Goal: Task Accomplishment & Management: Complete application form

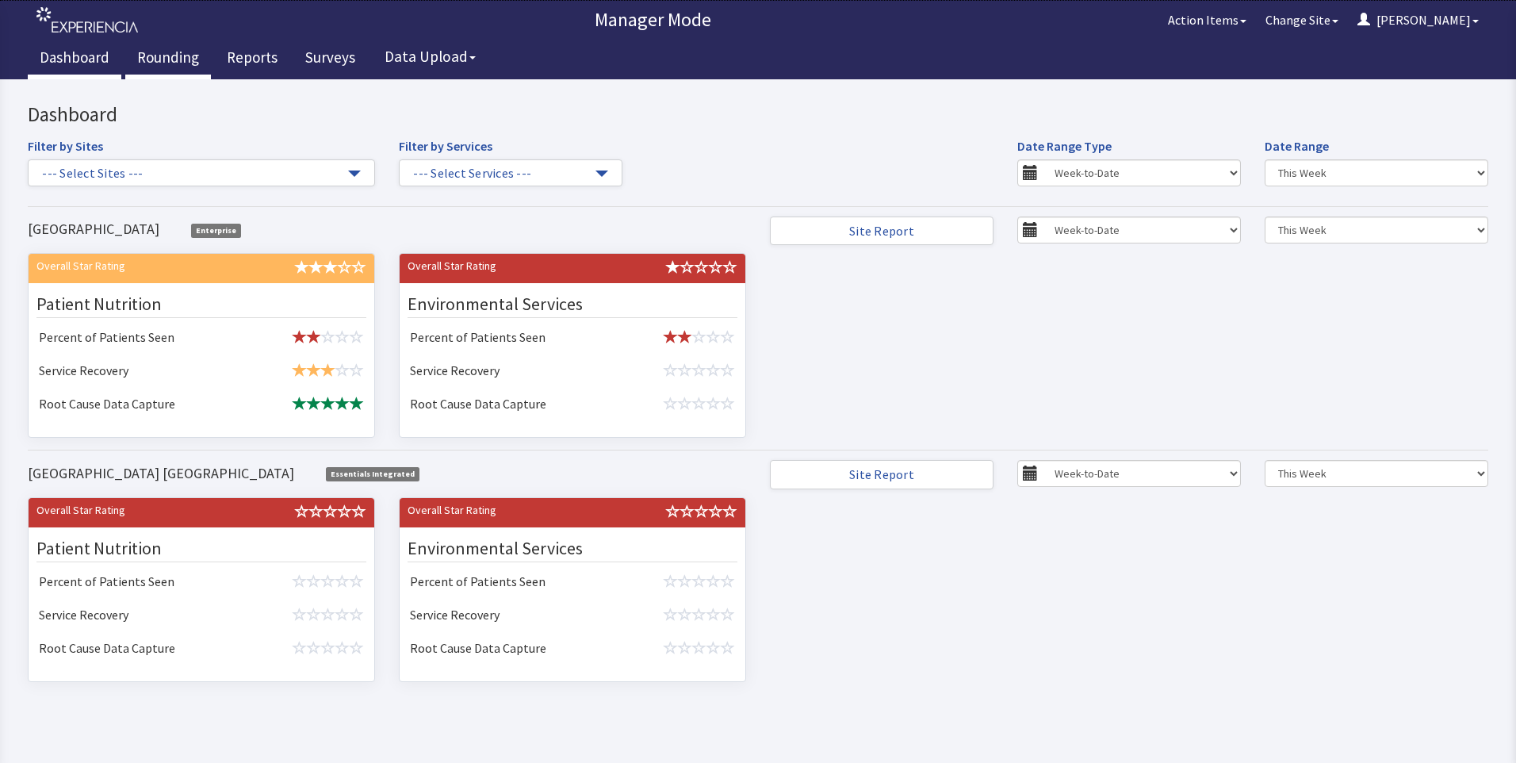
click at [170, 55] on link "Rounding" at bounding box center [168, 60] width 86 height 40
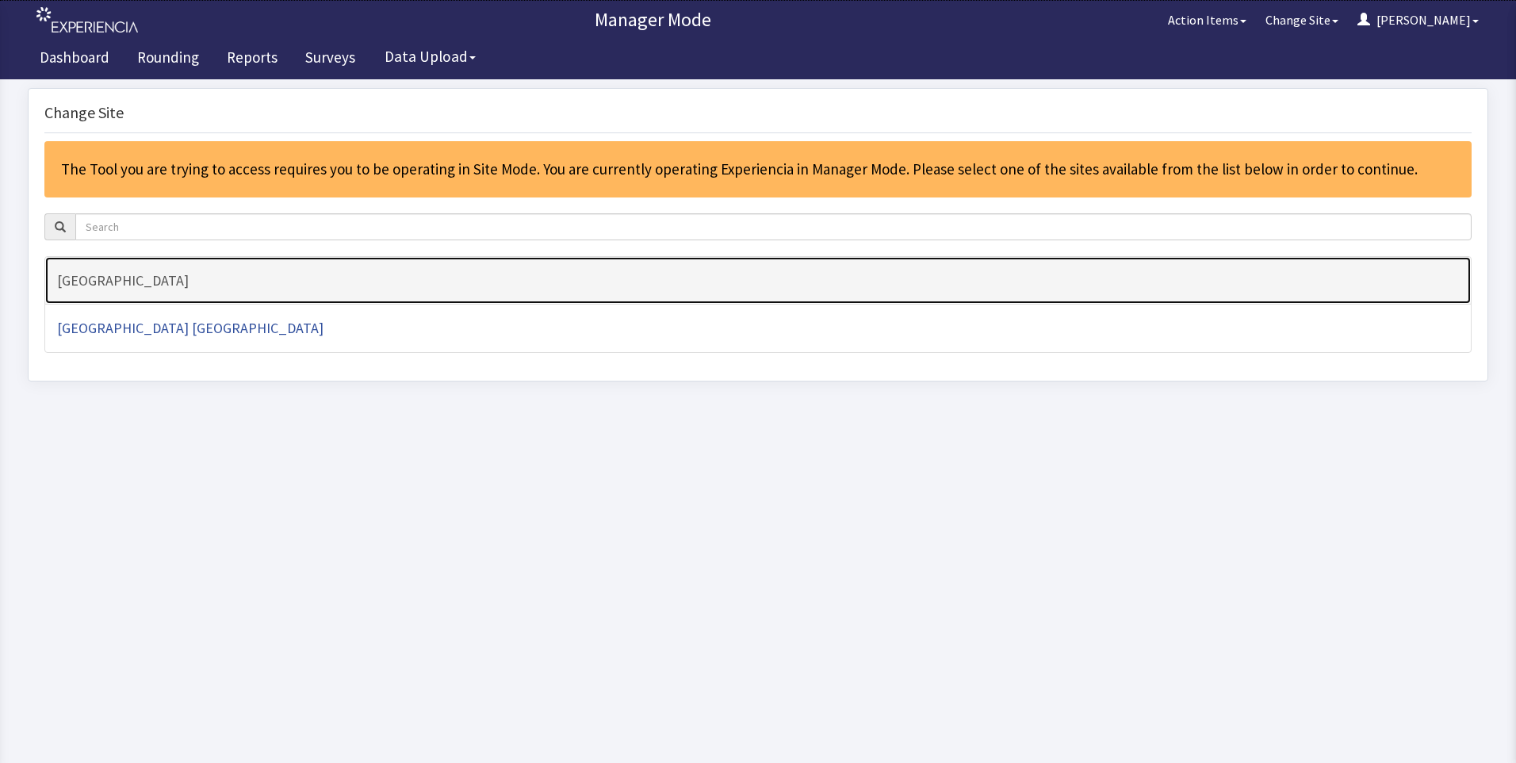
click at [117, 282] on h4 "[GEOGRAPHIC_DATA]" at bounding box center [758, 281] width 1402 height 16
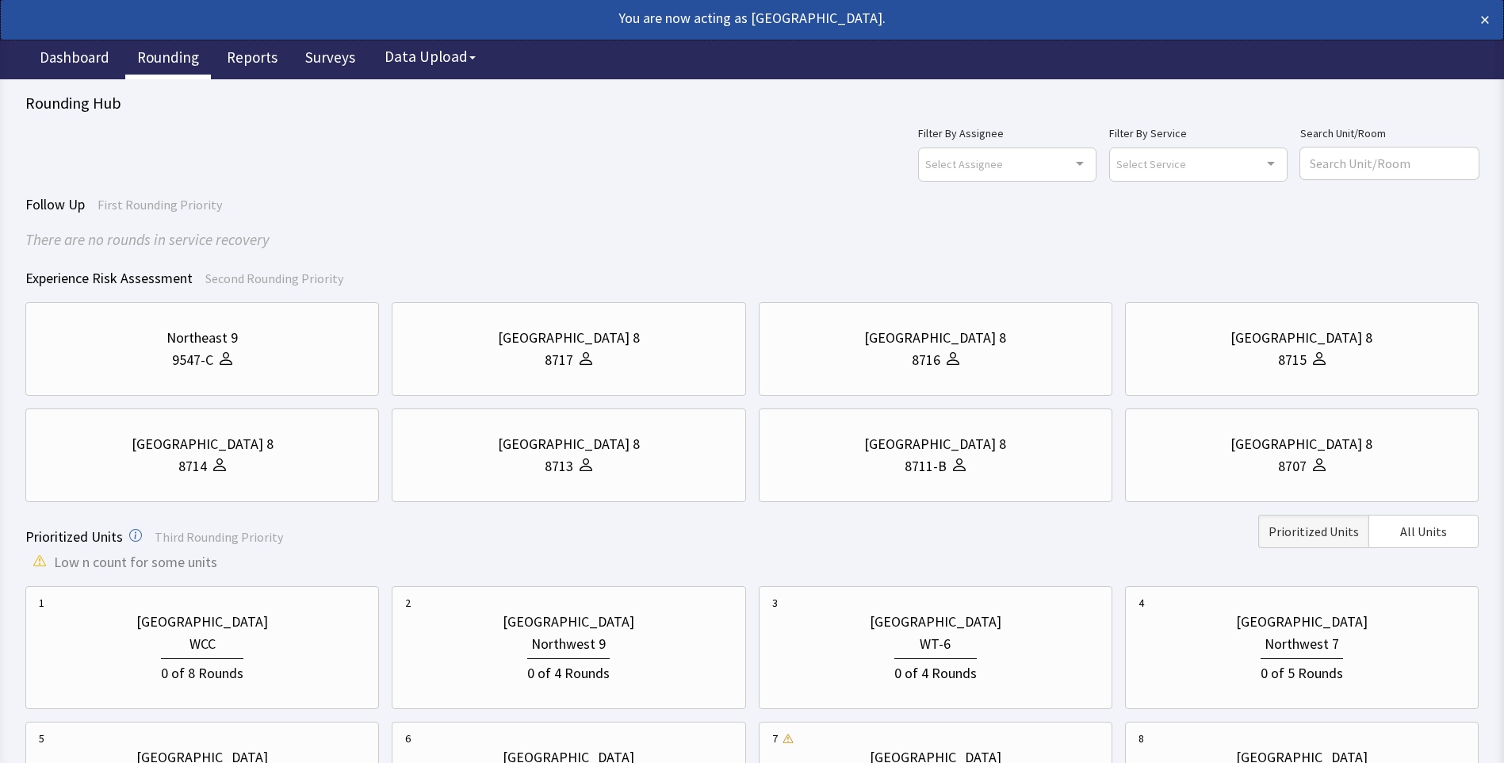
click at [196, 331] on div "Northeast 9" at bounding box center [201, 338] width 71 height 22
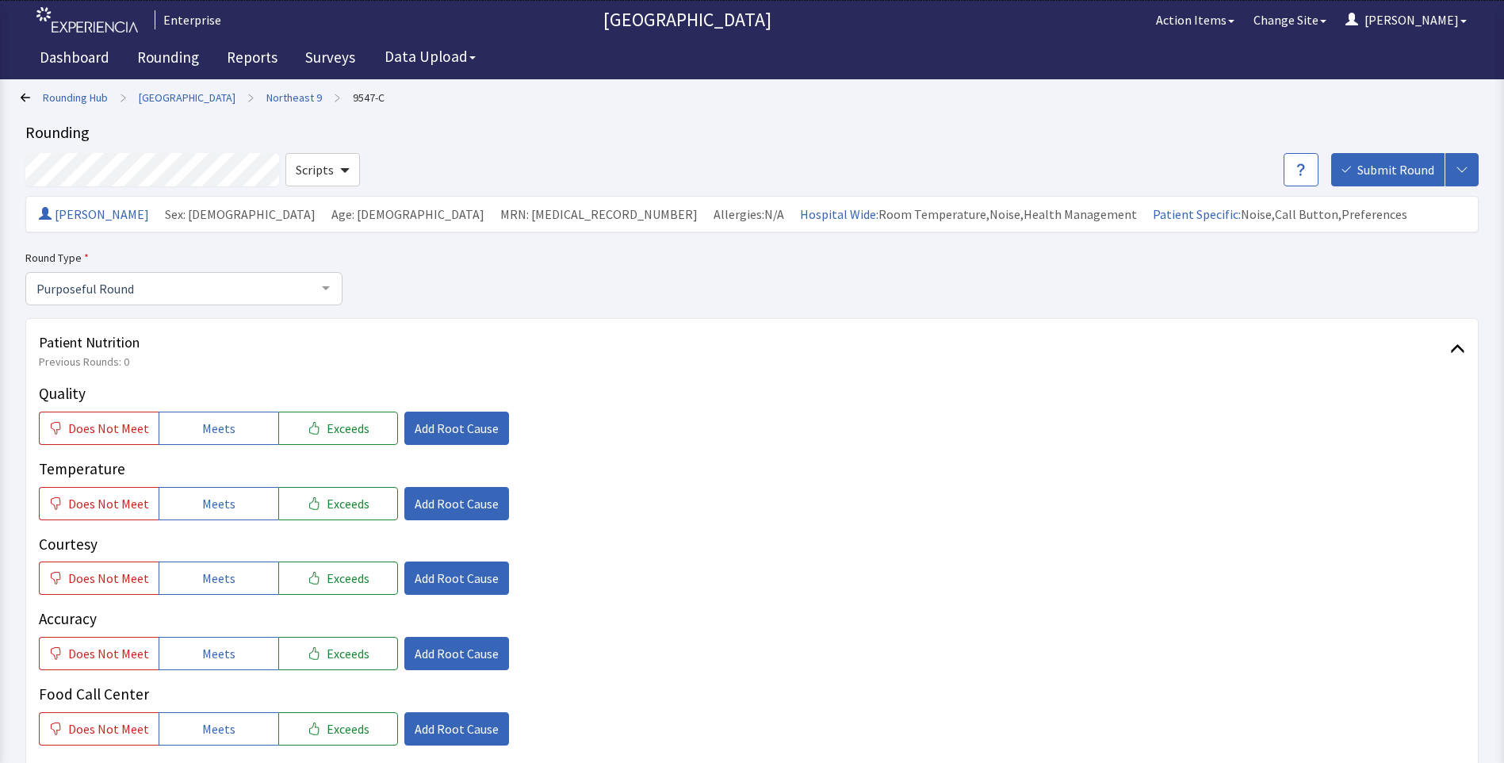
click at [22, 94] on icon at bounding box center [26, 98] width 10 height 10
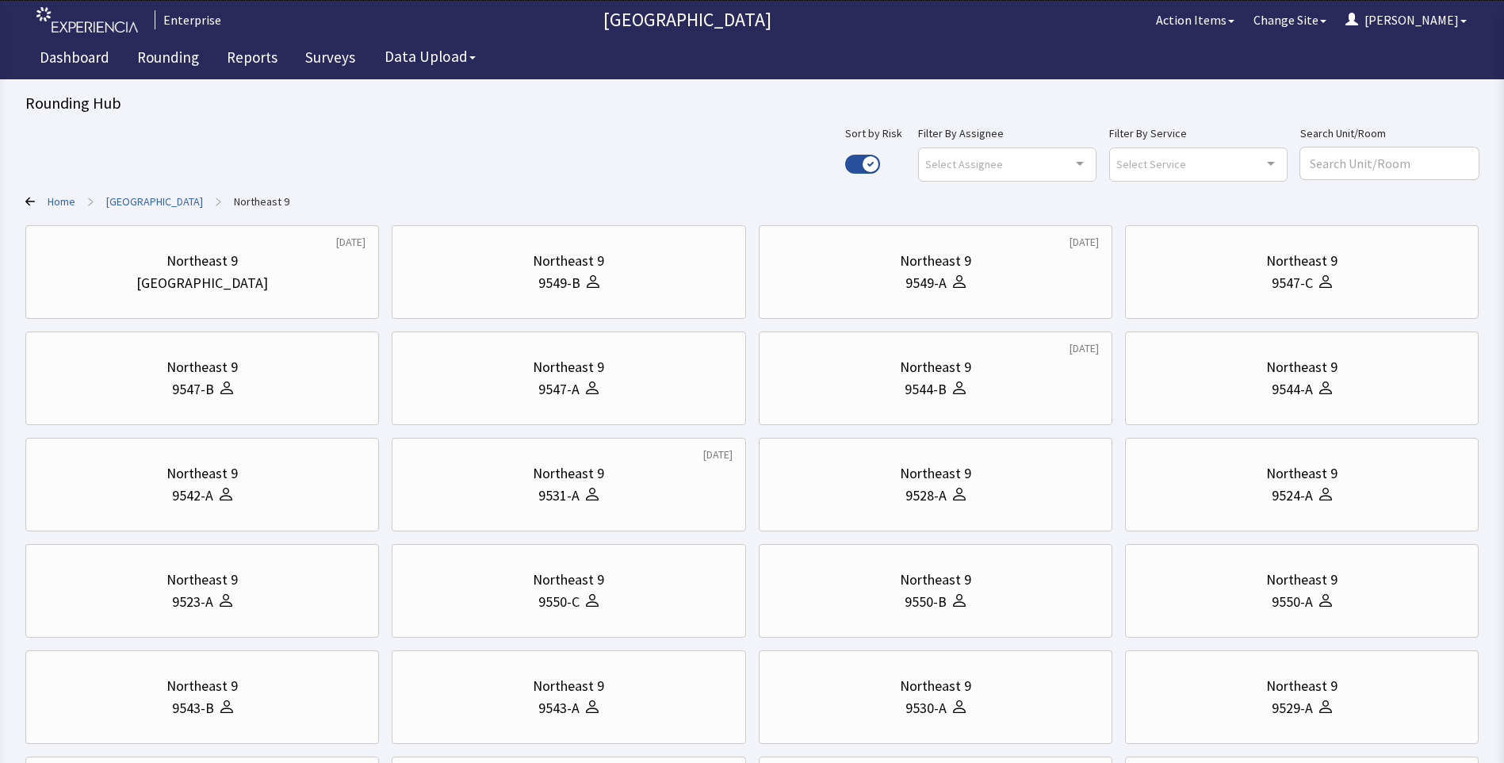
click at [69, 201] on link "Home" at bounding box center [62, 201] width 28 height 16
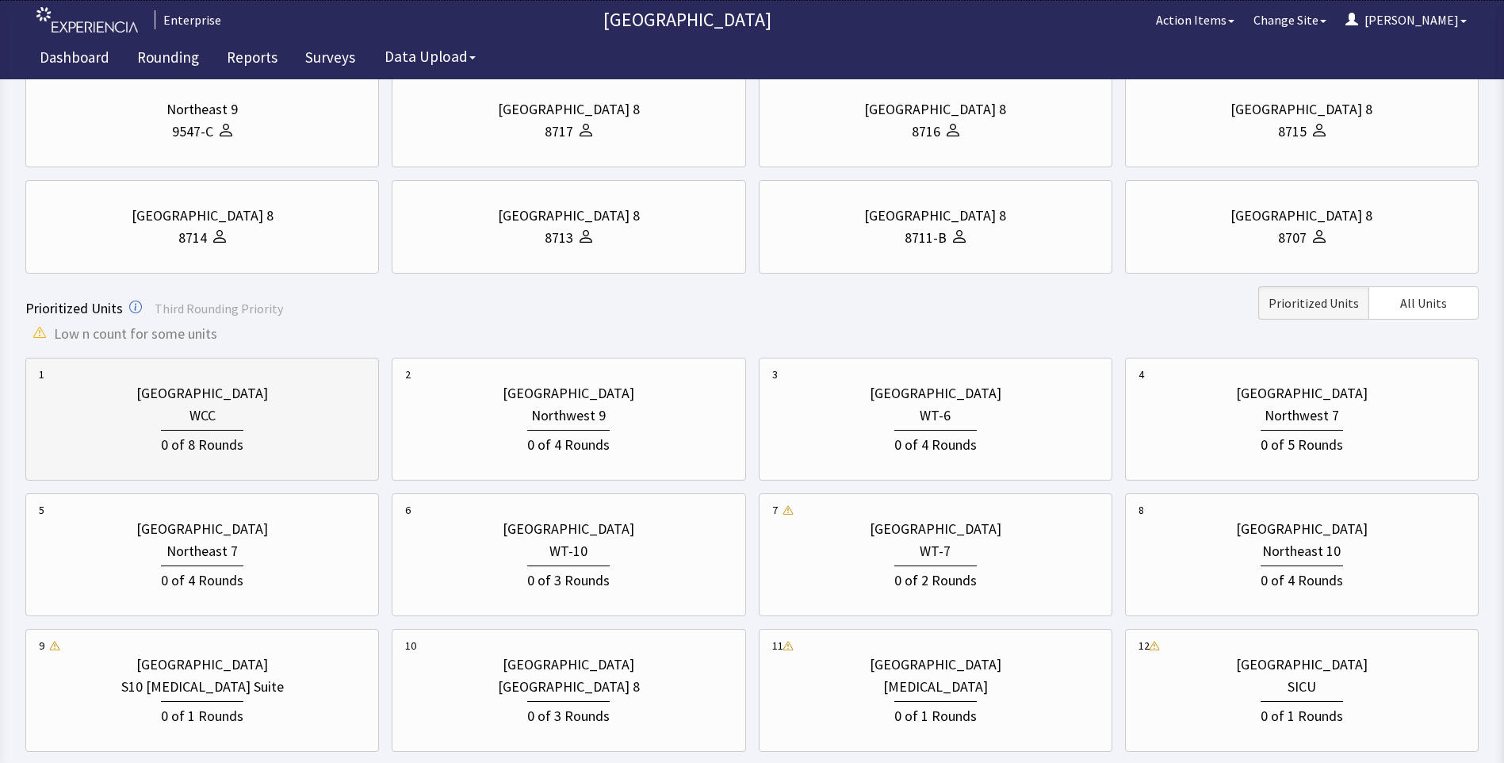
scroll to position [238, 0]
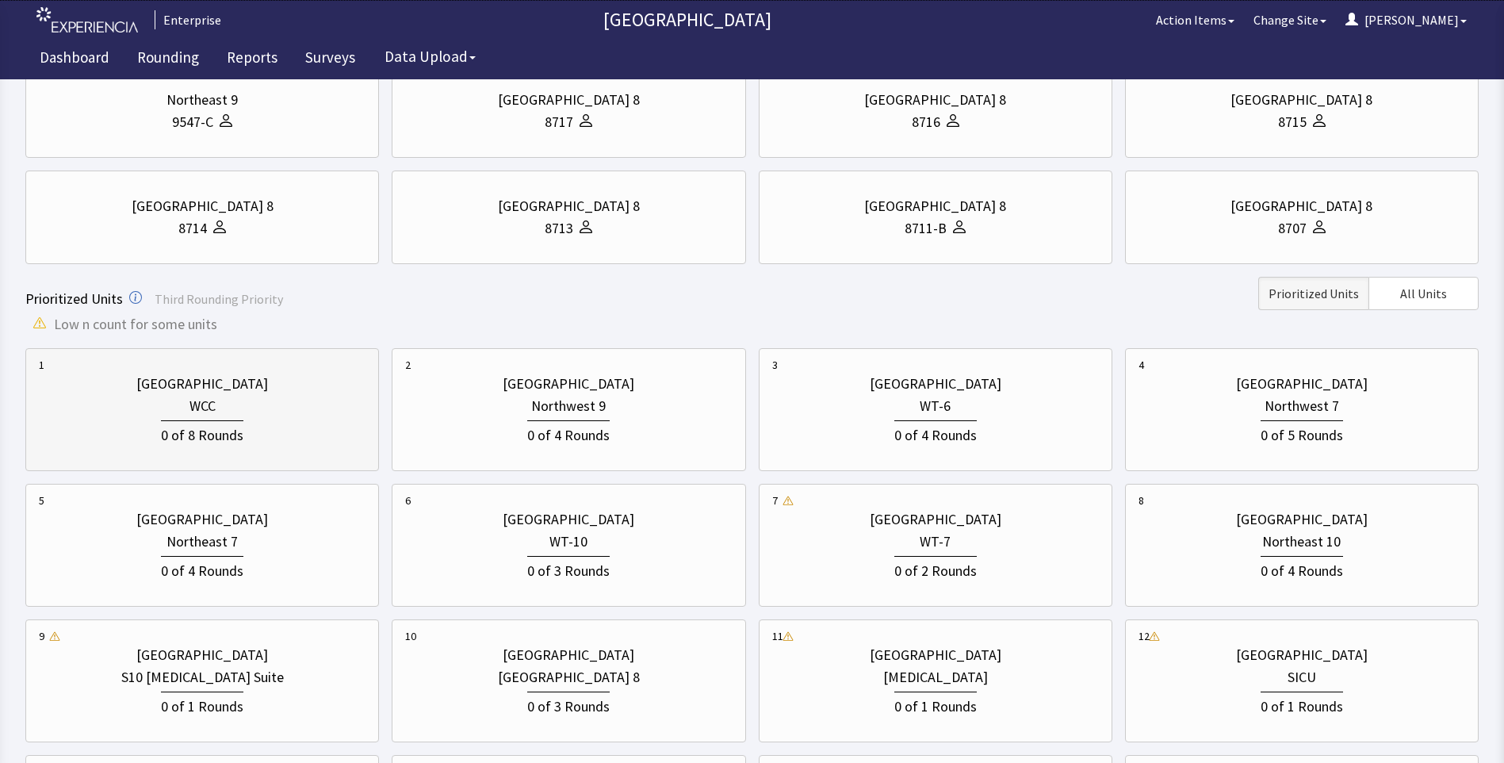
click at [232, 423] on div "0 of 8 Rounds" at bounding box center [202, 433] width 82 height 26
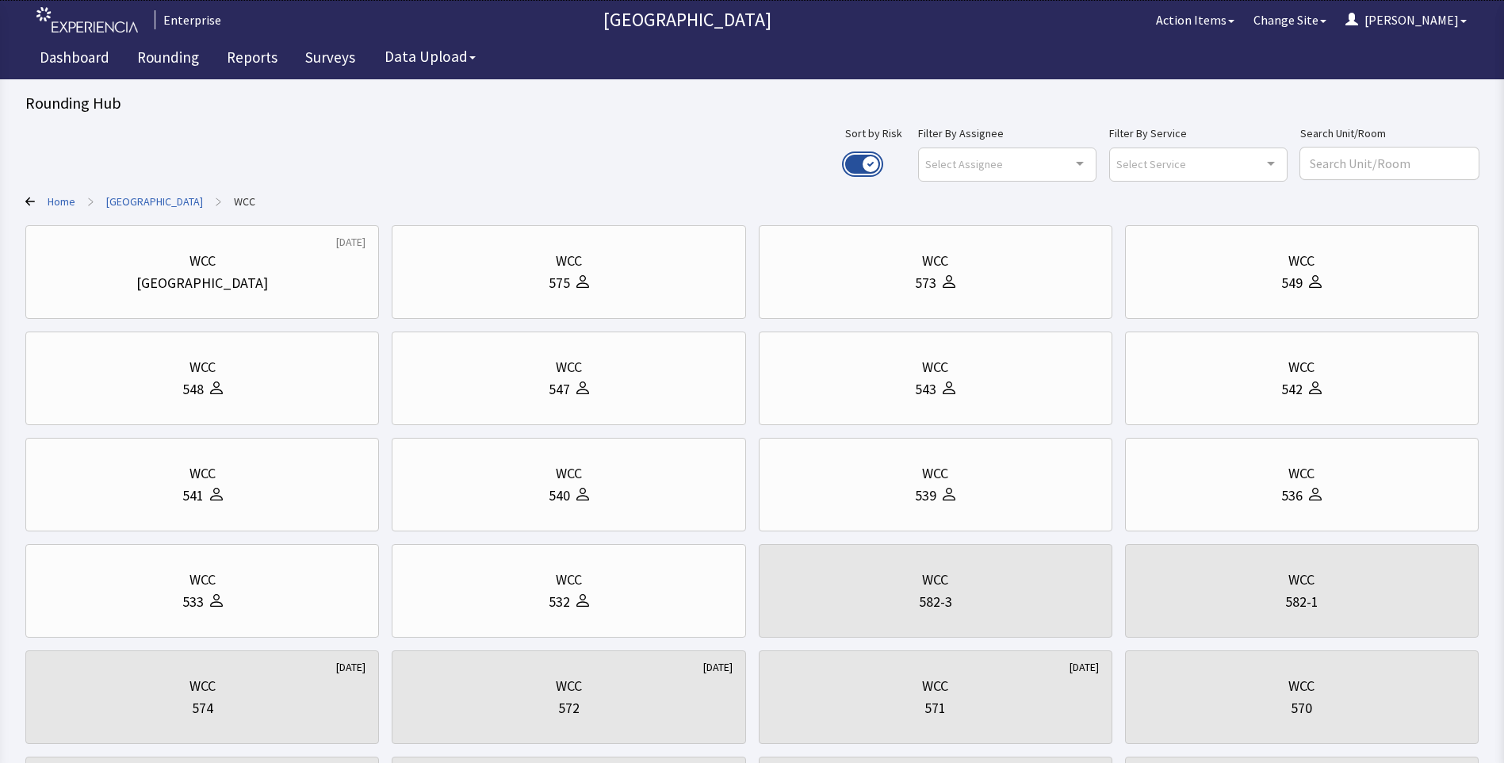
click at [880, 164] on button "Use setting" at bounding box center [862, 164] width 35 height 19
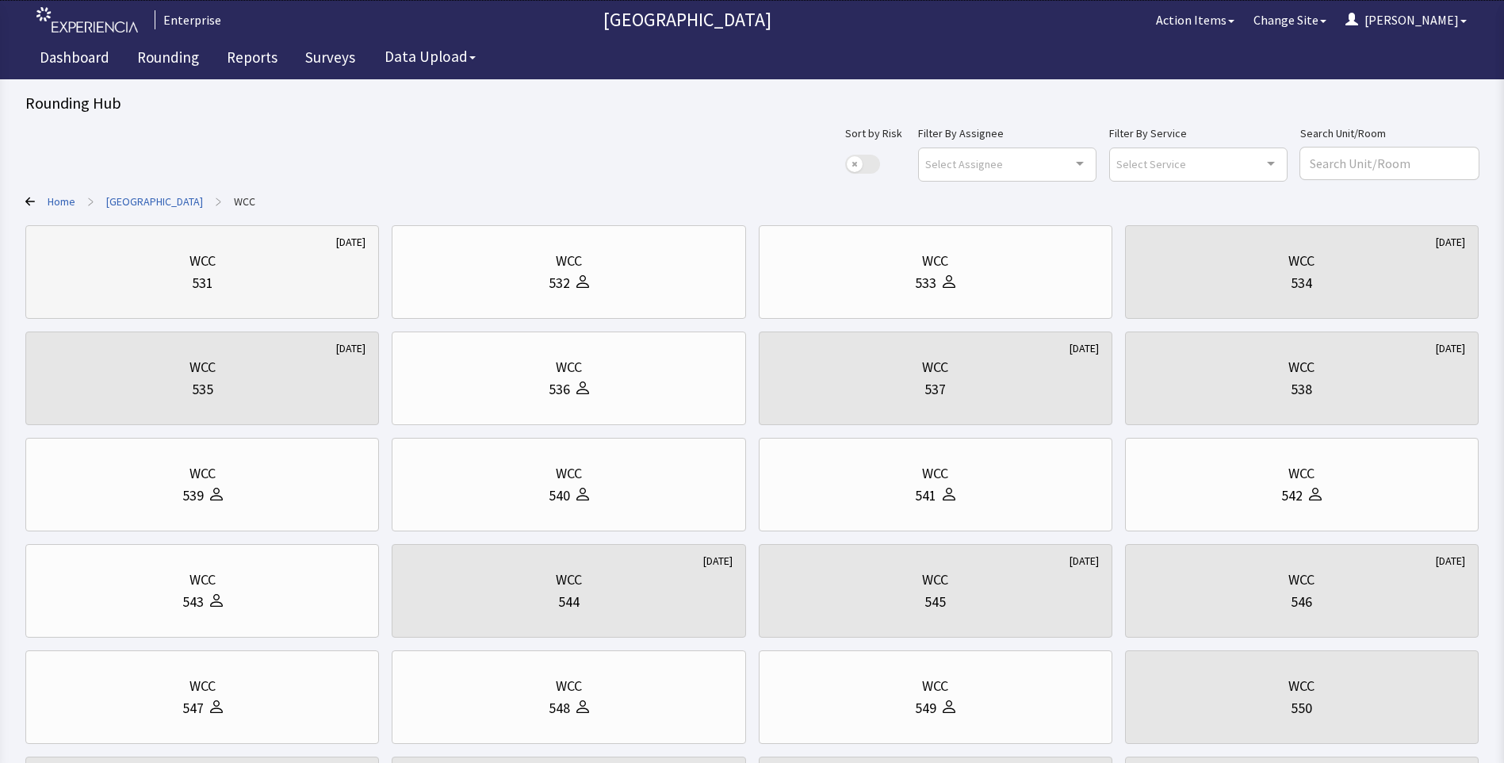
click at [182, 274] on div "531" at bounding box center [202, 283] width 327 height 22
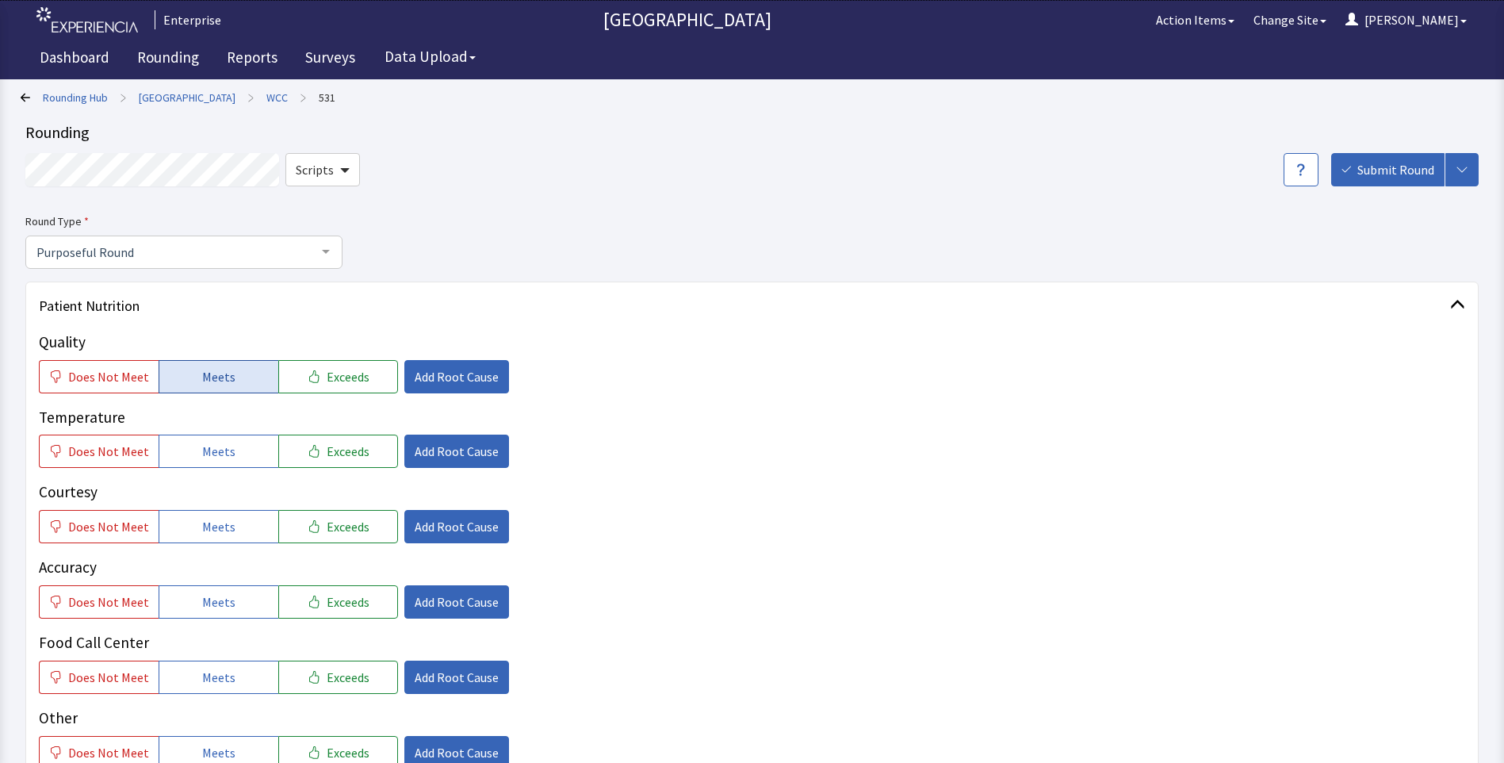
drag, startPoint x: 245, startPoint y: 373, endPoint x: 247, endPoint y: 423, distance: 49.2
click at [243, 374] on button "Meets" at bounding box center [219, 376] width 120 height 33
drag, startPoint x: 243, startPoint y: 453, endPoint x: 238, endPoint y: 495, distance: 41.6
click at [242, 457] on button "Meets" at bounding box center [219, 450] width 120 height 33
click at [228, 541] on button "Meets" at bounding box center [219, 526] width 120 height 33
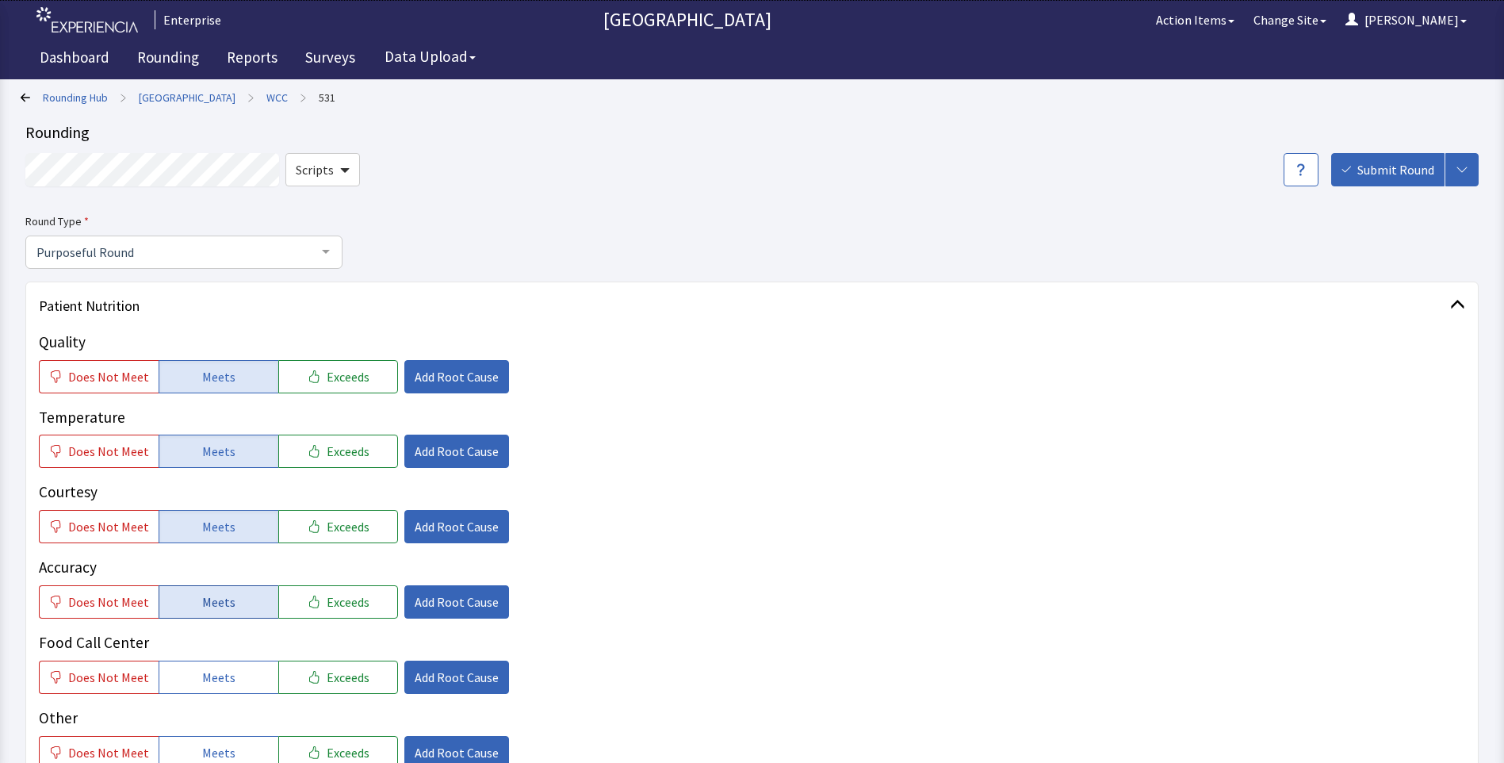
click at [226, 607] on span "Meets" at bounding box center [218, 601] width 33 height 19
drag, startPoint x: 214, startPoint y: 676, endPoint x: 271, endPoint y: 632, distance: 72.3
click at [215, 676] on span "Meets" at bounding box center [218, 676] width 33 height 19
click at [460, 374] on span "Add Root Cause" at bounding box center [457, 376] width 84 height 19
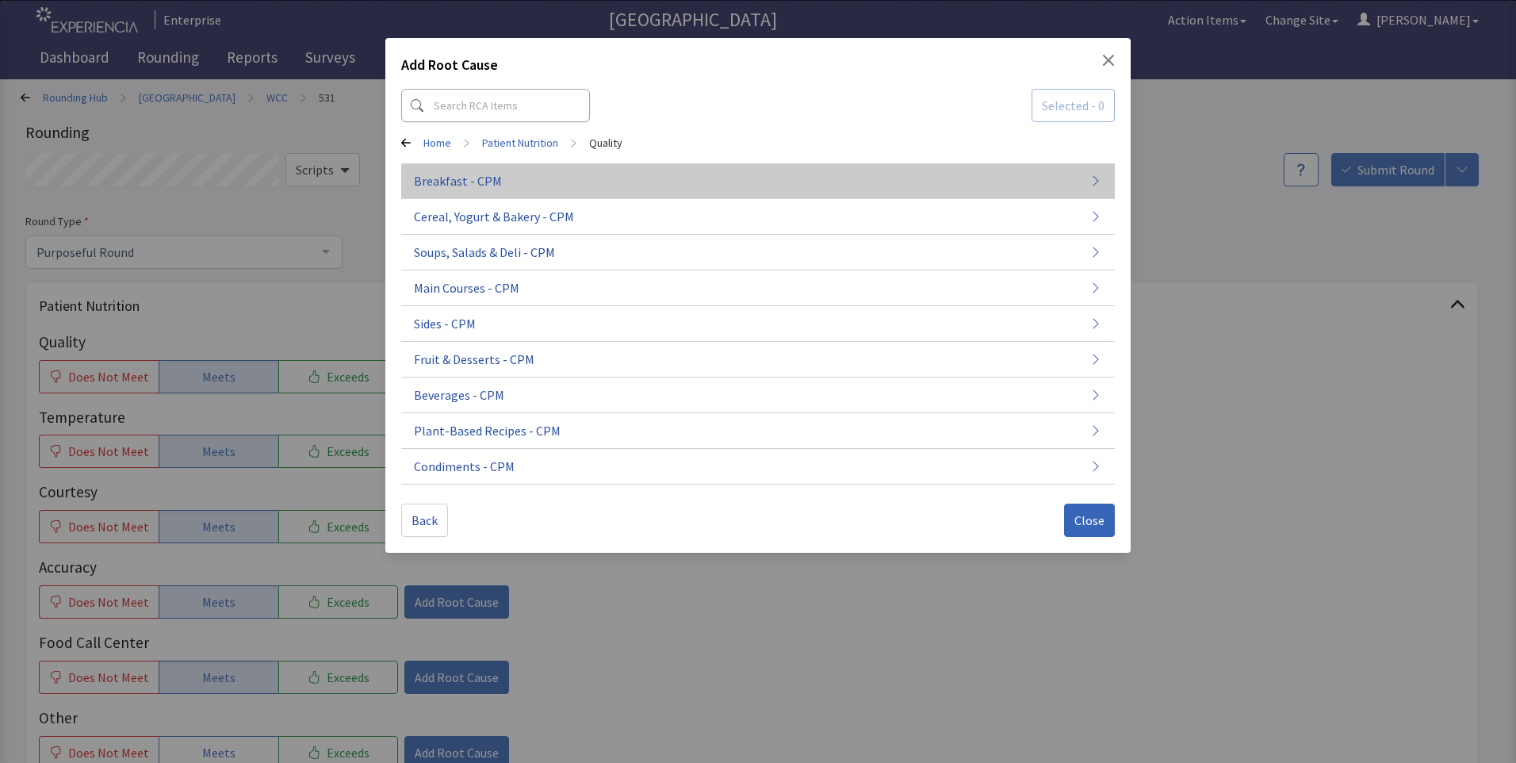
click at [461, 172] on span "Breakfast - CPM" at bounding box center [458, 180] width 88 height 19
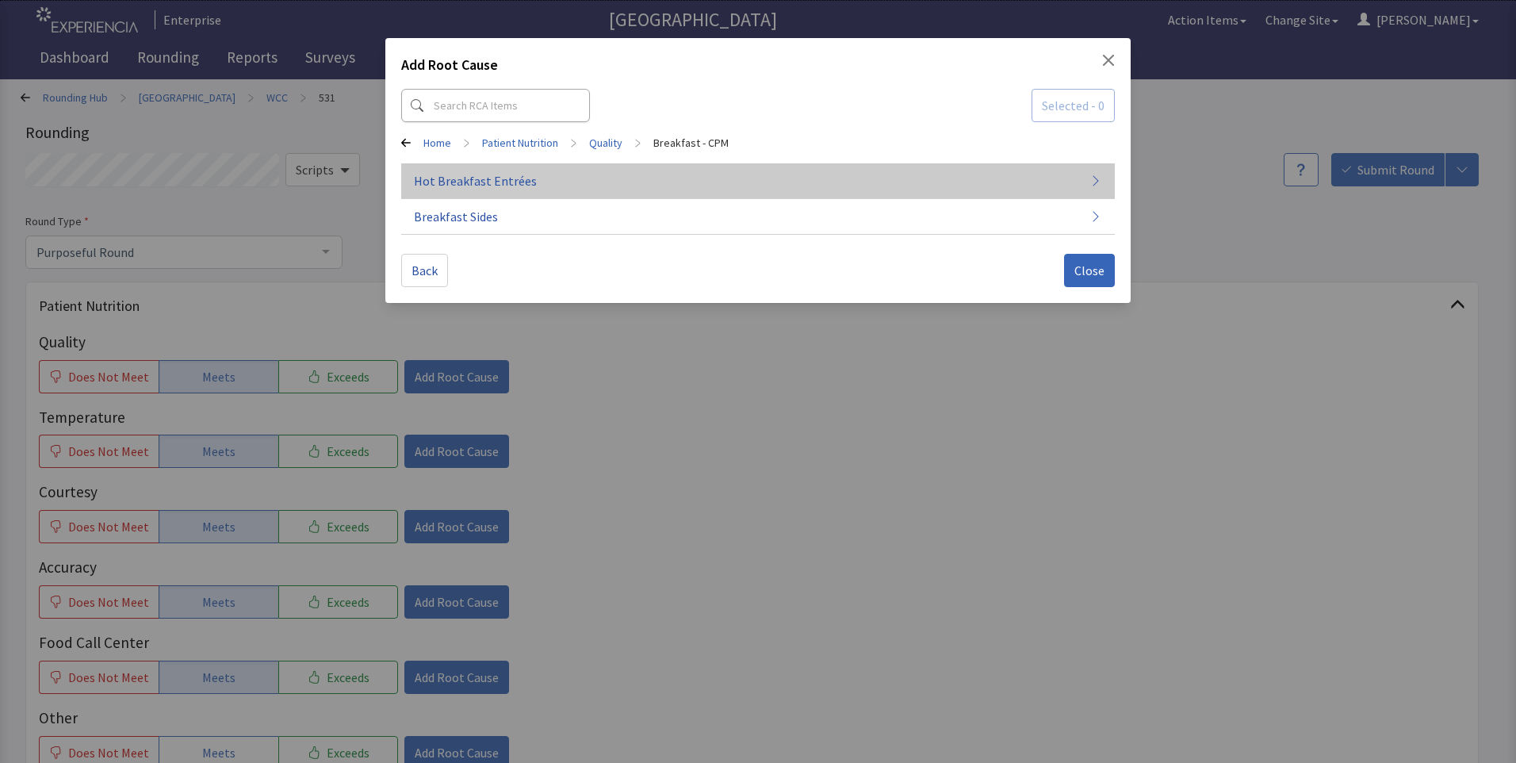
click at [493, 173] on span "Hot Breakfast Entrées" at bounding box center [475, 180] width 123 height 19
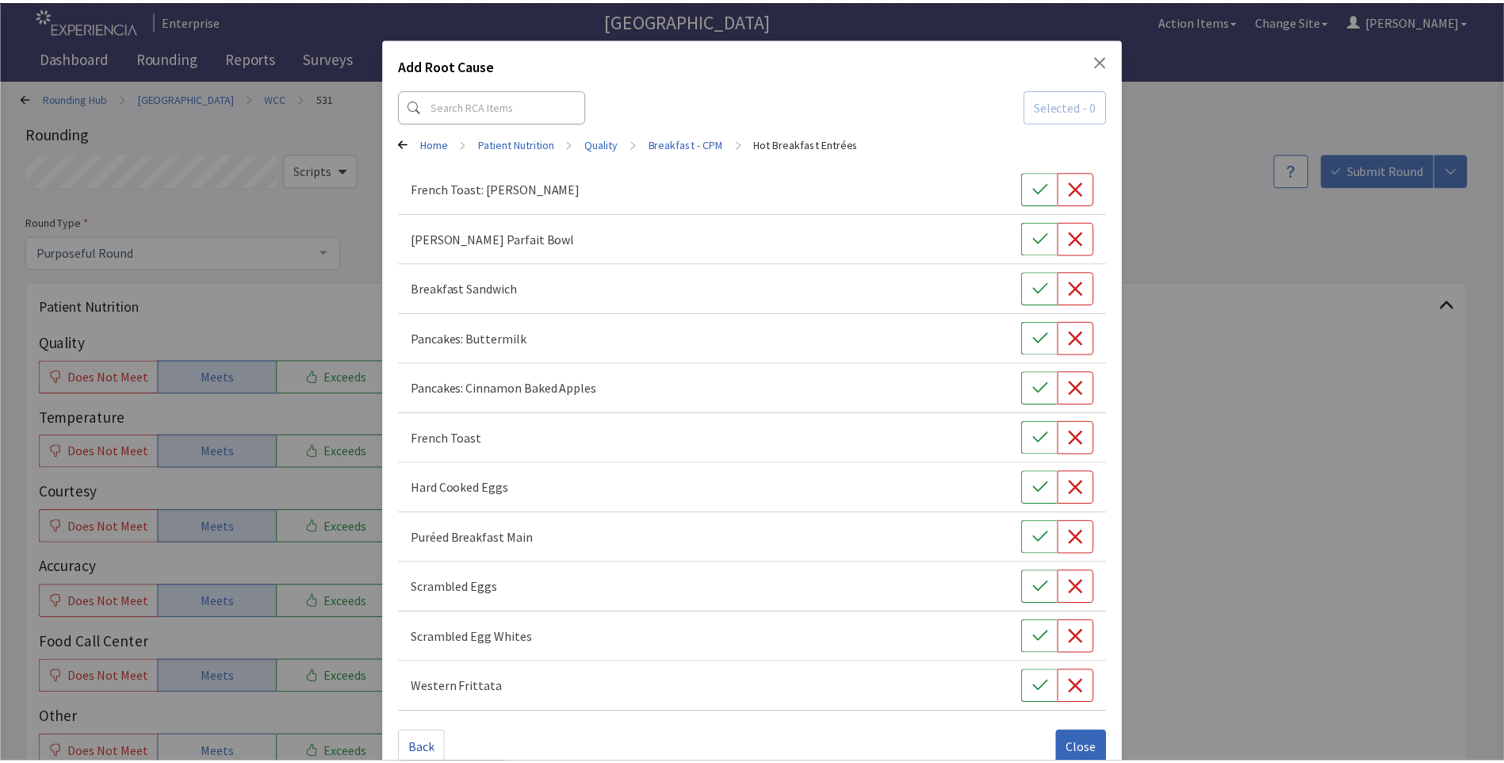
scroll to position [31, 0]
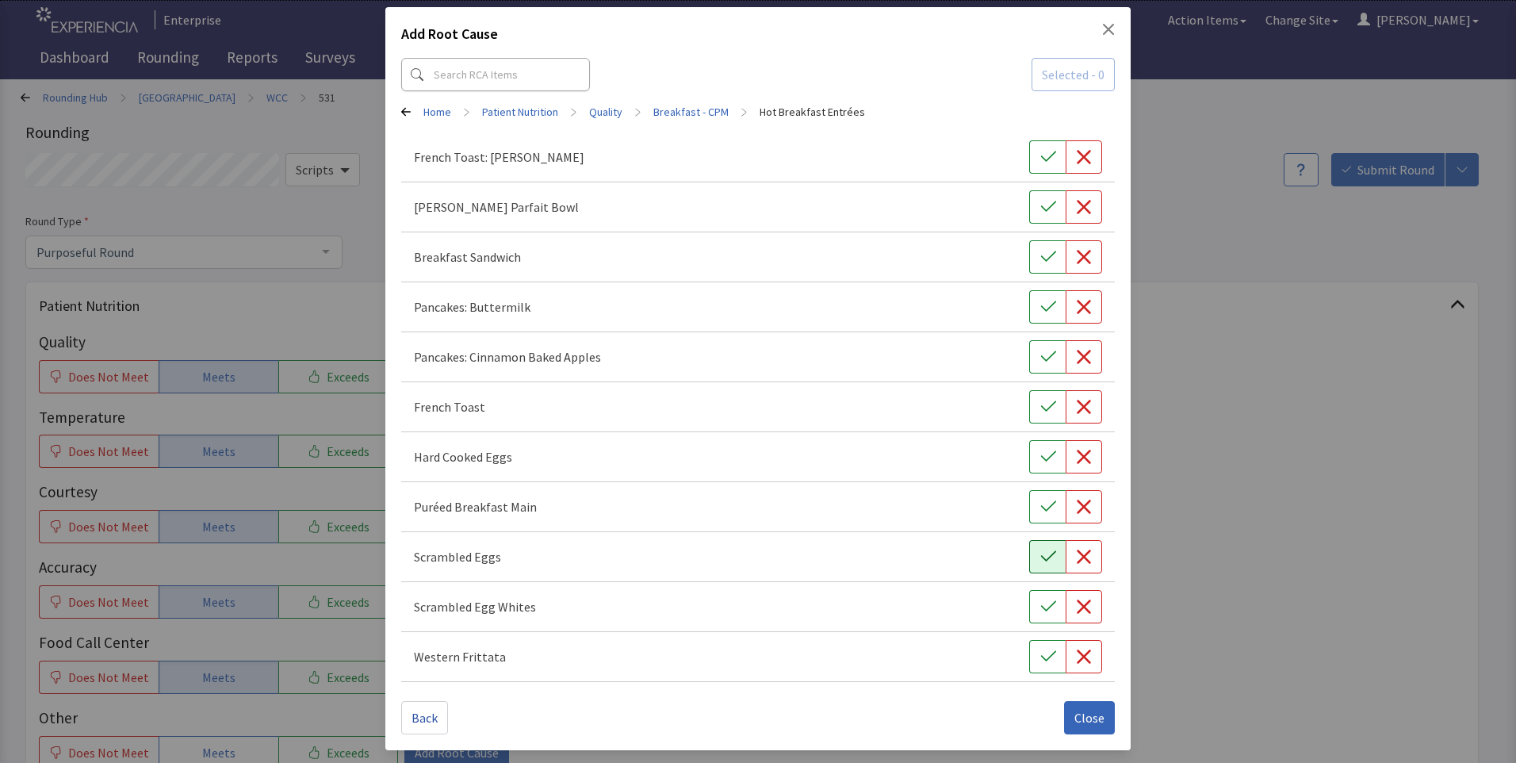
click at [1040, 558] on icon "button" at bounding box center [1047, 556] width 15 height 10
click at [1042, 313] on icon "button" at bounding box center [1048, 307] width 16 height 16
click at [1064, 709] on button "Close" at bounding box center [1089, 717] width 51 height 33
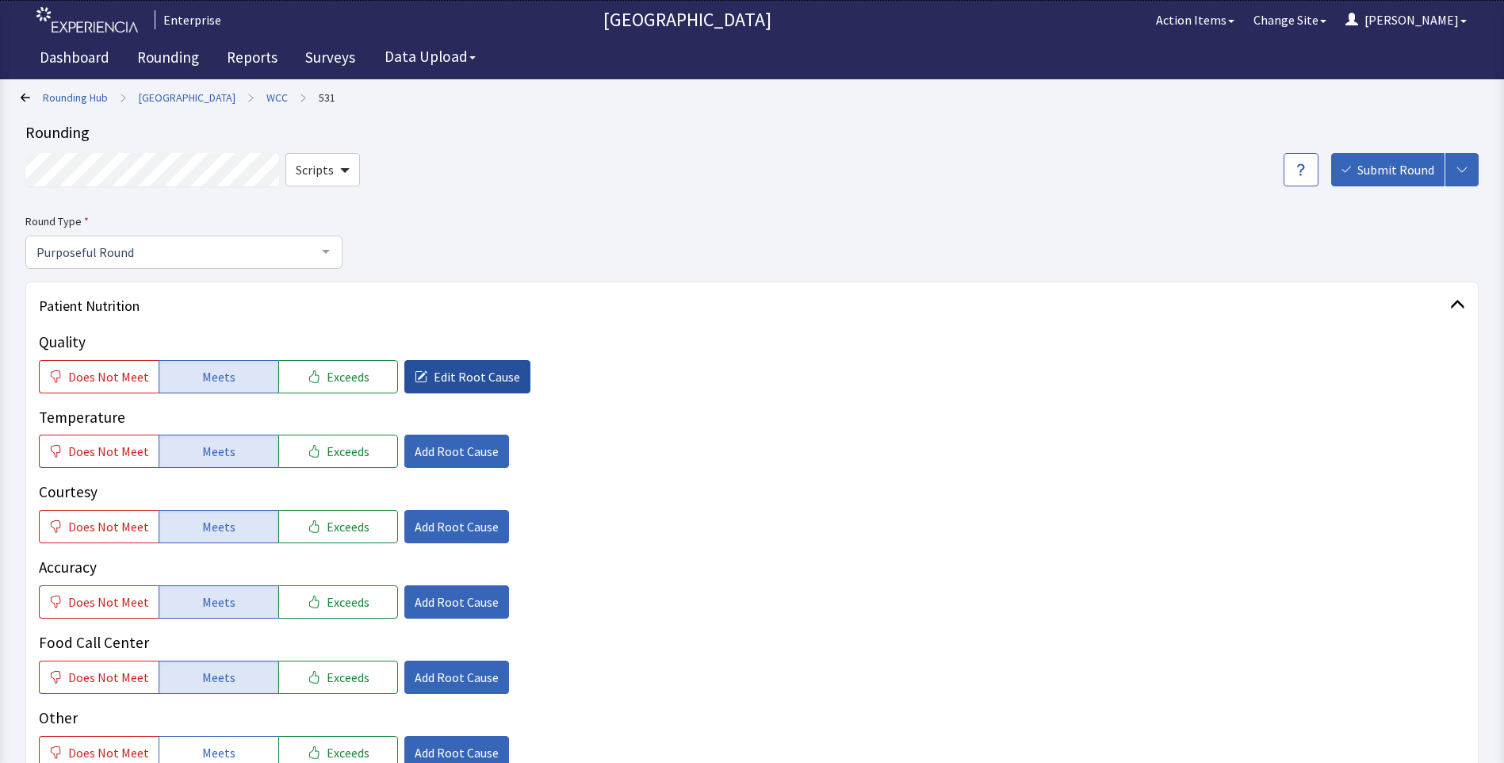
click at [434, 382] on span "Edit Root Cause" at bounding box center [477, 376] width 86 height 19
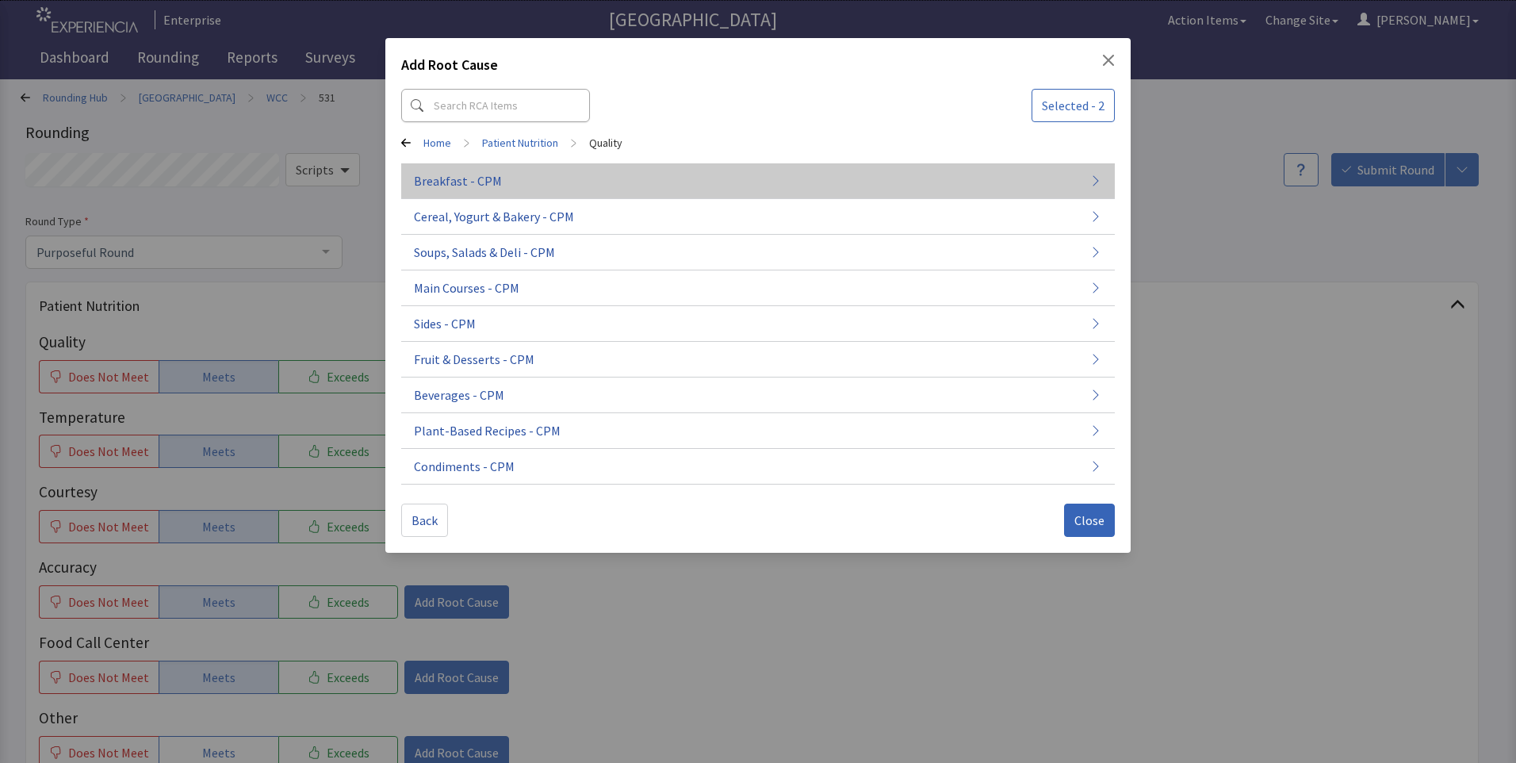
click at [449, 188] on span "Breakfast - CPM" at bounding box center [458, 180] width 88 height 19
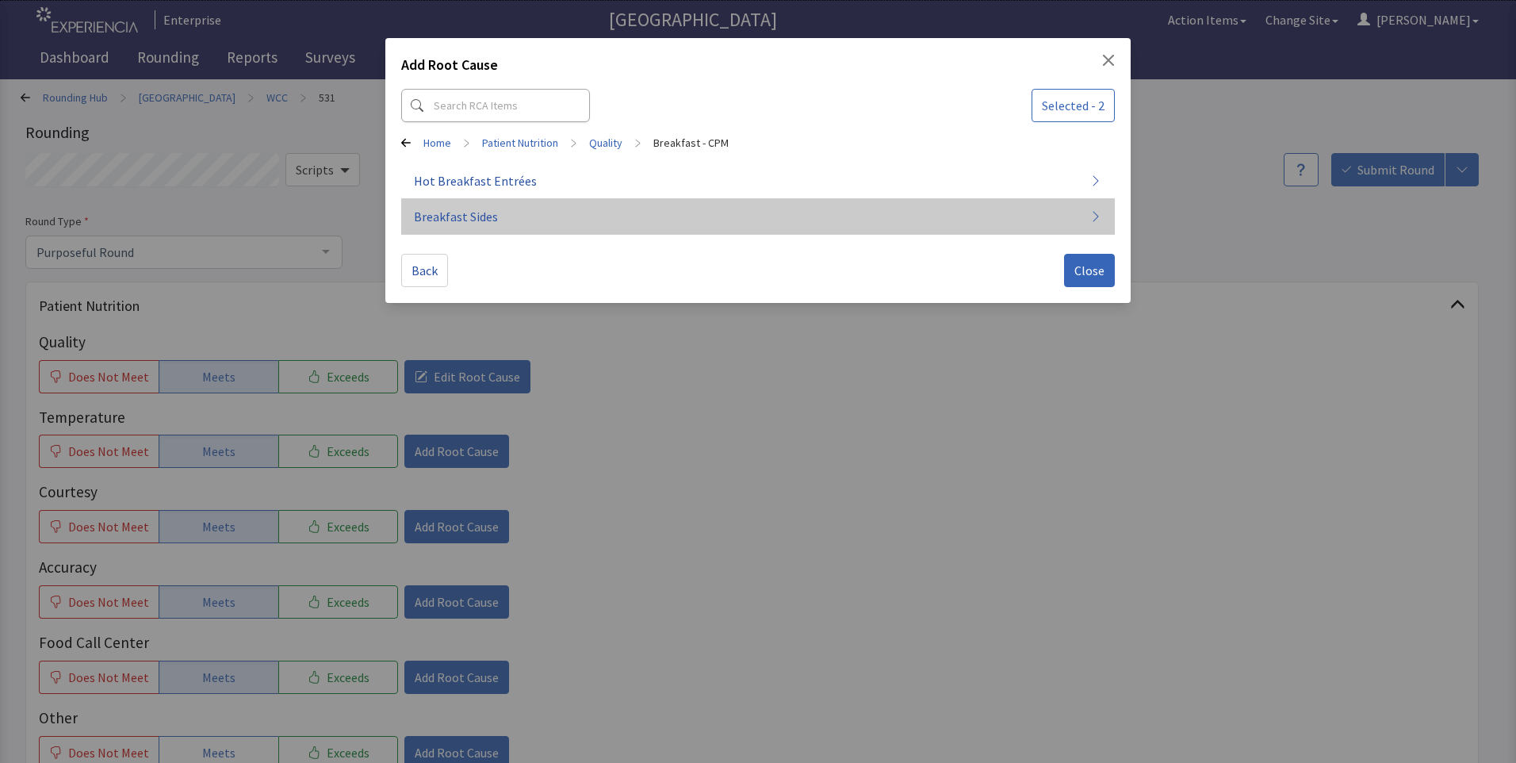
click at [448, 223] on span "Breakfast Sides" at bounding box center [456, 216] width 84 height 19
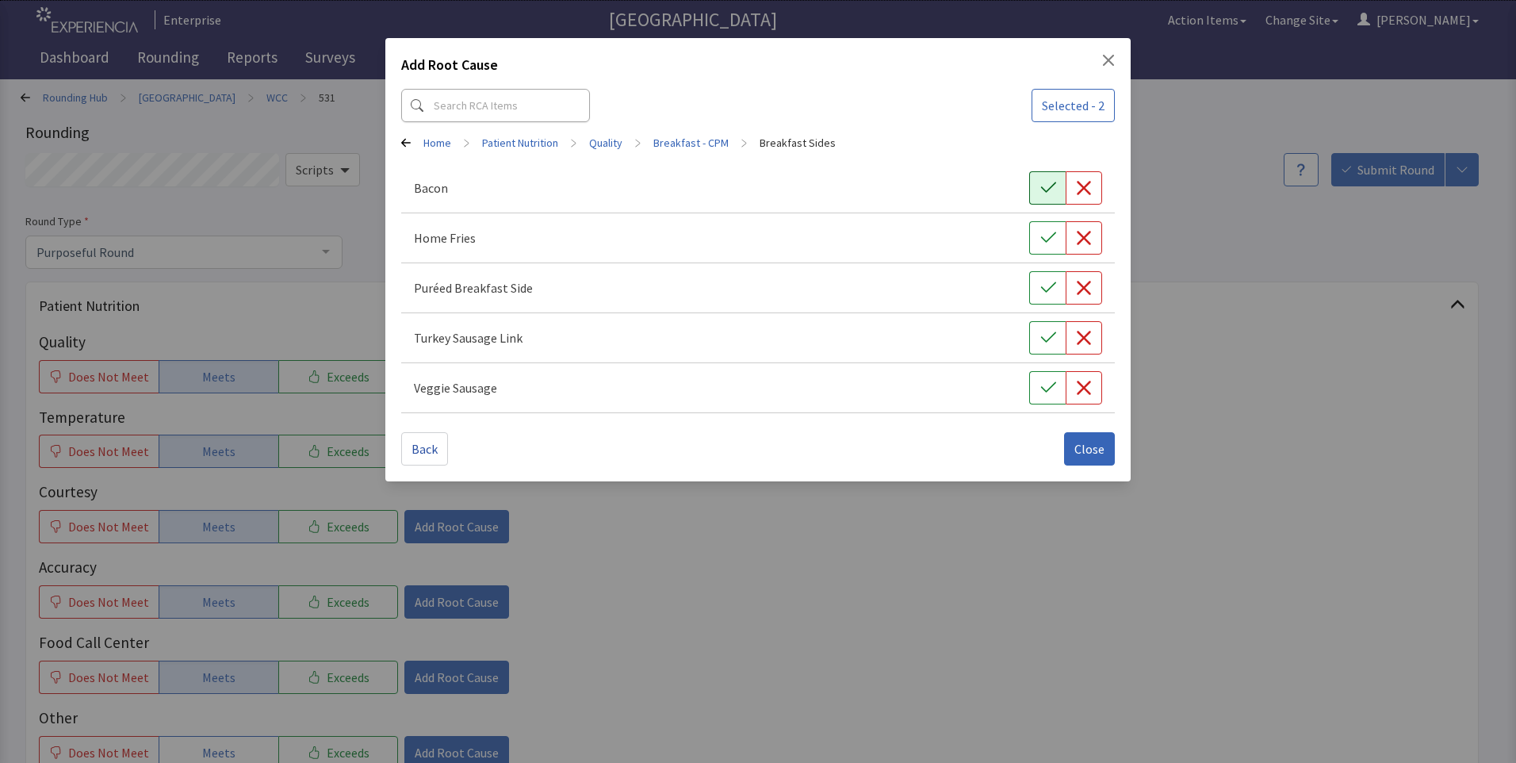
click at [1048, 186] on icon "button" at bounding box center [1048, 188] width 16 height 16
click at [1073, 449] on button "Close" at bounding box center [1089, 448] width 51 height 33
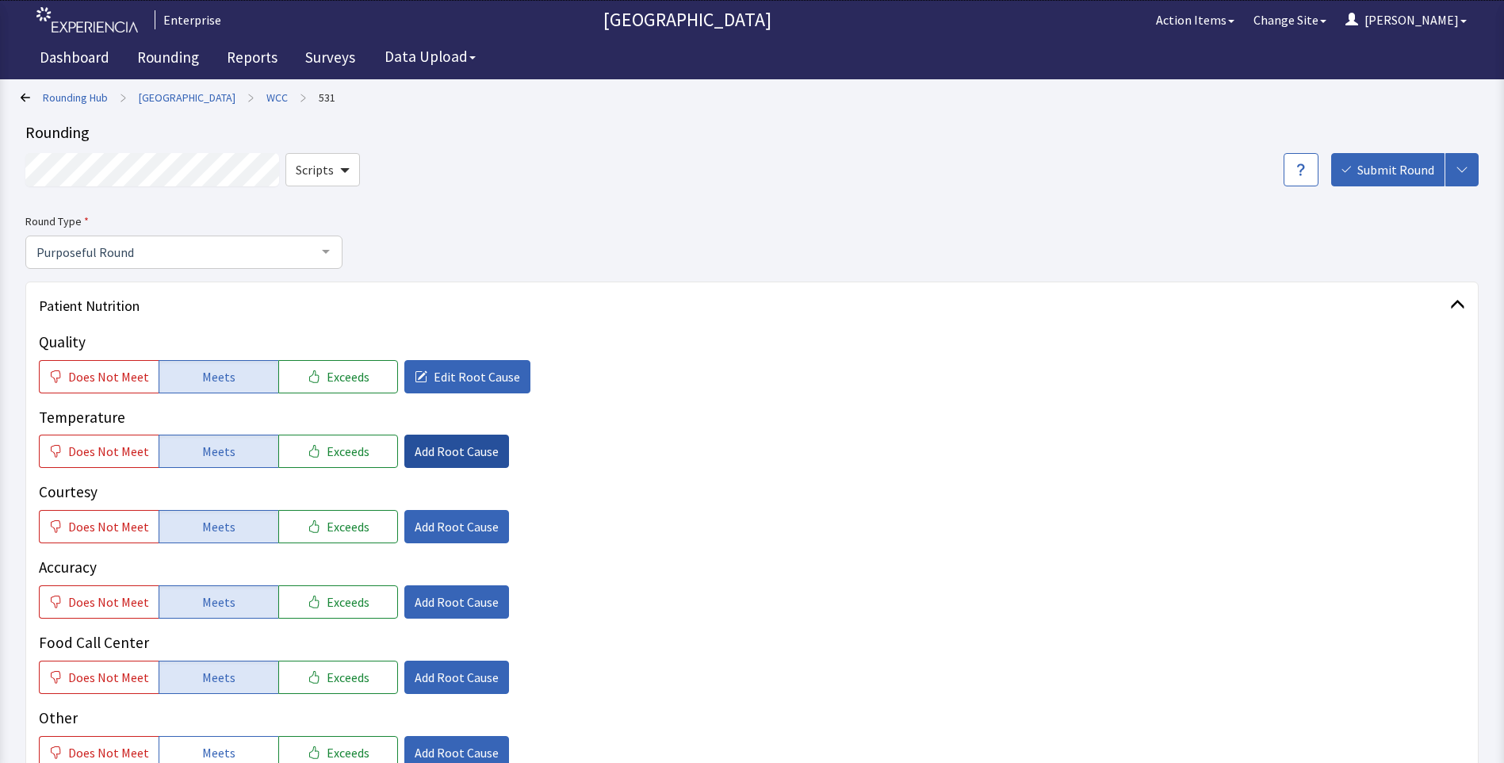
click at [446, 450] on span "Add Root Cause" at bounding box center [457, 451] width 84 height 19
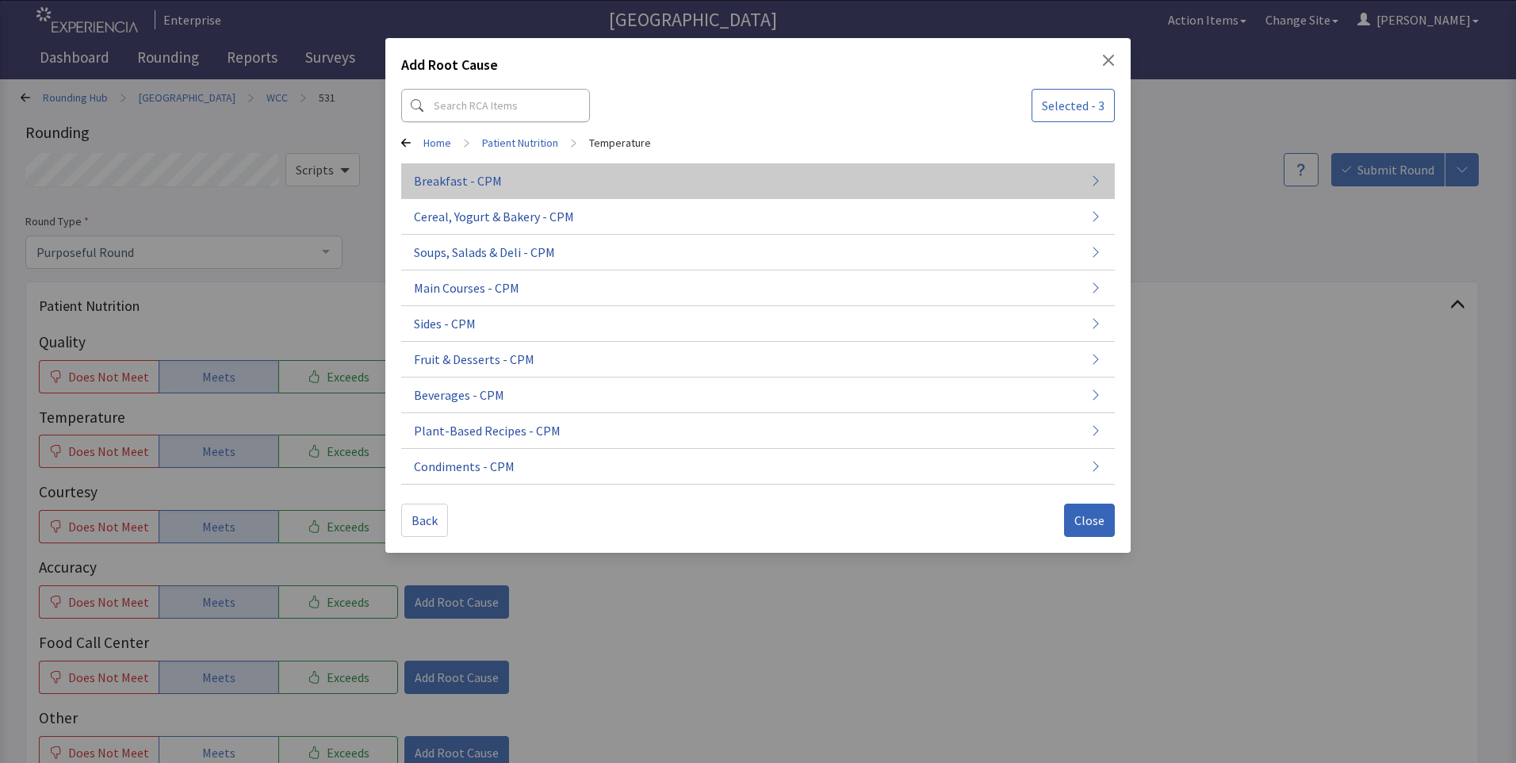
click at [458, 175] on span "Breakfast - CPM" at bounding box center [458, 180] width 88 height 19
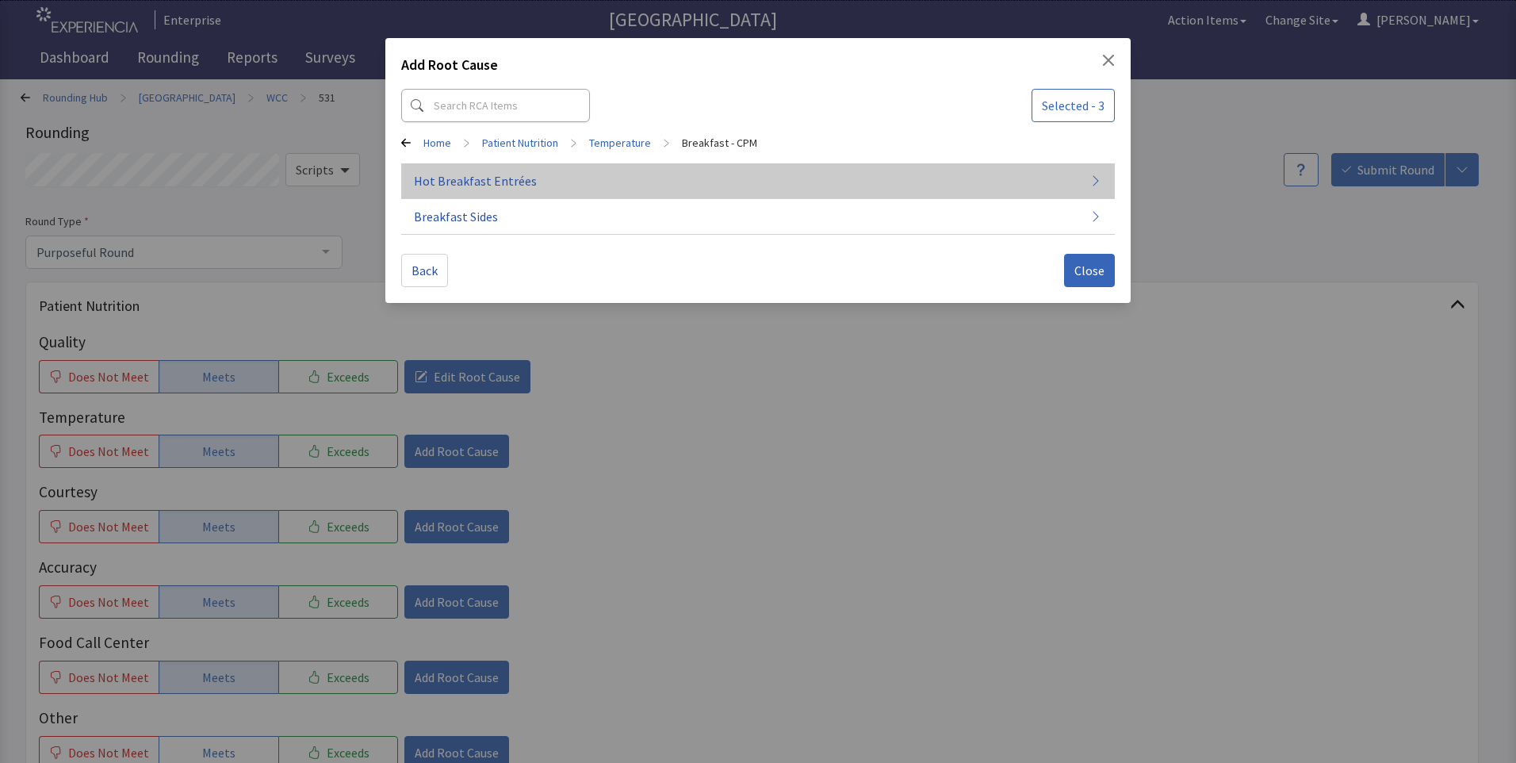
click at [468, 174] on span "Hot Breakfast Entrées" at bounding box center [475, 180] width 123 height 19
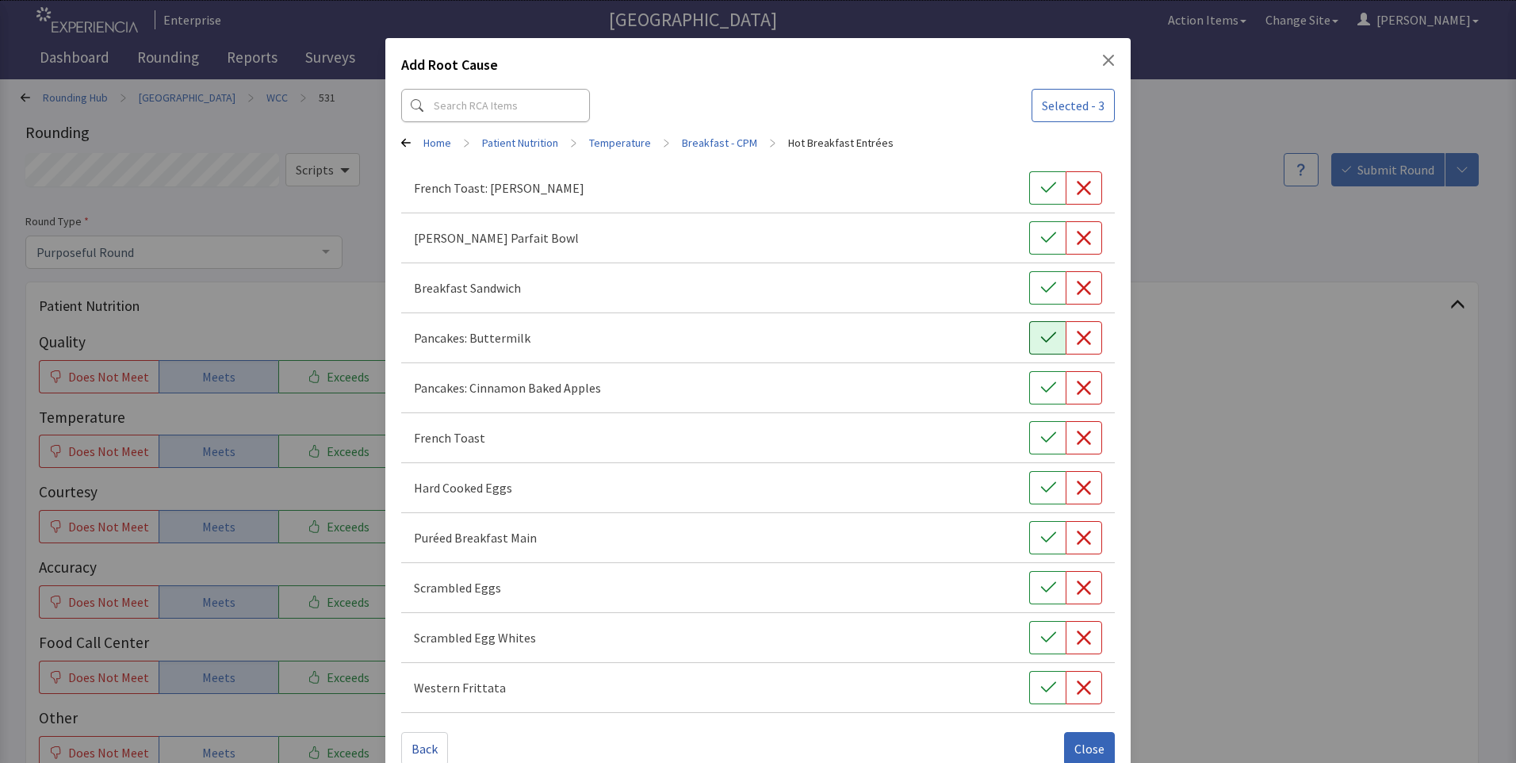
click at [1040, 333] on icon "button" at bounding box center [1048, 338] width 16 height 16
click at [1040, 582] on icon "button" at bounding box center [1048, 587] width 16 height 16
click at [1077, 748] on span "Close" at bounding box center [1089, 748] width 30 height 19
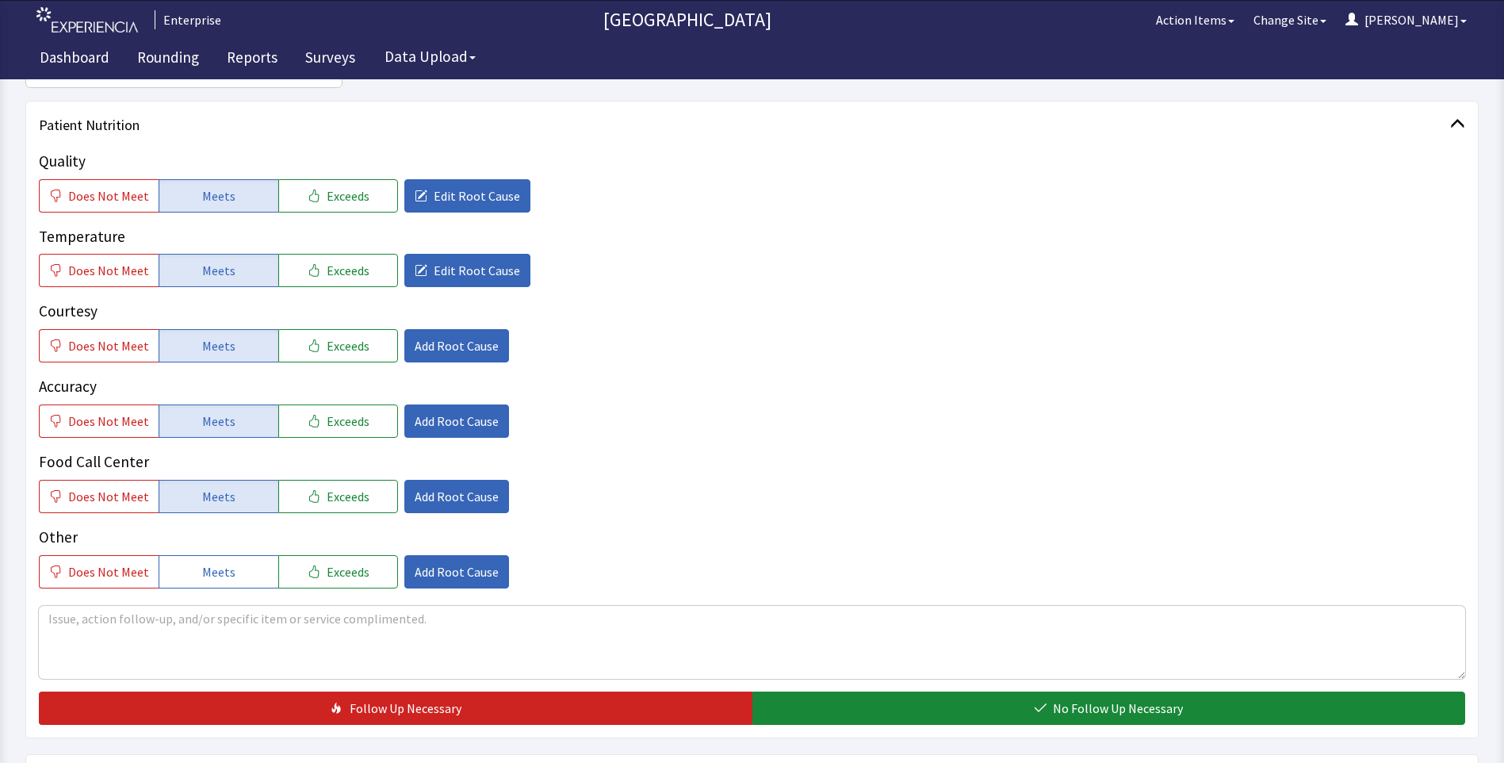
scroll to position [396, 0]
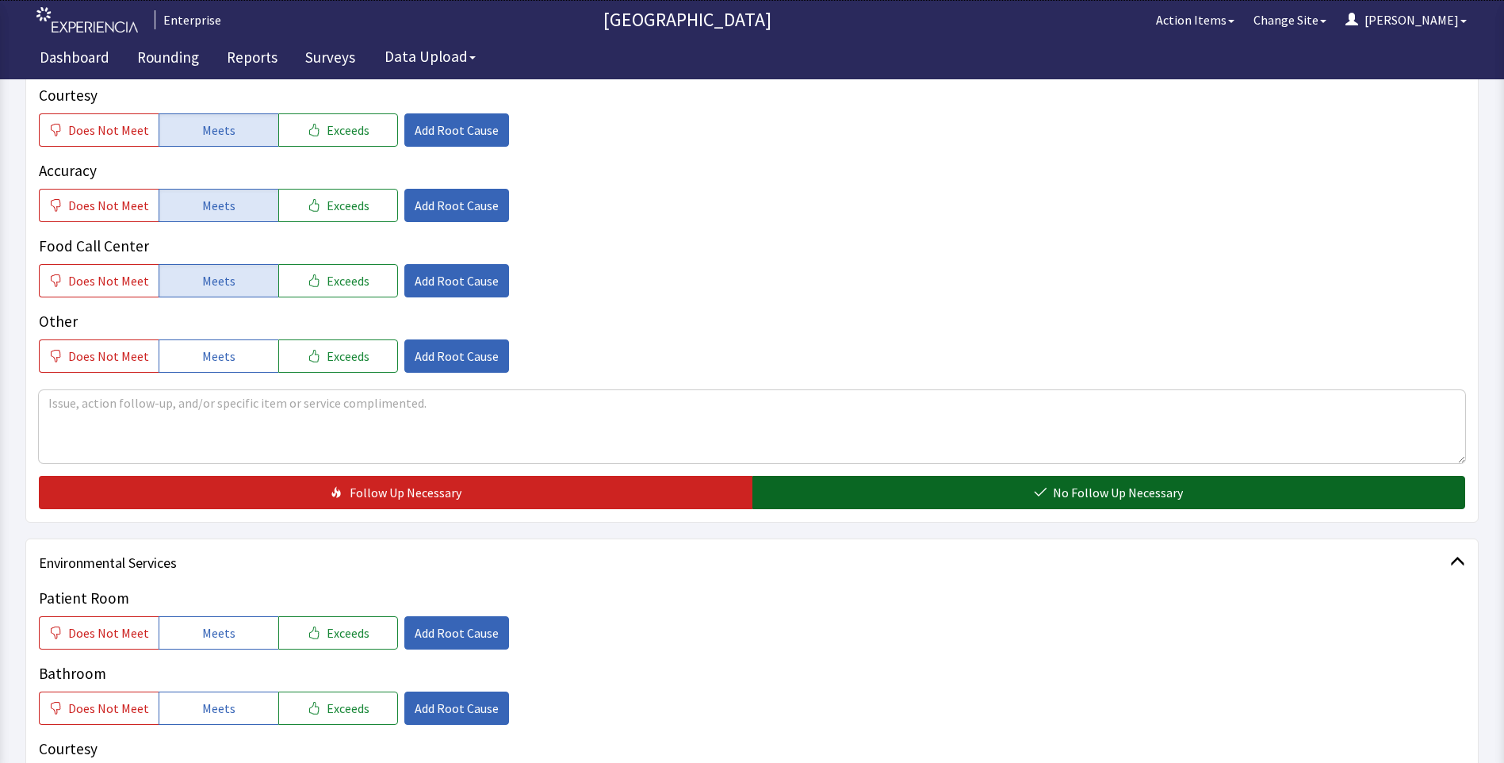
click at [874, 494] on button "No Follow Up Necessary" at bounding box center [1108, 492] width 713 height 33
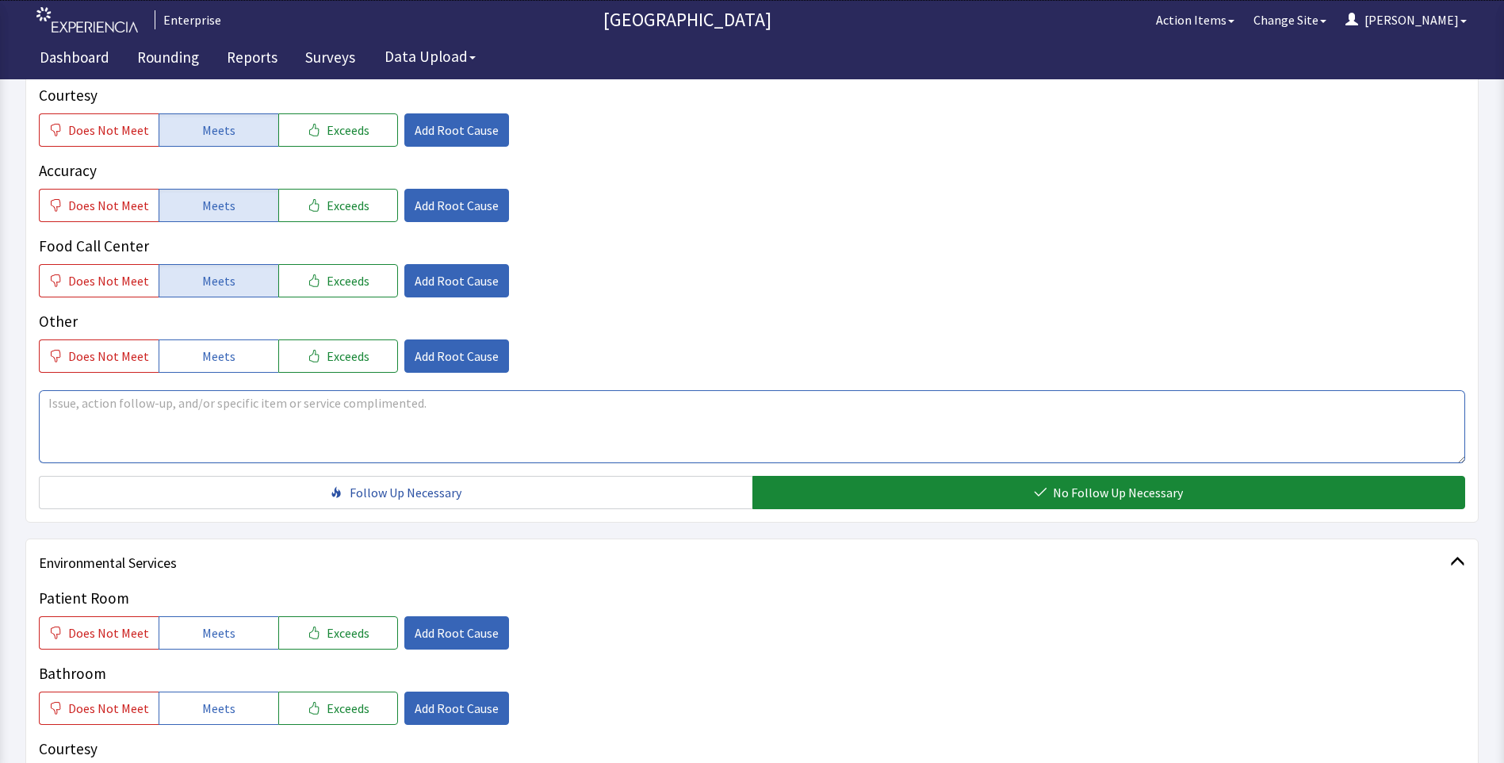
click at [82, 410] on textarea at bounding box center [752, 426] width 1426 height 73
click at [192, 402] on textarea "breakfast was very deliteful and hot" at bounding box center [752, 426] width 1426 height 73
drag, startPoint x: 42, startPoint y: 403, endPoint x: 299, endPoint y: 409, distance: 256.9
click at [299, 409] on textarea "breakfast was very delightful and hot" at bounding box center [752, 426] width 1426 height 73
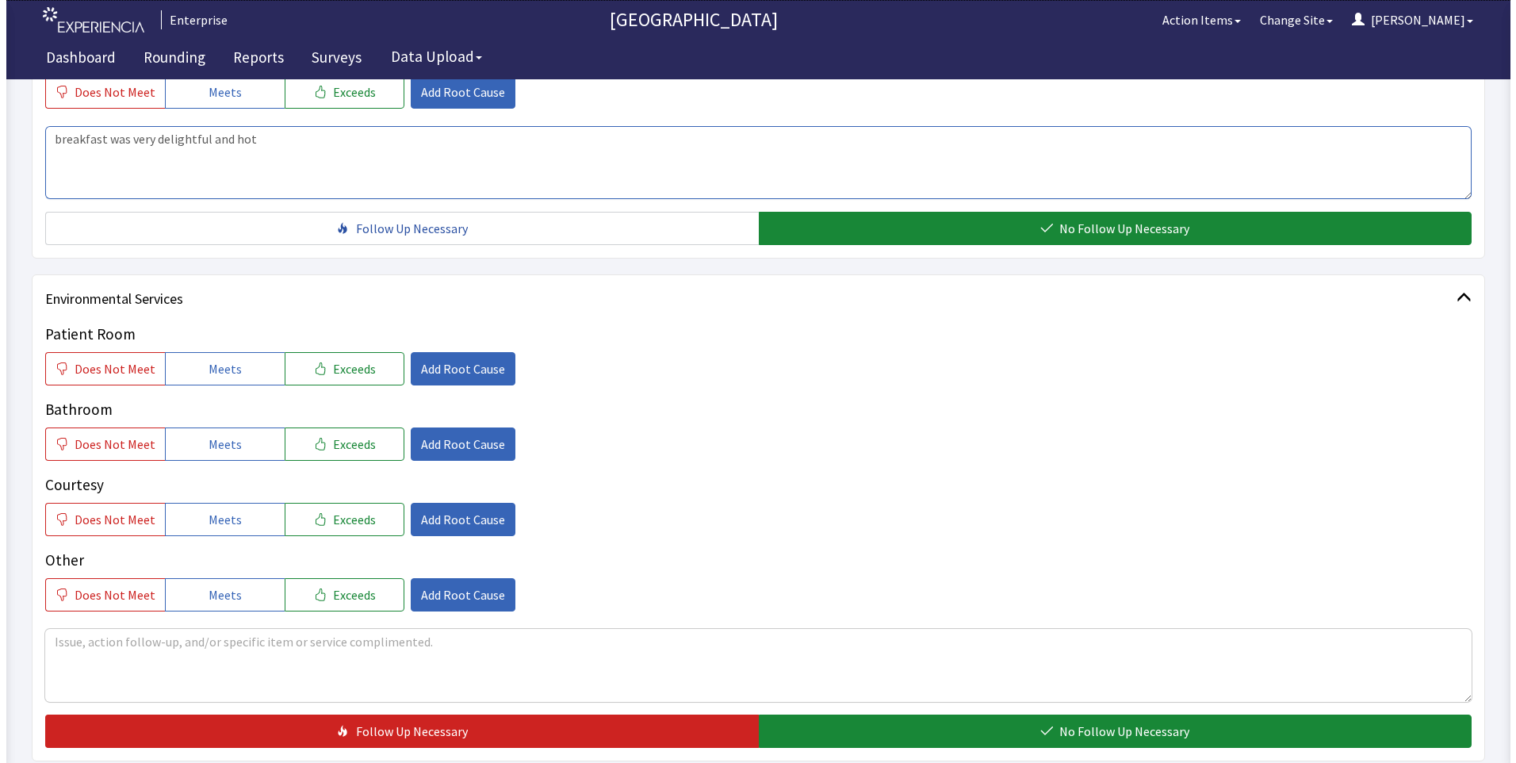
scroll to position [813, 0]
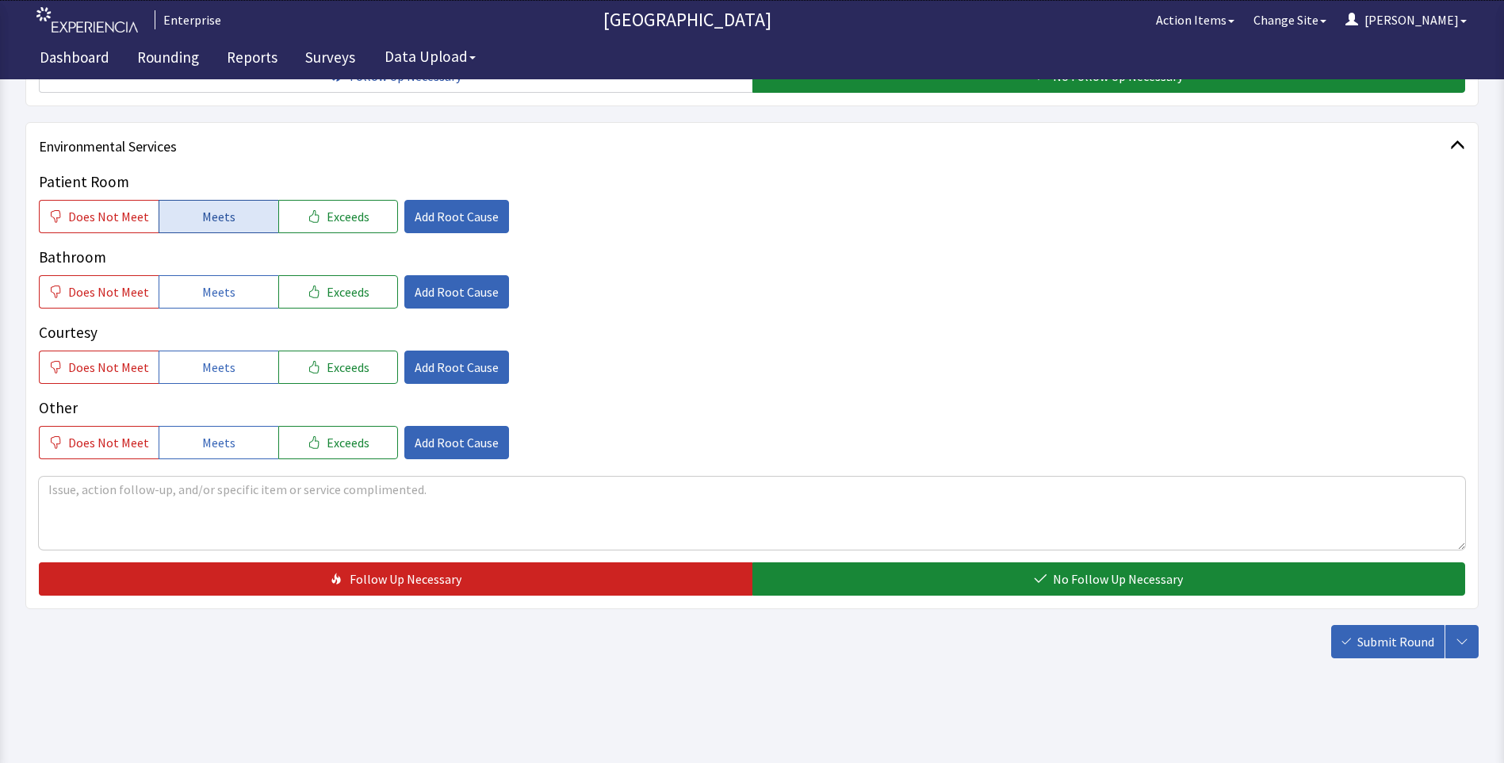
type textarea "breakfast was very delightful and hot"
click at [212, 212] on span "Meets" at bounding box center [218, 216] width 33 height 19
click at [118, 223] on span "Does Not Meet" at bounding box center [108, 216] width 81 height 19
click at [109, 296] on span "Does Not Meet" at bounding box center [108, 291] width 81 height 19
click at [439, 214] on span "Add Root Cause" at bounding box center [457, 216] width 84 height 19
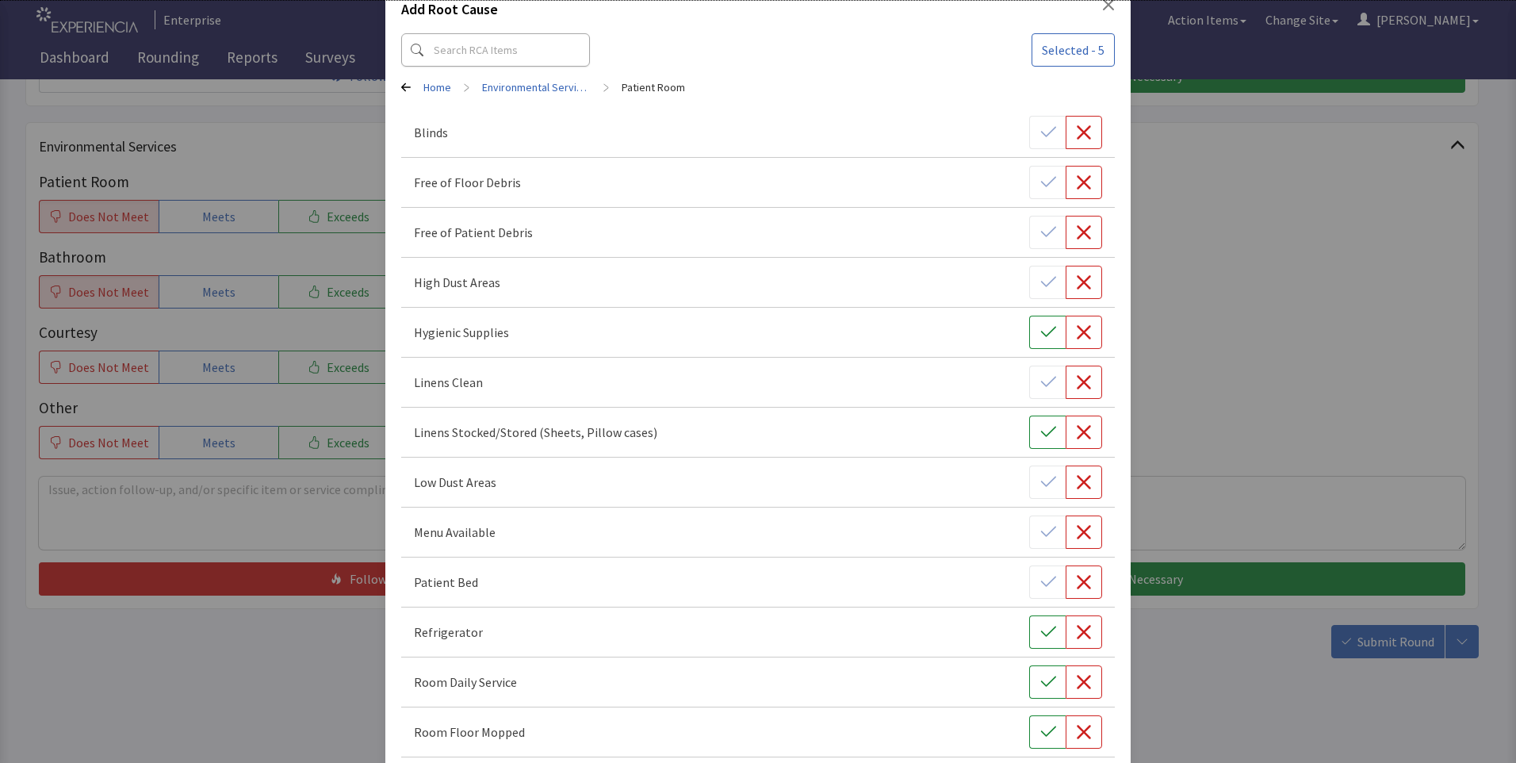
scroll to position [79, 0]
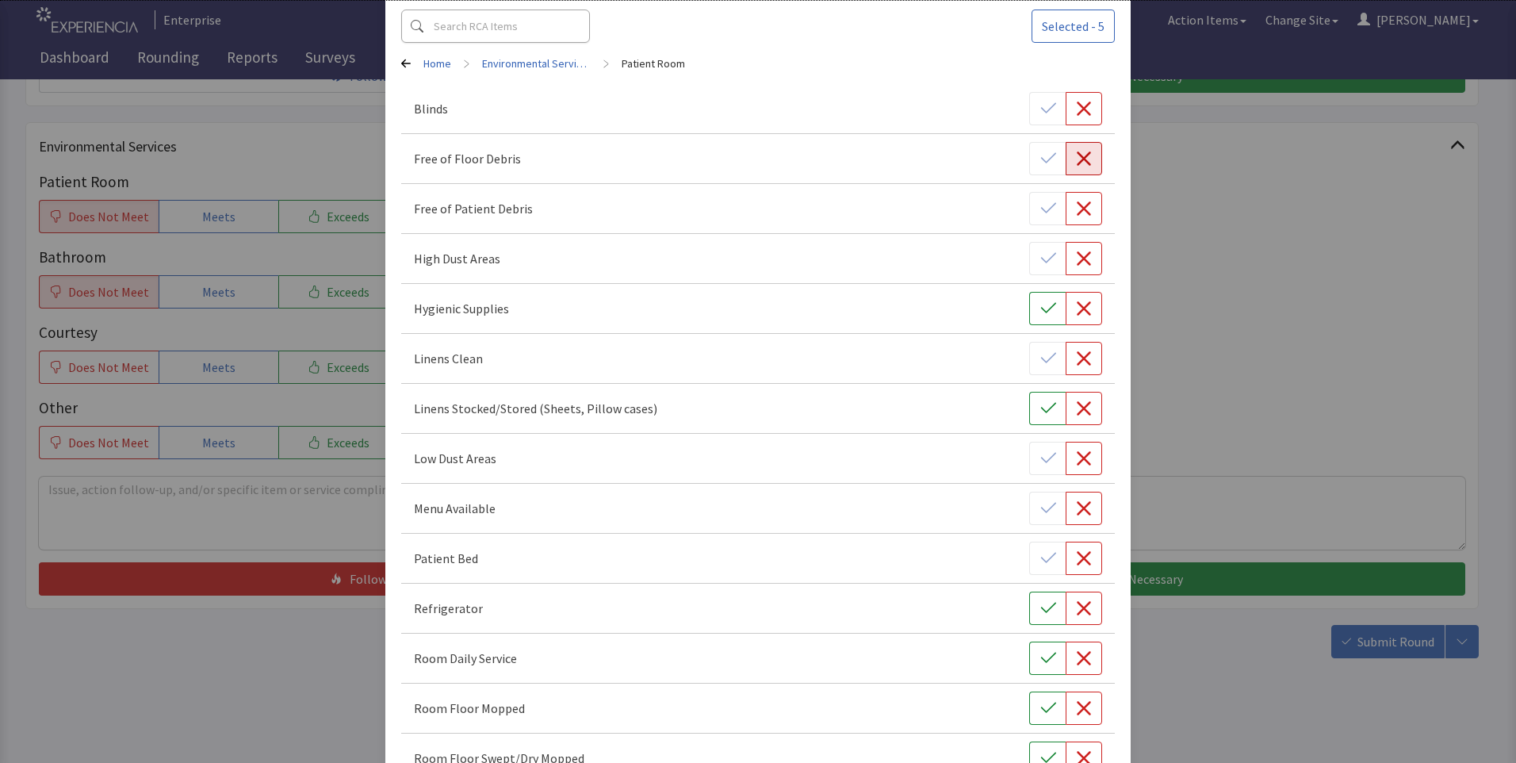
click at [1078, 164] on icon "button" at bounding box center [1084, 159] width 16 height 16
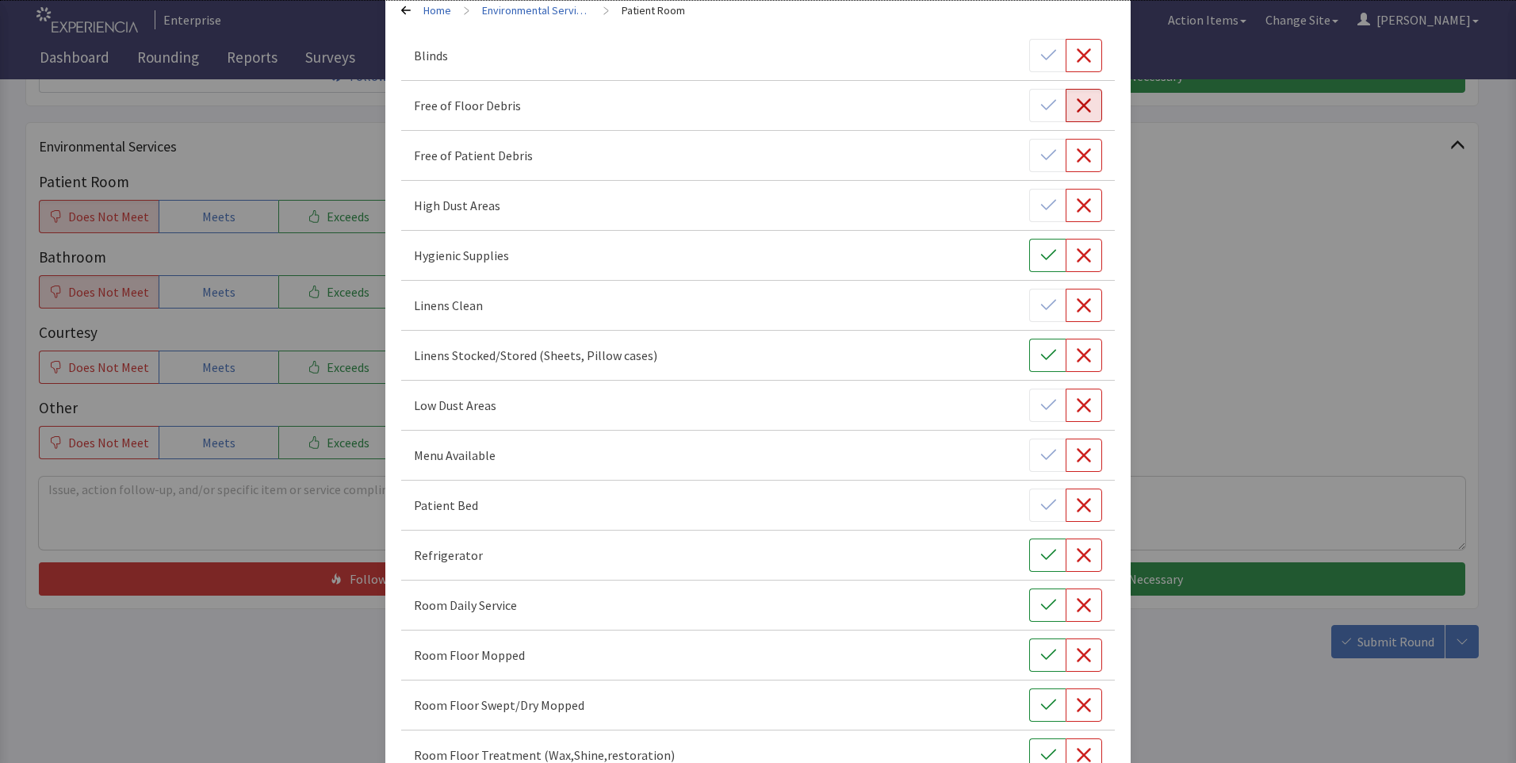
scroll to position [238, 0]
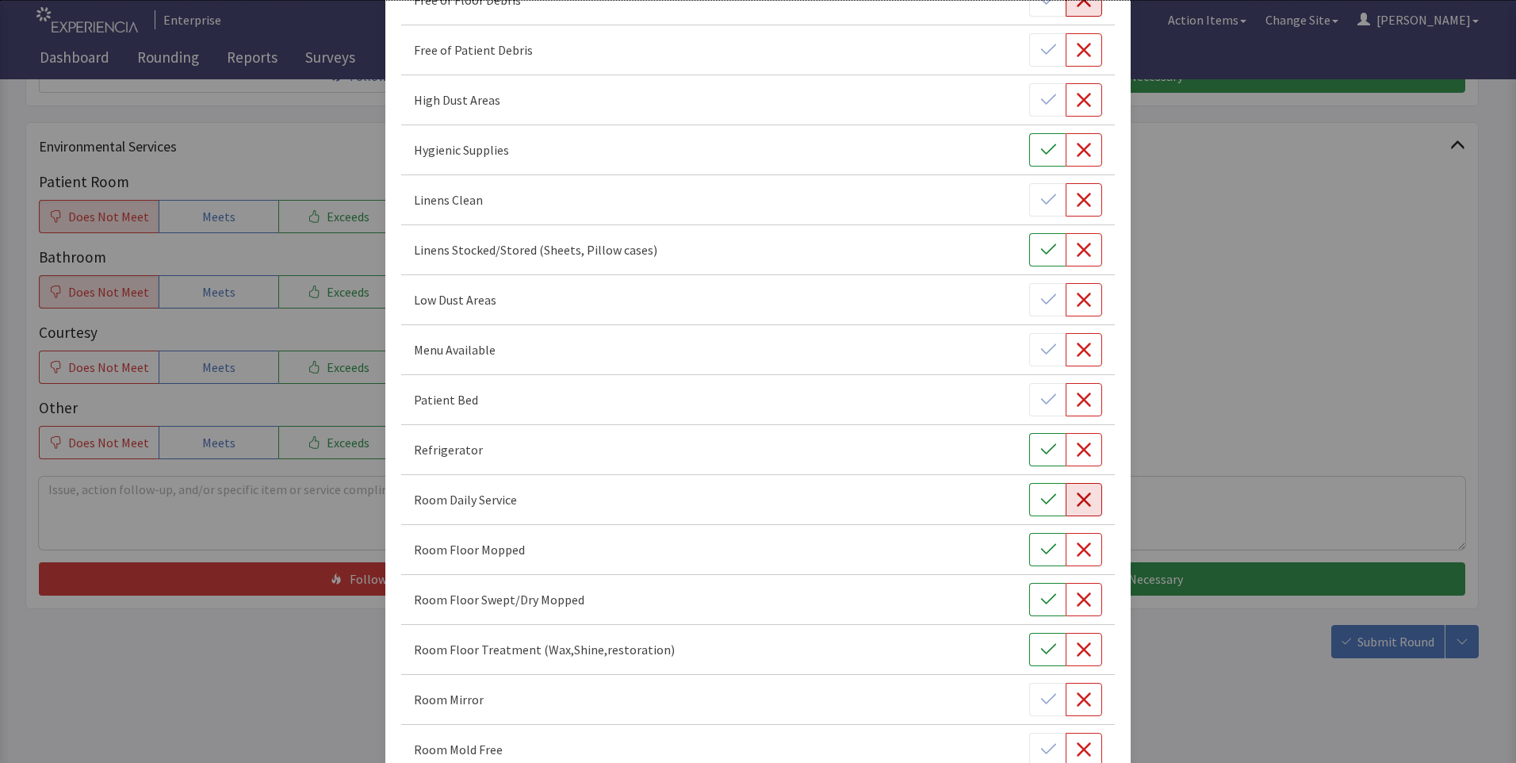
click at [1076, 505] on icon "button" at bounding box center [1084, 499] width 16 height 16
click at [1077, 549] on icon "button" at bounding box center [1084, 549] width 14 height 14
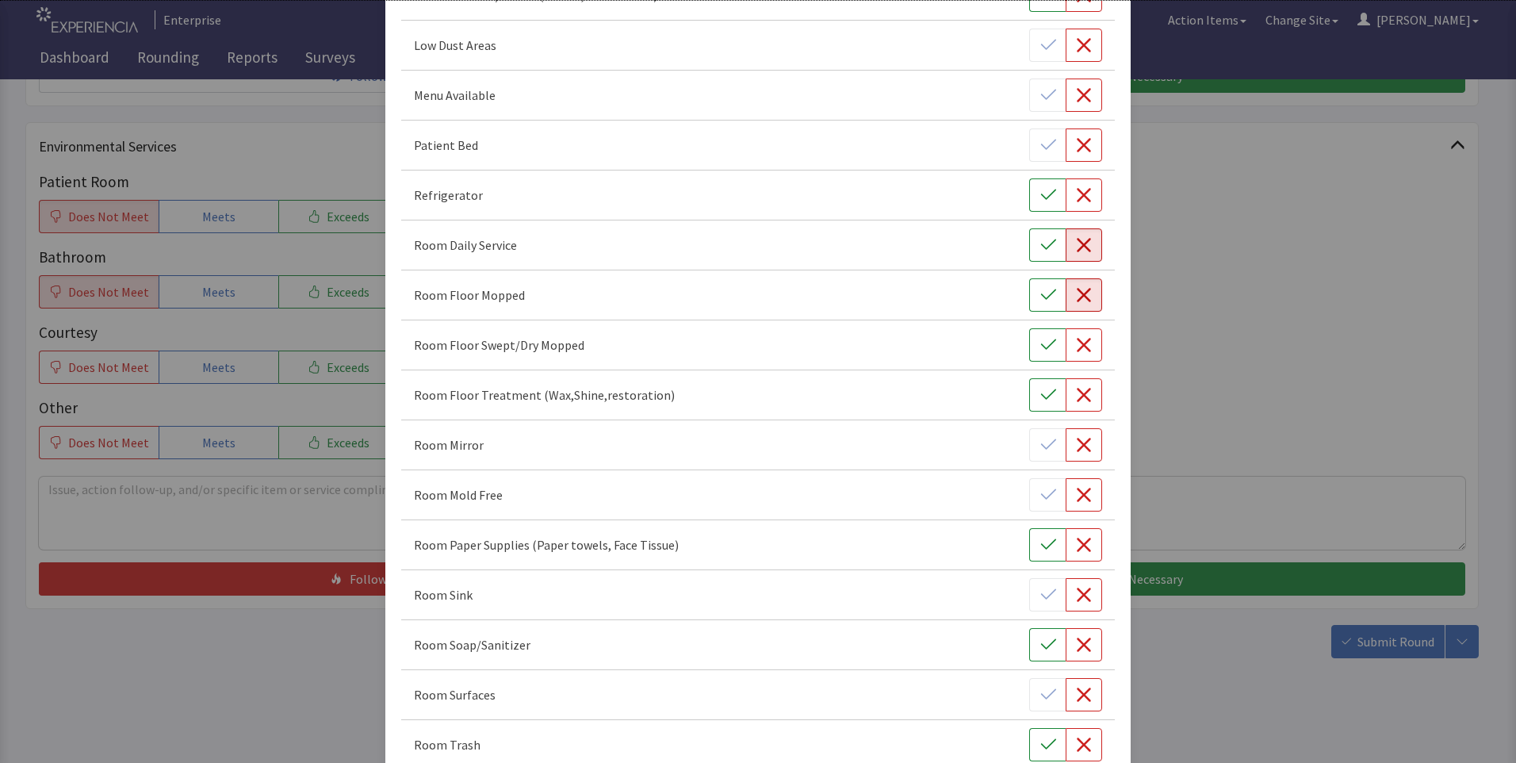
scroll to position [555, 0]
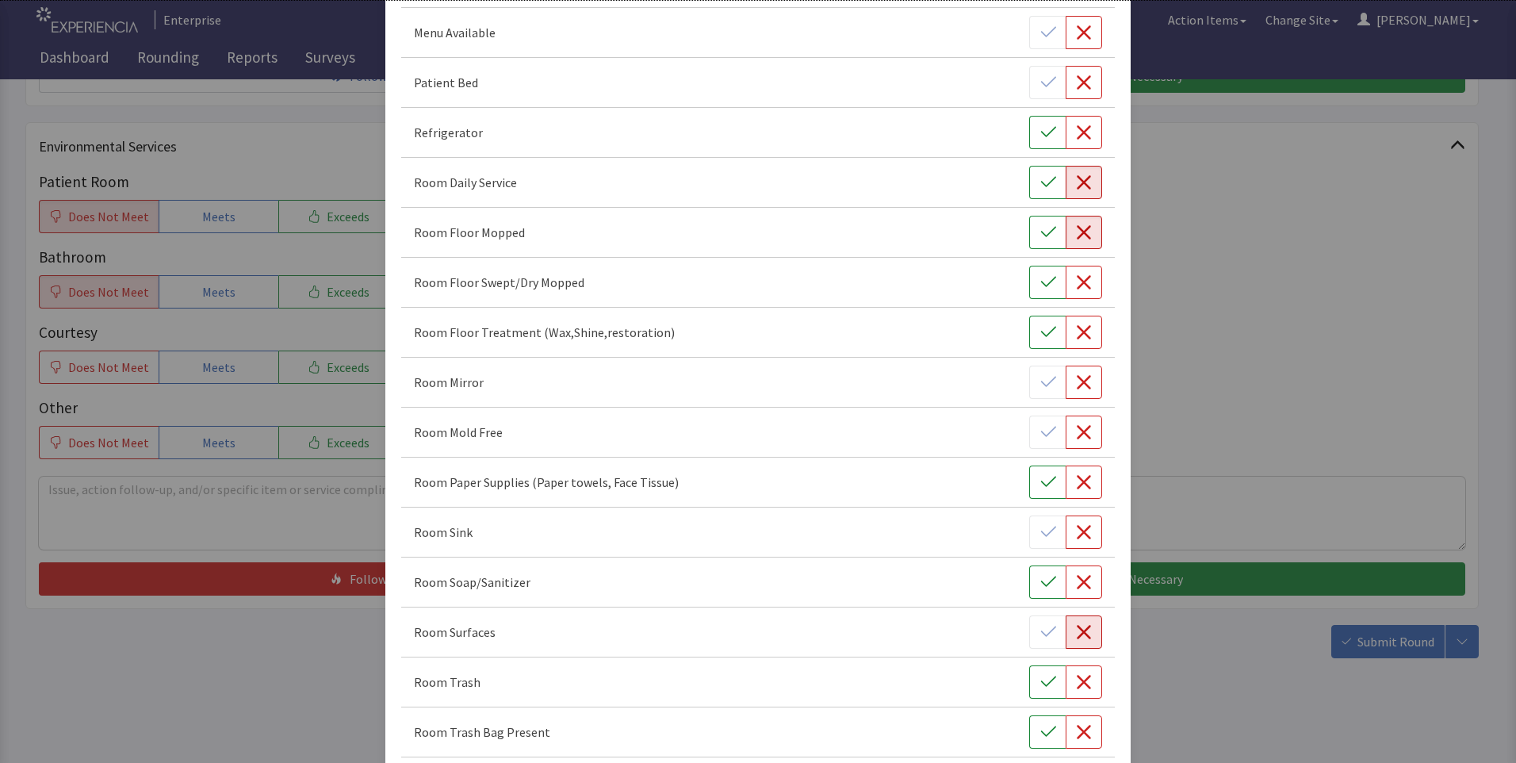
click at [1076, 632] on icon "button" at bounding box center [1084, 632] width 16 height 16
click at [1040, 680] on icon "button" at bounding box center [1048, 682] width 16 height 16
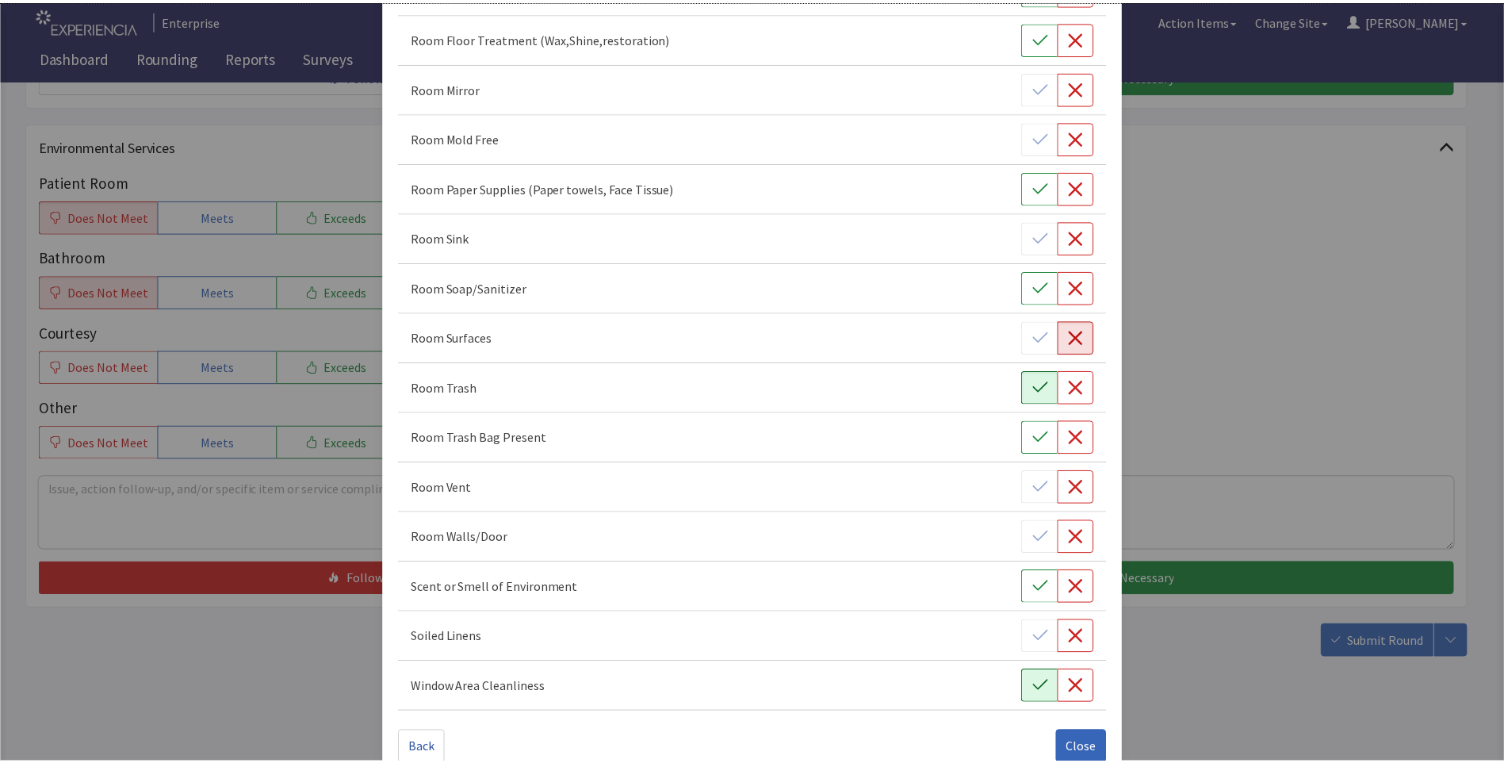
scroll to position [880, 0]
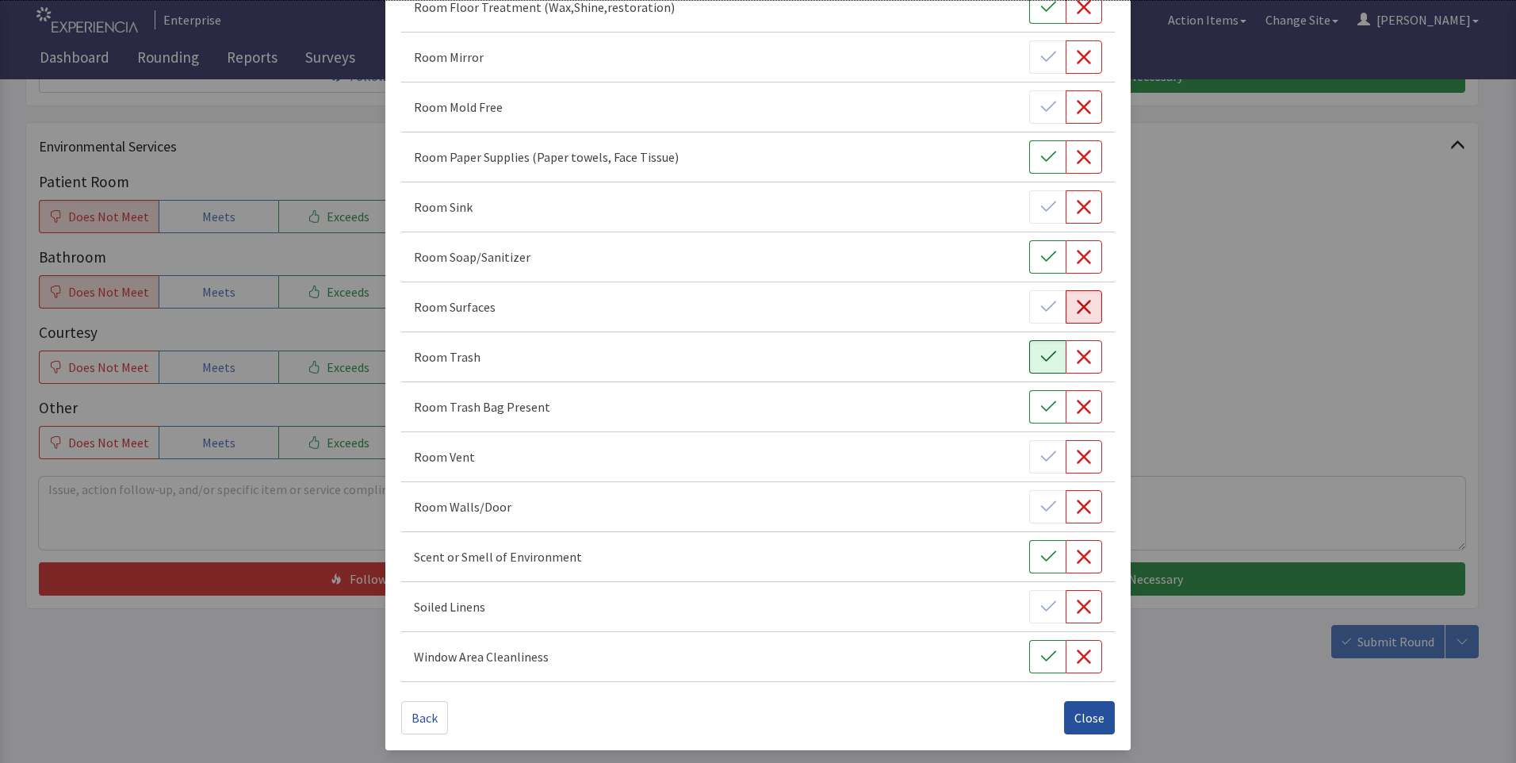
drag, startPoint x: 1079, startPoint y: 724, endPoint x: 1068, endPoint y: 724, distance: 11.1
click at [1078, 724] on span "Close" at bounding box center [1089, 717] width 30 height 19
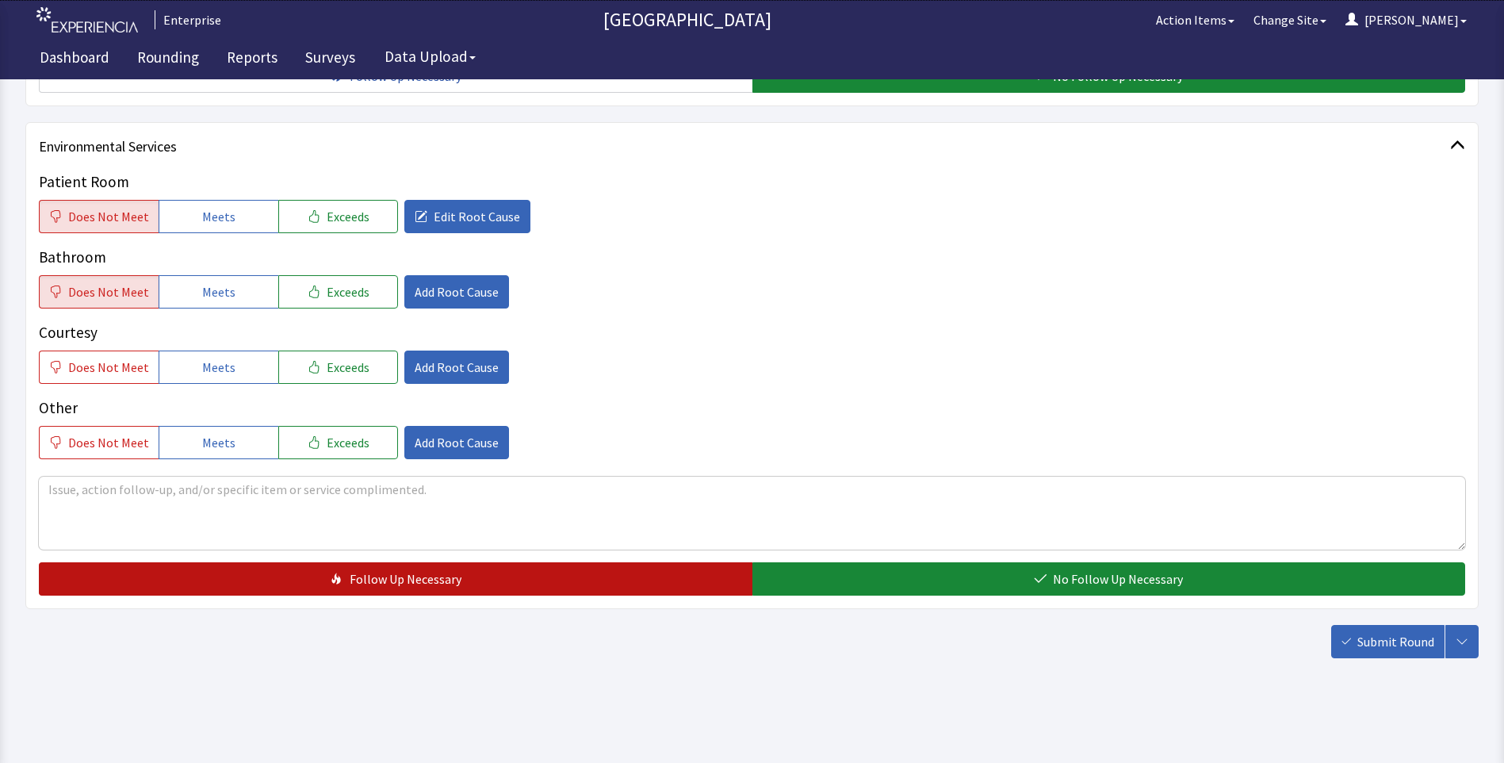
click at [392, 576] on span "Follow Up Necessary" at bounding box center [406, 578] width 112 height 19
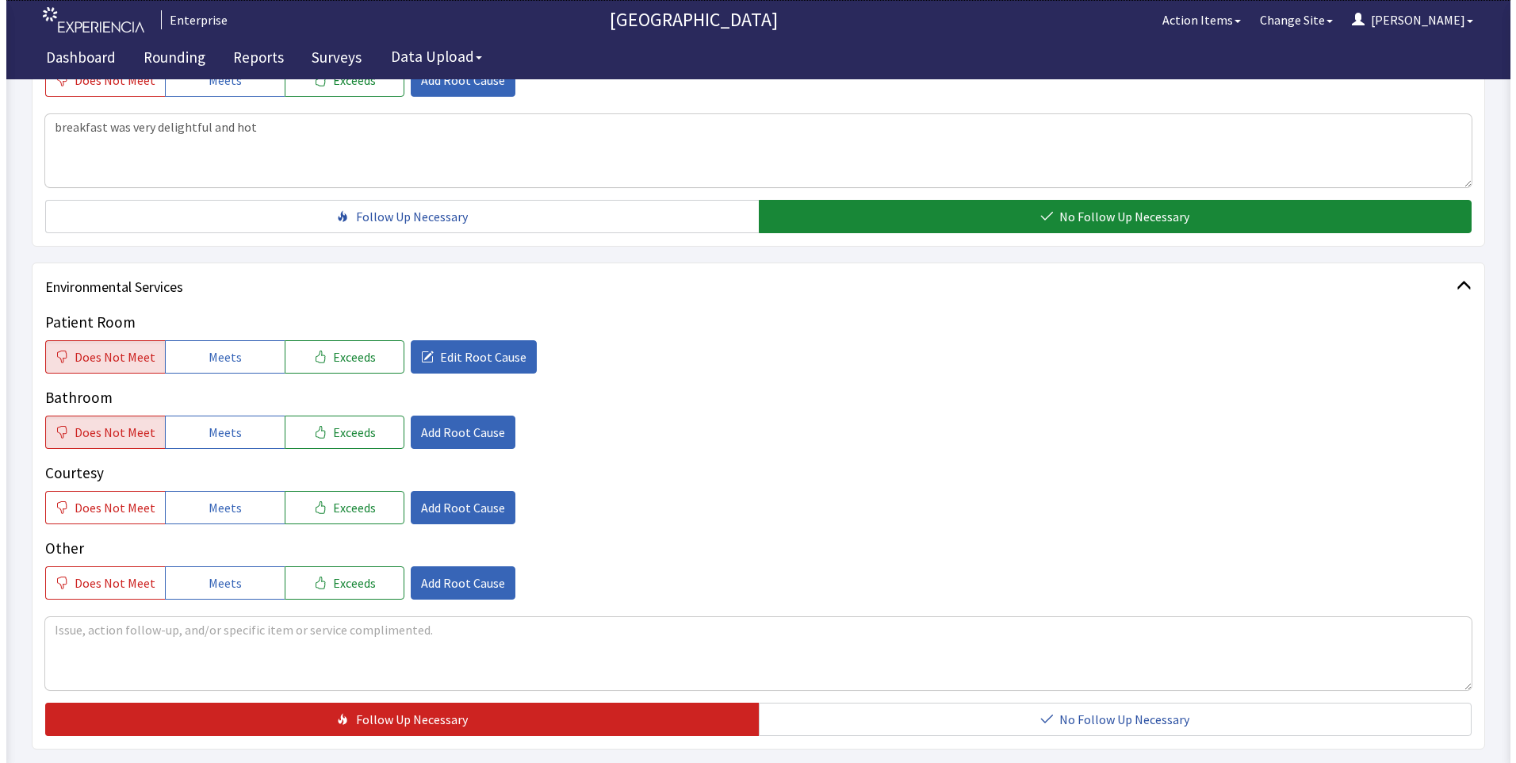
scroll to position [813, 0]
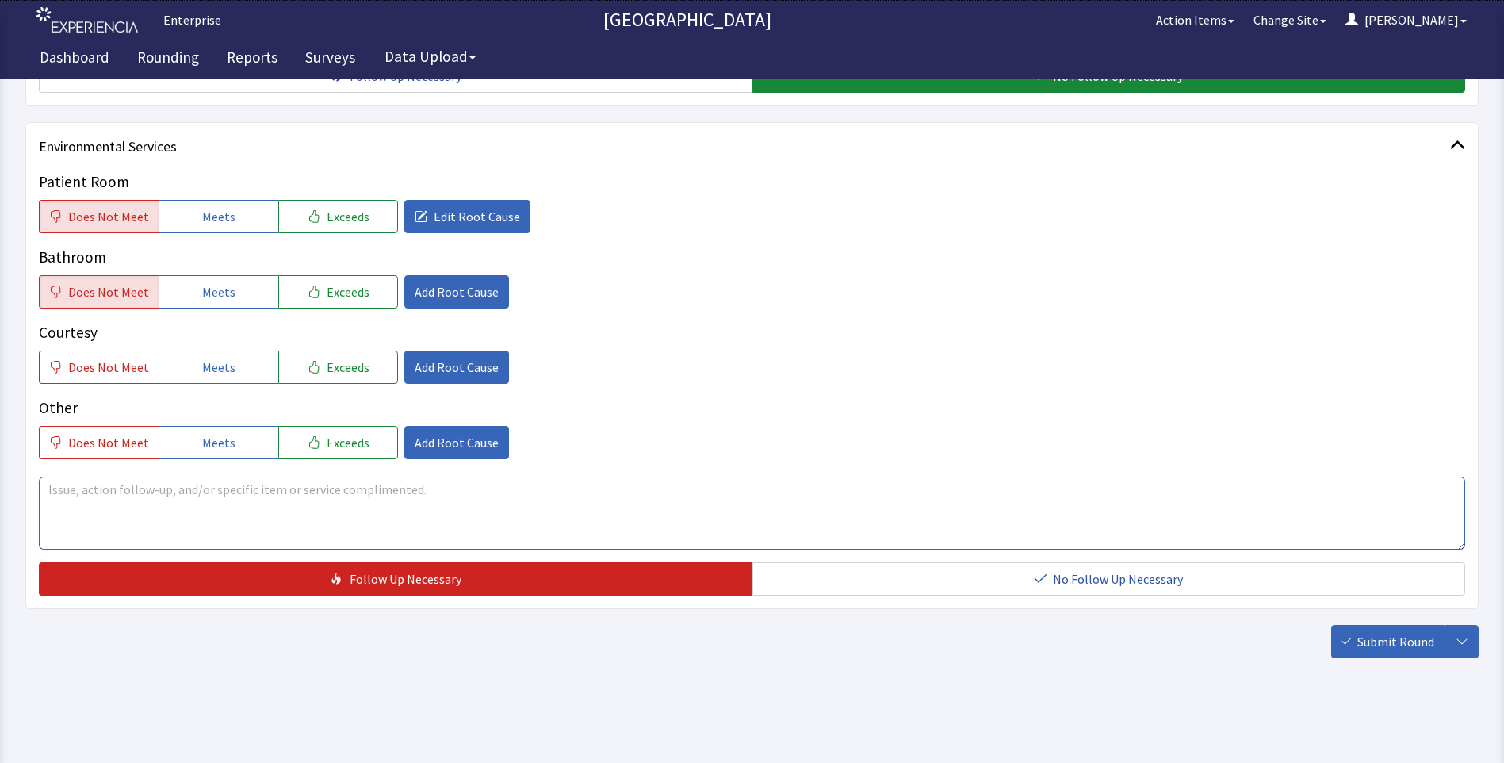
click at [67, 500] on textarea at bounding box center [752, 512] width 1426 height 73
drag, startPoint x: 43, startPoint y: 484, endPoint x: 321, endPoint y: 496, distance: 278.5
click at [321, 496] on textarea "room wasnt cleaned trash pulled only" at bounding box center [752, 512] width 1426 height 73
type textarea "room wasnt cleaned trash pulled only"
click at [1401, 648] on span "Submit Round" at bounding box center [1395, 641] width 77 height 19
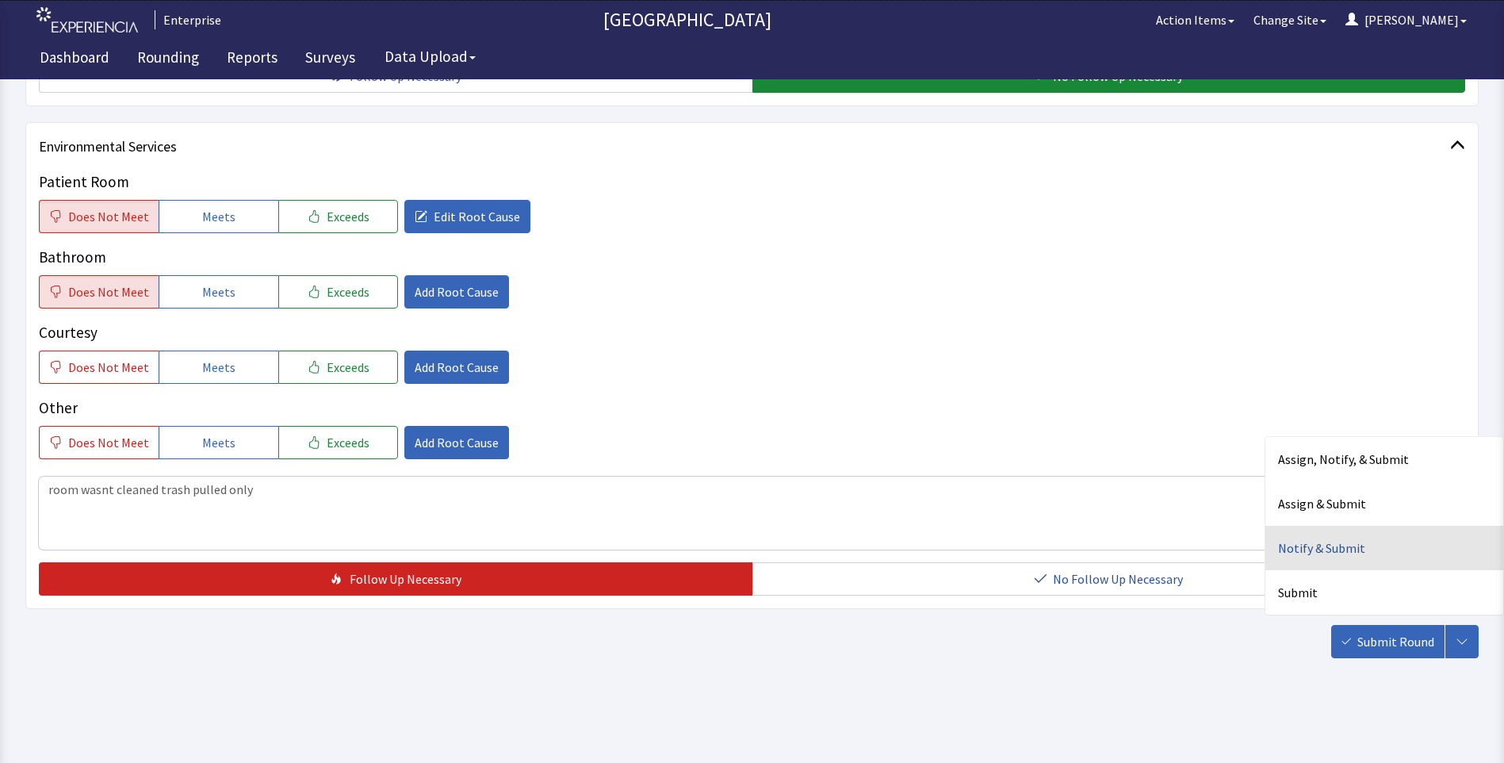
click at [1309, 550] on div "Notify & Submit" at bounding box center [1384, 548] width 238 height 44
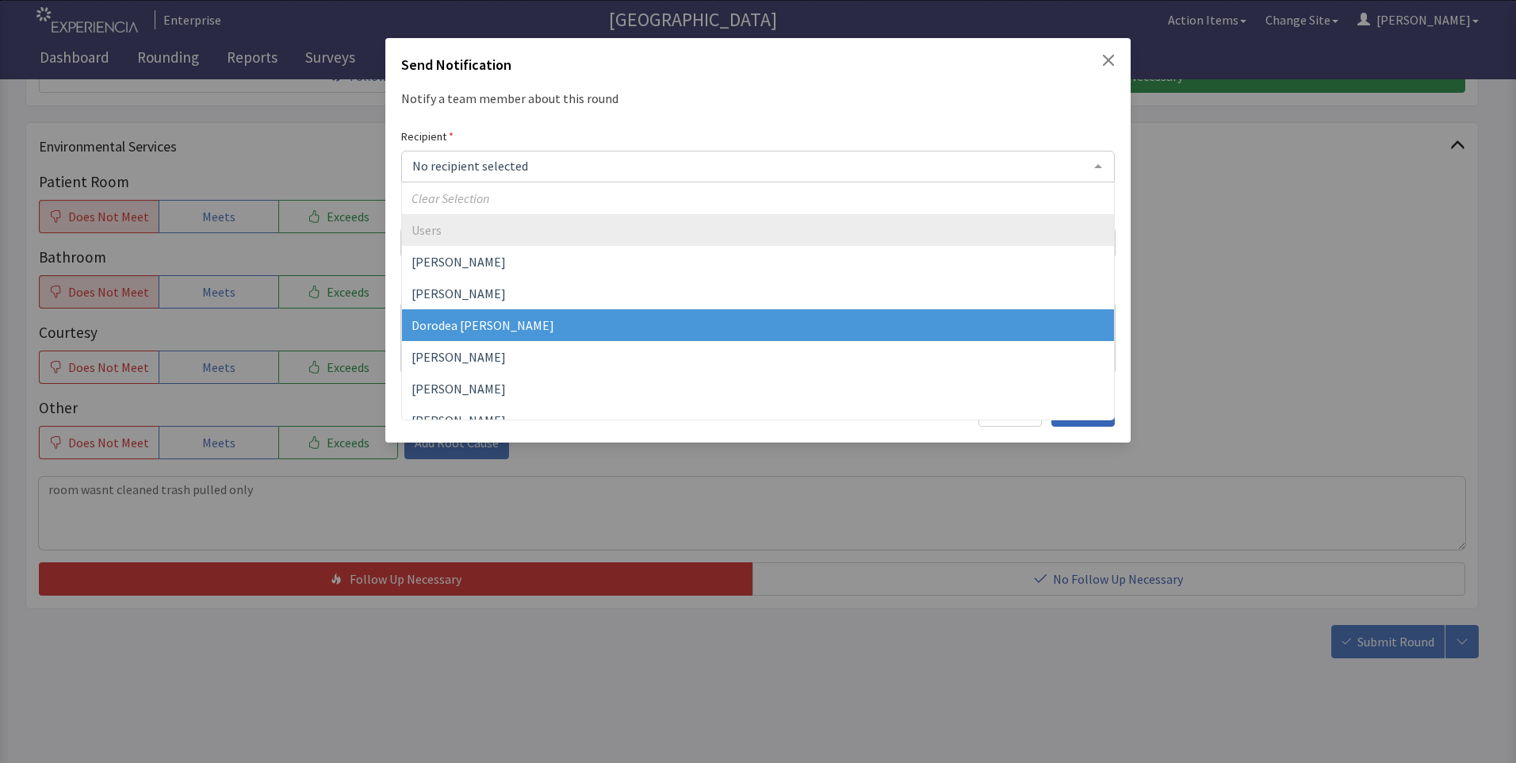
click at [484, 322] on span "Dorodea Verderame" at bounding box center [482, 325] width 143 height 16
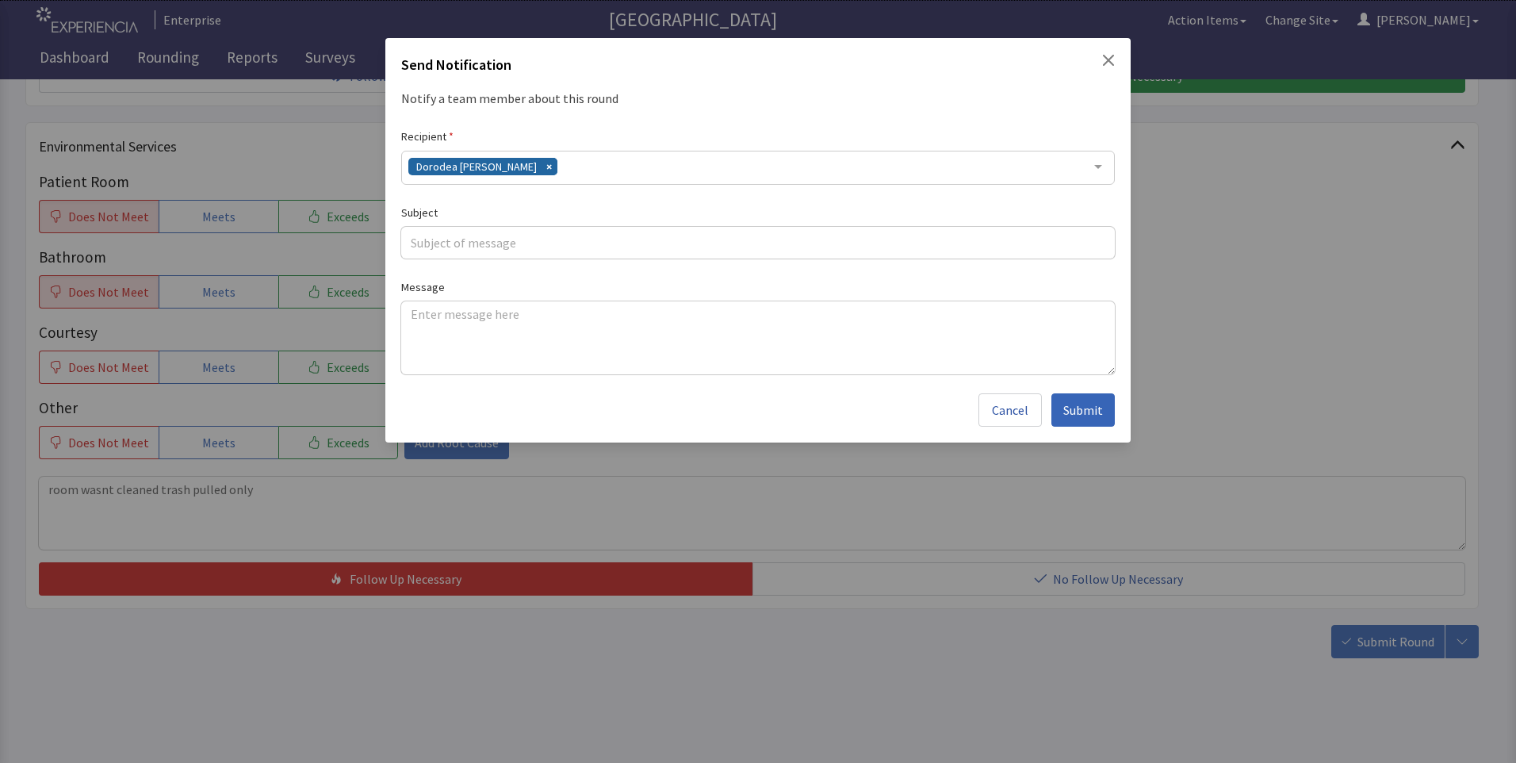
click at [577, 162] on div "Dorodea Verderame" at bounding box center [757, 168] width 713 height 34
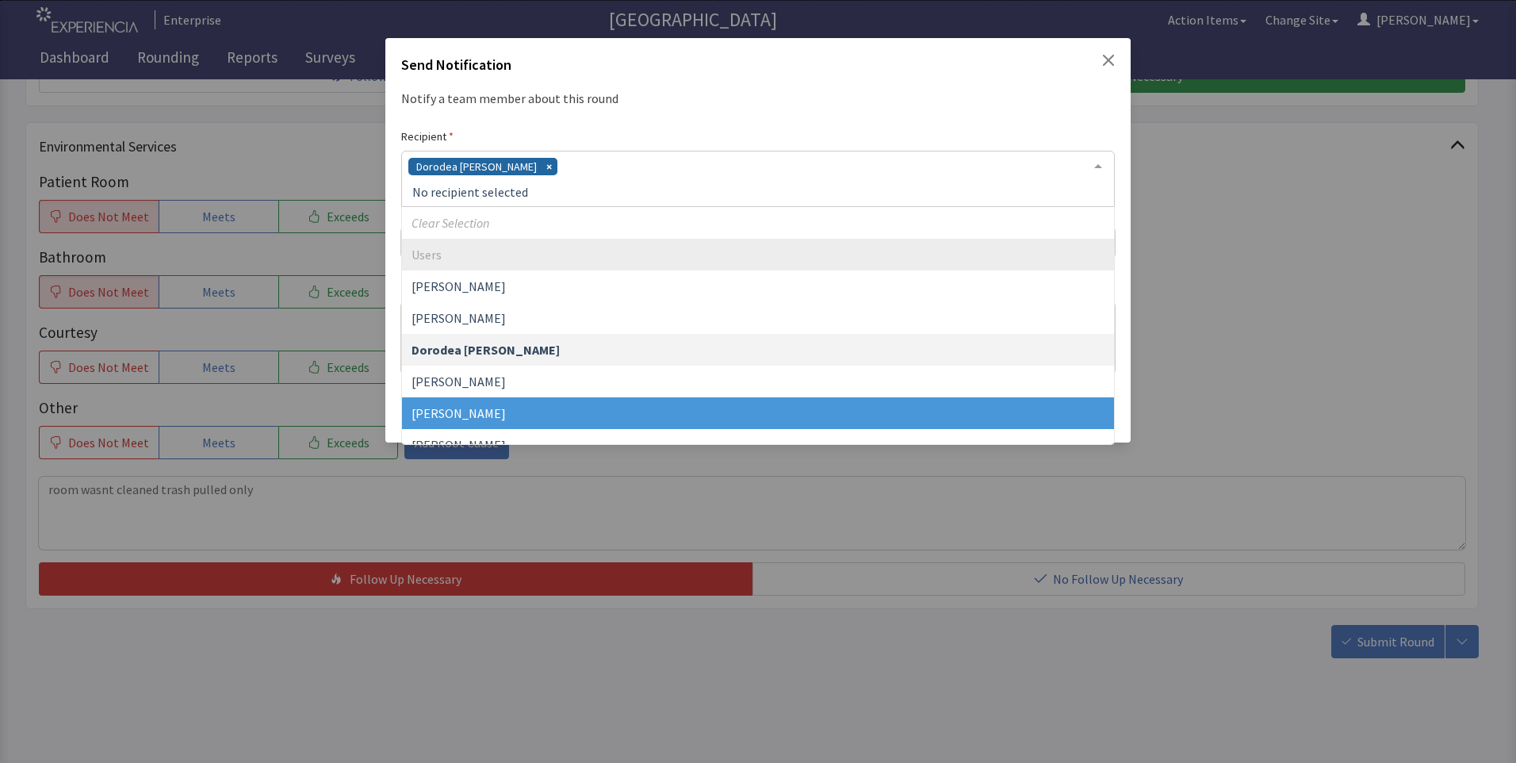
click at [498, 403] on span "Gerardo Mejias" at bounding box center [758, 413] width 712 height 32
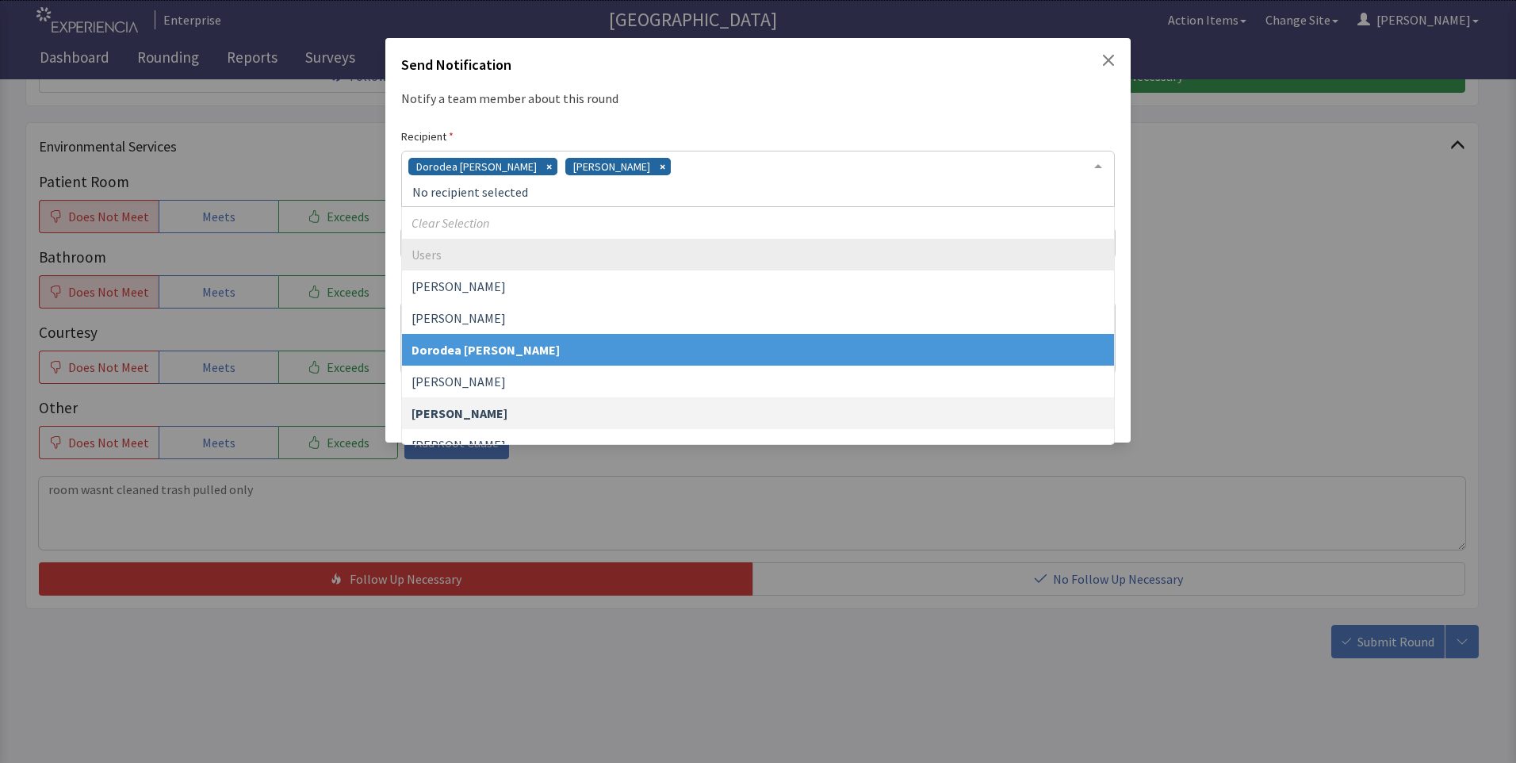
click at [645, 170] on div "Dorodea Verderame Gerardo Mejias" at bounding box center [757, 179] width 713 height 56
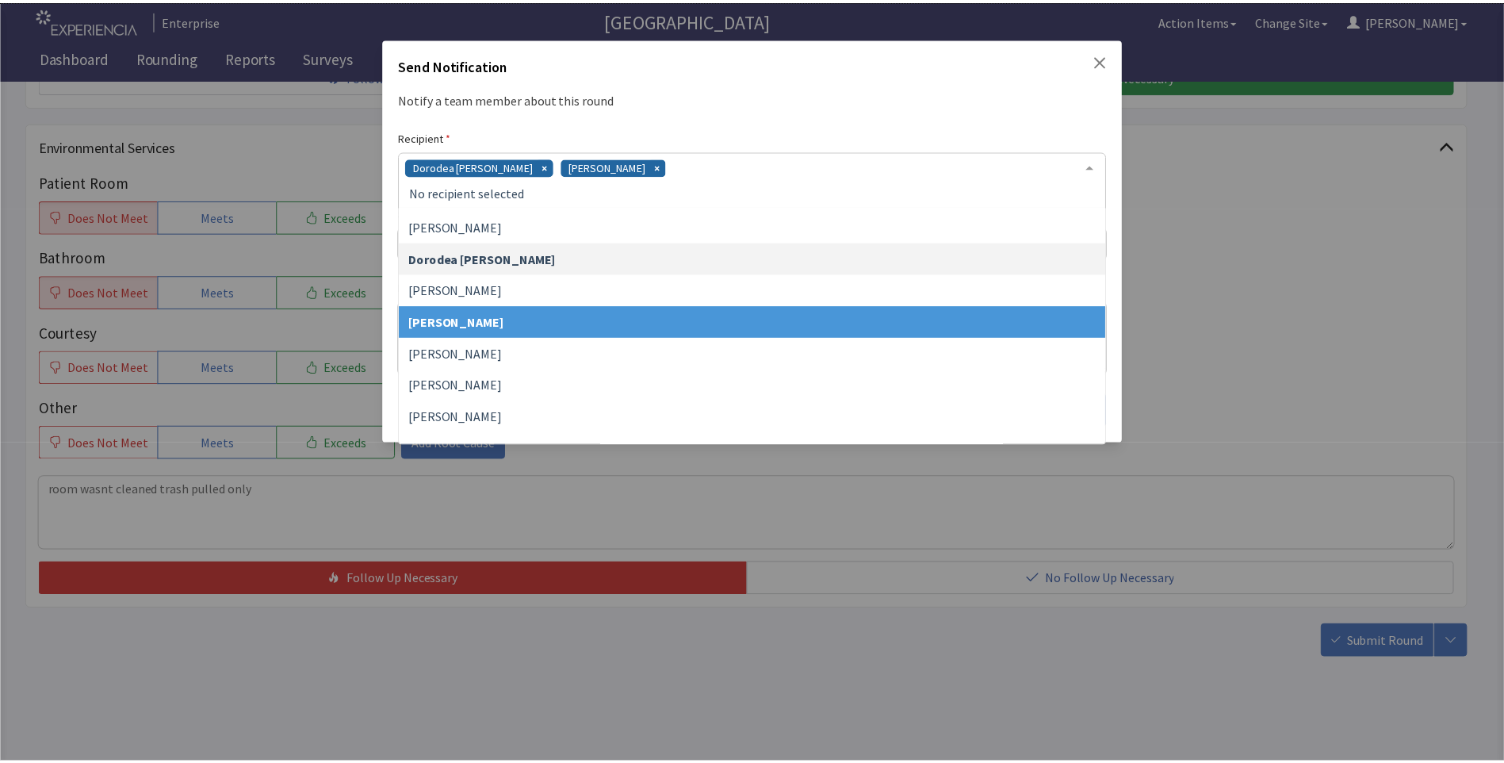
scroll to position [317, 0]
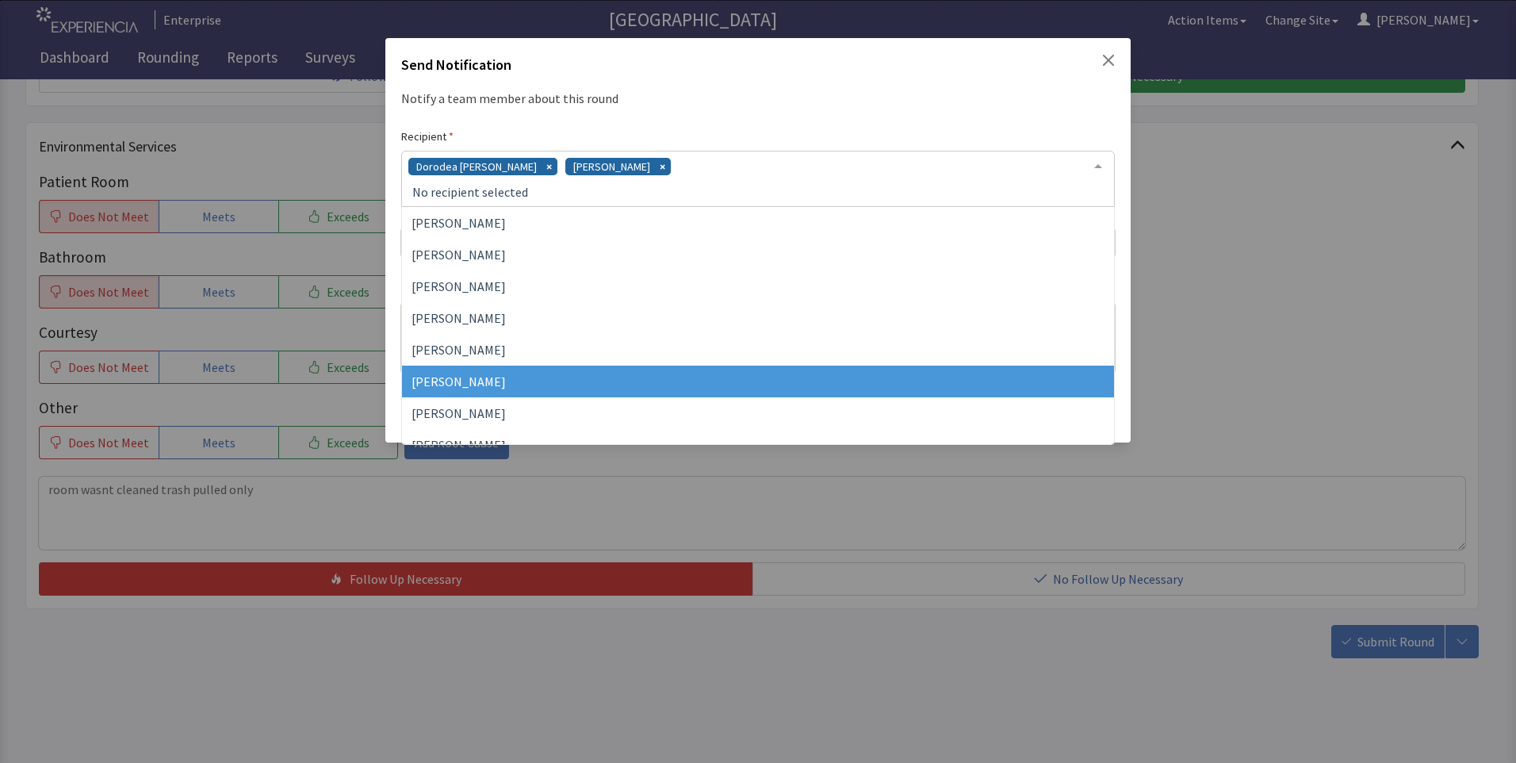
click at [547, 384] on span "[PERSON_NAME]" at bounding box center [758, 381] width 712 height 32
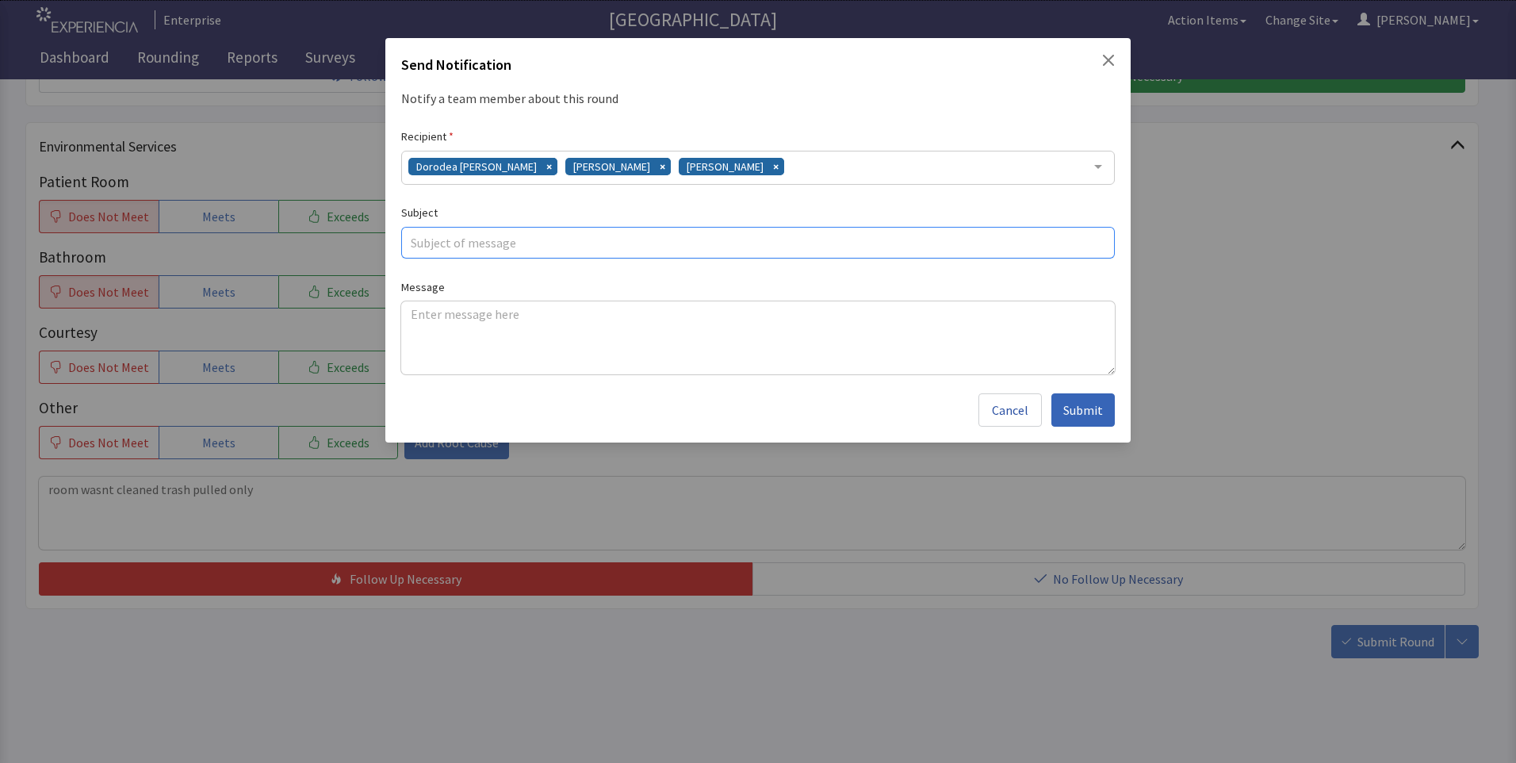
click at [434, 243] on input "text" at bounding box center [757, 243] width 713 height 32
type input "no cleaning"
click at [418, 317] on textarea at bounding box center [757, 337] width 713 height 73
paste textarea "room wasnt cleaned trash pulled only"
type textarea "room wasnt cleaned trash pulled only"
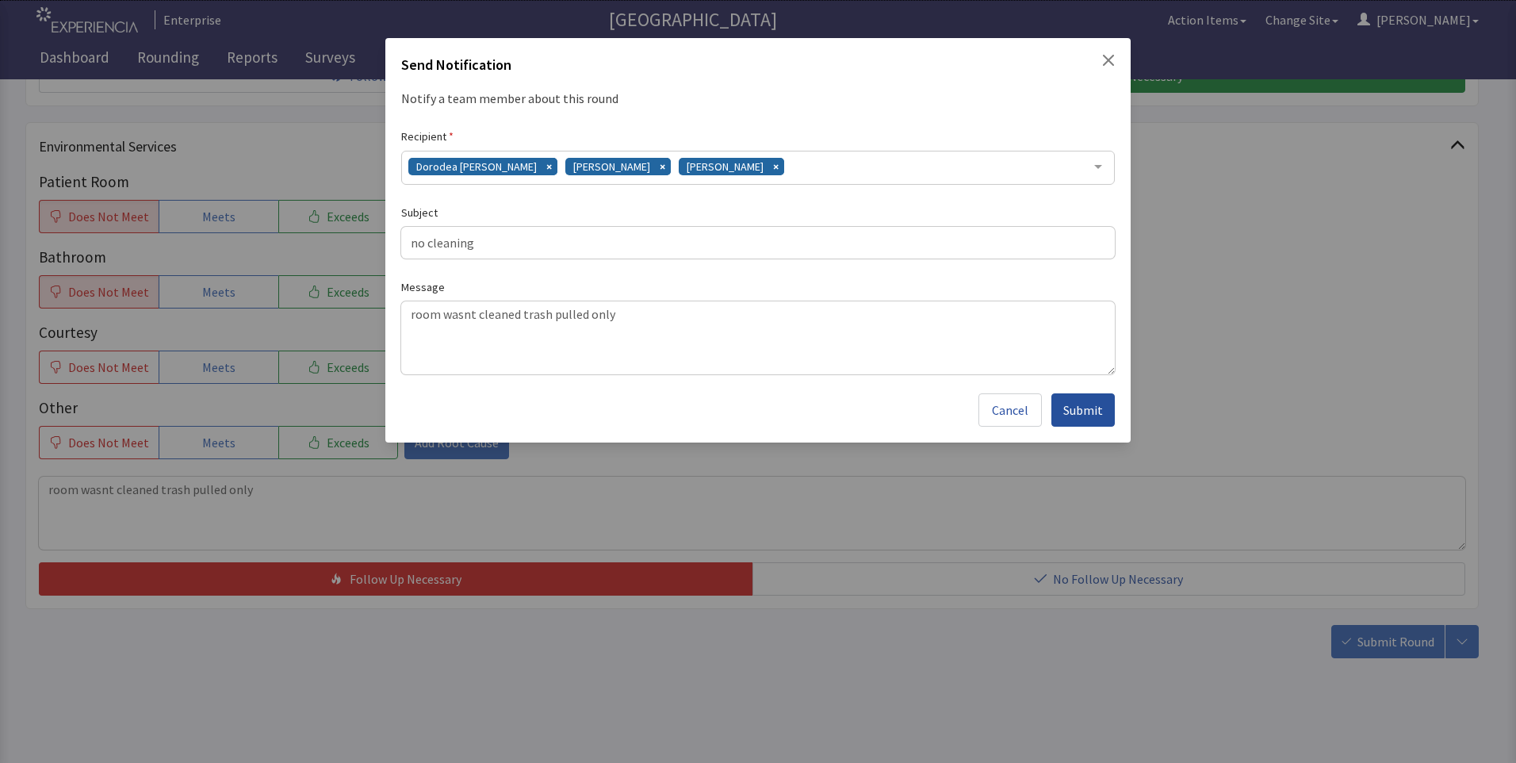
click at [1092, 412] on span "Submit" at bounding box center [1083, 409] width 40 height 19
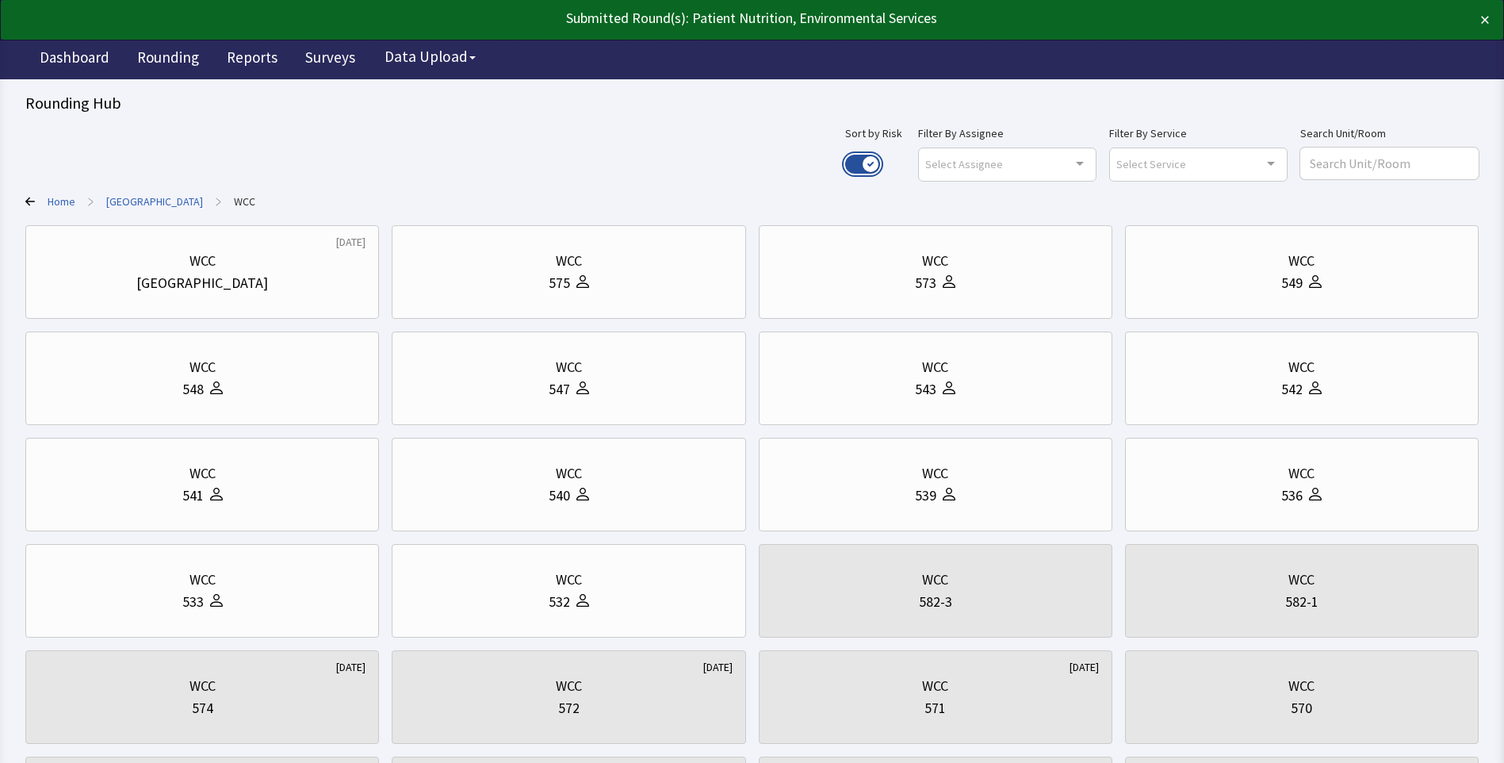
click at [880, 162] on button "Use setting" at bounding box center [862, 164] width 35 height 19
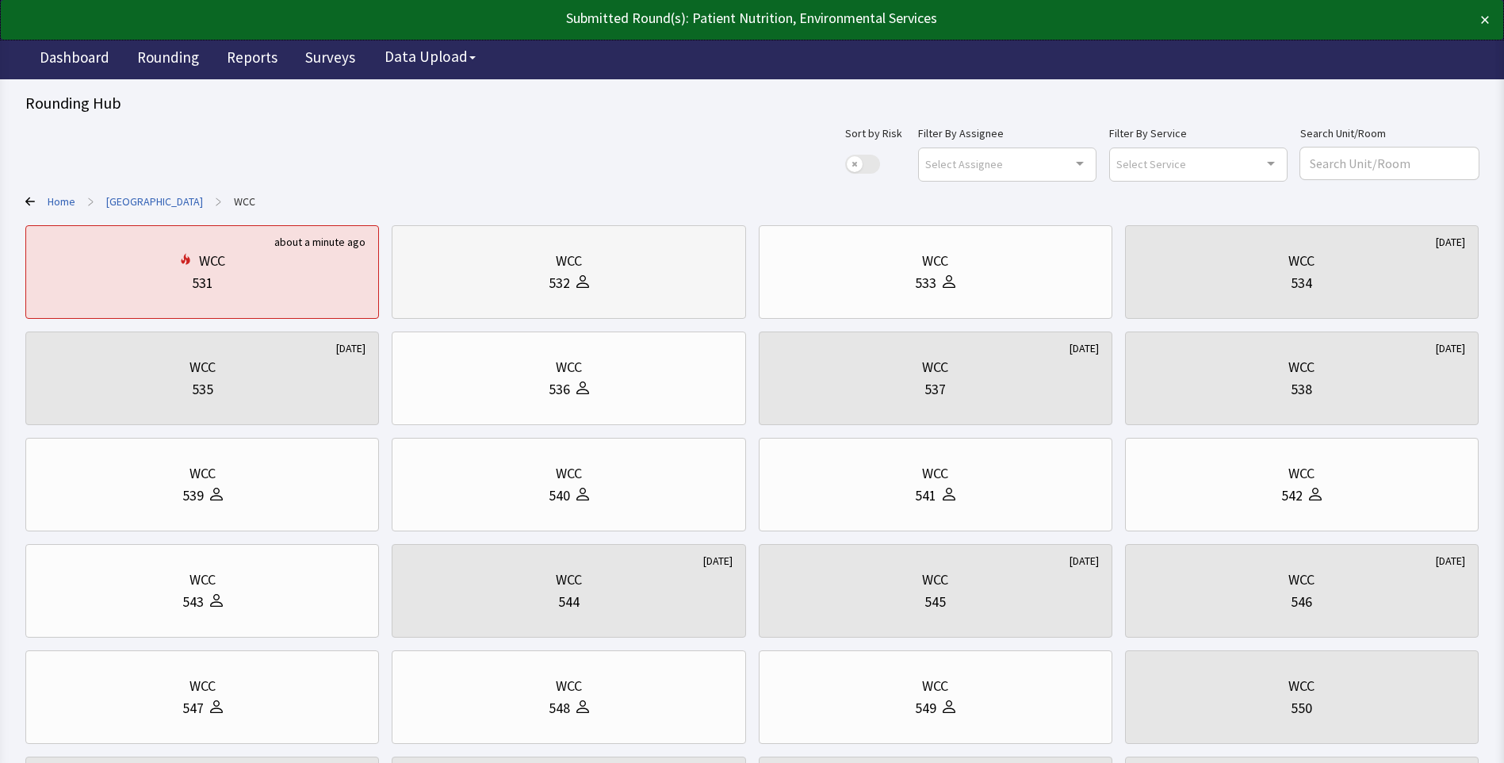
click at [526, 274] on div "532" at bounding box center [568, 283] width 327 height 22
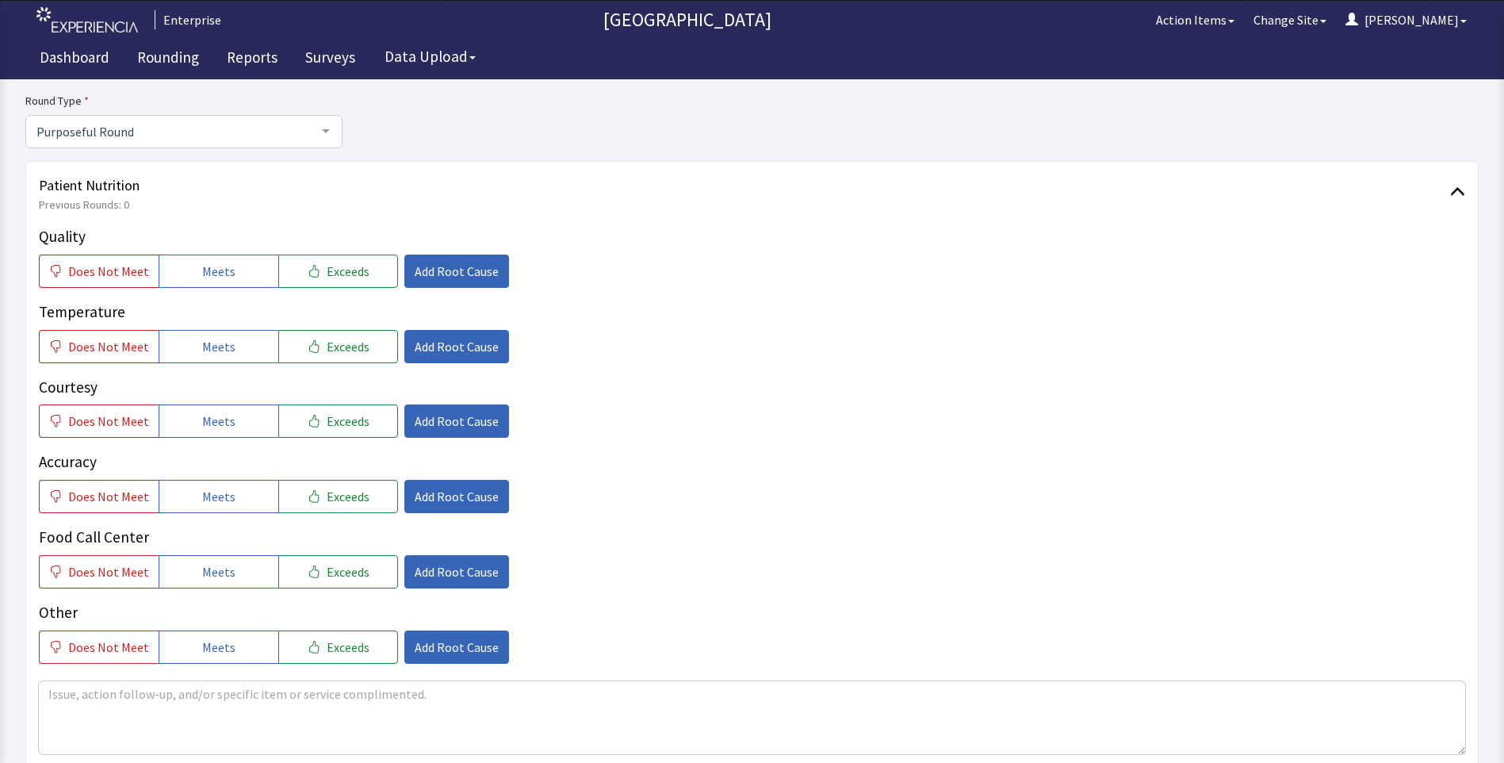
scroll to position [159, 0]
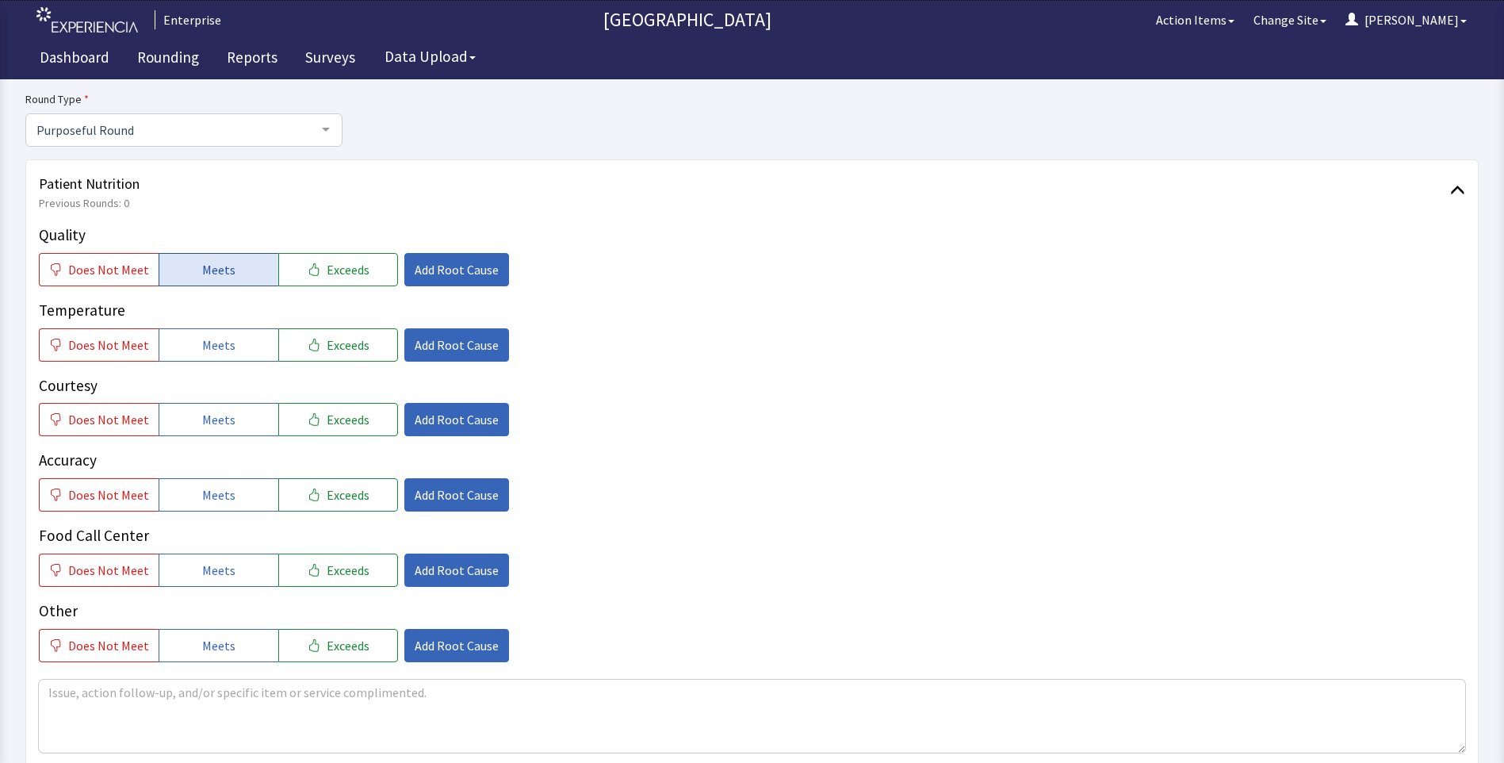
click at [202, 273] on span "Meets" at bounding box center [218, 269] width 33 height 19
drag, startPoint x: 224, startPoint y: 347, endPoint x: 226, endPoint y: 371, distance: 23.9
click at [224, 354] on span "Meets" at bounding box center [218, 344] width 33 height 19
drag, startPoint x: 227, startPoint y: 423, endPoint x: 228, endPoint y: 431, distance: 8.1
click at [228, 430] on button "Meets" at bounding box center [219, 419] width 120 height 33
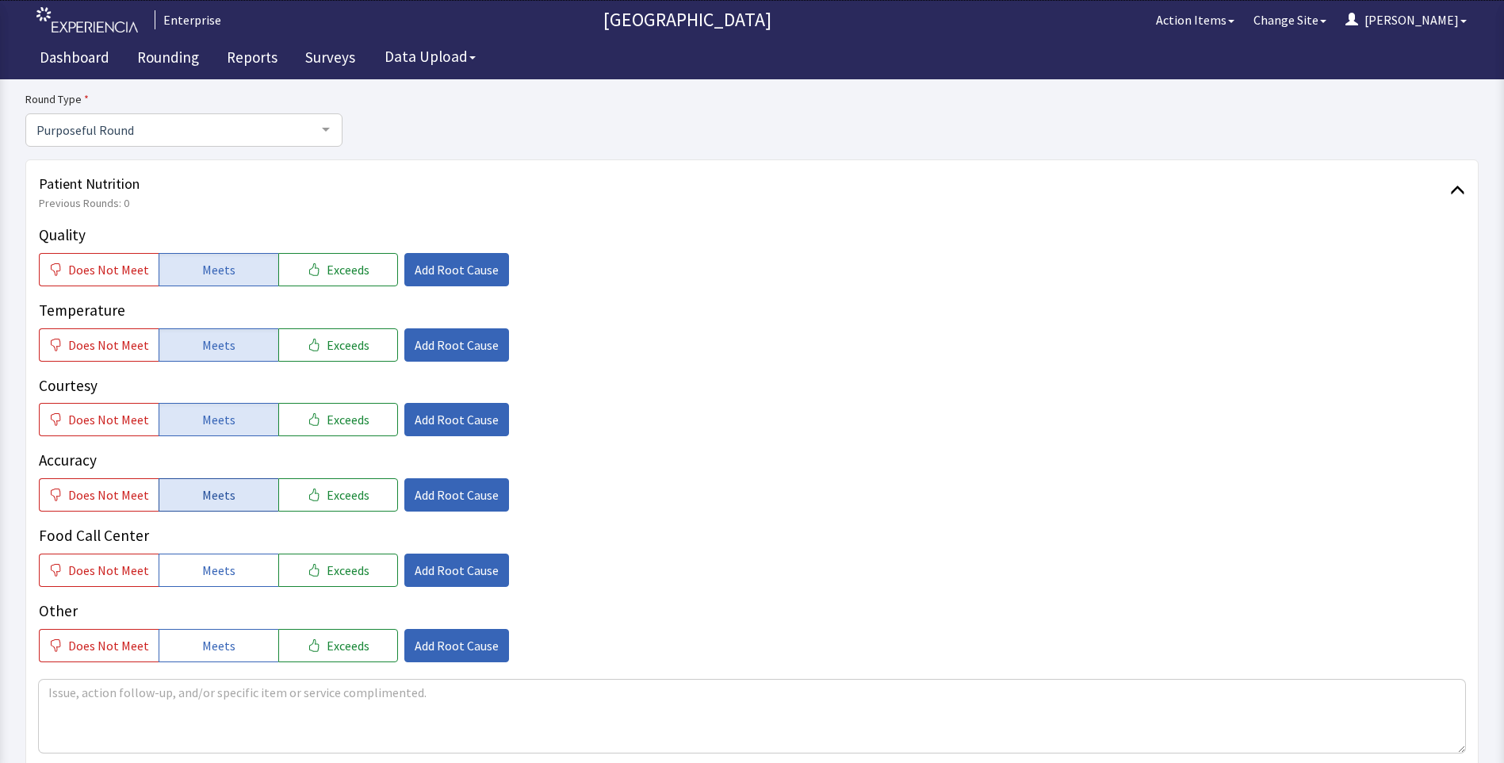
drag, startPoint x: 224, startPoint y: 499, endPoint x: 224, endPoint y: 508, distance: 8.8
click at [224, 505] on button "Meets" at bounding box center [219, 494] width 120 height 33
drag, startPoint x: 225, startPoint y: 564, endPoint x: 241, endPoint y: 564, distance: 15.9
click at [231, 564] on button "Meets" at bounding box center [219, 569] width 120 height 33
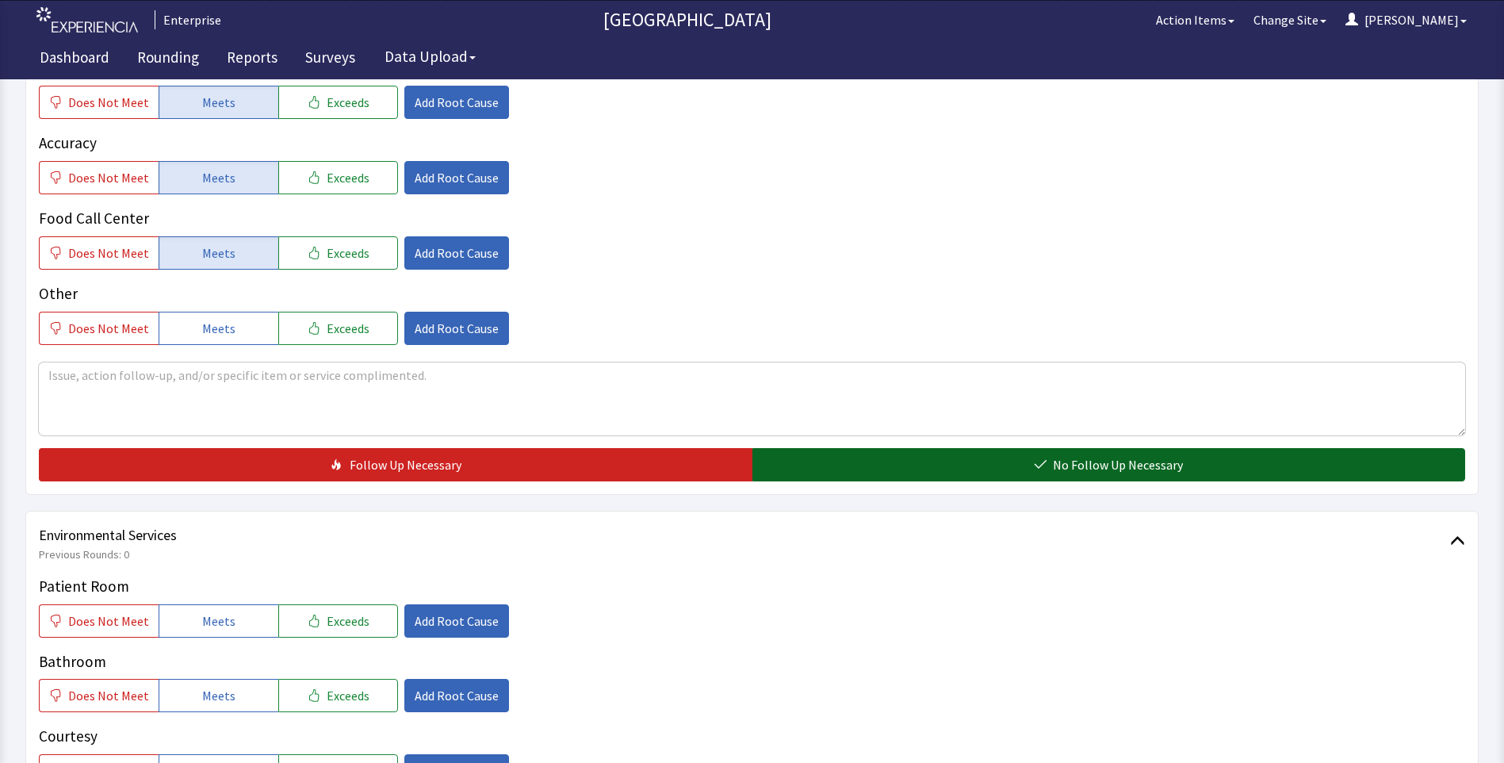
click at [929, 461] on button "No Follow Up Necessary" at bounding box center [1108, 464] width 713 height 33
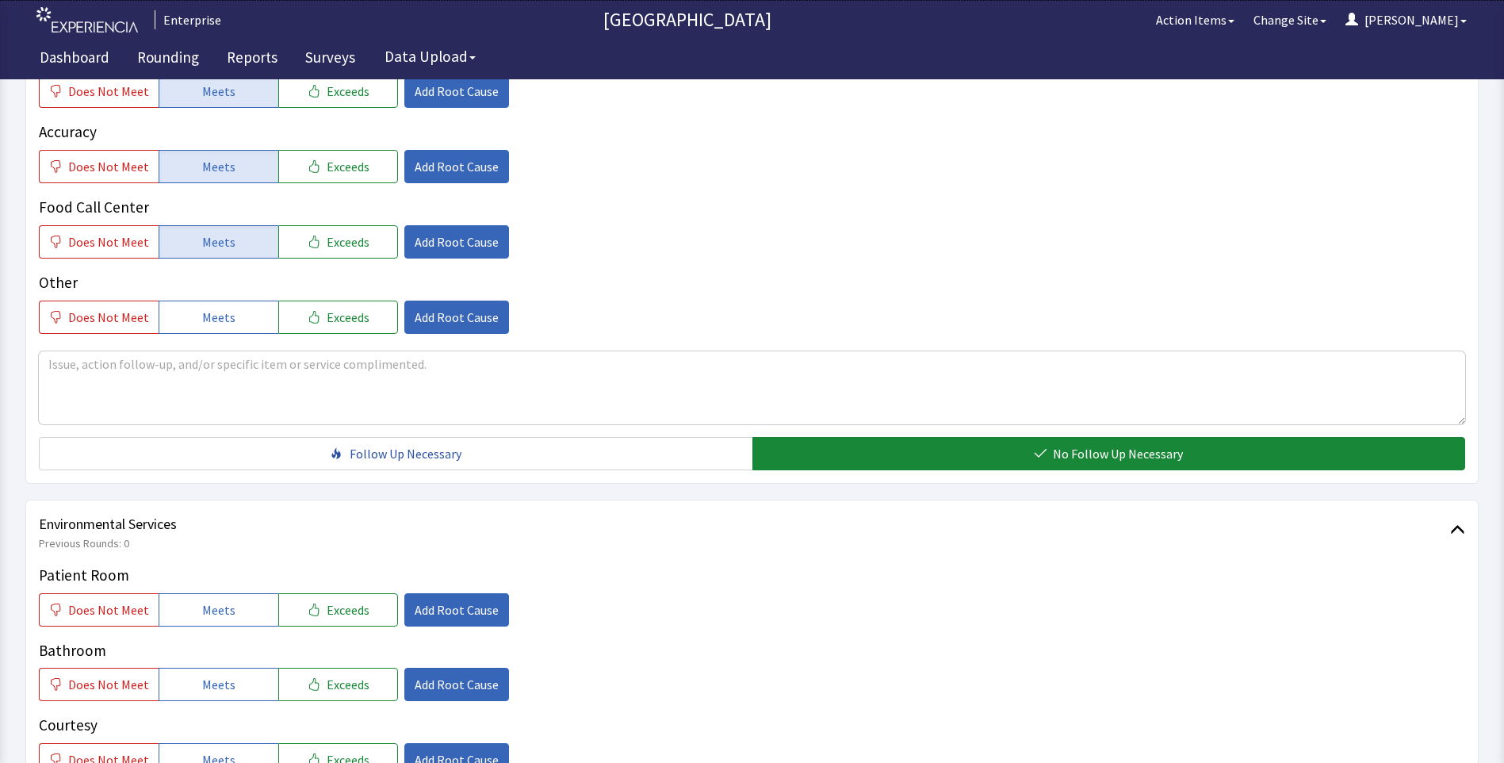
scroll to position [793, 0]
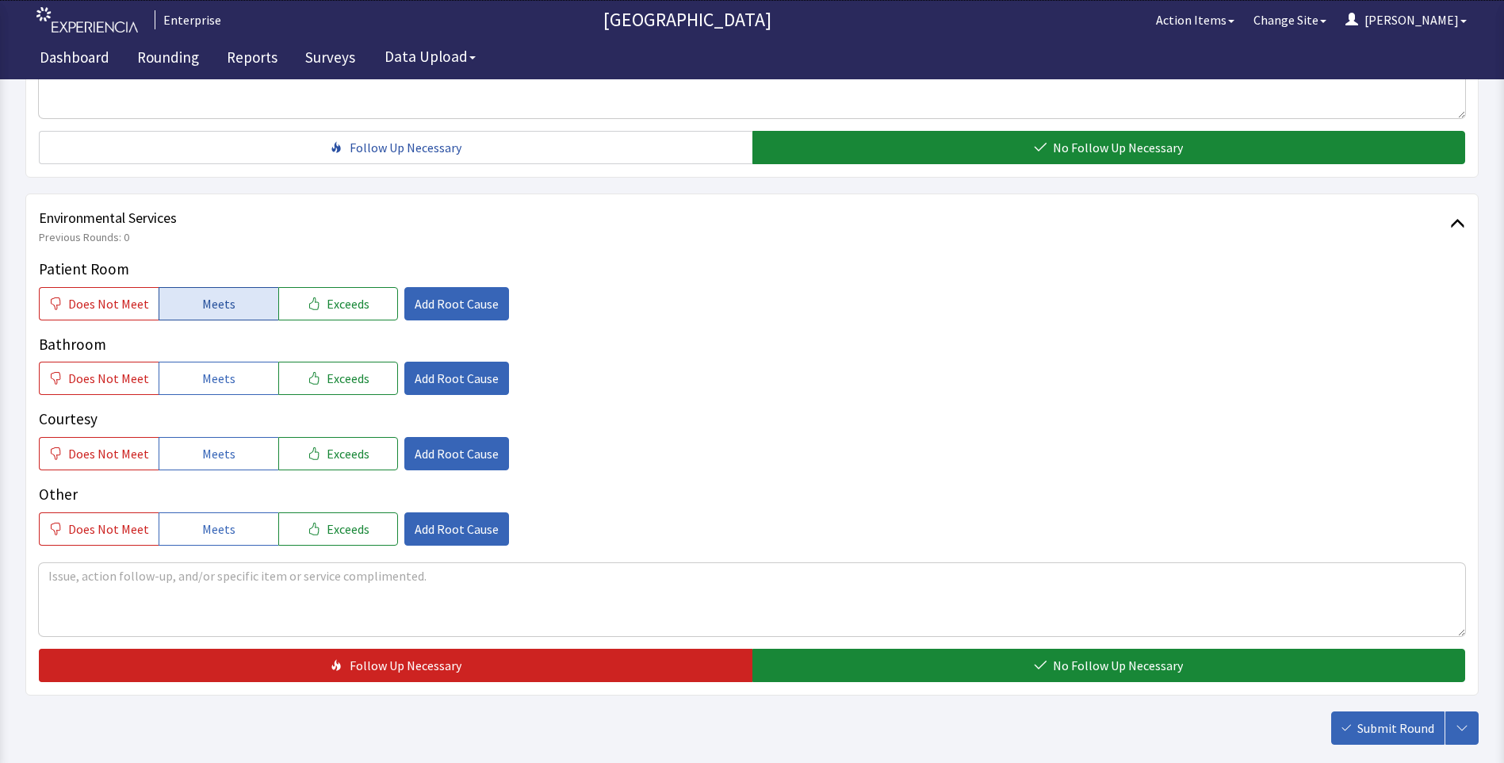
click at [222, 308] on span "Meets" at bounding box center [218, 303] width 33 height 19
drag, startPoint x: 227, startPoint y: 377, endPoint x: 224, endPoint y: 420, distance: 43.7
click at [227, 384] on span "Meets" at bounding box center [218, 378] width 33 height 19
drag, startPoint x: 220, startPoint y: 453, endPoint x: 291, endPoint y: 478, distance: 75.7
click at [226, 457] on span "Meets" at bounding box center [218, 453] width 33 height 19
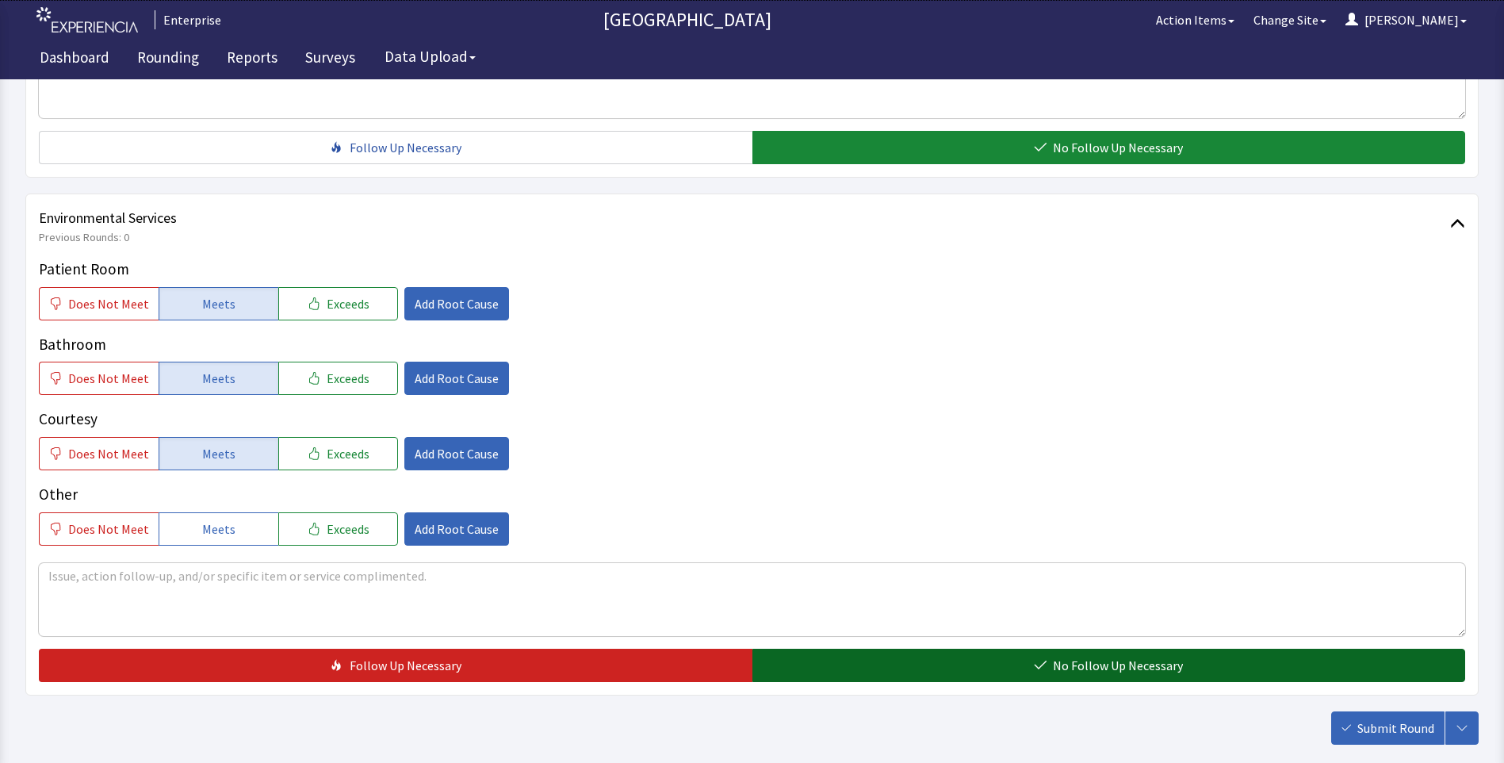
drag, startPoint x: 805, startPoint y: 666, endPoint x: 852, endPoint y: 671, distance: 47.1
click at [813, 667] on button "No Follow Up Necessary" at bounding box center [1108, 664] width 713 height 33
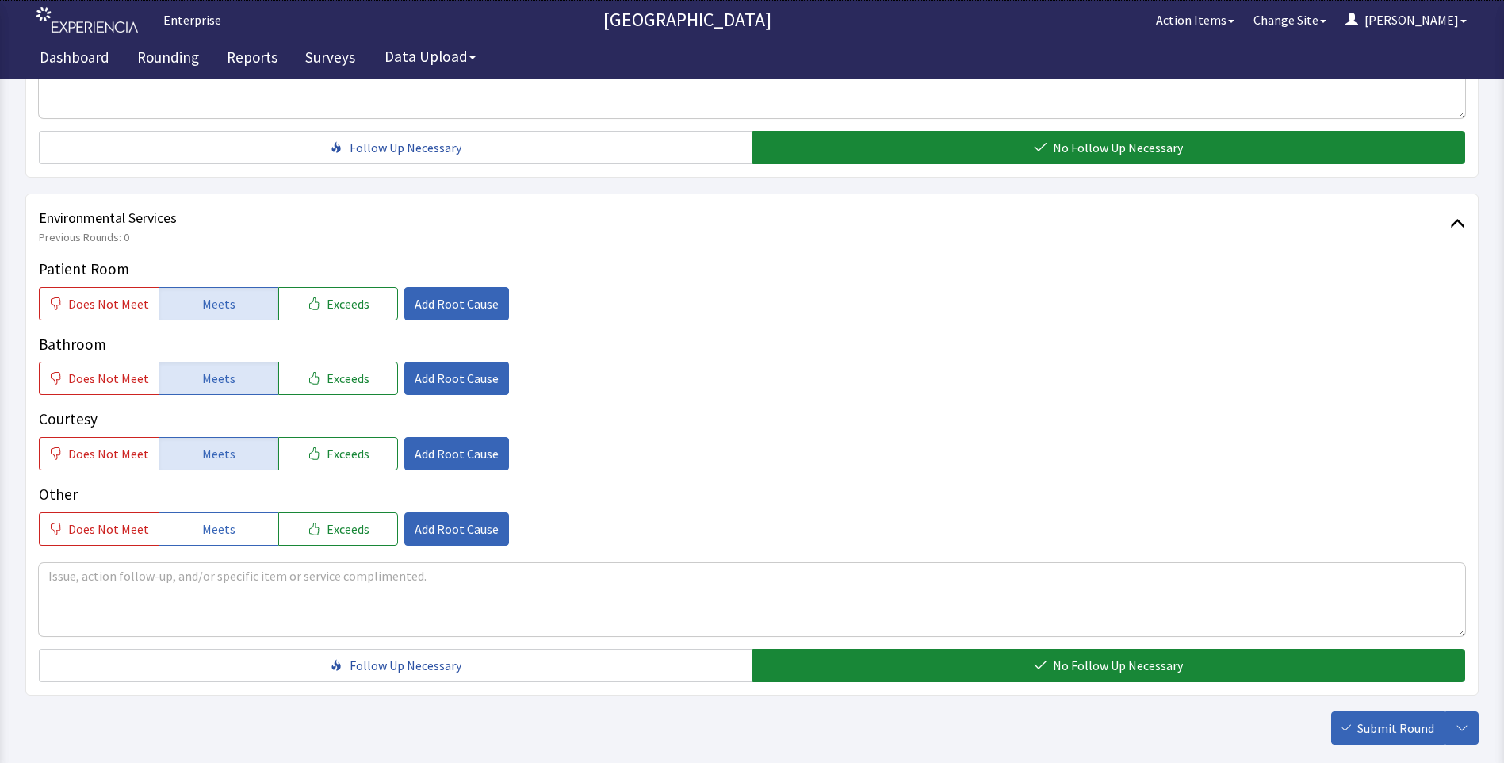
click at [1401, 727] on span "Submit Round" at bounding box center [1395, 727] width 77 height 19
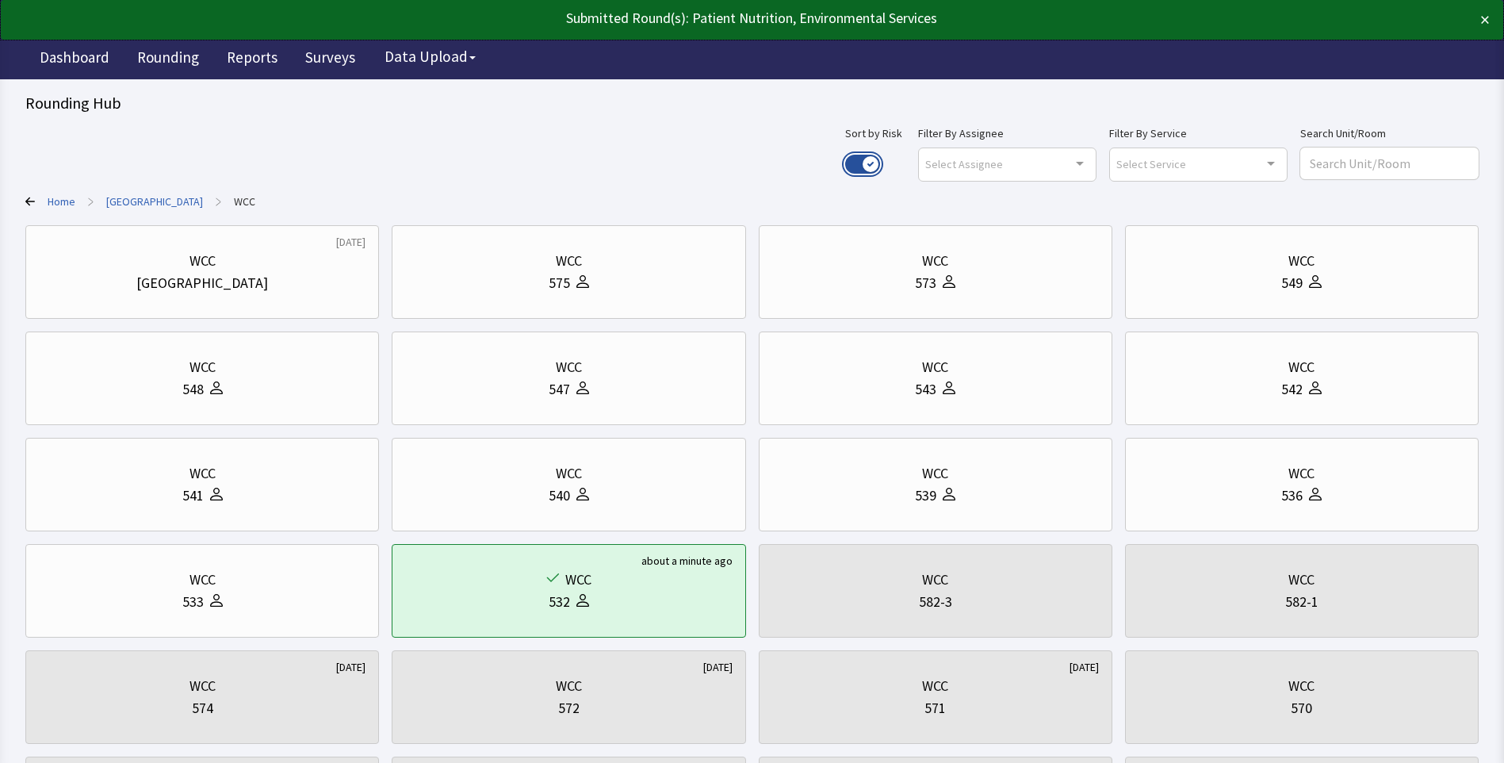
click at [880, 159] on button "Use setting" at bounding box center [862, 164] width 35 height 19
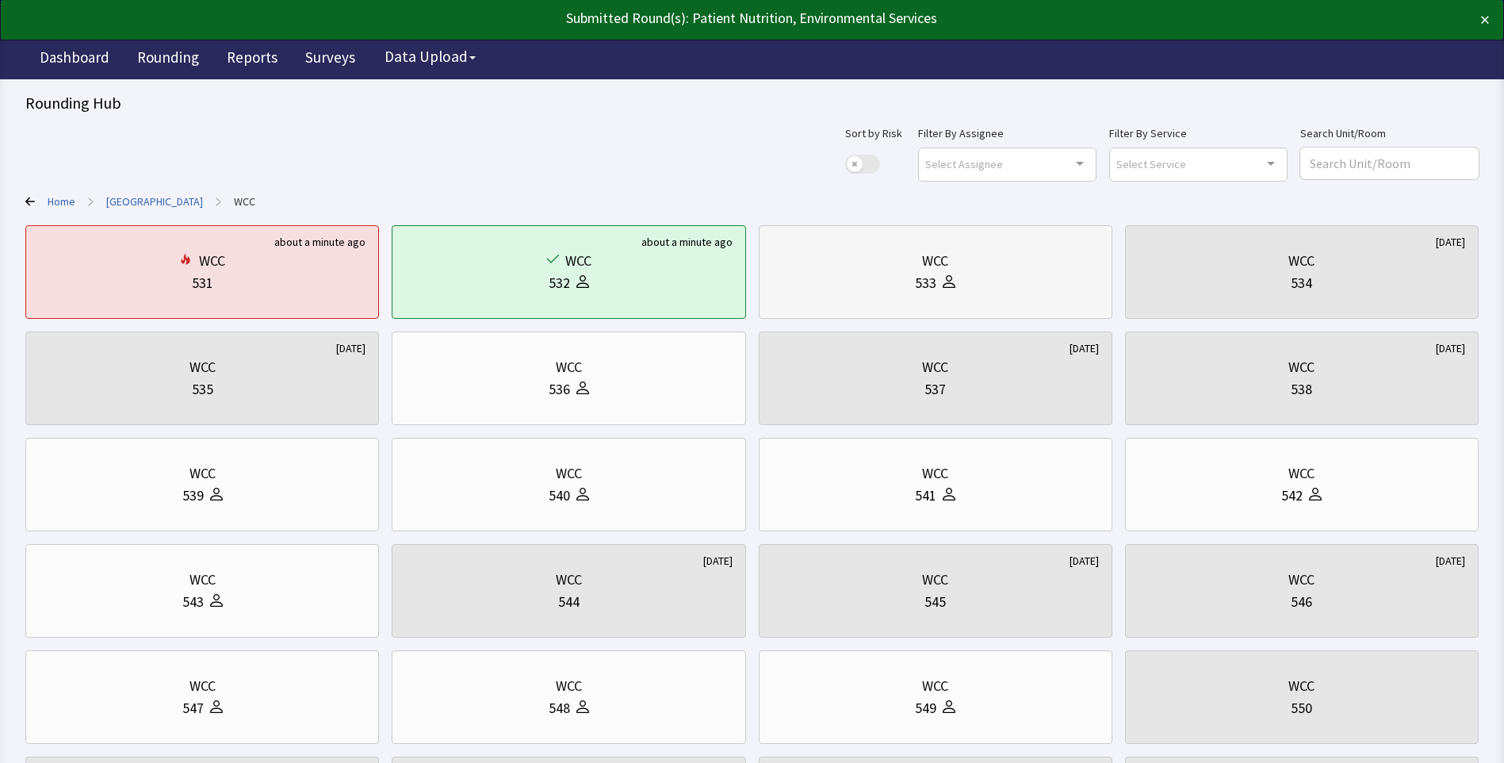
click at [902, 291] on div "533" at bounding box center [935, 283] width 327 height 22
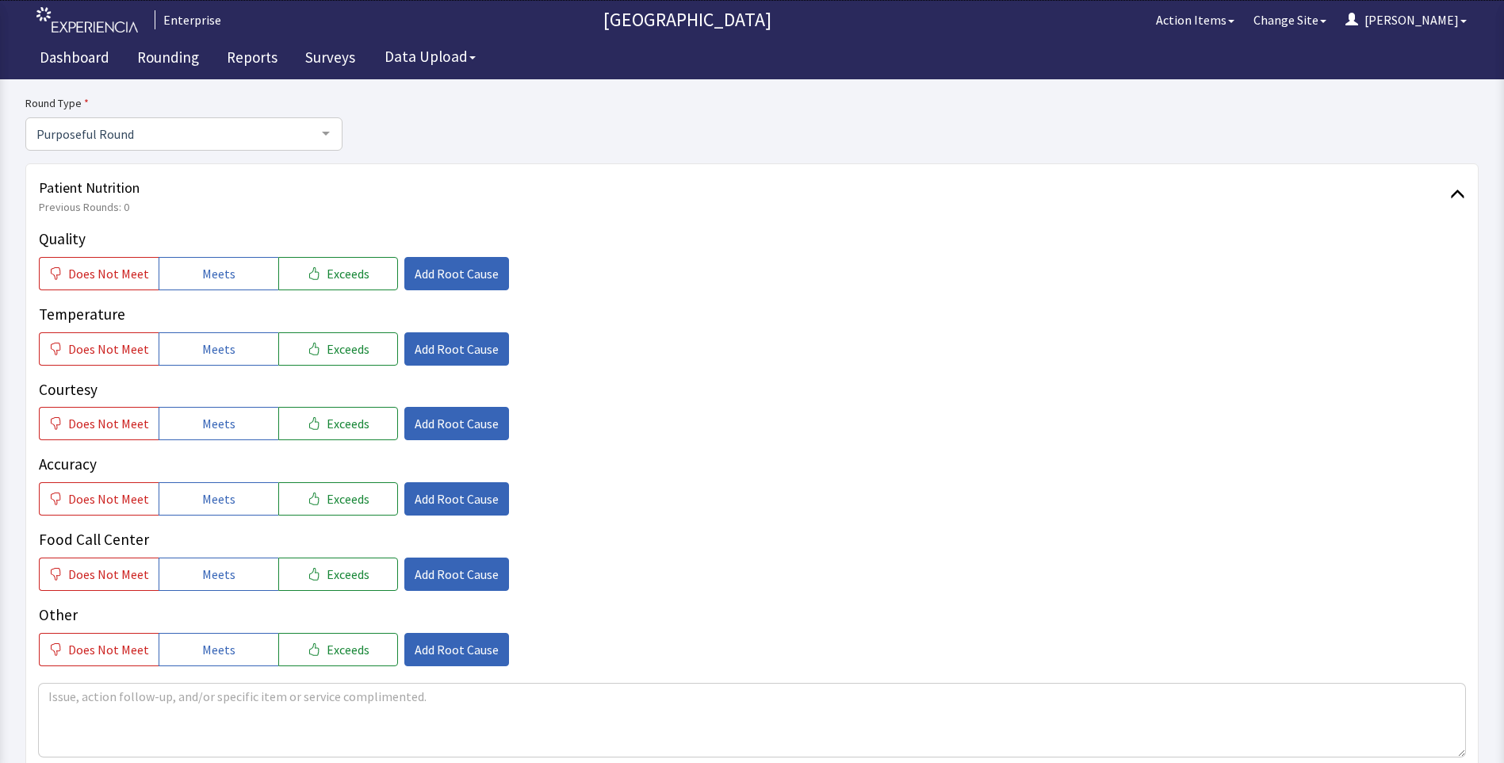
scroll to position [159, 0]
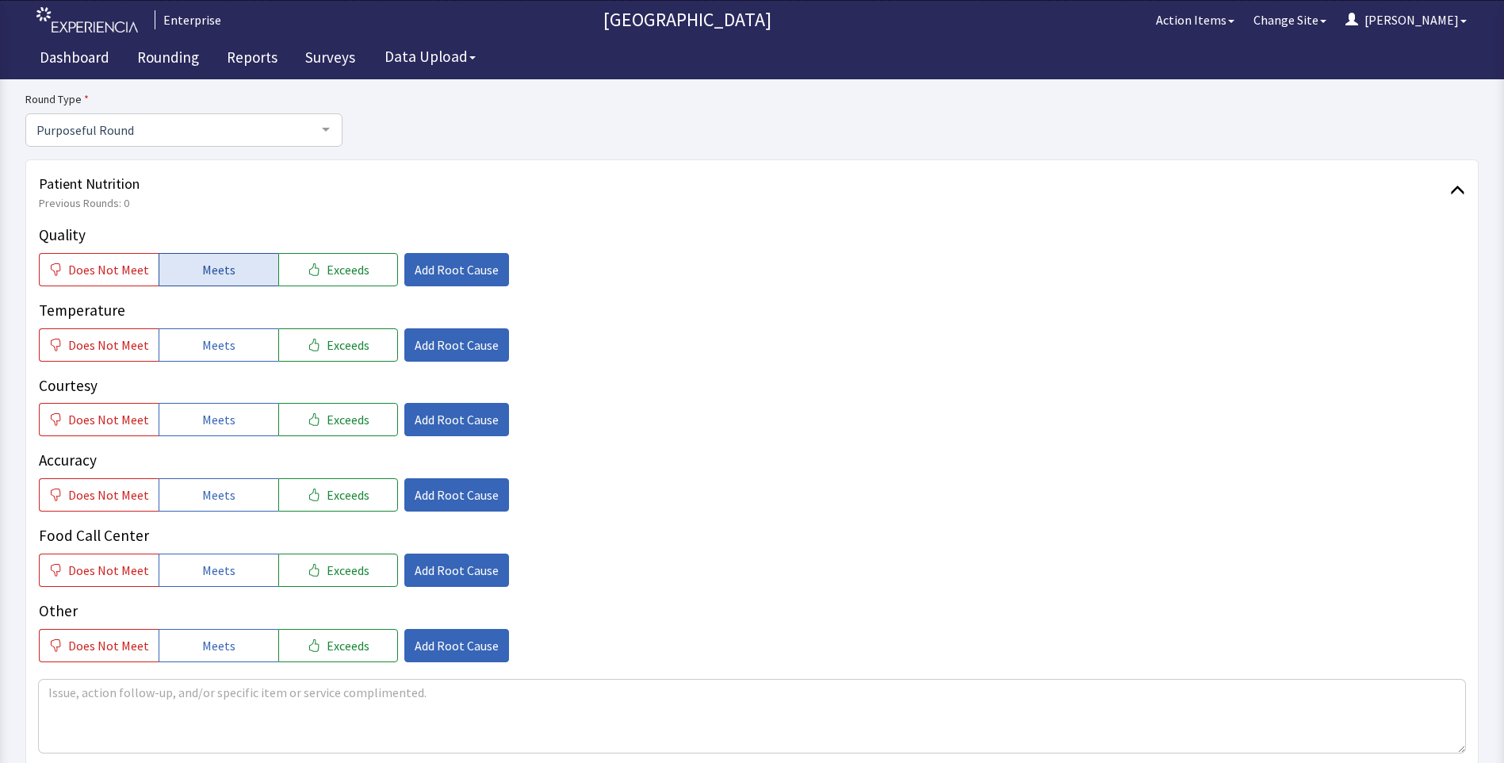
drag, startPoint x: 207, startPoint y: 275, endPoint x: 206, endPoint y: 327, distance: 51.5
click at [206, 275] on span "Meets" at bounding box center [218, 269] width 33 height 19
click at [205, 355] on button "Meets" at bounding box center [219, 344] width 120 height 33
drag, startPoint x: 203, startPoint y: 423, endPoint x: 203, endPoint y: 451, distance: 27.7
click at [203, 430] on button "Meets" at bounding box center [219, 419] width 120 height 33
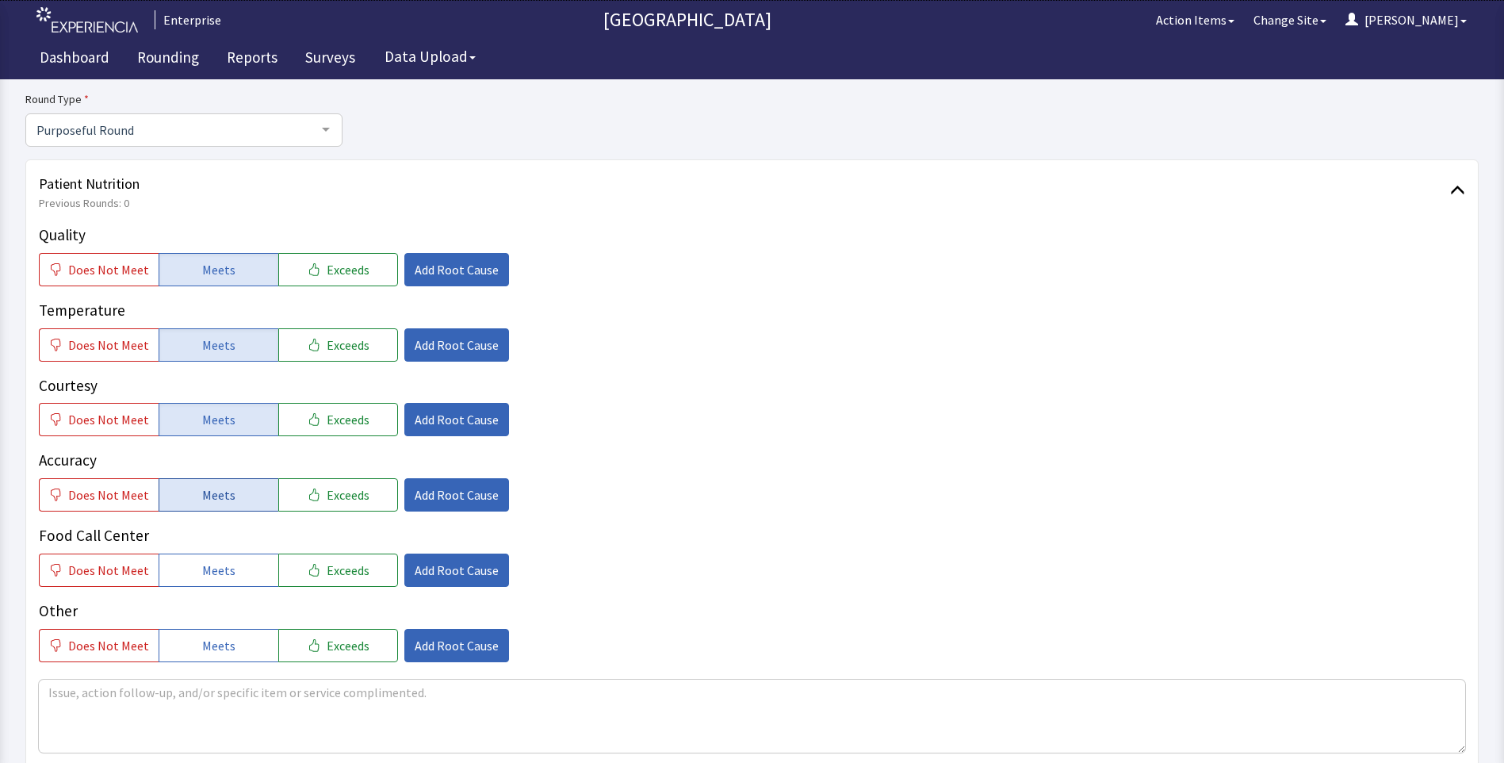
drag, startPoint x: 208, startPoint y: 503, endPoint x: 214, endPoint y: 525, distance: 22.9
click at [210, 505] on button "Meets" at bounding box center [219, 494] width 120 height 33
click at [235, 565] on button "Meets" at bounding box center [219, 569] width 120 height 33
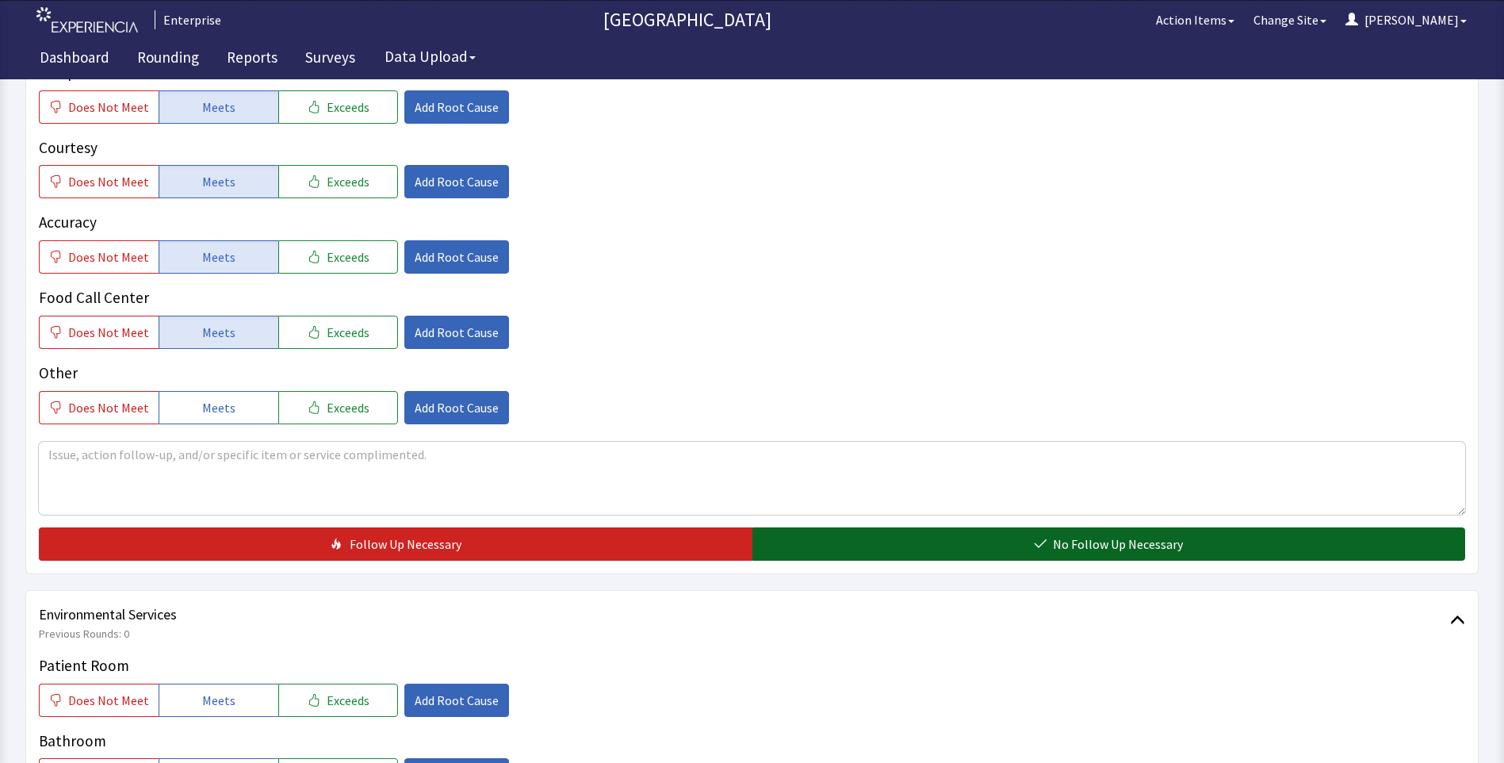
click at [827, 549] on button "No Follow Up Necessary" at bounding box center [1108, 543] width 713 height 33
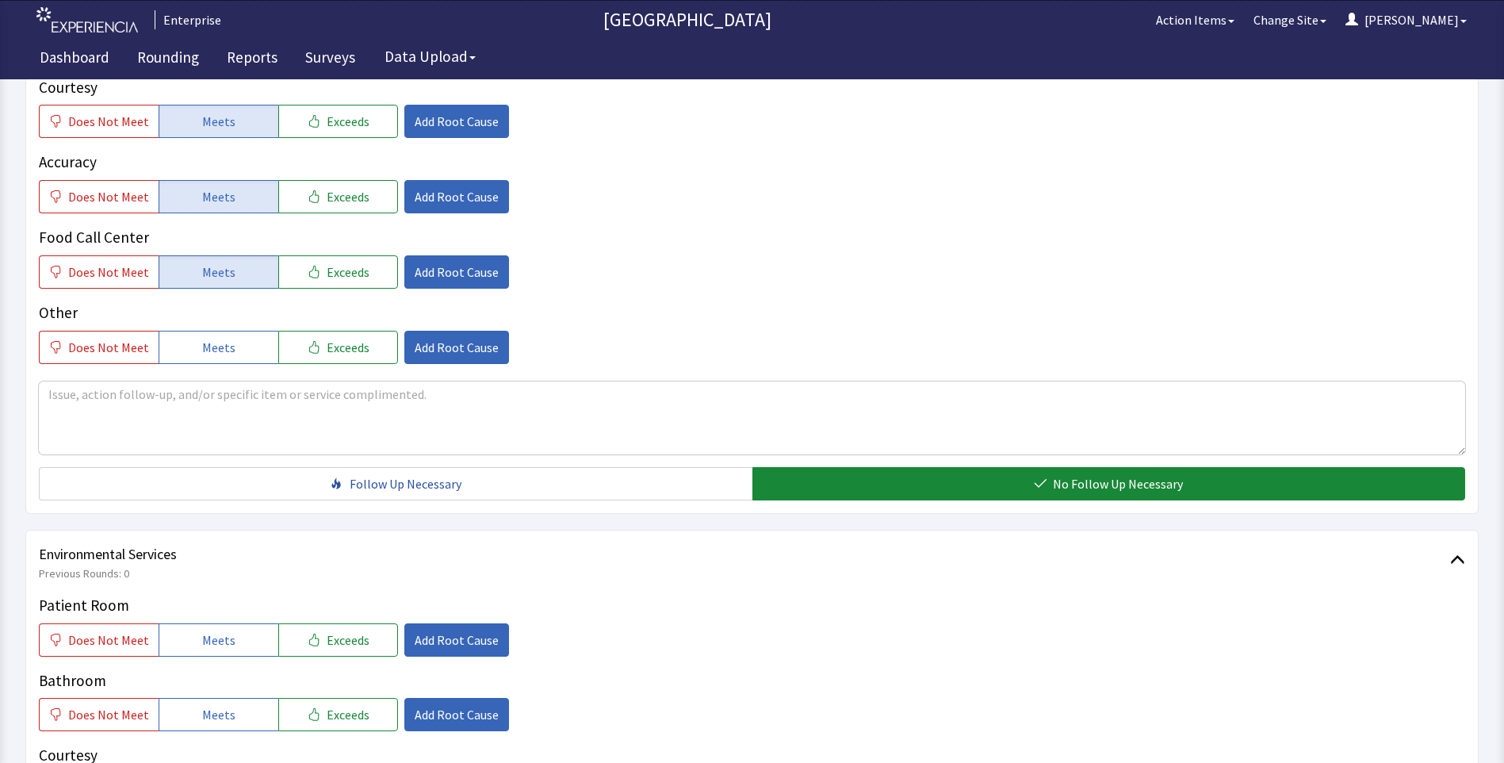
scroll to position [713, 0]
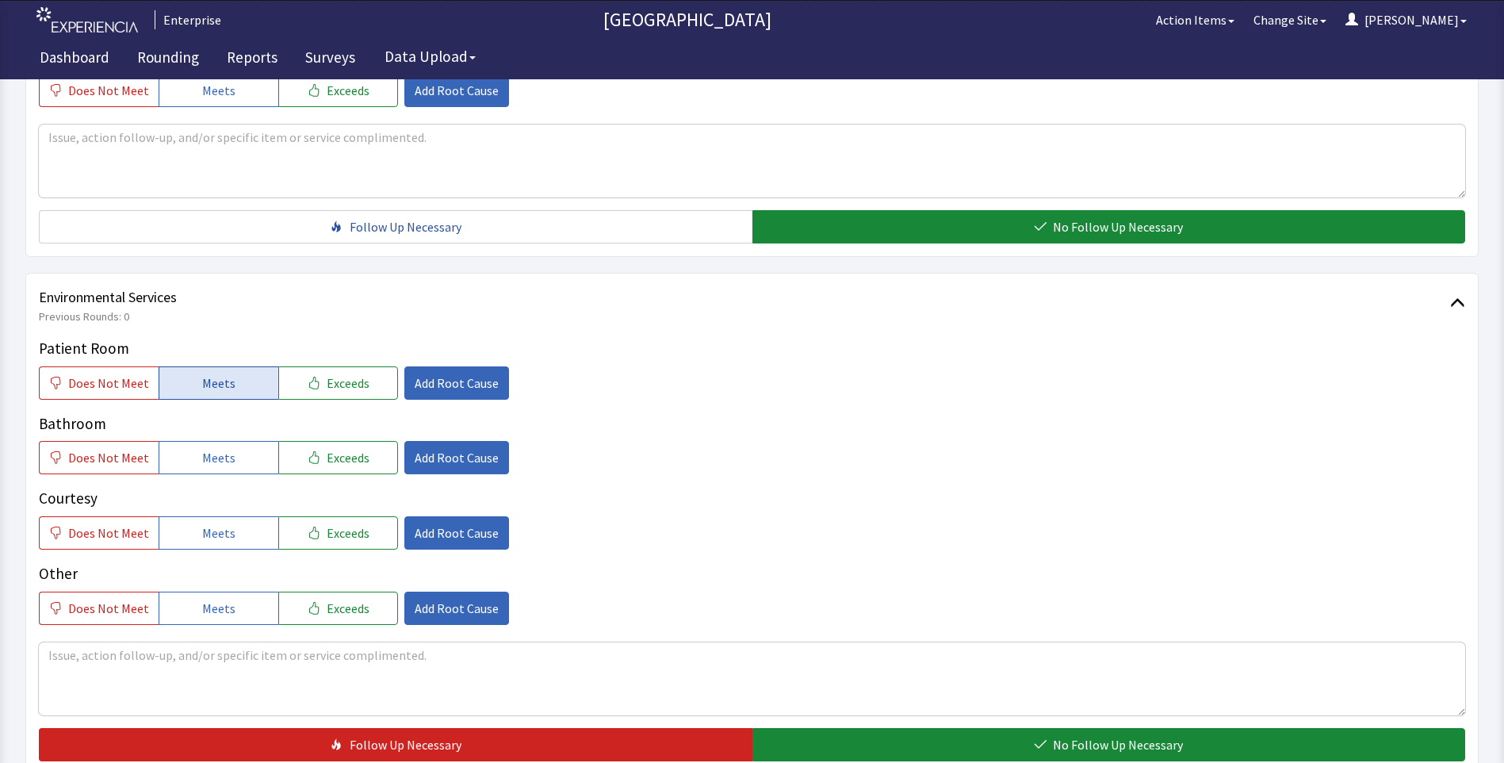
click at [213, 384] on span "Meets" at bounding box center [218, 382] width 33 height 19
drag, startPoint x: 228, startPoint y: 474, endPoint x: 230, endPoint y: 486, distance: 12.1
click at [228, 476] on div "Patient Room Does Not Meet Meets Exceeds Add Root Cause Bathroom Does Not Meet …" at bounding box center [752, 481] width 1426 height 288
click at [224, 534] on span "Meets" at bounding box center [218, 532] width 33 height 19
click at [228, 449] on span "Meets" at bounding box center [218, 457] width 33 height 19
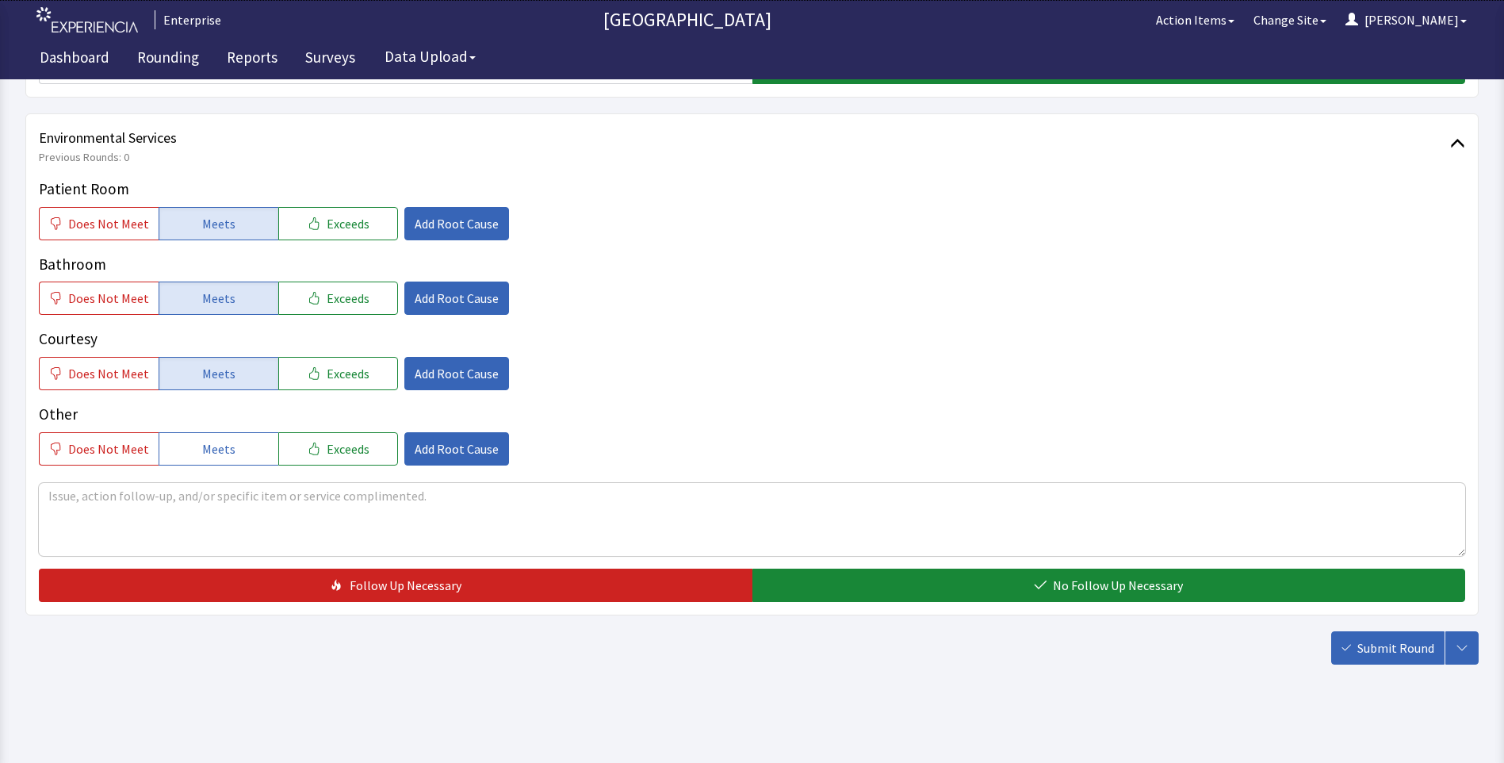
scroll to position [879, 0]
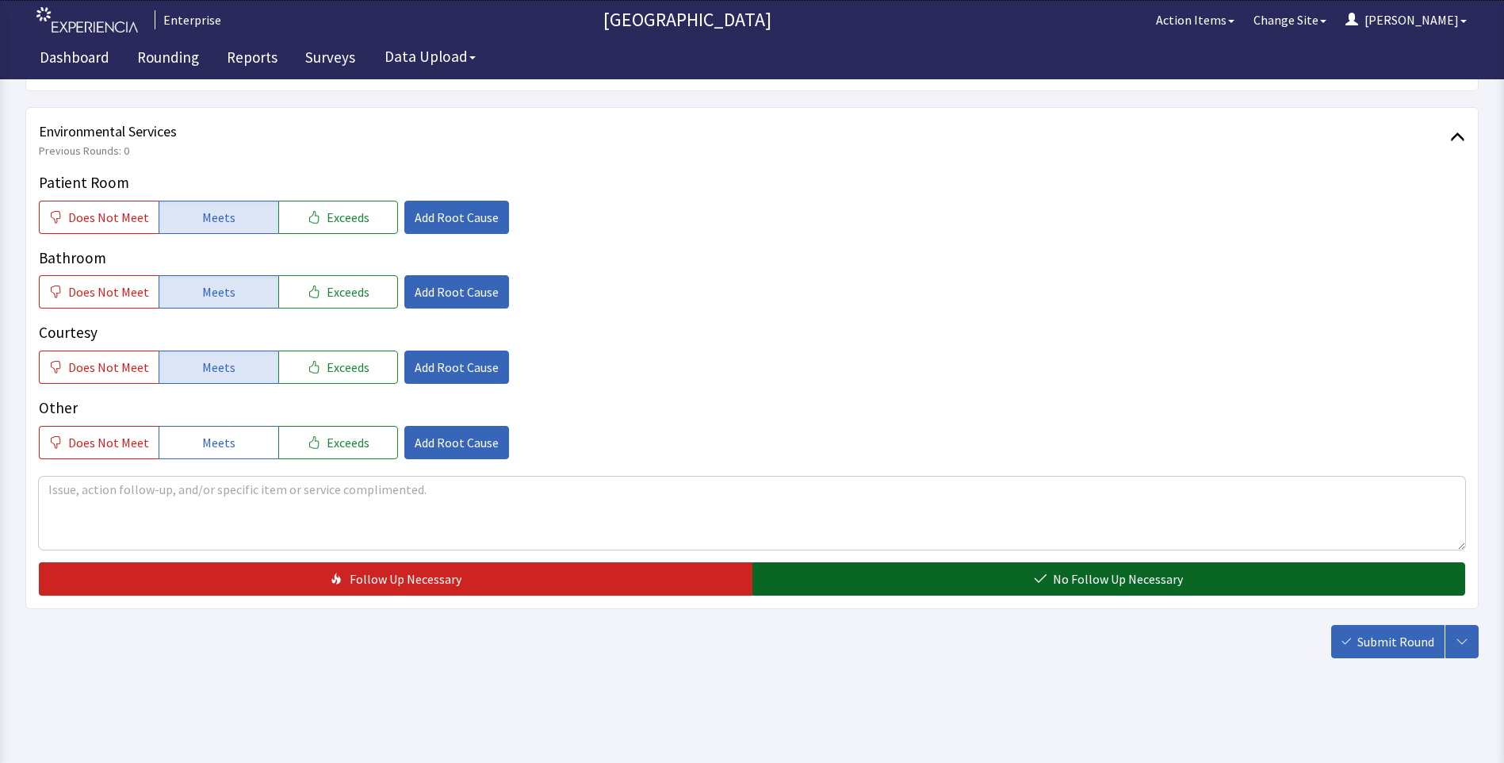
click at [859, 579] on button "No Follow Up Necessary" at bounding box center [1108, 578] width 713 height 33
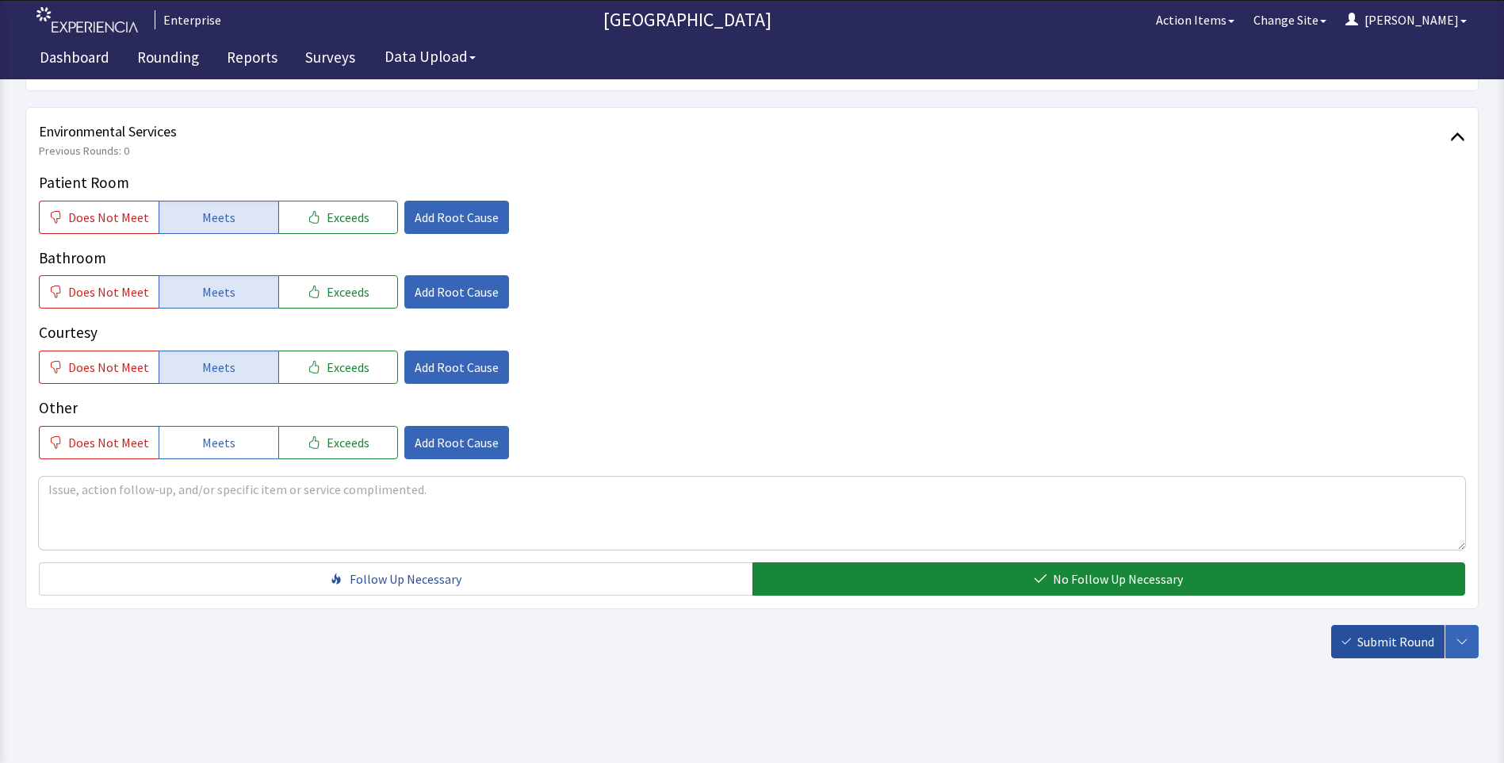
click at [1377, 648] on span "Submit Round" at bounding box center [1395, 641] width 77 height 19
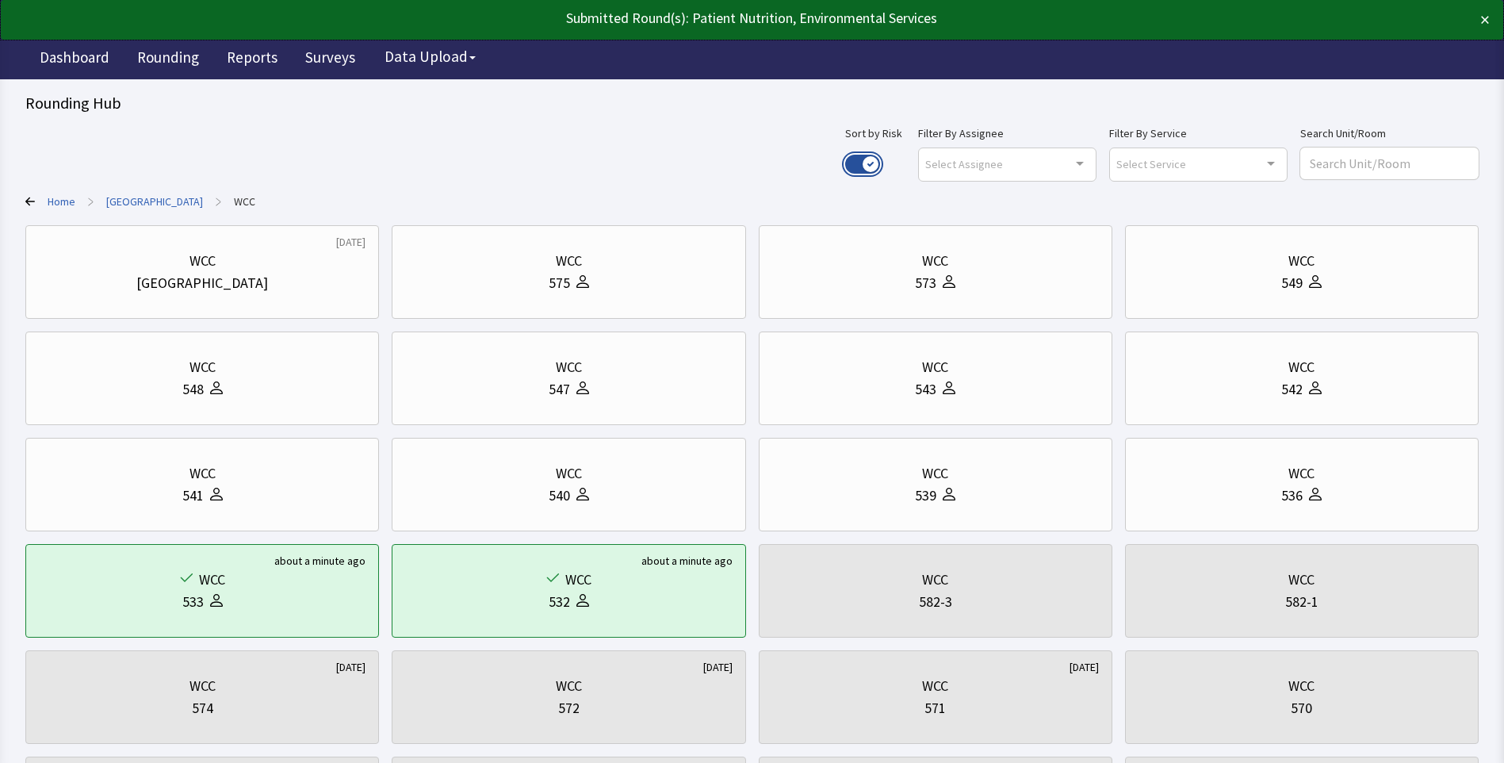
click at [880, 161] on button "Use setting" at bounding box center [862, 164] width 35 height 19
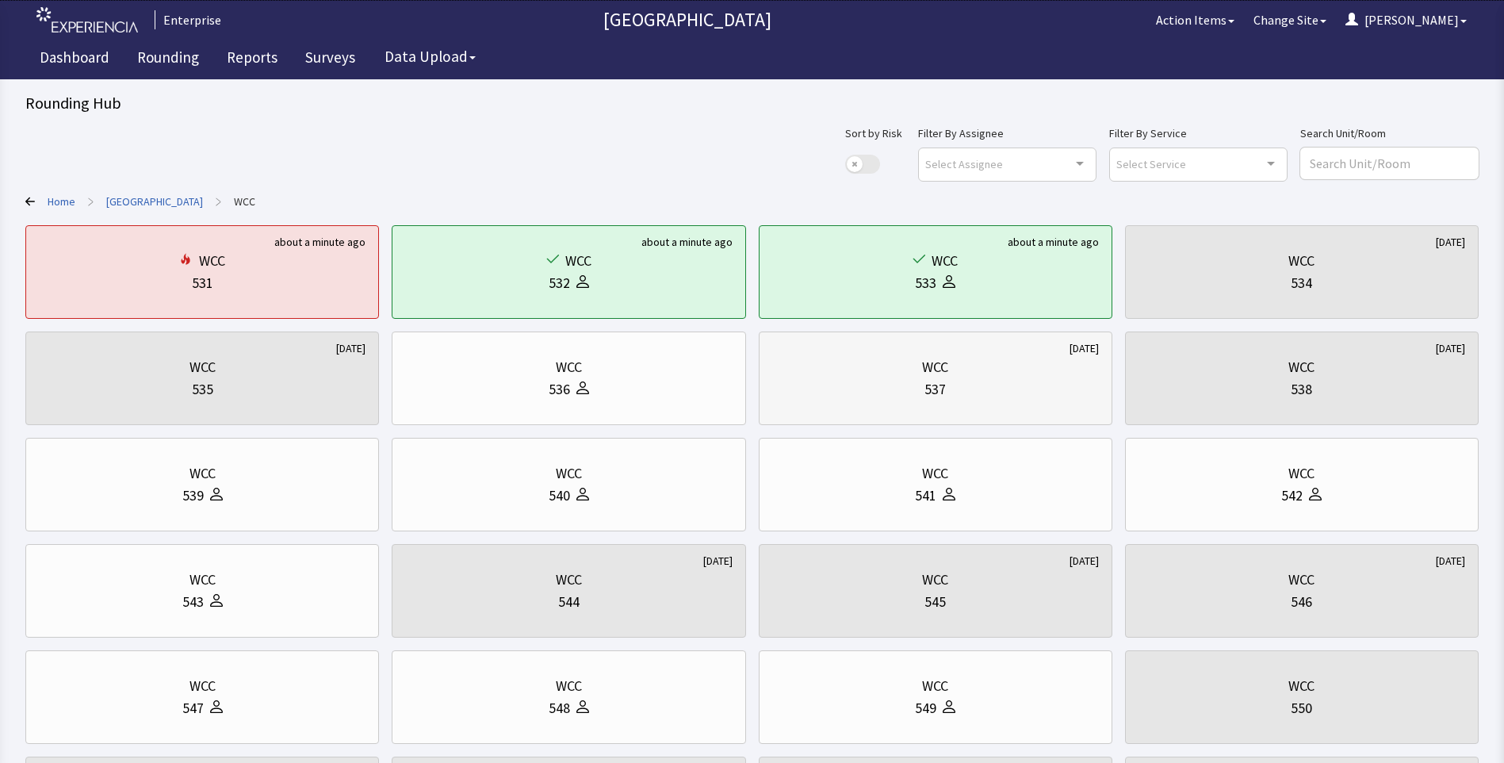
click at [901, 401] on div "WCC 537" at bounding box center [935, 378] width 327 height 76
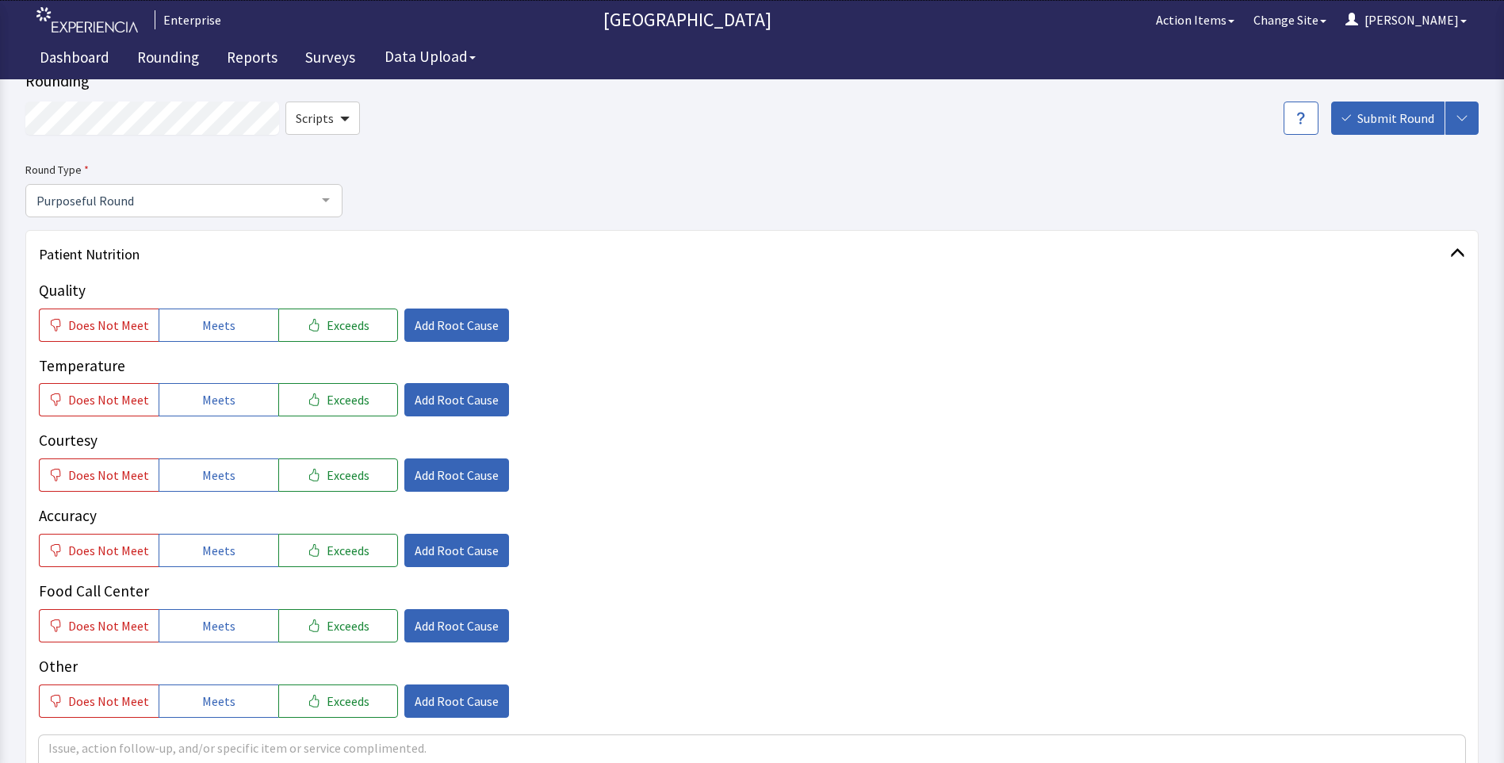
scroll to position [79, 0]
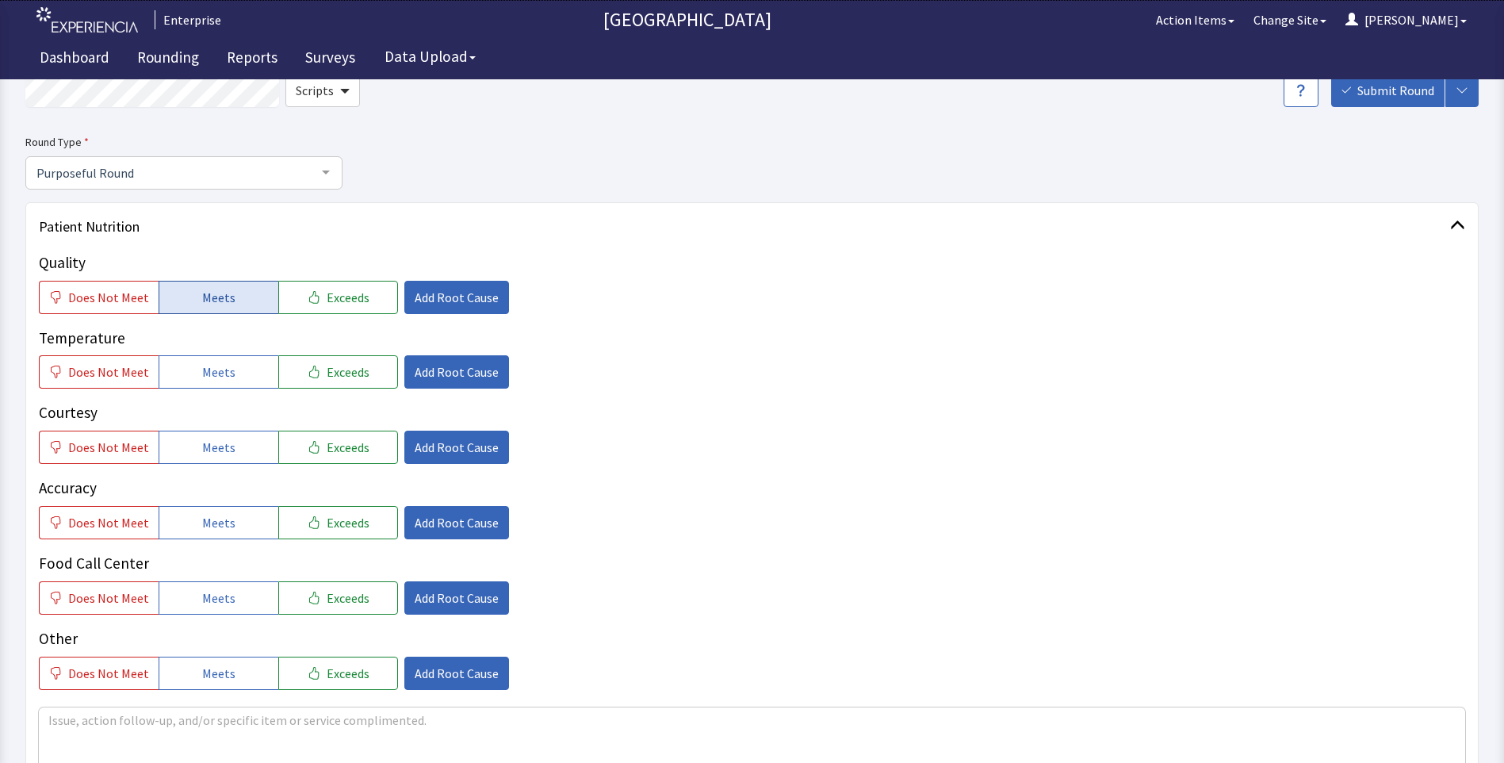
click at [219, 310] on button "Meets" at bounding box center [219, 297] width 120 height 33
drag, startPoint x: 219, startPoint y: 367, endPoint x: 220, endPoint y: 408, distance: 41.3
click at [219, 379] on span "Meets" at bounding box center [218, 371] width 33 height 19
drag, startPoint x: 219, startPoint y: 440, endPoint x: 216, endPoint y: 495, distance: 54.8
click at [219, 450] on span "Meets" at bounding box center [218, 447] width 33 height 19
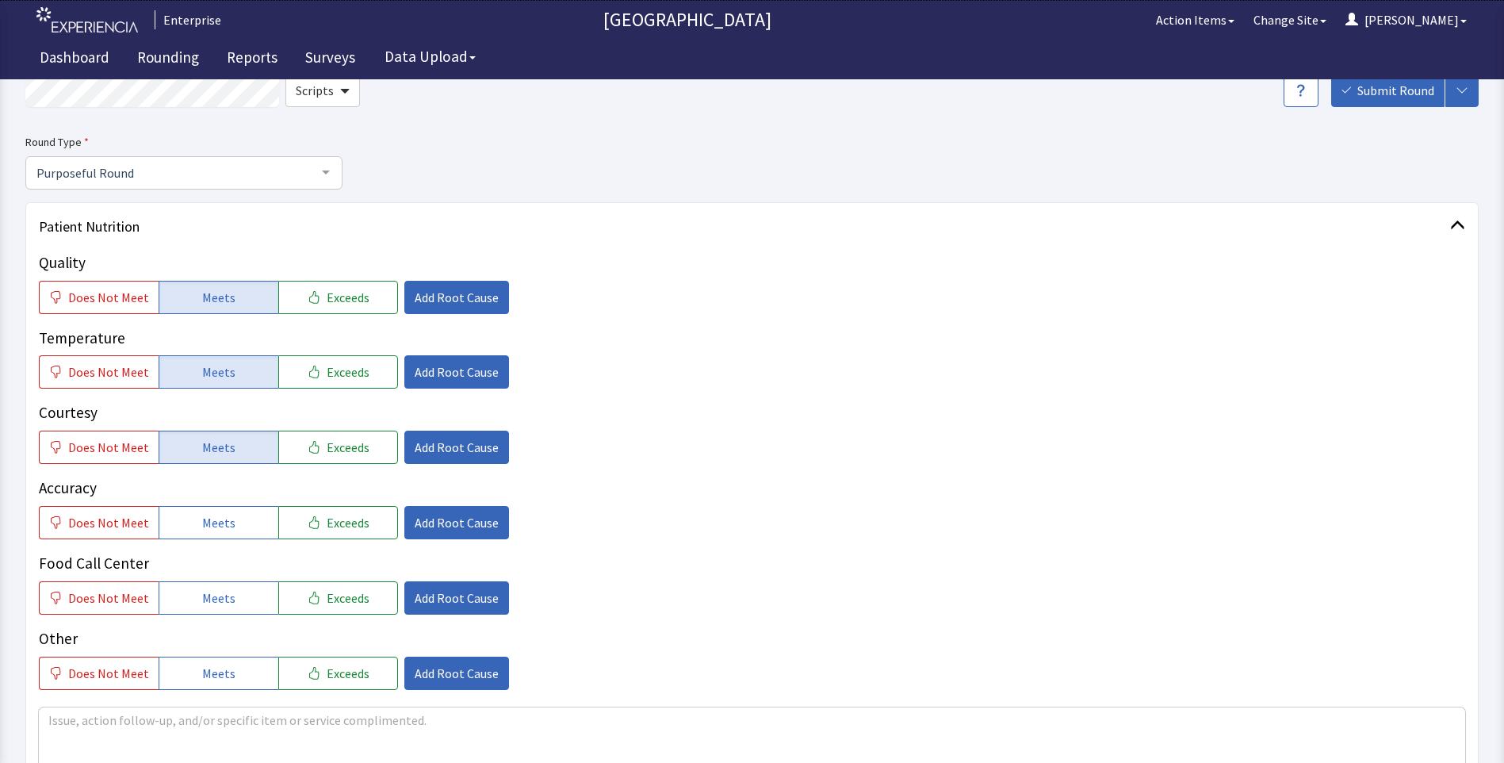
drag, startPoint x: 212, startPoint y: 520, endPoint x: 214, endPoint y: 555, distance: 35.0
click at [213, 530] on span "Meets" at bounding box center [218, 522] width 33 height 19
click at [212, 584] on button "Meets" at bounding box center [219, 597] width 120 height 33
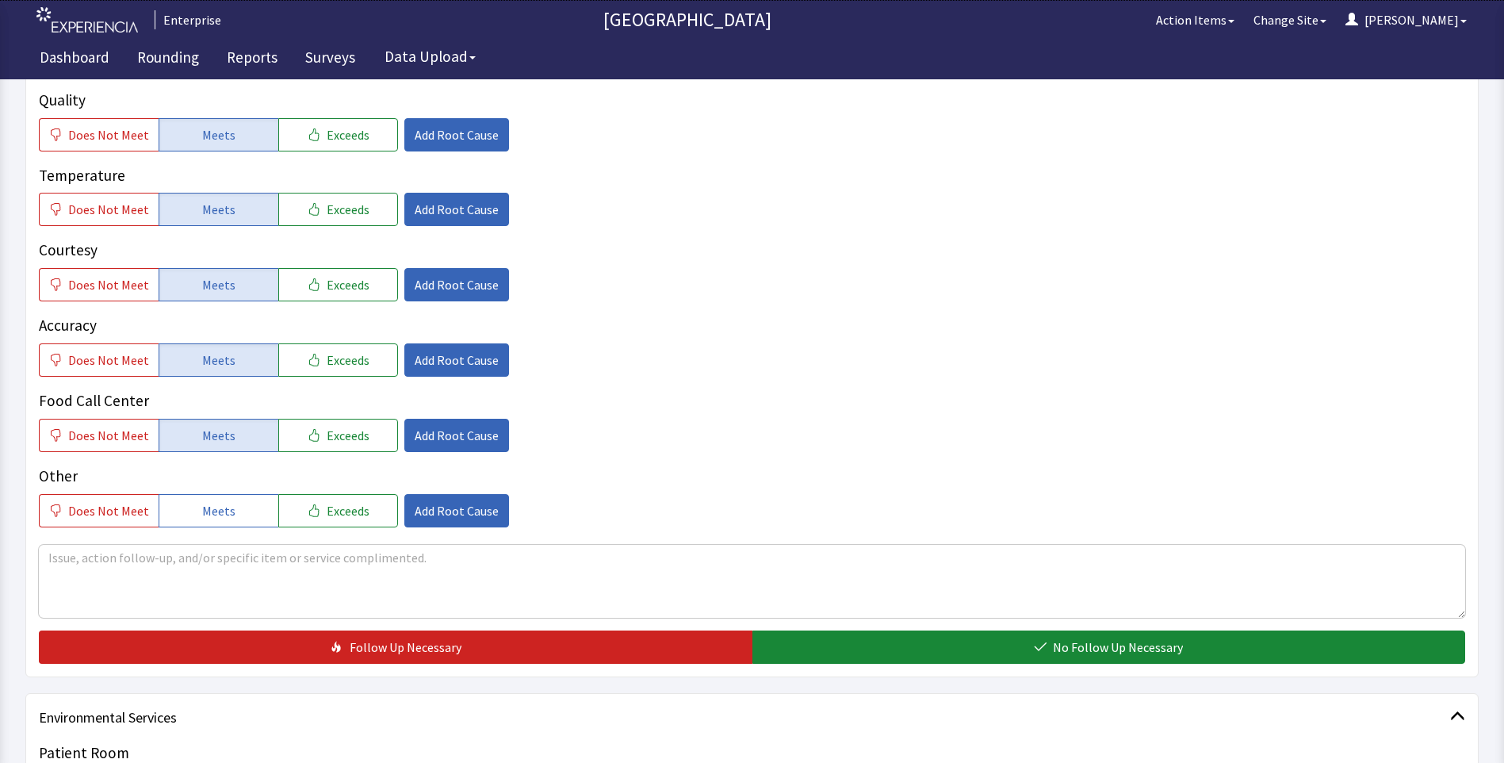
scroll to position [396, 0]
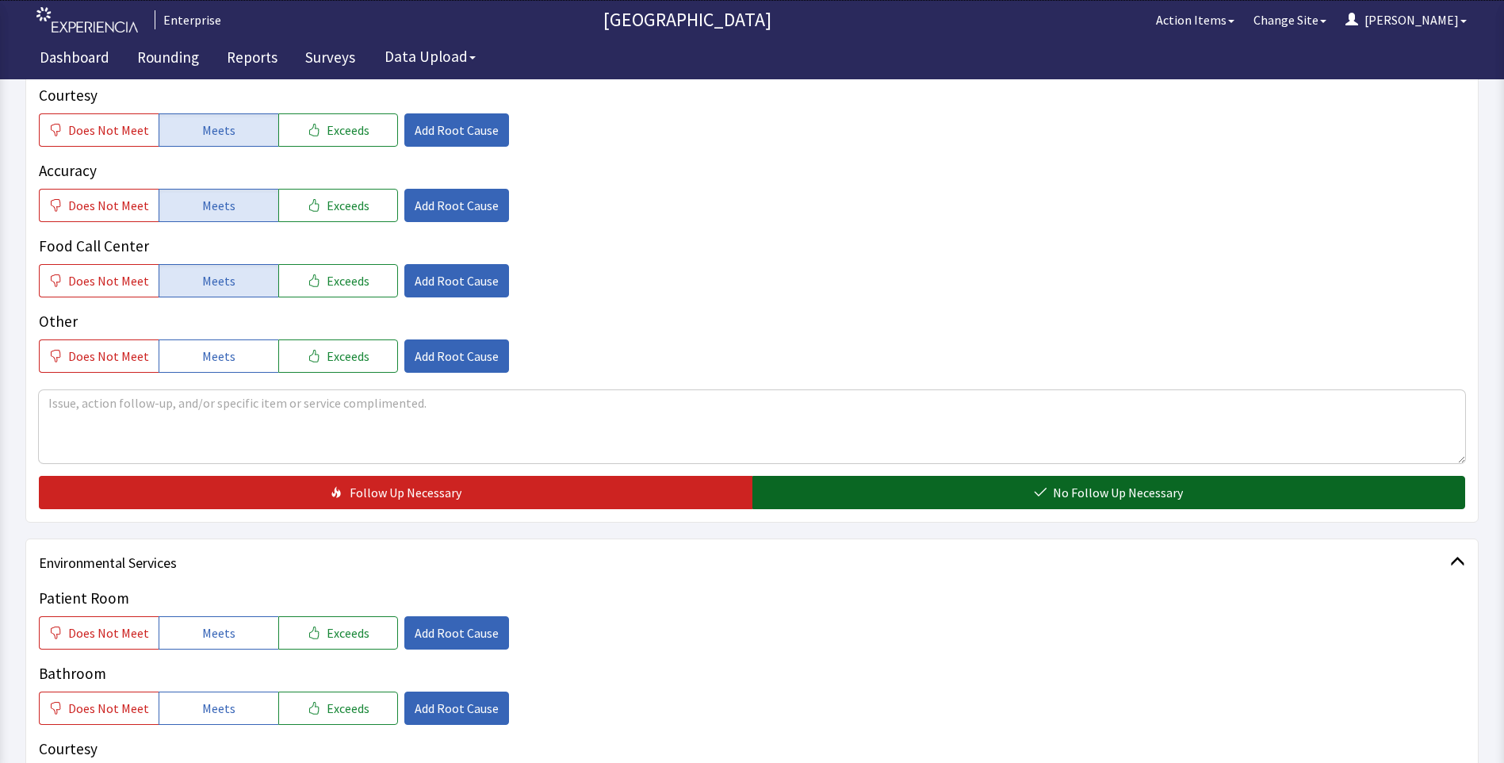
drag, startPoint x: 829, startPoint y: 498, endPoint x: 803, endPoint y: 501, distance: 26.4
click at [829, 499] on button "No Follow Up Necessary" at bounding box center [1108, 492] width 713 height 33
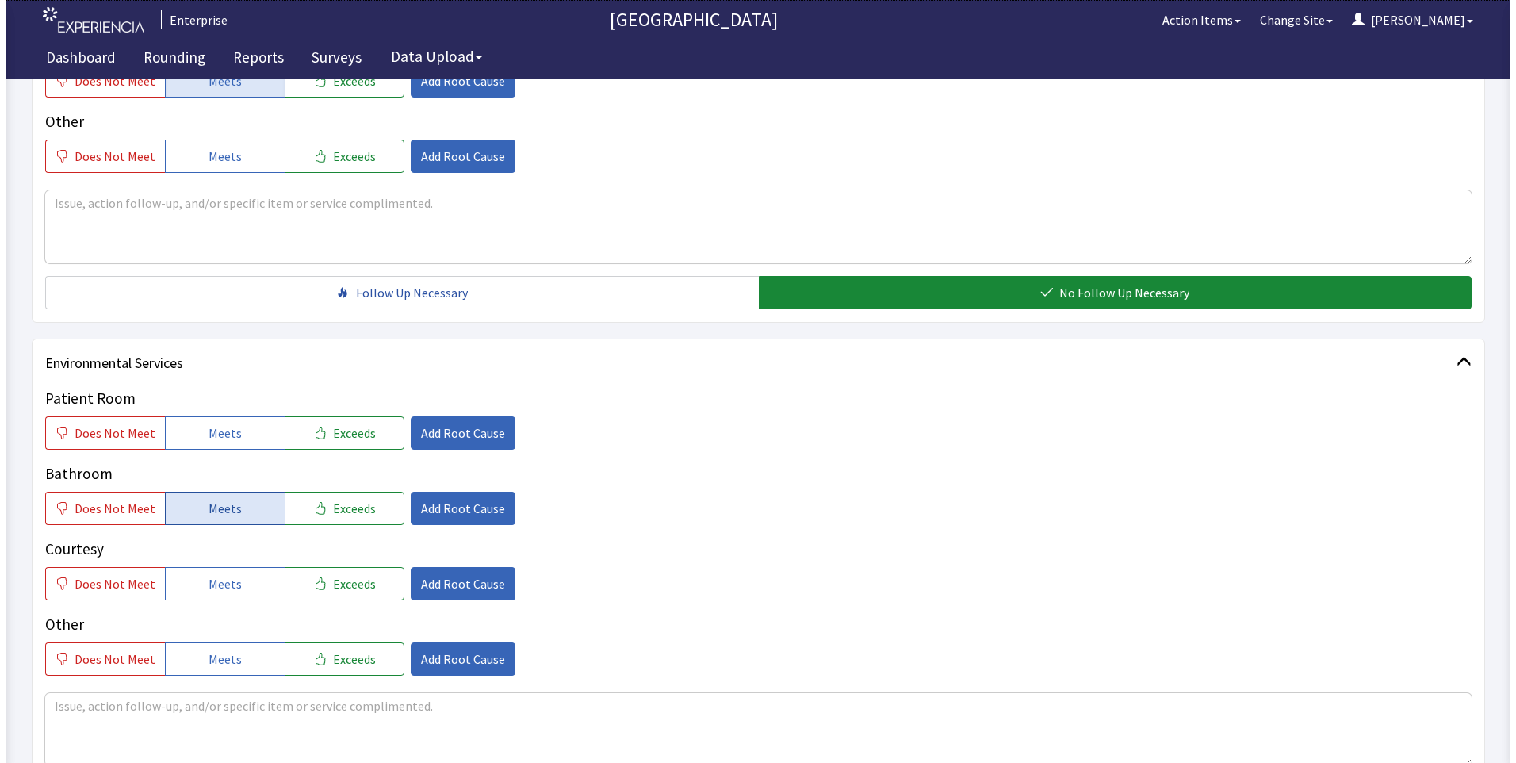
scroll to position [713, 0]
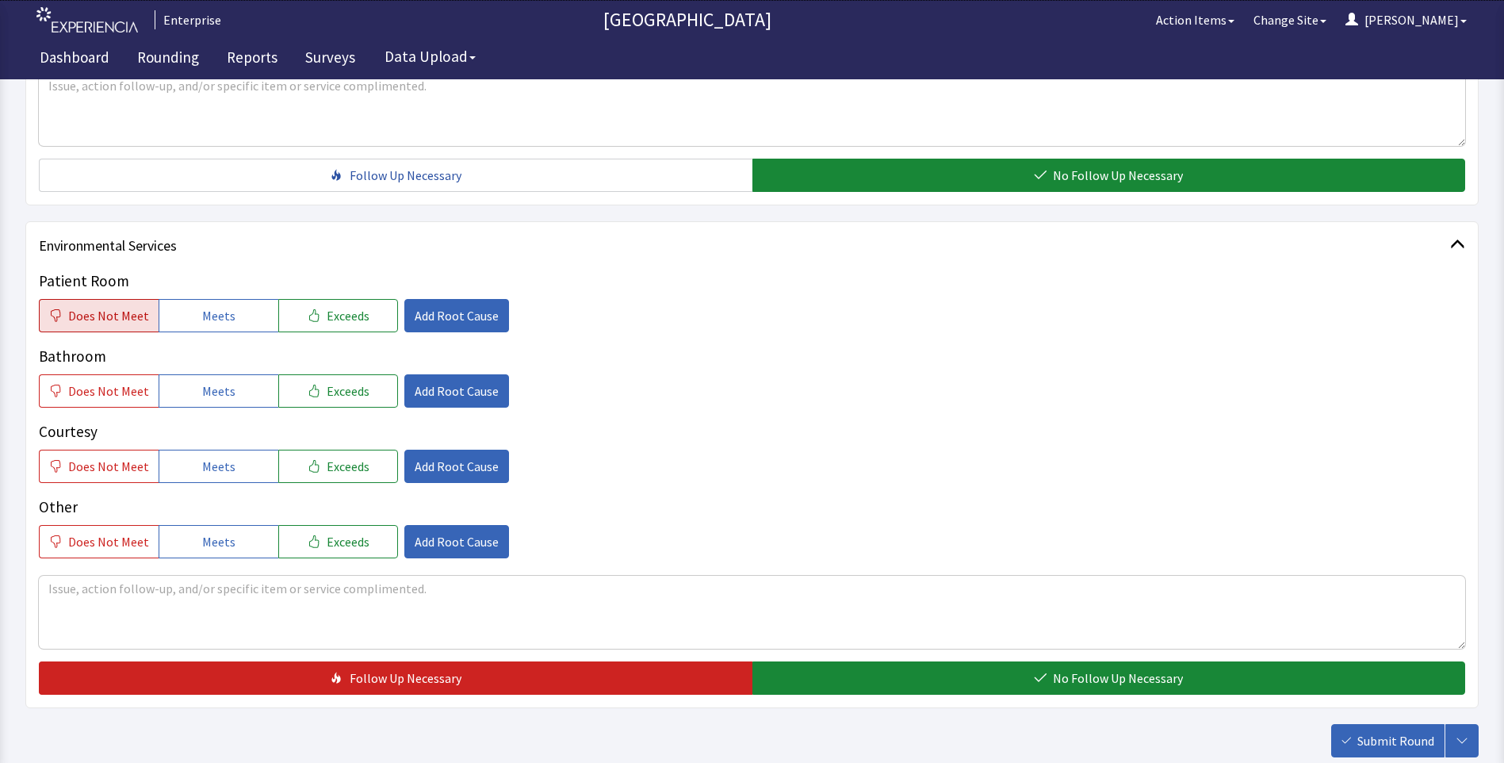
click at [75, 316] on span "Does Not Meet" at bounding box center [108, 315] width 81 height 19
click at [94, 392] on span "Does Not Meet" at bounding box center [108, 390] width 81 height 19
click at [468, 326] on button "Add Root Cause" at bounding box center [456, 315] width 105 height 33
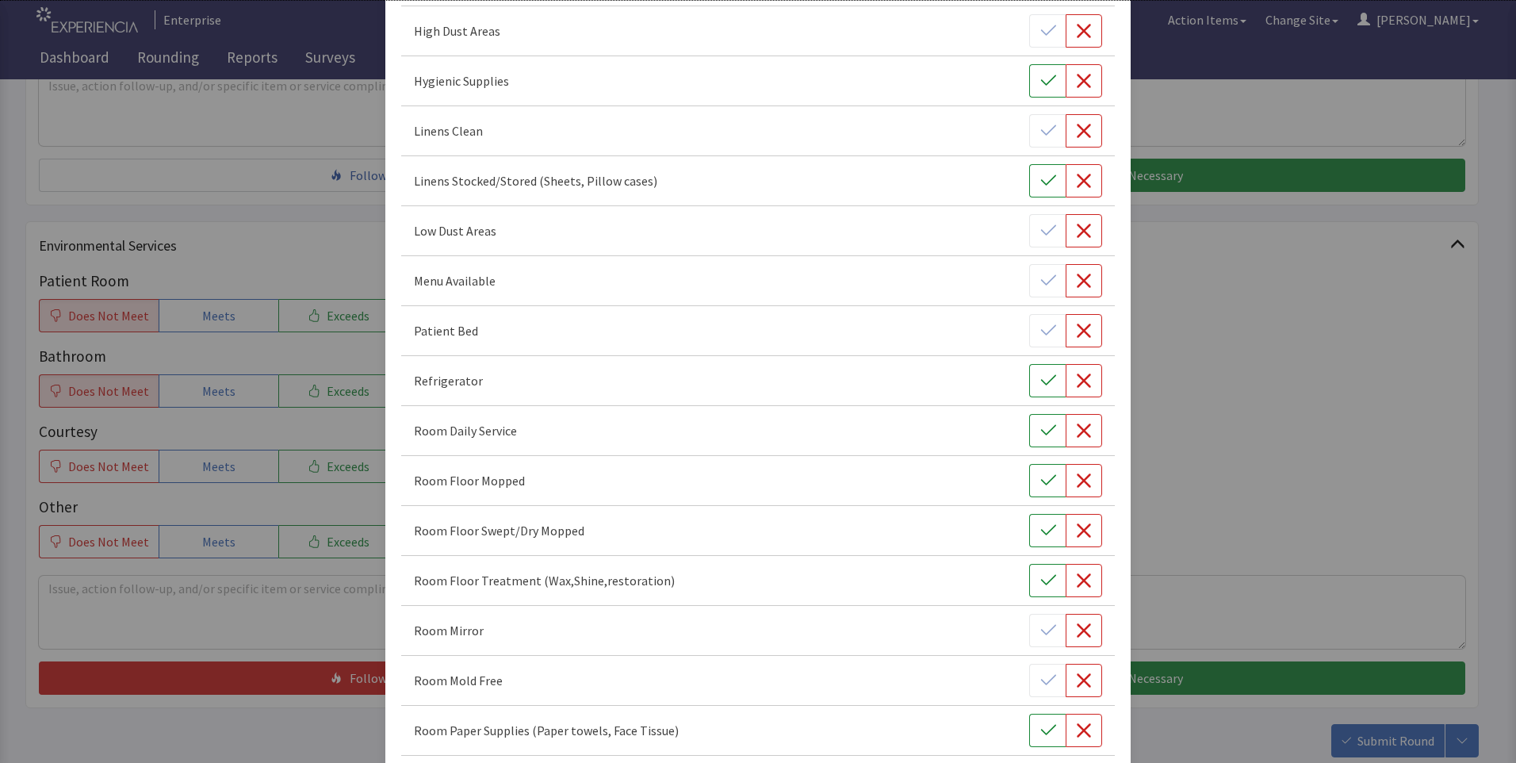
scroll to position [317, 0]
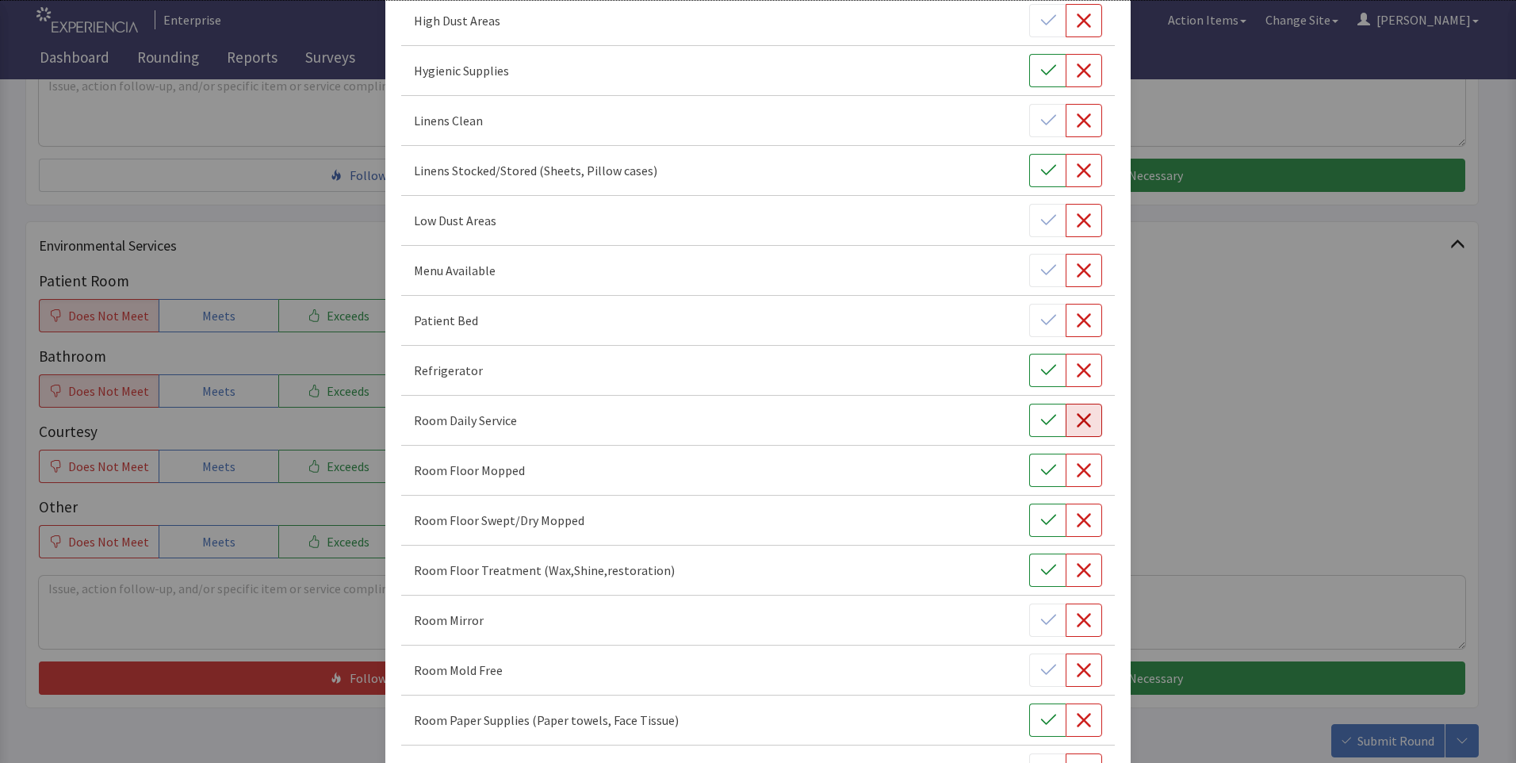
click at [1076, 426] on icon "button" at bounding box center [1084, 420] width 16 height 16
click at [1081, 474] on icon "button" at bounding box center [1084, 470] width 16 height 16
click at [1076, 526] on icon "button" at bounding box center [1084, 520] width 16 height 16
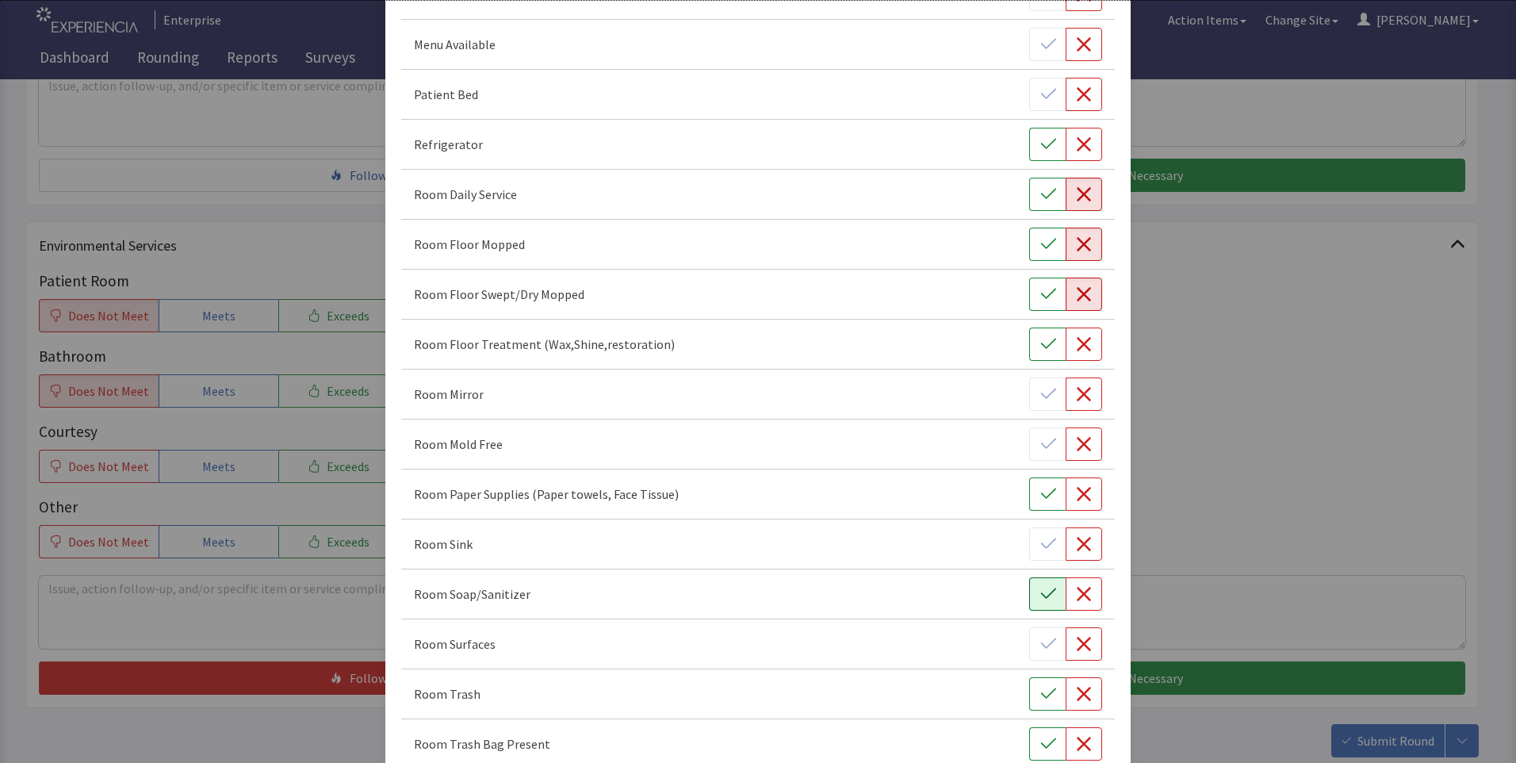
scroll to position [634, 0]
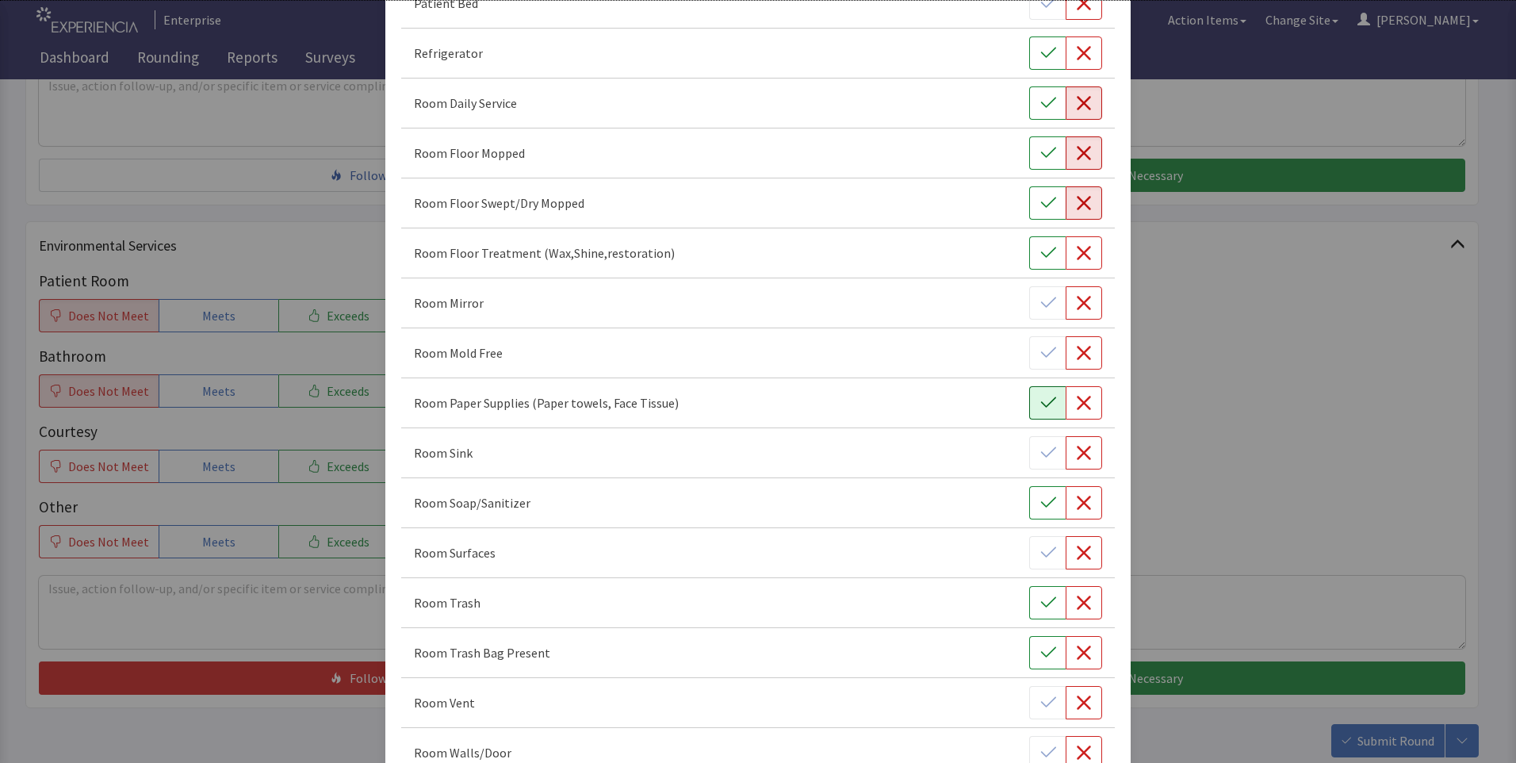
click at [1040, 407] on icon "button" at bounding box center [1047, 402] width 15 height 10
click at [1076, 457] on icon "button" at bounding box center [1084, 453] width 16 height 16
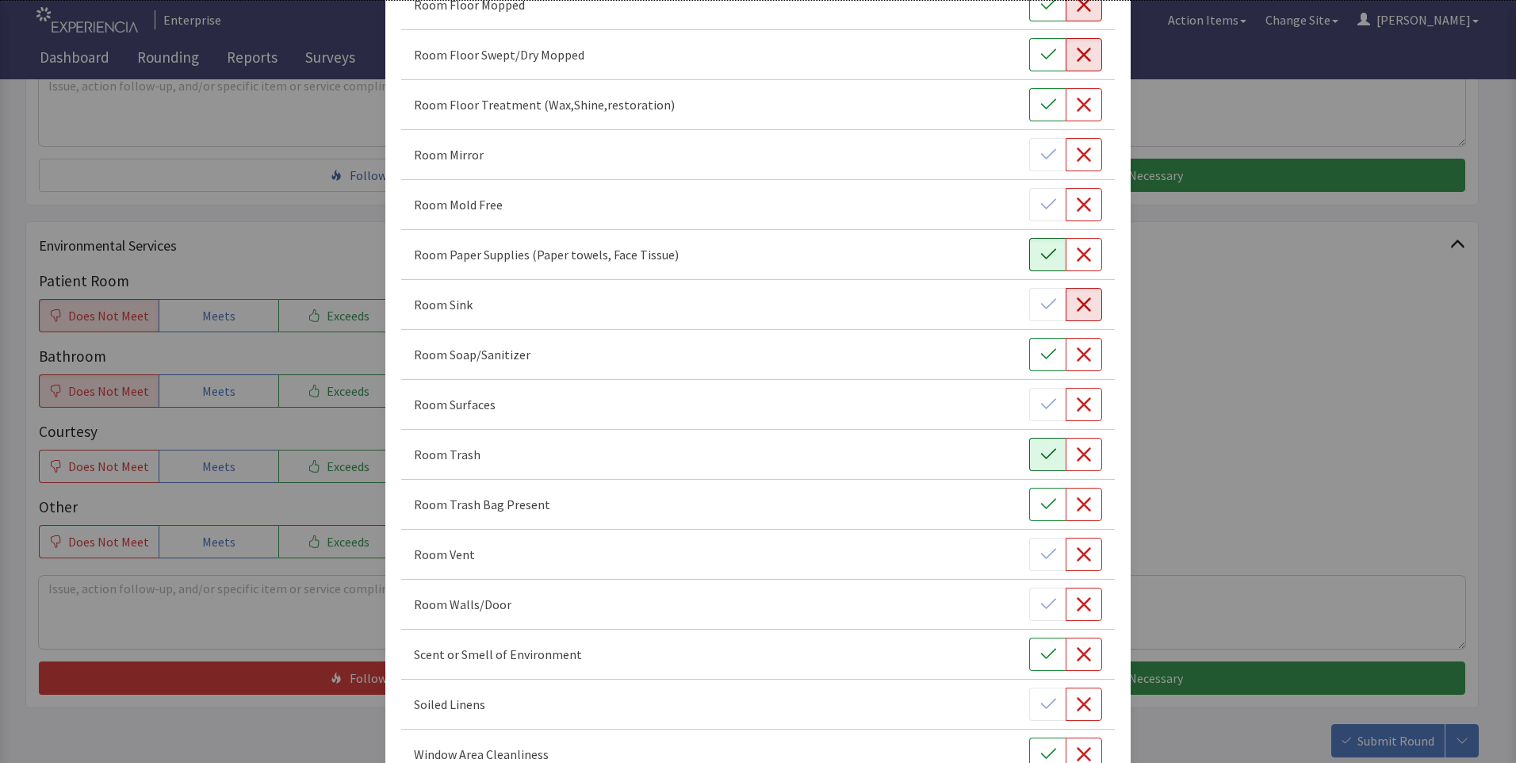
scroll to position [793, 0]
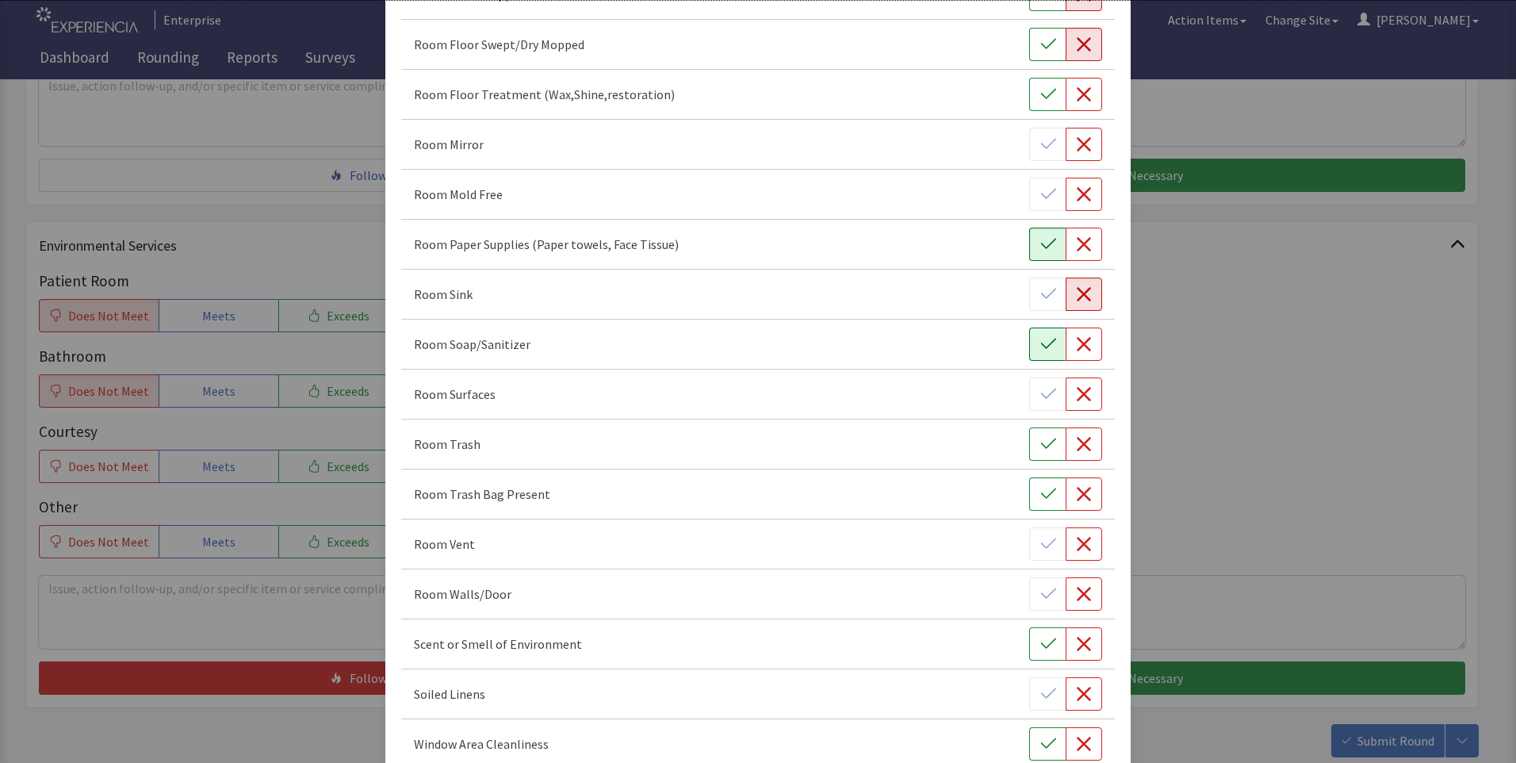
click at [1043, 345] on icon "button" at bounding box center [1048, 344] width 16 height 16
click at [1076, 401] on icon "button" at bounding box center [1084, 394] width 16 height 16
click at [1040, 449] on icon "button" at bounding box center [1048, 444] width 16 height 16
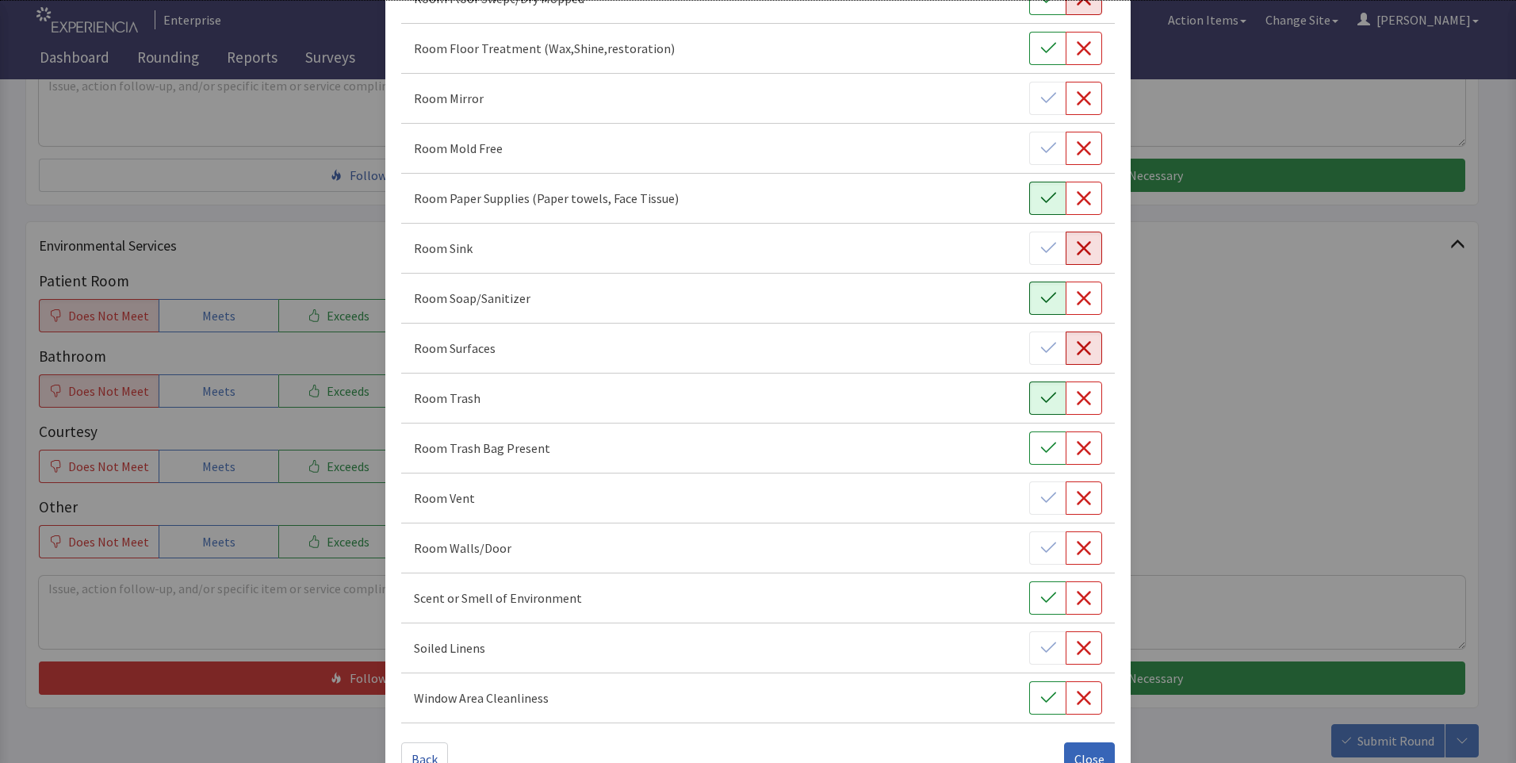
scroll to position [880, 0]
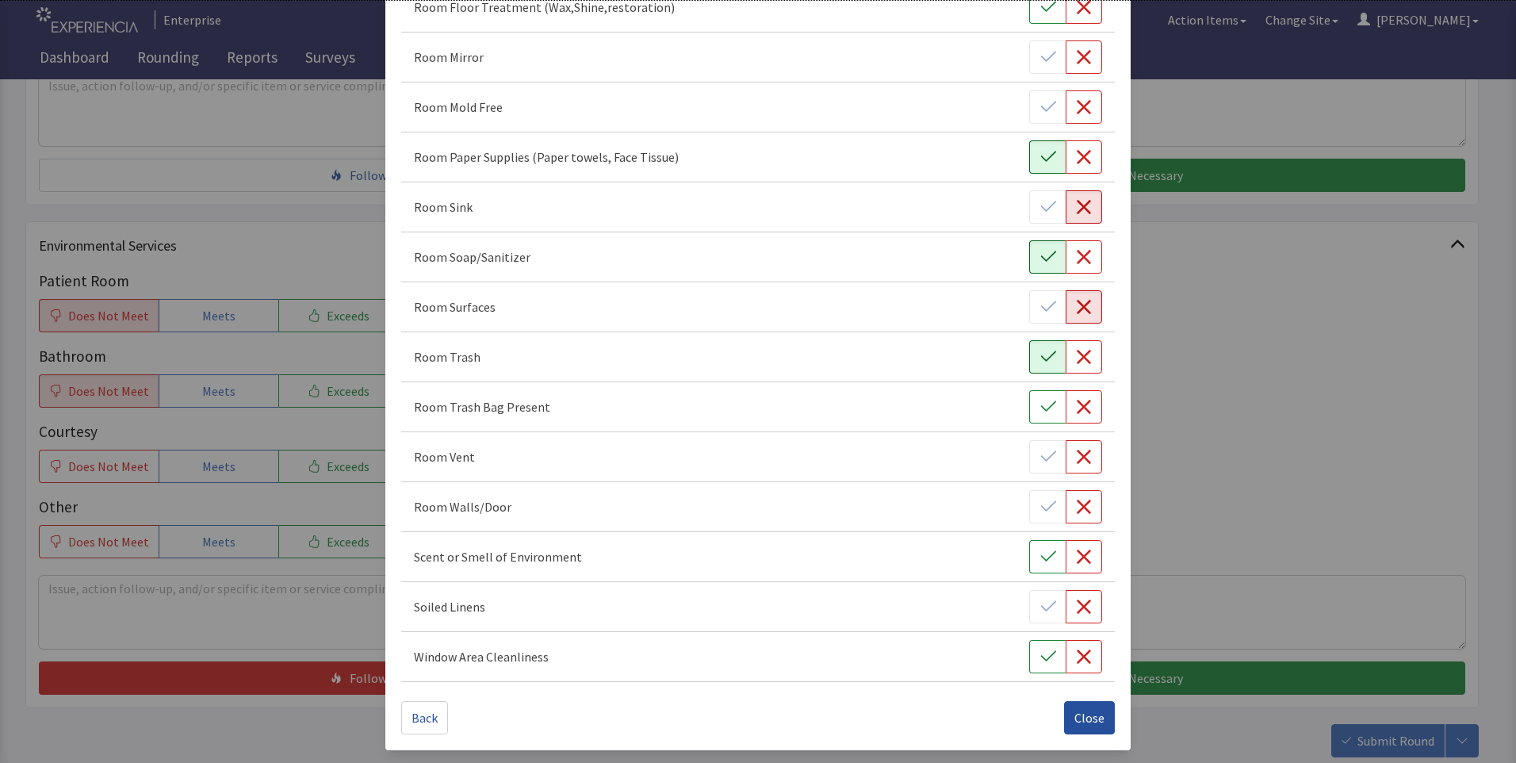
click at [1077, 725] on span "Close" at bounding box center [1089, 717] width 30 height 19
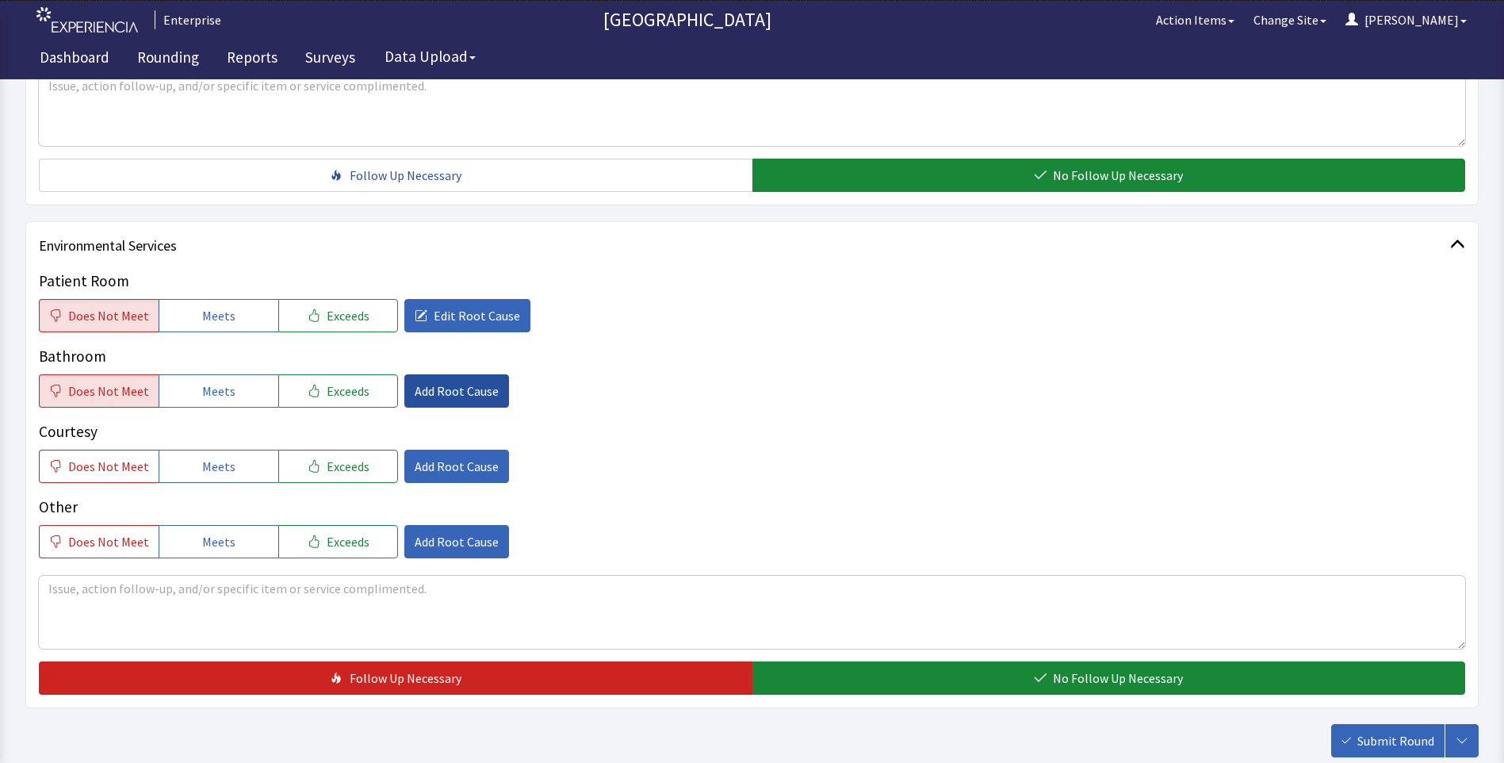
click at [449, 398] on span "Add Root Cause" at bounding box center [457, 390] width 84 height 19
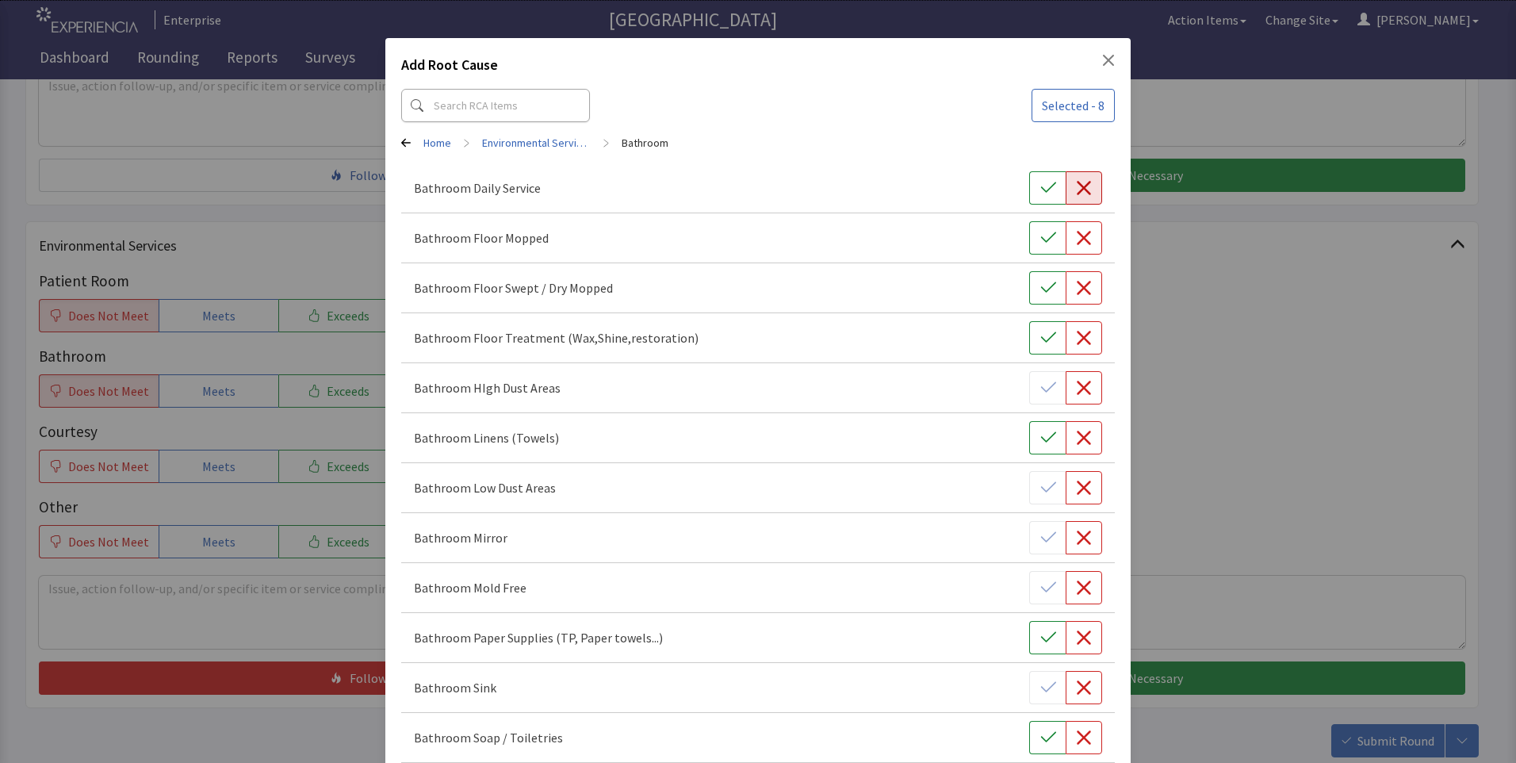
click at [1077, 197] on button "button" at bounding box center [1083, 187] width 36 height 33
click at [1078, 245] on icon "button" at bounding box center [1084, 238] width 16 height 16
click at [1076, 294] on icon "button" at bounding box center [1084, 288] width 16 height 16
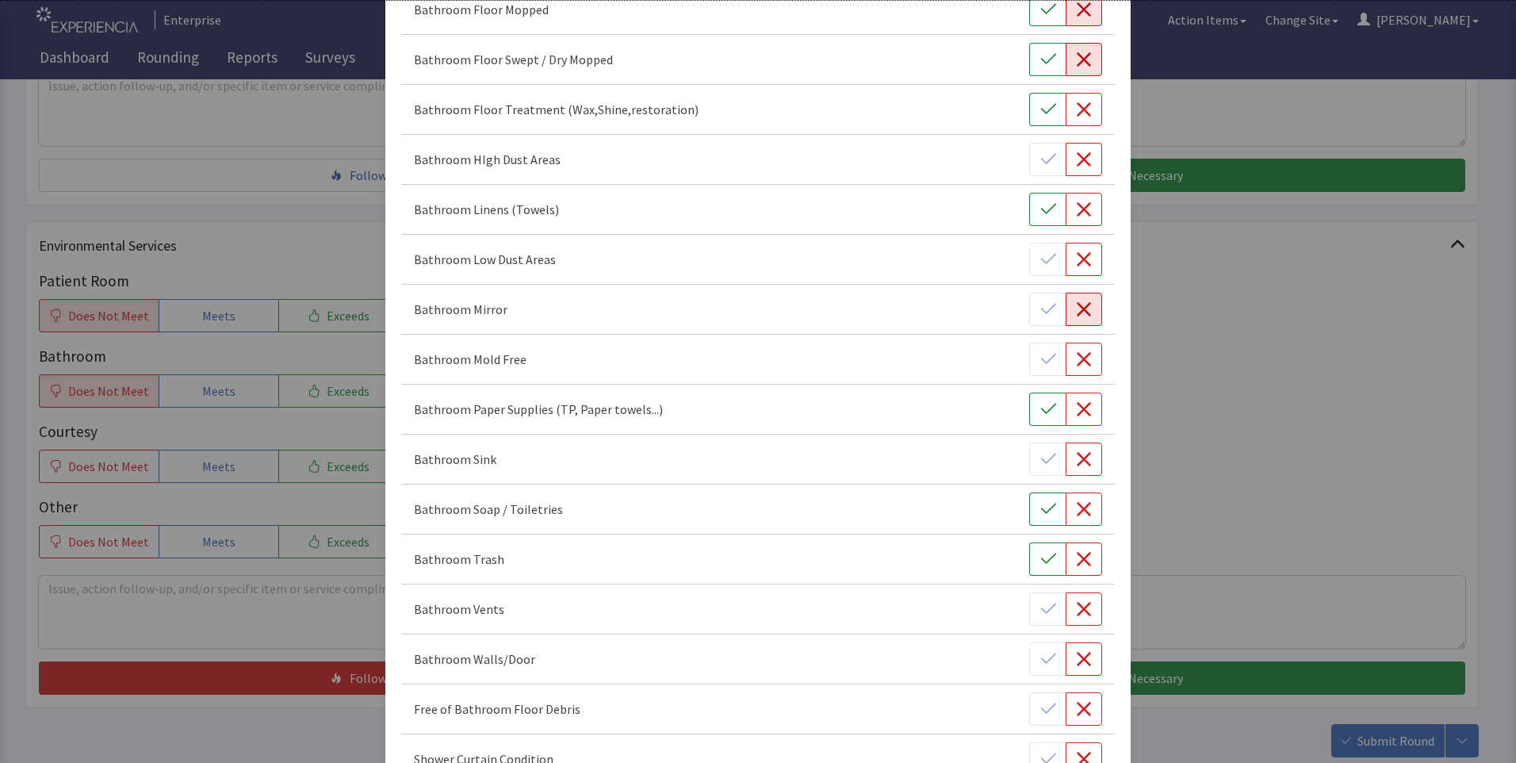
scroll to position [238, 0]
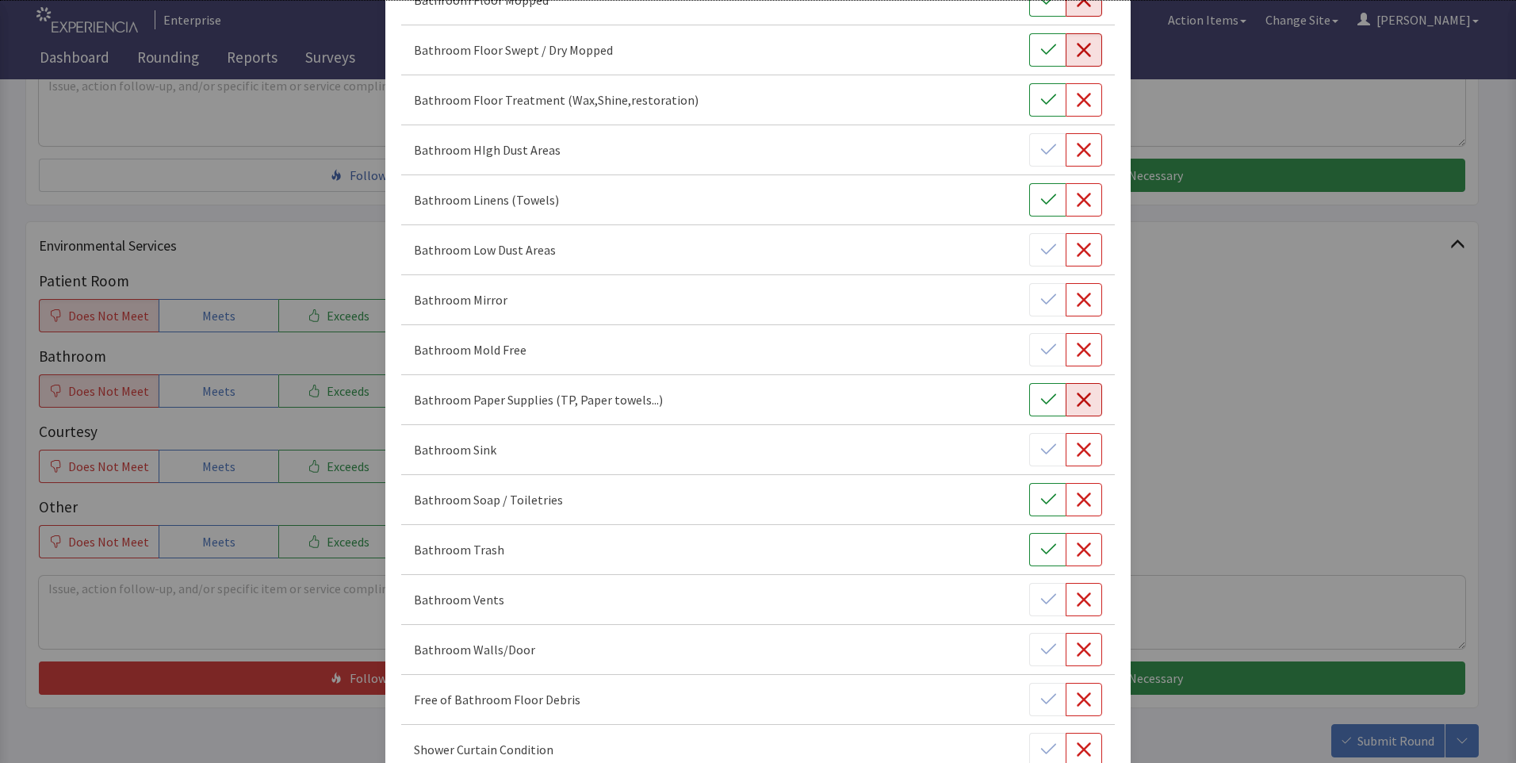
click at [1077, 405] on icon "button" at bounding box center [1084, 399] width 14 height 14
click at [1076, 507] on button "button" at bounding box center [1083, 499] width 36 height 33
click at [1079, 553] on icon "button" at bounding box center [1084, 549] width 14 height 14
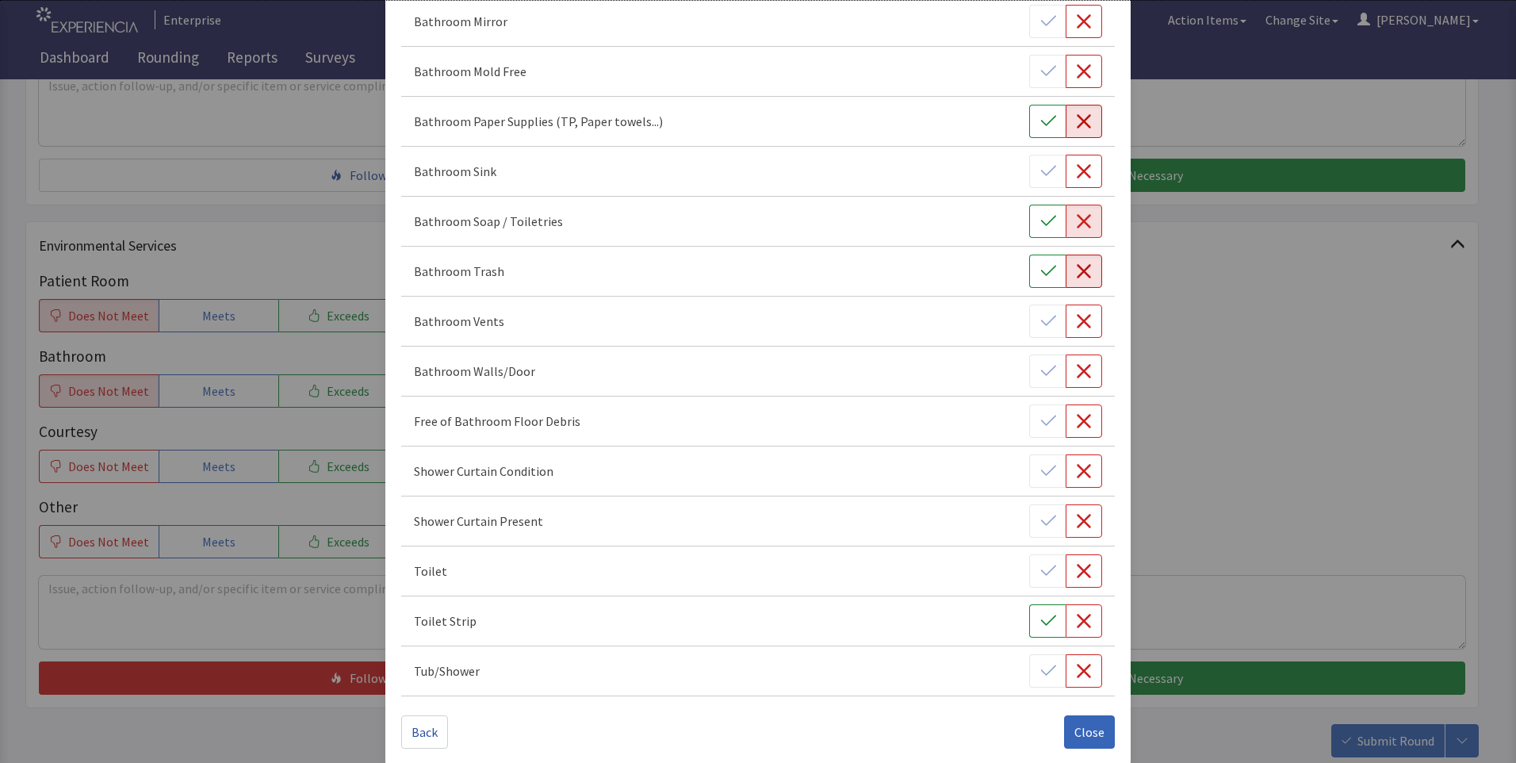
scroll to position [530, 0]
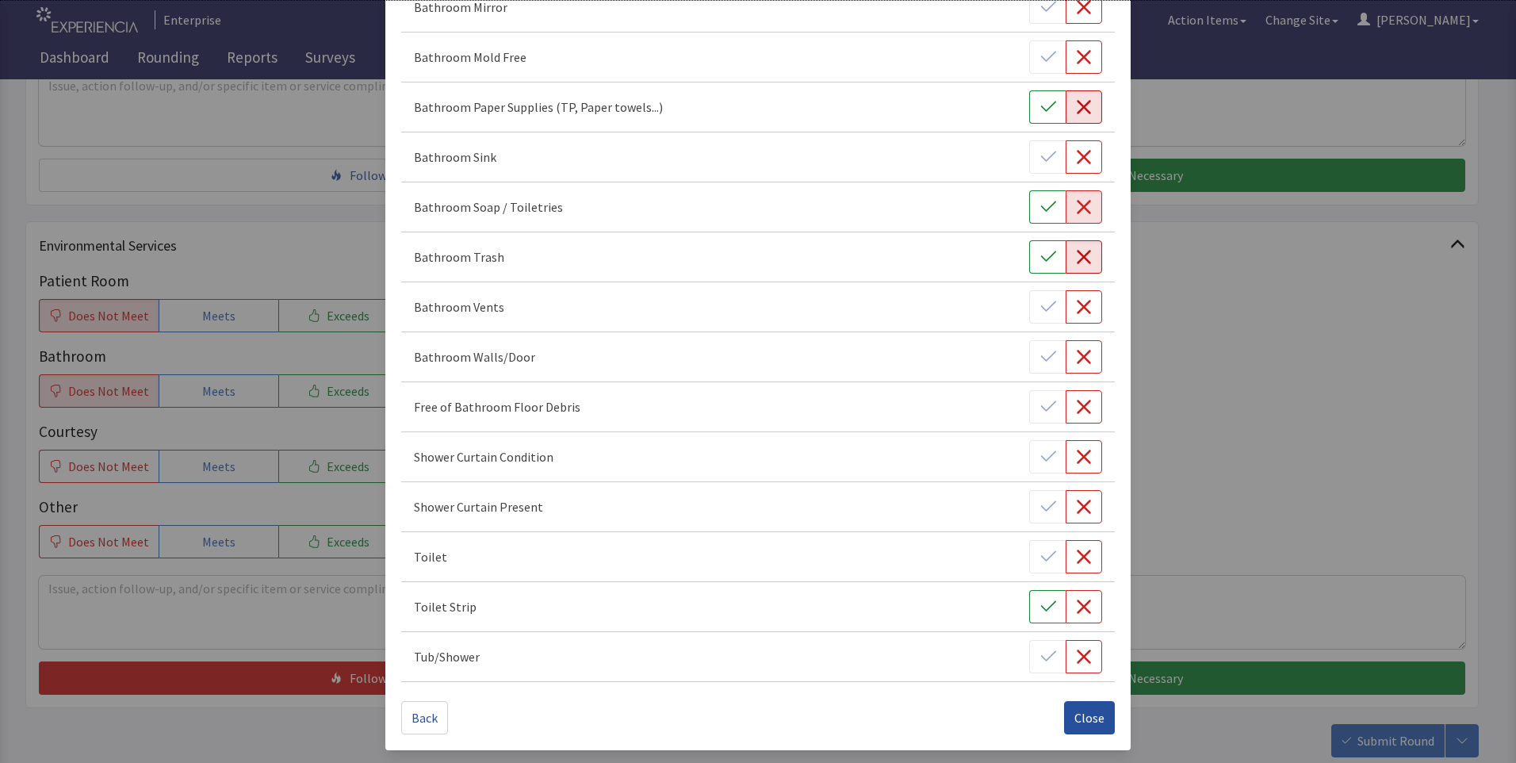
click at [1074, 724] on span "Close" at bounding box center [1089, 717] width 30 height 19
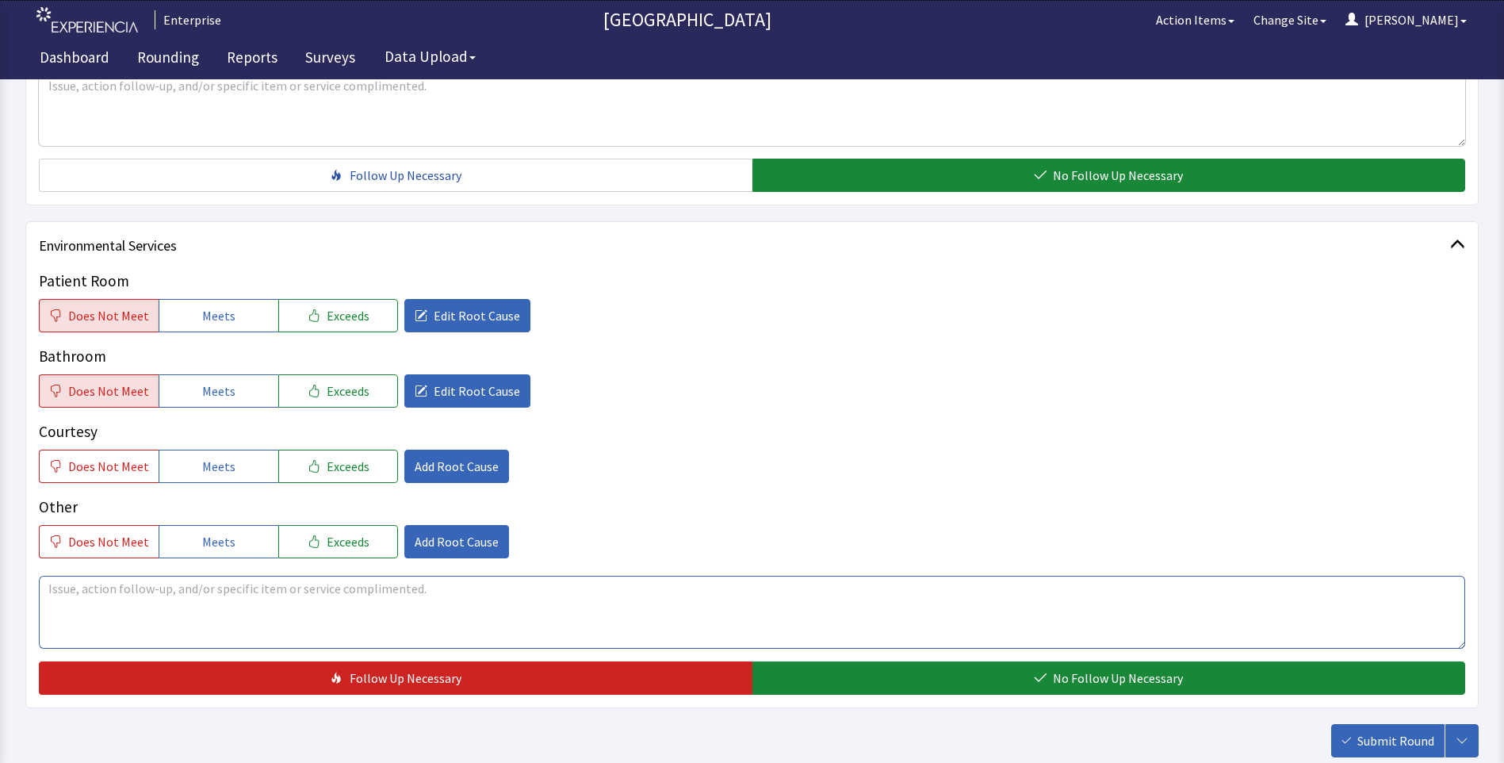
click at [143, 602] on textarea at bounding box center [752, 612] width 1426 height 73
drag, startPoint x: 48, startPoint y: 591, endPoint x: 253, endPoint y: 587, distance: 205.4
click at [253, 587] on textarea "room wasnt cleaned trash pulled only" at bounding box center [752, 612] width 1426 height 73
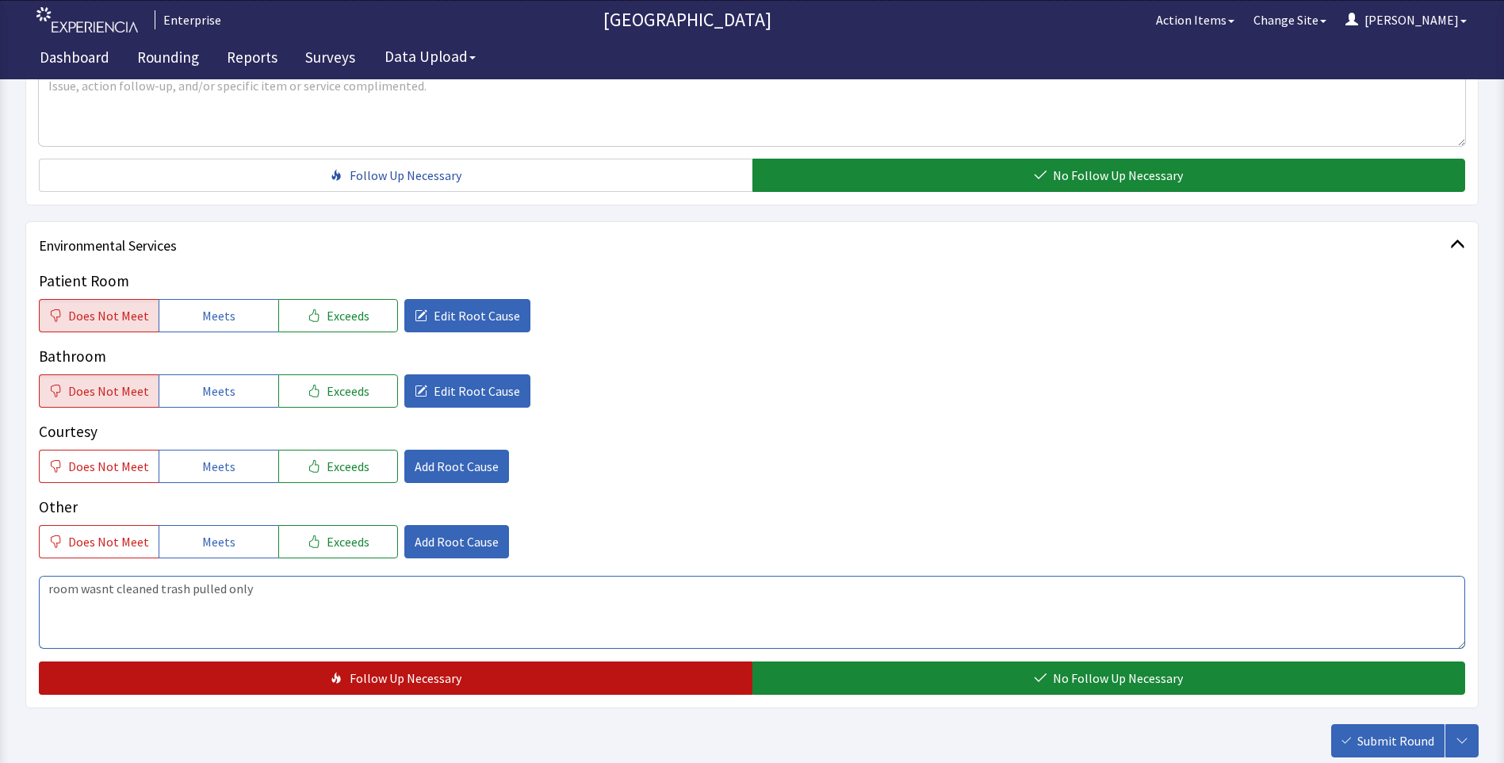
type textarea "room wasnt cleaned trash pulled only"
click at [342, 680] on icon "button" at bounding box center [337, 677] width 13 height 13
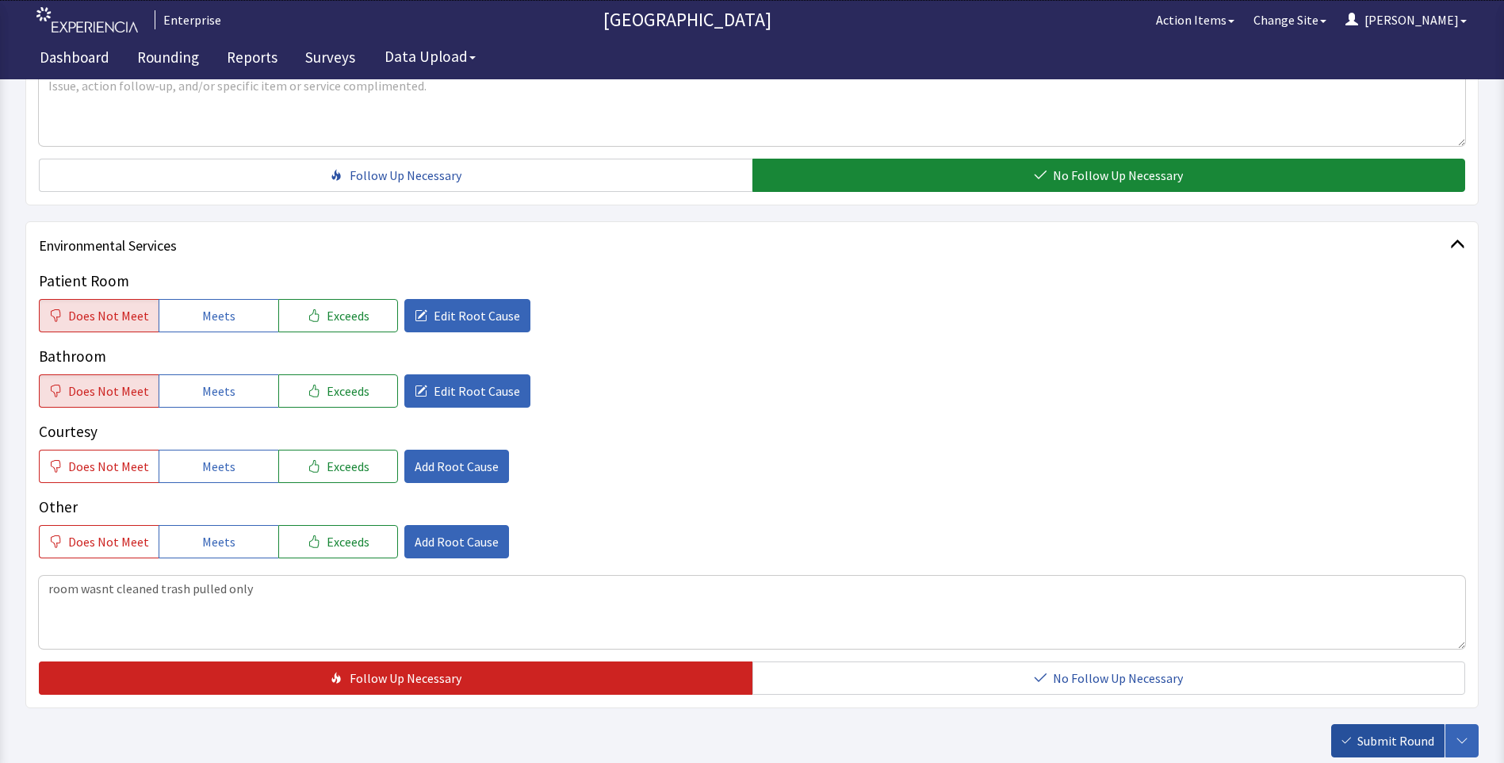
click at [1383, 748] on span "Submit Round" at bounding box center [1395, 740] width 77 height 19
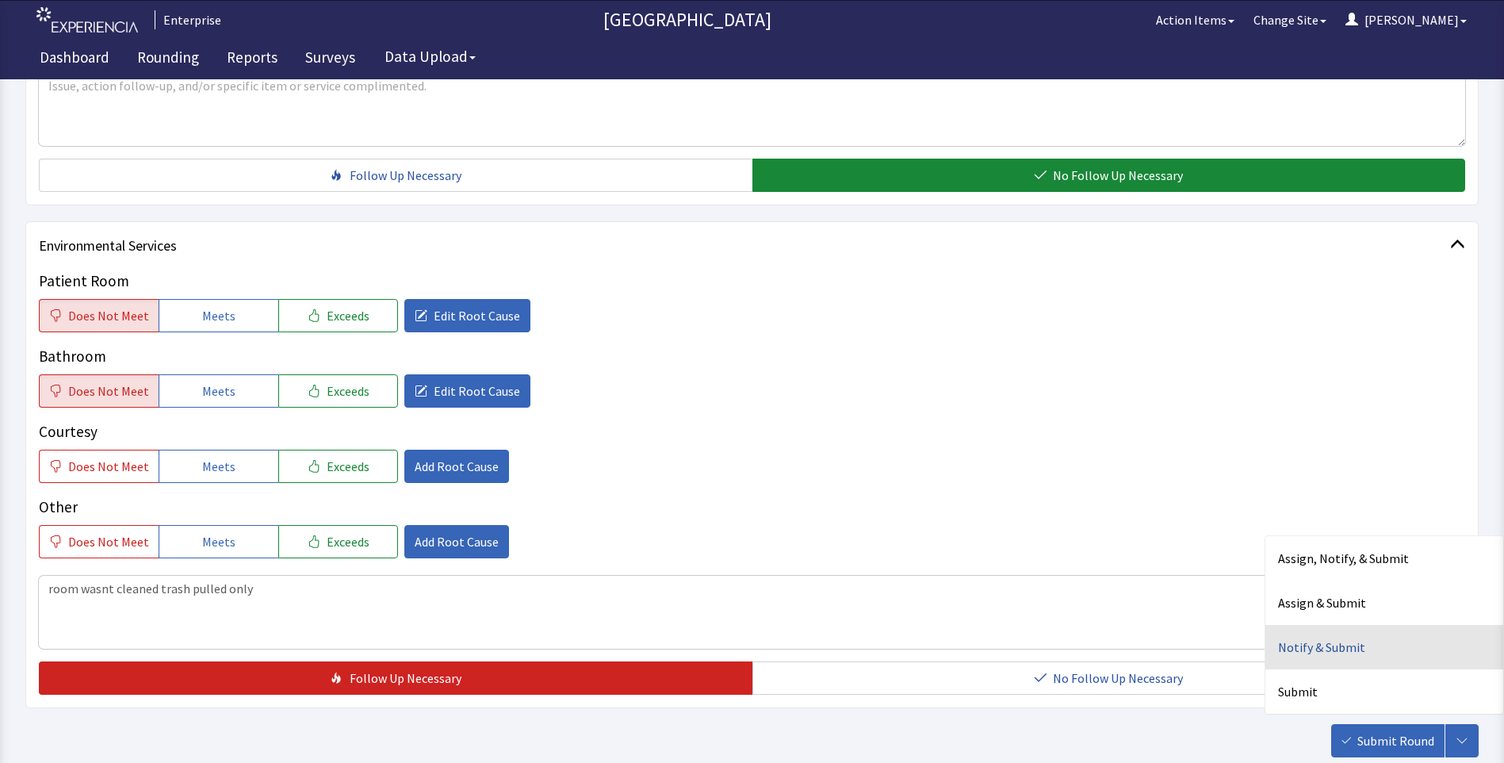
click at [1325, 653] on div "Notify & Submit" at bounding box center [1384, 647] width 238 height 44
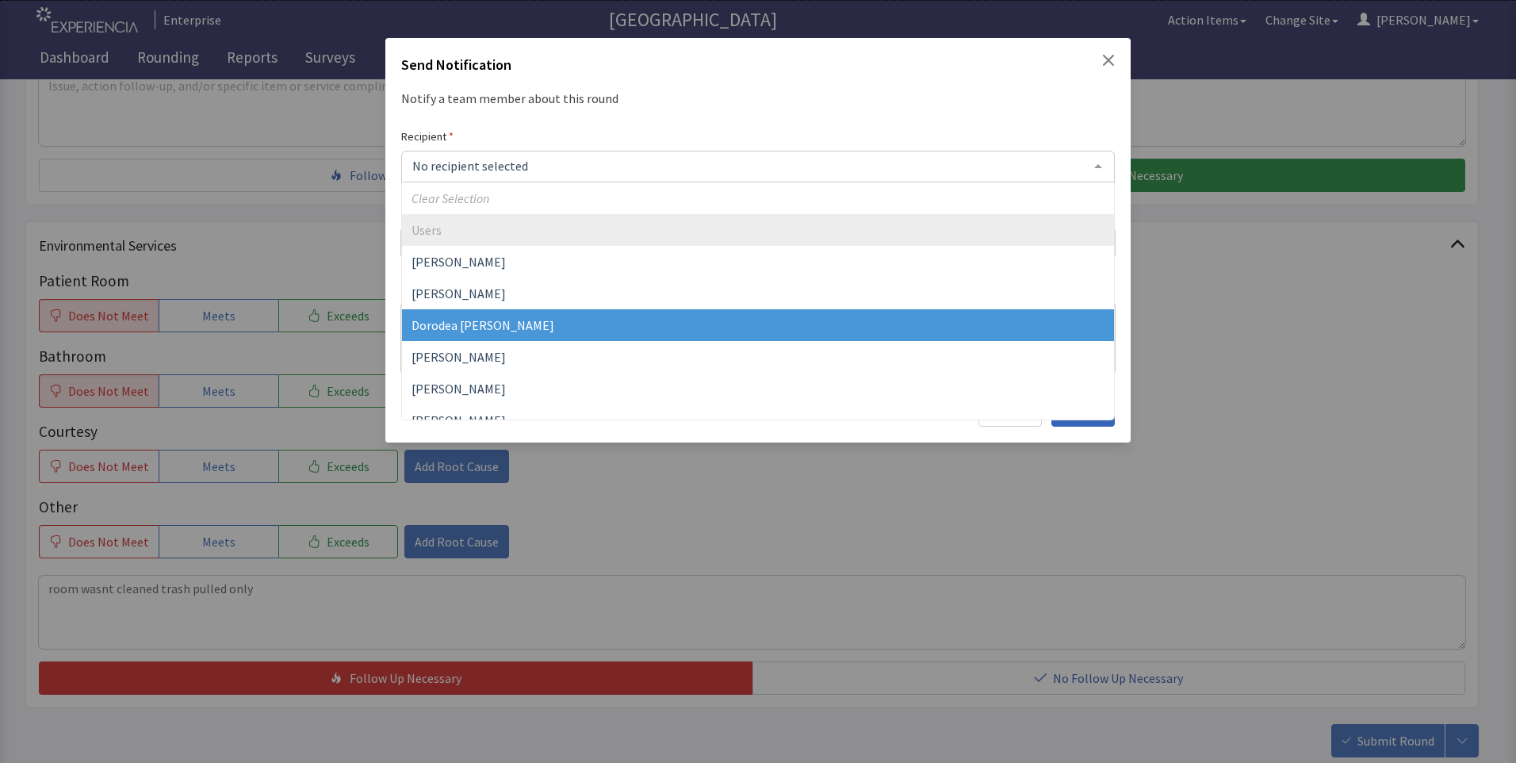
click at [460, 326] on span "Dorodea Verderame" at bounding box center [482, 325] width 143 height 16
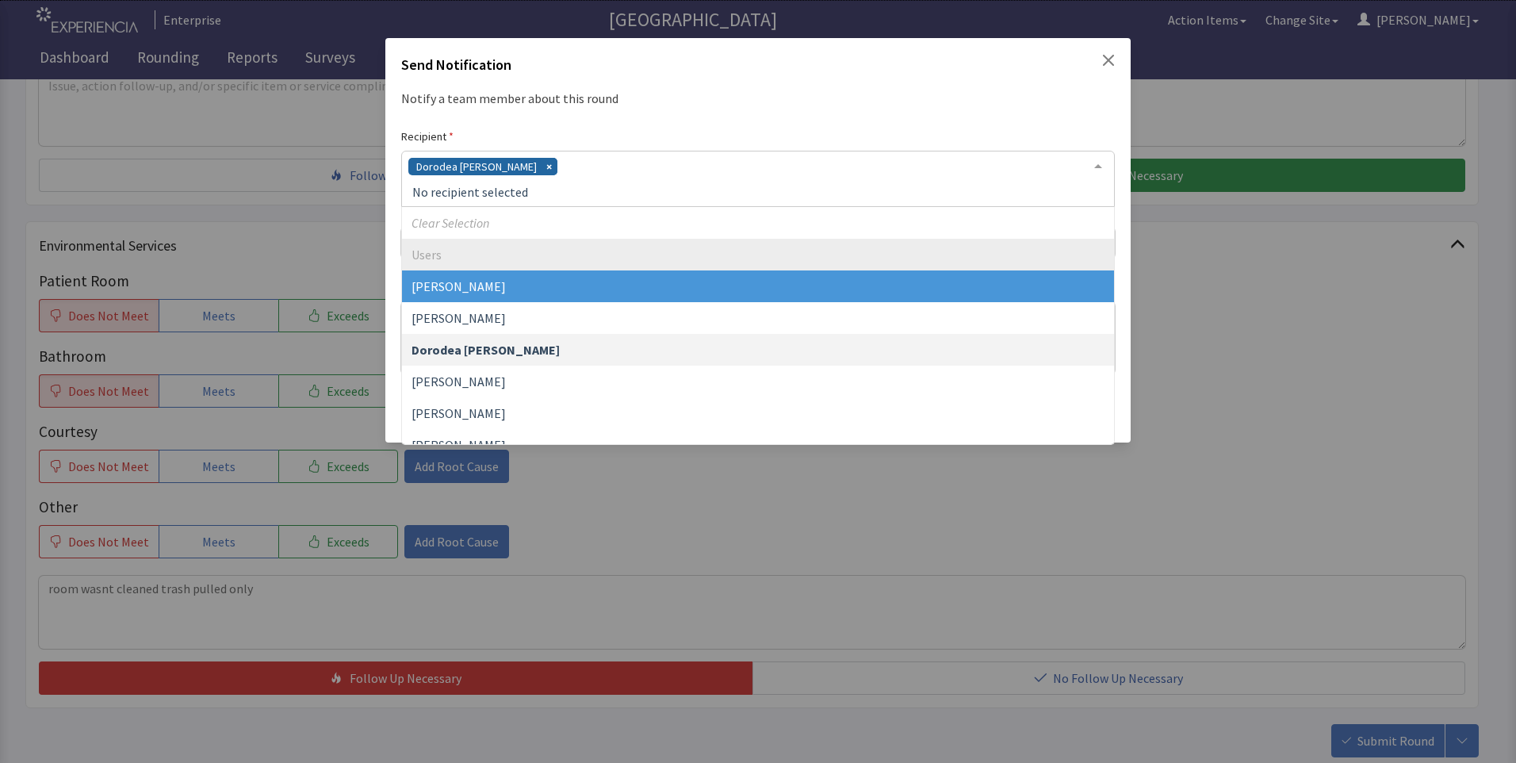
click at [557, 169] on div "Dorodea Verderame" at bounding box center [757, 179] width 713 height 56
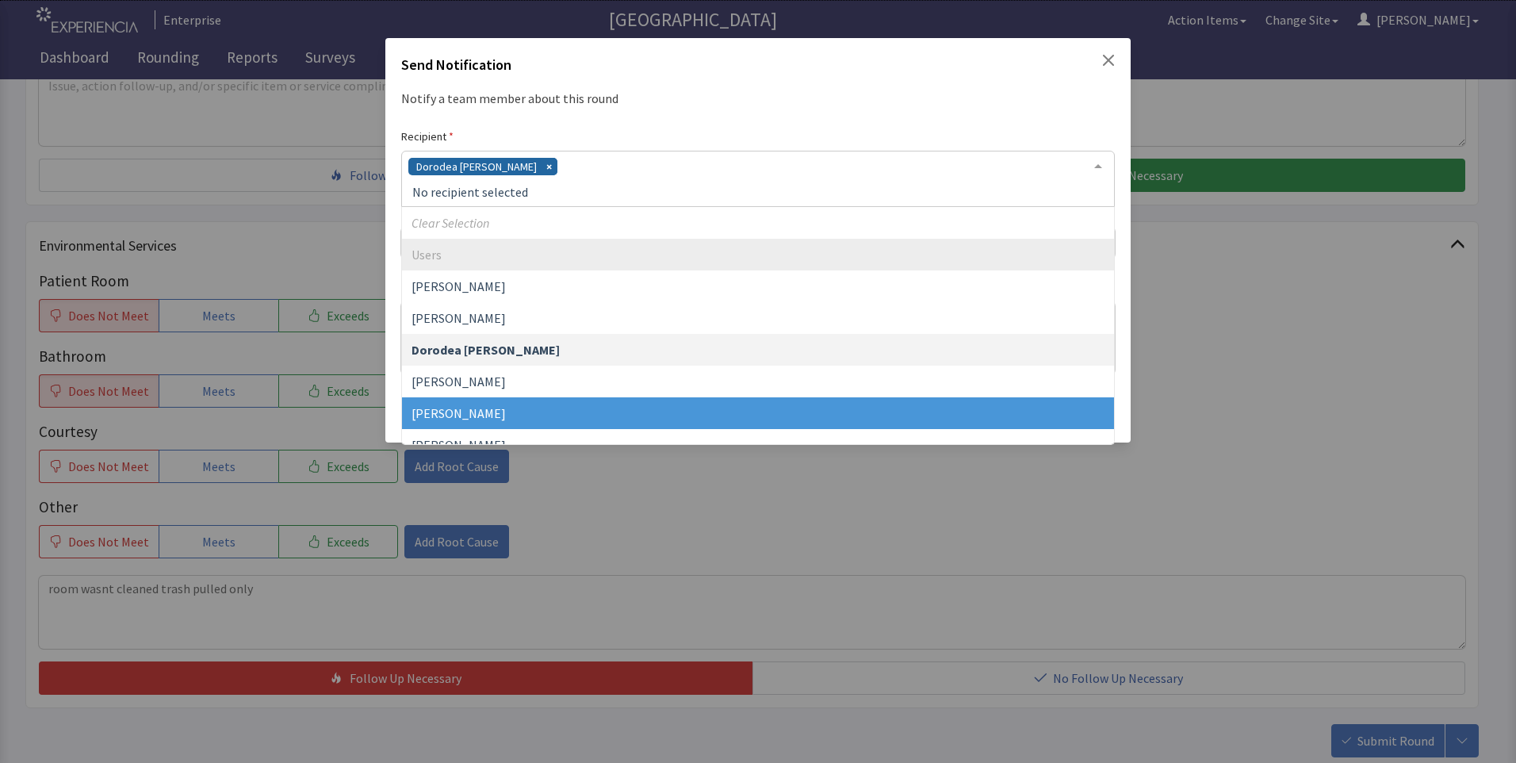
click at [503, 413] on span "Gerardo Mejias" at bounding box center [758, 413] width 712 height 32
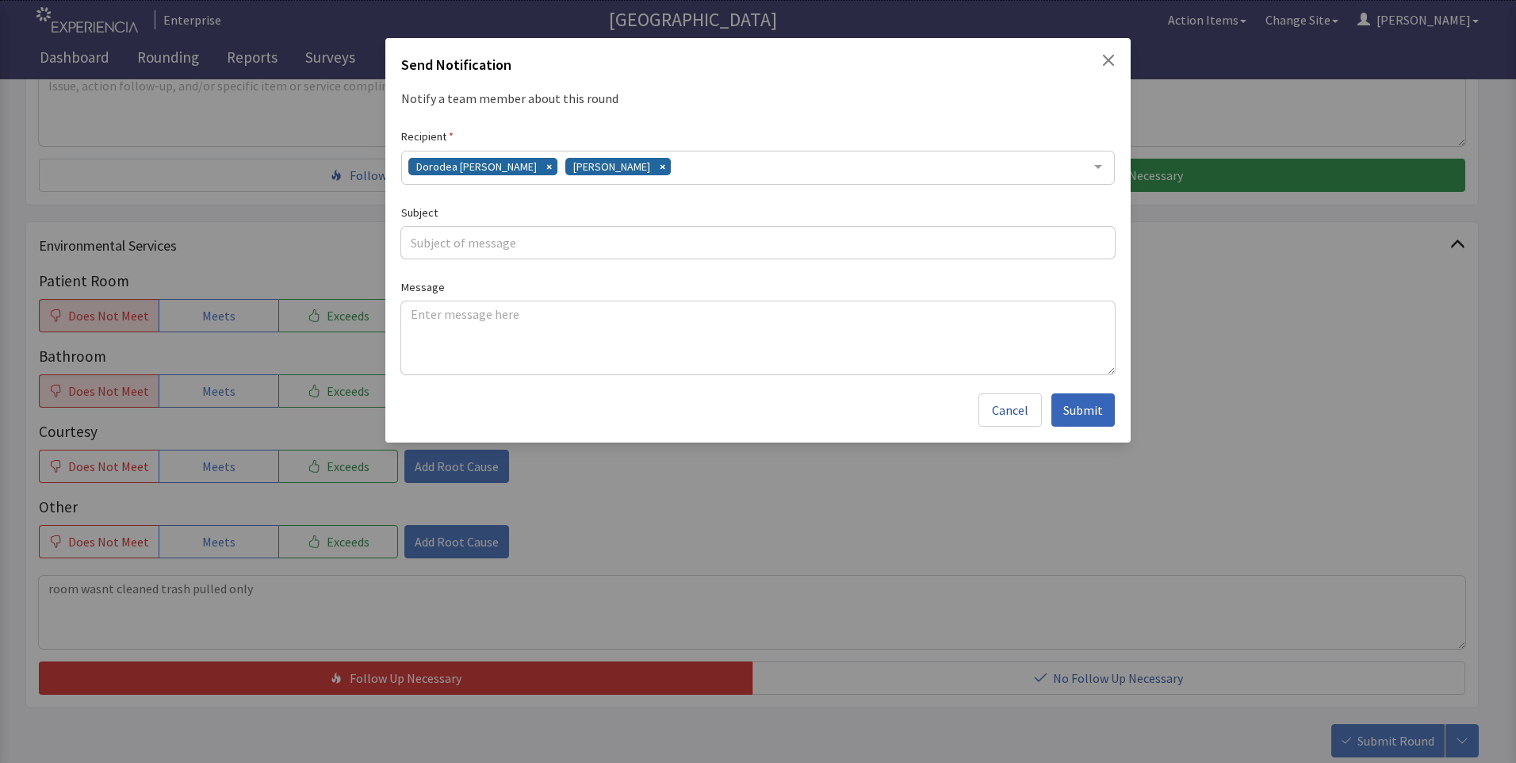
click at [670, 171] on div "Dorodea Verderame Gerardo Mejias" at bounding box center [757, 168] width 713 height 34
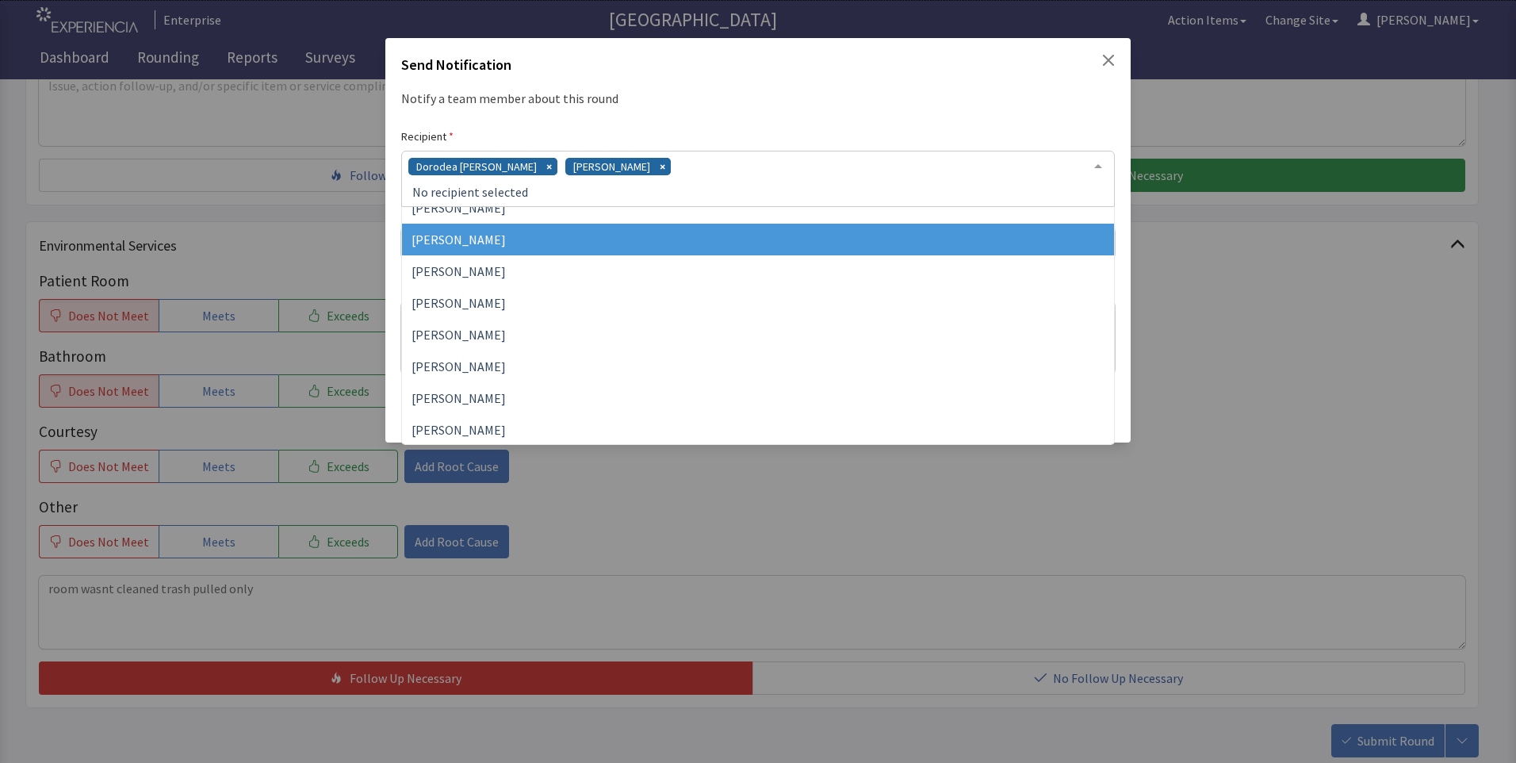
scroll to position [238, 0]
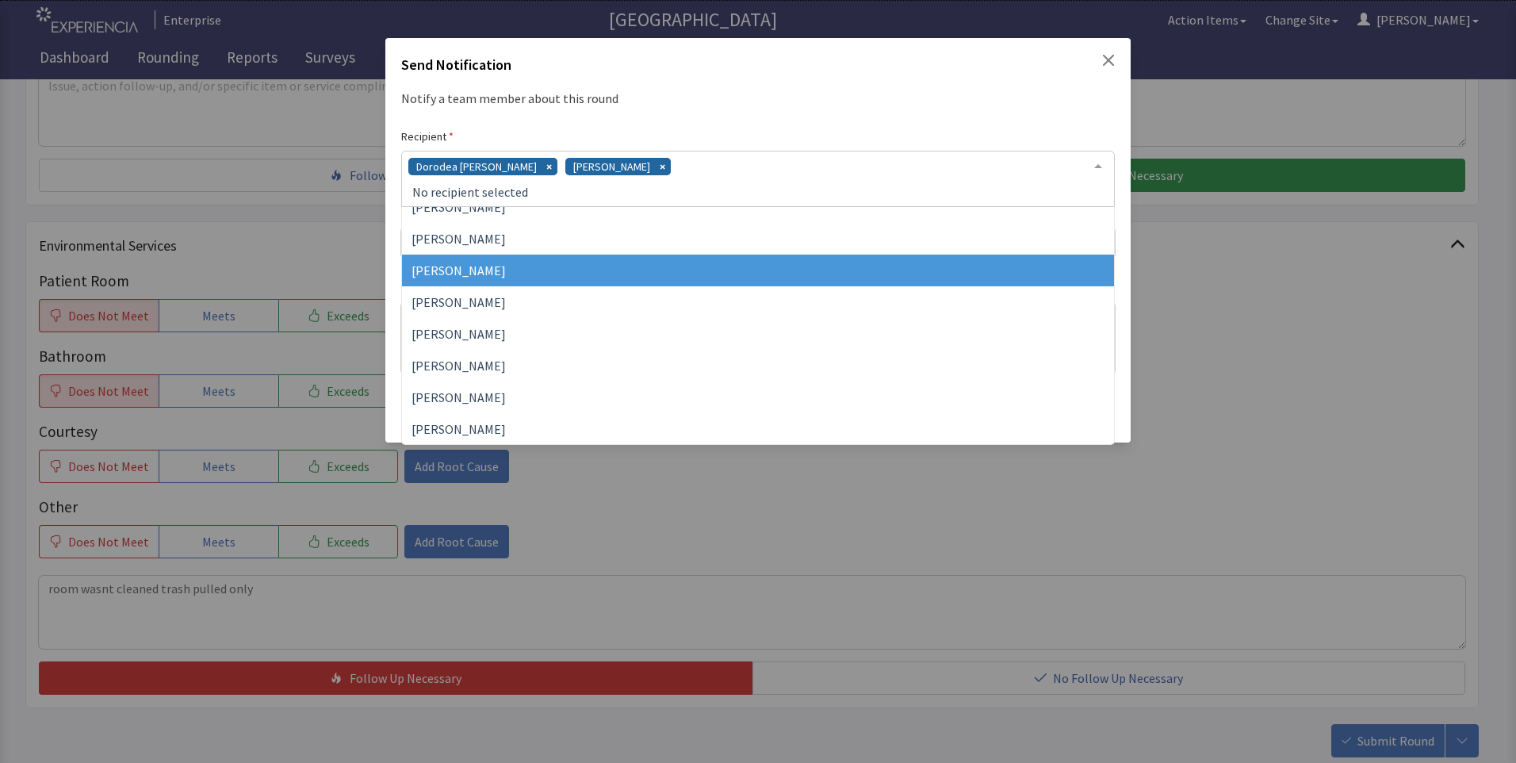
click at [598, 282] on span "James Hellandbrand" at bounding box center [758, 270] width 712 height 32
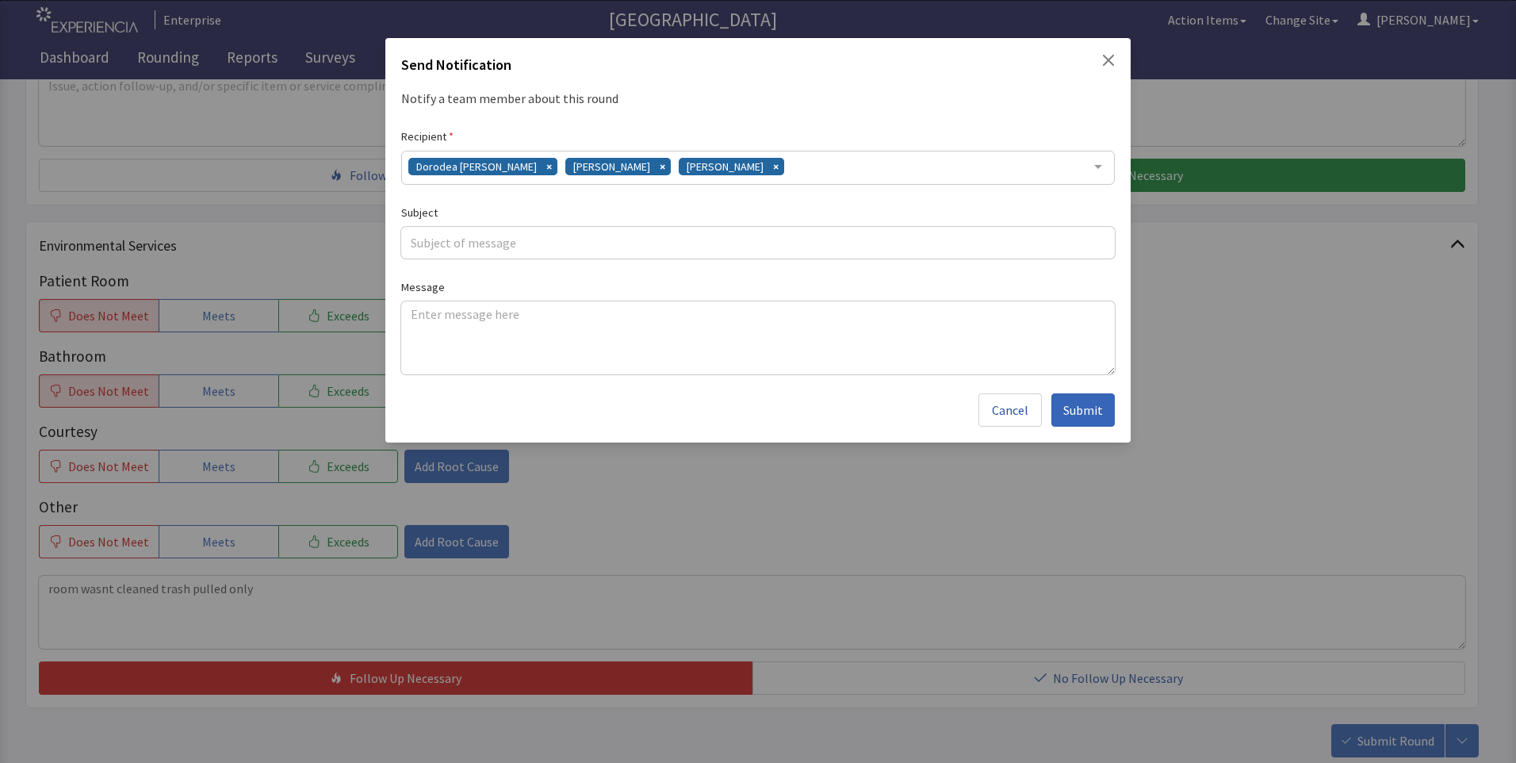
click at [805, 170] on div "Dorodea Verderame Gerardo Mejias James Hellandbrand" at bounding box center [757, 168] width 713 height 34
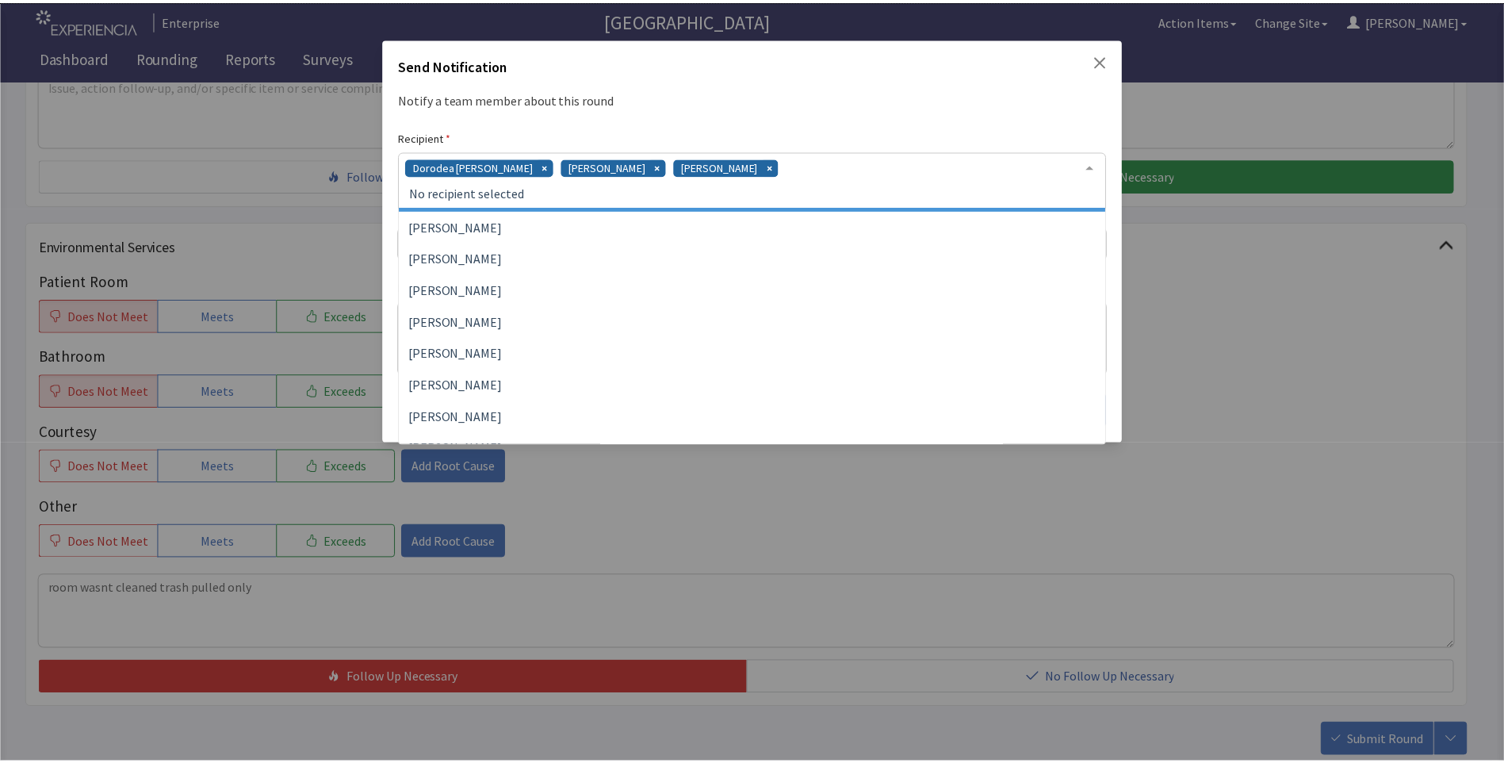
scroll to position [365, 0]
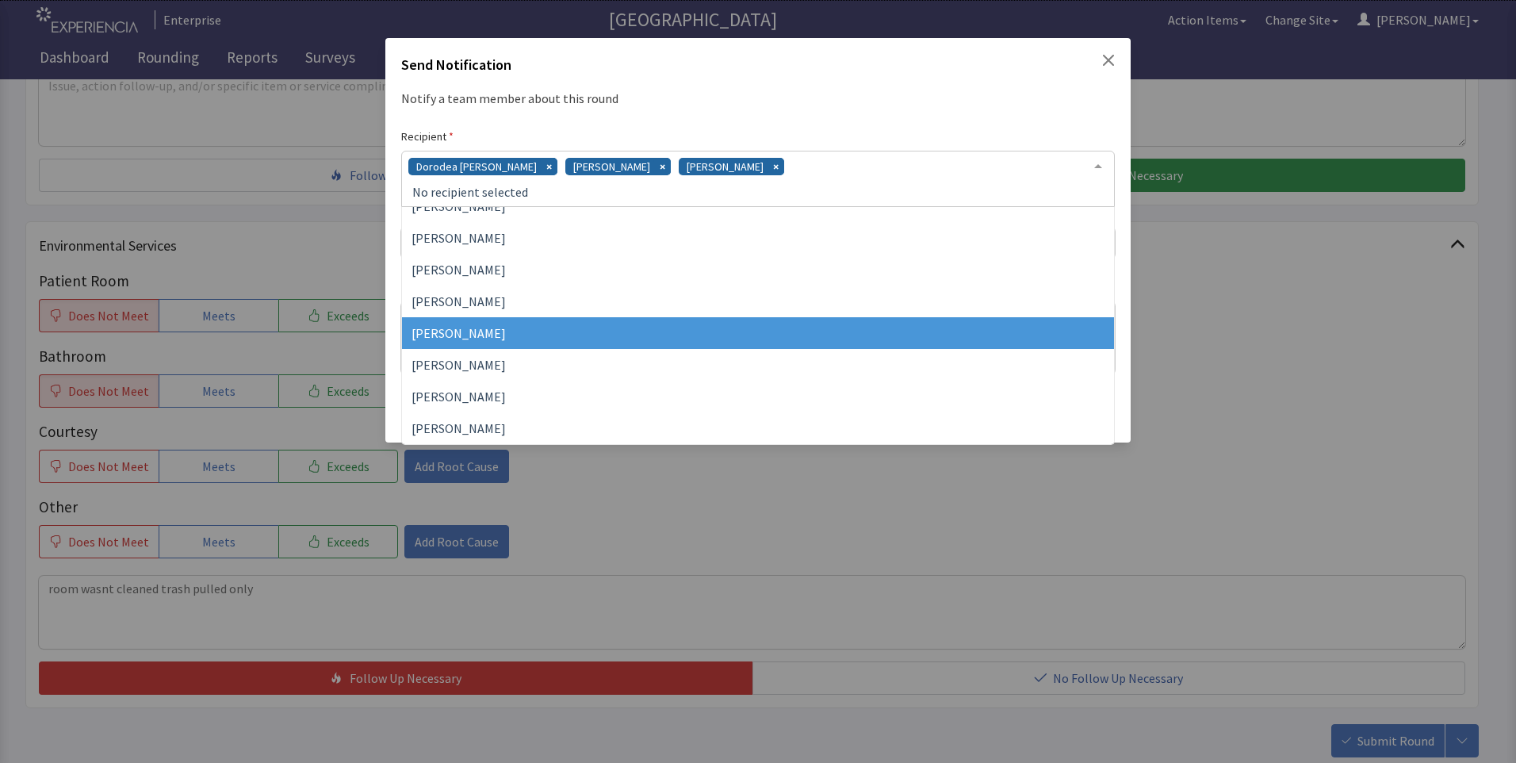
click at [630, 340] on span "Vesel Haxhillary" at bounding box center [758, 333] width 712 height 32
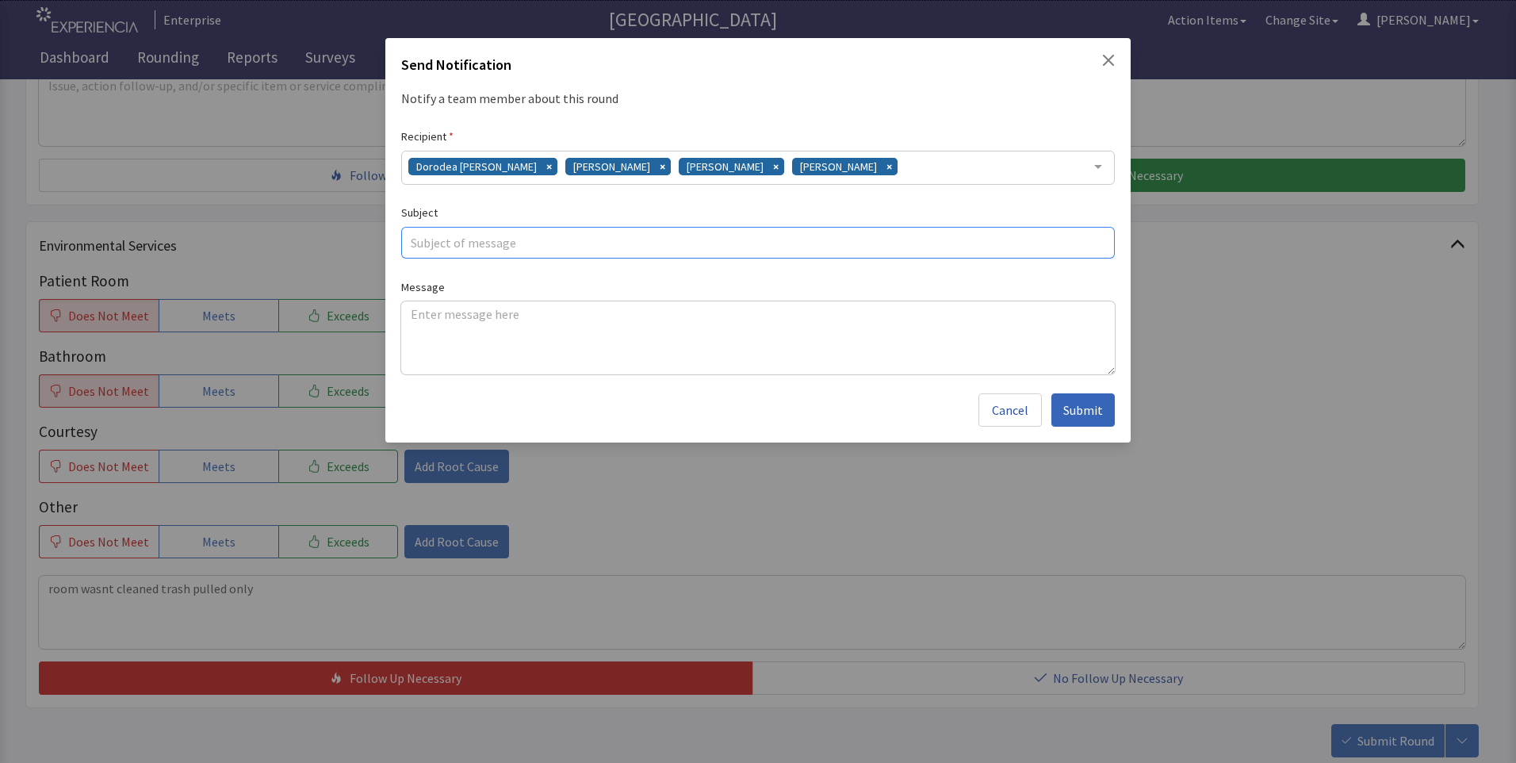
click at [418, 241] on input "text" at bounding box center [757, 243] width 713 height 32
type input "no cleaning"
click at [418, 312] on textarea at bounding box center [757, 337] width 713 height 73
paste textarea "room wasnt cleaned trash pulled only"
type textarea "room wasnt cleaned trash pulled only"
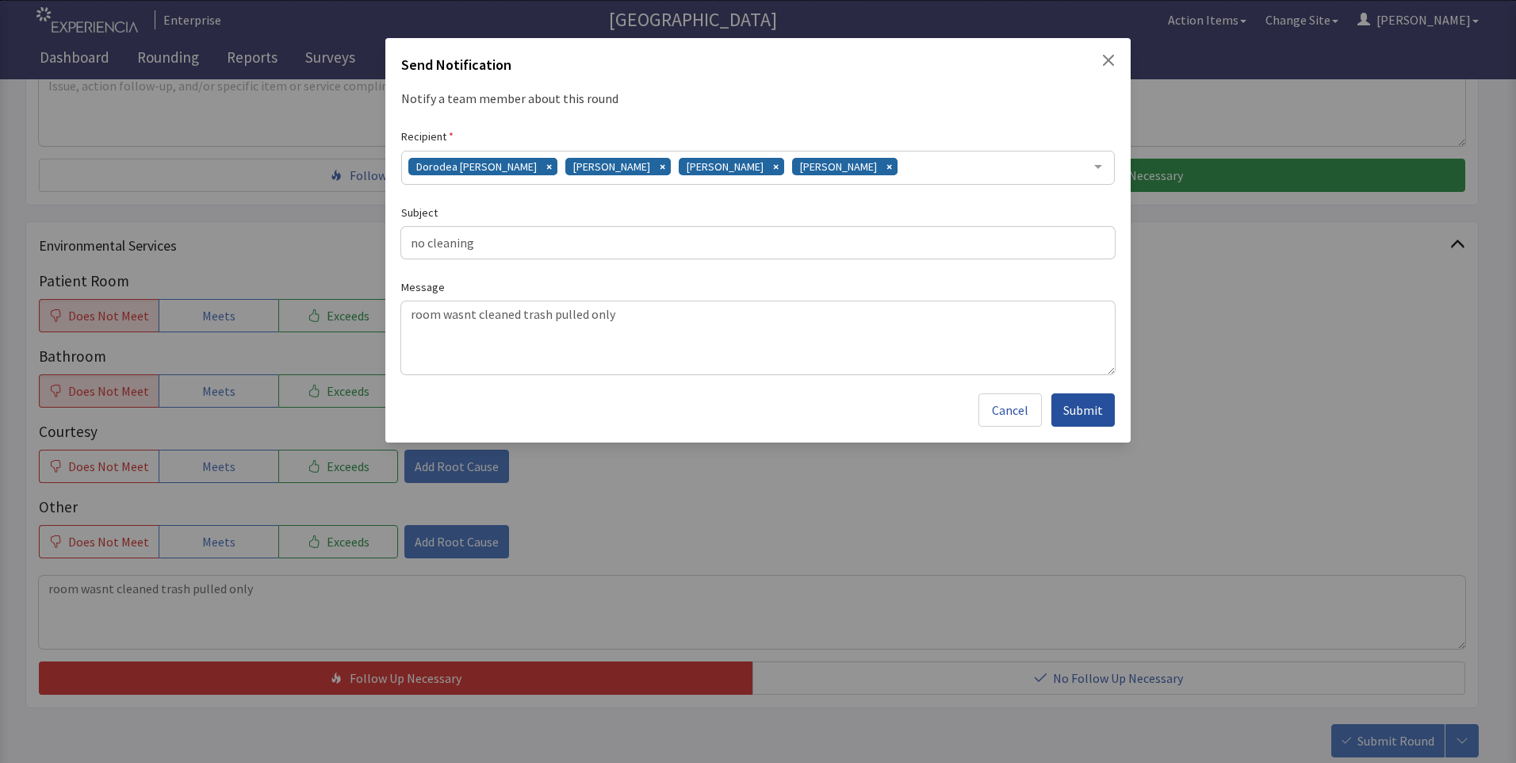
click at [1078, 407] on span "Submit" at bounding box center [1083, 409] width 40 height 19
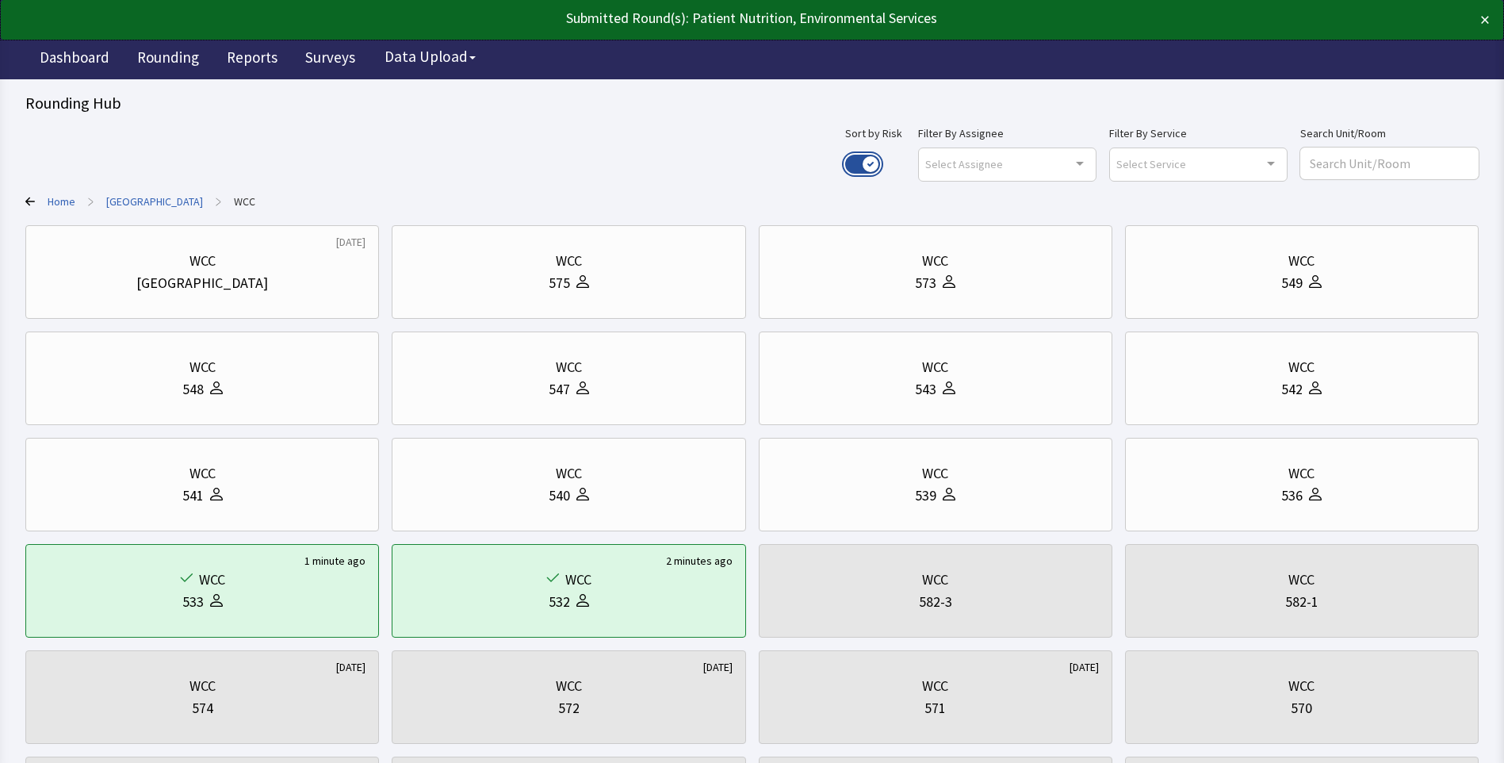
click at [880, 157] on button "Use setting" at bounding box center [862, 164] width 35 height 19
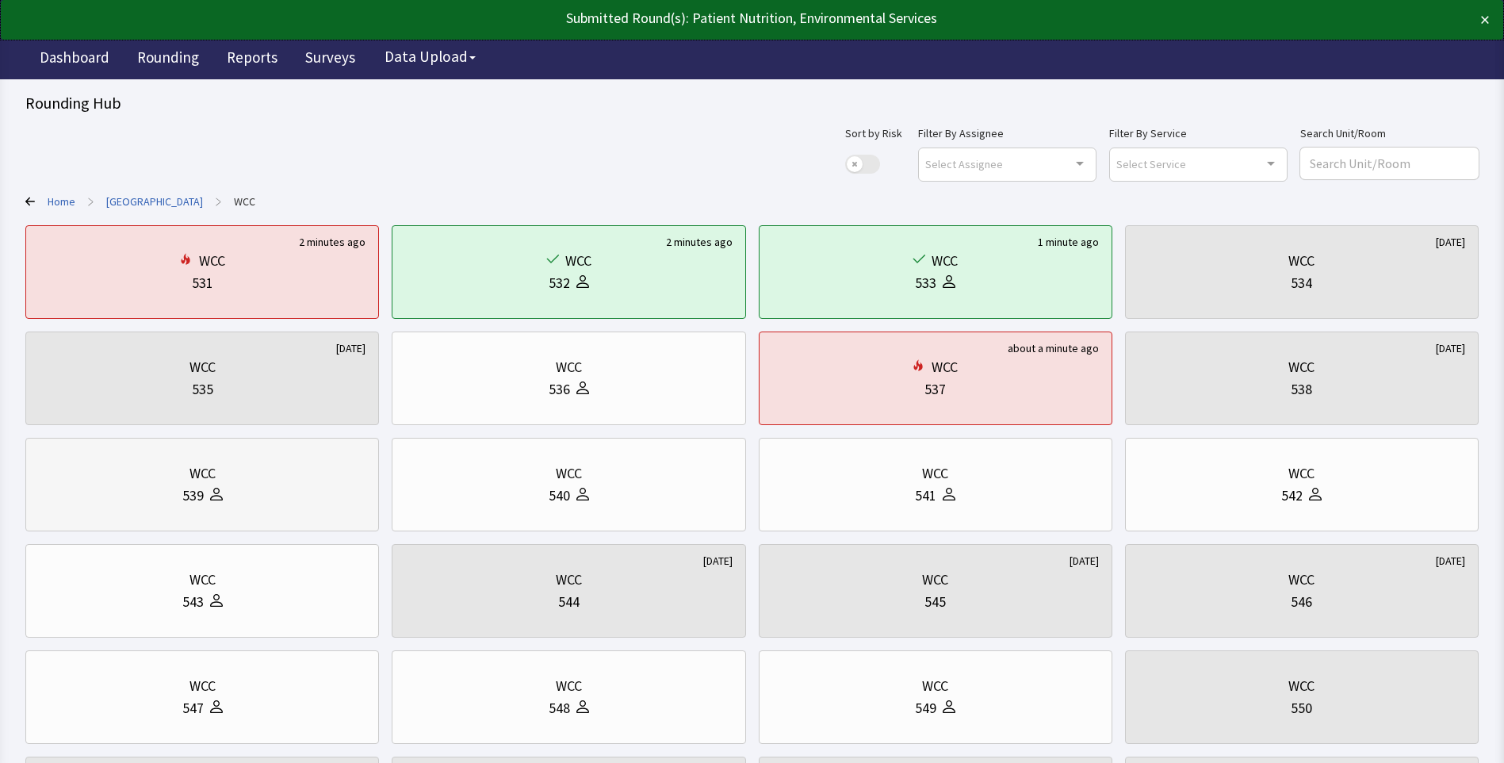
click at [286, 483] on div "WCC" at bounding box center [202, 473] width 327 height 22
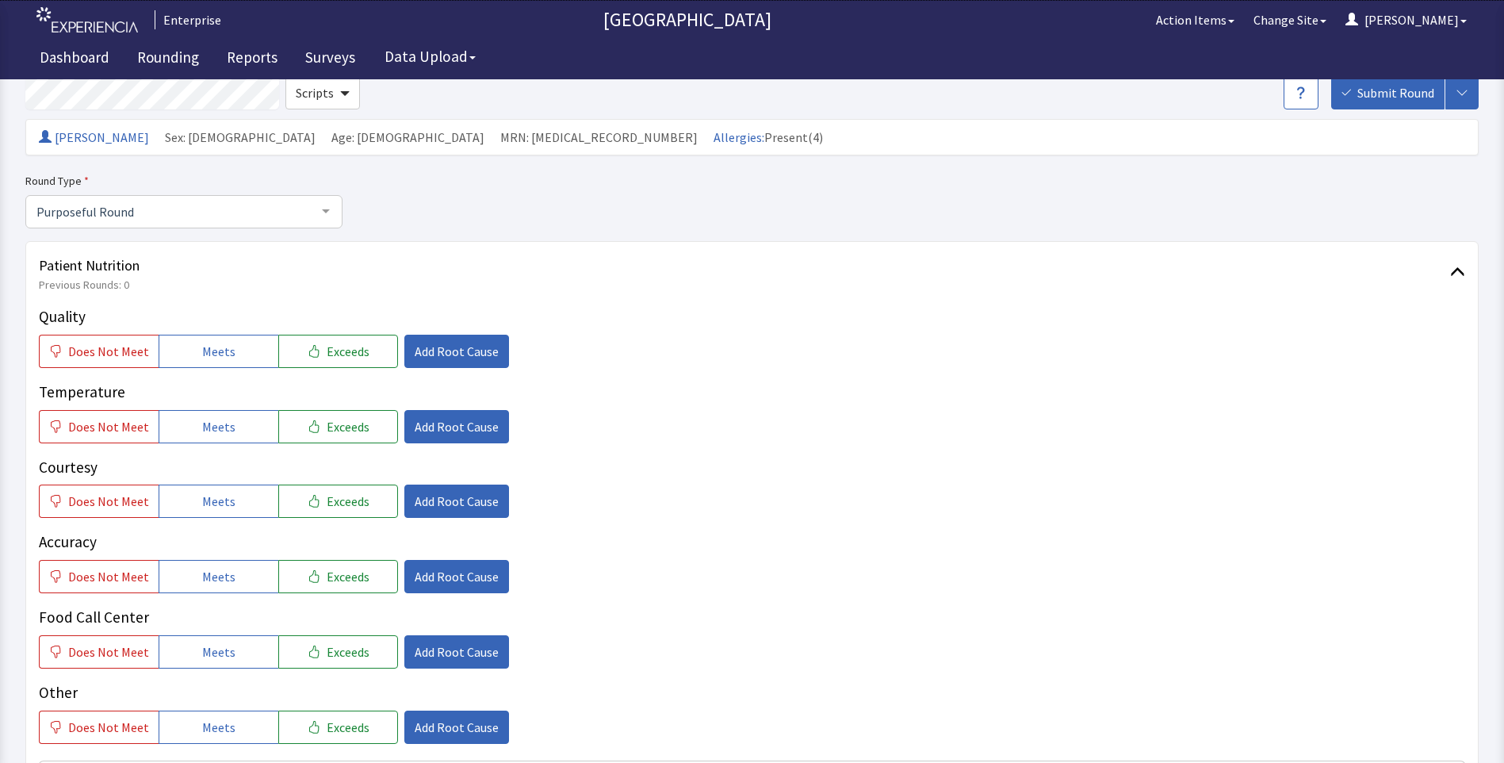
scroll to position [238, 0]
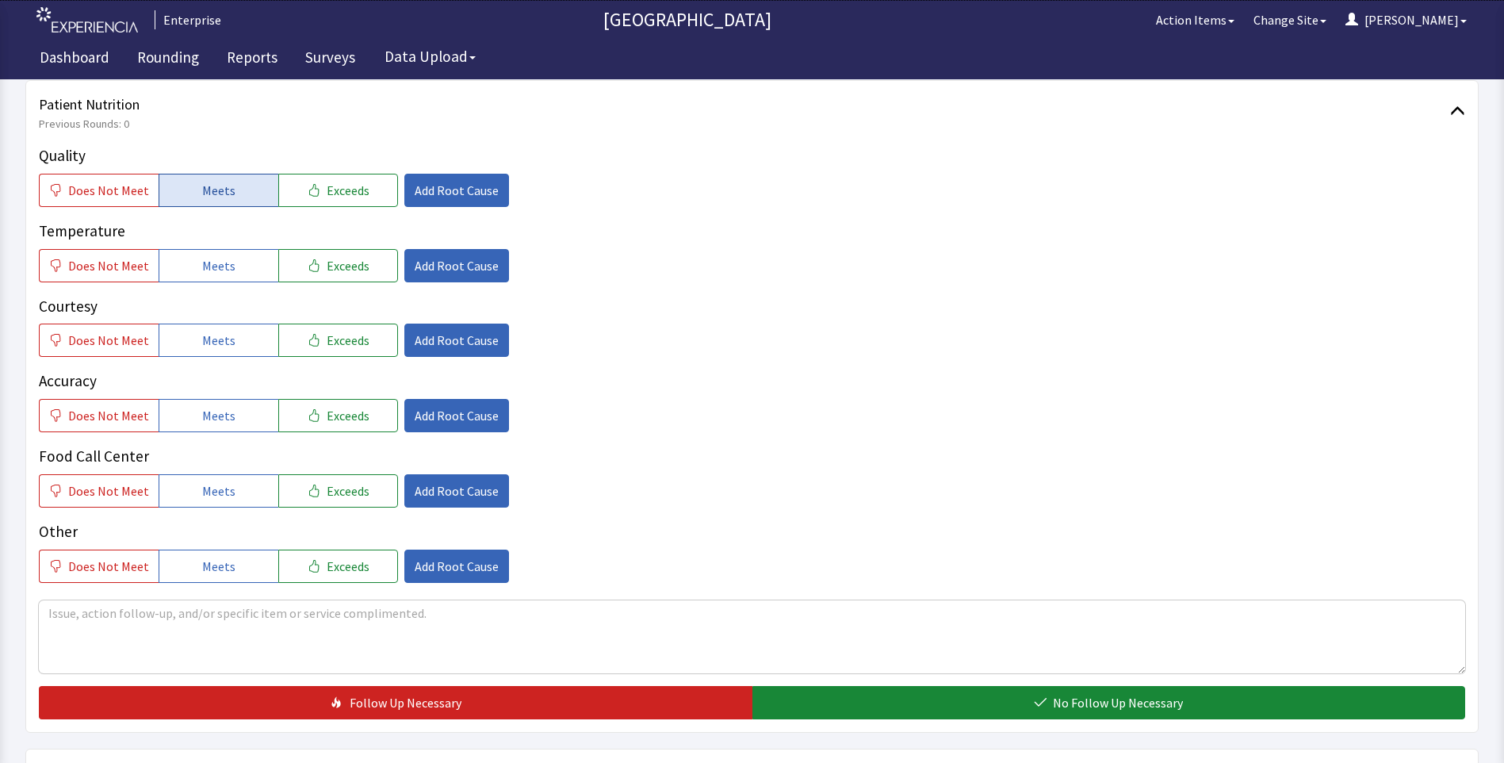
drag, startPoint x: 224, startPoint y: 188, endPoint x: 231, endPoint y: 243, distance: 55.3
click at [224, 189] on span "Meets" at bounding box center [218, 190] width 33 height 19
click at [233, 269] on button "Meets" at bounding box center [219, 265] width 120 height 33
click at [231, 337] on button "Meets" at bounding box center [219, 339] width 120 height 33
click at [220, 403] on button "Meets" at bounding box center [219, 415] width 120 height 33
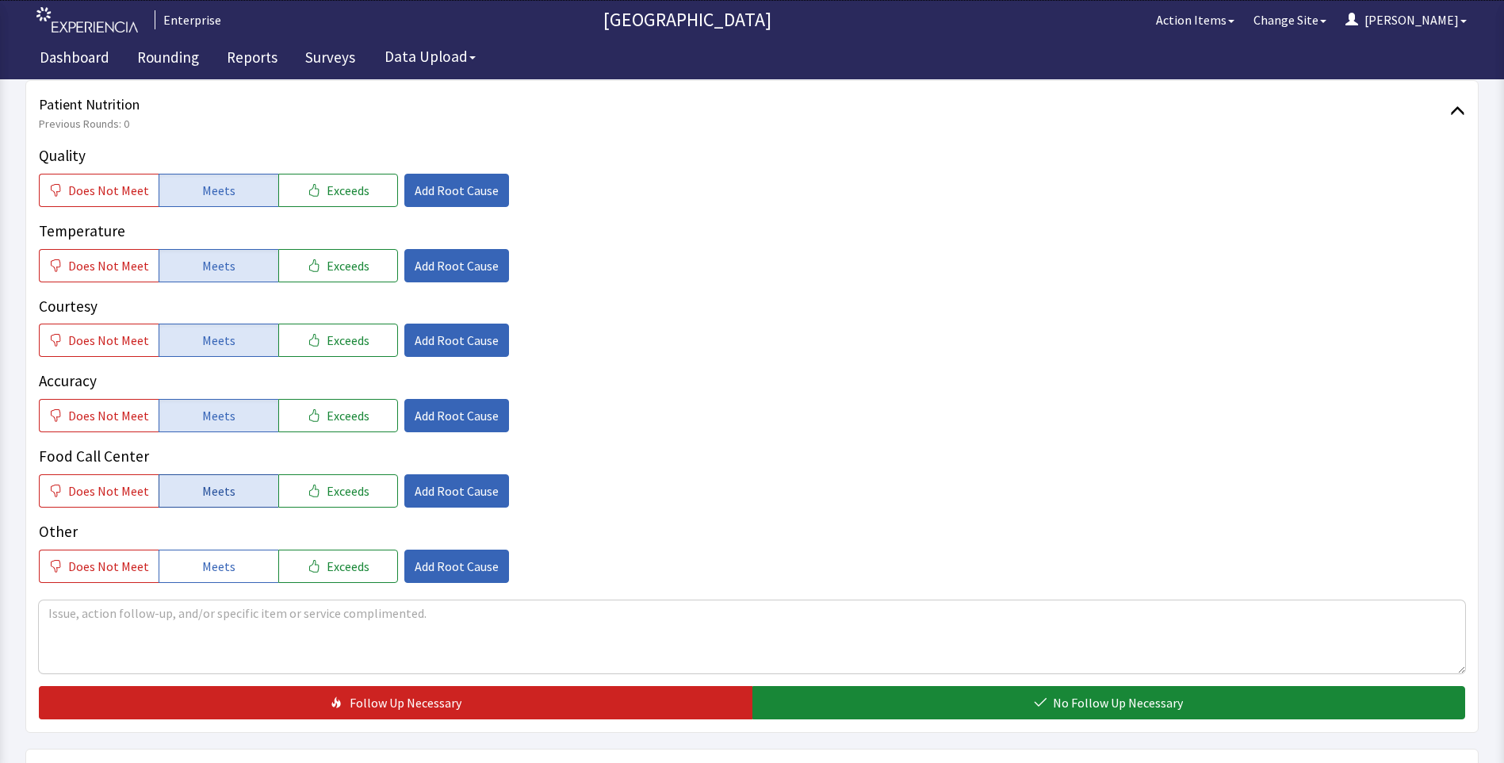
click at [243, 481] on button "Meets" at bounding box center [219, 490] width 120 height 33
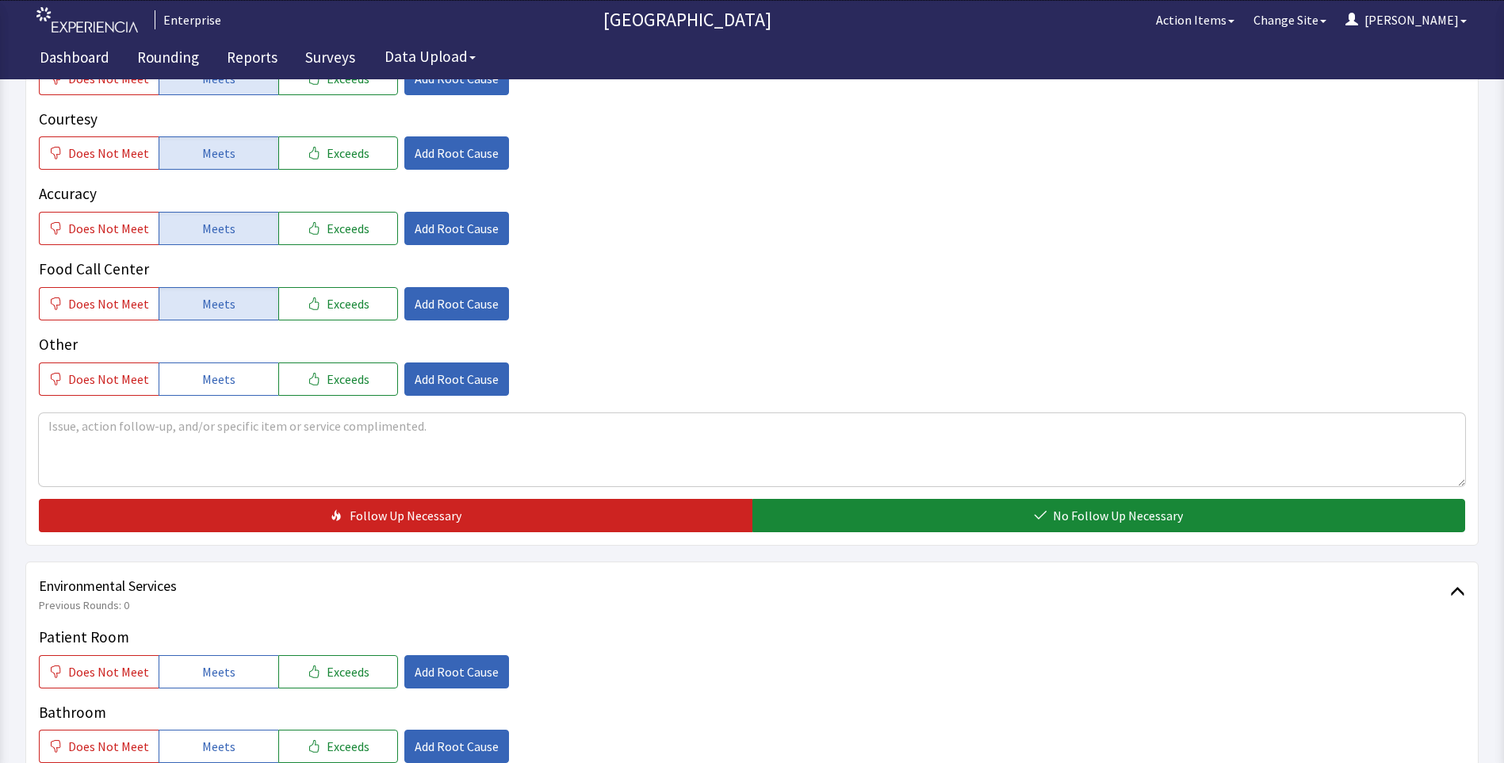
scroll to position [634, 0]
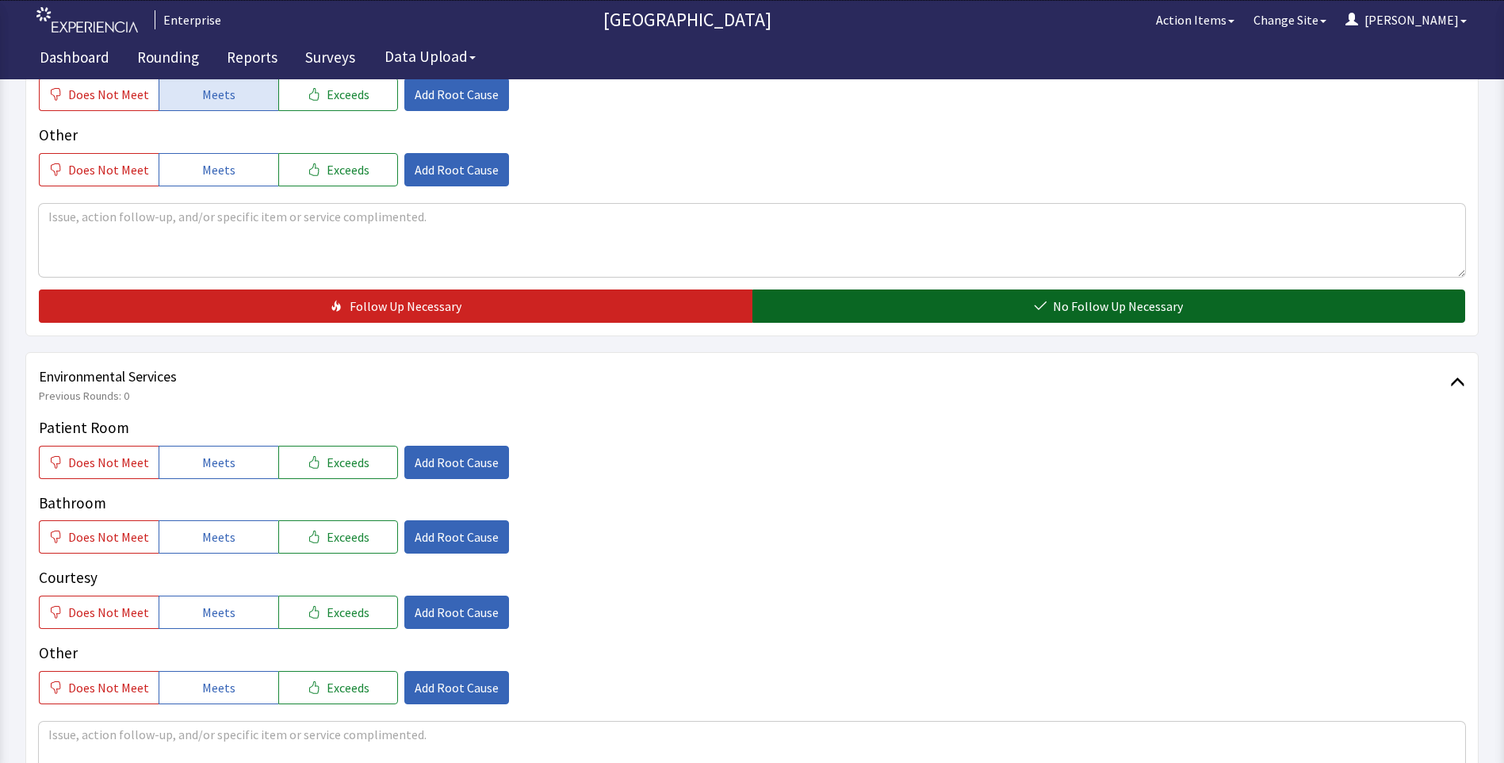
click at [893, 312] on button "No Follow Up Necessary" at bounding box center [1108, 305] width 713 height 33
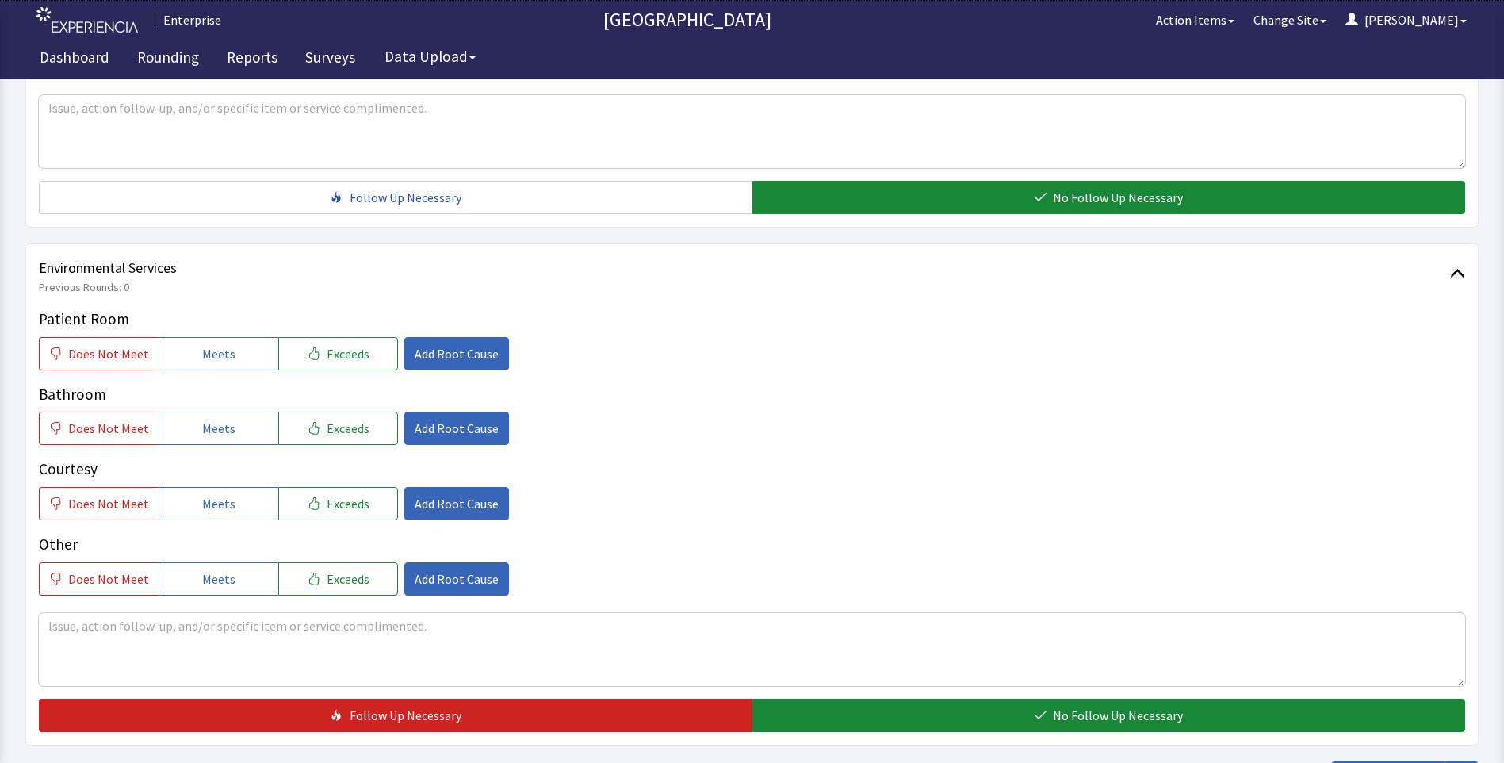
scroll to position [872, 0]
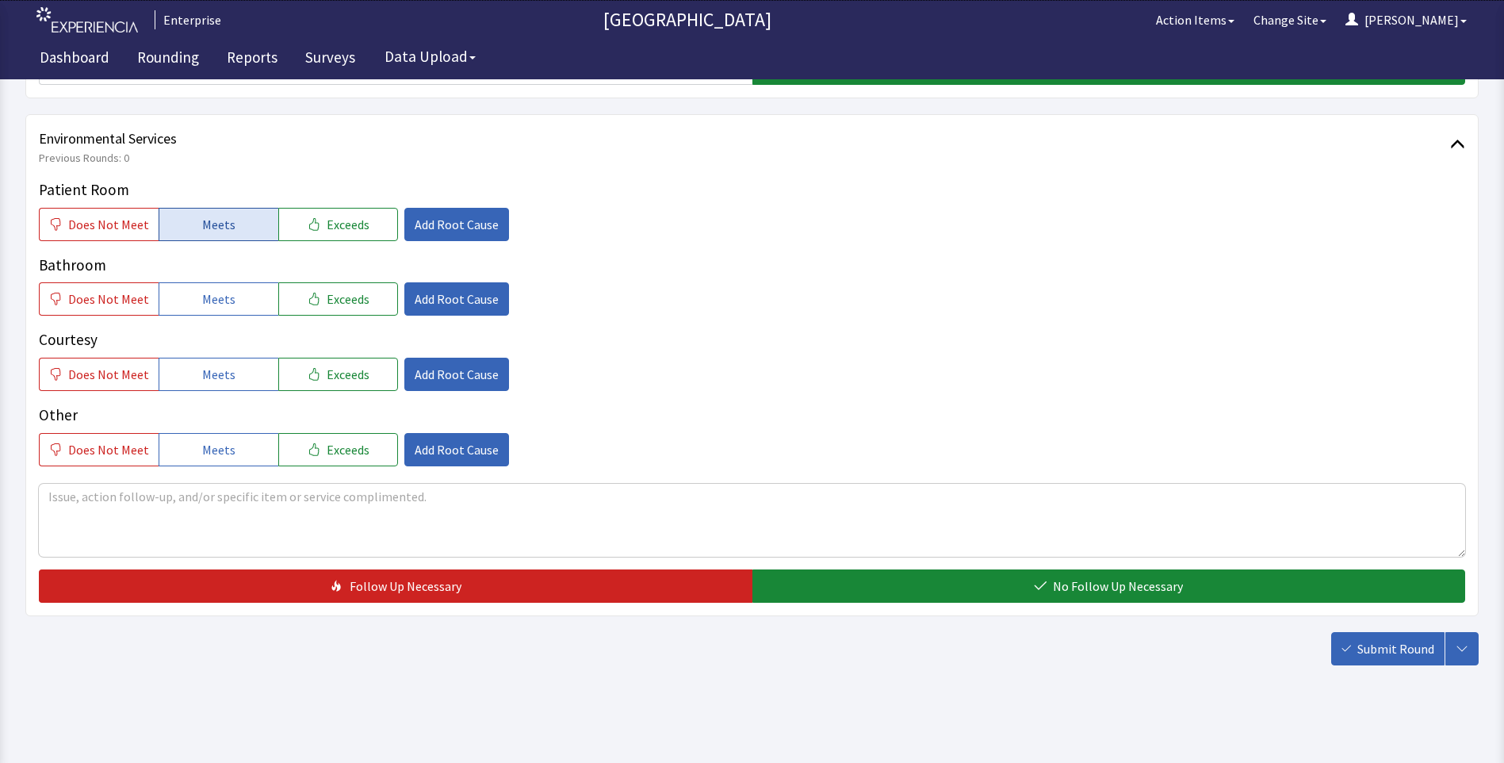
click at [211, 222] on span "Meets" at bounding box center [218, 224] width 33 height 19
drag, startPoint x: 210, startPoint y: 291, endPoint x: 205, endPoint y: 354, distance: 63.6
click at [209, 299] on span "Meets" at bounding box center [218, 298] width 33 height 19
drag, startPoint x: 204, startPoint y: 362, endPoint x: 216, endPoint y: 370, distance: 15.0
click at [204, 365] on button "Meets" at bounding box center [219, 374] width 120 height 33
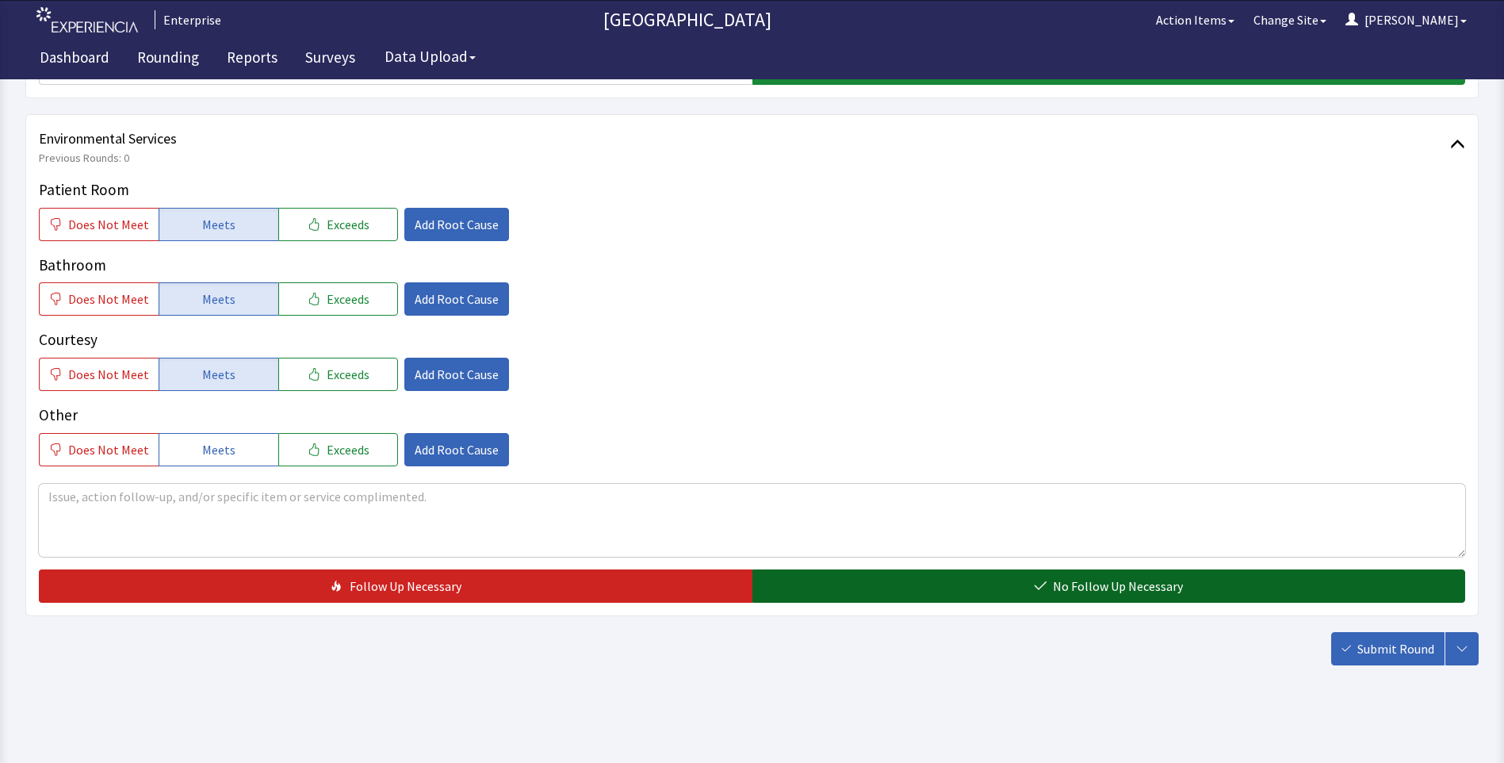
click at [813, 589] on button "No Follow Up Necessary" at bounding box center [1108, 585] width 713 height 33
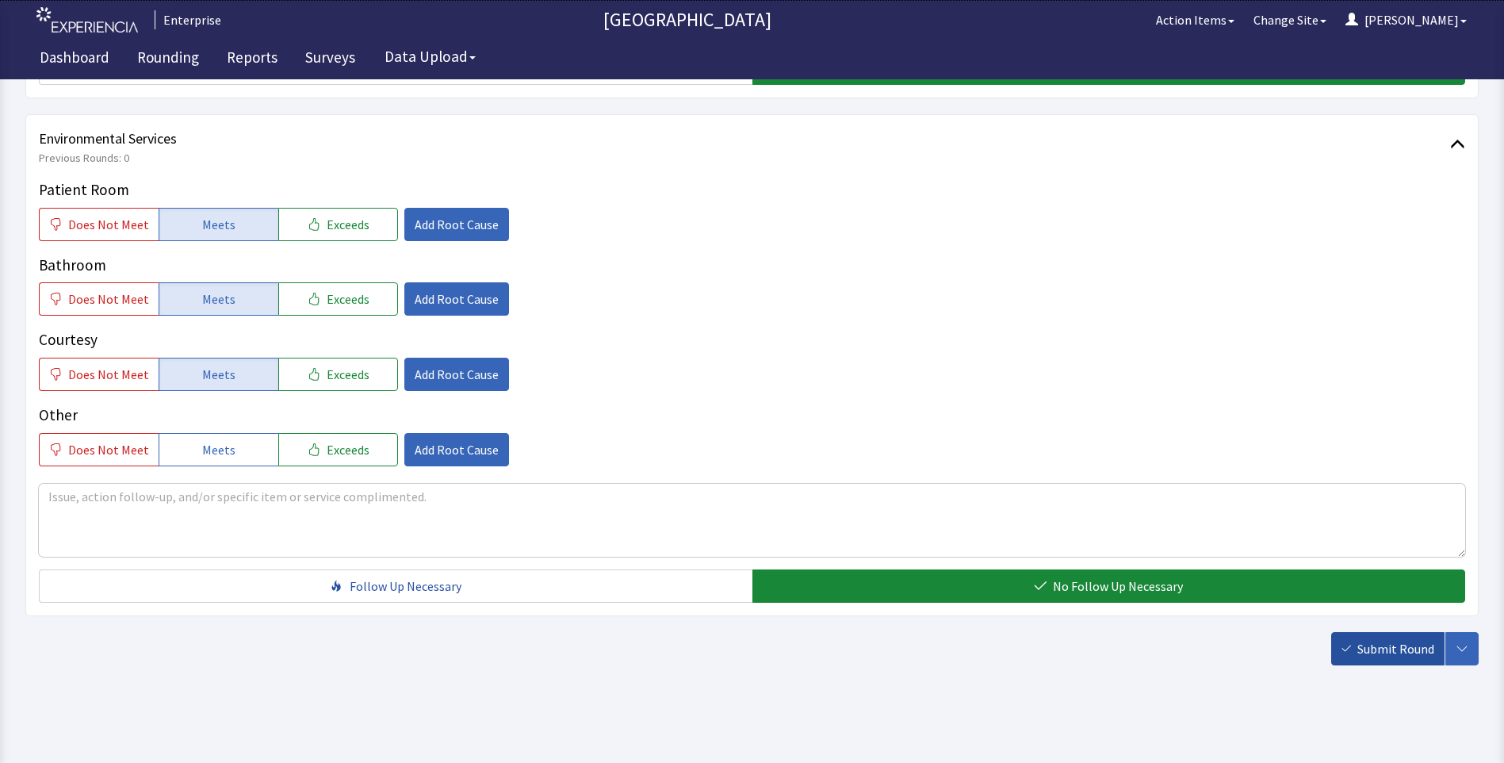
click at [1385, 655] on span "Submit Round" at bounding box center [1395, 648] width 77 height 19
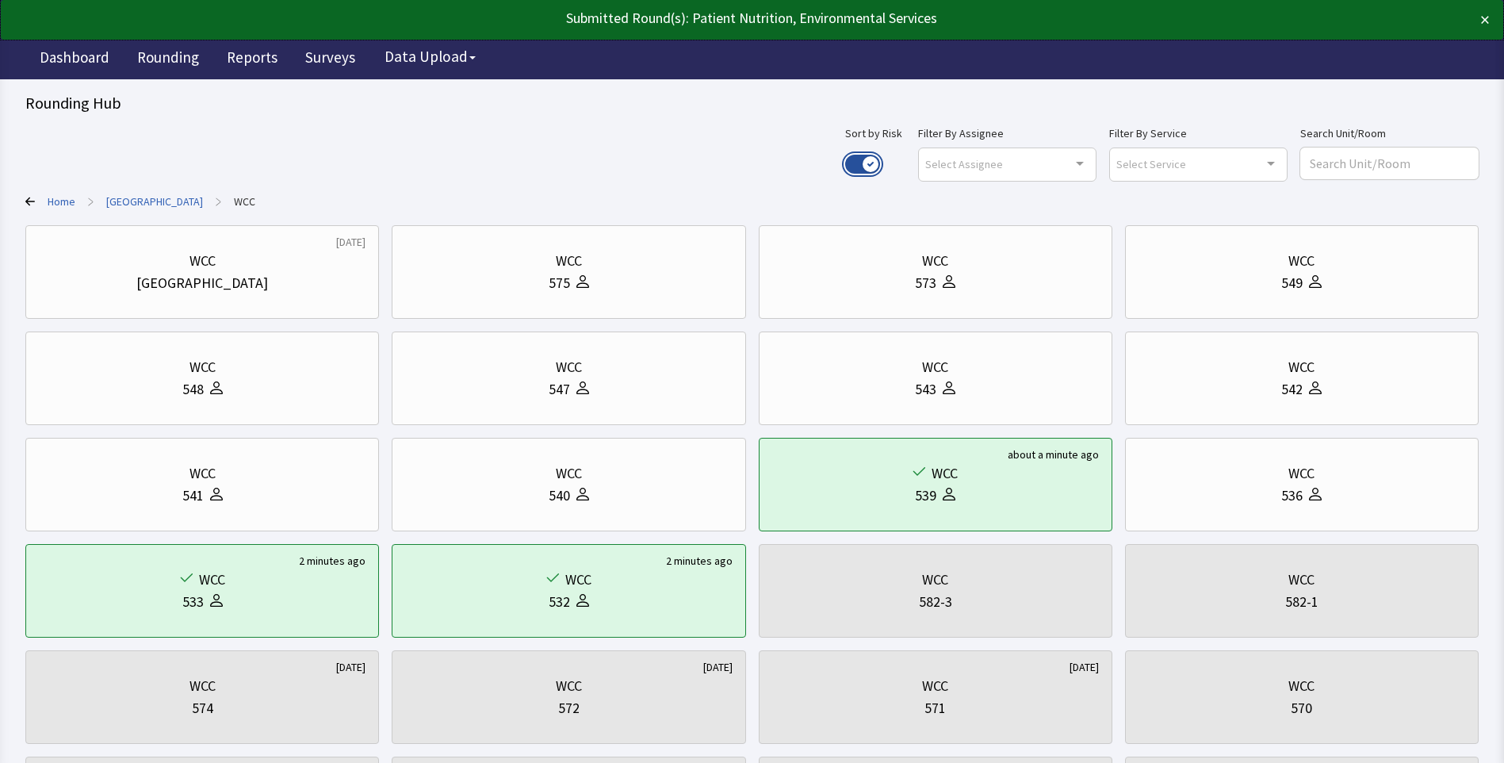
click at [880, 162] on button "Use setting" at bounding box center [862, 164] width 35 height 19
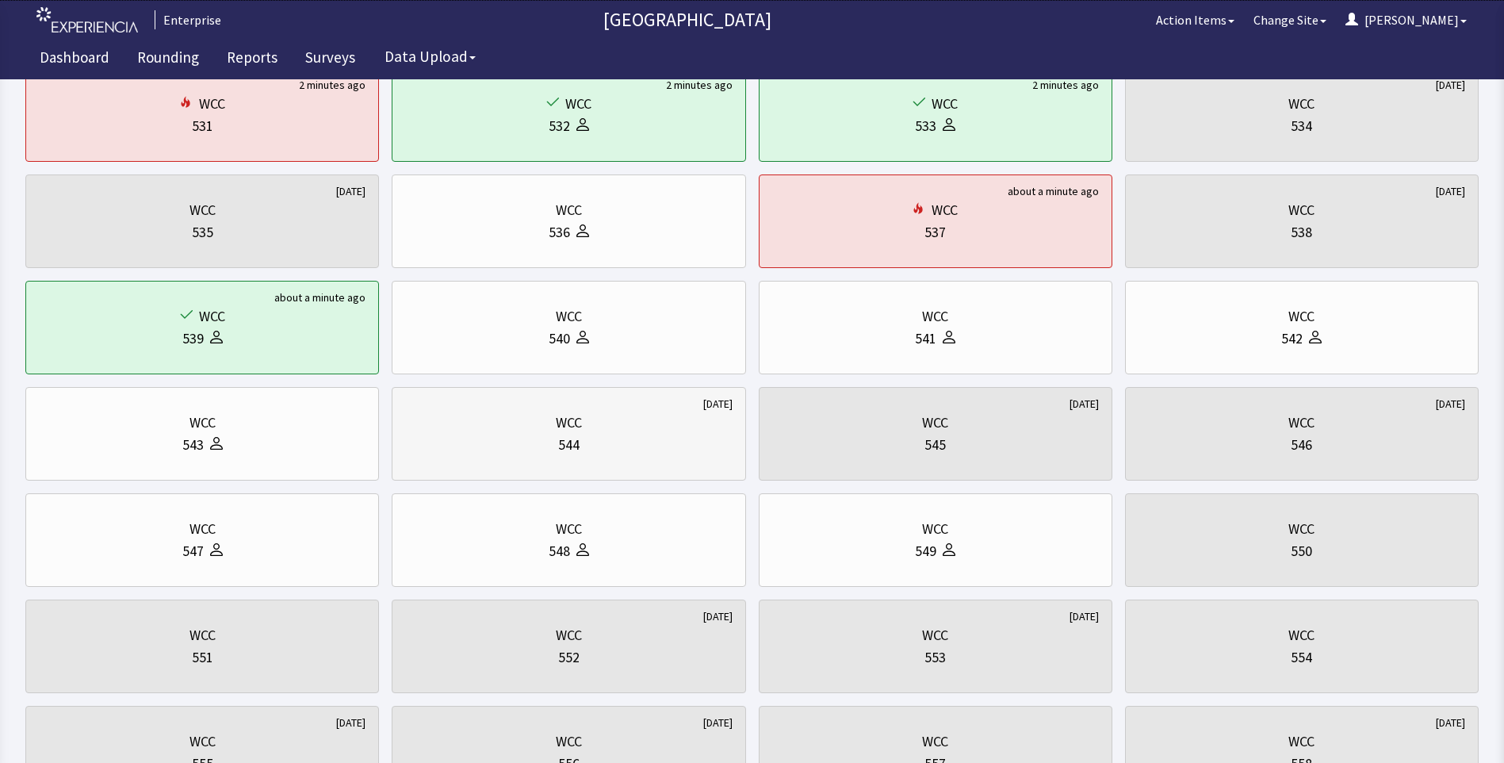
scroll to position [159, 0]
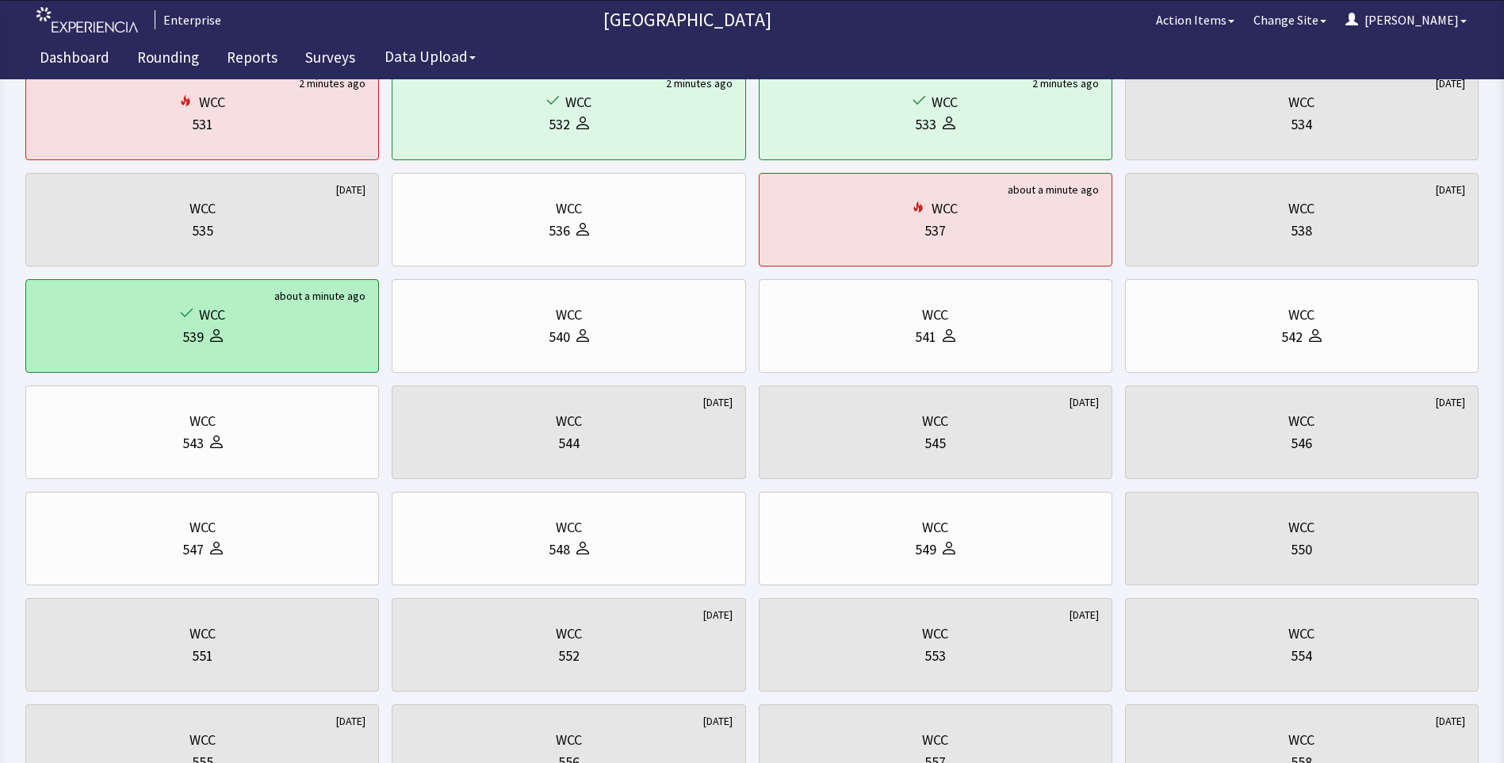
click at [283, 319] on div "WCC" at bounding box center [202, 315] width 327 height 22
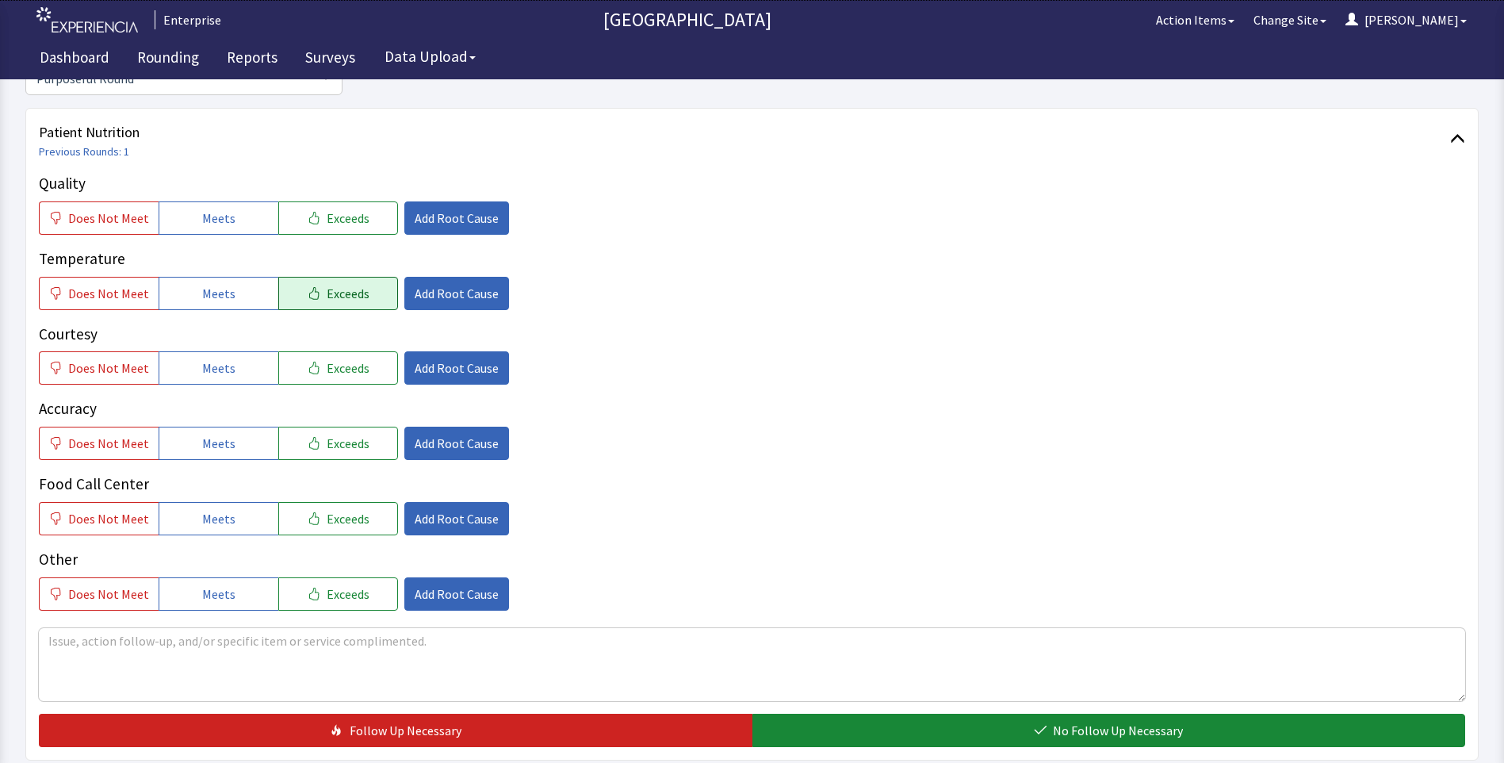
scroll to position [238, 0]
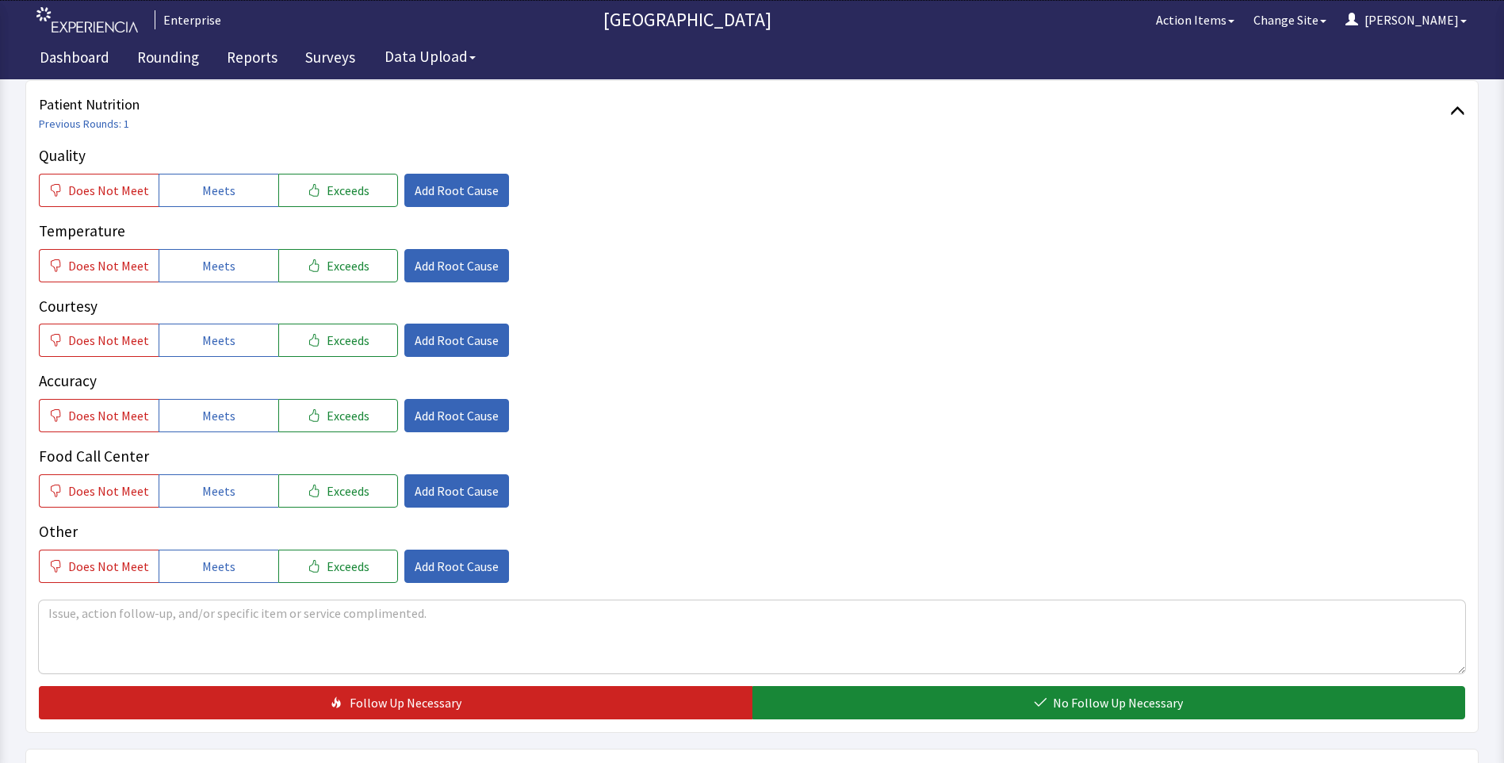
drag, startPoint x: 227, startPoint y: 188, endPoint x: 224, endPoint y: 218, distance: 30.2
click at [226, 189] on span "Meets" at bounding box center [218, 190] width 33 height 19
click at [213, 258] on span "Meets" at bounding box center [218, 265] width 33 height 19
drag, startPoint x: 216, startPoint y: 342, endPoint x: 222, endPoint y: 390, distance: 47.9
click at [218, 356] on button "Meets" at bounding box center [219, 339] width 120 height 33
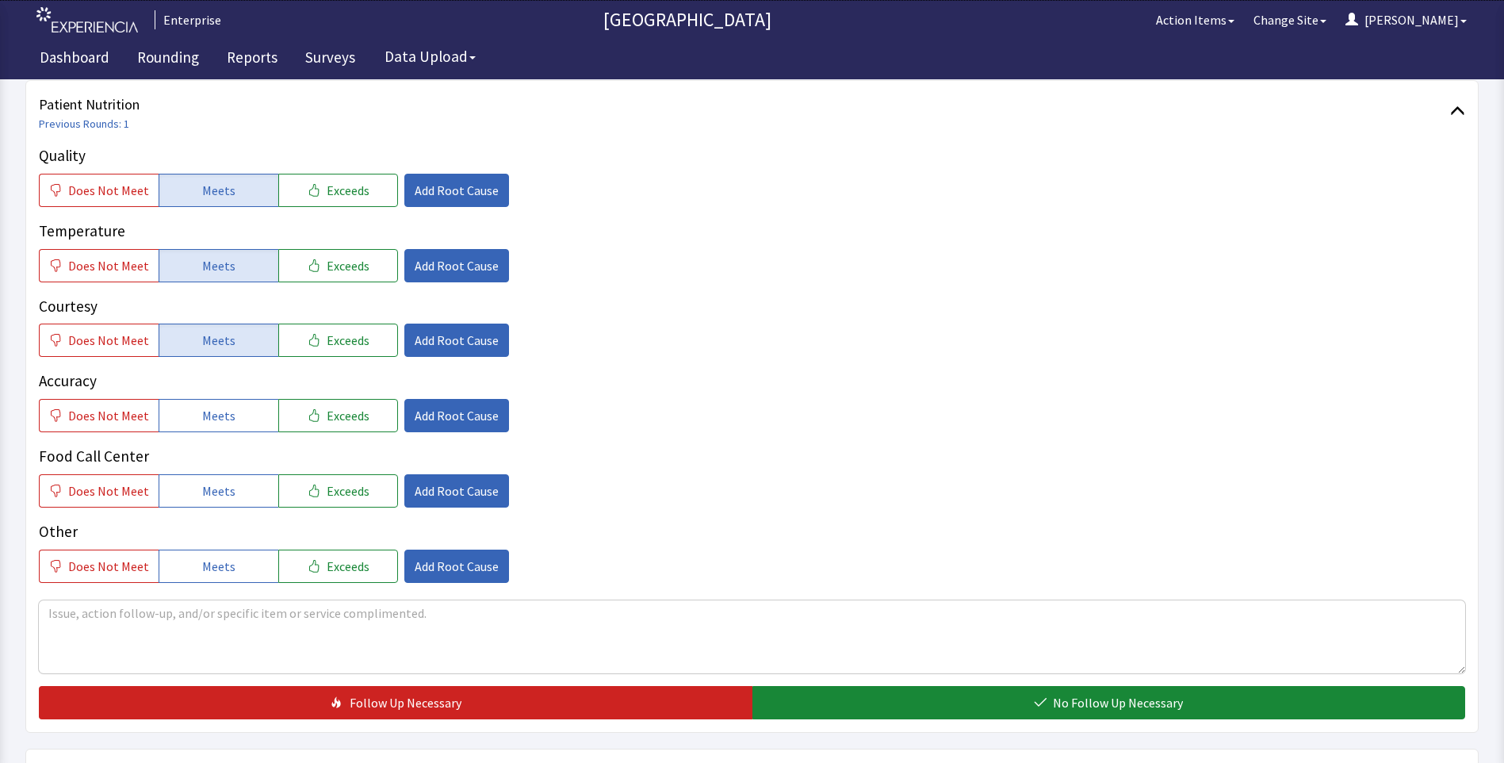
click at [224, 434] on div "Quality Does Not Meet Meets Exceeds Add Root Cause Temperature Does Not Meet Me…" at bounding box center [752, 363] width 1426 height 438
click at [221, 491] on span "Meets" at bounding box center [218, 490] width 33 height 19
click at [239, 419] on button "Meets" at bounding box center [219, 415] width 120 height 33
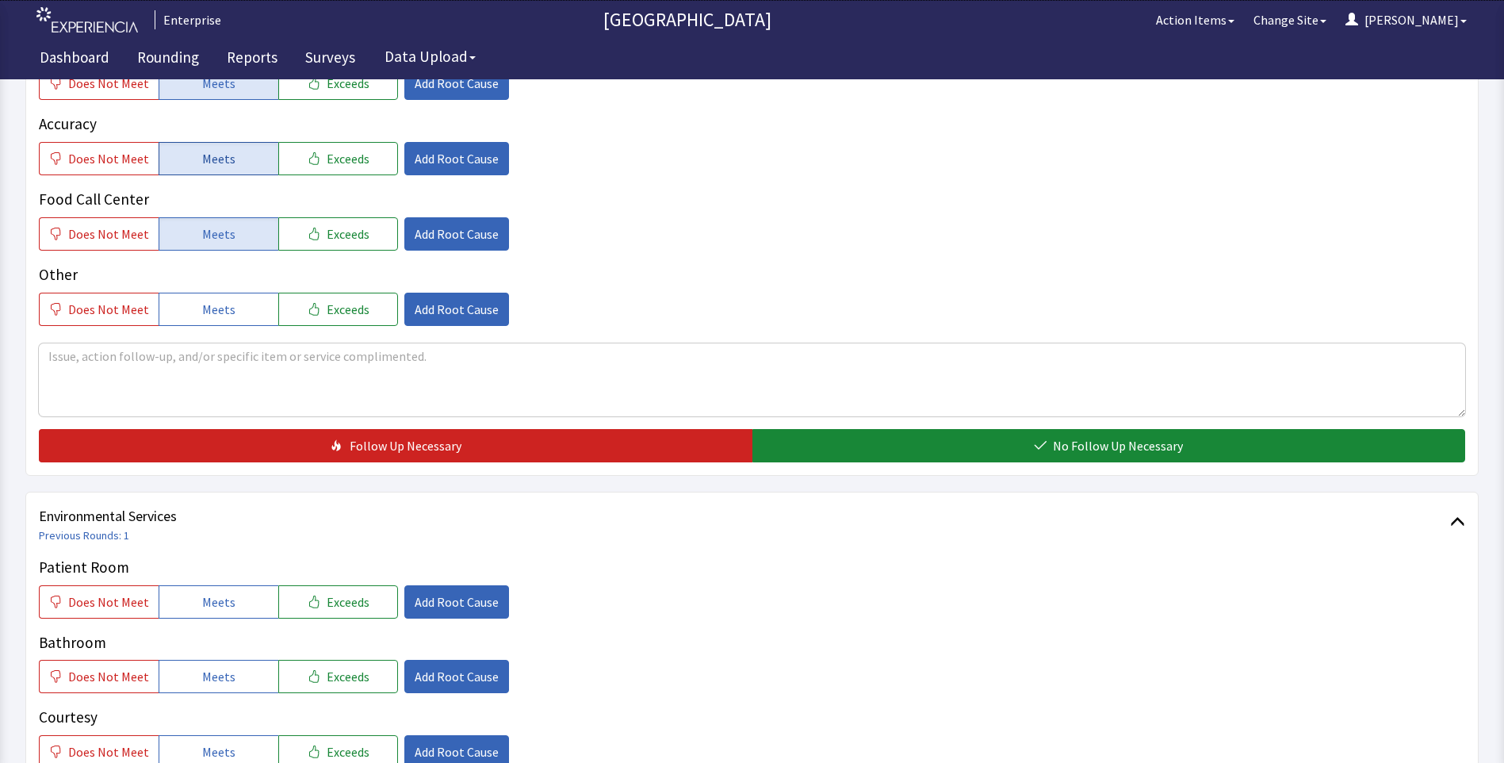
scroll to position [555, 0]
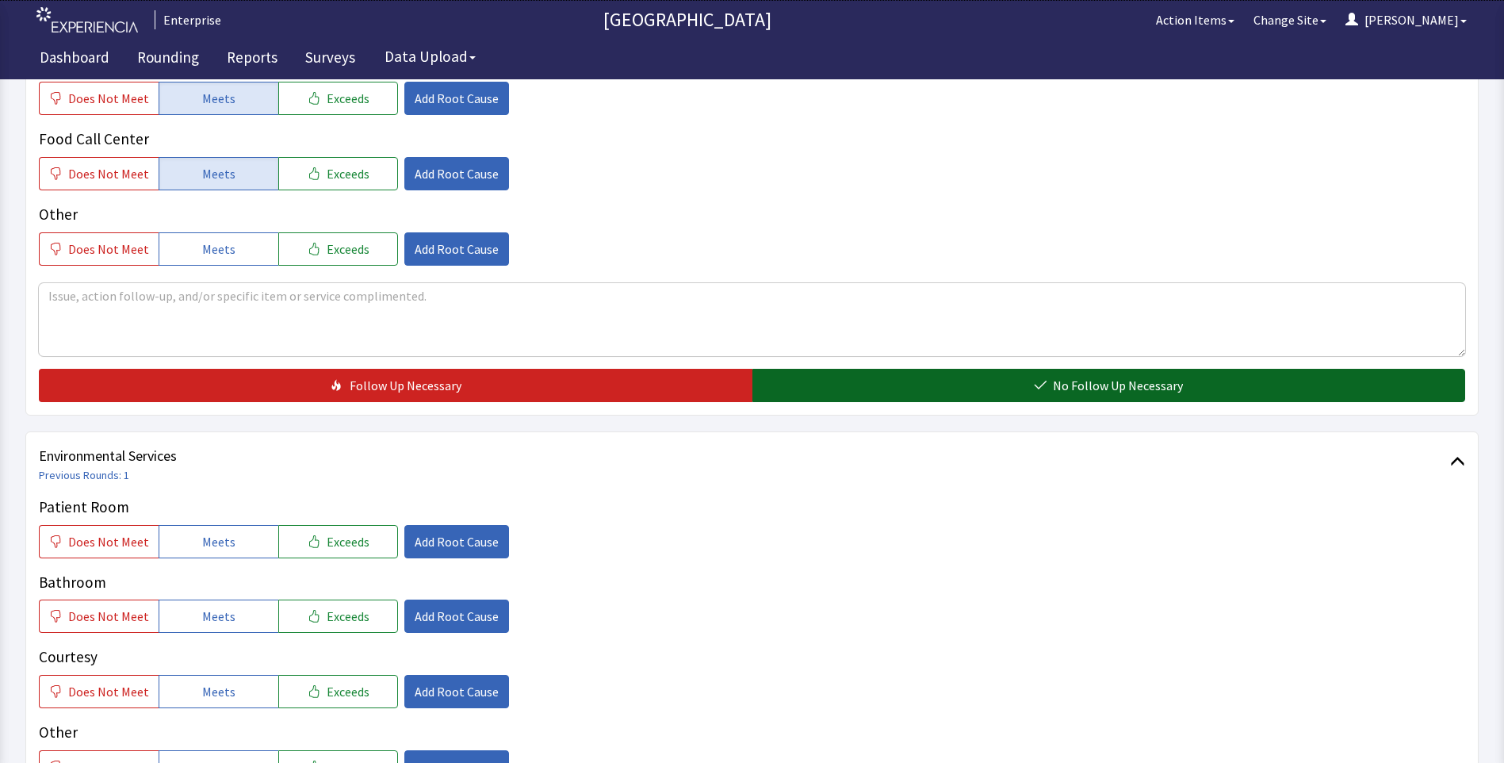
click at [784, 382] on button "No Follow Up Necessary" at bounding box center [1108, 385] width 713 height 33
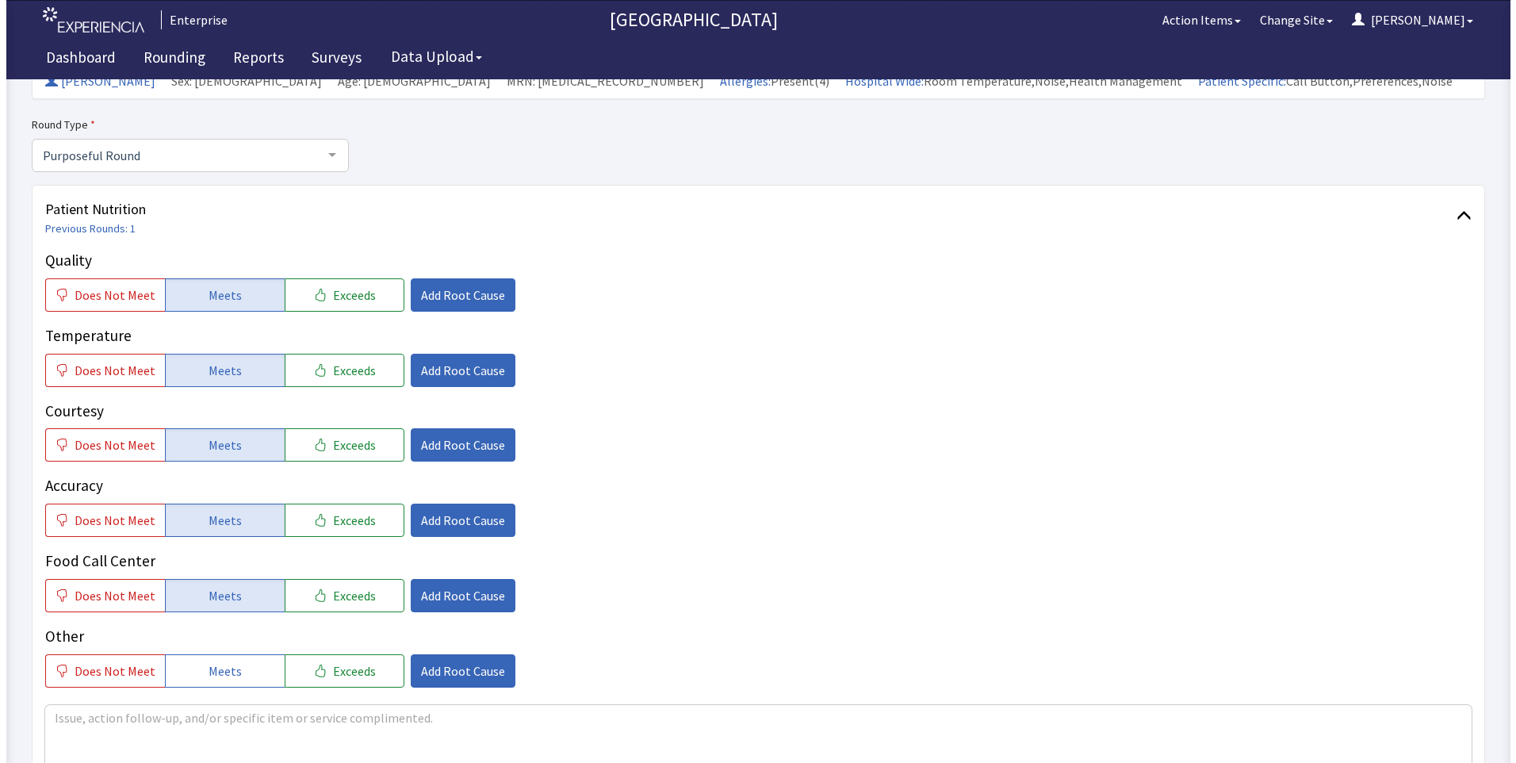
scroll to position [79, 0]
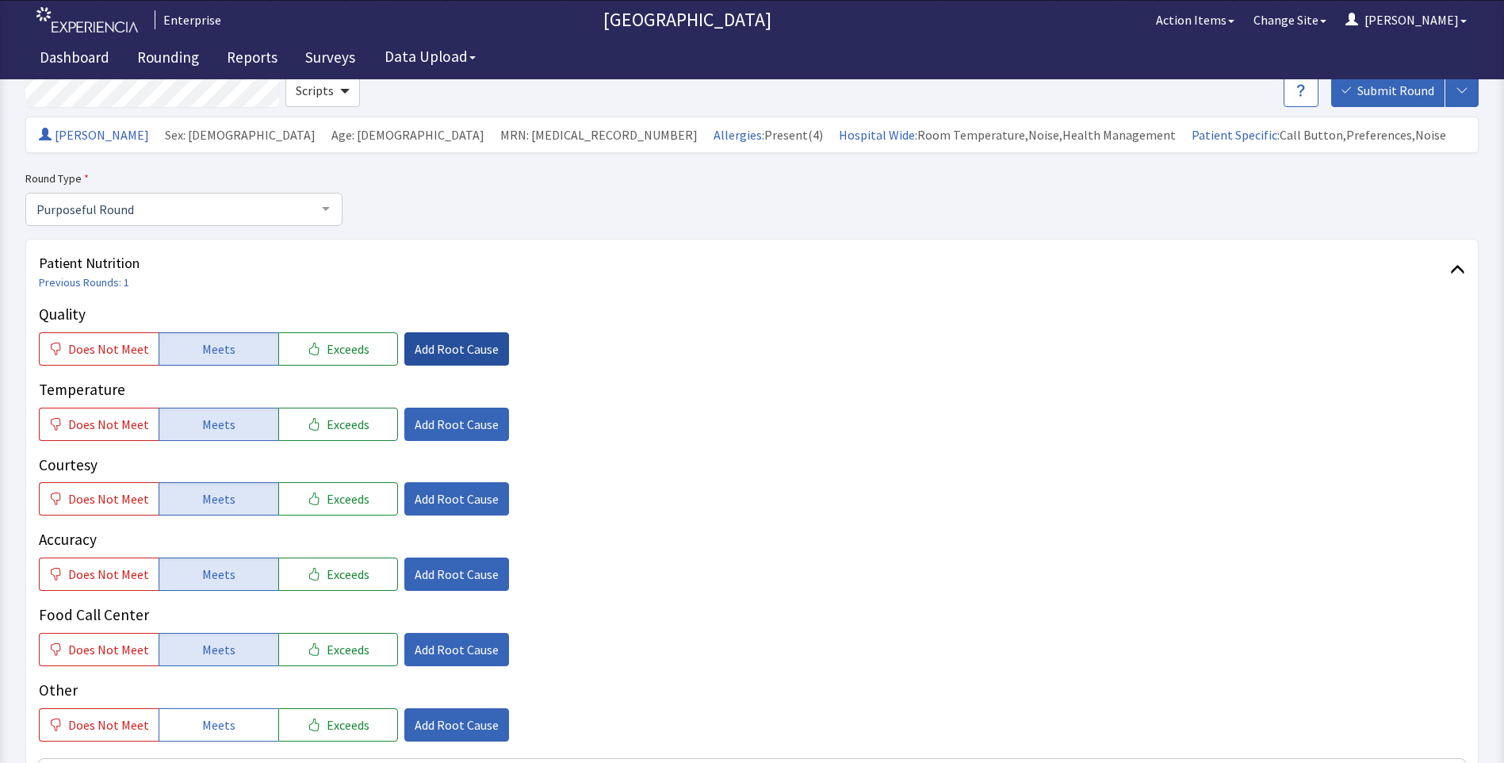
click at [442, 353] on span "Add Root Cause" at bounding box center [457, 348] width 84 height 19
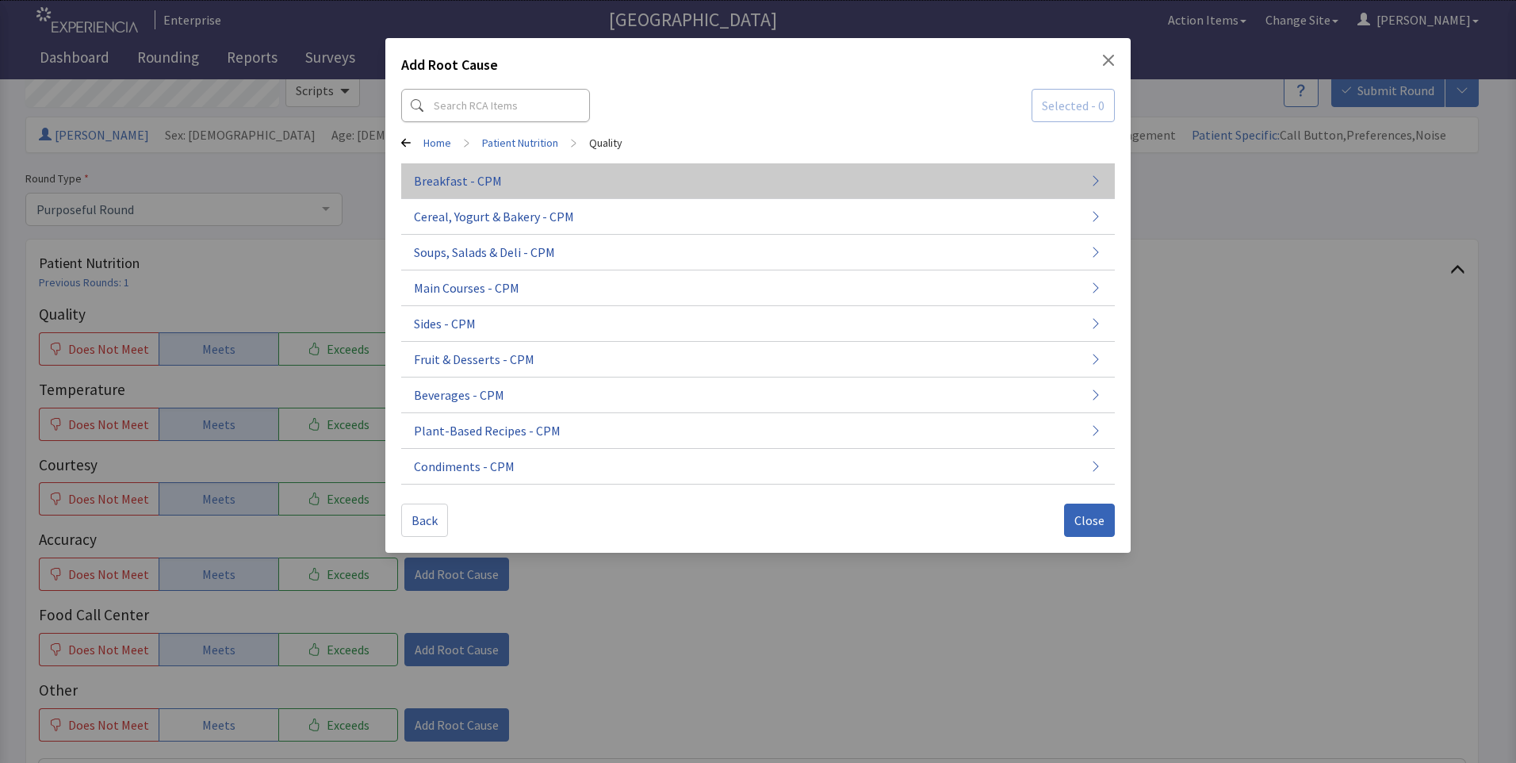
click at [512, 178] on button "Breakfast - CPM" at bounding box center [757, 181] width 713 height 36
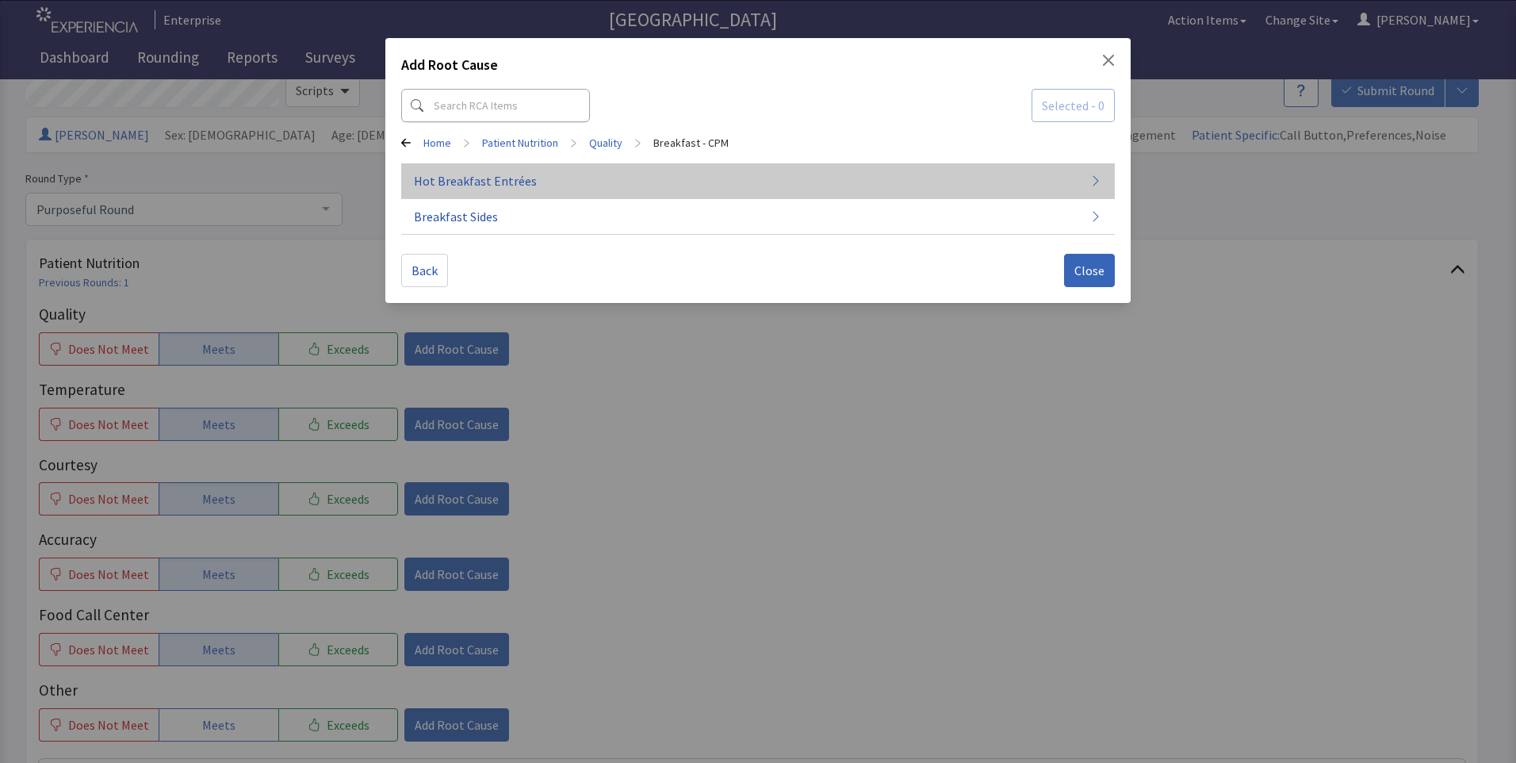
click at [520, 185] on span "Hot Breakfast Entrées" at bounding box center [475, 180] width 123 height 19
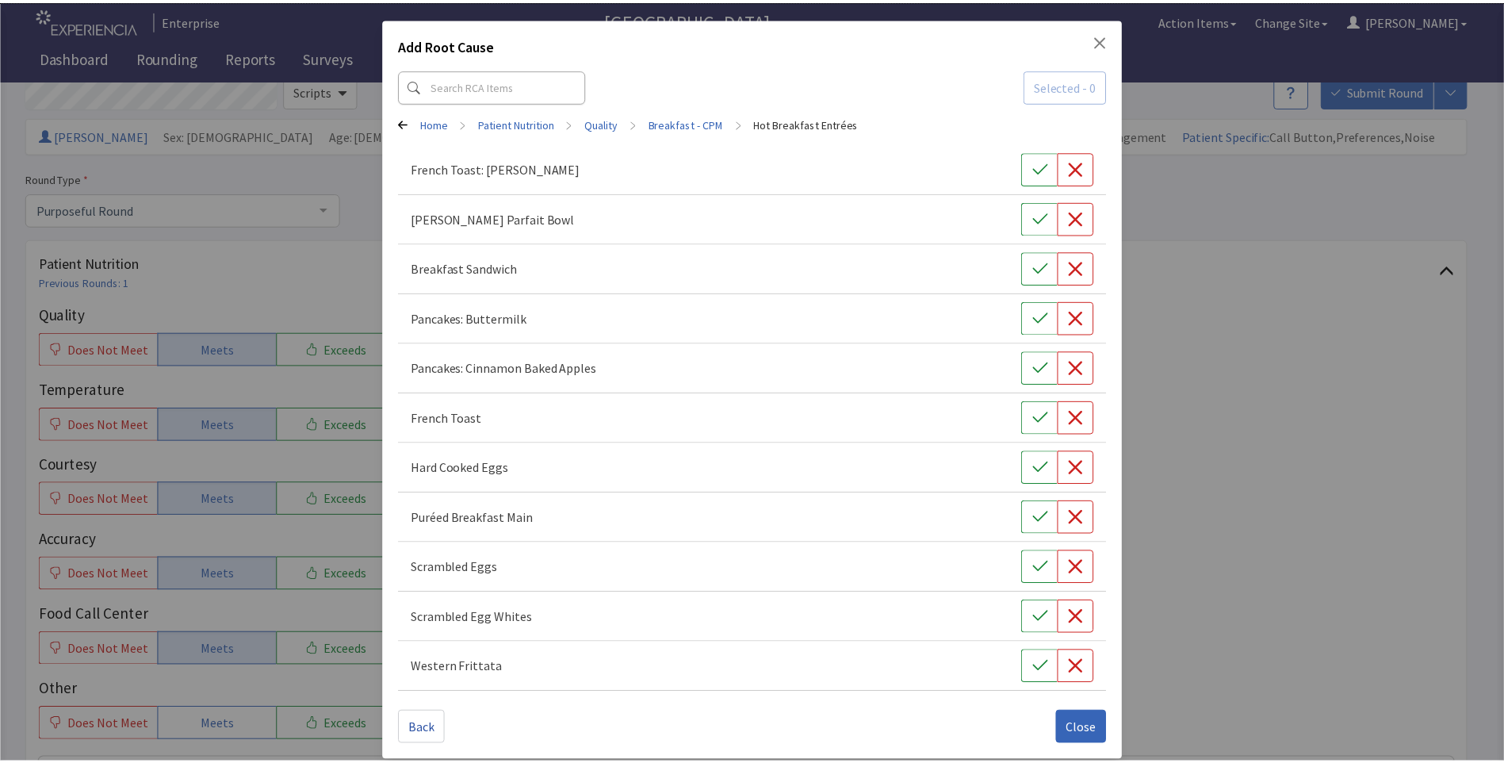
scroll to position [31, 0]
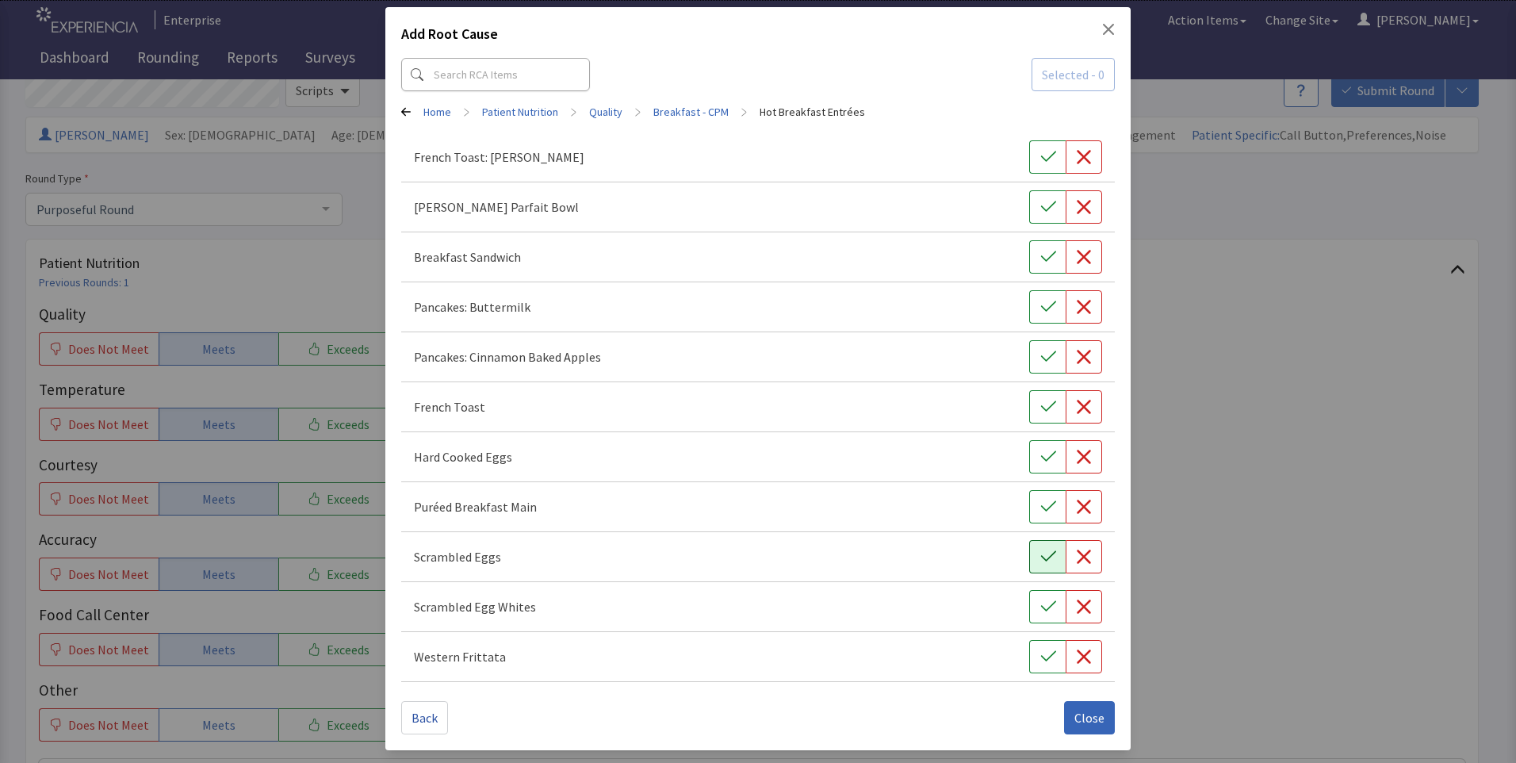
click at [1040, 556] on icon "button" at bounding box center [1048, 557] width 16 height 16
click at [1077, 723] on span "Close" at bounding box center [1089, 717] width 30 height 19
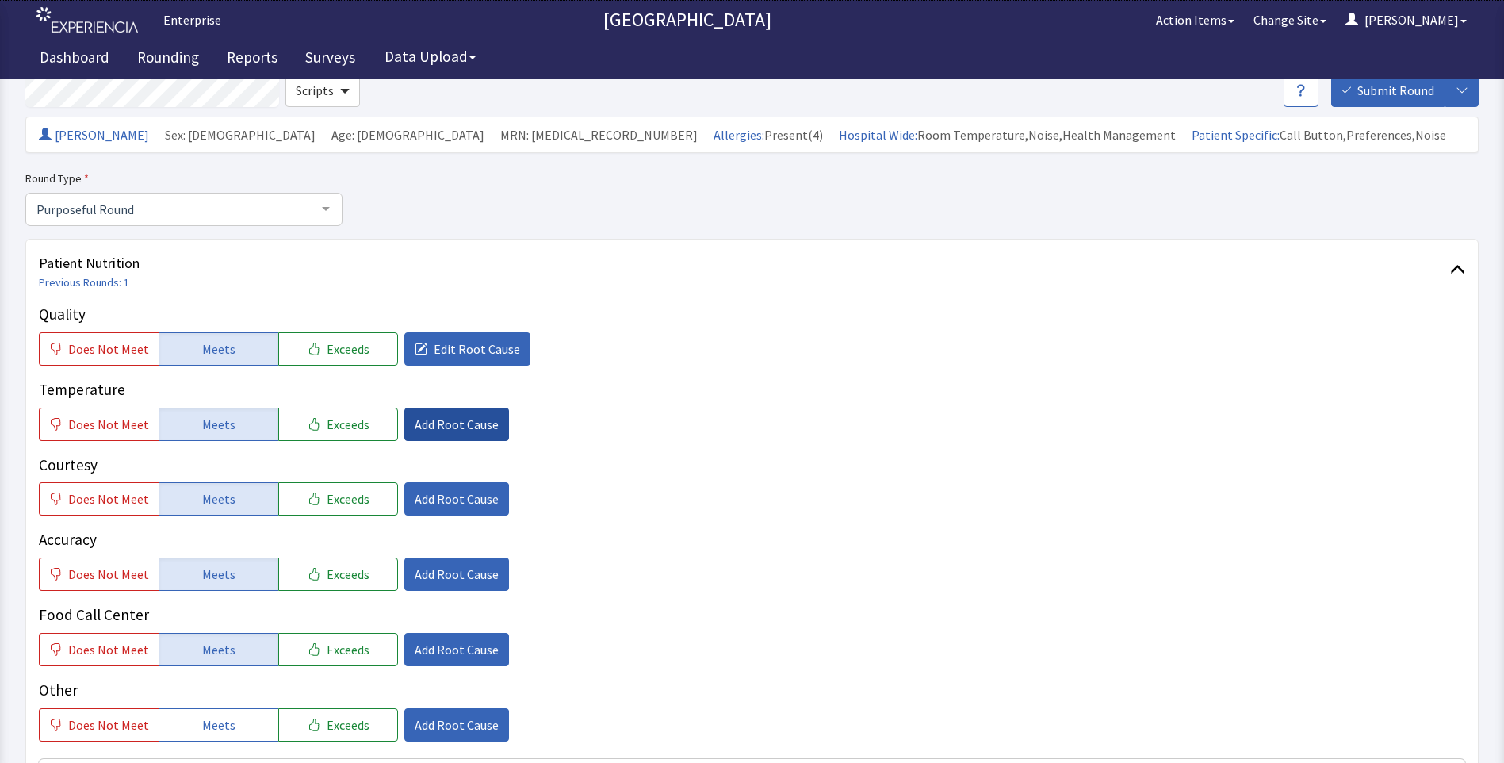
click at [461, 423] on span "Add Root Cause" at bounding box center [457, 424] width 84 height 19
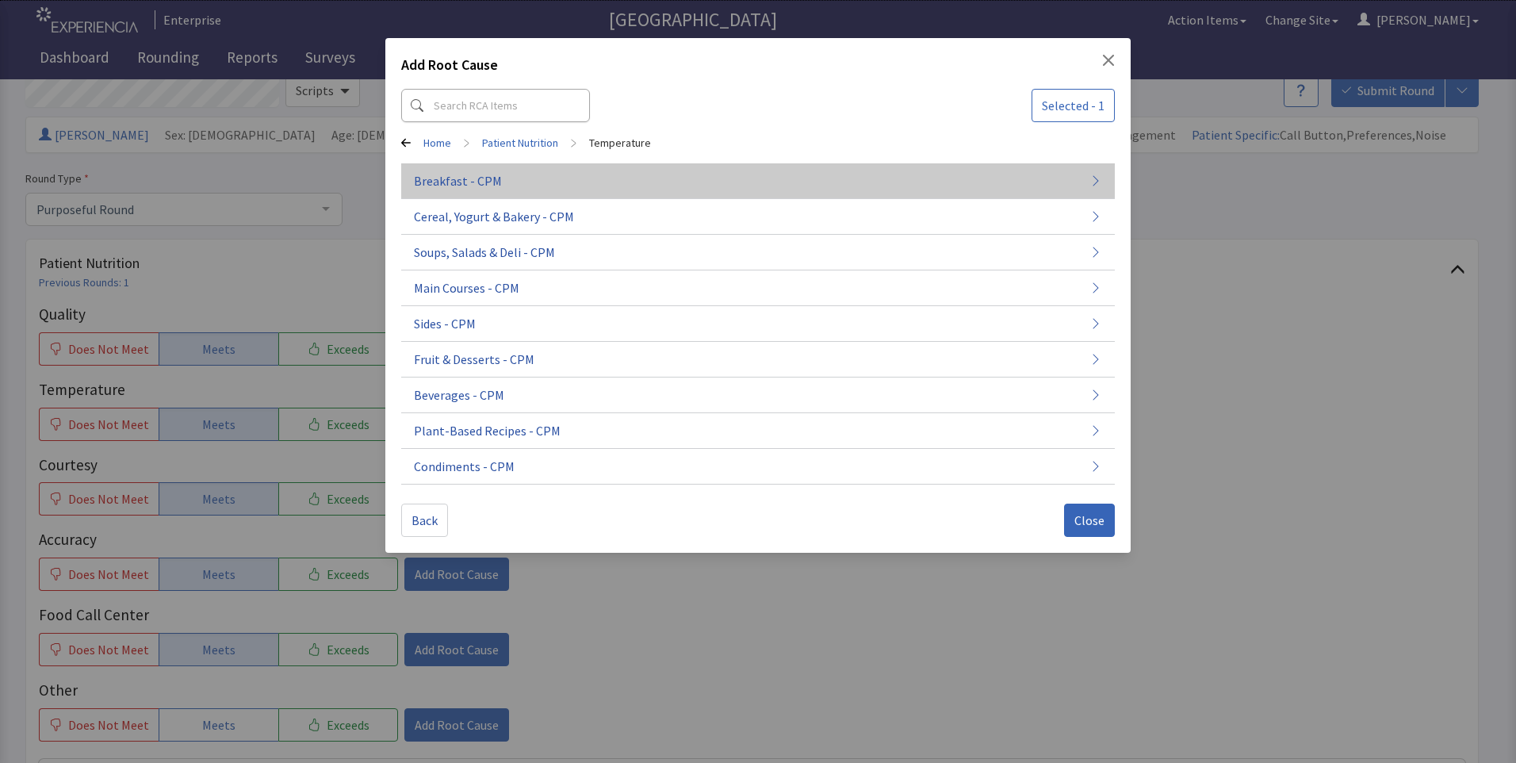
click at [534, 187] on button "Breakfast - CPM" at bounding box center [757, 181] width 713 height 36
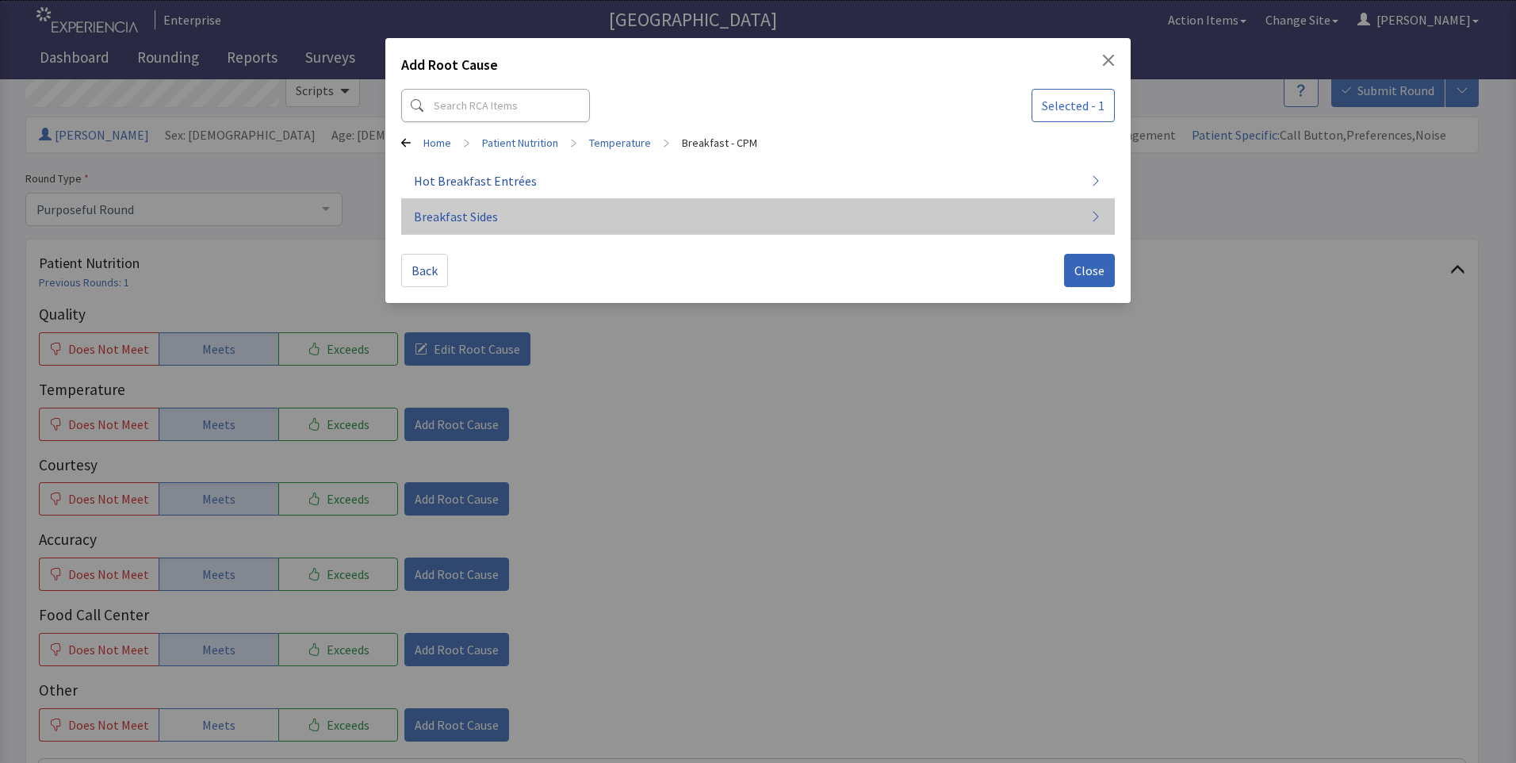
click at [529, 222] on button "Breakfast Sides" at bounding box center [757, 217] width 713 height 36
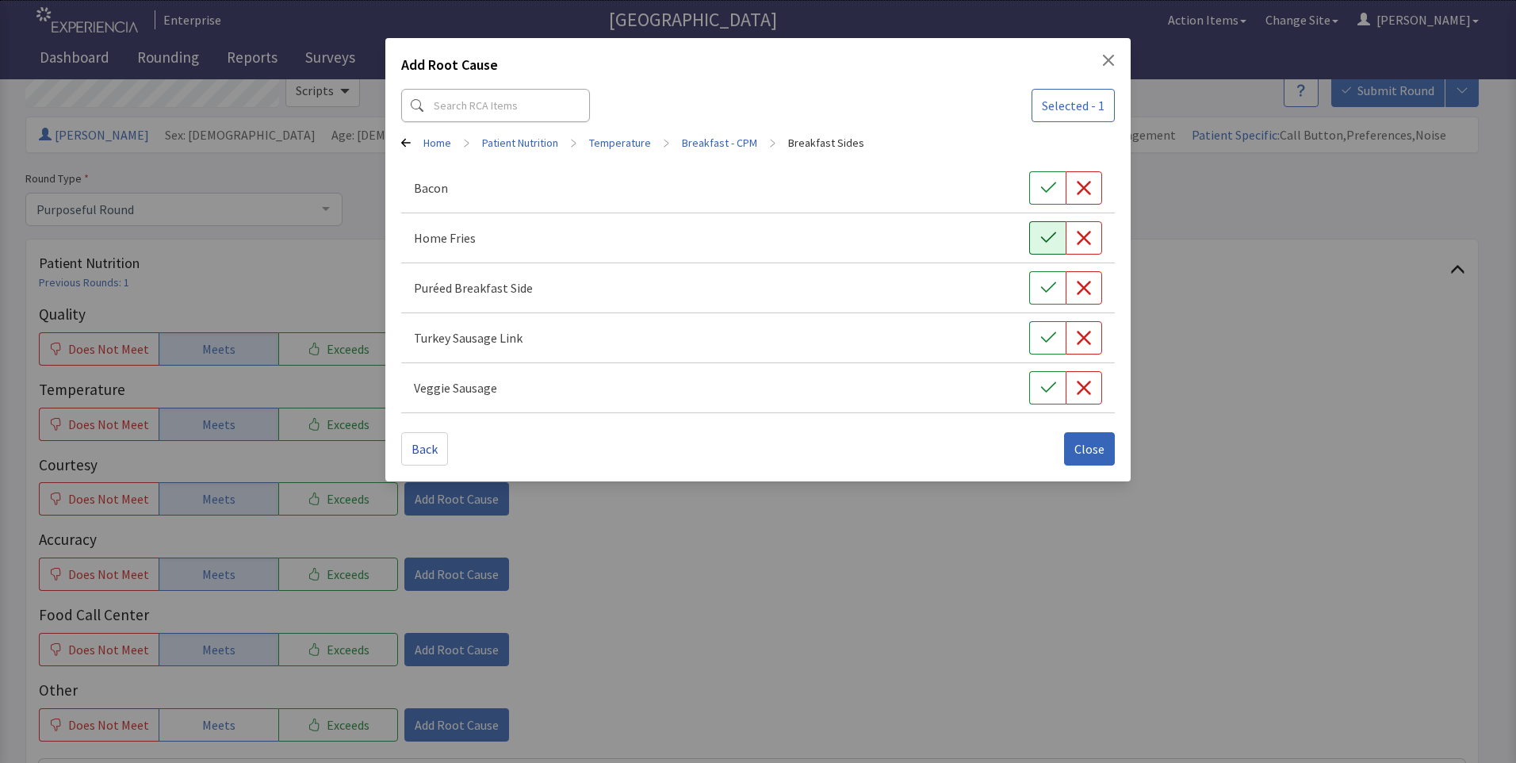
click at [1046, 239] on icon "button" at bounding box center [1048, 238] width 16 height 16
drag, startPoint x: 1049, startPoint y: 185, endPoint x: 1060, endPoint y: 231, distance: 47.3
click at [1050, 189] on icon "button" at bounding box center [1048, 188] width 16 height 16
click at [1092, 459] on button "Close" at bounding box center [1089, 448] width 51 height 33
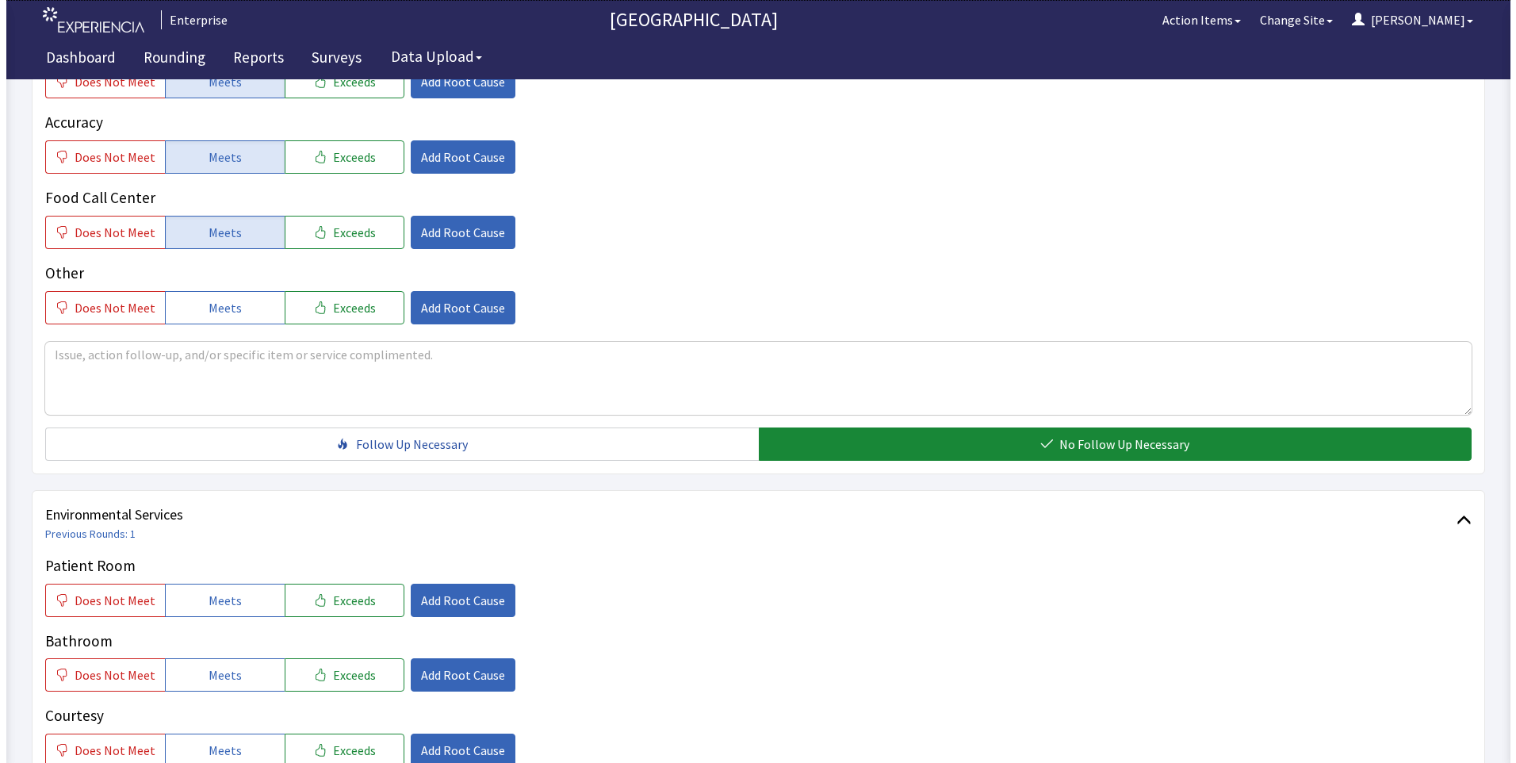
scroll to position [634, 0]
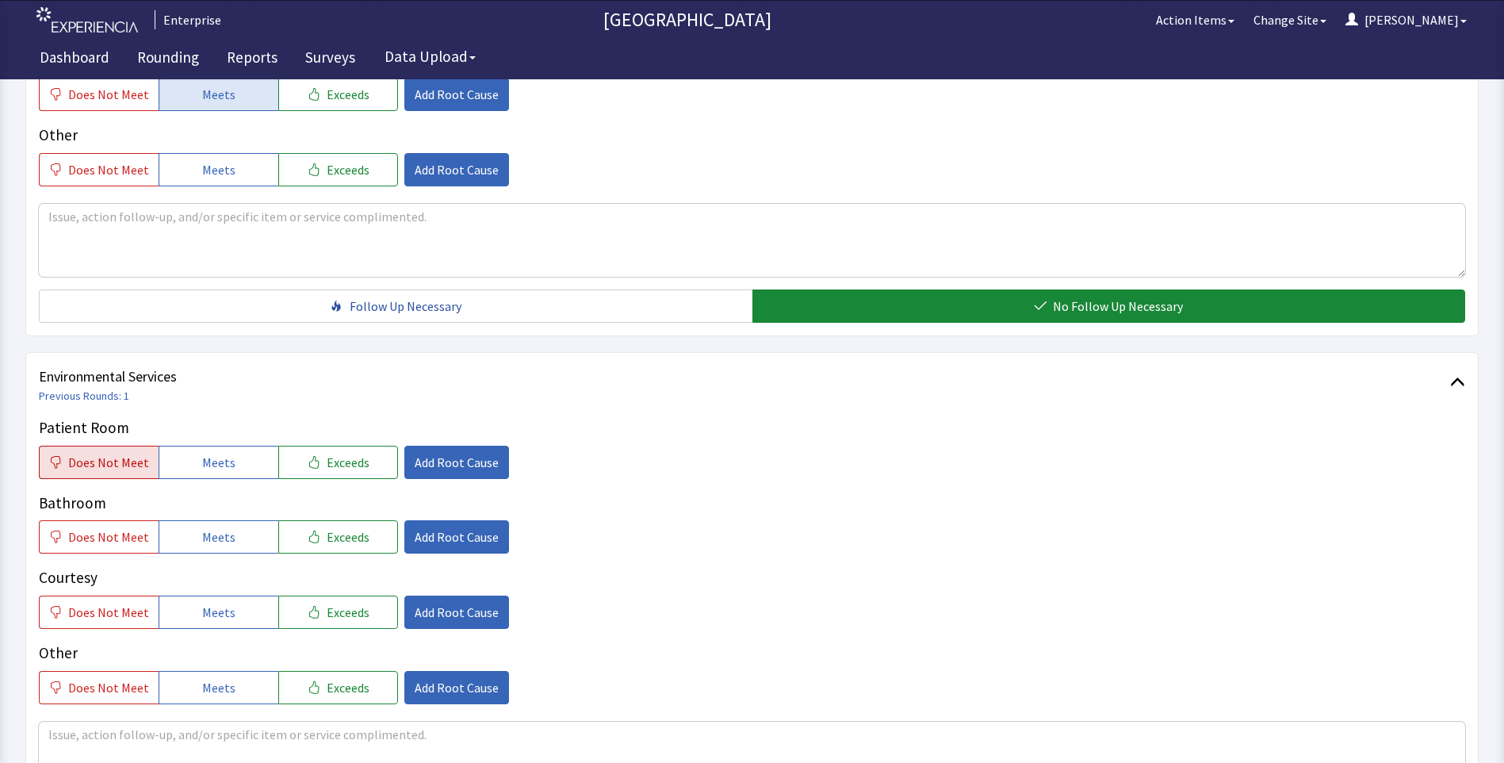
click at [116, 474] on button "Does Not Meet" at bounding box center [99, 462] width 120 height 33
click at [96, 538] on span "Does Not Meet" at bounding box center [108, 536] width 81 height 19
click at [449, 451] on button "Add Root Cause" at bounding box center [456, 462] width 105 height 33
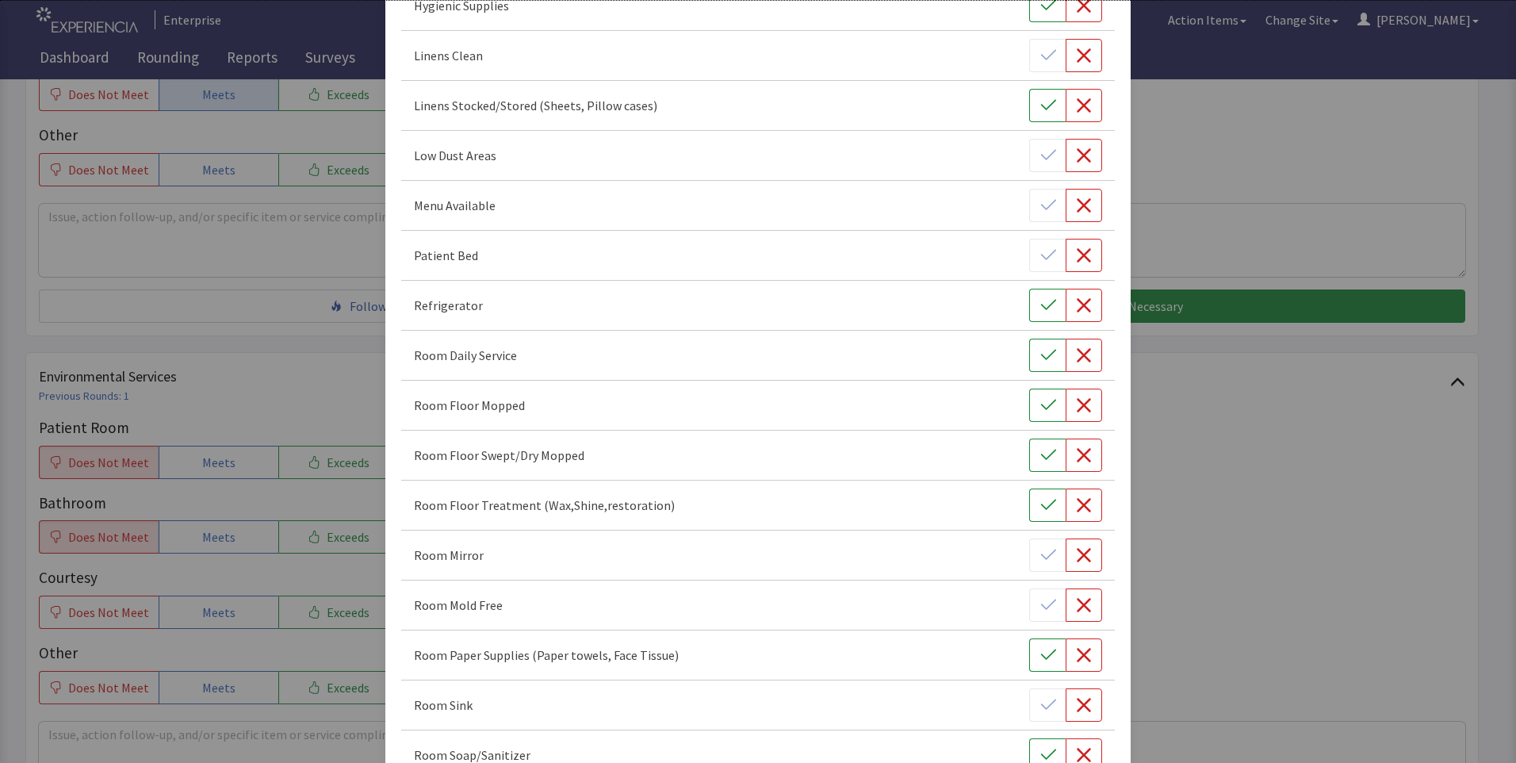
scroll to position [396, 0]
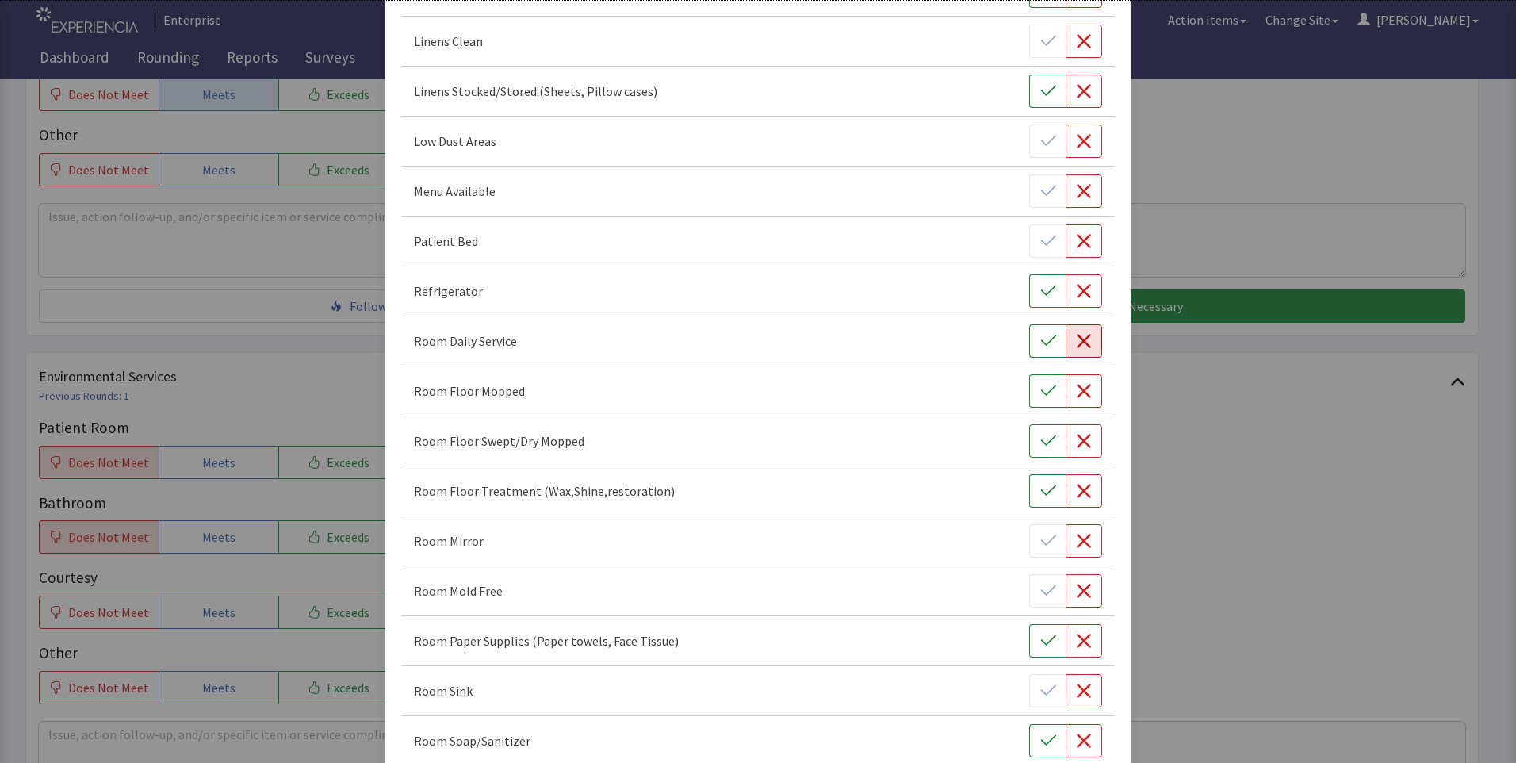
click at [1080, 346] on icon "button" at bounding box center [1084, 341] width 14 height 14
click at [1080, 396] on icon "button" at bounding box center [1084, 391] width 16 height 16
click at [1084, 446] on button "button" at bounding box center [1083, 440] width 36 height 33
click at [1078, 488] on icon "button" at bounding box center [1084, 491] width 14 height 14
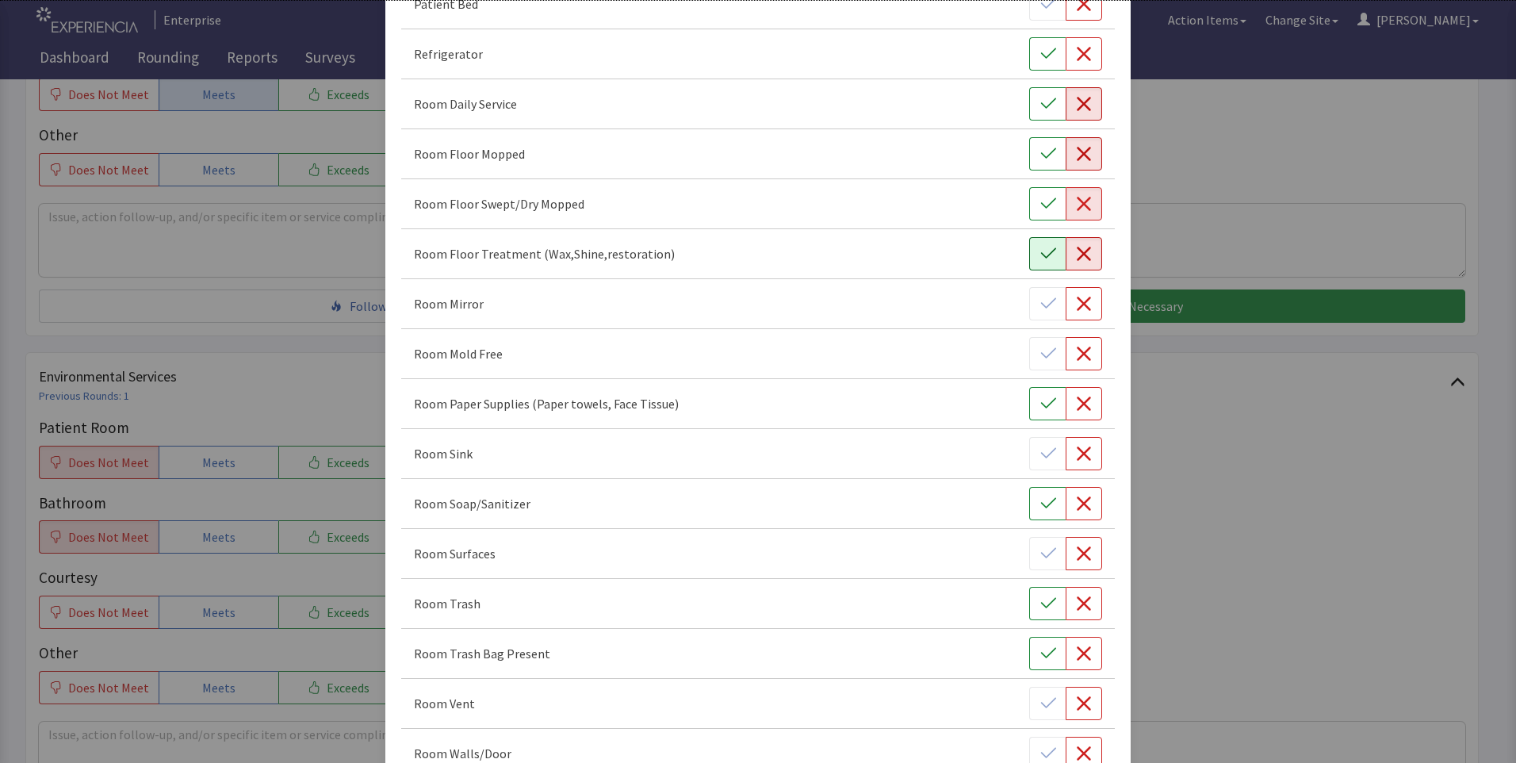
scroll to position [634, 0]
click at [1040, 407] on icon "button" at bounding box center [1048, 403] width 16 height 16
click at [1076, 456] on icon "button" at bounding box center [1084, 453] width 16 height 16
click at [1040, 503] on icon "button" at bounding box center [1048, 503] width 16 height 16
click at [1077, 559] on icon "button" at bounding box center [1084, 553] width 16 height 16
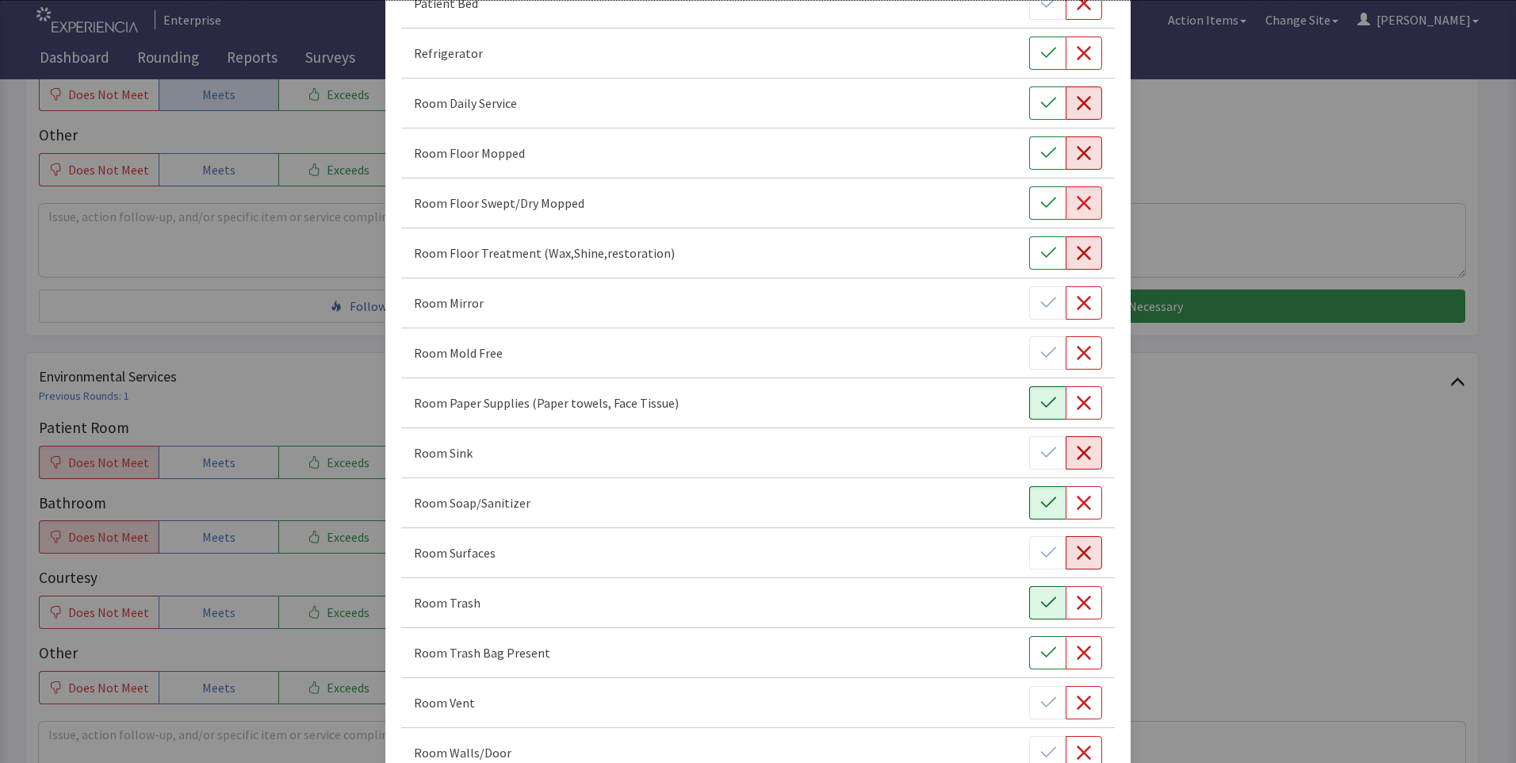
click at [1029, 606] on button "button" at bounding box center [1047, 602] width 36 height 33
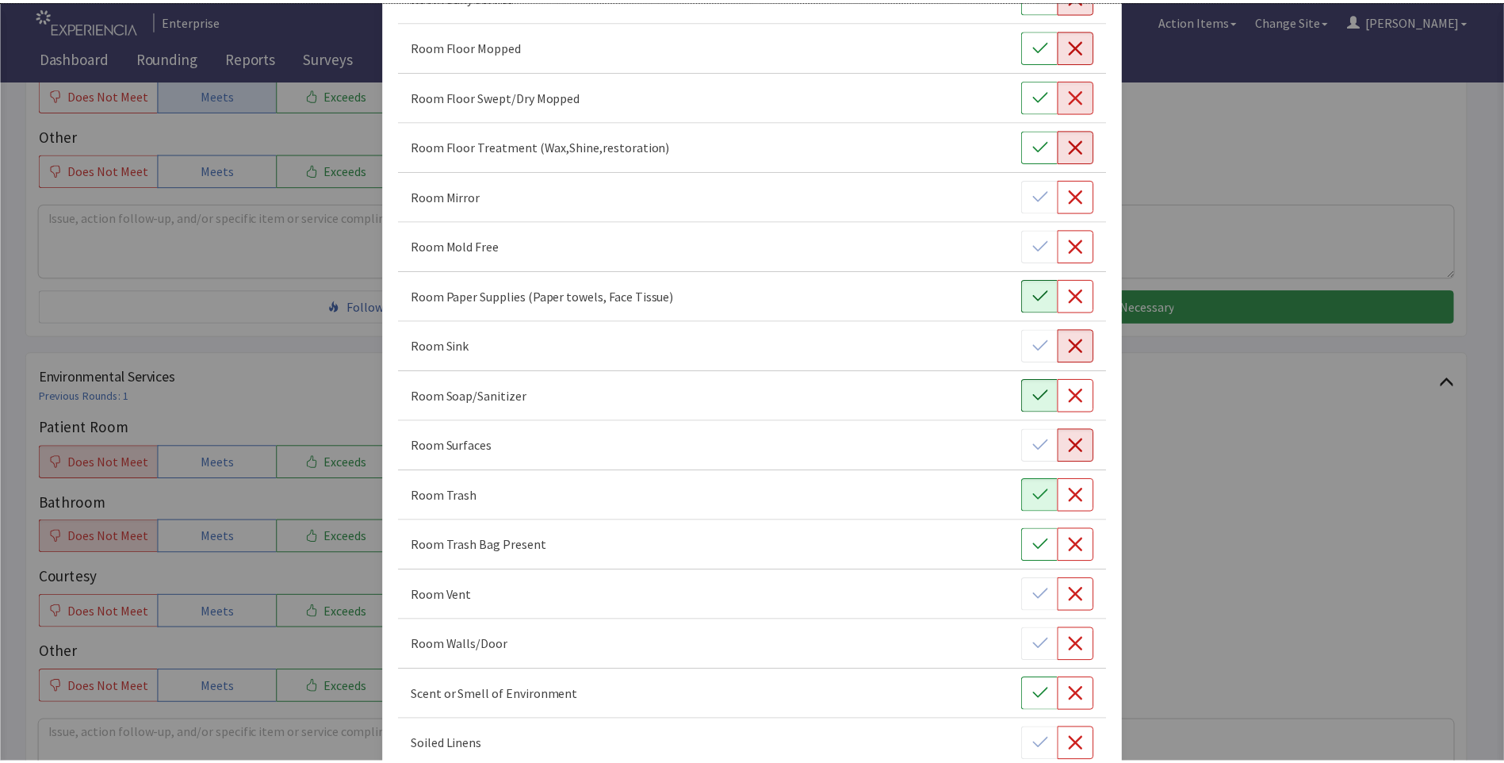
scroll to position [880, 0]
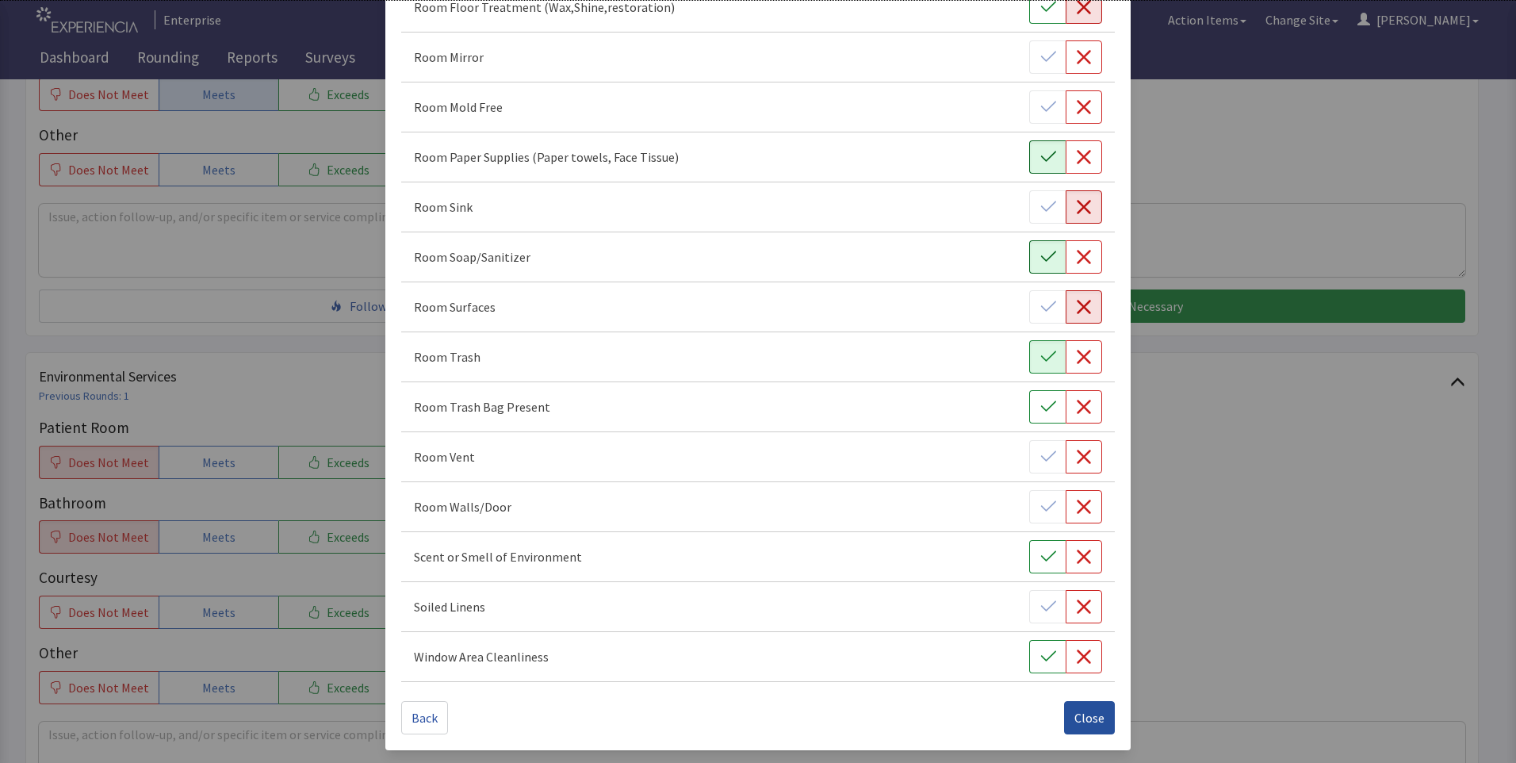
click at [1077, 723] on span "Close" at bounding box center [1089, 717] width 30 height 19
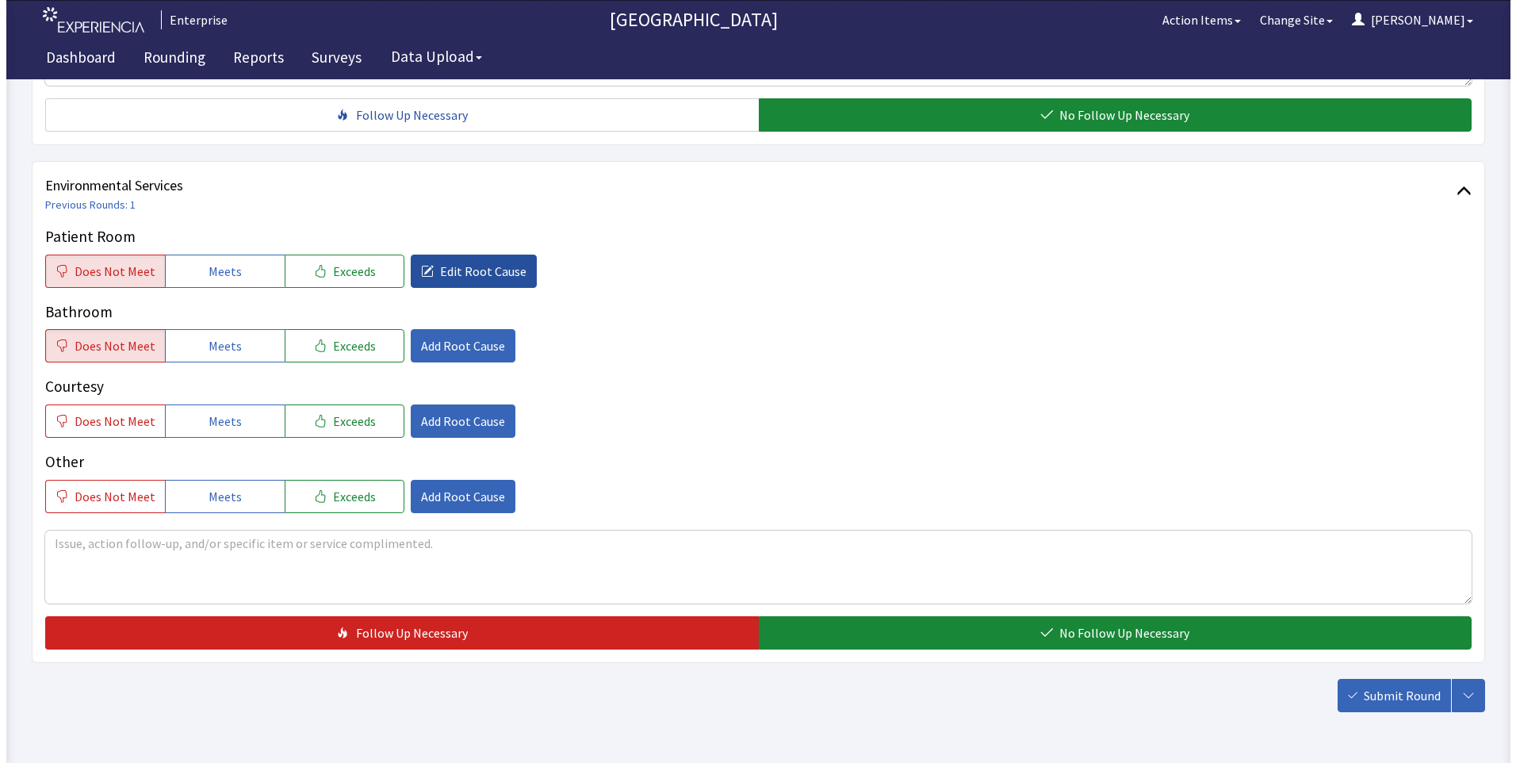
scroll to position [879, 0]
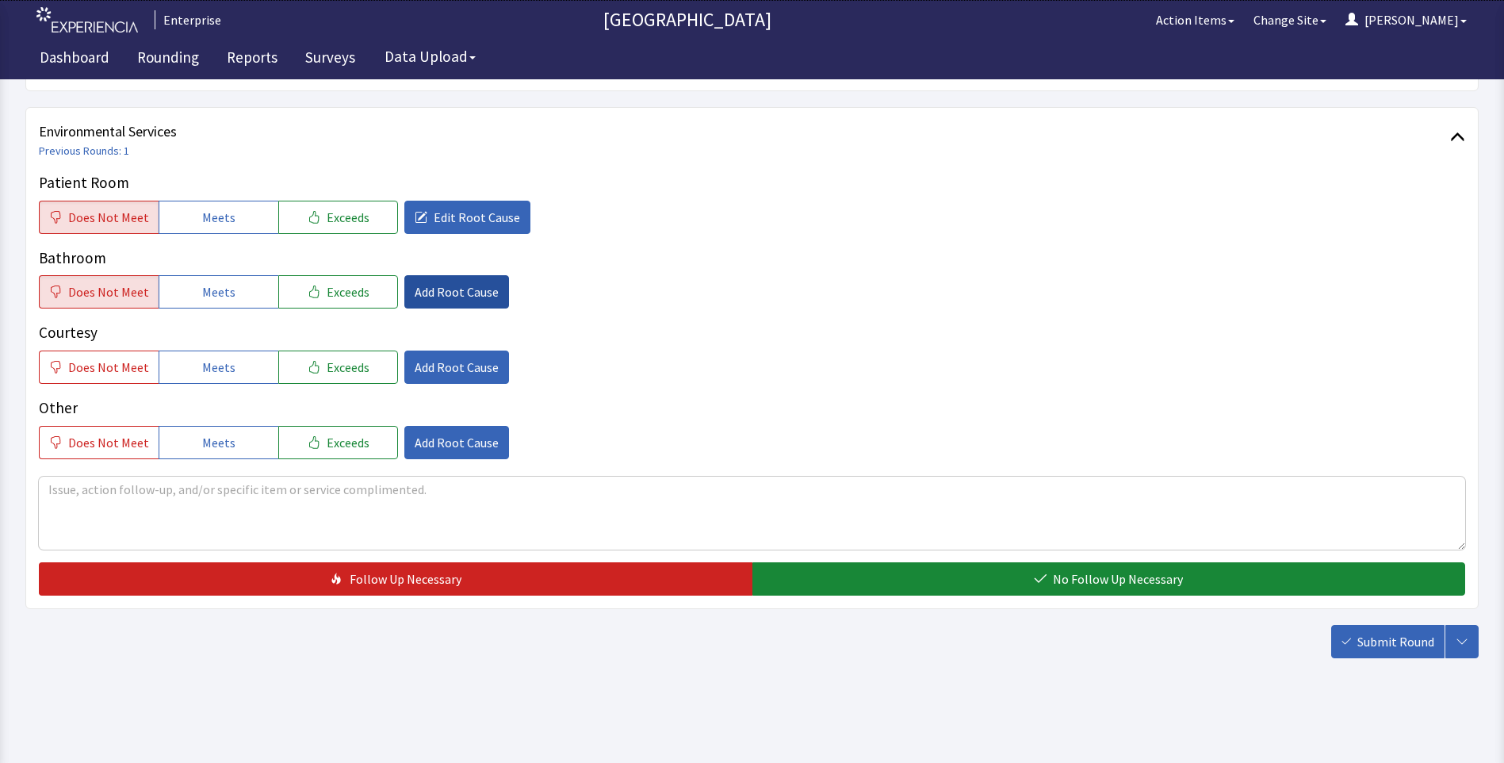
click at [434, 294] on span "Add Root Cause" at bounding box center [457, 291] width 84 height 19
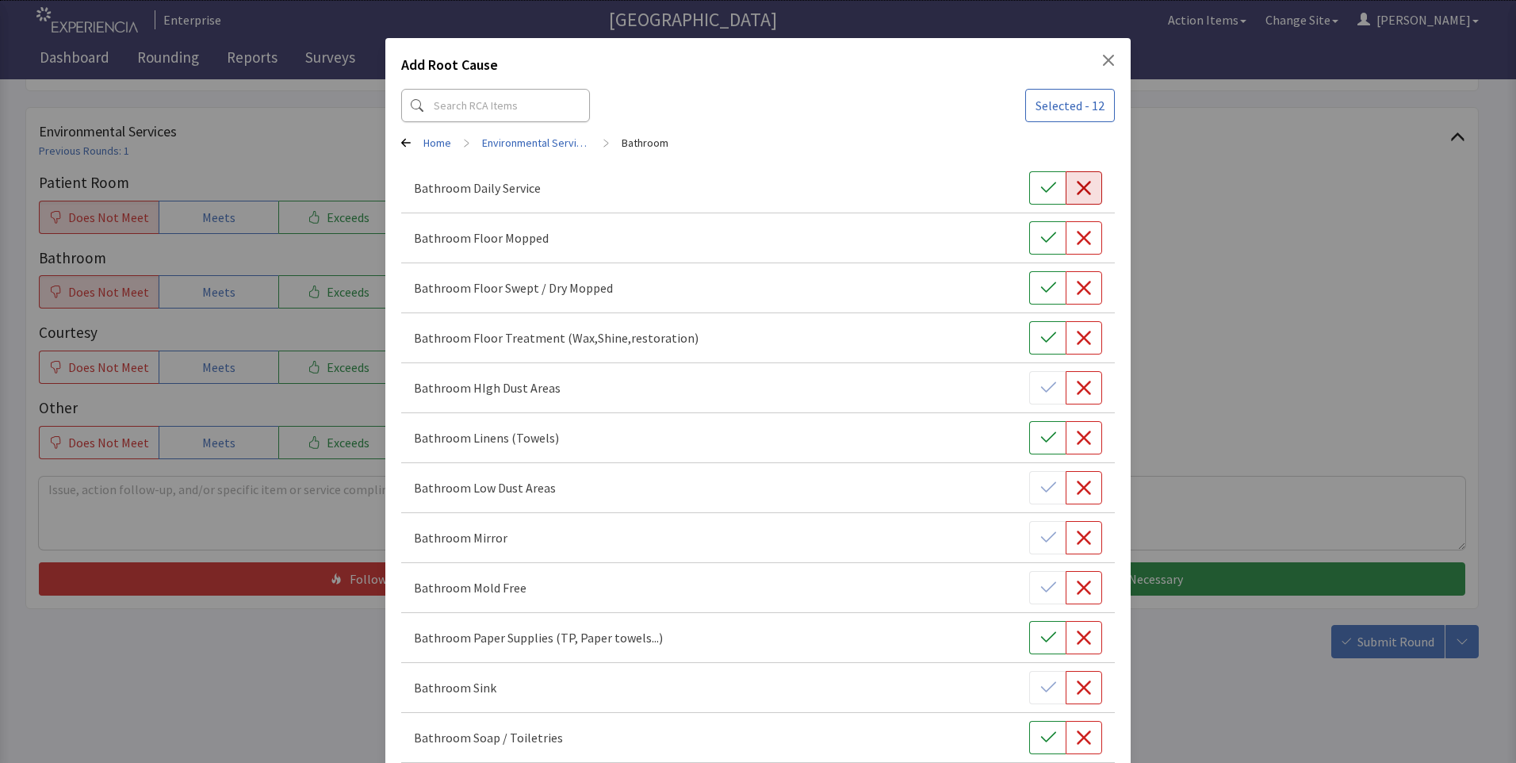
click at [1077, 185] on icon "button" at bounding box center [1084, 188] width 14 height 14
click at [1080, 239] on icon "button" at bounding box center [1084, 238] width 16 height 16
click at [1077, 289] on icon "button" at bounding box center [1084, 288] width 14 height 14
click at [1084, 323] on button "button" at bounding box center [1083, 337] width 36 height 33
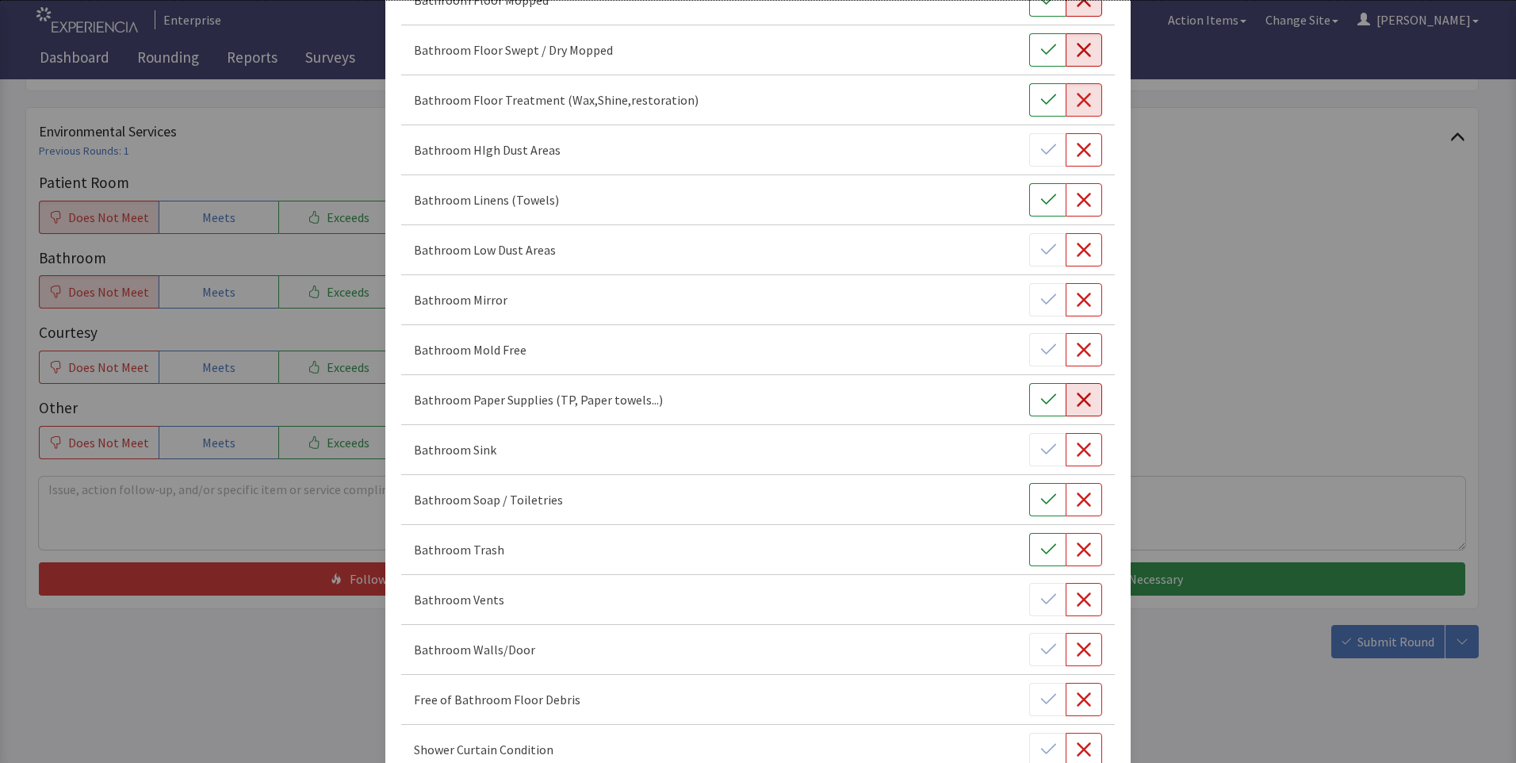
click at [1076, 400] on icon "button" at bounding box center [1084, 400] width 16 height 16
click at [1073, 560] on button "button" at bounding box center [1083, 549] width 36 height 33
click at [1040, 496] on icon "button" at bounding box center [1048, 499] width 16 height 16
click at [1041, 546] on icon "button" at bounding box center [1048, 549] width 16 height 16
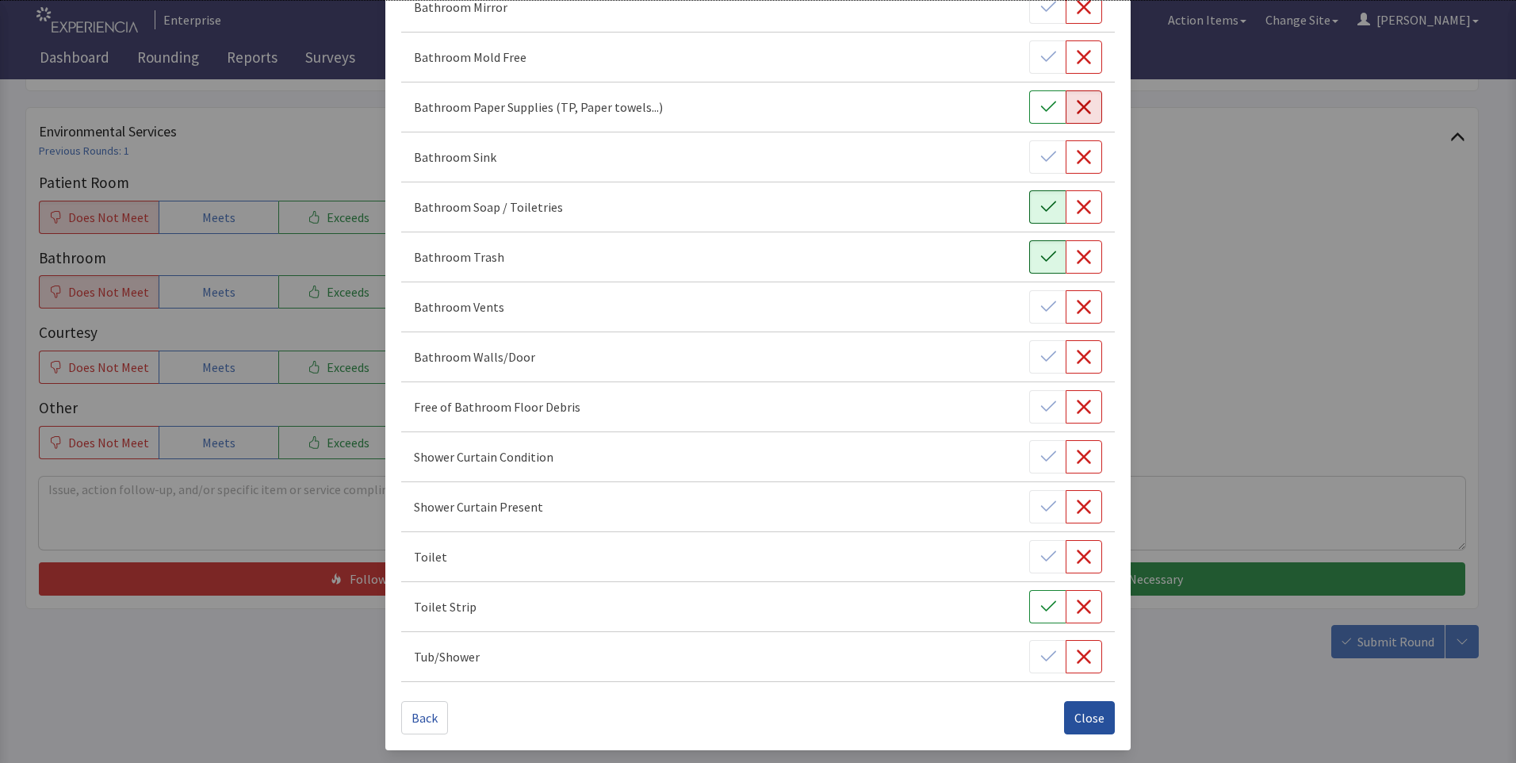
click at [1074, 710] on span "Close" at bounding box center [1089, 717] width 30 height 19
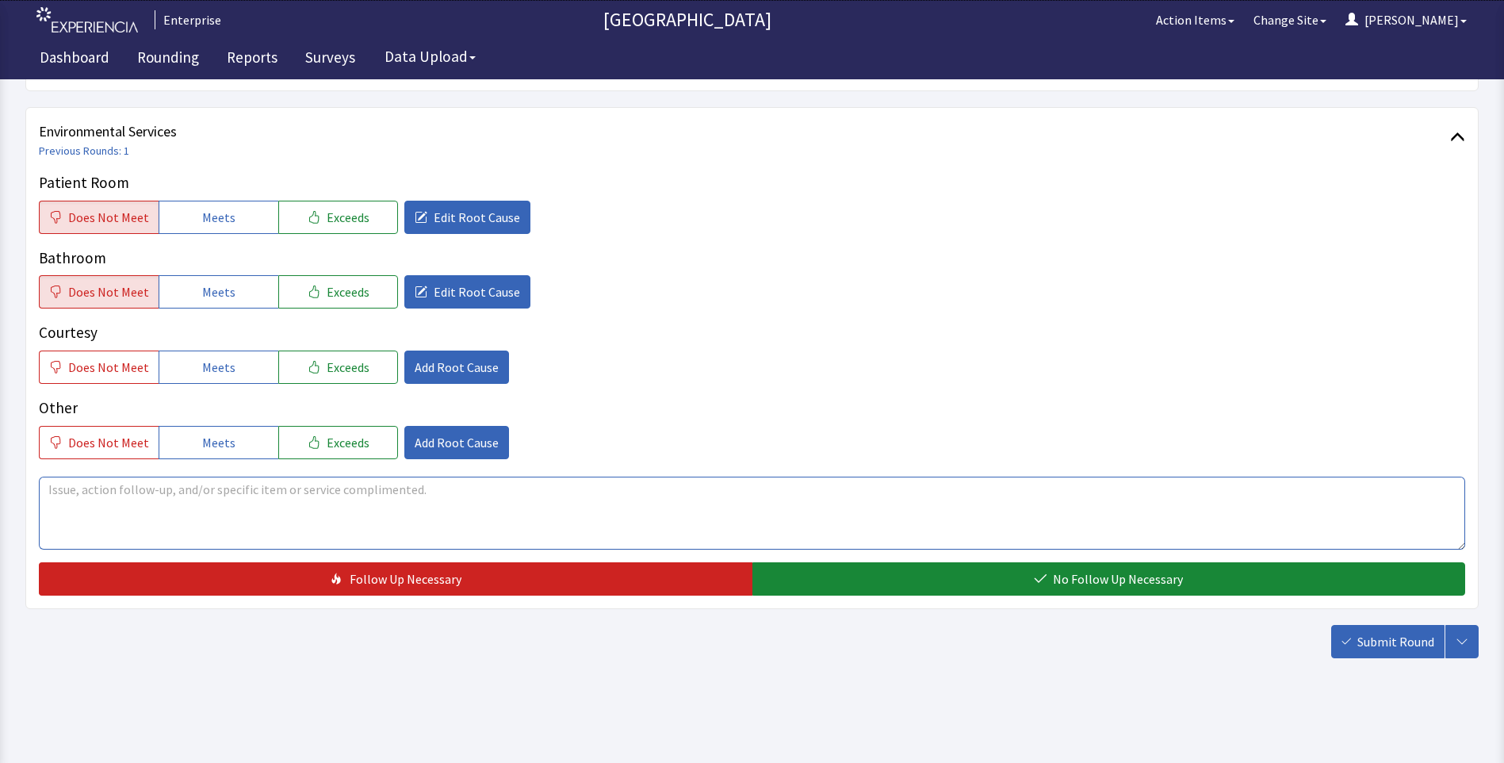
drag, startPoint x: 80, startPoint y: 485, endPoint x: 43, endPoint y: 497, distance: 39.1
click at [73, 489] on textarea at bounding box center [752, 512] width 1426 height 73
drag, startPoint x: 45, startPoint y: 489, endPoint x: 446, endPoint y: 489, distance: 400.3
click at [446, 489] on textarea "no cleaning was done just trash pulled a quick mopping" at bounding box center [752, 512] width 1426 height 73
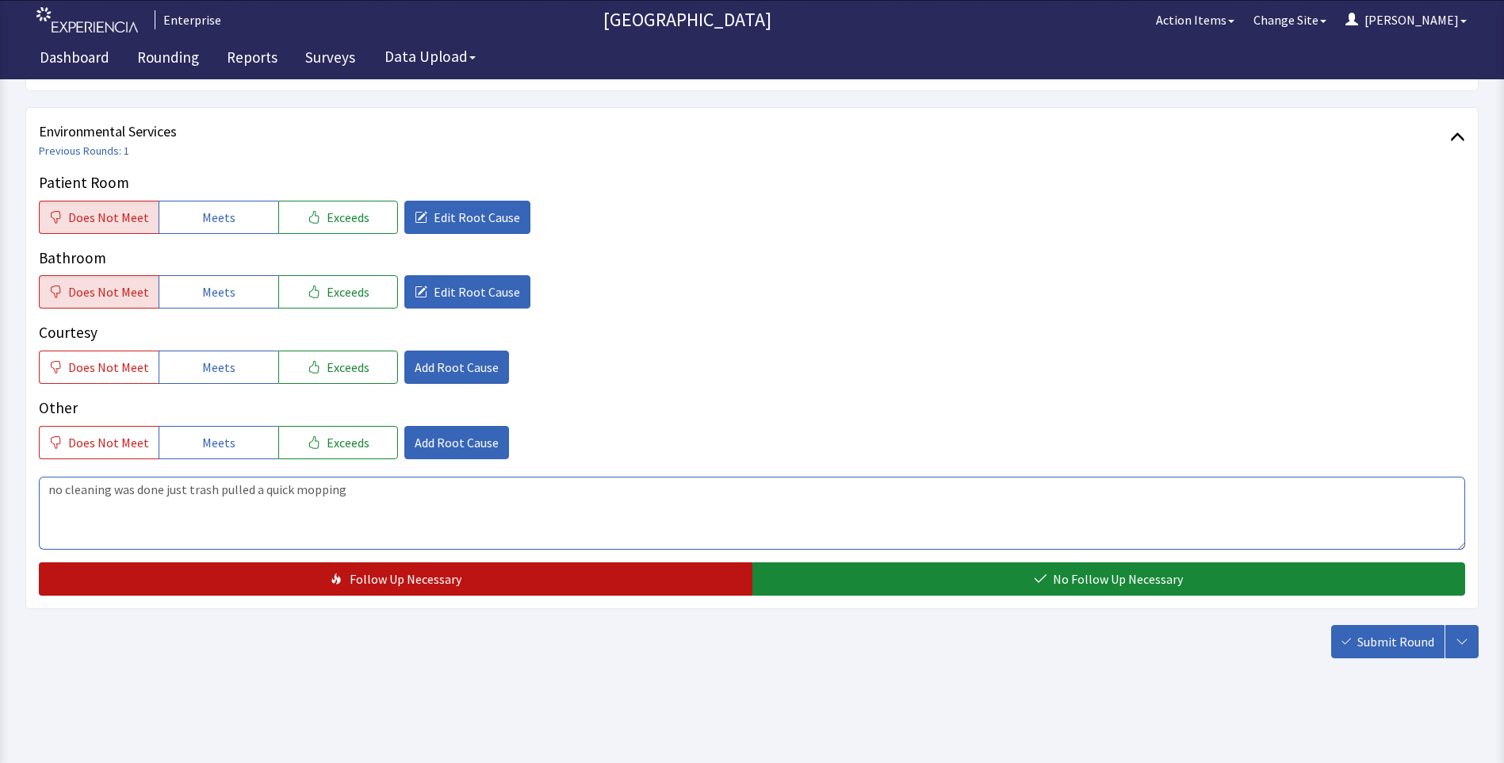
type textarea "no cleaning was done just trash pulled a quick mopping"
drag, startPoint x: 368, startPoint y: 579, endPoint x: 380, endPoint y: 584, distance: 12.8
click at [375, 582] on span "Follow Up Necessary" at bounding box center [406, 578] width 112 height 19
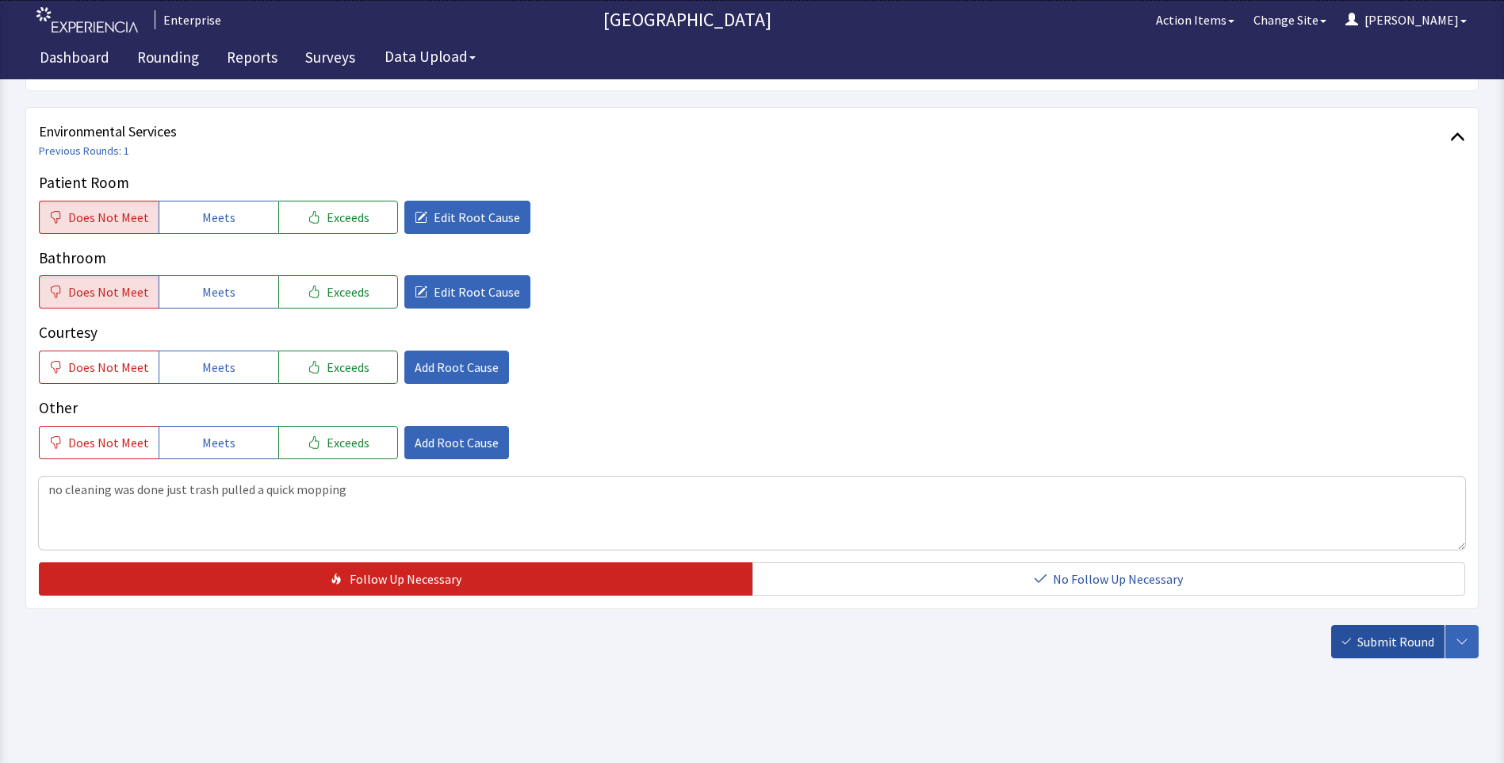
click at [1393, 643] on span "Submit Round" at bounding box center [1395, 641] width 77 height 19
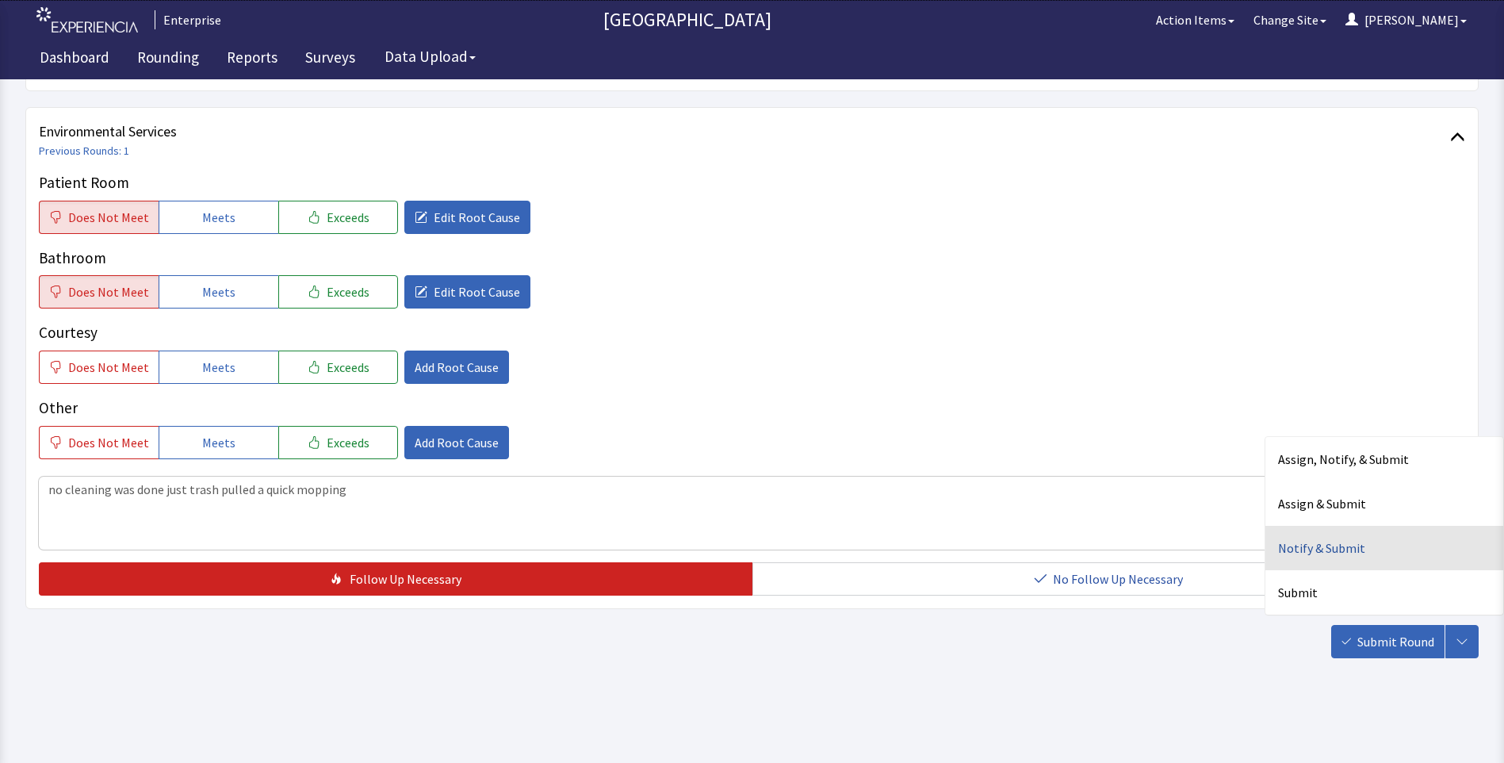
click at [1314, 544] on div "Notify & Submit" at bounding box center [1384, 548] width 238 height 44
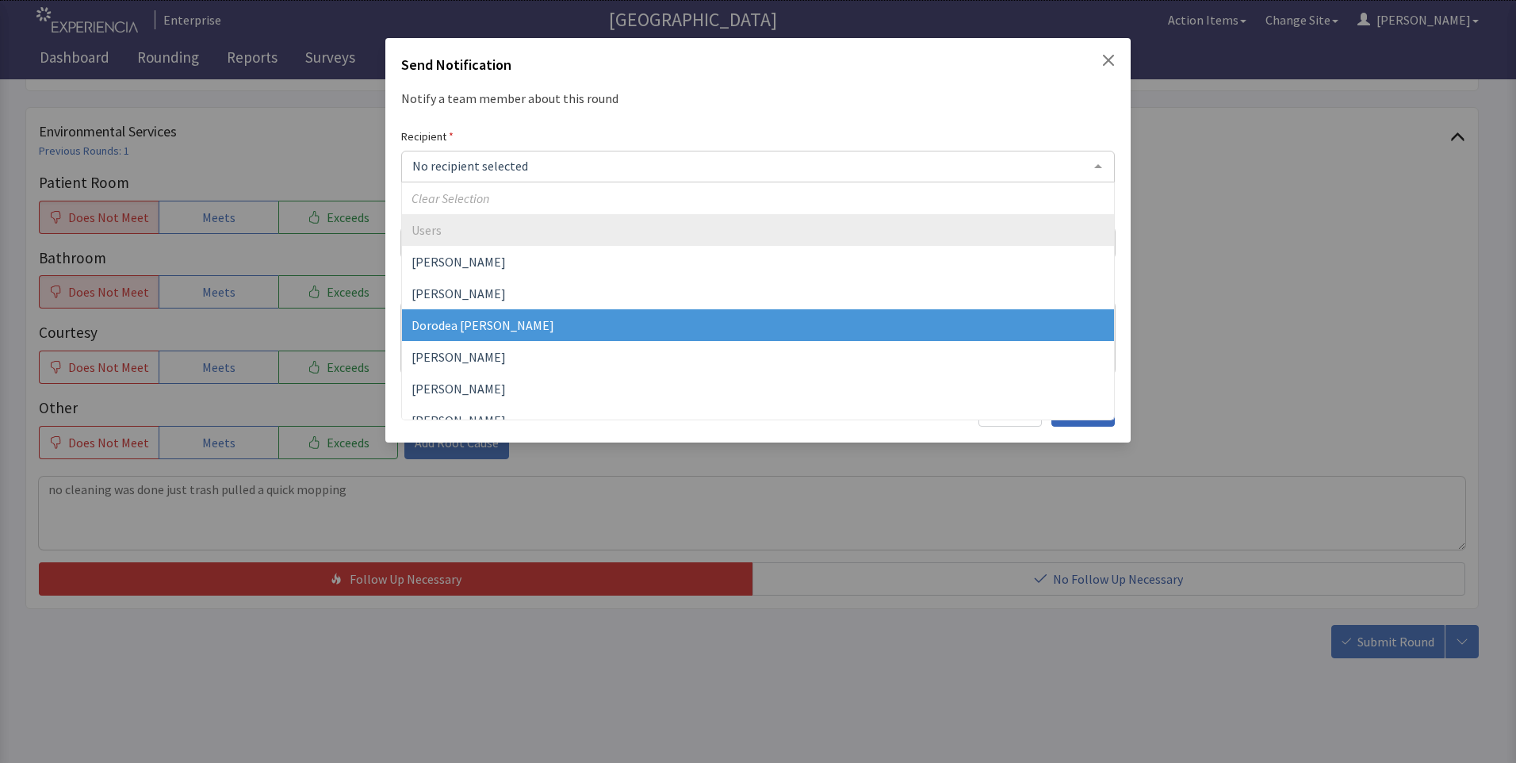
click at [450, 327] on span "Dorodea [PERSON_NAME]" at bounding box center [482, 325] width 143 height 16
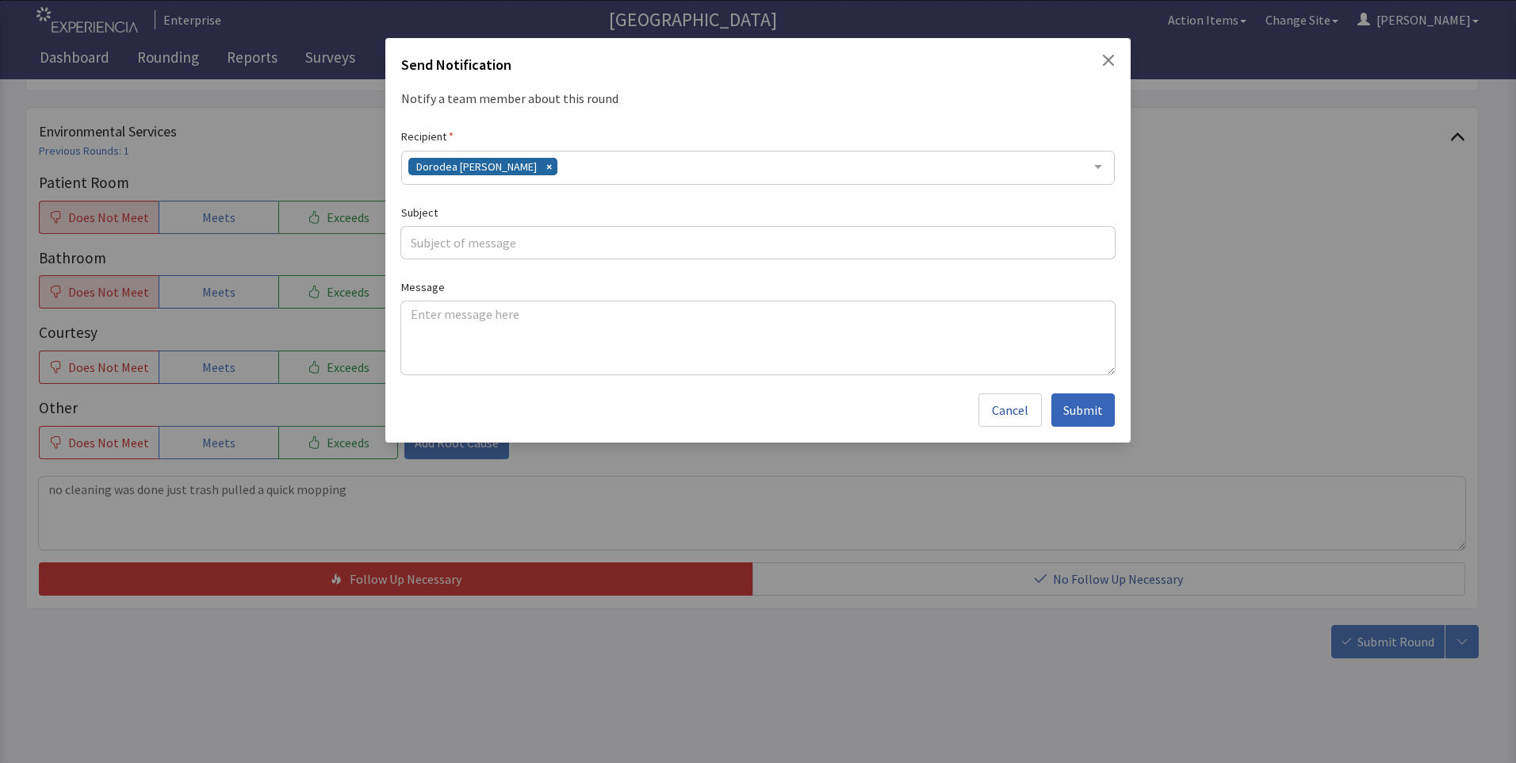
click at [561, 171] on div "Dorodea [PERSON_NAME]" at bounding box center [757, 168] width 713 height 34
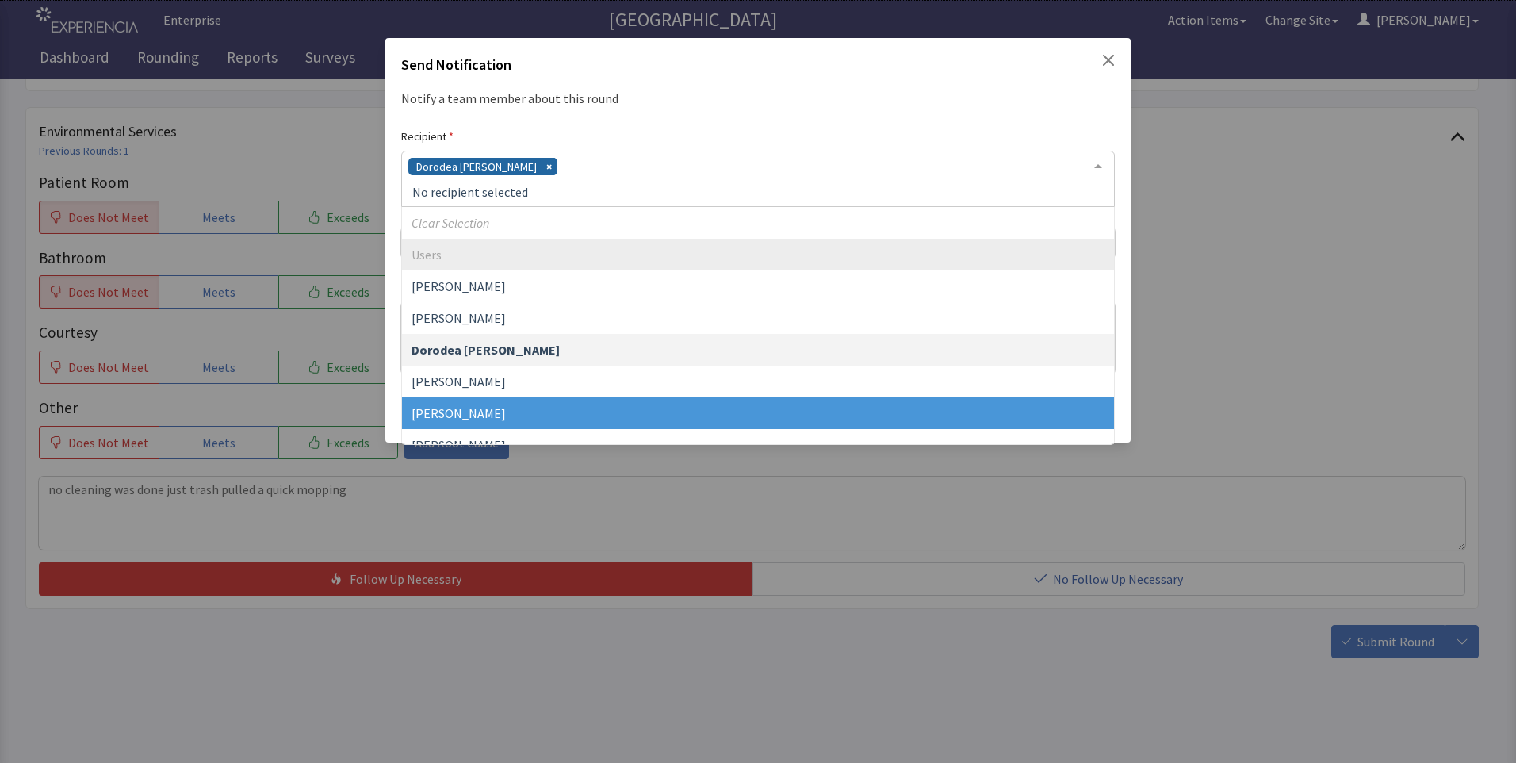
click at [508, 410] on span "[PERSON_NAME]" at bounding box center [758, 413] width 712 height 32
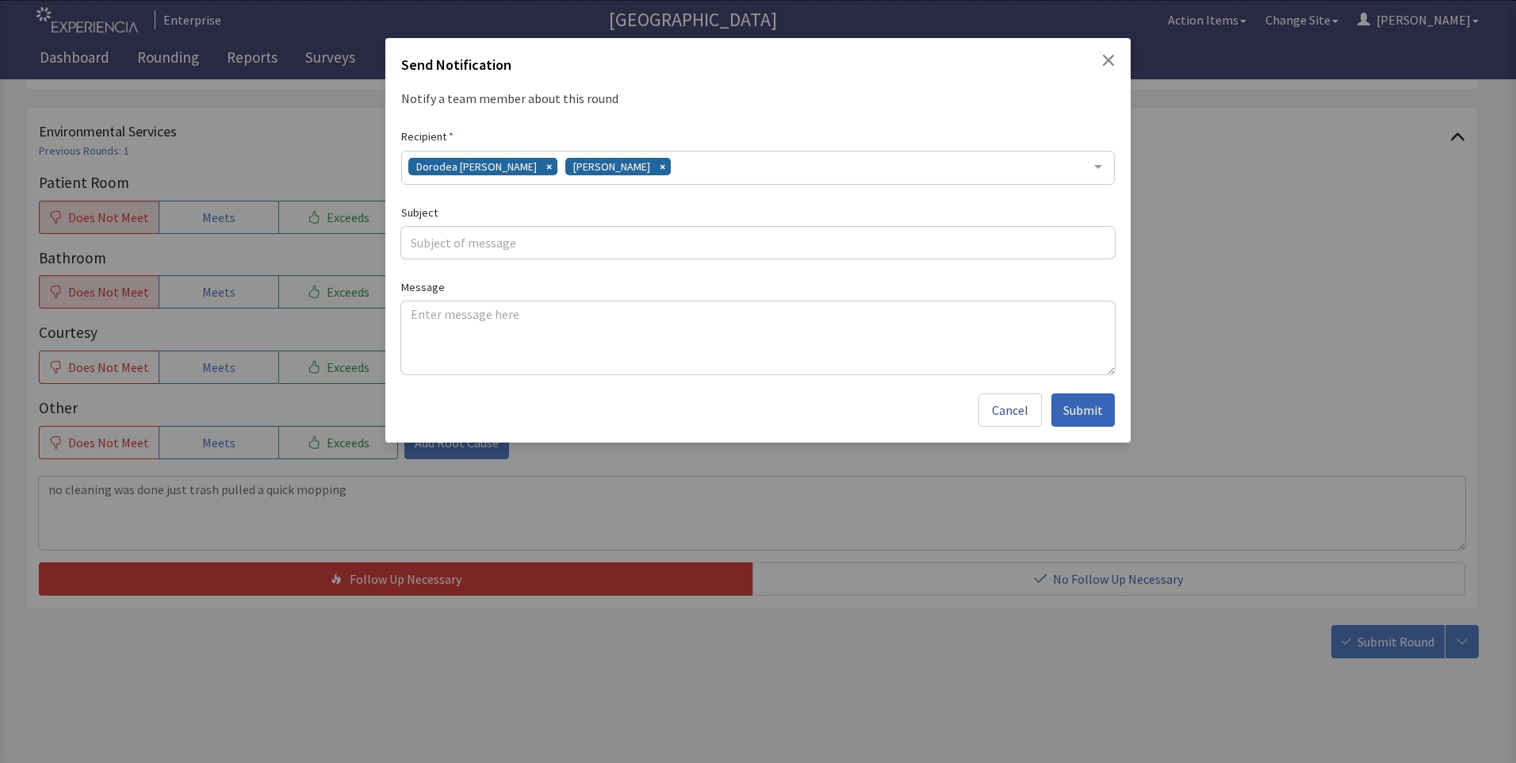
click at [685, 170] on div "Dorodea Verderame Gerardo Mejias" at bounding box center [757, 168] width 713 height 34
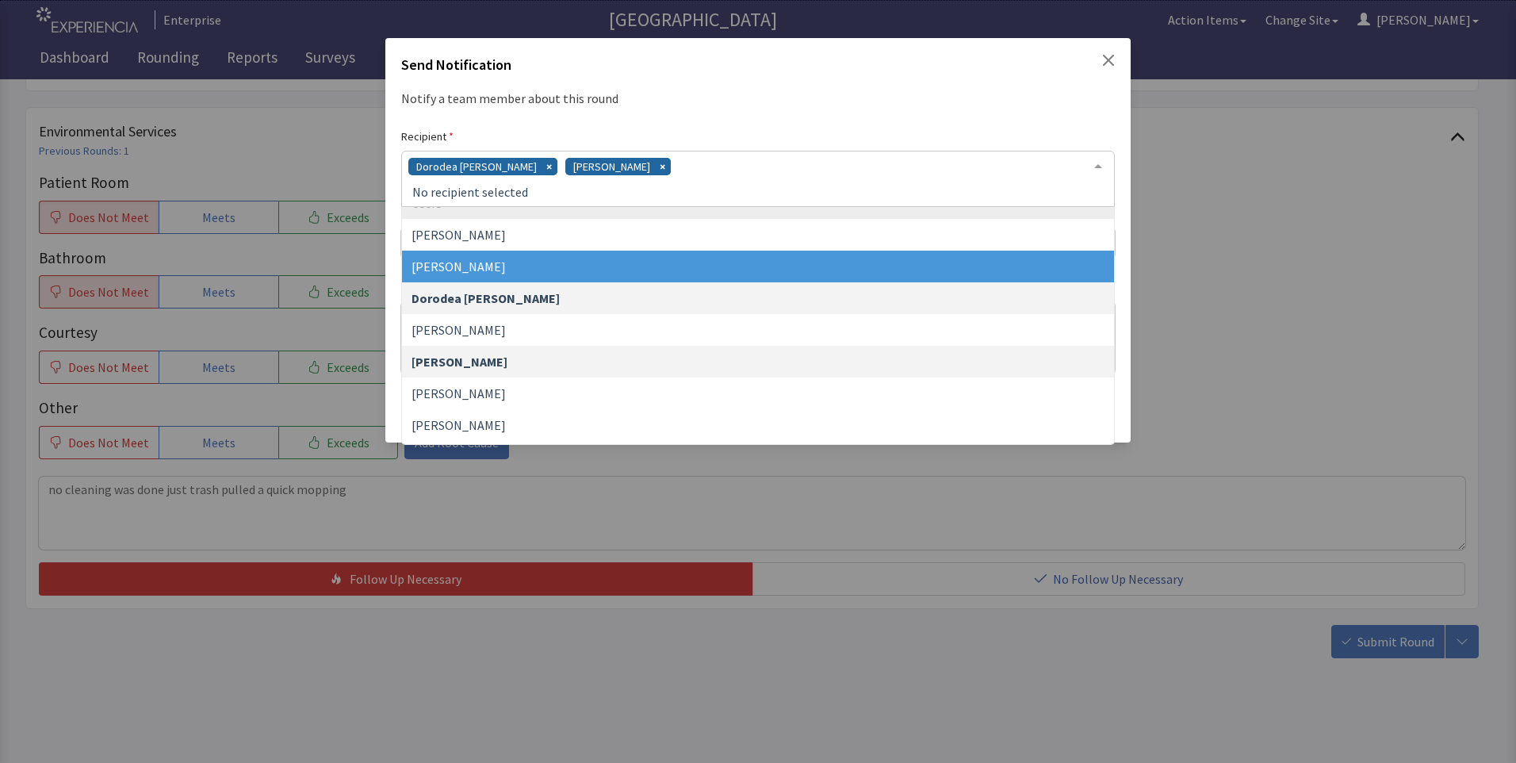
scroll to position [79, 0]
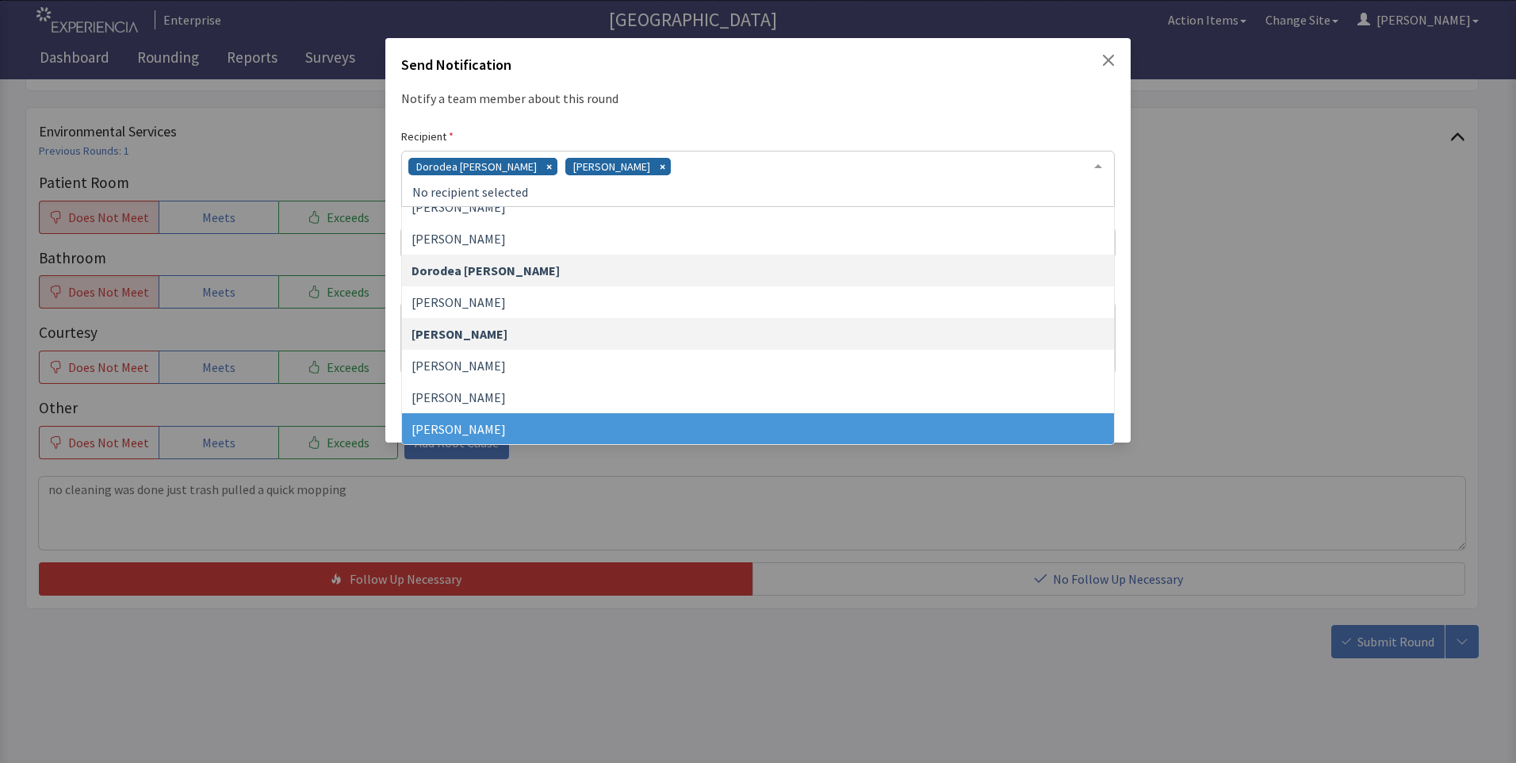
click at [565, 420] on span "James Hellandbrand" at bounding box center [758, 429] width 712 height 32
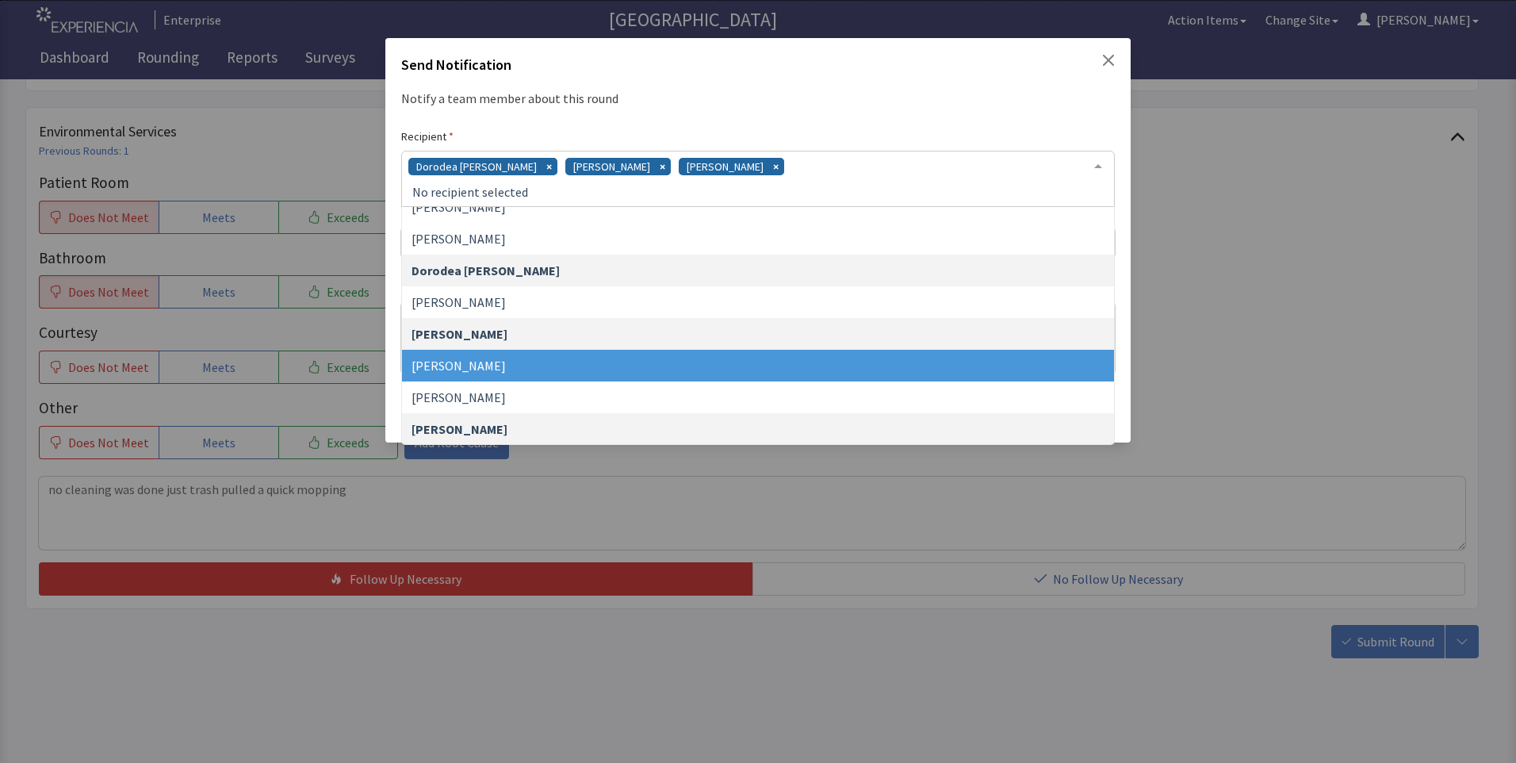
click at [817, 170] on div "Dorodea Verderame Gerardo Mejias James Hellandbrand" at bounding box center [757, 179] width 713 height 56
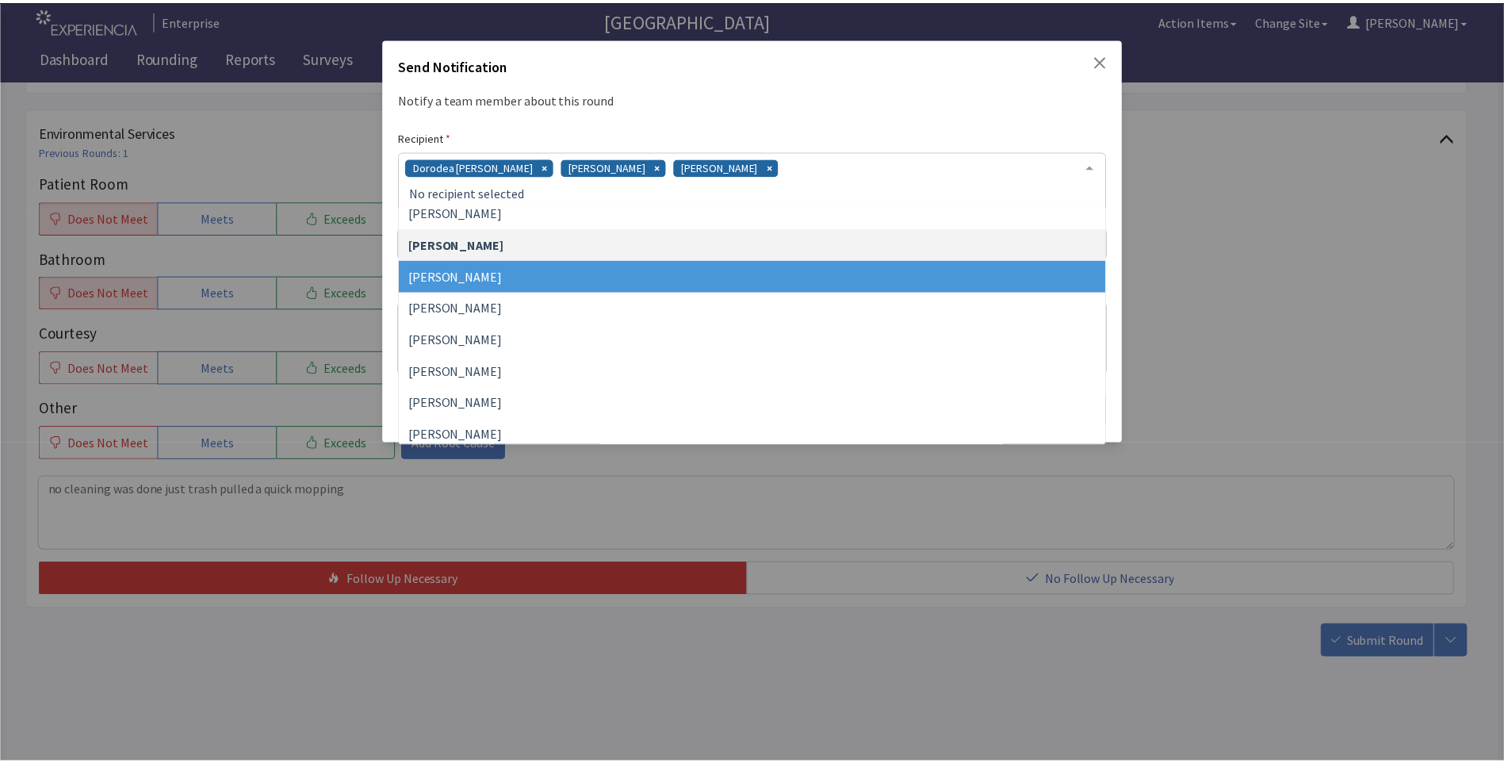
scroll to position [317, 0]
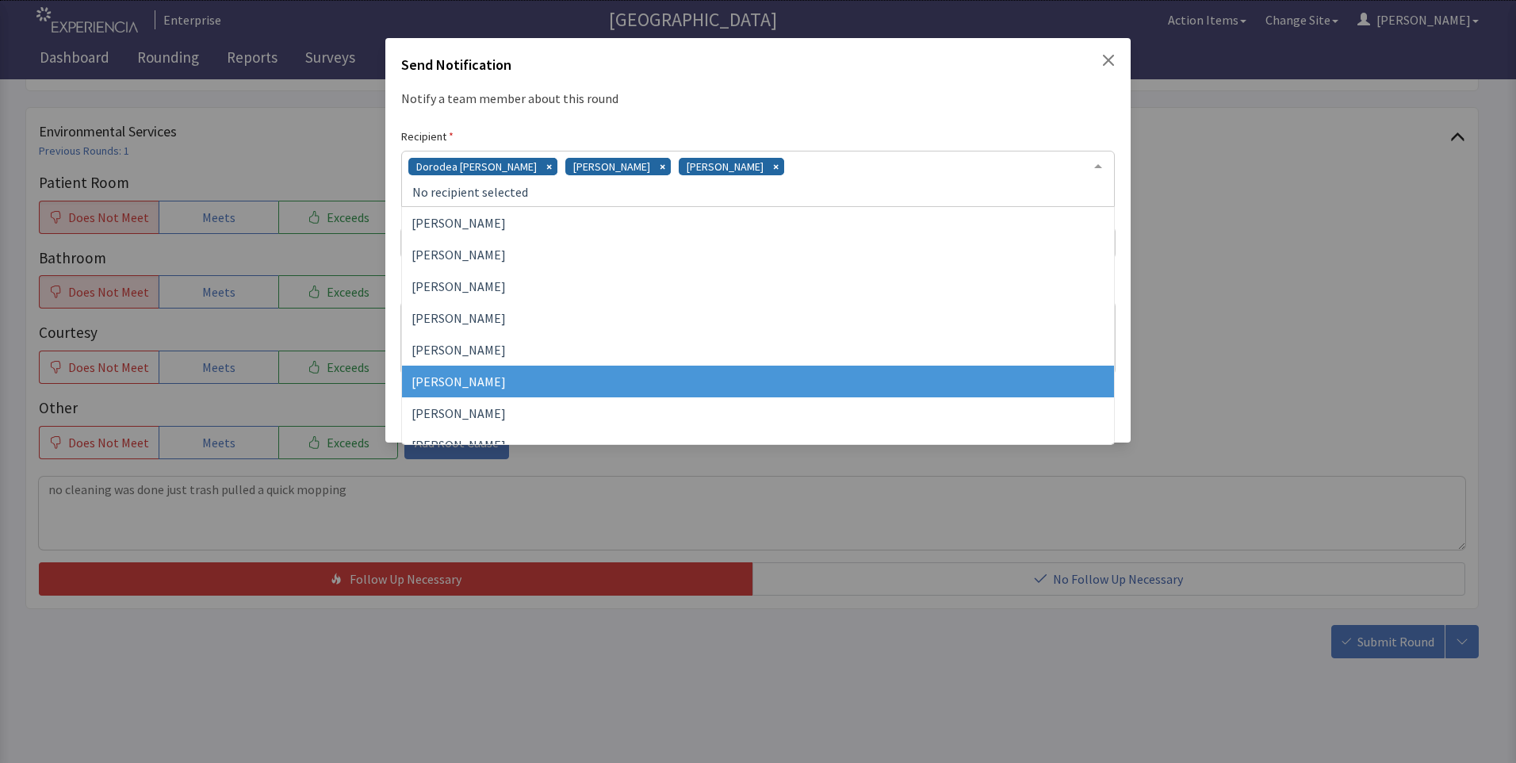
click at [631, 367] on span "Vesel Haxhillary" at bounding box center [758, 381] width 712 height 32
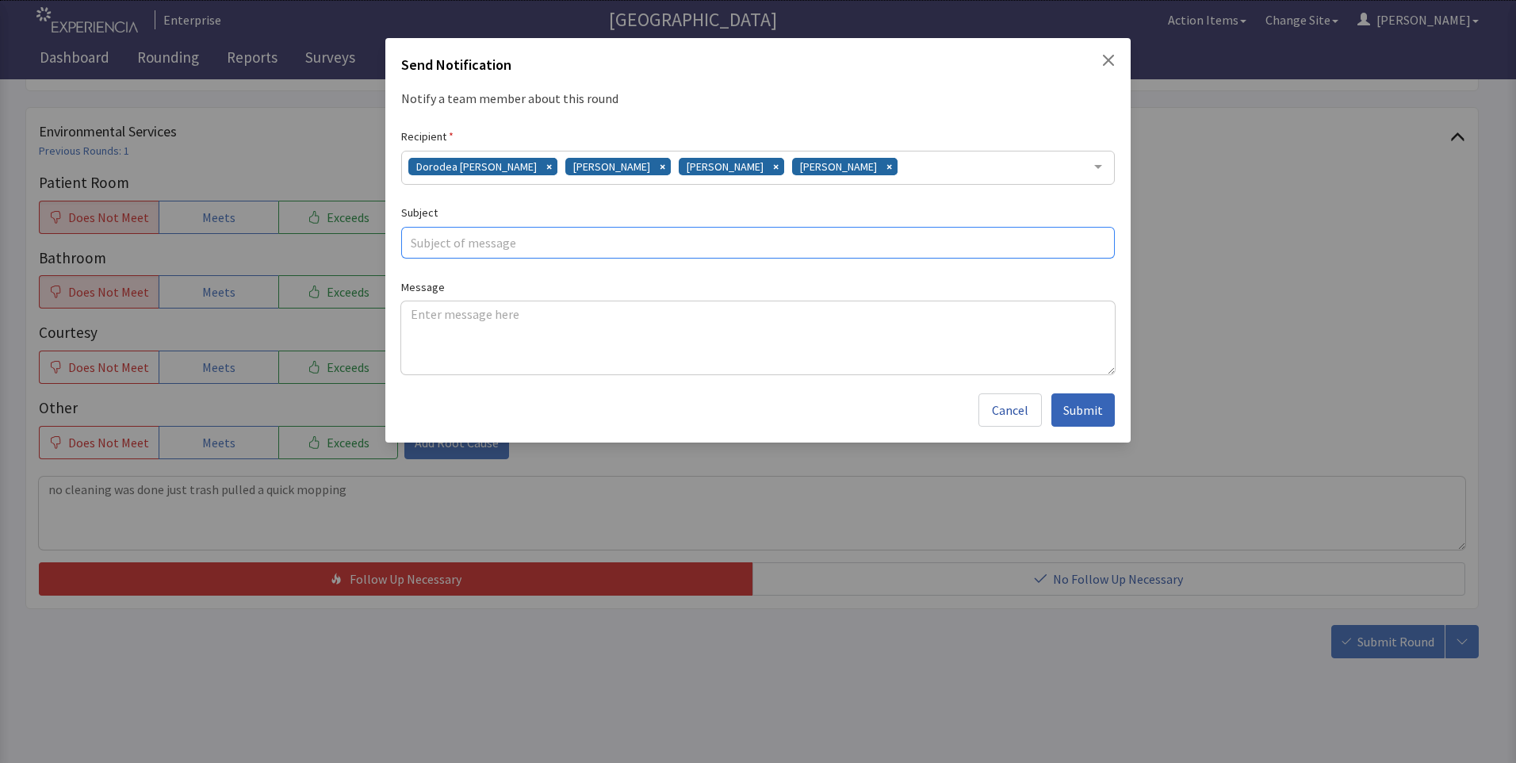
click at [492, 243] on input "text" at bounding box center [757, 243] width 713 height 32
type input "cleaning issue"
click at [417, 317] on textarea at bounding box center [757, 337] width 713 height 73
paste textarea "no cleaning was done just trash pulled a quick mopping"
type textarea "no cleaning was done just trash pulled a quick mopping"
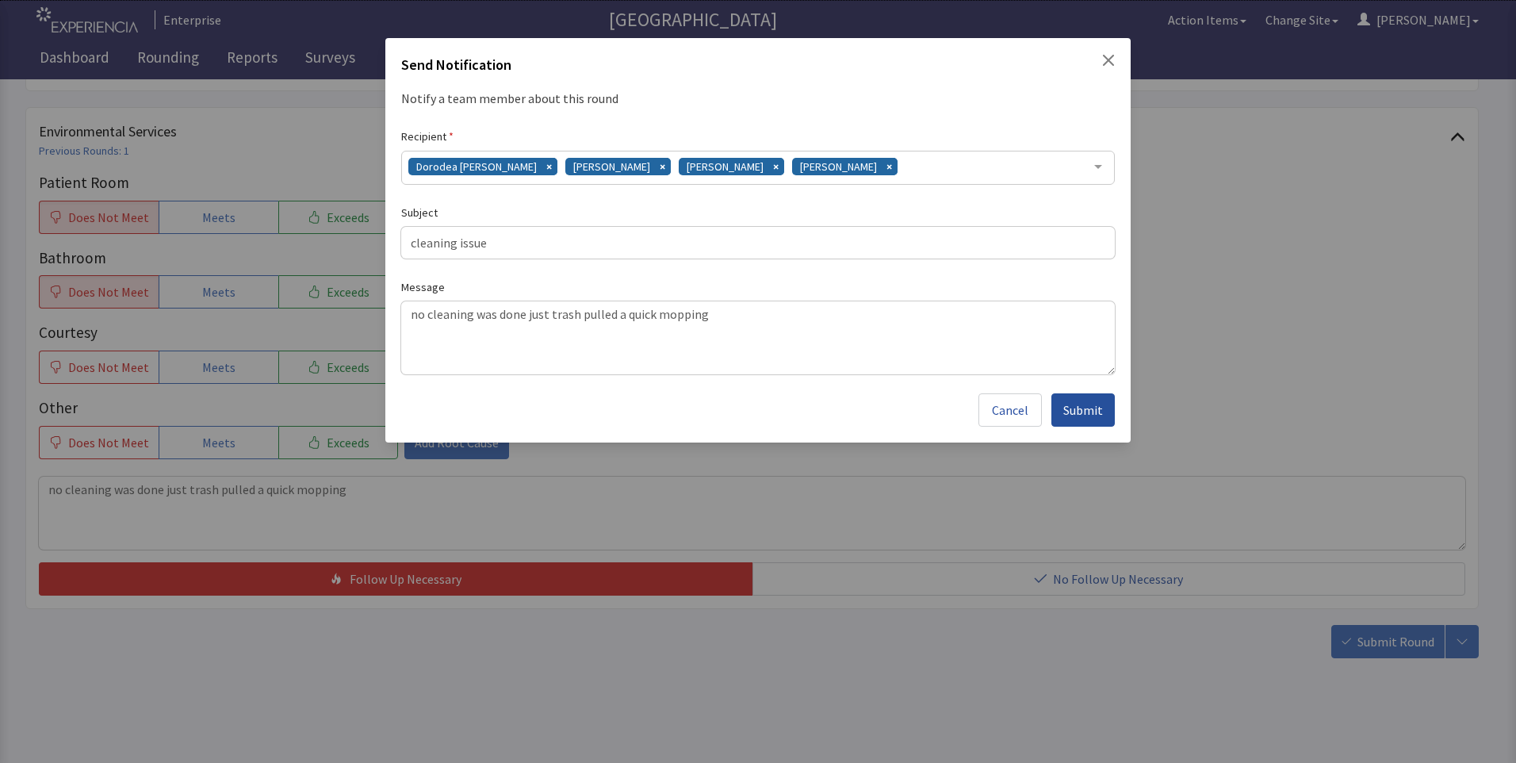
click at [1069, 415] on span "Submit" at bounding box center [1083, 409] width 40 height 19
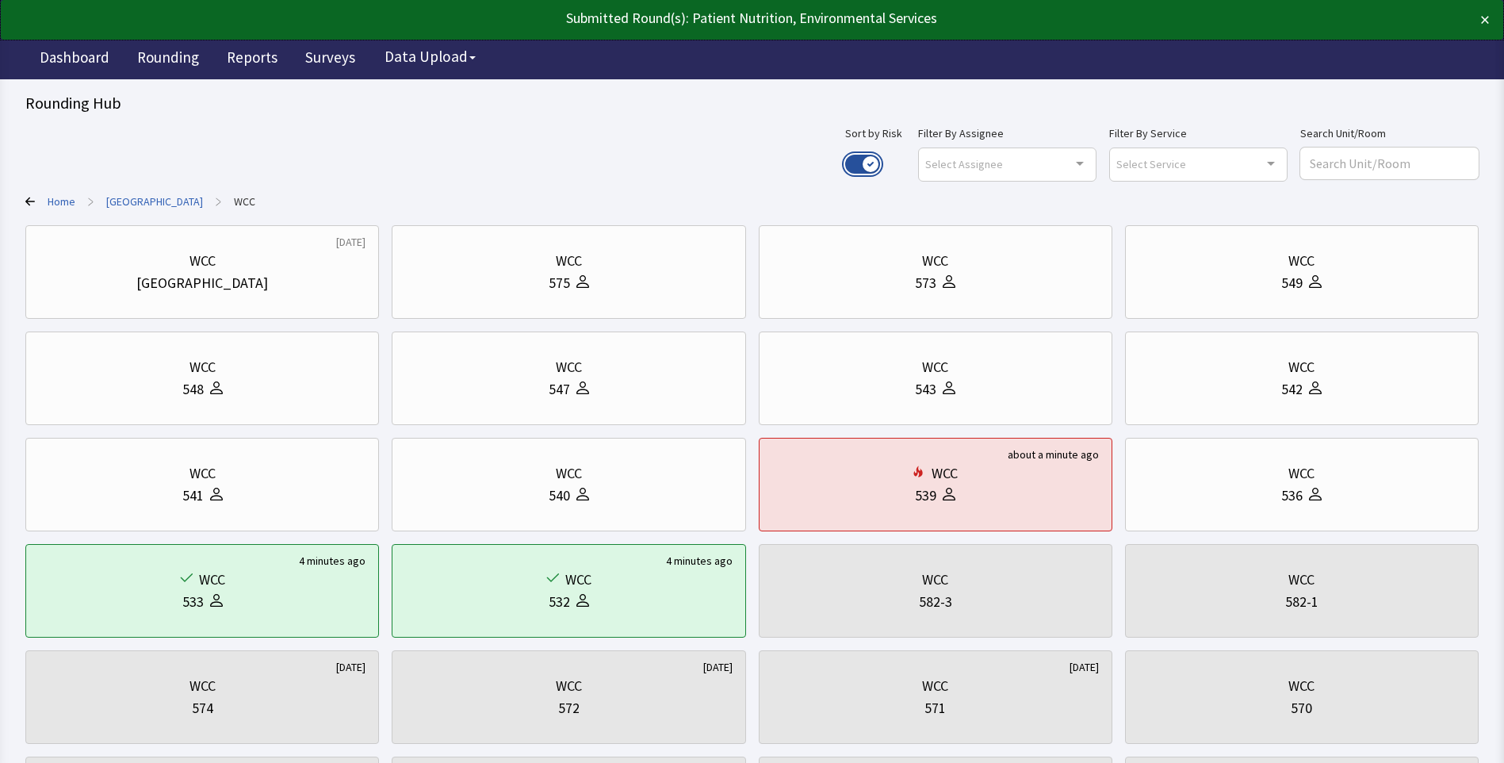
click at [880, 163] on button "Use setting" at bounding box center [862, 164] width 35 height 19
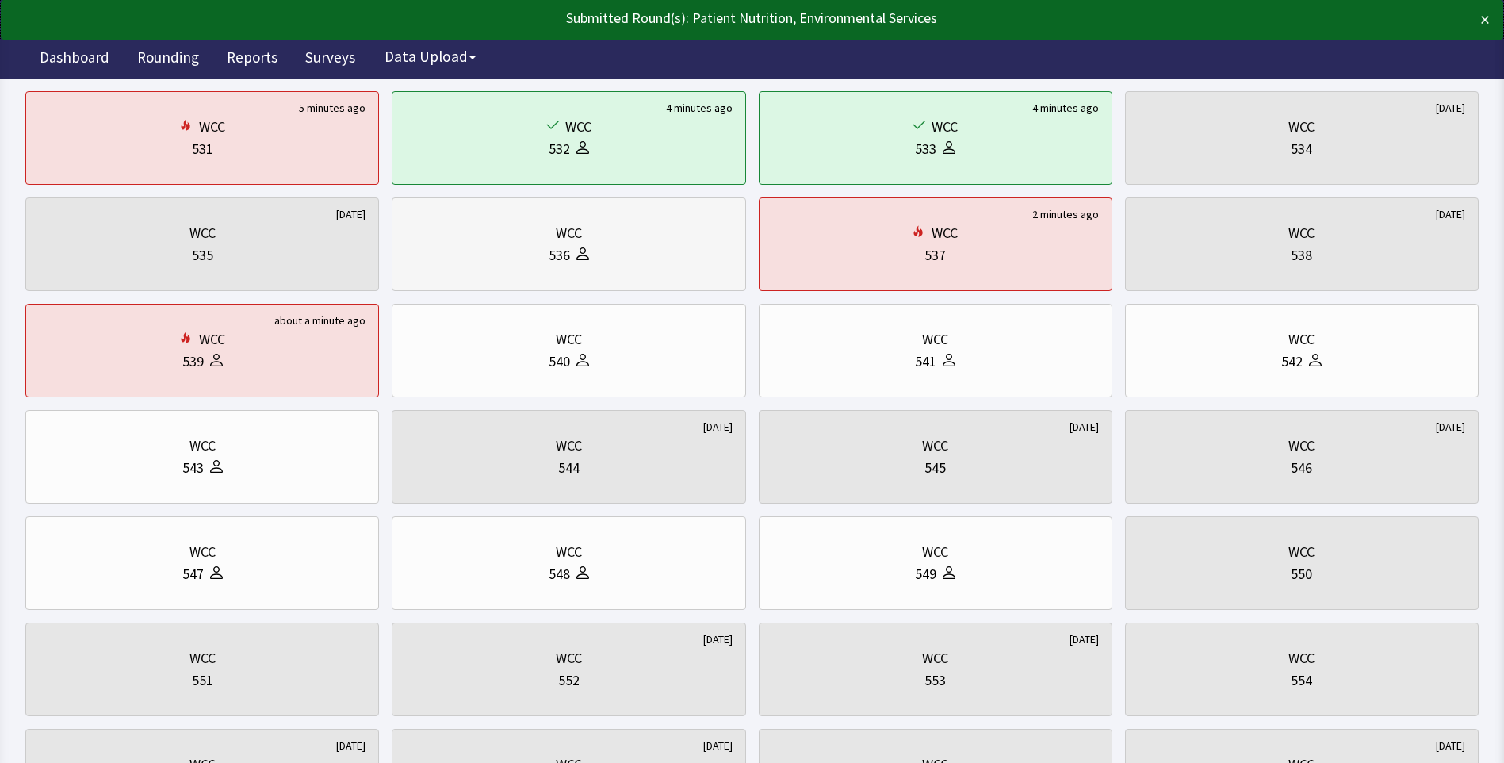
scroll to position [159, 0]
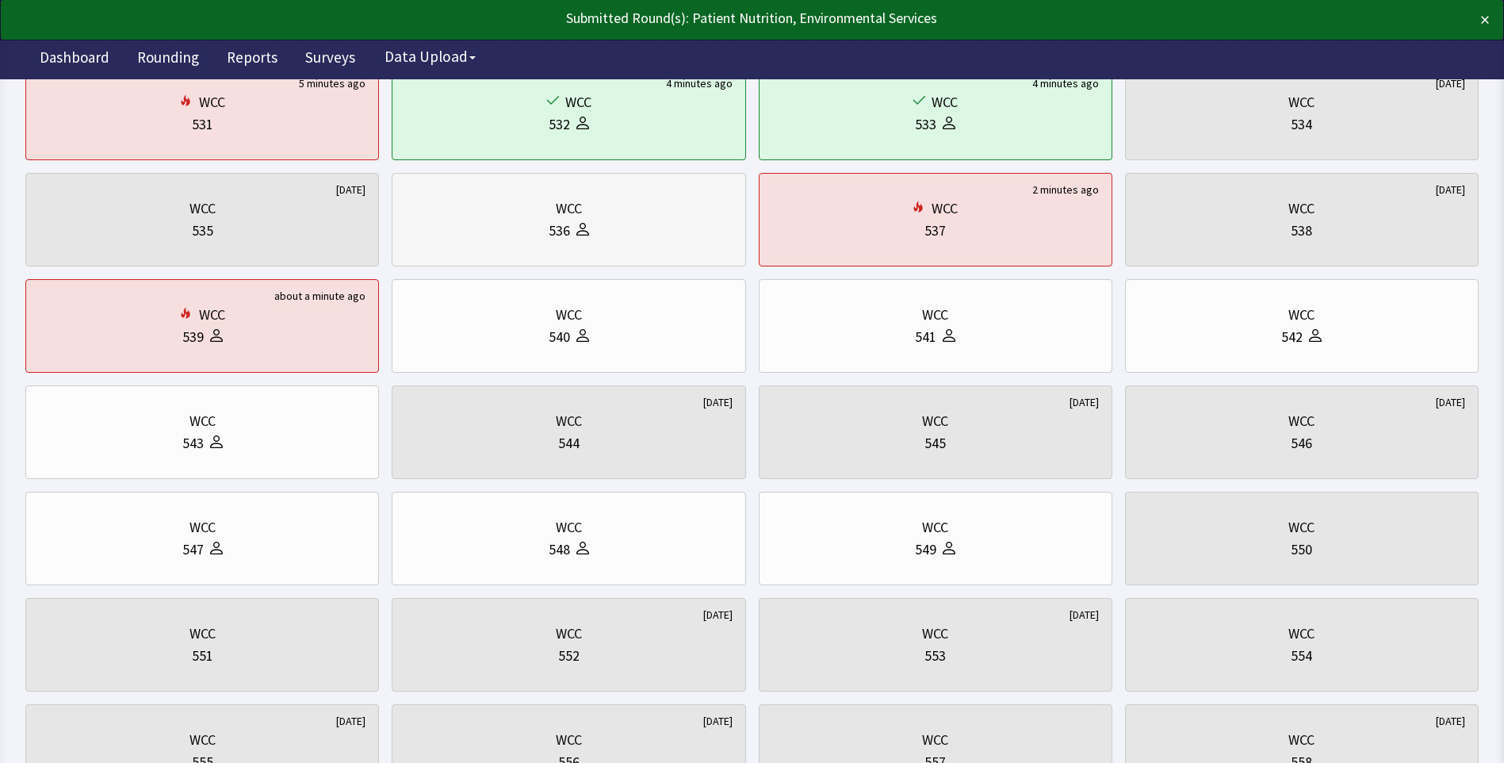
click at [490, 227] on div "536" at bounding box center [568, 231] width 327 height 22
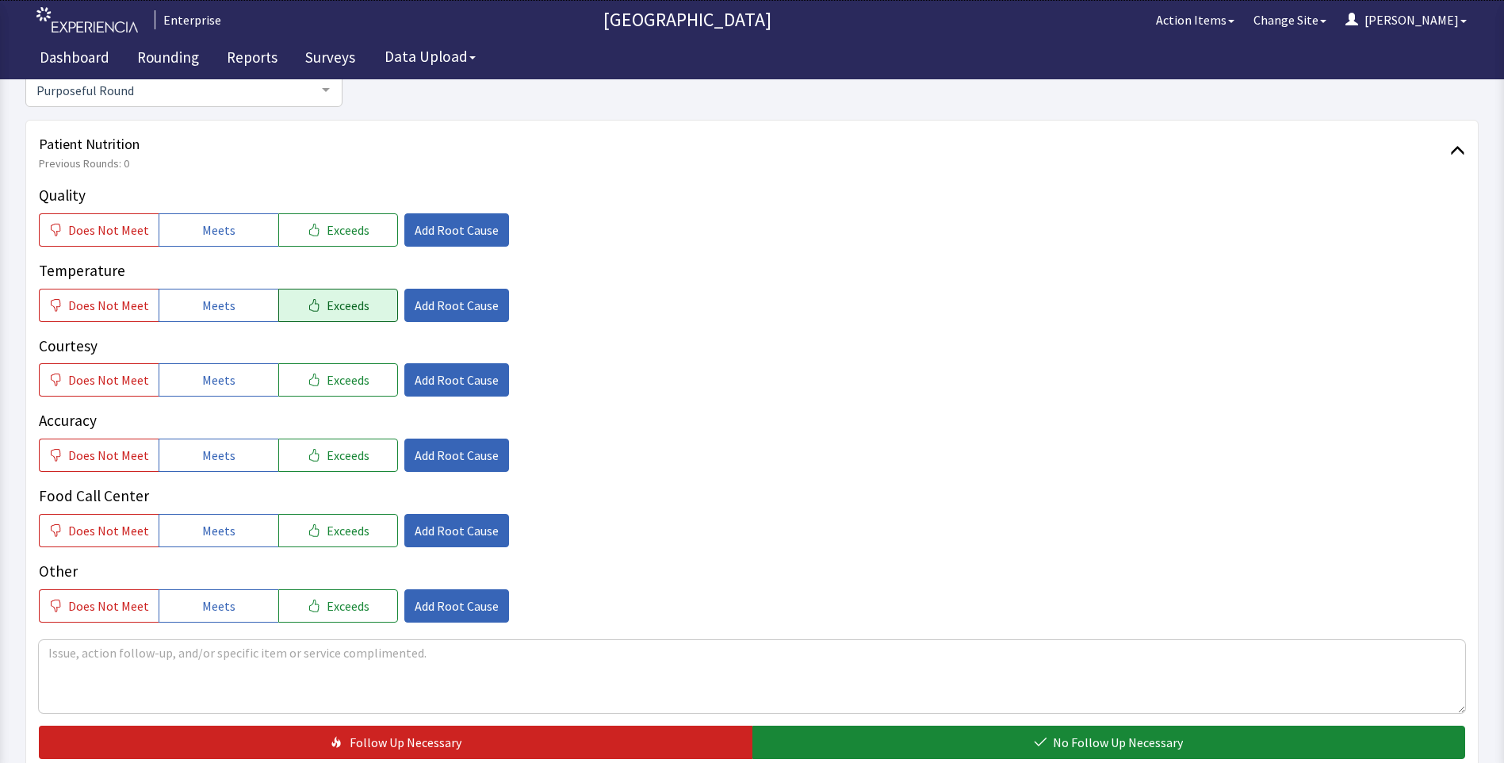
scroll to position [238, 0]
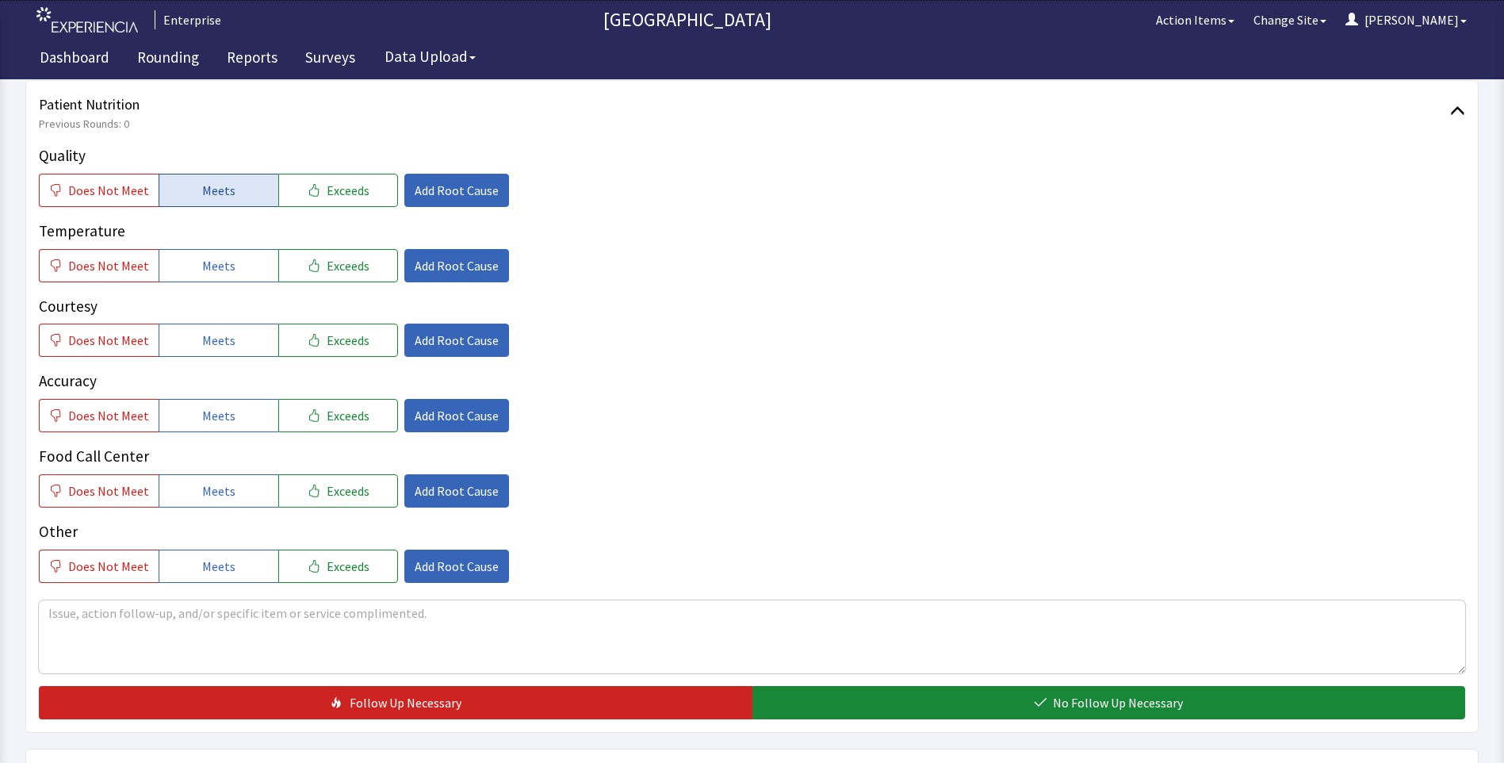
click at [215, 193] on span "Meets" at bounding box center [218, 190] width 33 height 19
drag, startPoint x: 209, startPoint y: 269, endPoint x: 208, endPoint y: 312, distance: 42.8
click at [209, 273] on span "Meets" at bounding box center [218, 265] width 33 height 19
drag, startPoint x: 205, startPoint y: 336, endPoint x: 211, endPoint y: 367, distance: 31.4
click at [206, 342] on span "Meets" at bounding box center [218, 340] width 33 height 19
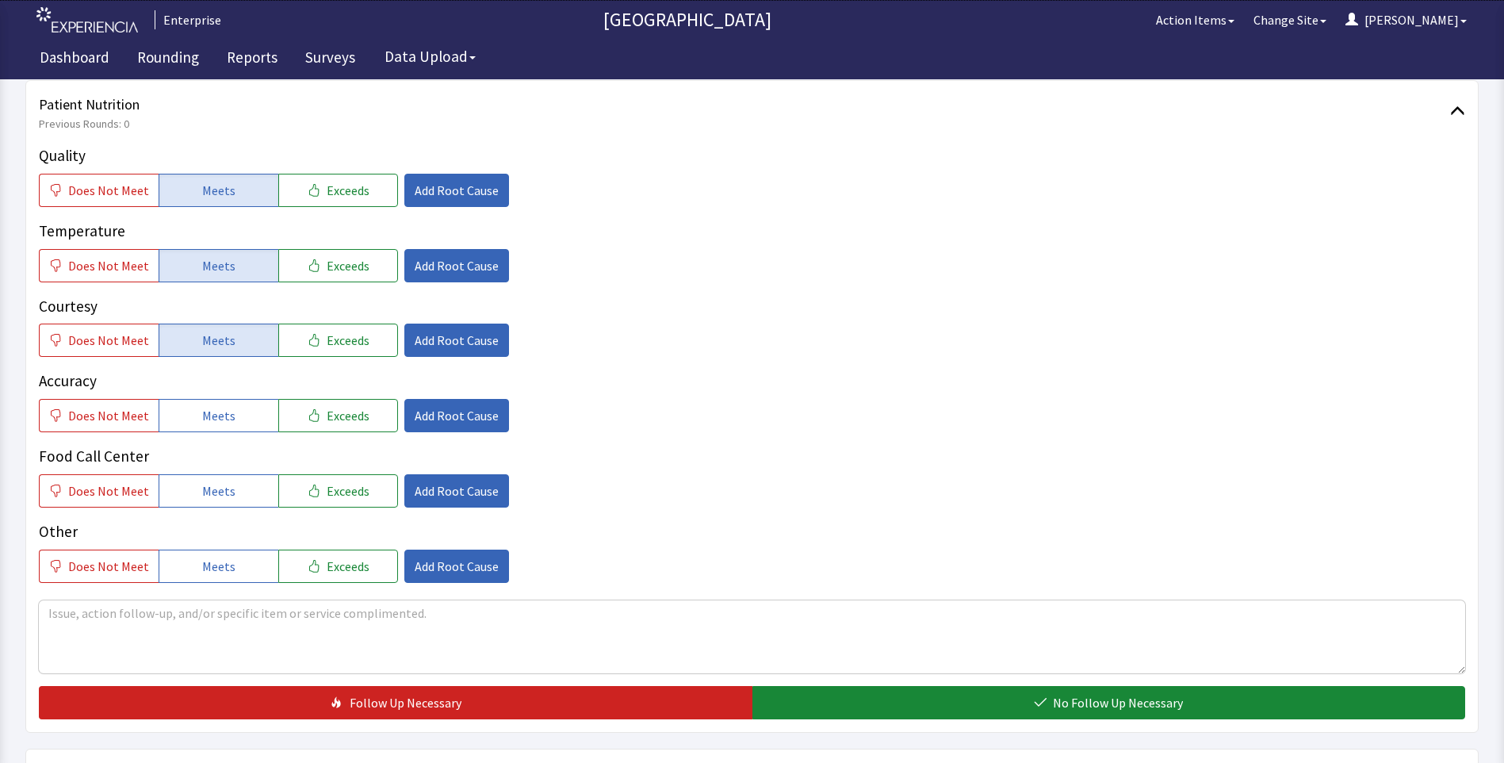
drag, startPoint x: 220, startPoint y: 413, endPoint x: 227, endPoint y: 468, distance: 55.2
click at [223, 423] on span "Meets" at bounding box center [218, 415] width 33 height 19
drag, startPoint x: 226, startPoint y: 481, endPoint x: 358, endPoint y: 412, distance: 148.6
click at [231, 483] on button "Meets" at bounding box center [219, 490] width 120 height 33
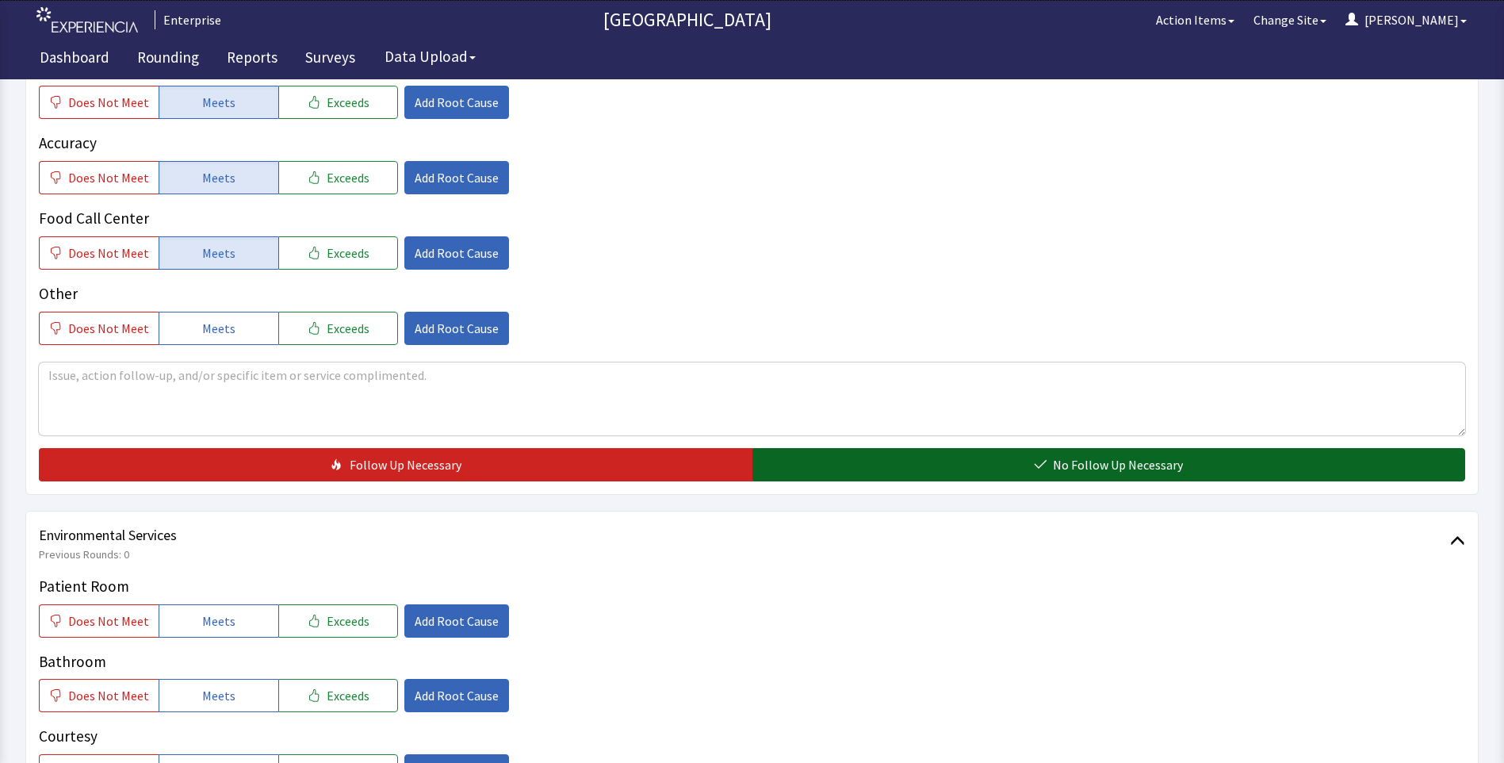
click at [837, 475] on button "No Follow Up Necessary" at bounding box center [1108, 464] width 713 height 33
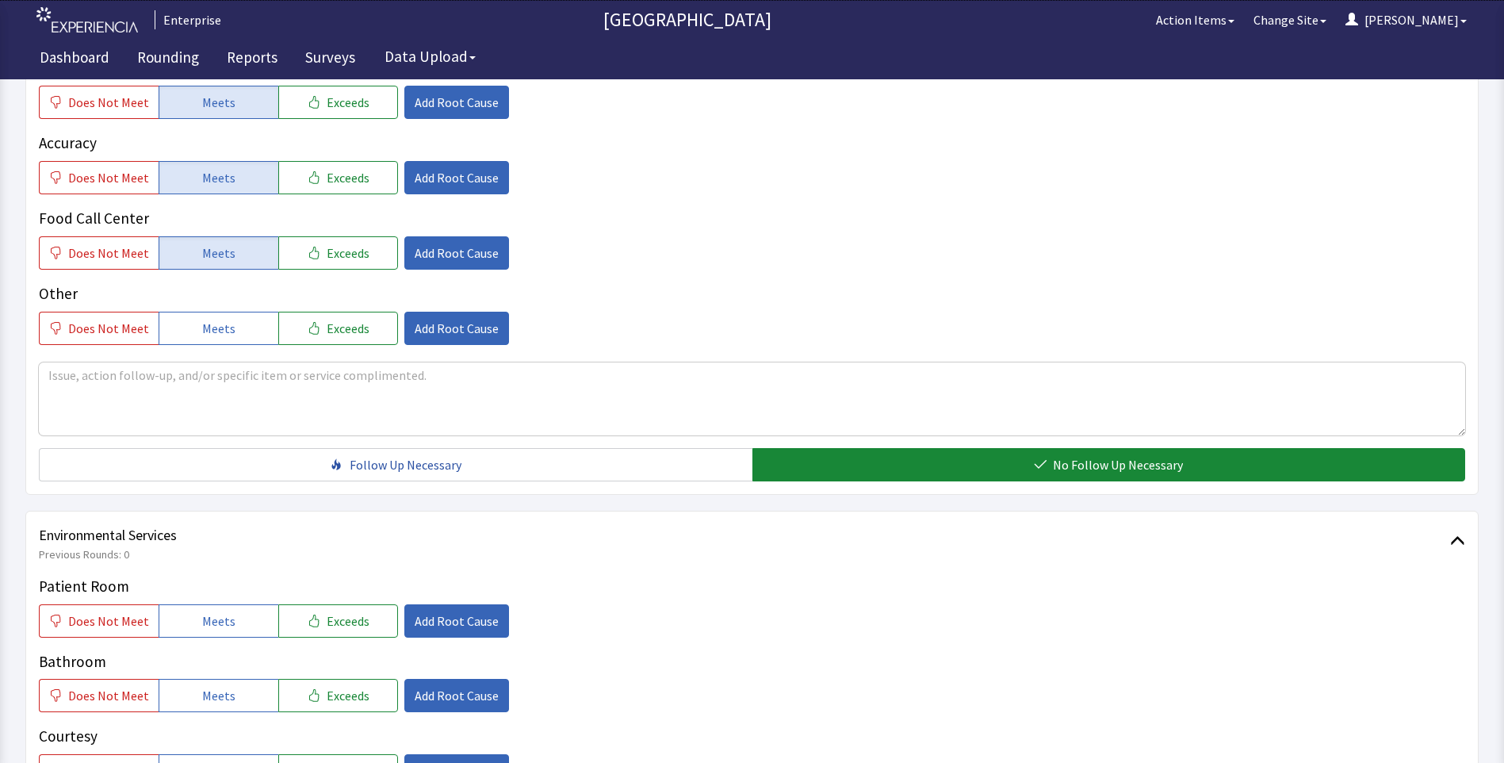
scroll to position [713, 0]
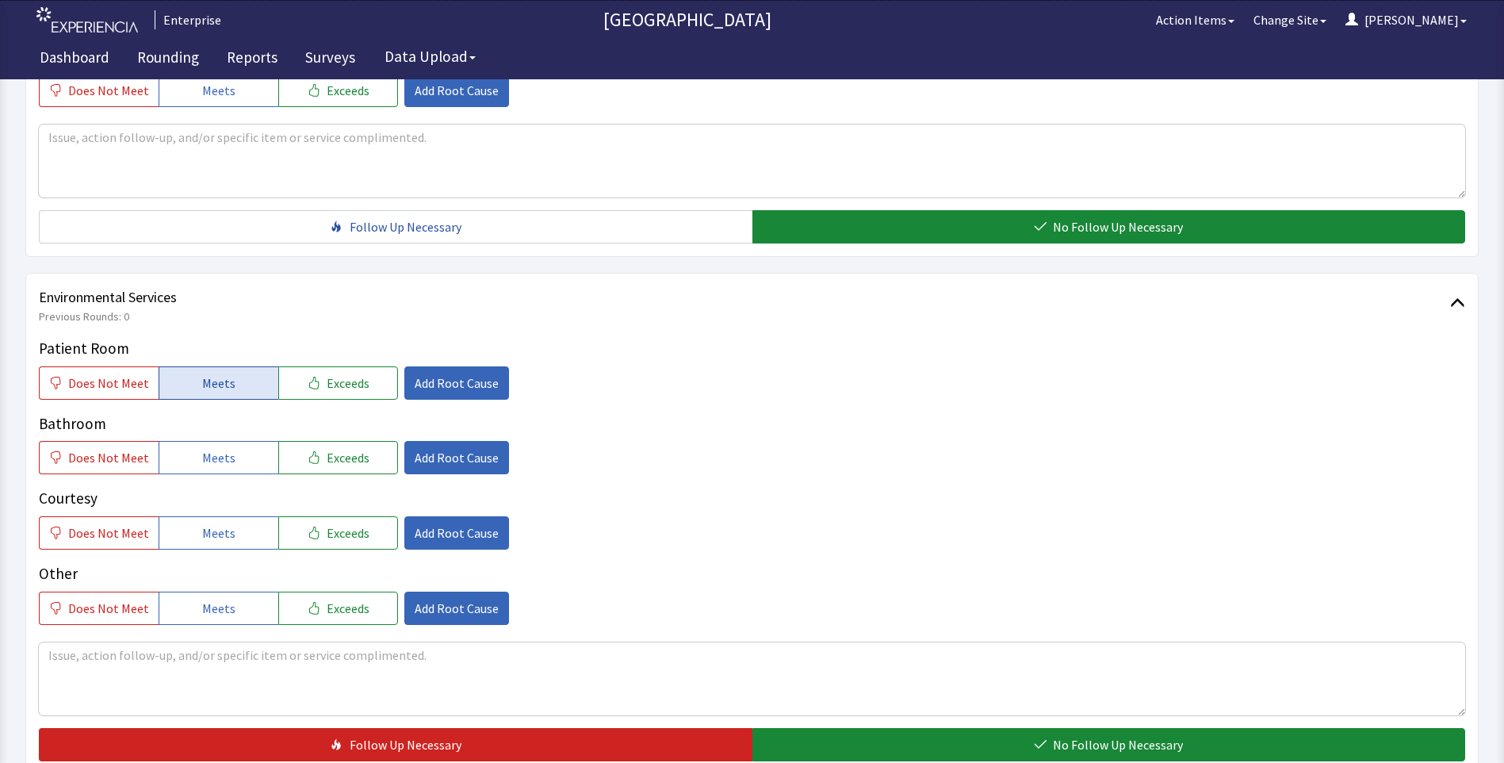
click at [214, 382] on span "Meets" at bounding box center [218, 382] width 33 height 19
drag, startPoint x: 208, startPoint y: 457, endPoint x: 216, endPoint y: 492, distance: 35.8
click at [211, 470] on button "Meets" at bounding box center [219, 457] width 120 height 33
drag, startPoint x: 217, startPoint y: 541, endPoint x: 276, endPoint y: 551, distance: 59.6
click at [222, 545] on button "Meets" at bounding box center [219, 532] width 120 height 33
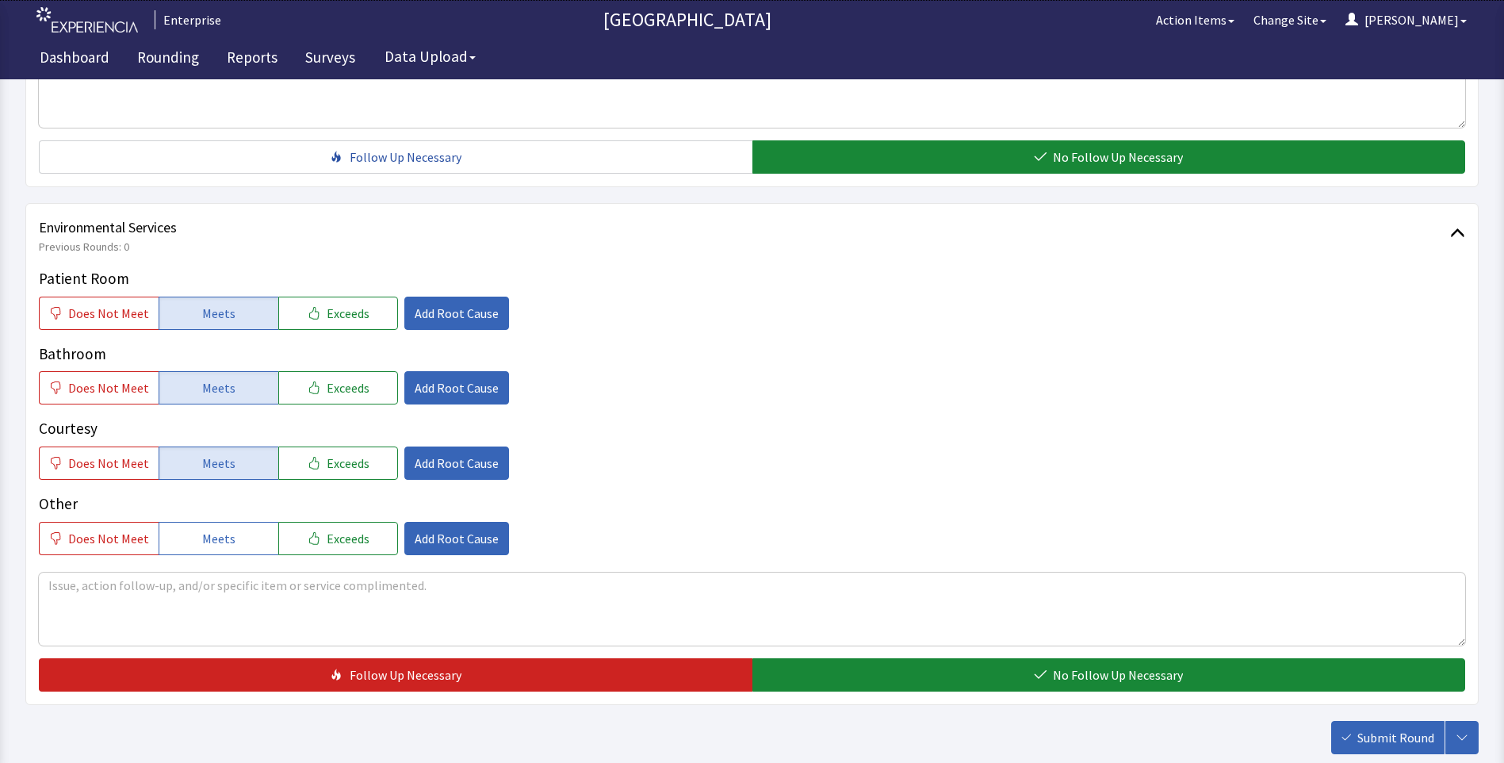
scroll to position [879, 0]
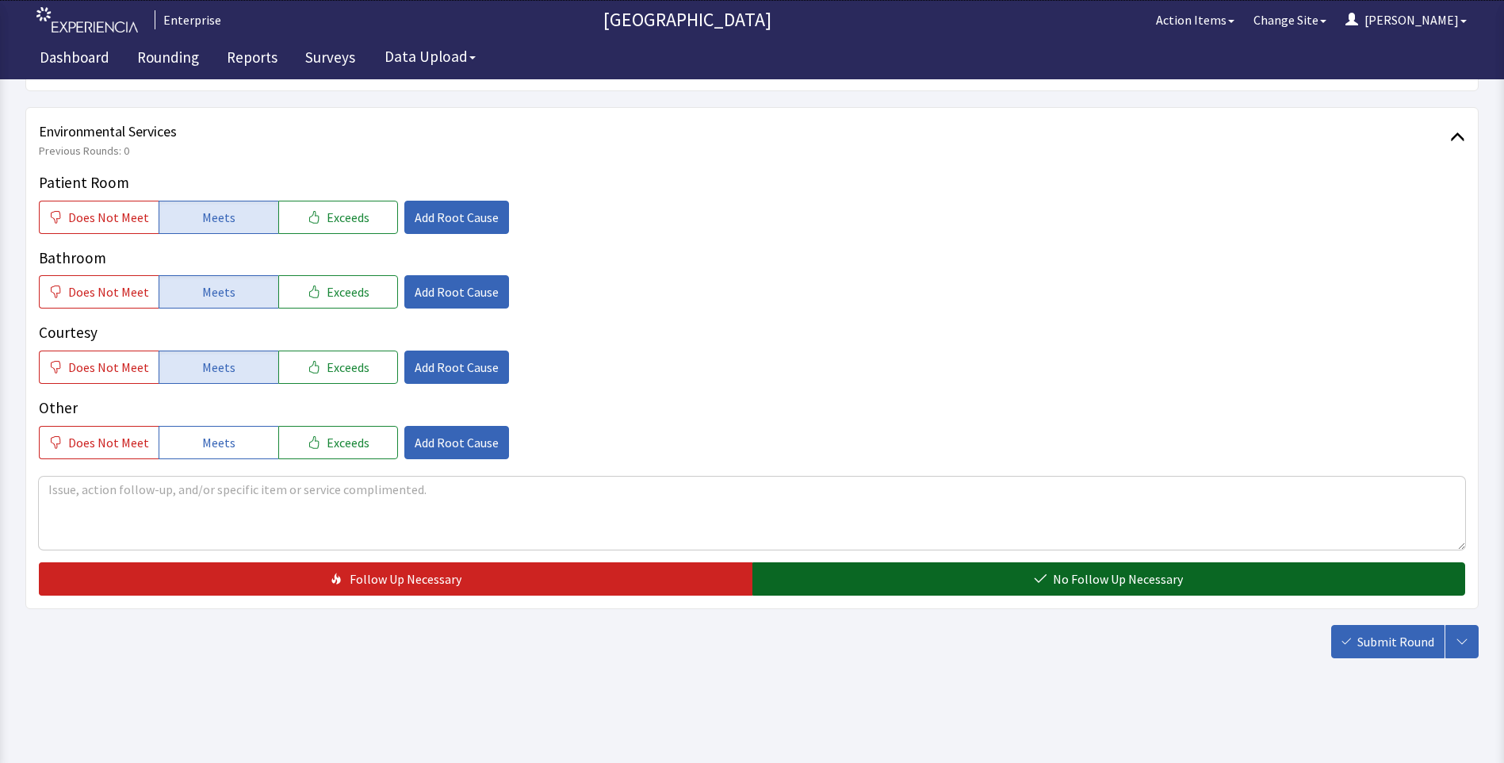
click at [843, 582] on button "No Follow Up Necessary" at bounding box center [1108, 578] width 713 height 33
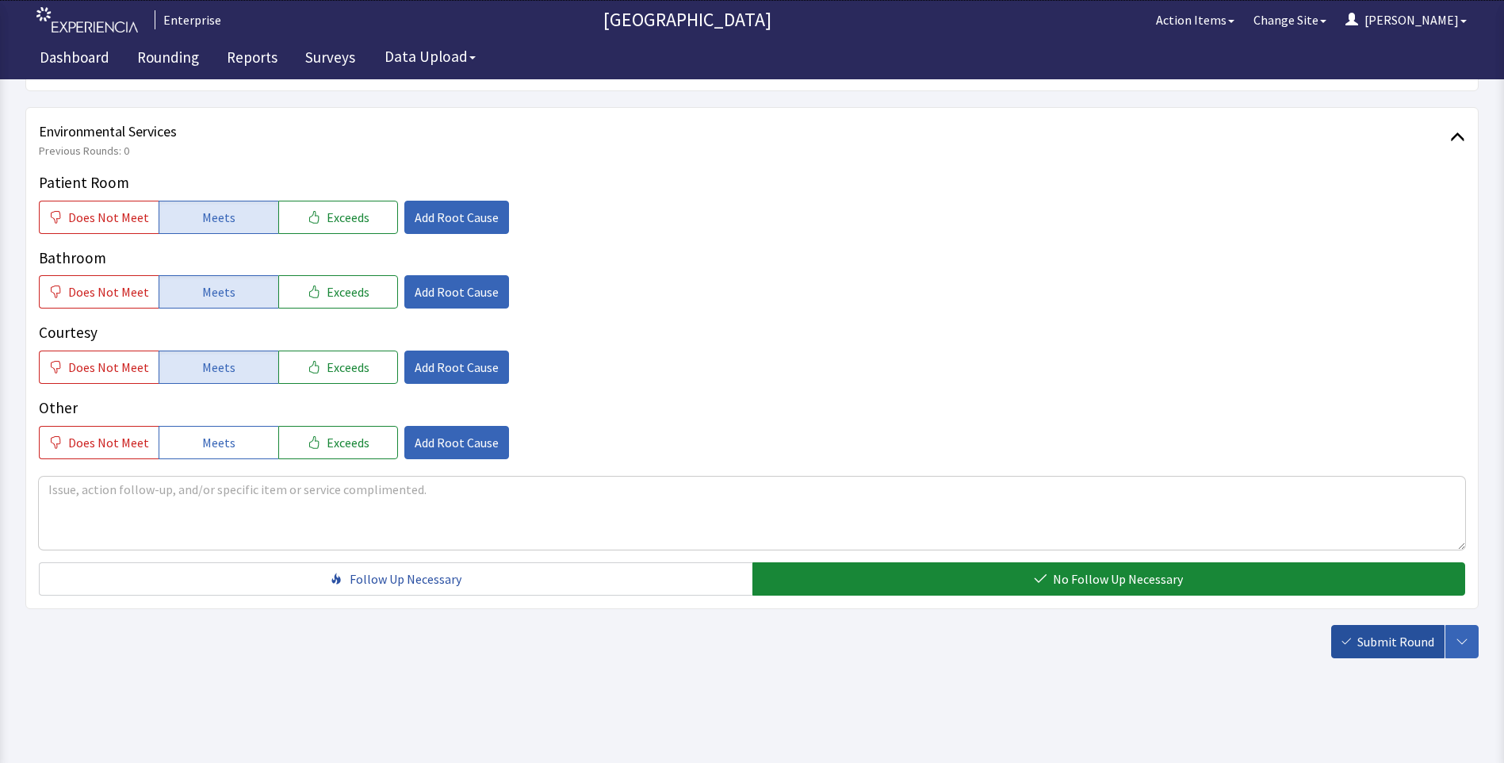
click at [1375, 641] on span "Submit Round" at bounding box center [1395, 641] width 77 height 19
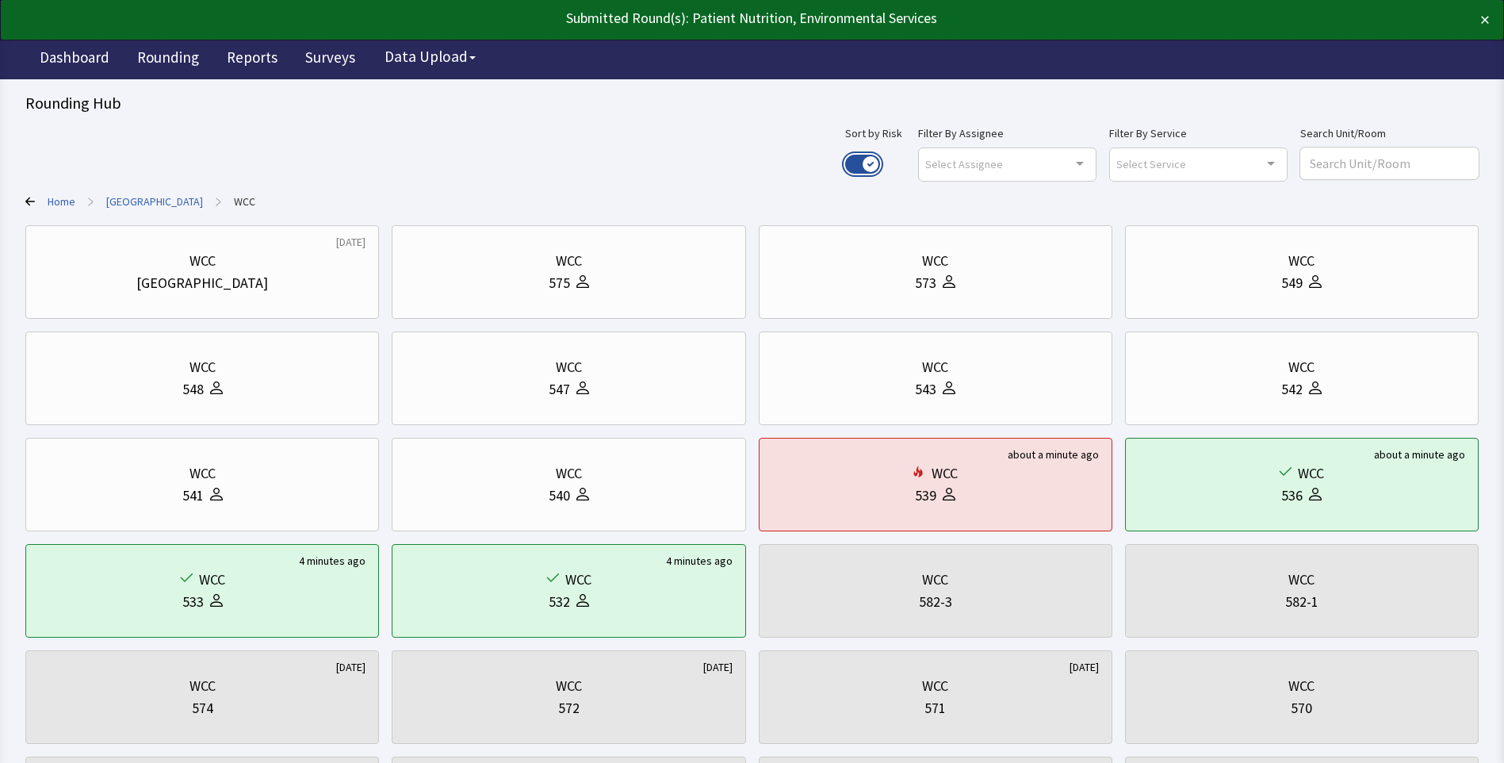
click at [880, 158] on button "Use setting" at bounding box center [862, 164] width 35 height 19
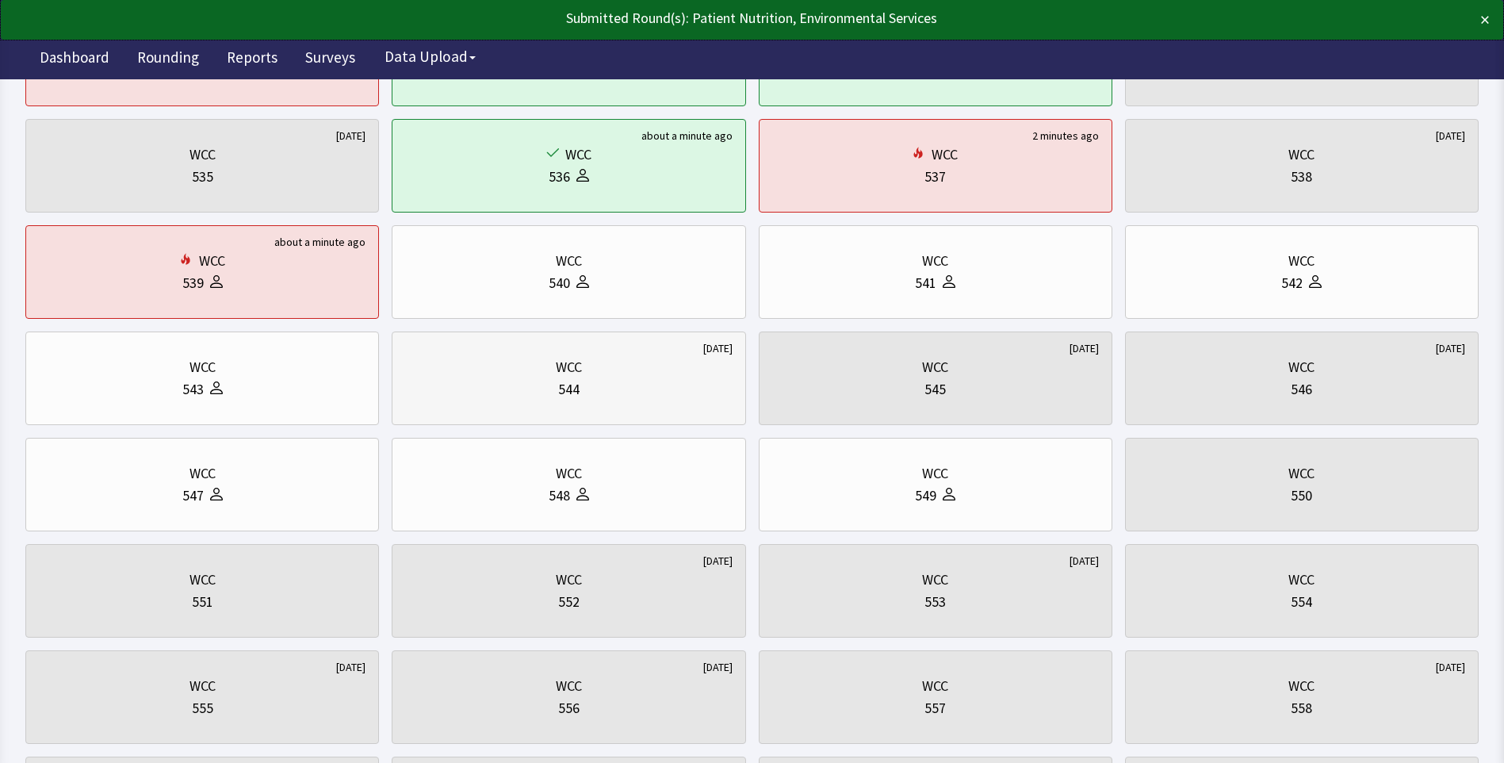
scroll to position [238, 0]
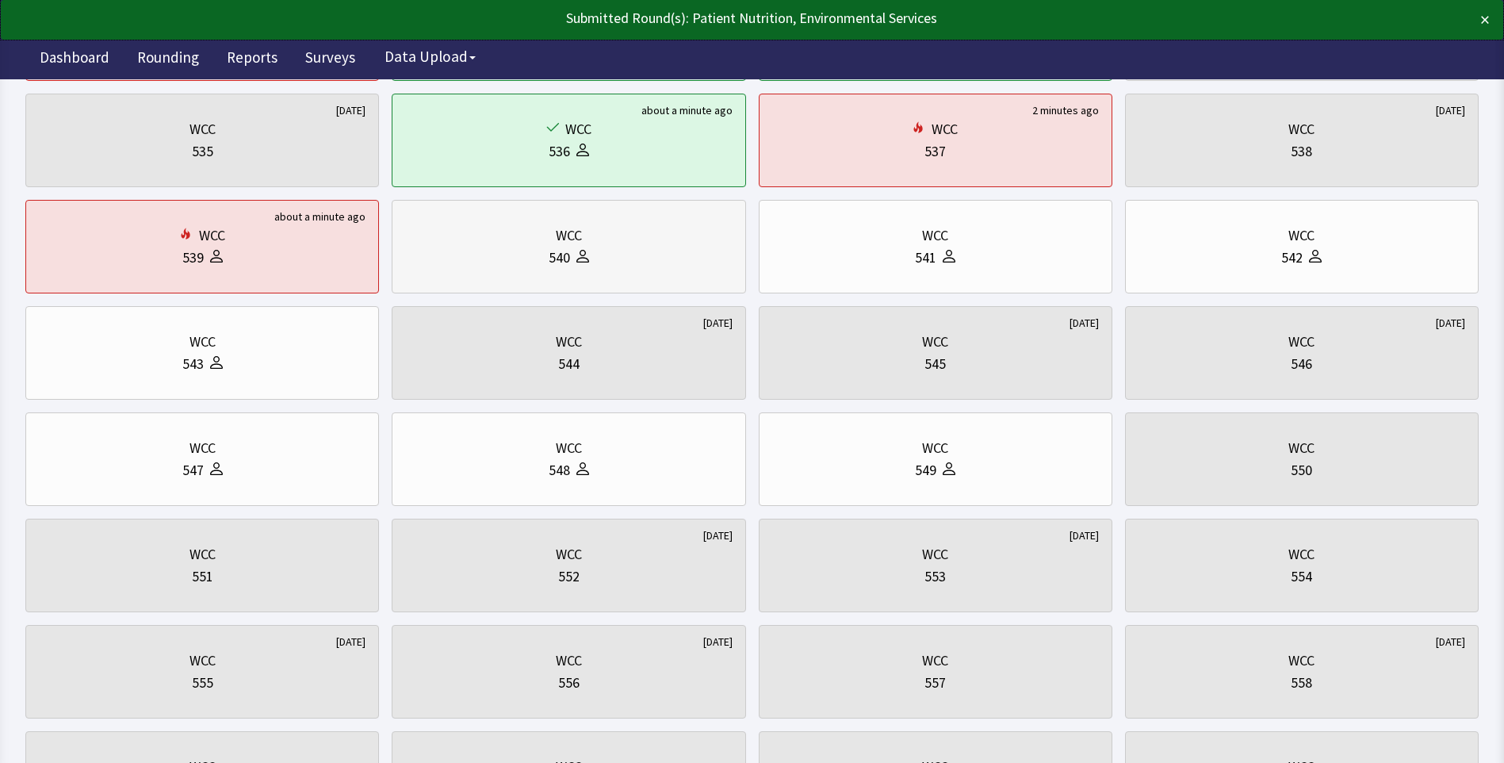
click at [519, 252] on div "540" at bounding box center [568, 258] width 327 height 22
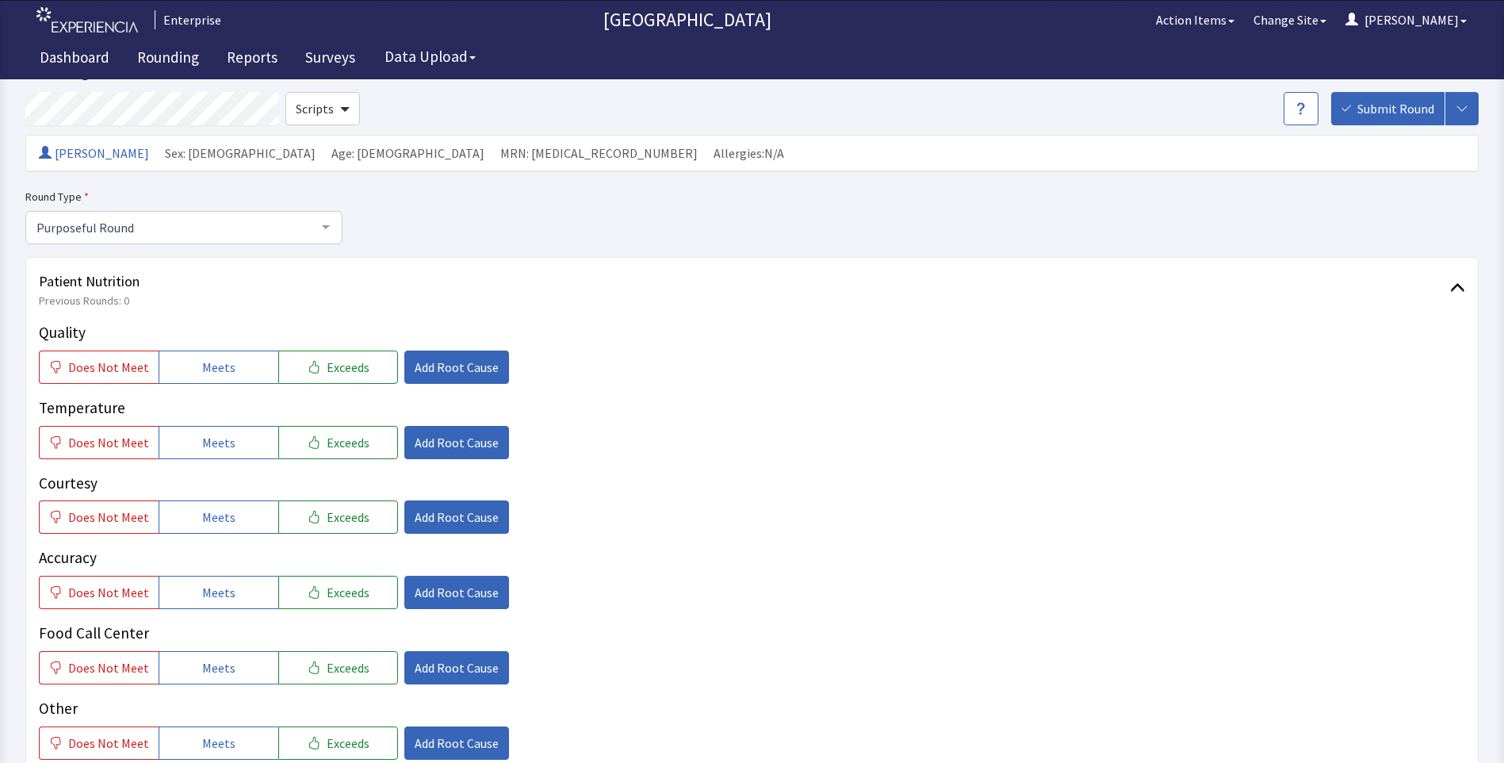
scroll to position [79, 0]
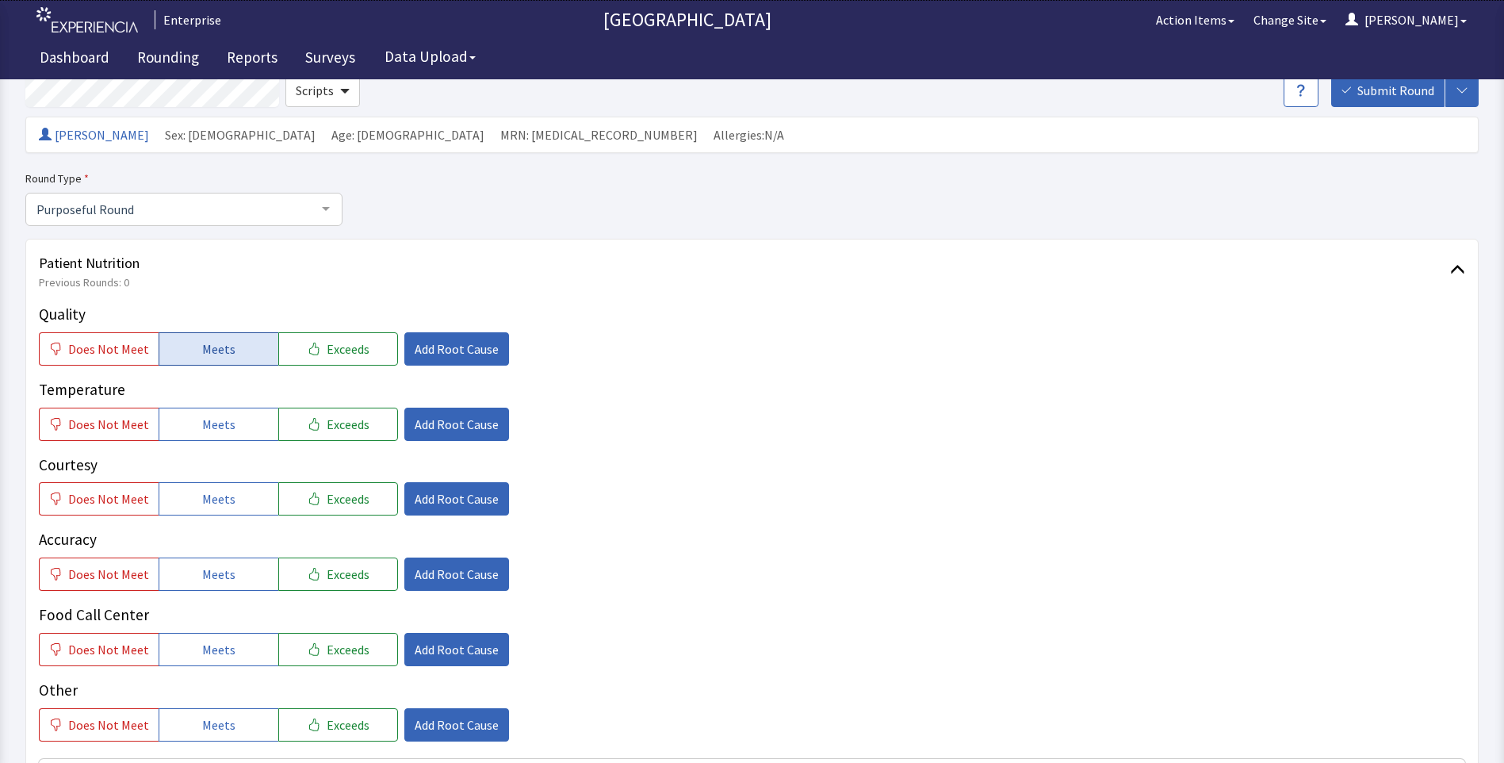
click at [205, 354] on span "Meets" at bounding box center [218, 348] width 33 height 19
drag, startPoint x: 207, startPoint y: 418, endPoint x: 210, endPoint y: 428, distance: 10.8
click at [209, 426] on span "Meets" at bounding box center [218, 424] width 33 height 19
drag, startPoint x: 224, startPoint y: 501, endPoint x: 228, endPoint y: 514, distance: 13.3
click at [225, 507] on span "Meets" at bounding box center [218, 498] width 33 height 19
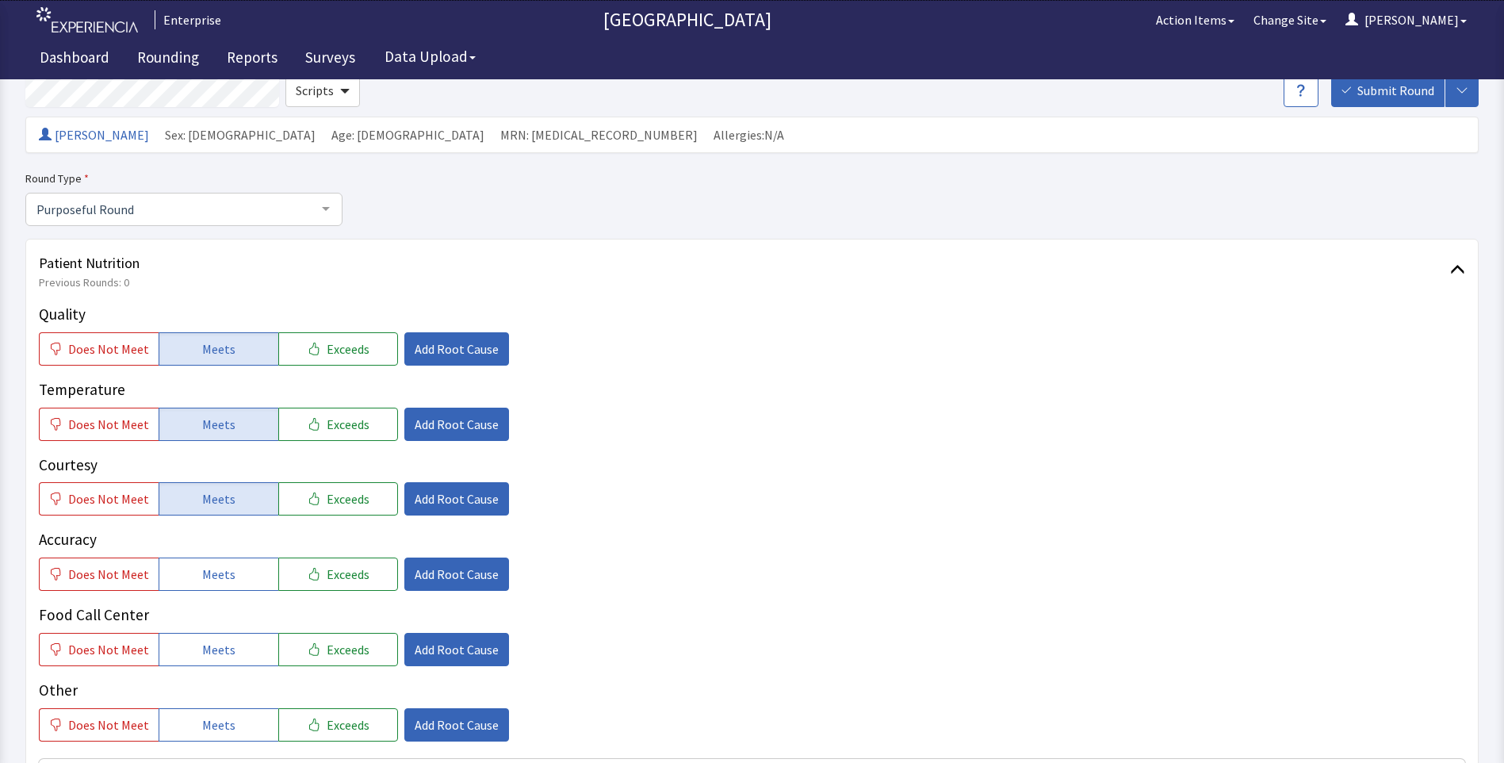
drag, startPoint x: 222, startPoint y: 575, endPoint x: 222, endPoint y: 597, distance: 22.2
click at [222, 582] on span "Meets" at bounding box center [218, 573] width 33 height 19
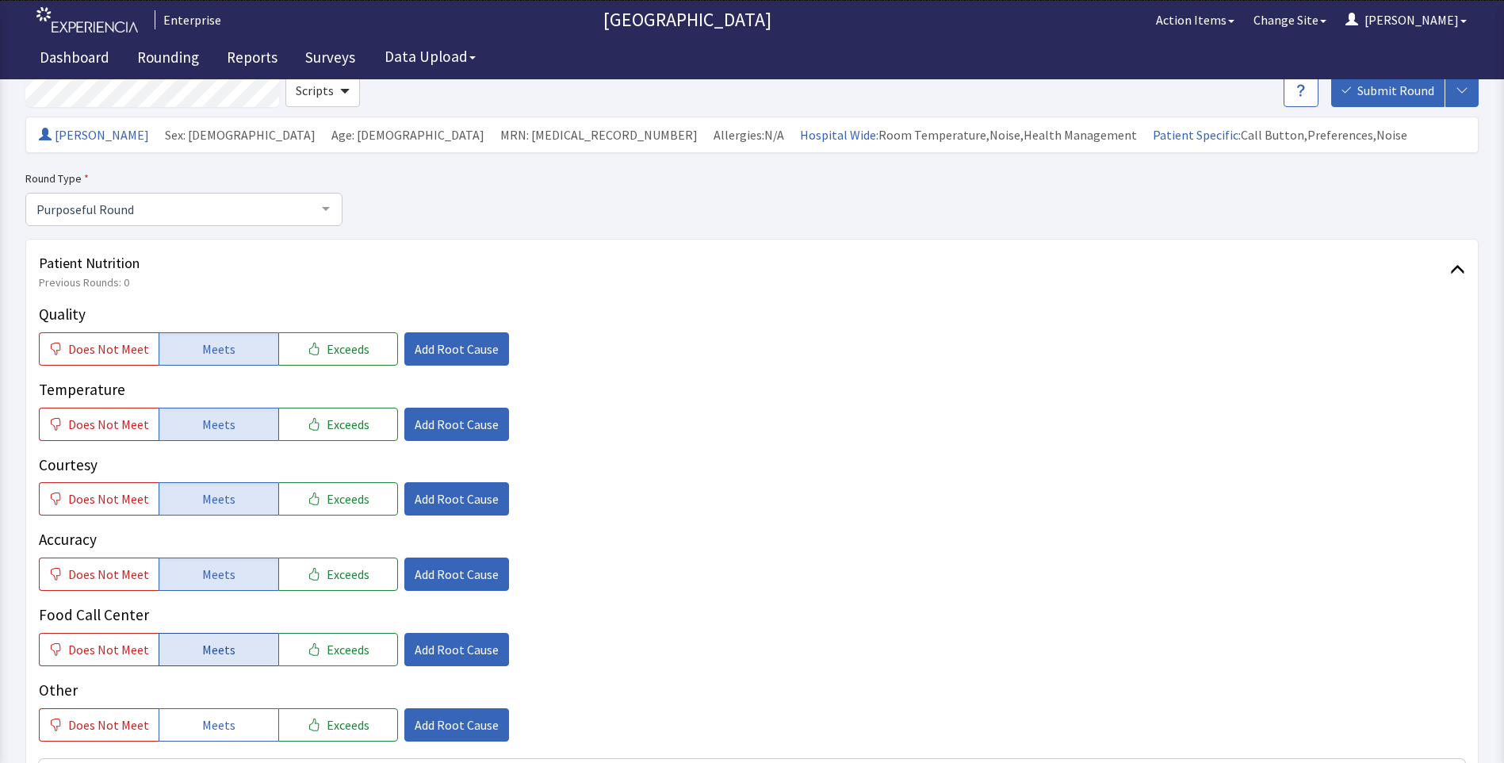
drag, startPoint x: 213, startPoint y: 644, endPoint x: 224, endPoint y: 637, distance: 12.5
click at [213, 644] on span "Meets" at bounding box center [218, 649] width 33 height 19
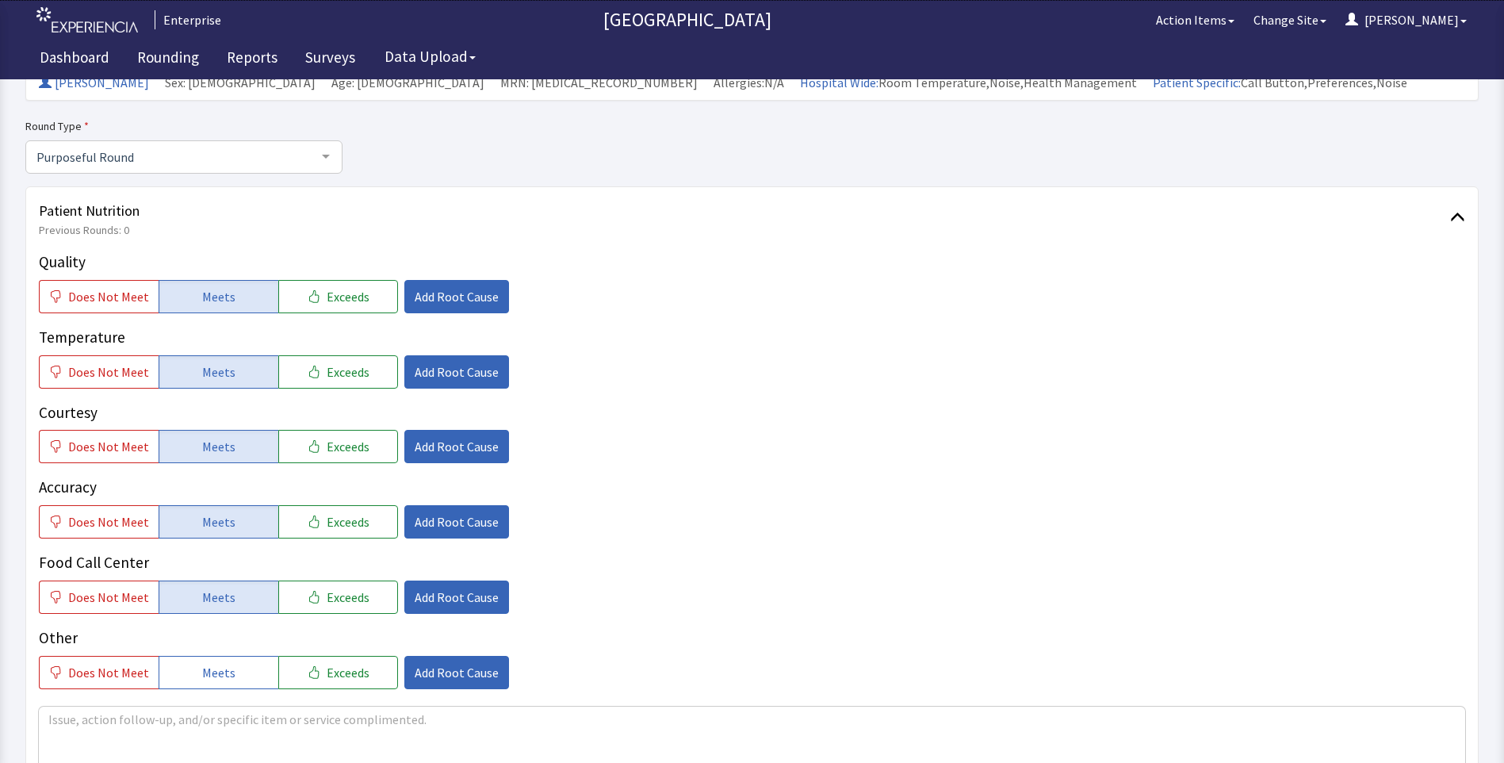
scroll to position [396, 0]
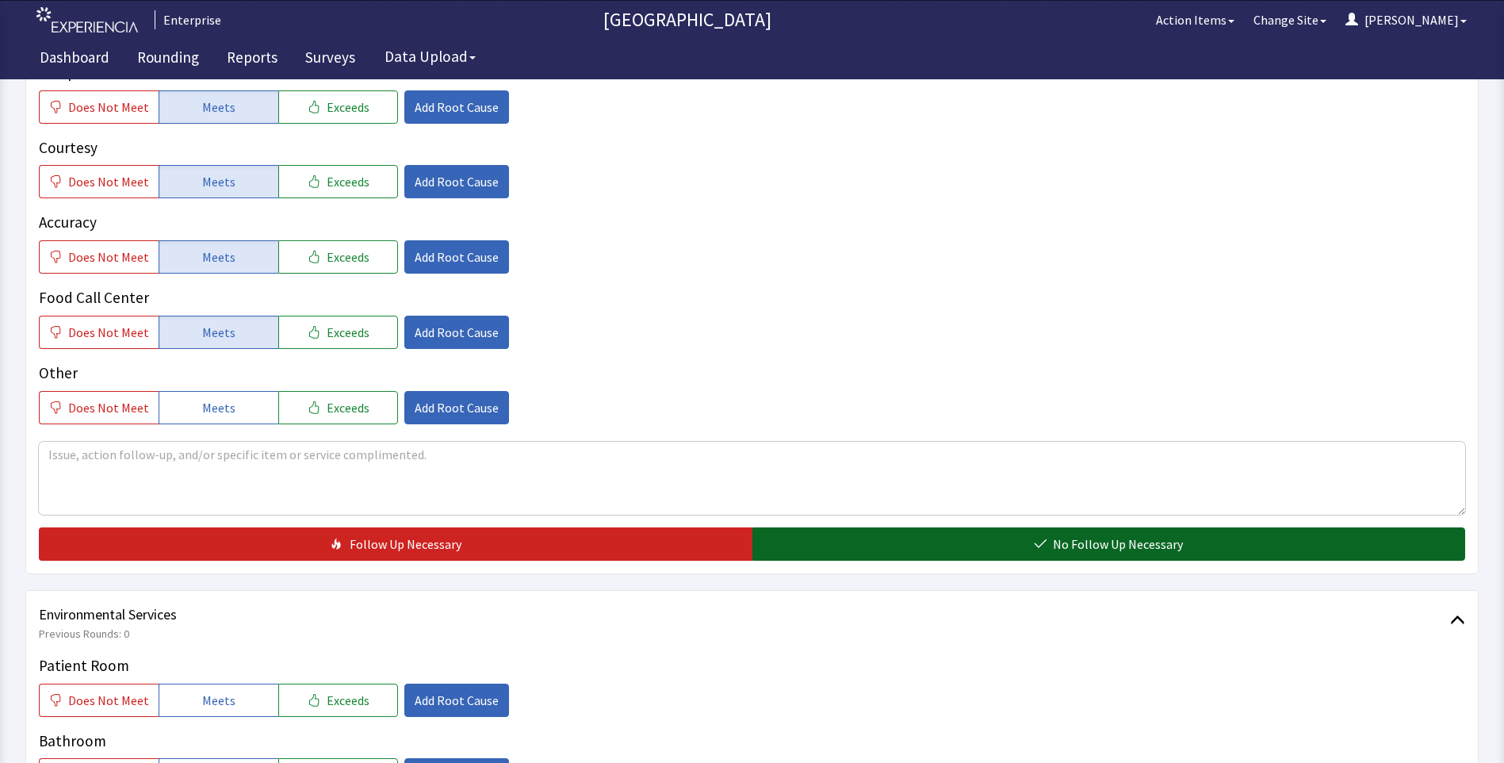
click at [764, 549] on button "No Follow Up Necessary" at bounding box center [1108, 543] width 713 height 33
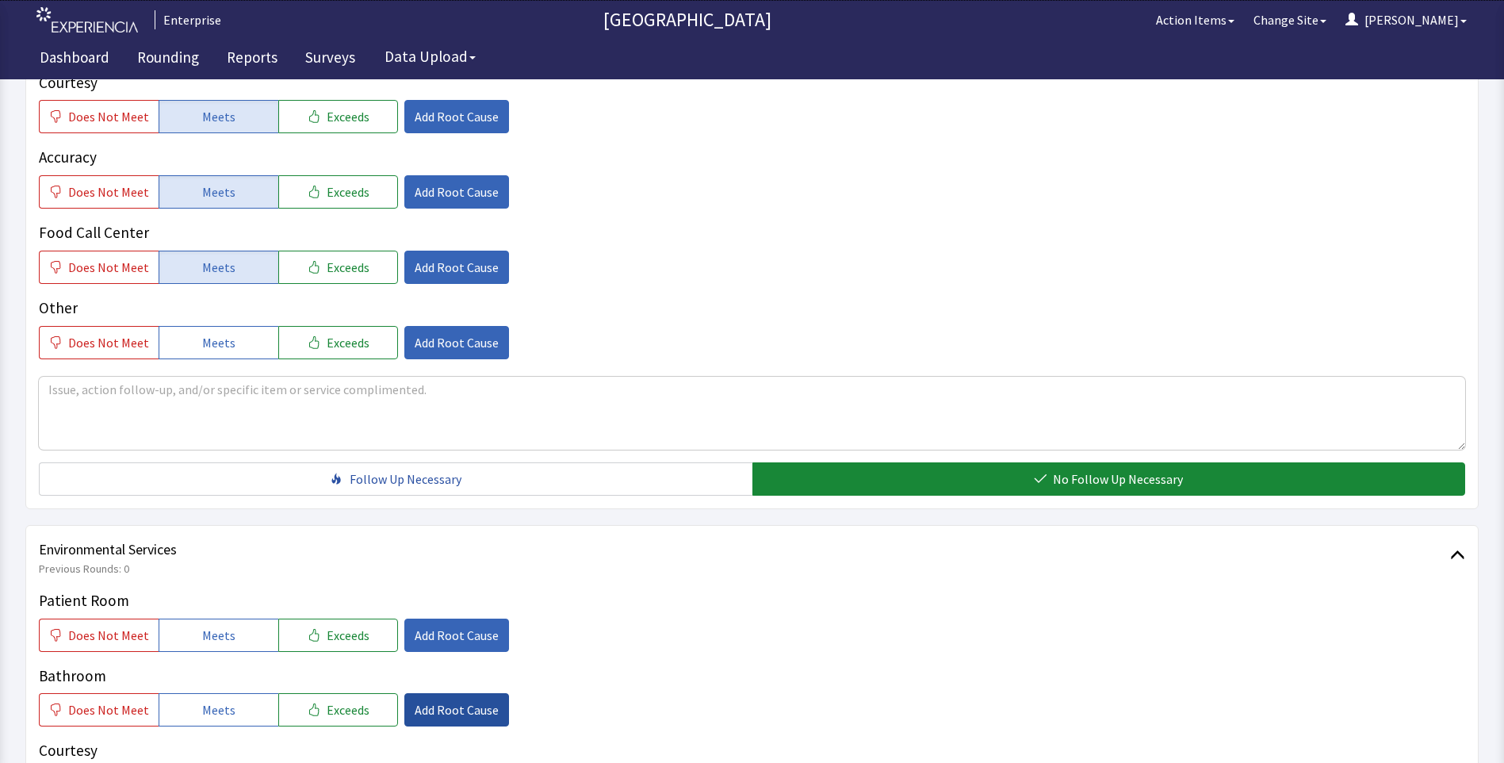
scroll to position [634, 0]
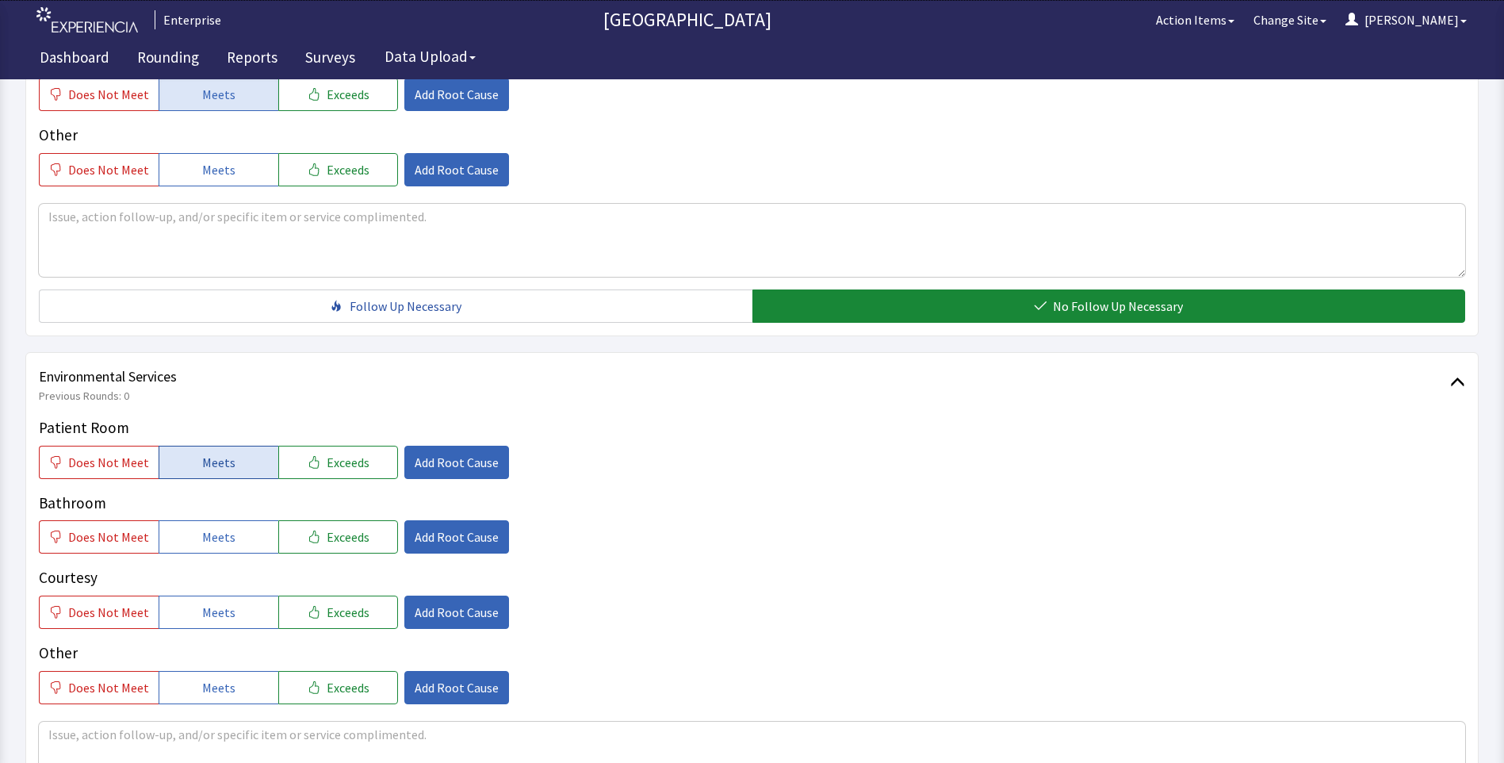
click at [208, 467] on span "Meets" at bounding box center [218, 462] width 33 height 19
drag, startPoint x: 228, startPoint y: 551, endPoint x: 239, endPoint y: 577, distance: 28.7
click at [235, 563] on div "Patient Room Does Not Meet Meets Exceeds Add Root Cause Bathroom Does Not Meet …" at bounding box center [752, 560] width 1426 height 288
click at [241, 609] on button "Meets" at bounding box center [219, 611] width 120 height 33
click at [237, 547] on button "Meets" at bounding box center [219, 536] width 120 height 33
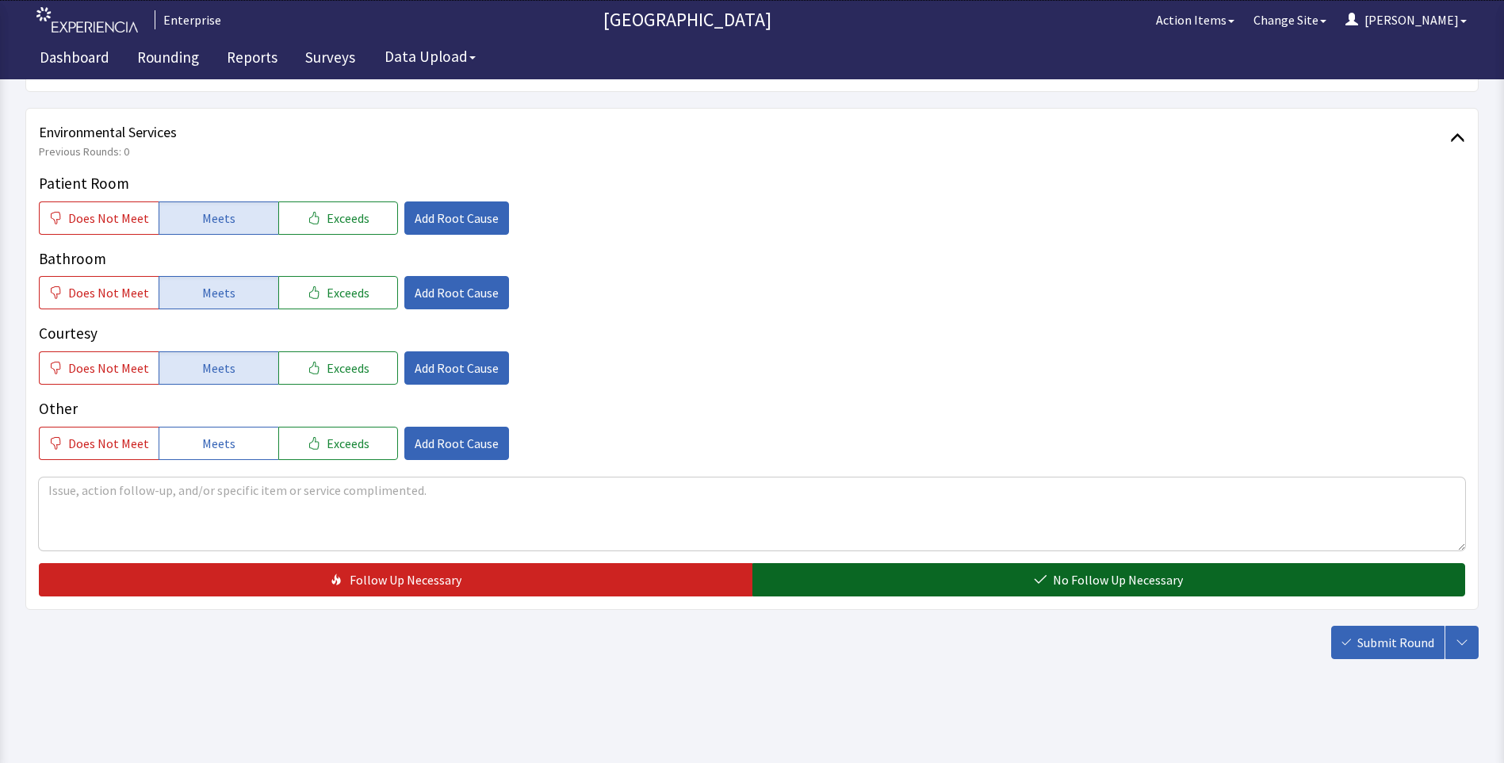
scroll to position [879, 0]
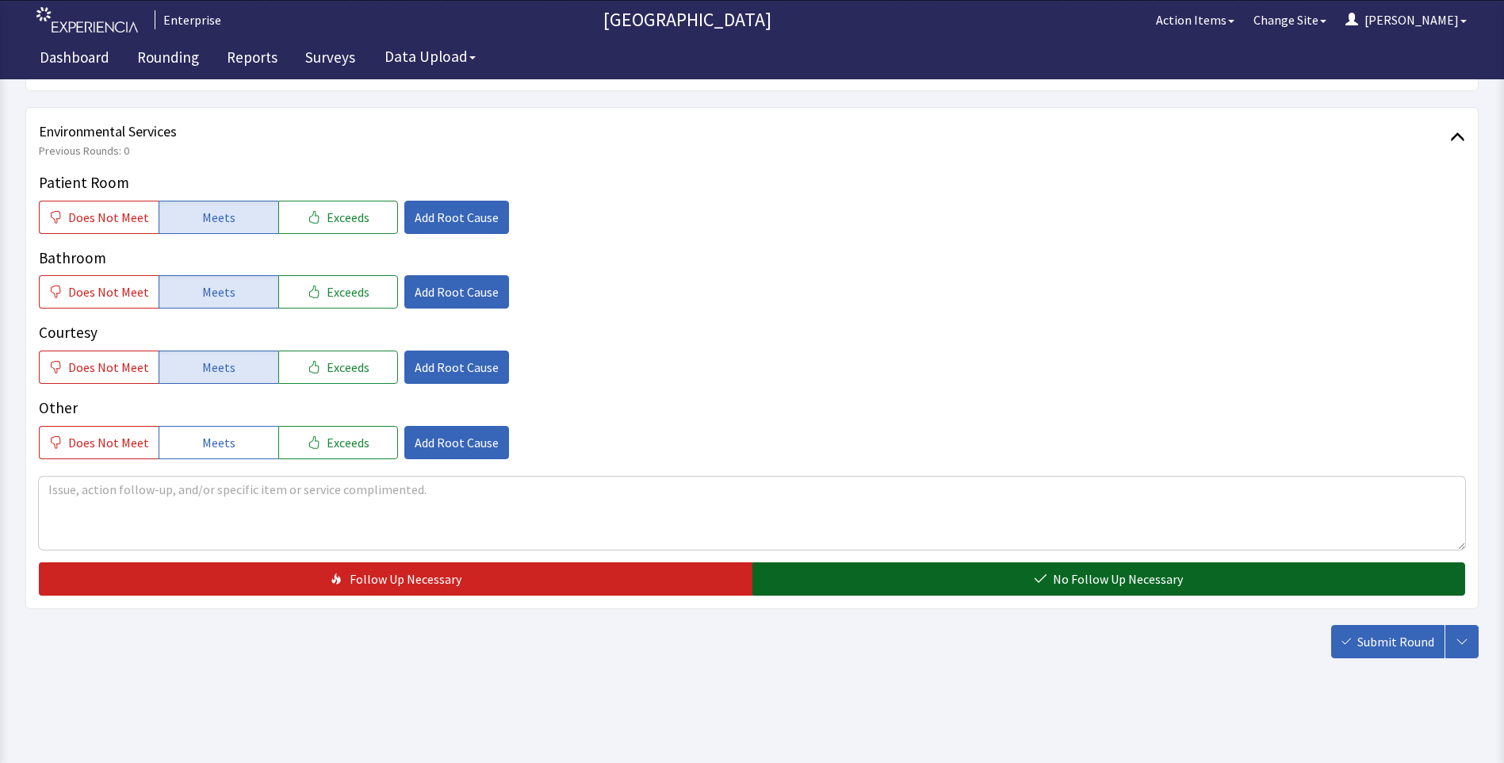
click at [885, 579] on button "No Follow Up Necessary" at bounding box center [1108, 578] width 713 height 33
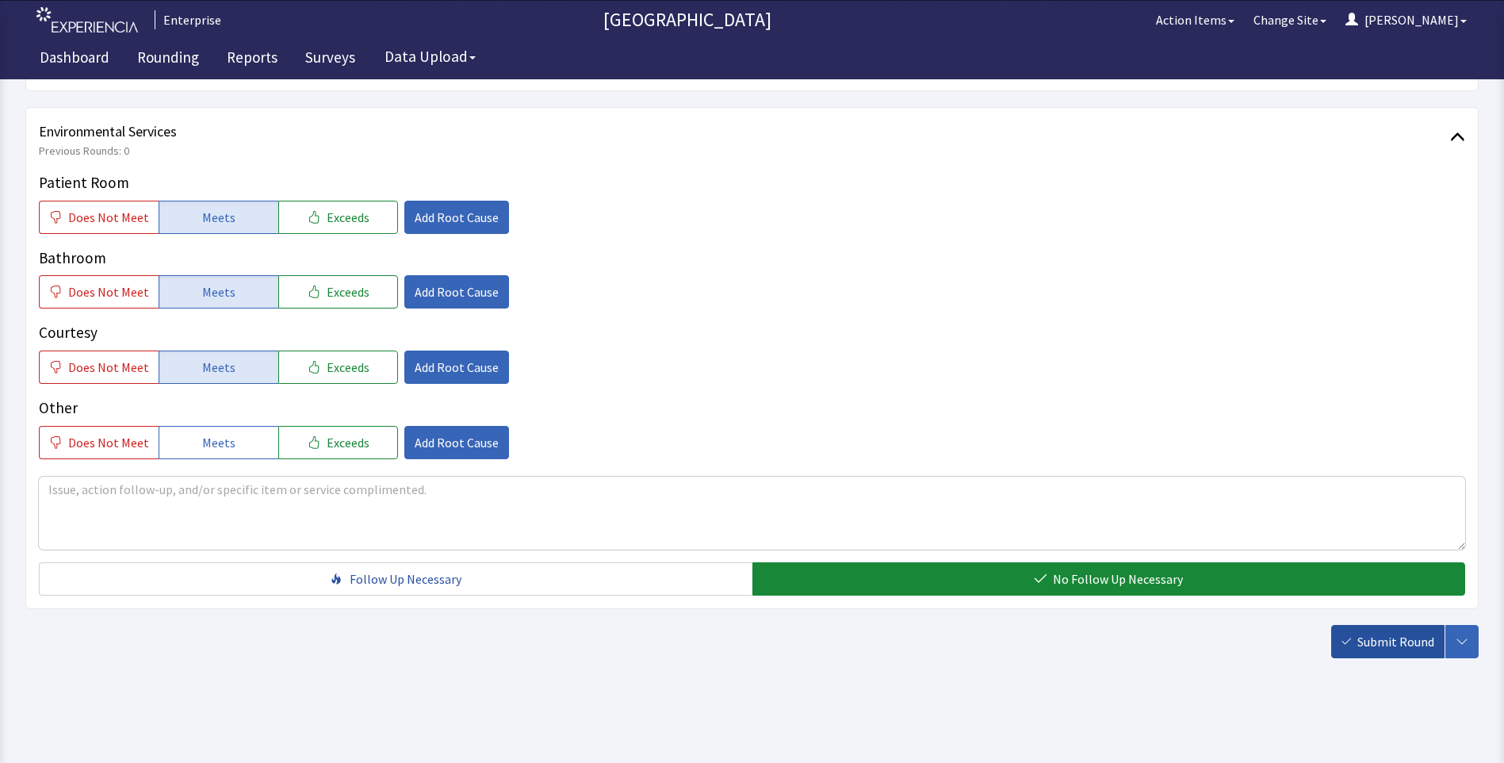
drag, startPoint x: 1389, startPoint y: 646, endPoint x: 1246, endPoint y: 595, distance: 151.4
click at [1386, 646] on span "Submit Round" at bounding box center [1395, 641] width 77 height 19
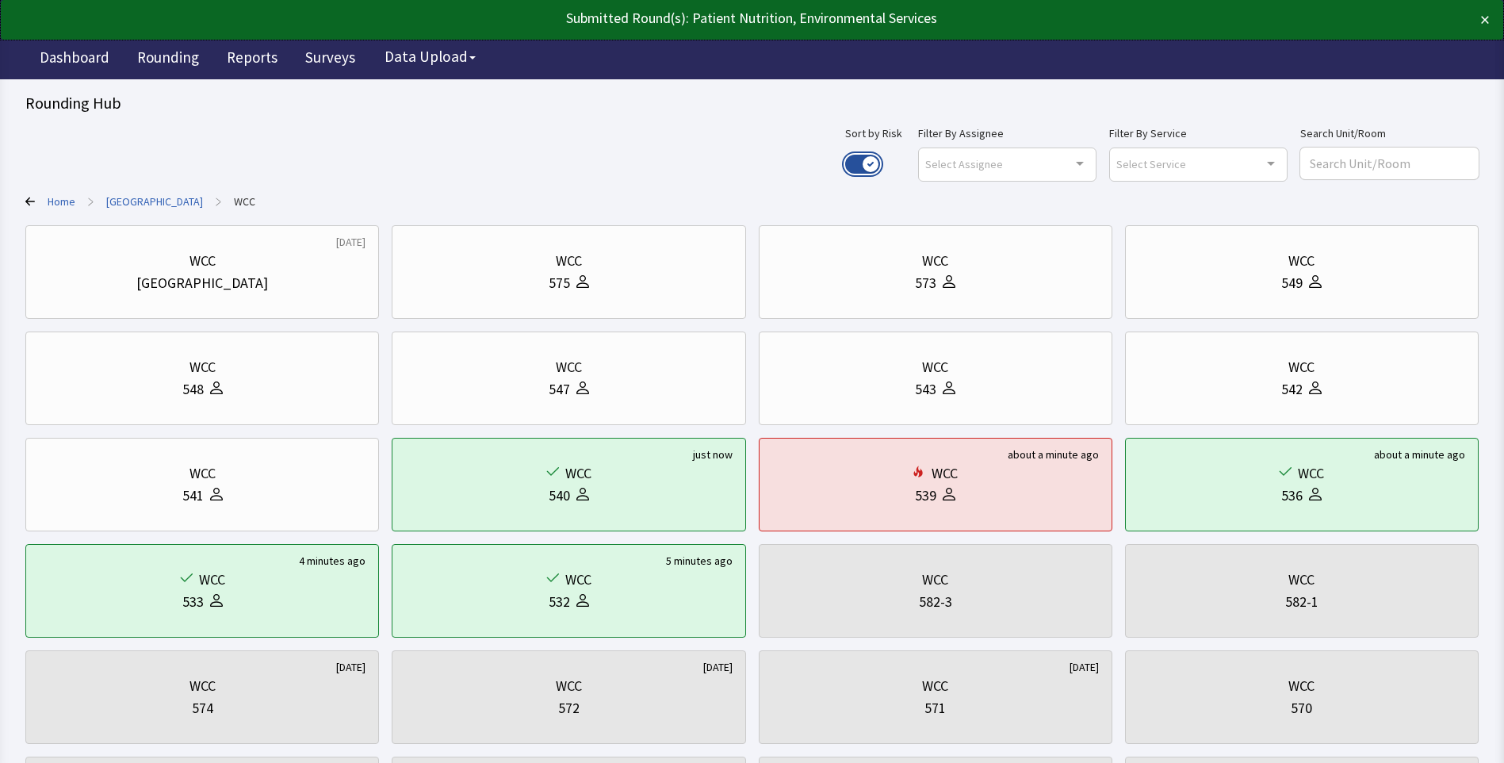
click at [880, 157] on button "Use setting" at bounding box center [862, 164] width 35 height 19
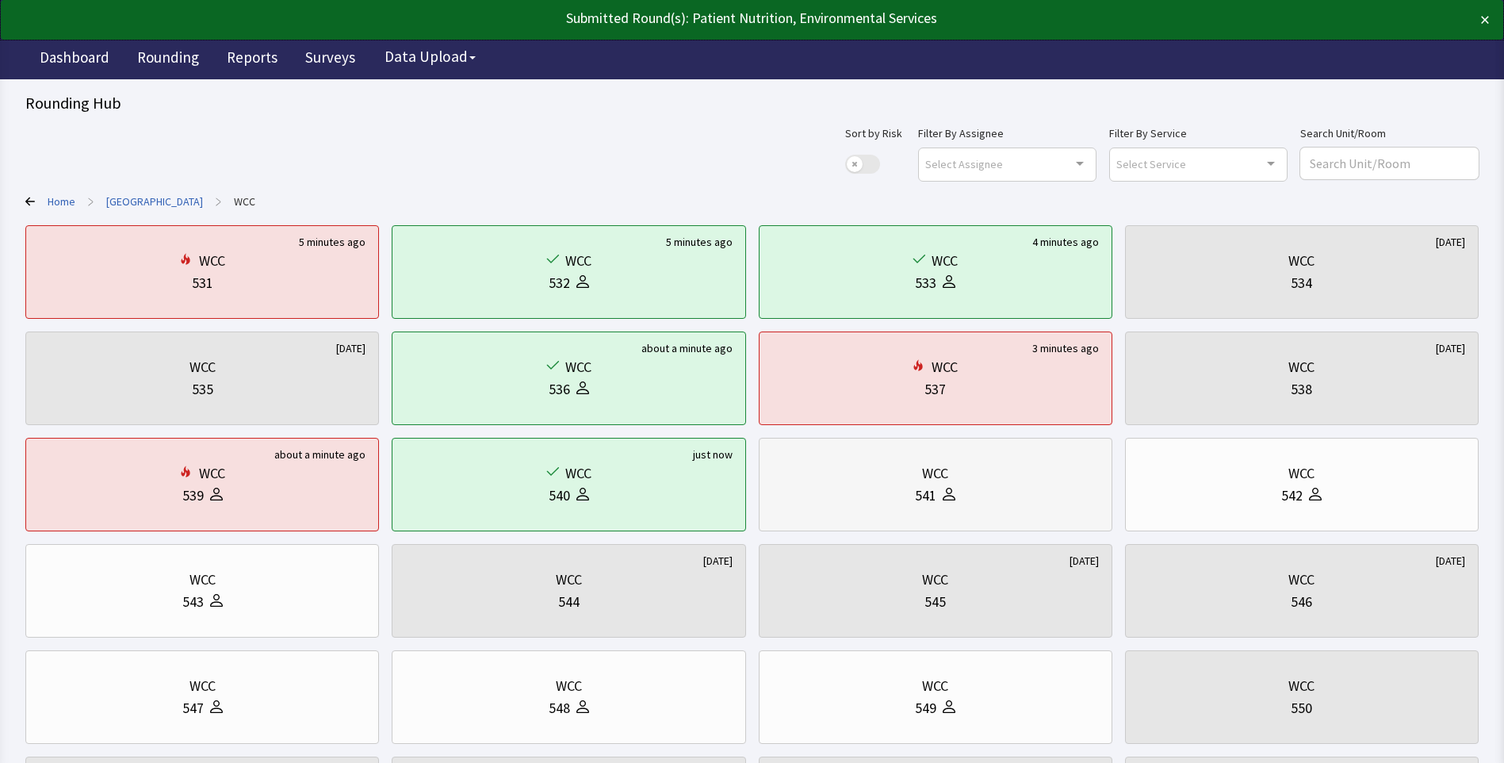
click at [949, 506] on div "WCC 541" at bounding box center [935, 484] width 327 height 76
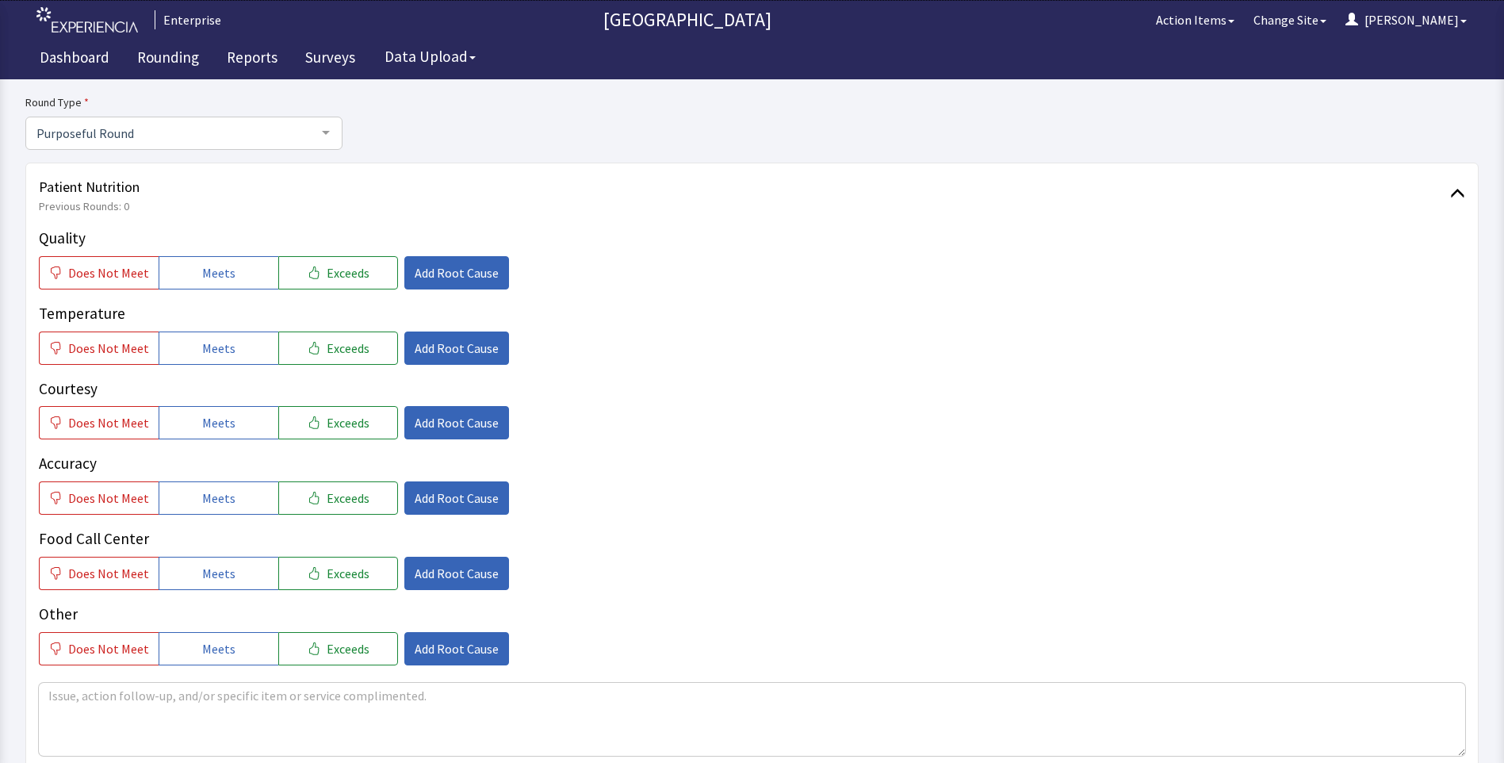
scroll to position [159, 0]
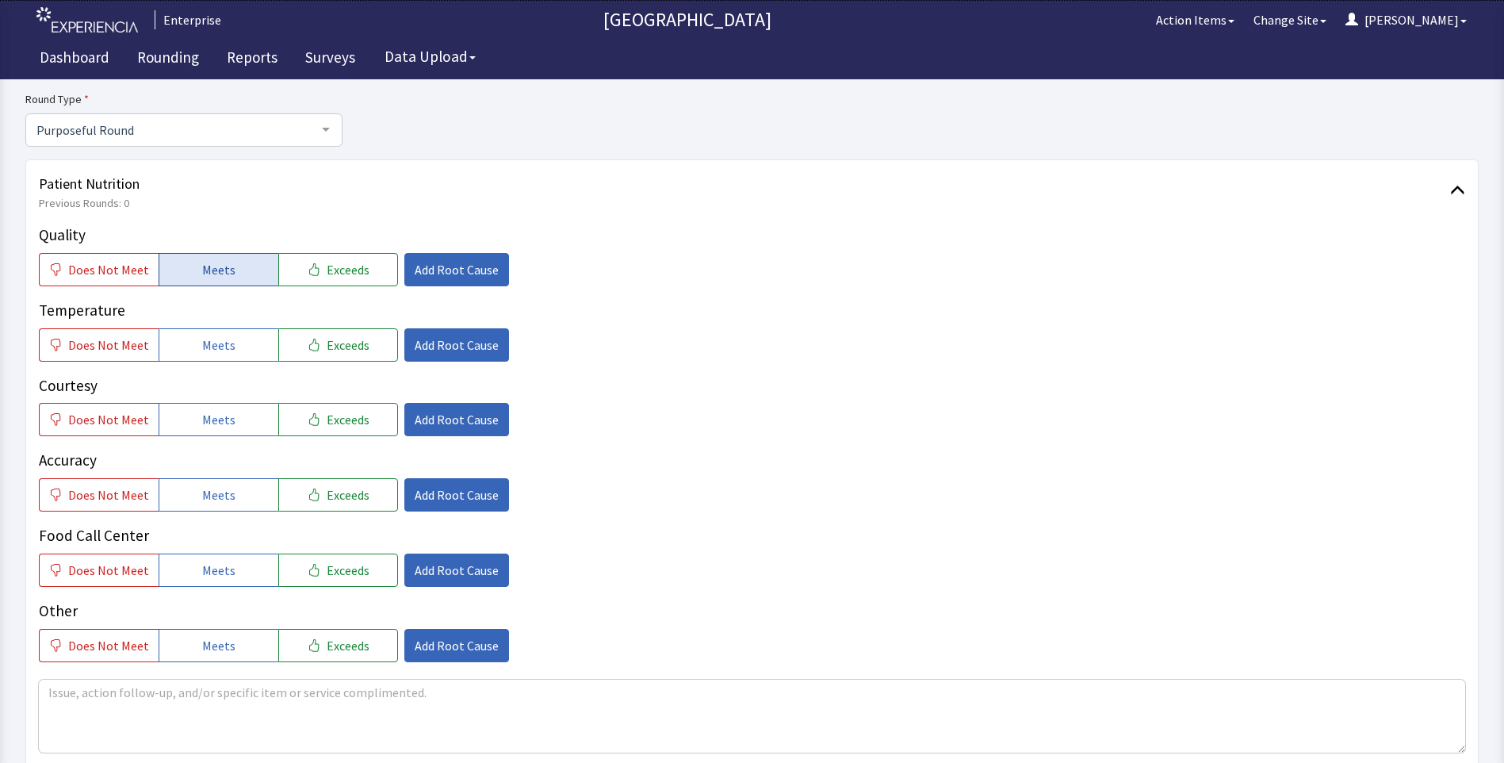
click at [209, 274] on span "Meets" at bounding box center [218, 269] width 33 height 19
click at [201, 354] on button "Meets" at bounding box center [219, 344] width 120 height 33
click at [206, 425] on span "Meets" at bounding box center [218, 419] width 33 height 19
drag, startPoint x: 214, startPoint y: 490, endPoint x: 214, endPoint y: 511, distance: 20.6
click at [214, 492] on span "Meets" at bounding box center [218, 494] width 33 height 19
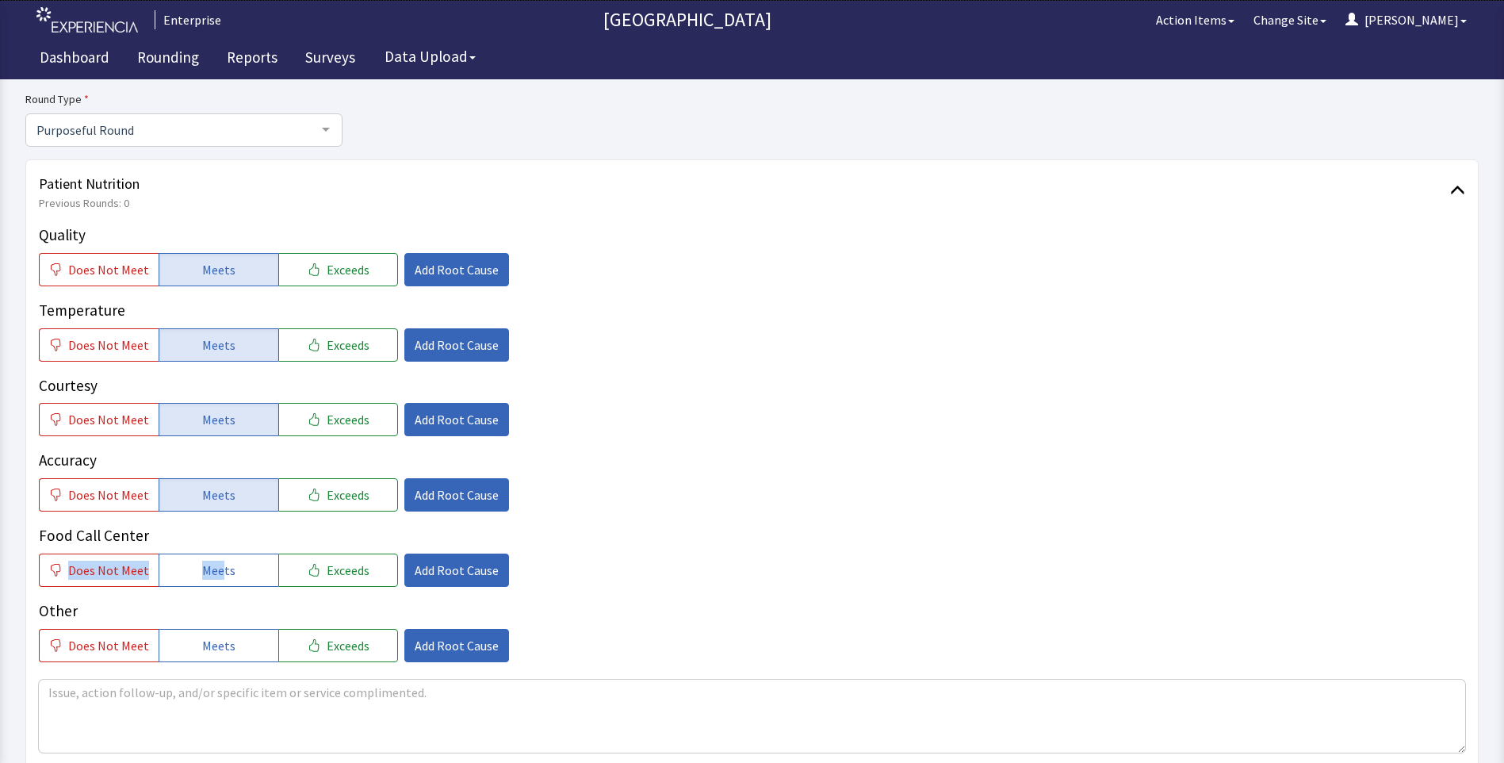
click at [217, 550] on div "Food Call Center Does Not Meet Meets Exceeds Add Root Cause" at bounding box center [752, 555] width 1426 height 63
click at [242, 562] on button "Meets" at bounding box center [219, 569] width 120 height 33
drag, startPoint x: 777, startPoint y: 484, endPoint x: 669, endPoint y: 502, distance: 109.2
click at [777, 489] on div "Does Not Meet Meets Exceeds Add Root Cause" at bounding box center [752, 494] width 1426 height 33
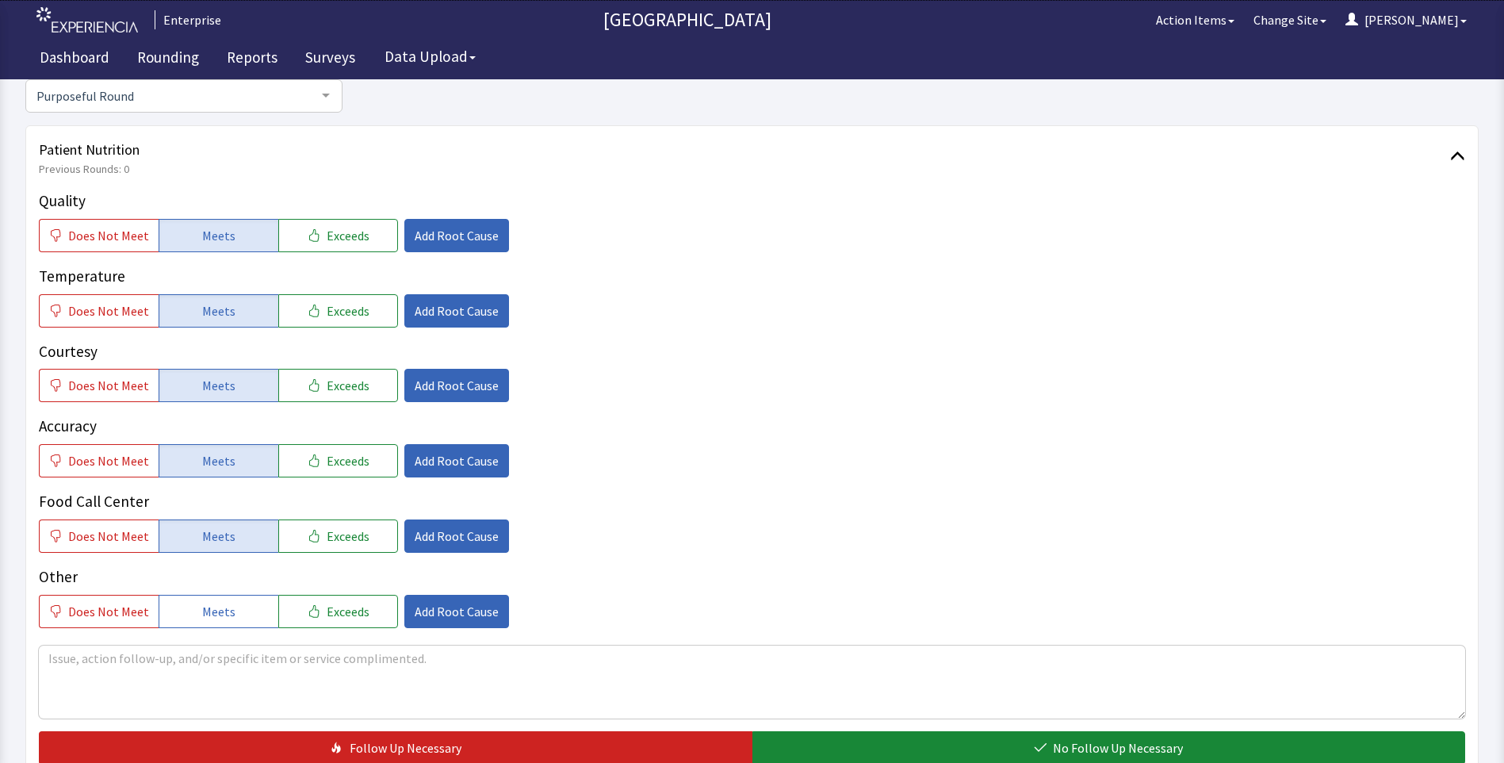
scroll to position [555, 0]
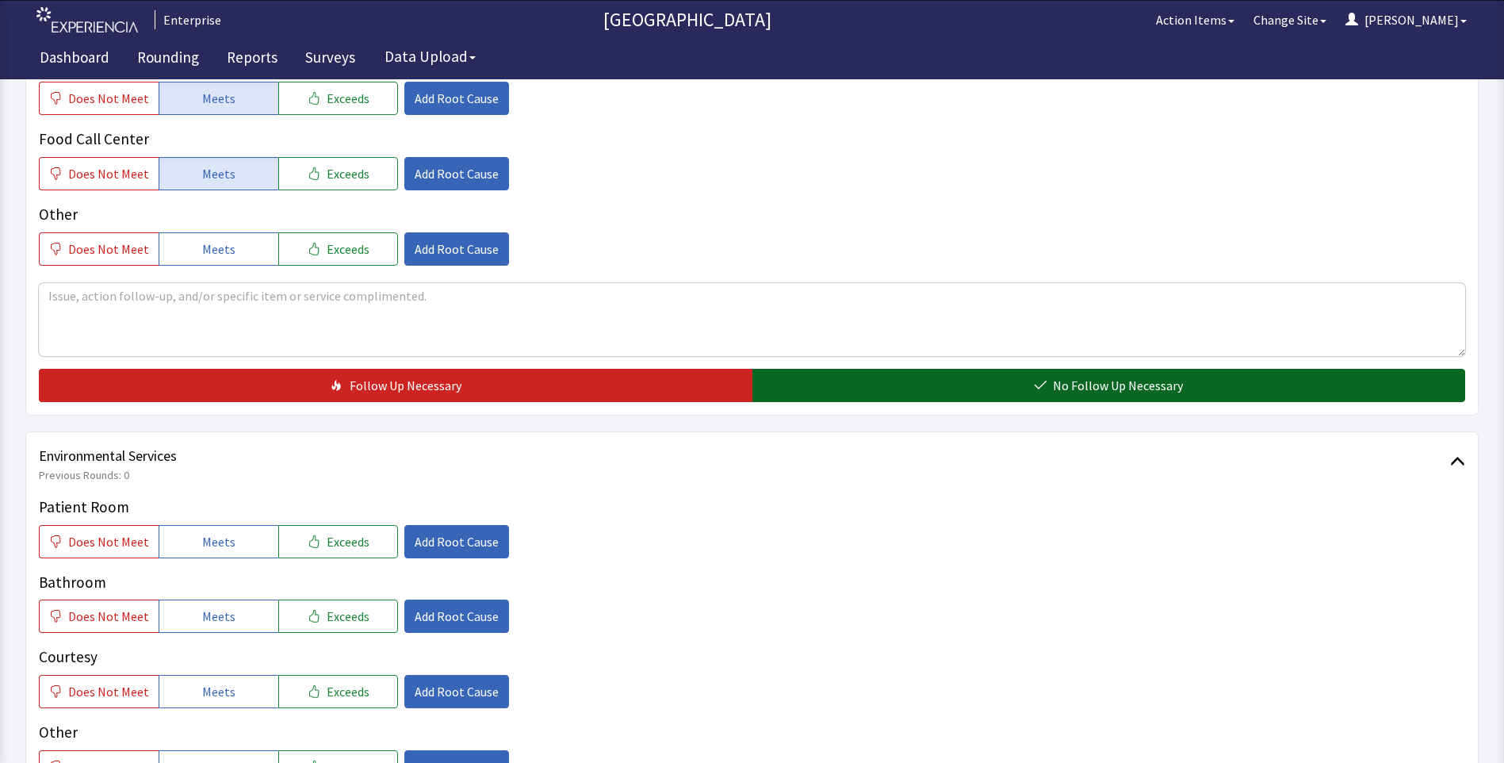
click at [849, 386] on button "No Follow Up Necessary" at bounding box center [1108, 385] width 713 height 33
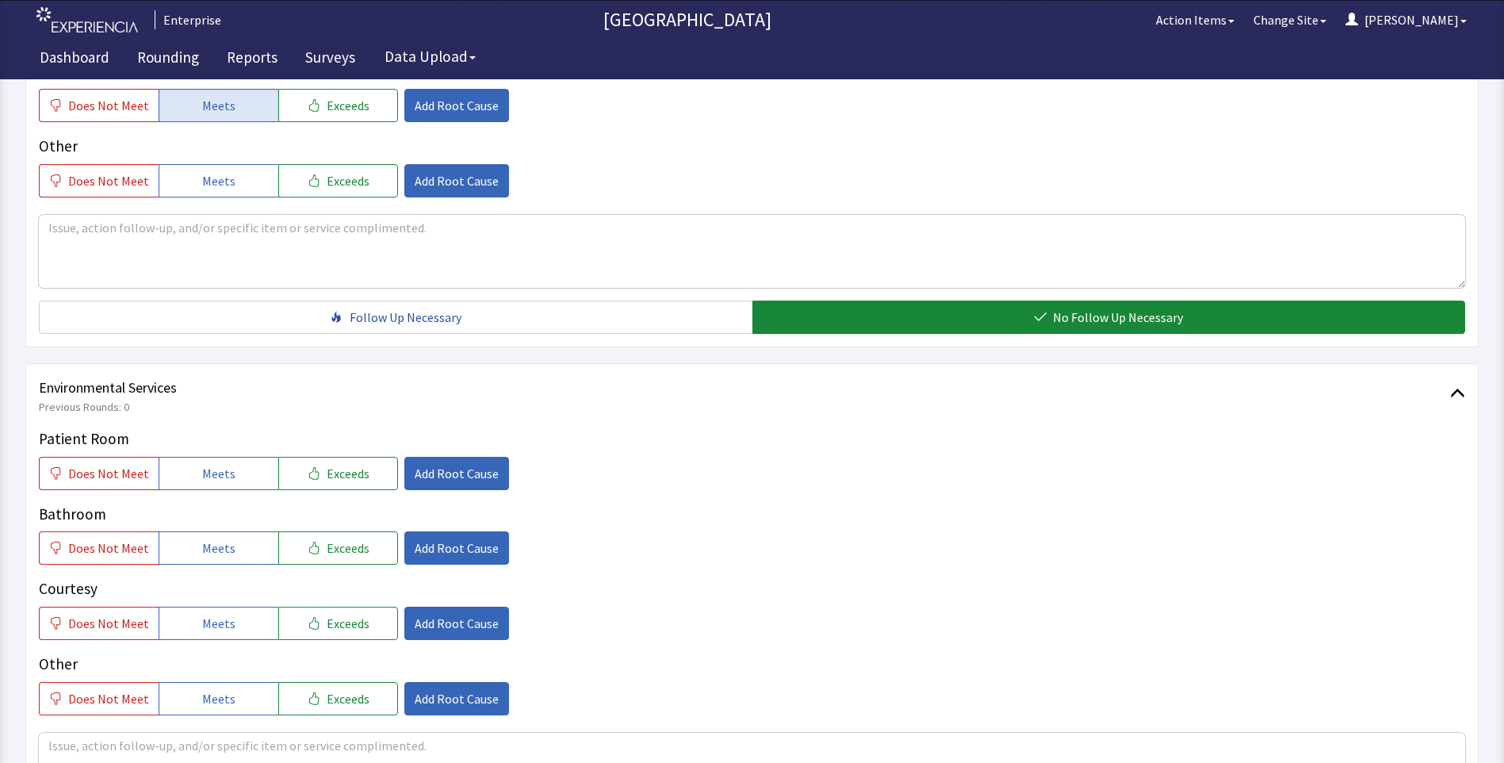
scroll to position [713, 0]
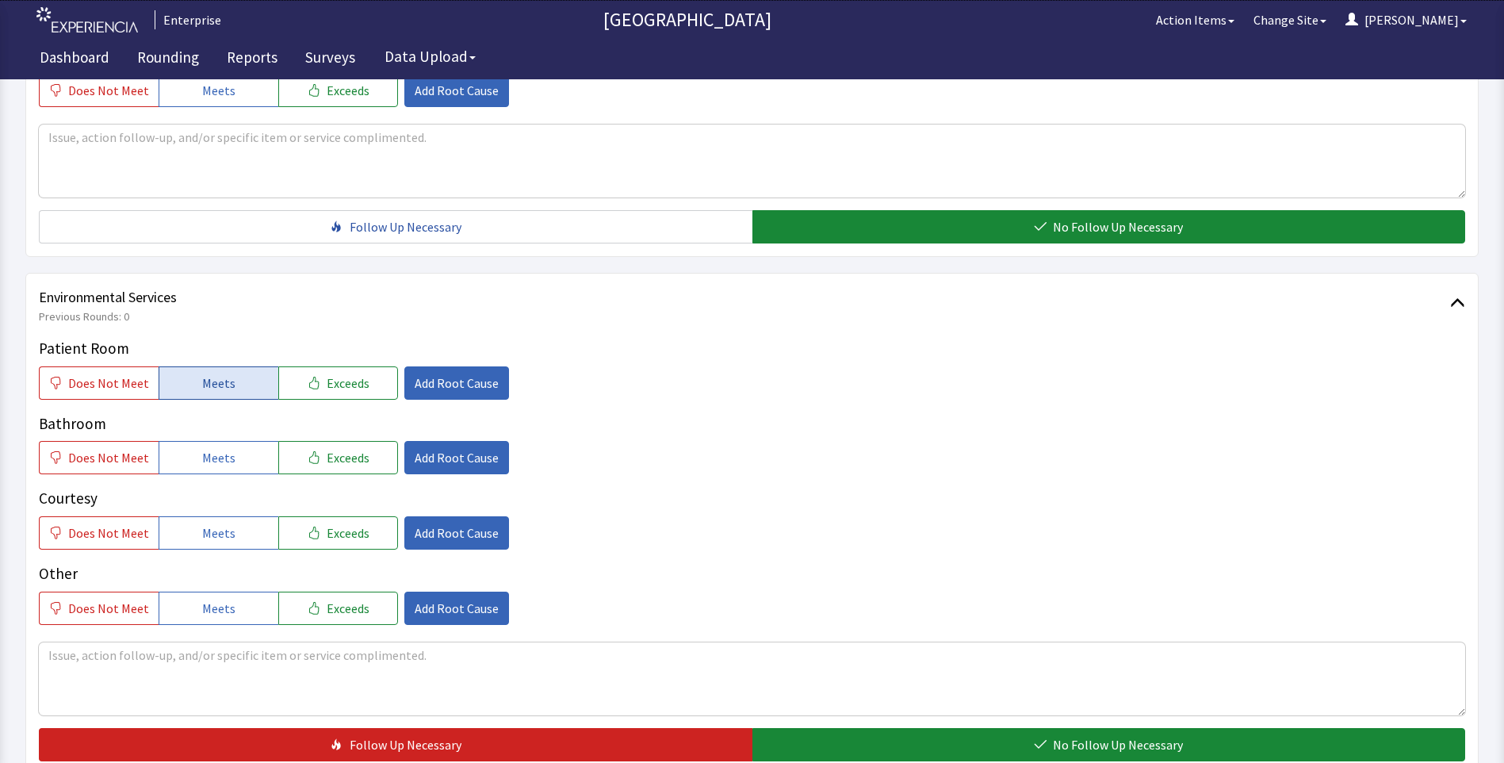
click at [170, 383] on button "Meets" at bounding box center [219, 382] width 120 height 33
drag, startPoint x: 180, startPoint y: 453, endPoint x: 185, endPoint y: 488, distance: 36.1
click at [182, 461] on button "Meets" at bounding box center [219, 457] width 120 height 33
drag, startPoint x: 192, startPoint y: 528, endPoint x: 266, endPoint y: 502, distance: 79.0
click at [195, 528] on button "Meets" at bounding box center [219, 532] width 120 height 33
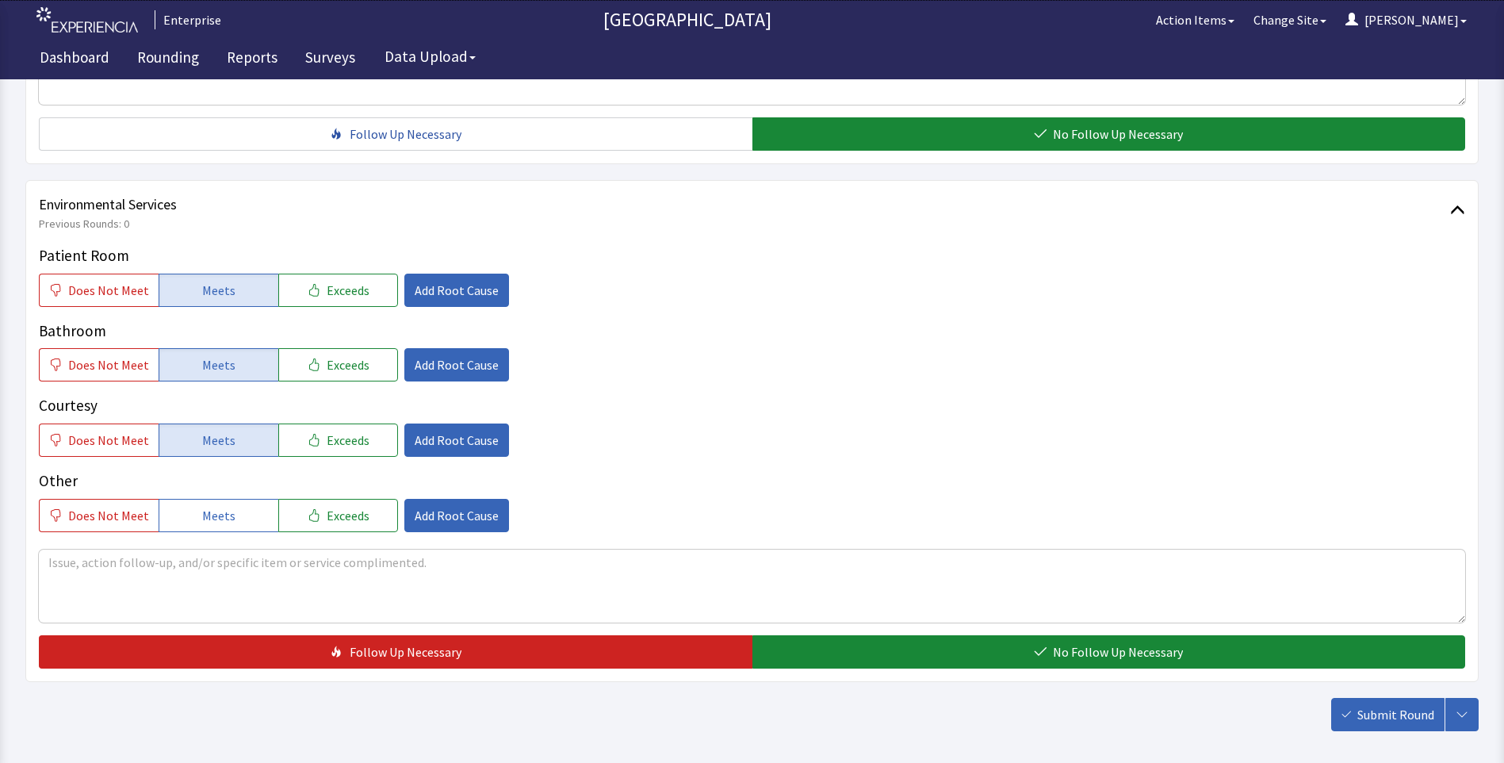
scroll to position [879, 0]
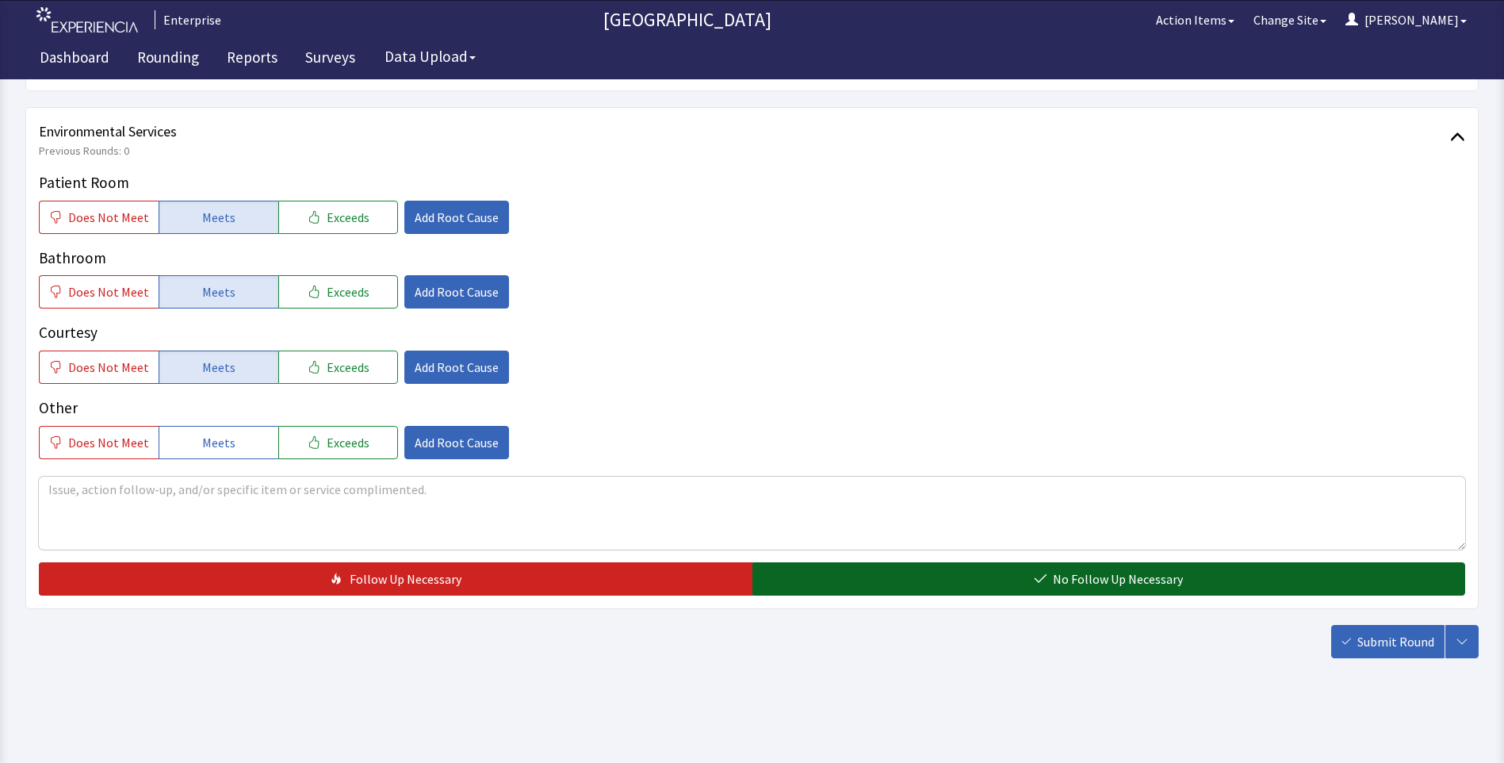
drag, startPoint x: 880, startPoint y: 579, endPoint x: 901, endPoint y: 580, distance: 20.6
click at [884, 579] on button "No Follow Up Necessary" at bounding box center [1108, 578] width 713 height 33
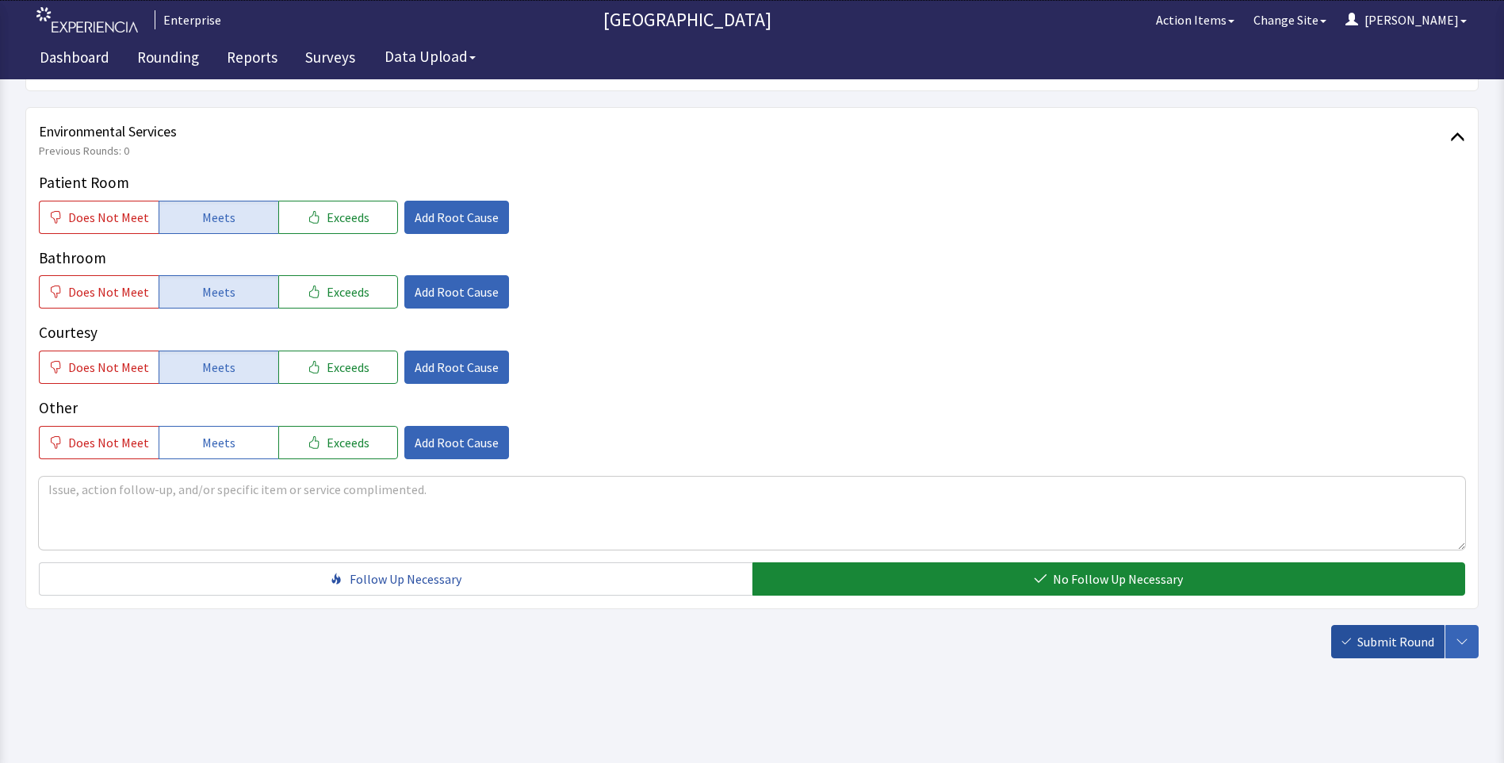
click at [1394, 643] on span "Submit Round" at bounding box center [1395, 641] width 77 height 19
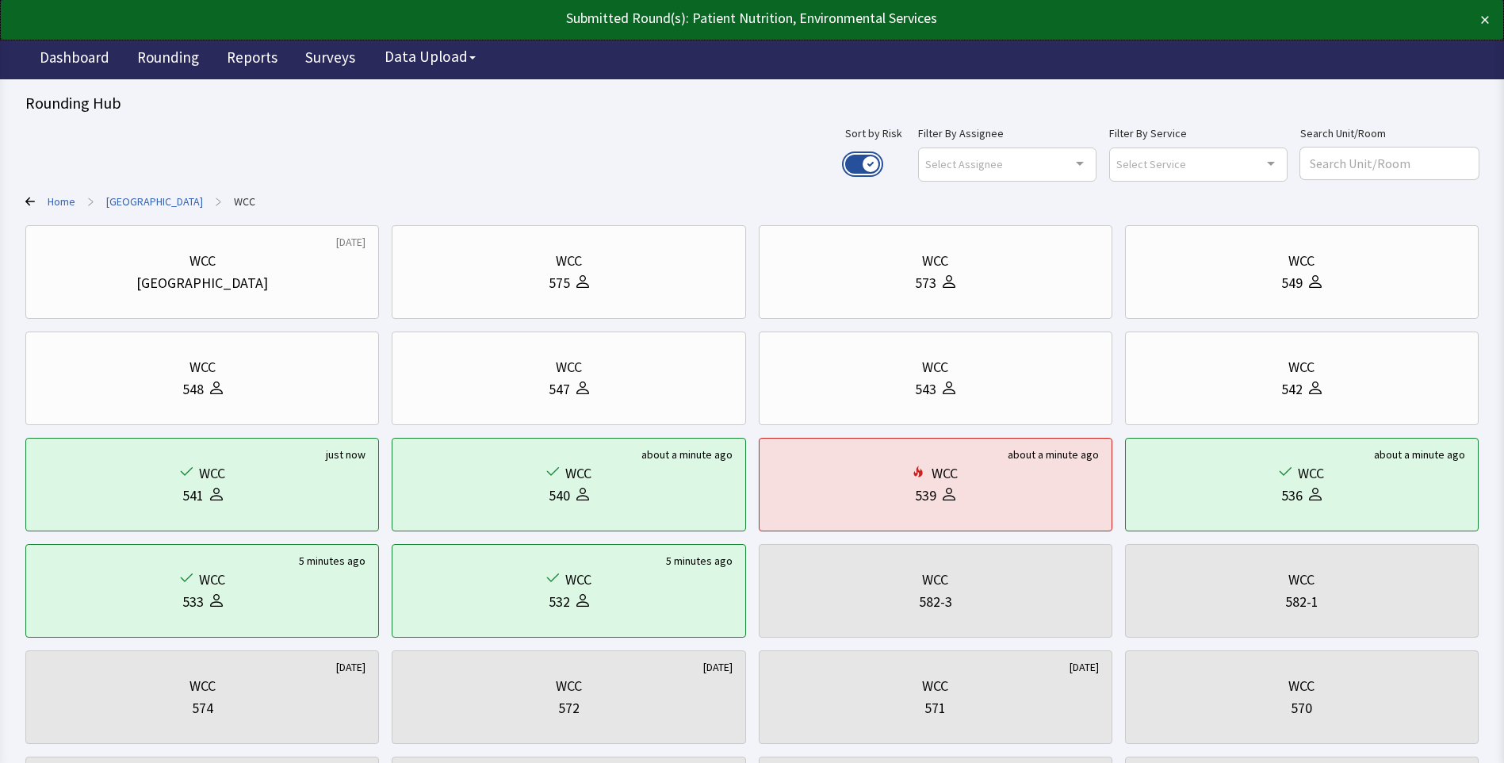
click at [880, 162] on button "Use setting" at bounding box center [862, 164] width 35 height 19
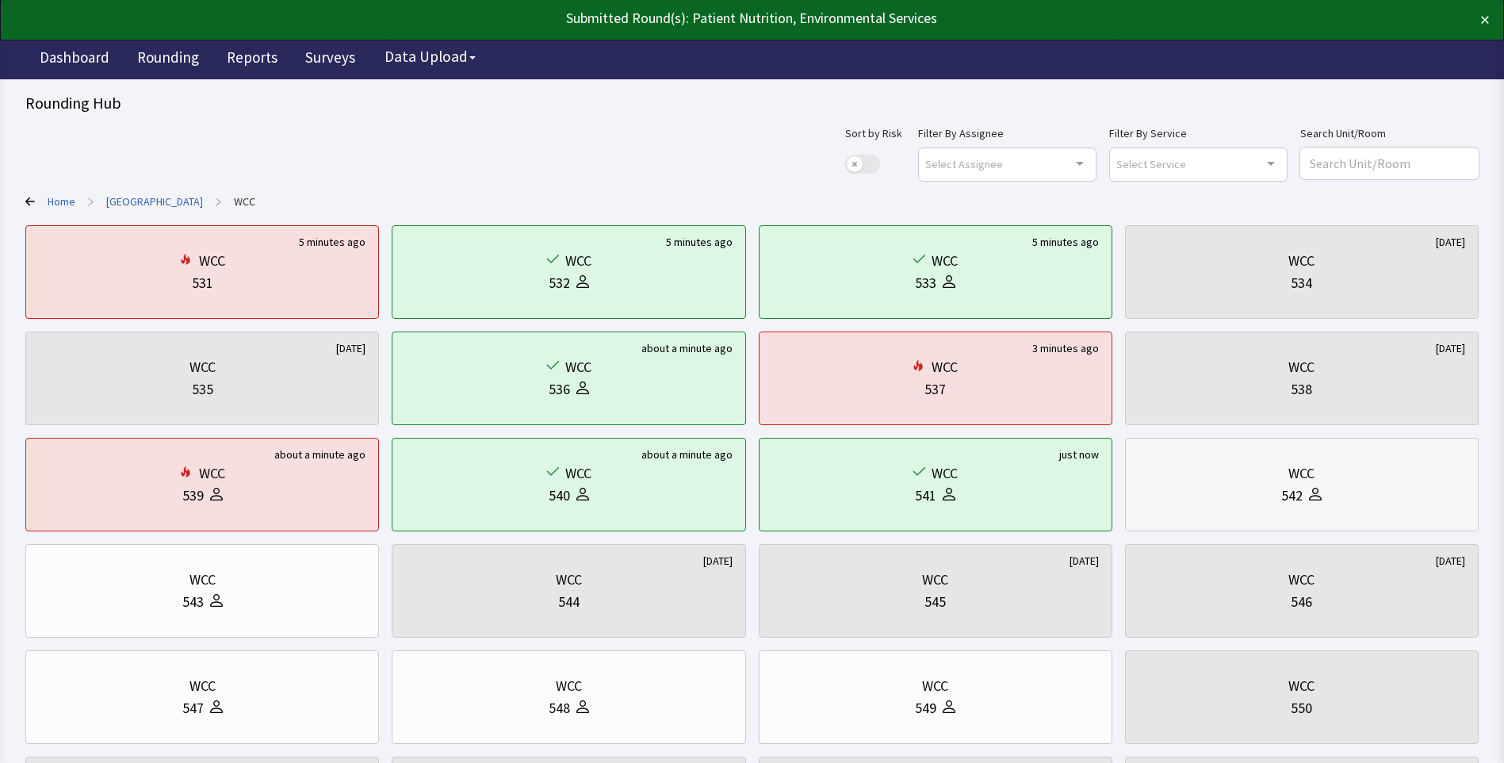
click at [1253, 500] on div "542" at bounding box center [1301, 495] width 327 height 22
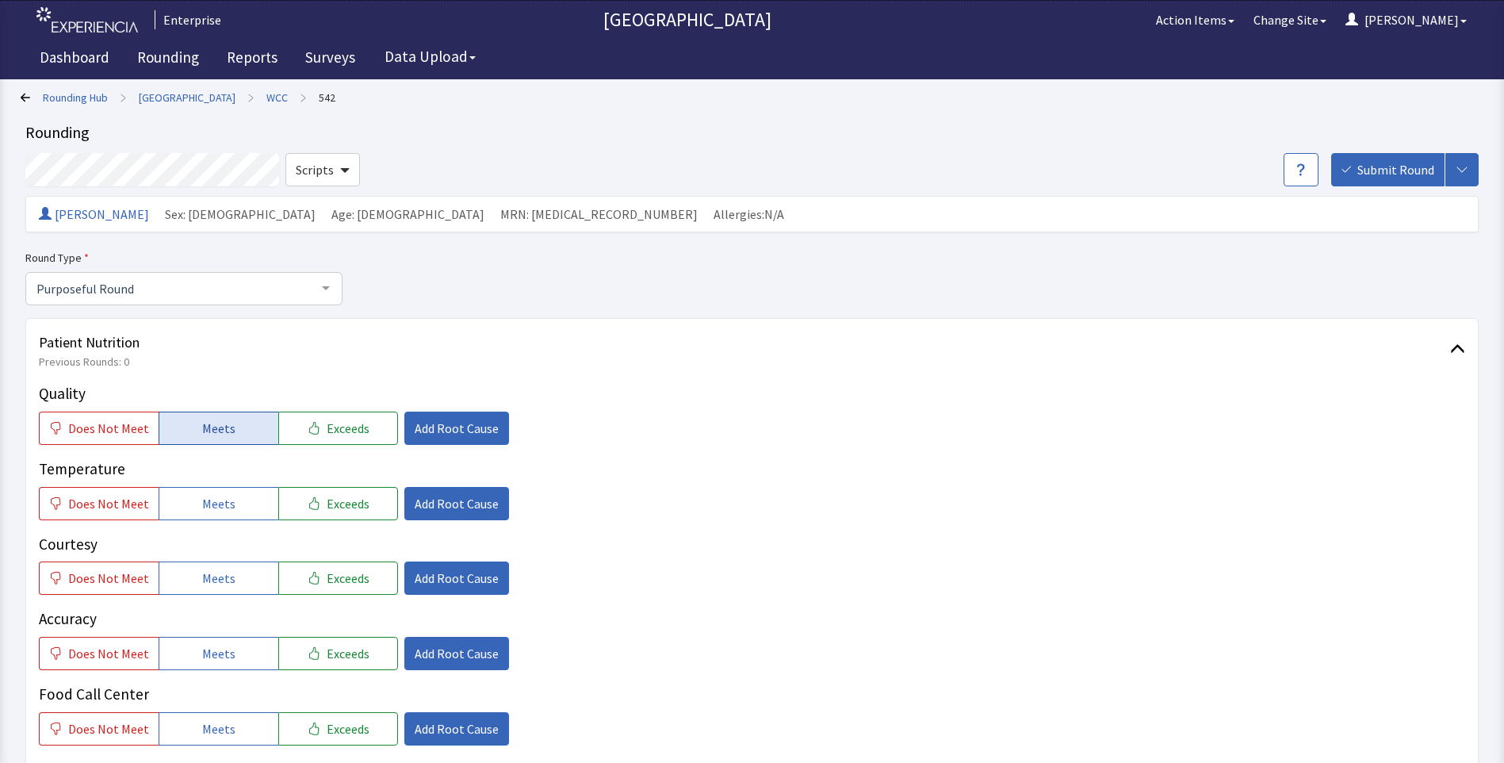
click at [202, 435] on span "Meets" at bounding box center [218, 428] width 33 height 19
drag, startPoint x: 202, startPoint y: 510, endPoint x: 204, endPoint y: 526, distance: 16.7
click at [202, 511] on span "Meets" at bounding box center [218, 503] width 33 height 19
drag, startPoint x: 206, startPoint y: 582, endPoint x: 208, endPoint y: 624, distance: 42.1
click at [208, 595] on button "Meets" at bounding box center [219, 577] width 120 height 33
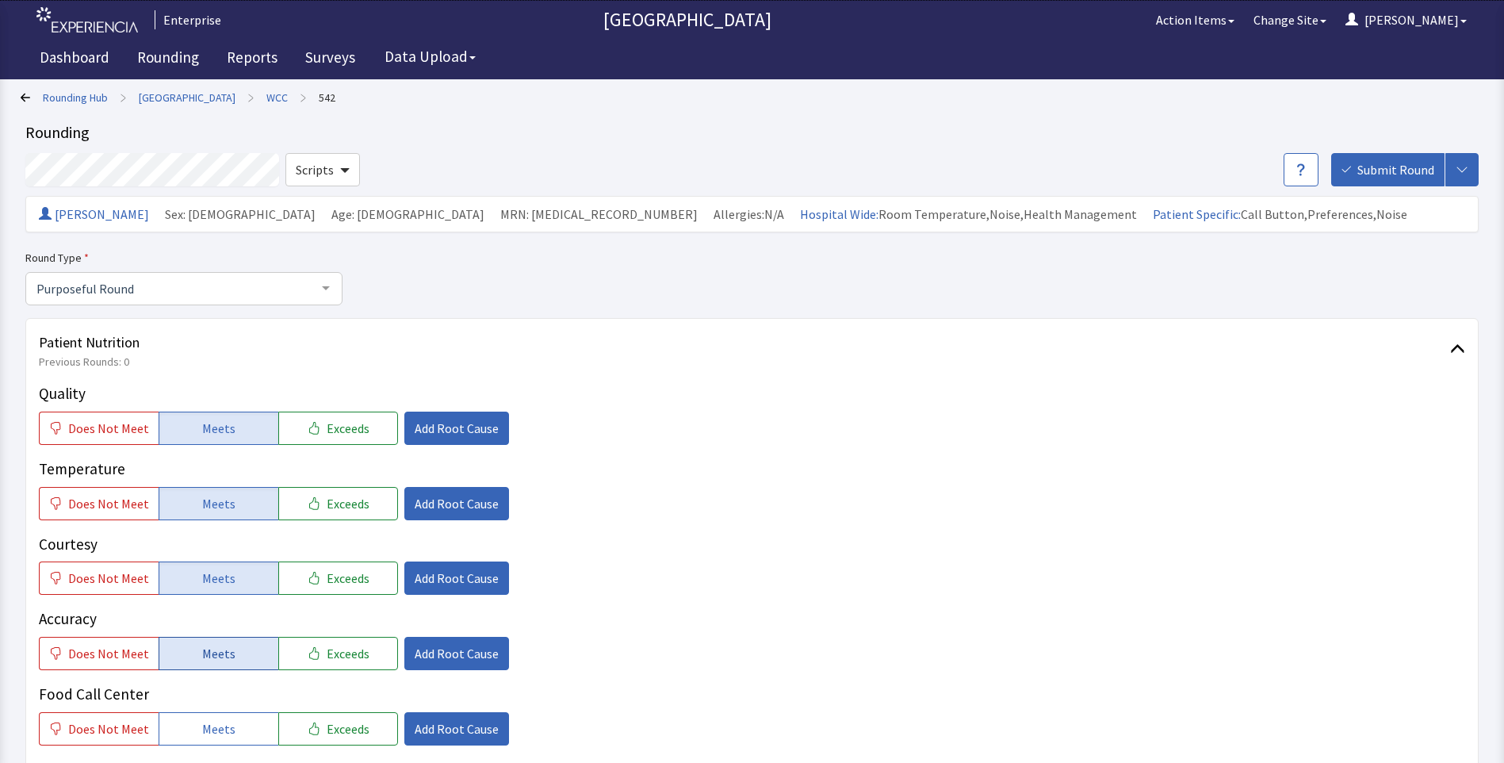
drag, startPoint x: 208, startPoint y: 651, endPoint x: 216, endPoint y: 639, distance: 13.9
click at [210, 652] on span "Meets" at bounding box center [218, 653] width 33 height 19
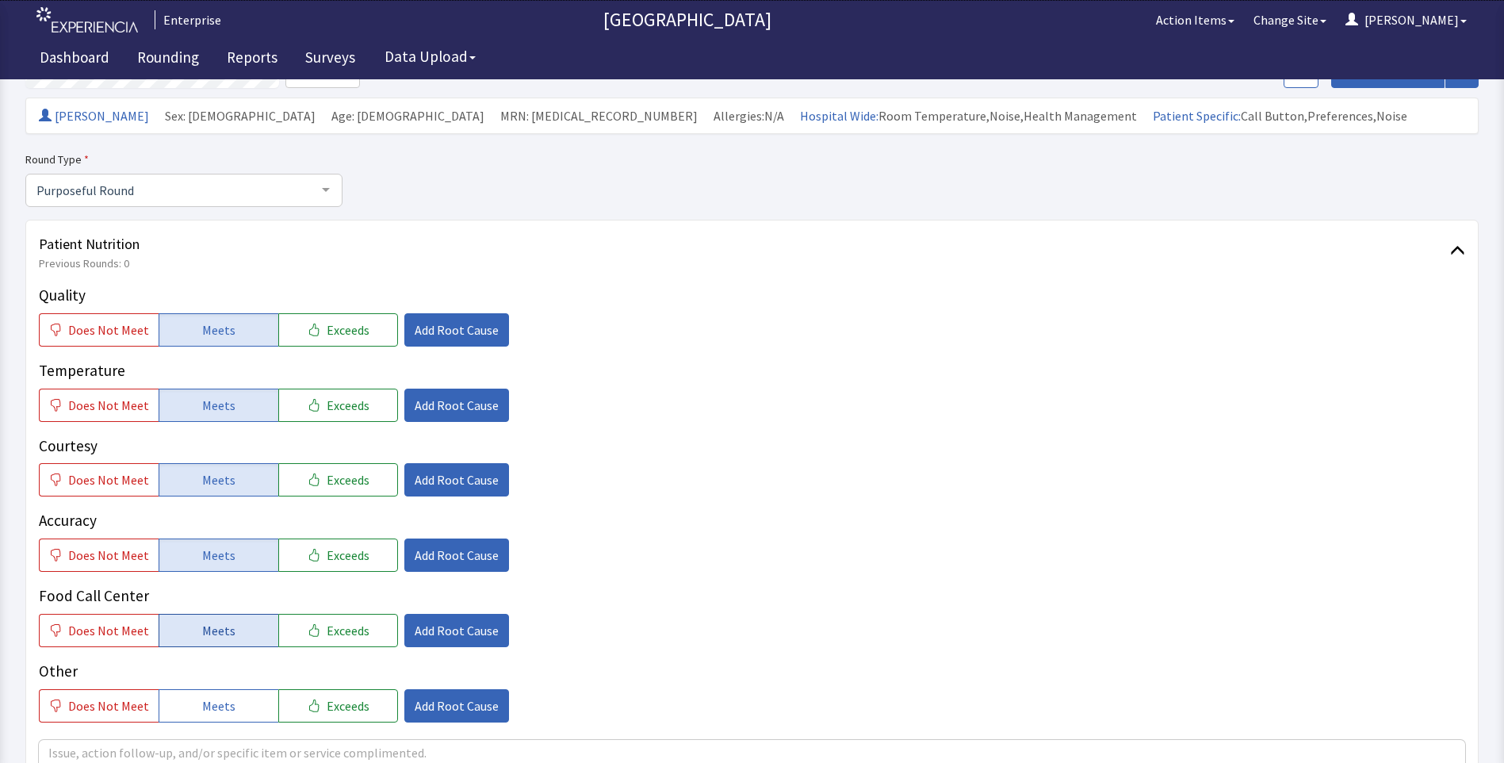
scroll to position [238, 0]
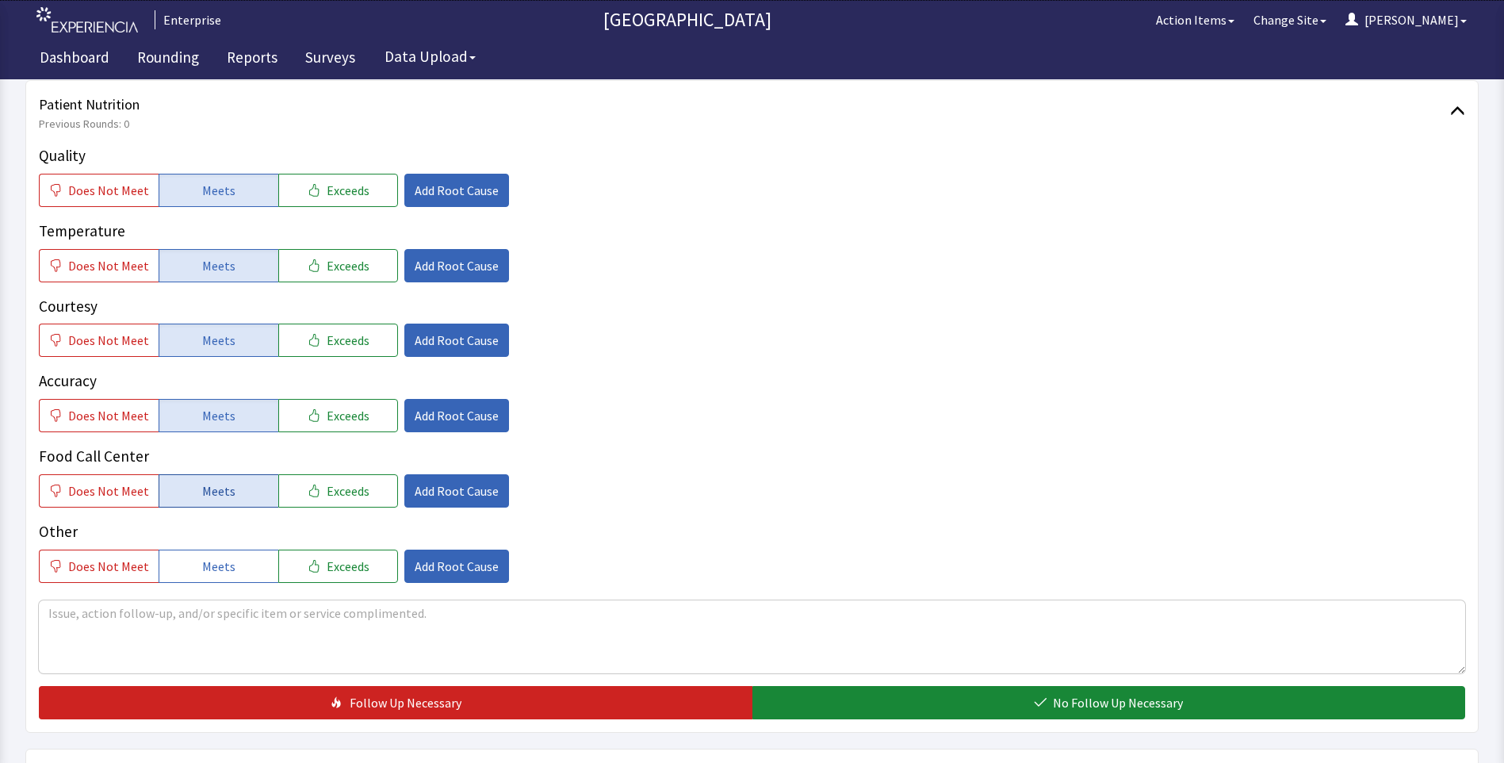
click at [214, 491] on span "Meets" at bounding box center [218, 490] width 33 height 19
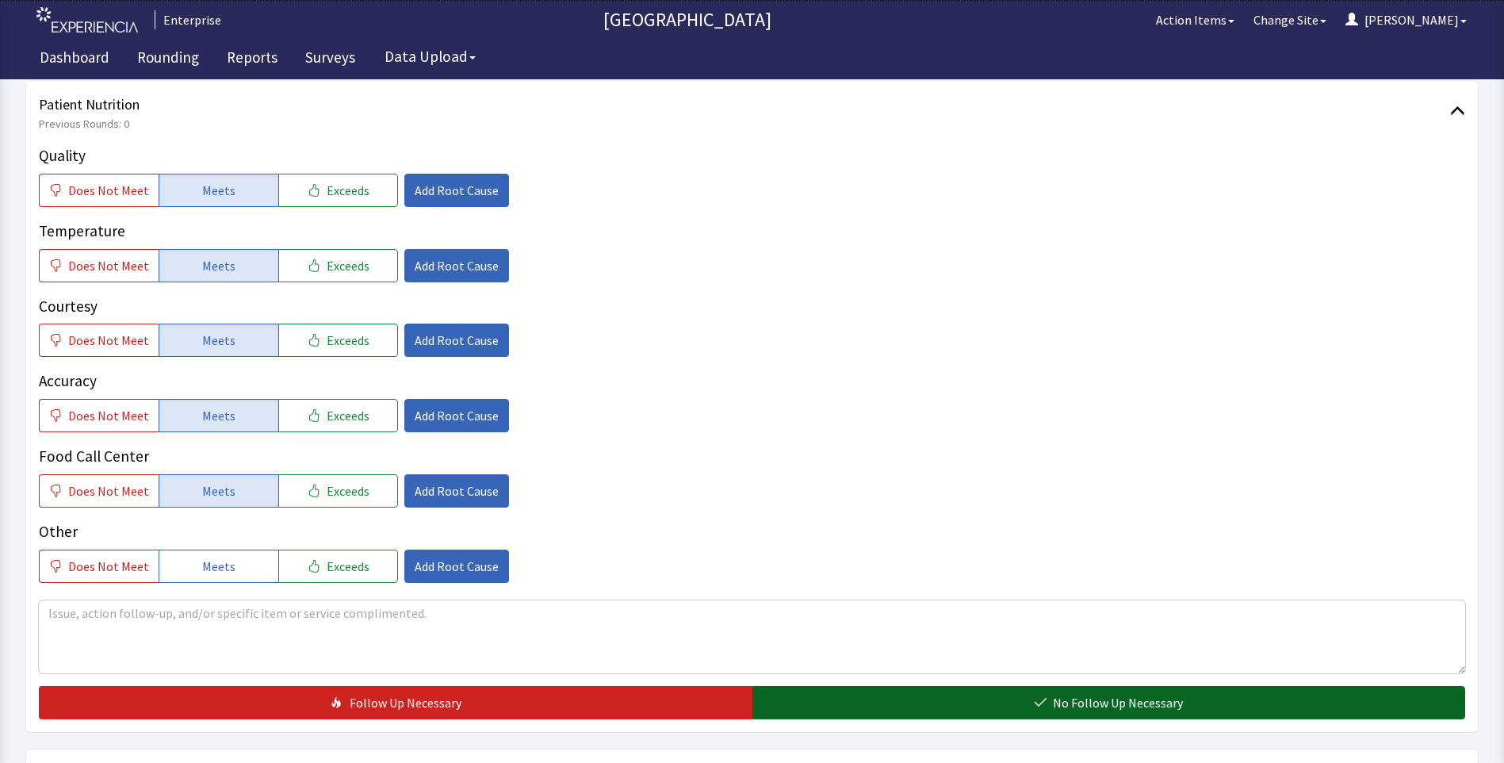
click at [896, 717] on button "No Follow Up Necessary" at bounding box center [1108, 702] width 713 height 33
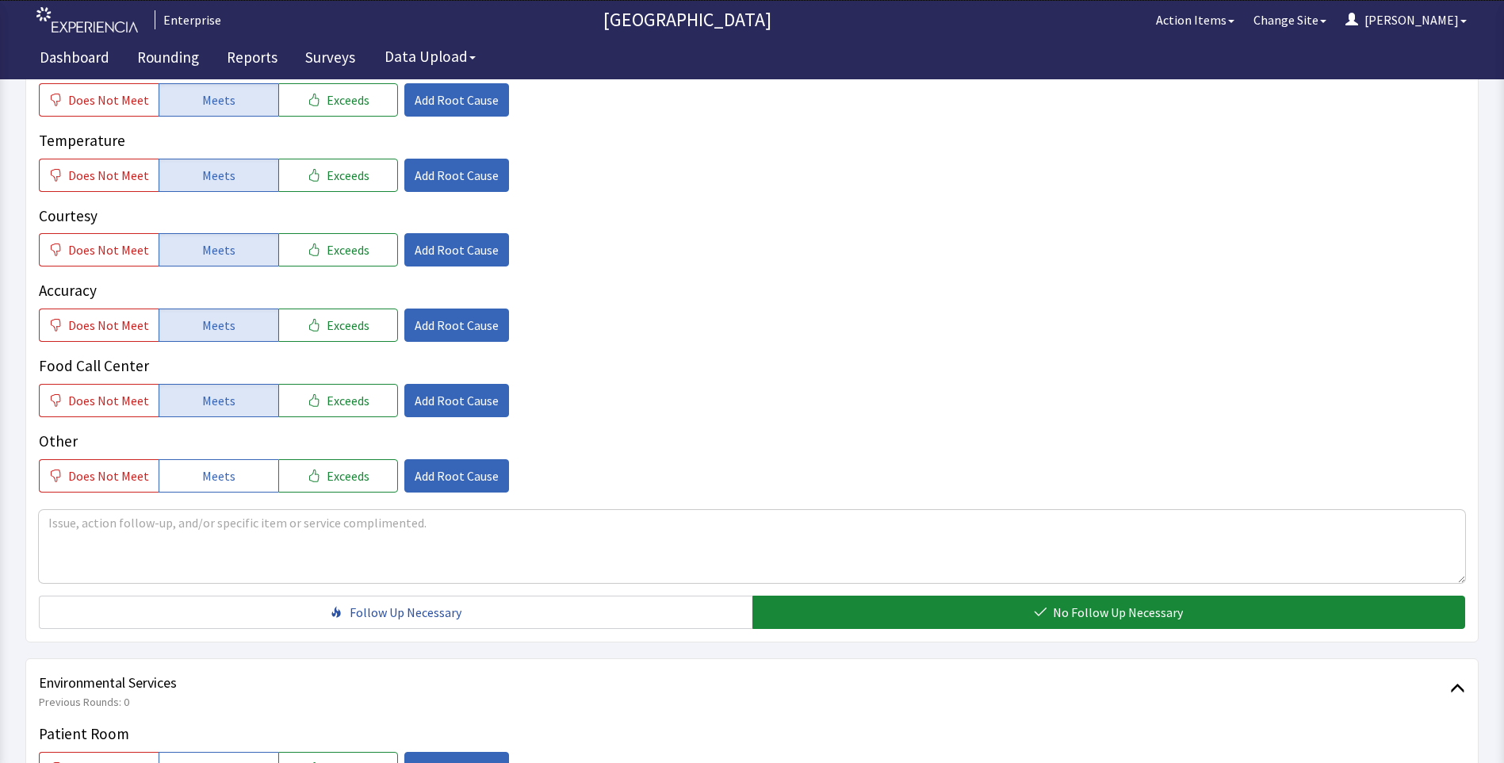
scroll to position [555, 0]
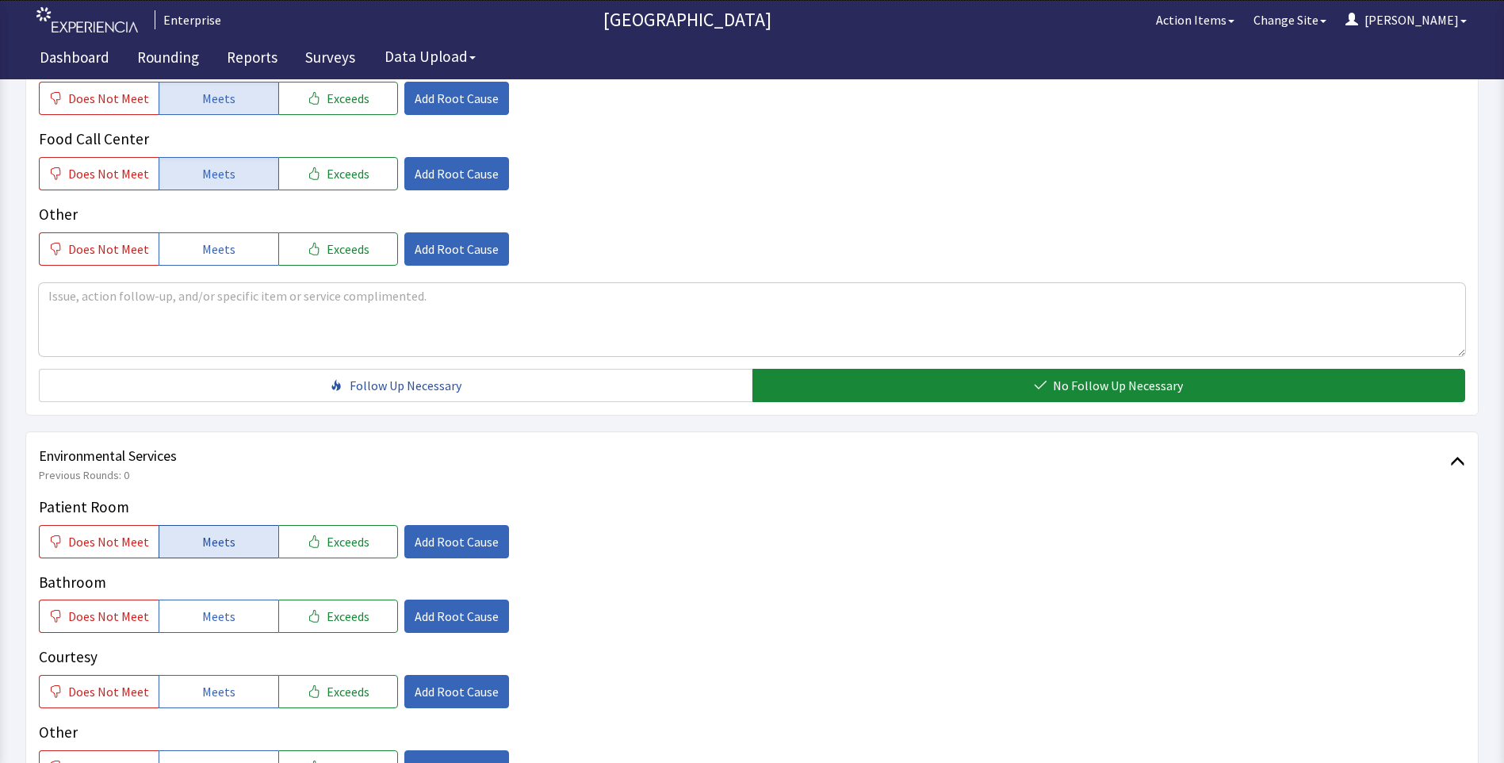
drag, startPoint x: 242, startPoint y: 541, endPoint x: 233, endPoint y: 578, distance: 38.3
click at [241, 541] on button "Meets" at bounding box center [219, 541] width 120 height 33
drag, startPoint x: 229, startPoint y: 612, endPoint x: 224, endPoint y: 656, distance: 44.6
click at [229, 615] on button "Meets" at bounding box center [219, 615] width 120 height 33
click at [219, 690] on span "Meets" at bounding box center [218, 691] width 33 height 19
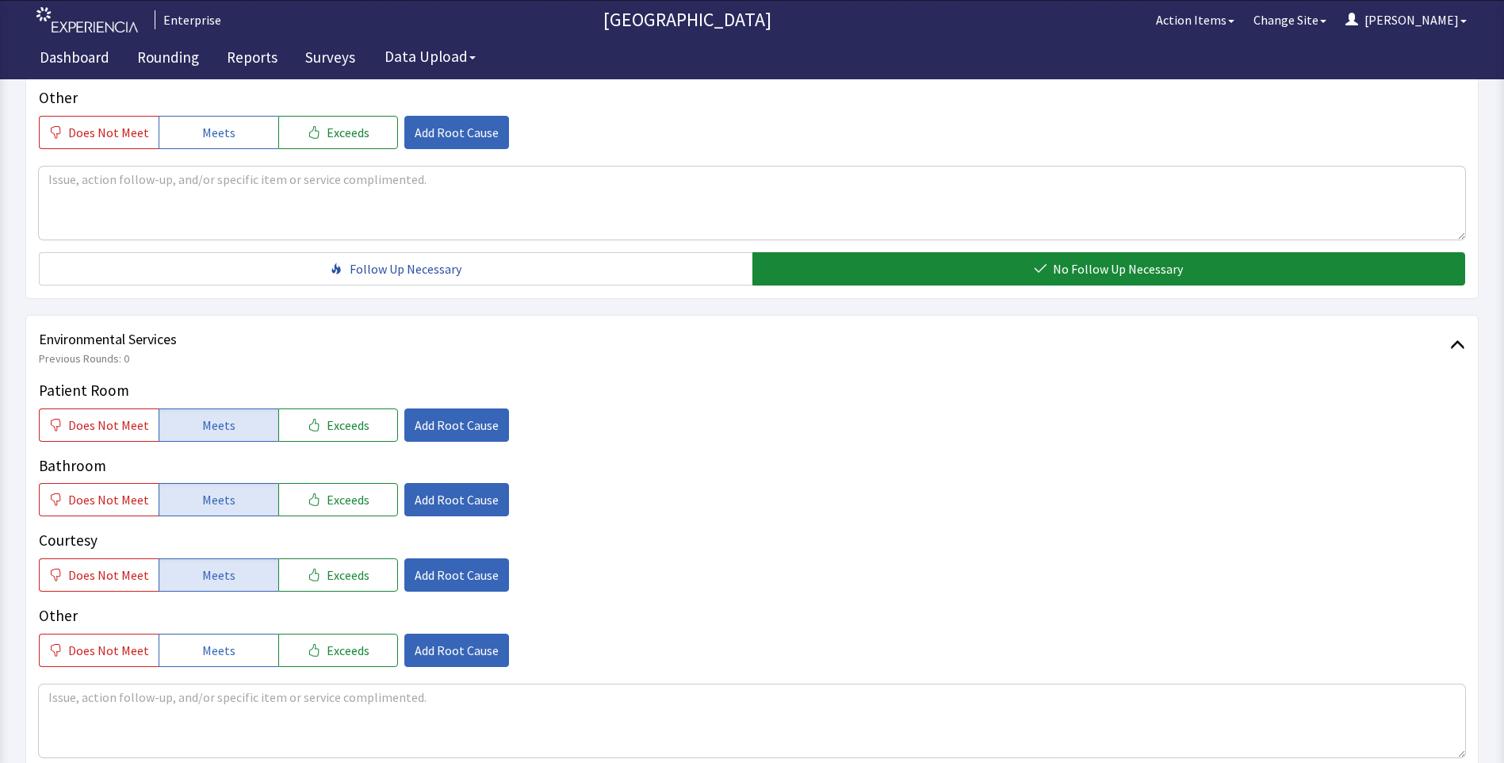
scroll to position [793, 0]
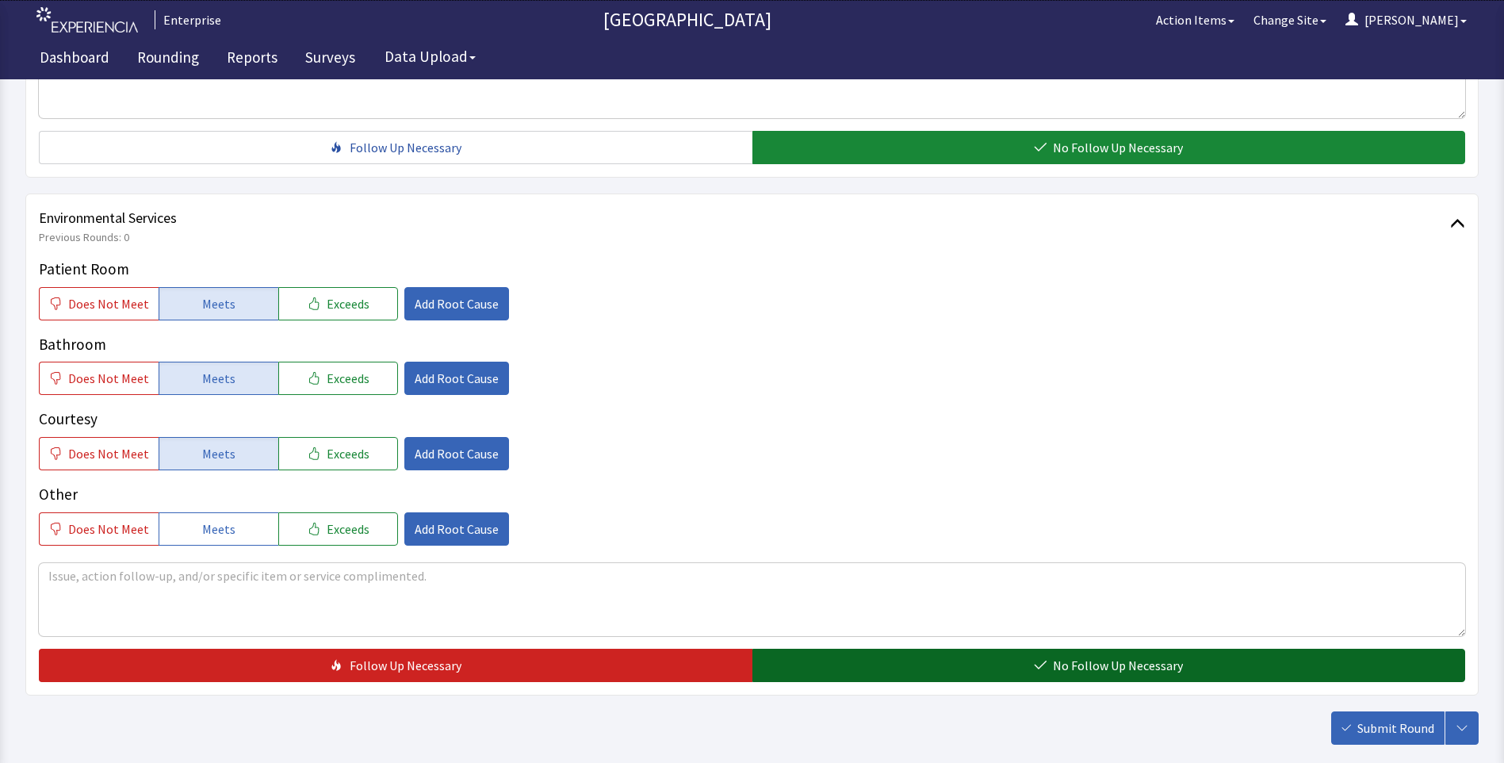
drag, startPoint x: 805, startPoint y: 668, endPoint x: 839, endPoint y: 673, distance: 34.4
click at [819, 669] on button "No Follow Up Necessary" at bounding box center [1108, 664] width 713 height 33
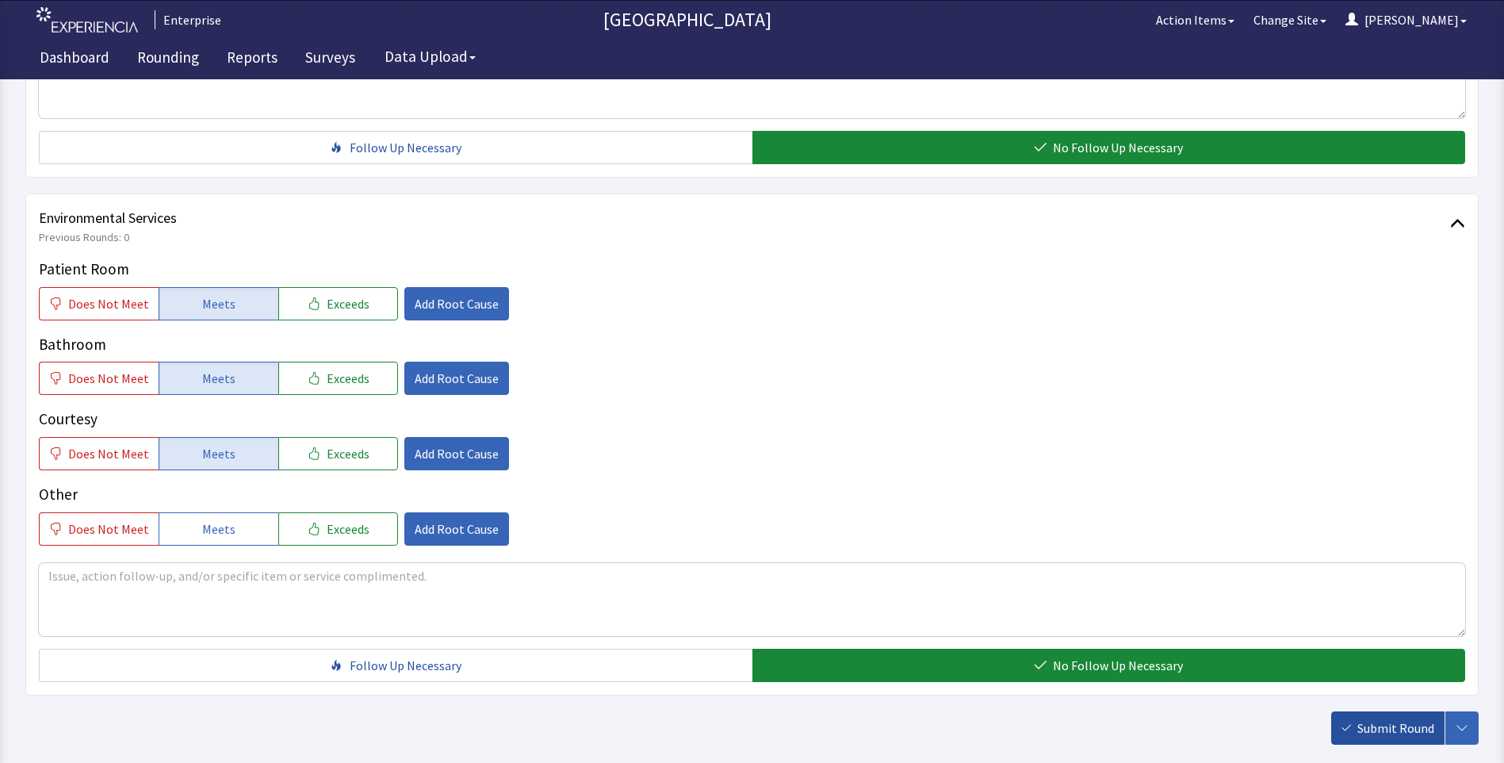
click at [1397, 730] on span "Submit Round" at bounding box center [1395, 727] width 77 height 19
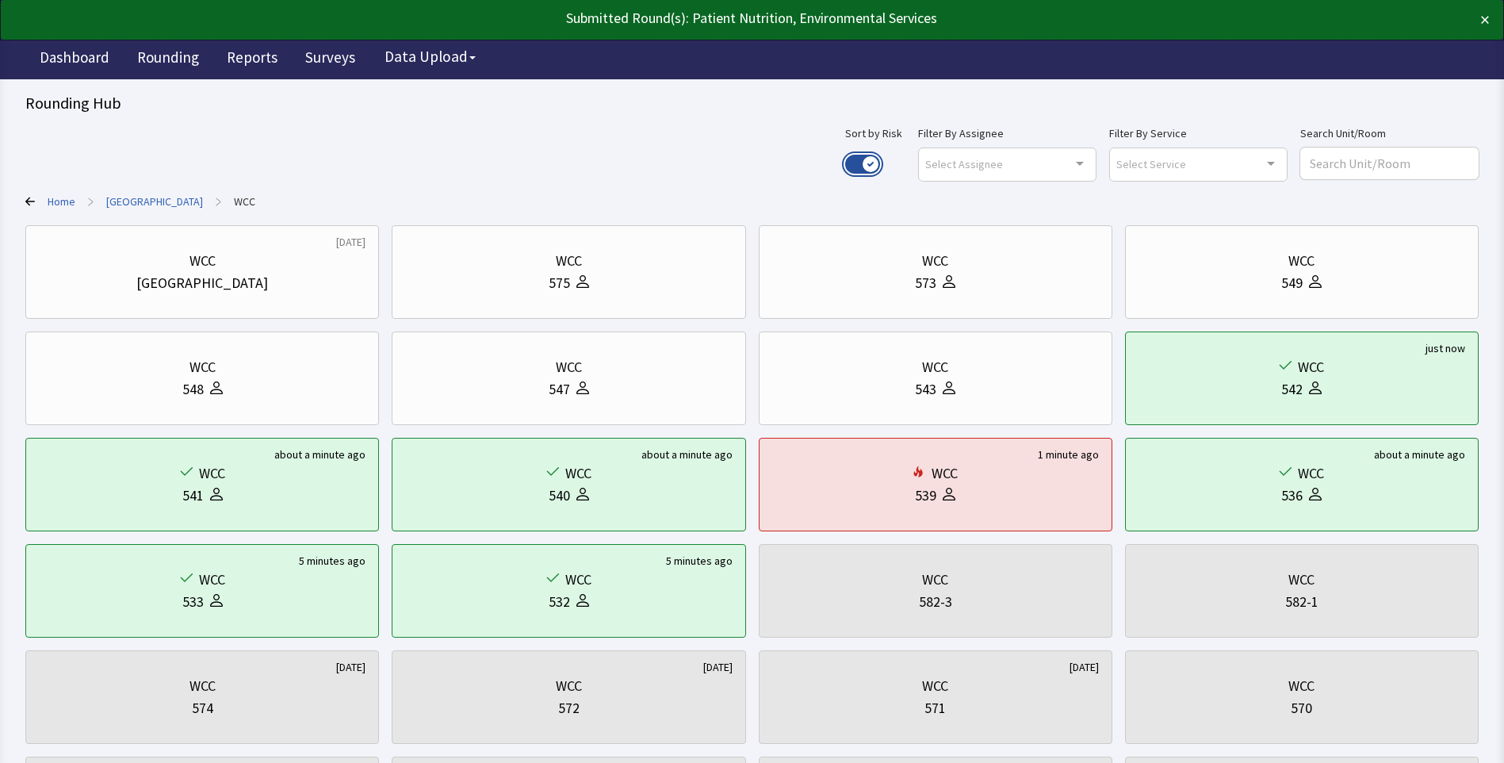
click at [880, 160] on button "Use setting" at bounding box center [862, 164] width 35 height 19
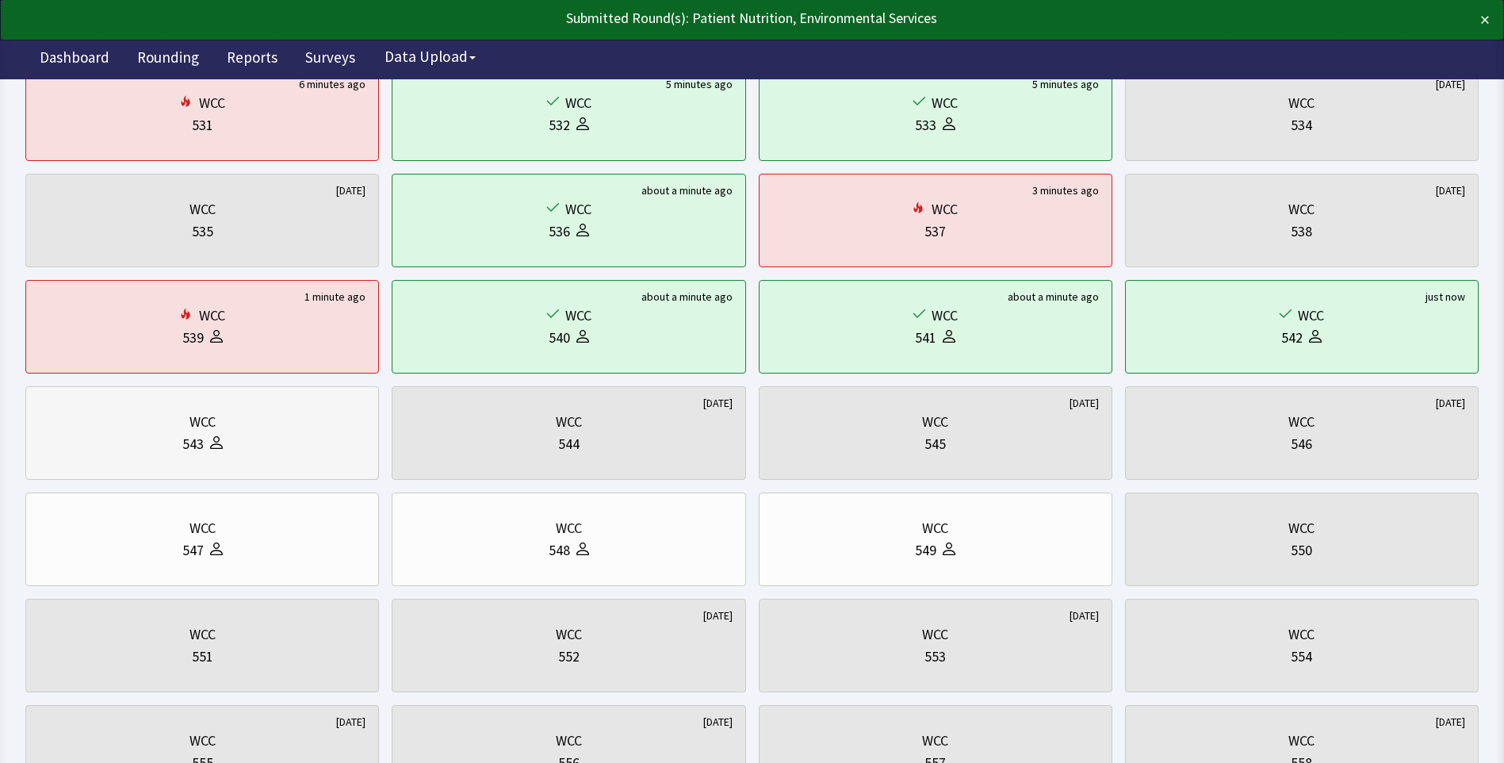
scroll to position [159, 0]
click at [223, 449] on div "543" at bounding box center [202, 443] width 327 height 22
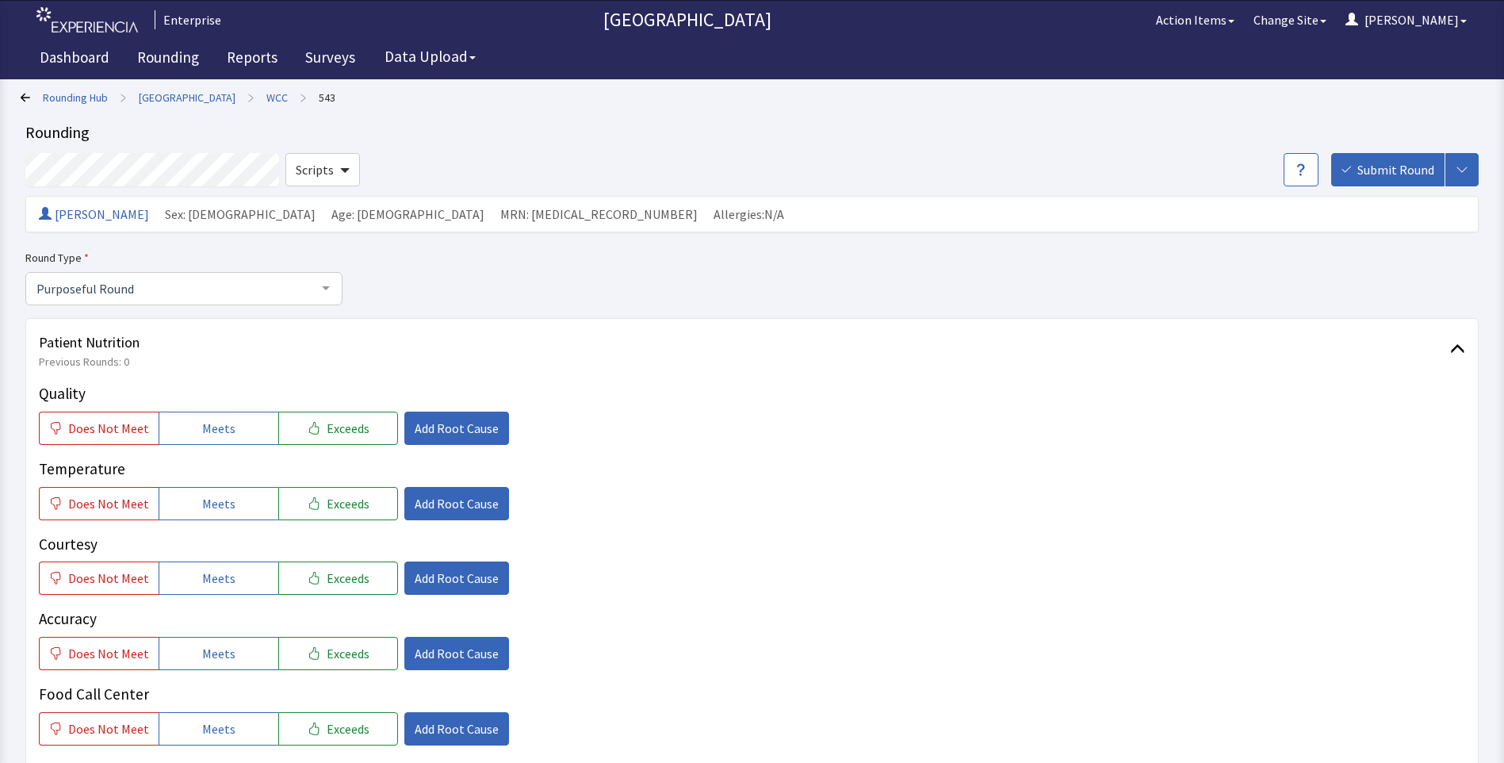
scroll to position [79, 0]
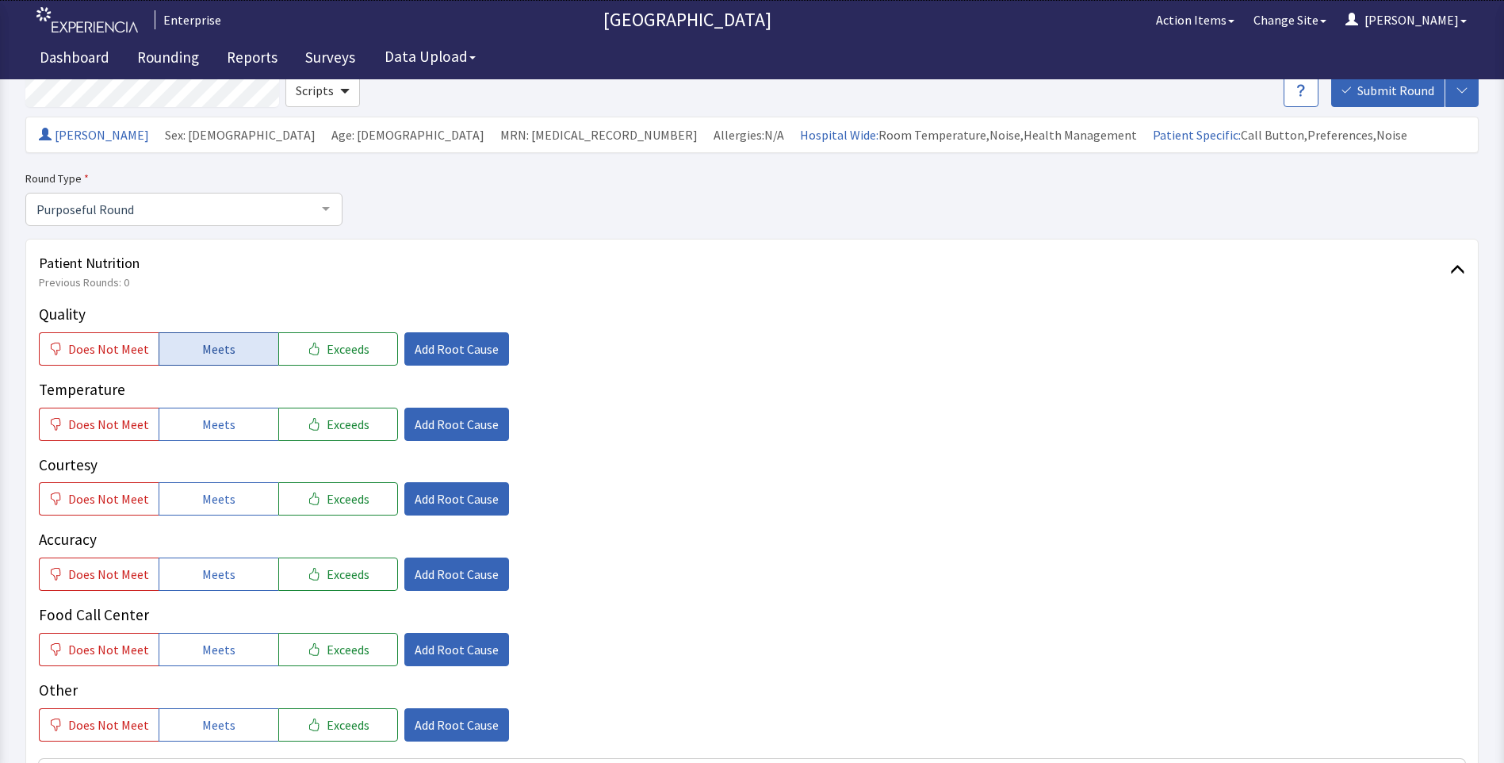
click at [202, 343] on span "Meets" at bounding box center [218, 348] width 33 height 19
drag, startPoint x: 197, startPoint y: 432, endPoint x: 199, endPoint y: 478, distance: 46.0
click at [197, 436] on button "Meets" at bounding box center [219, 423] width 120 height 33
click at [202, 502] on span "Meets" at bounding box center [218, 498] width 33 height 19
drag, startPoint x: 204, startPoint y: 570, endPoint x: 207, endPoint y: 608, distance: 38.2
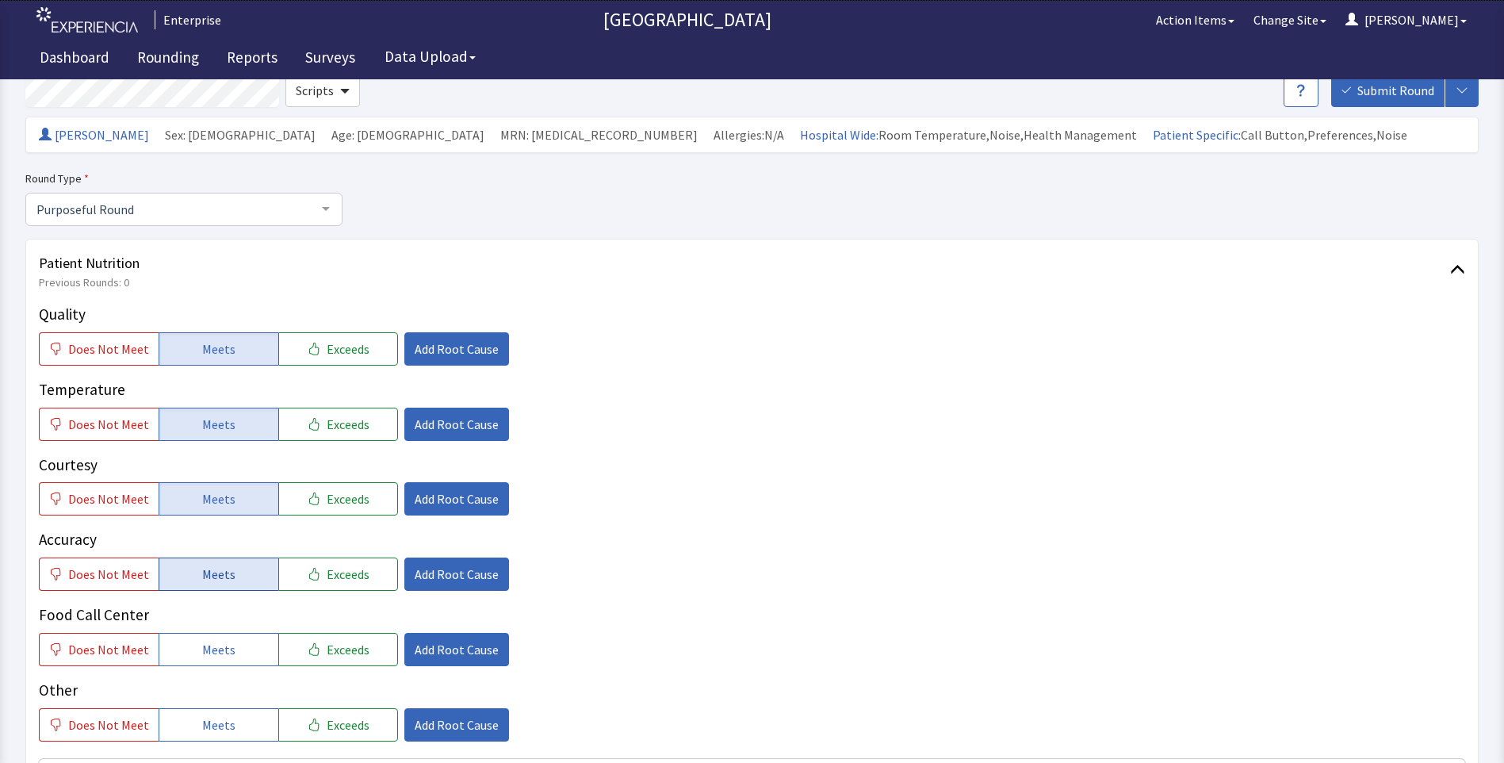
click at [205, 572] on span "Meets" at bounding box center [218, 573] width 33 height 19
click at [197, 652] on button "Meets" at bounding box center [219, 649] width 120 height 33
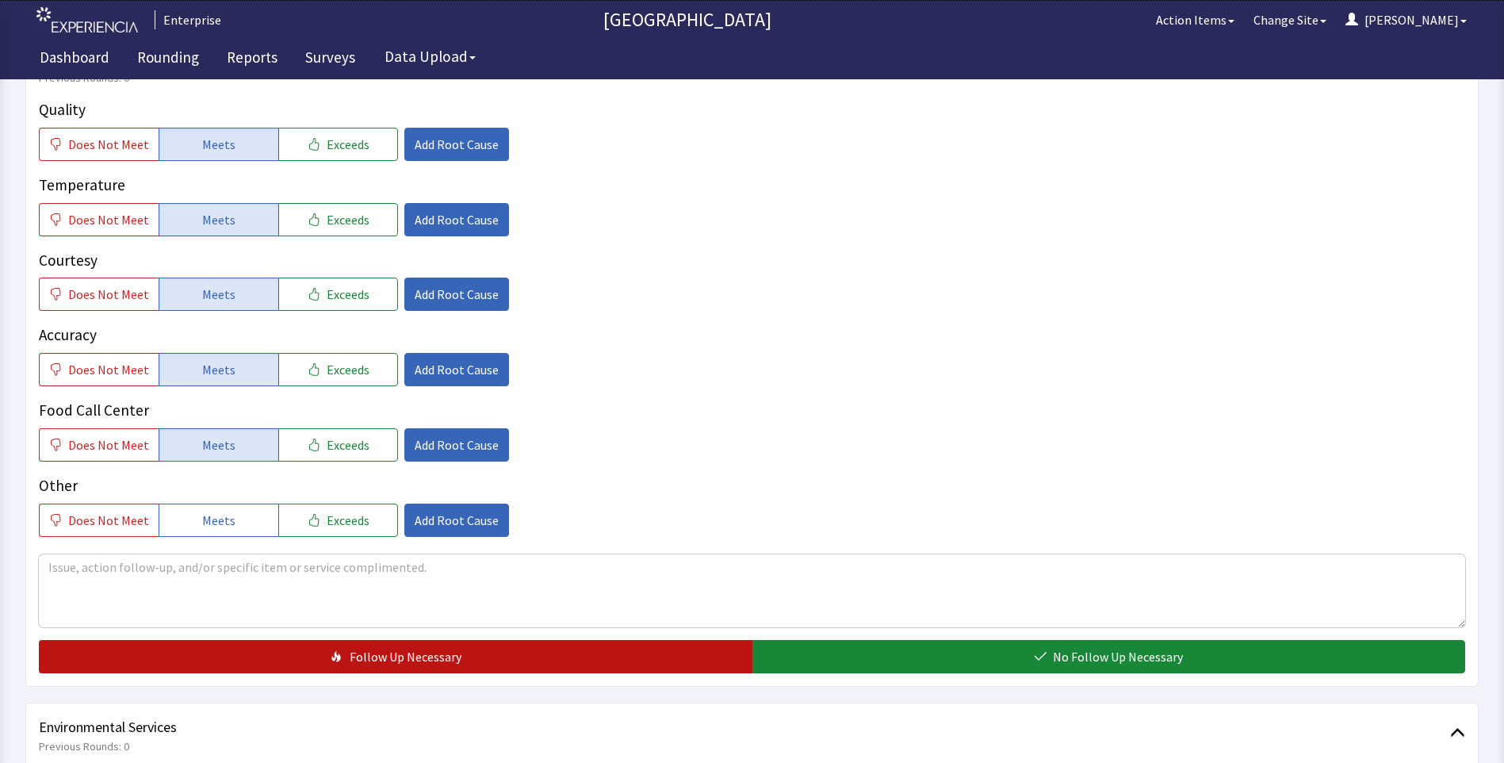
scroll to position [396, 0]
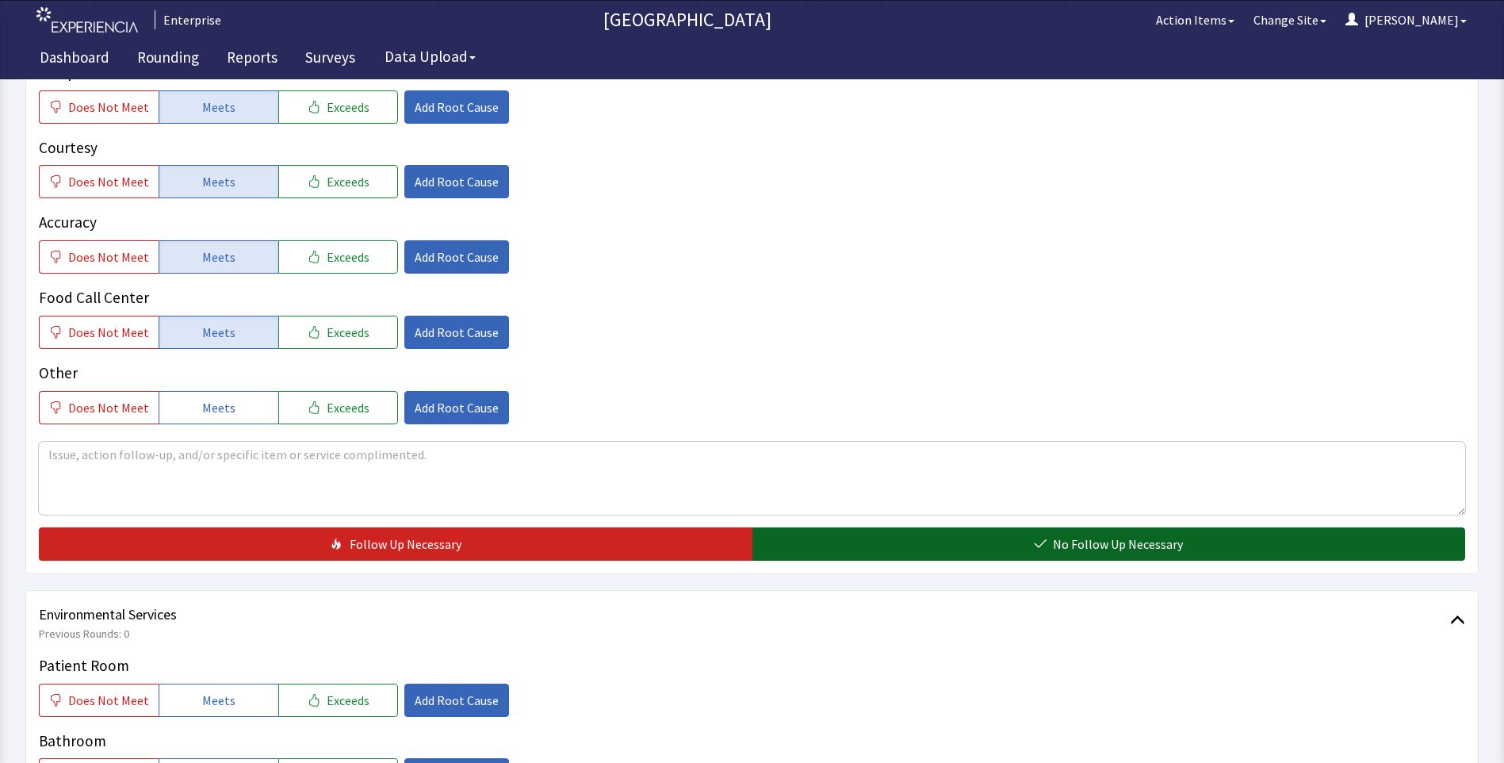
click at [797, 547] on button "No Follow Up Necessary" at bounding box center [1108, 543] width 713 height 33
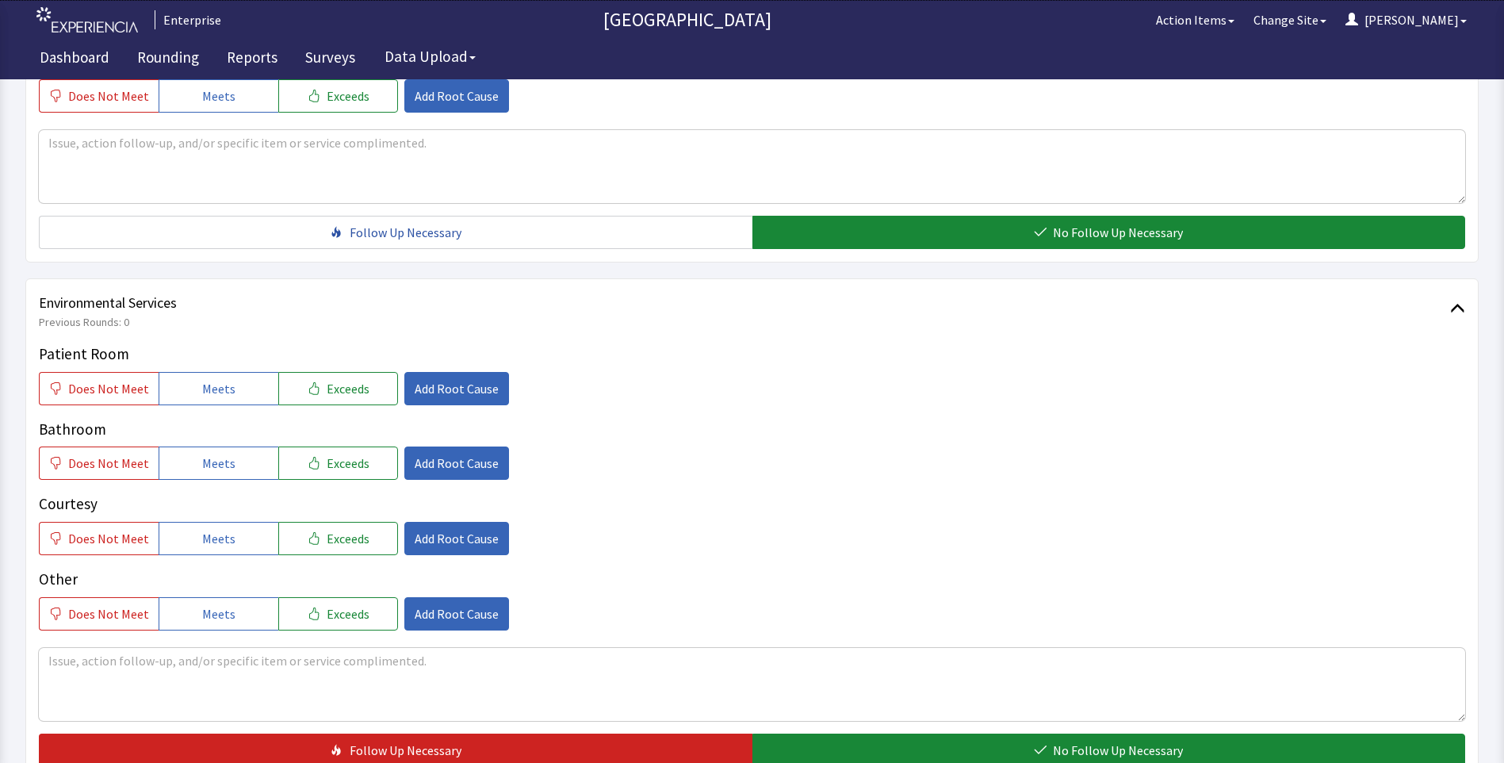
scroll to position [713, 0]
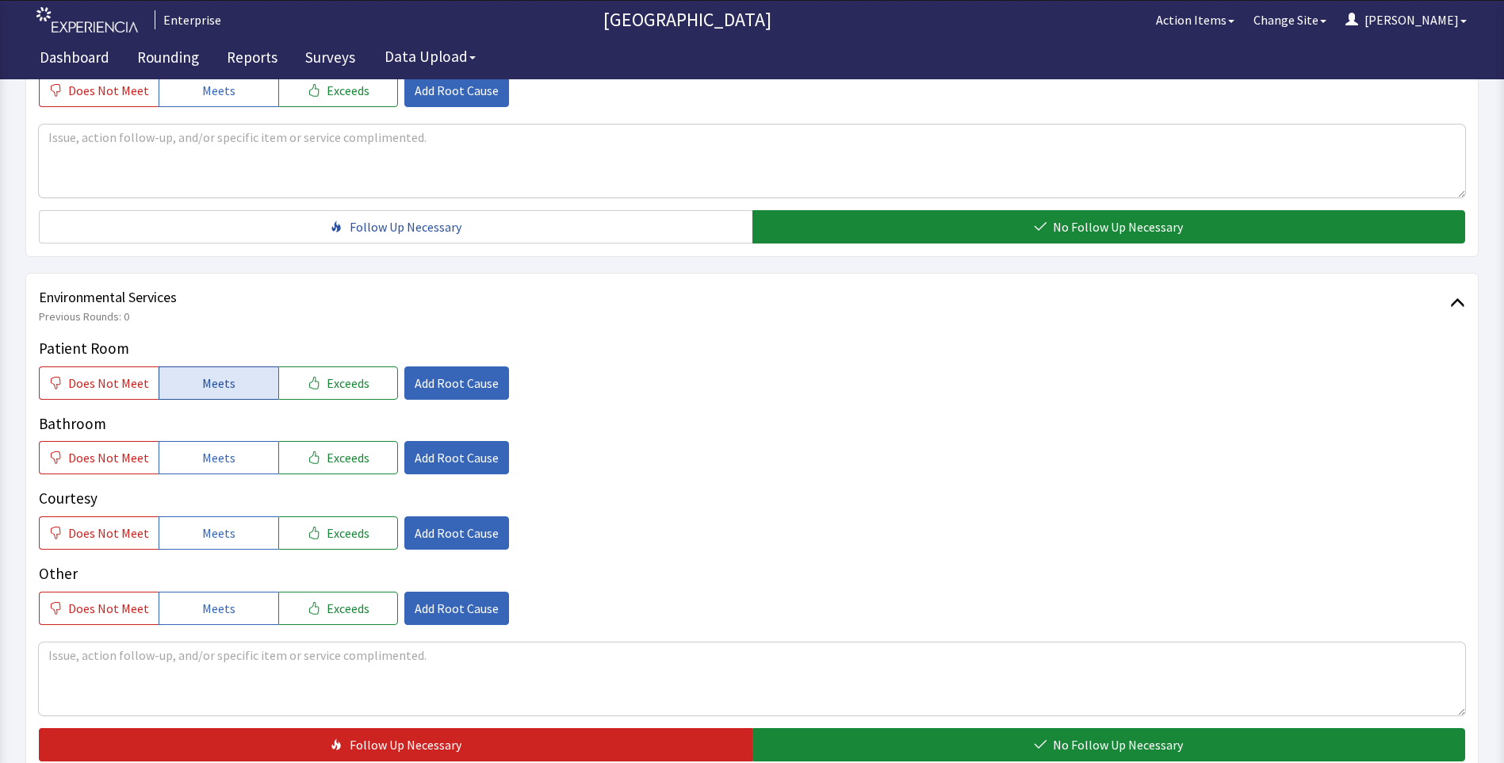
click at [226, 388] on span "Meets" at bounding box center [218, 382] width 33 height 19
click at [209, 473] on button "Meets" at bounding box center [219, 457] width 120 height 33
click at [206, 525] on span "Meets" at bounding box center [218, 532] width 33 height 19
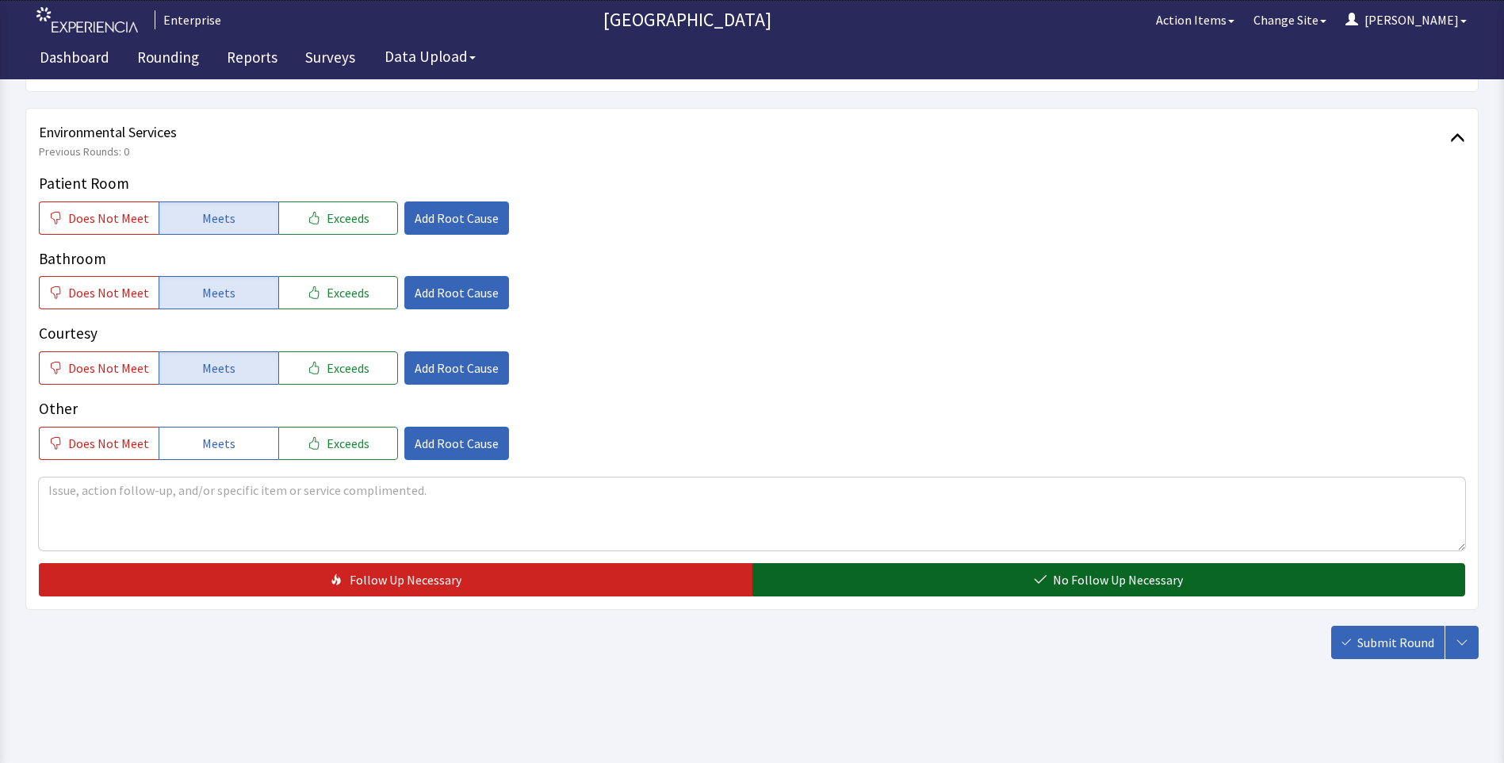
scroll to position [879, 0]
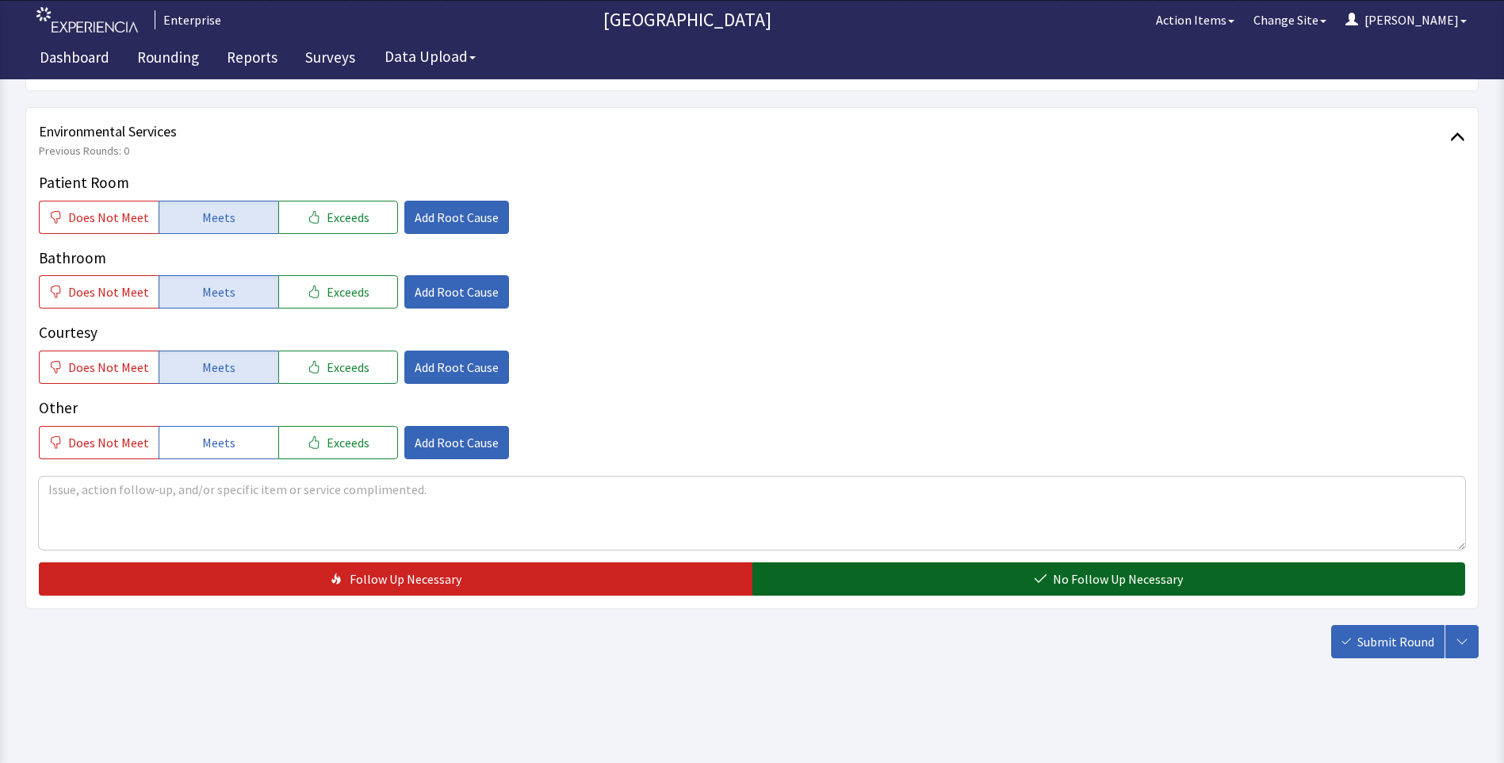
click at [858, 587] on button "No Follow Up Necessary" at bounding box center [1108, 578] width 713 height 33
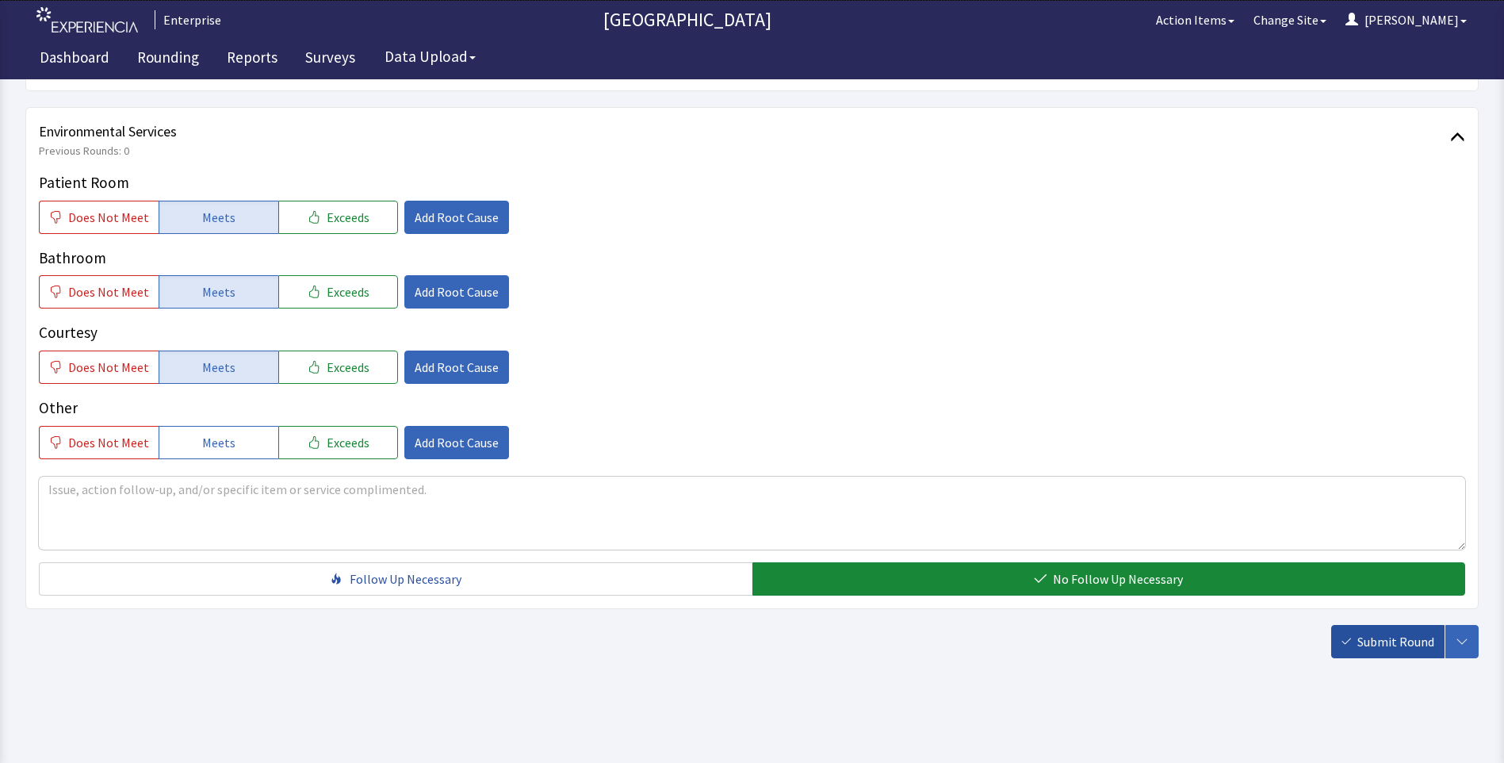
click at [1399, 651] on button "Submit Round" at bounding box center [1387, 641] width 113 height 33
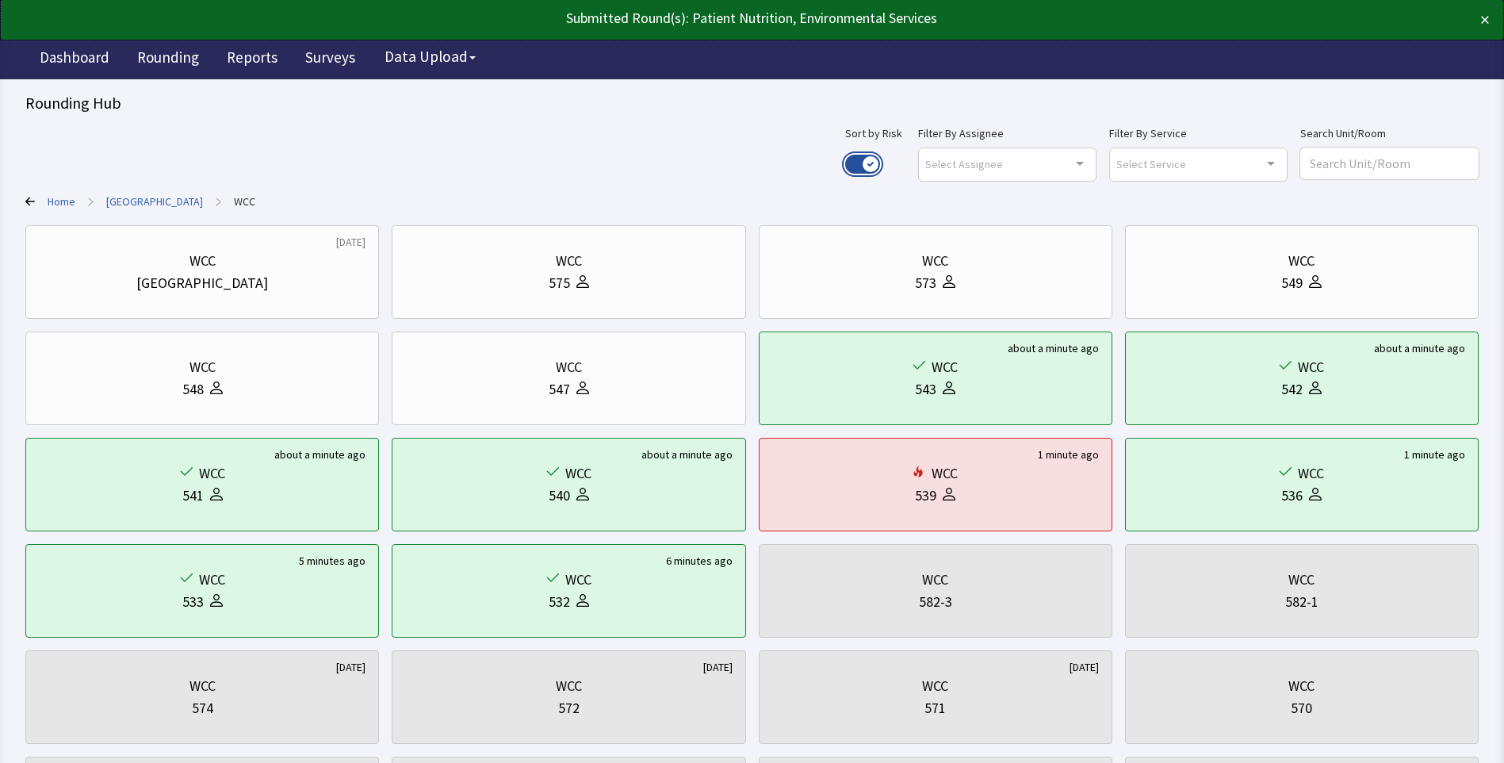
click at [880, 159] on button "Use setting" at bounding box center [862, 164] width 35 height 19
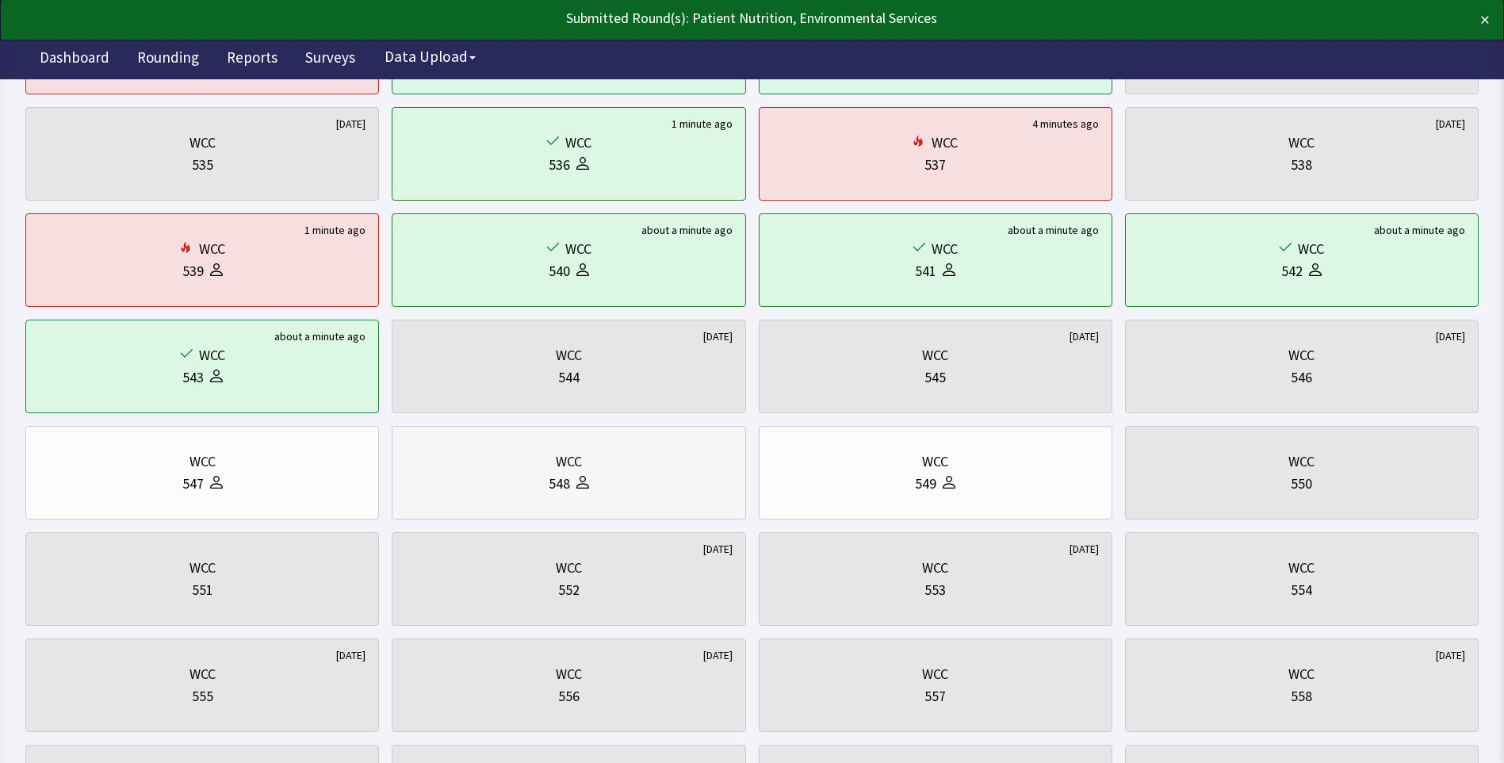
scroll to position [317, 0]
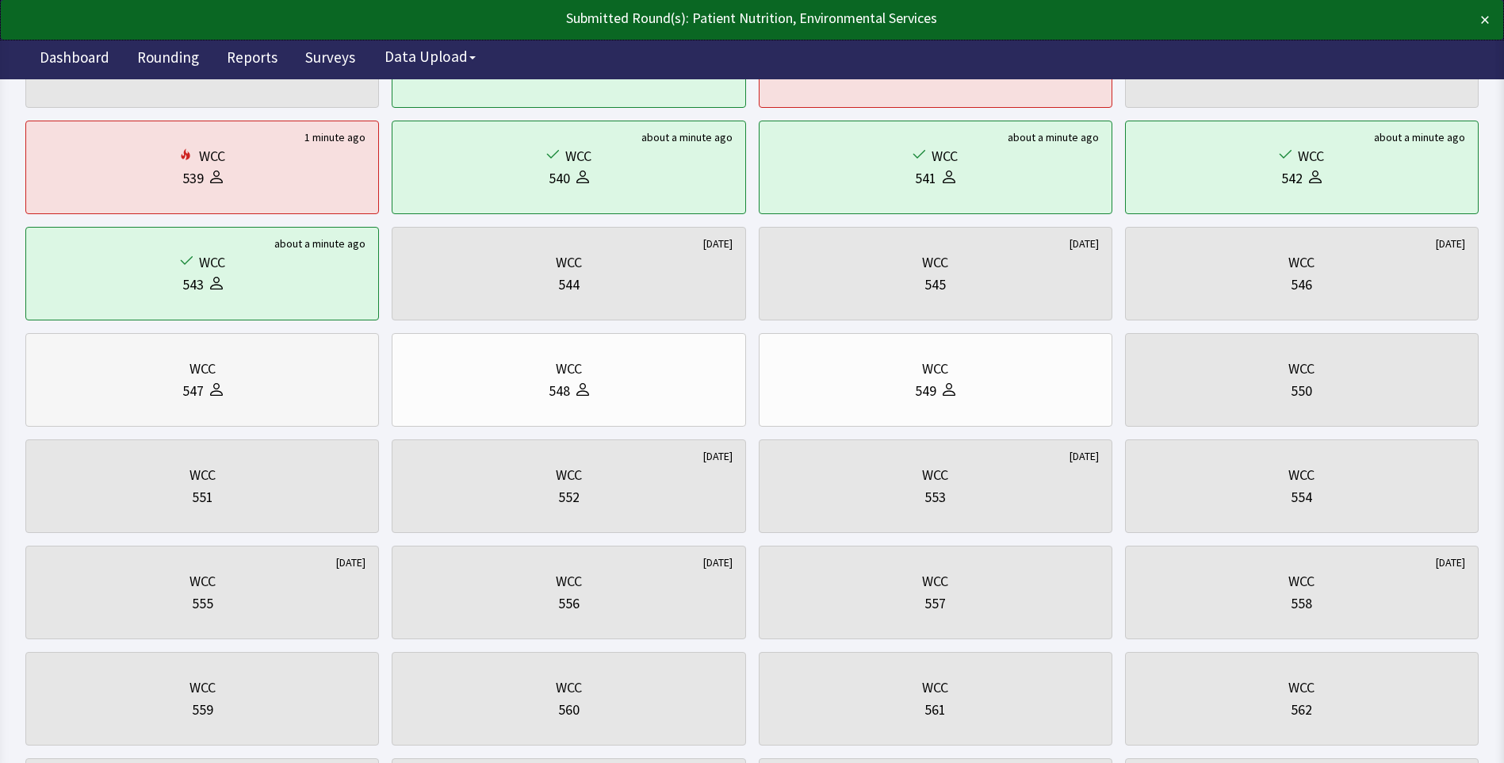
click at [280, 404] on div "WCC 547" at bounding box center [202, 380] width 327 height 76
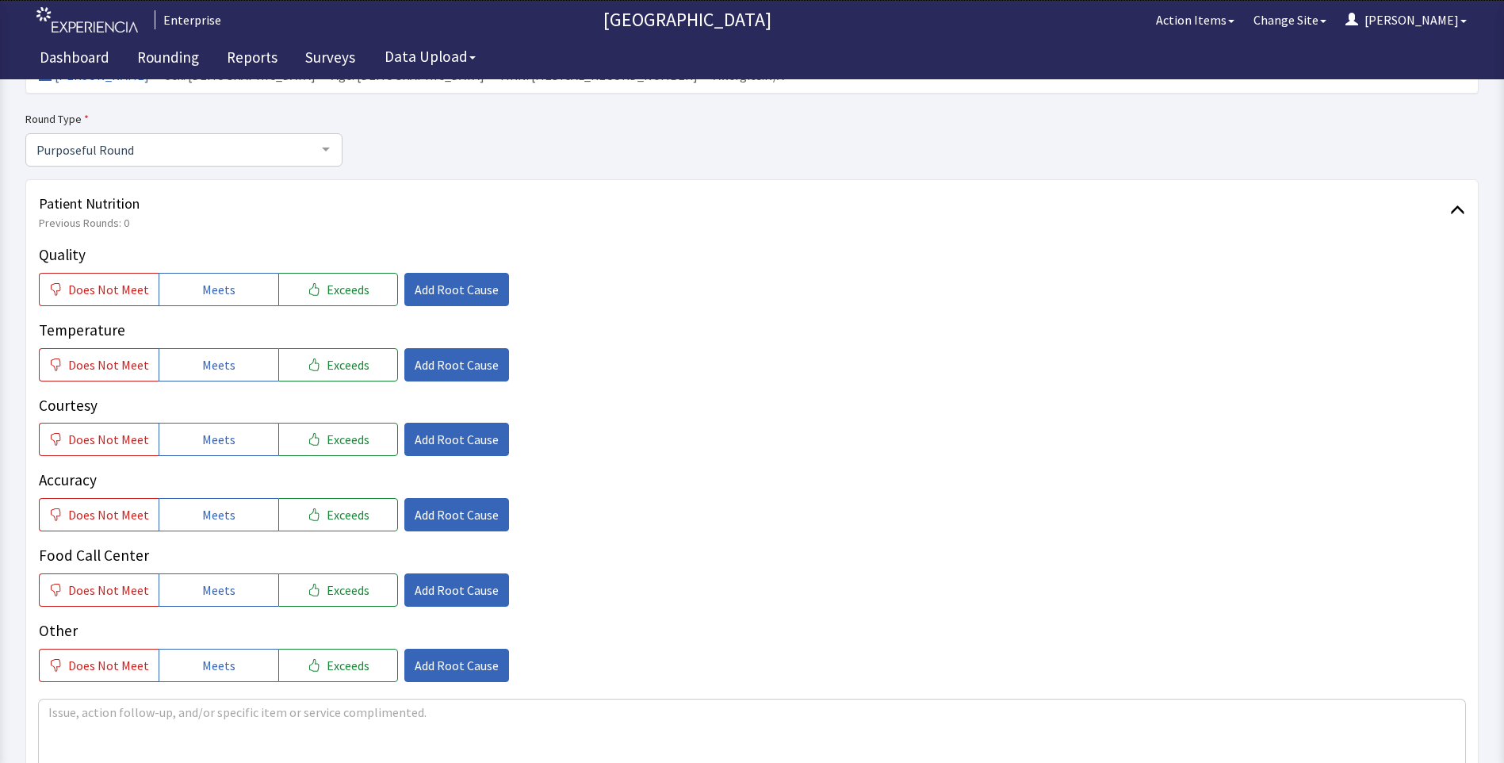
scroll to position [159, 0]
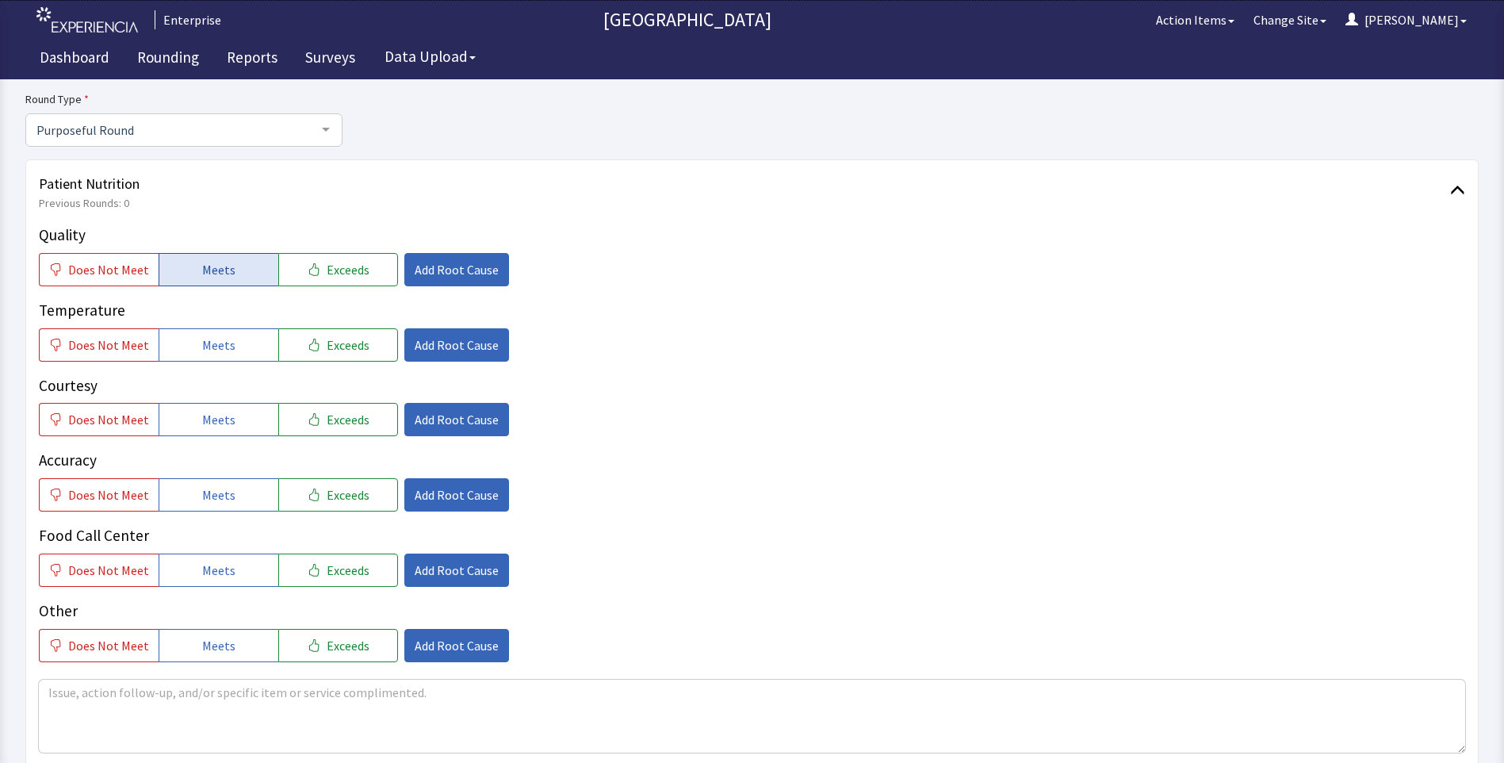
click at [233, 266] on button "Meets" at bounding box center [219, 269] width 120 height 33
drag, startPoint x: 212, startPoint y: 340, endPoint x: 212, endPoint y: 395, distance: 54.7
click at [212, 343] on span "Meets" at bounding box center [218, 344] width 33 height 19
drag, startPoint x: 212, startPoint y: 416, endPoint x: 222, endPoint y: 464, distance: 48.5
click at [212, 420] on span "Meets" at bounding box center [218, 419] width 33 height 19
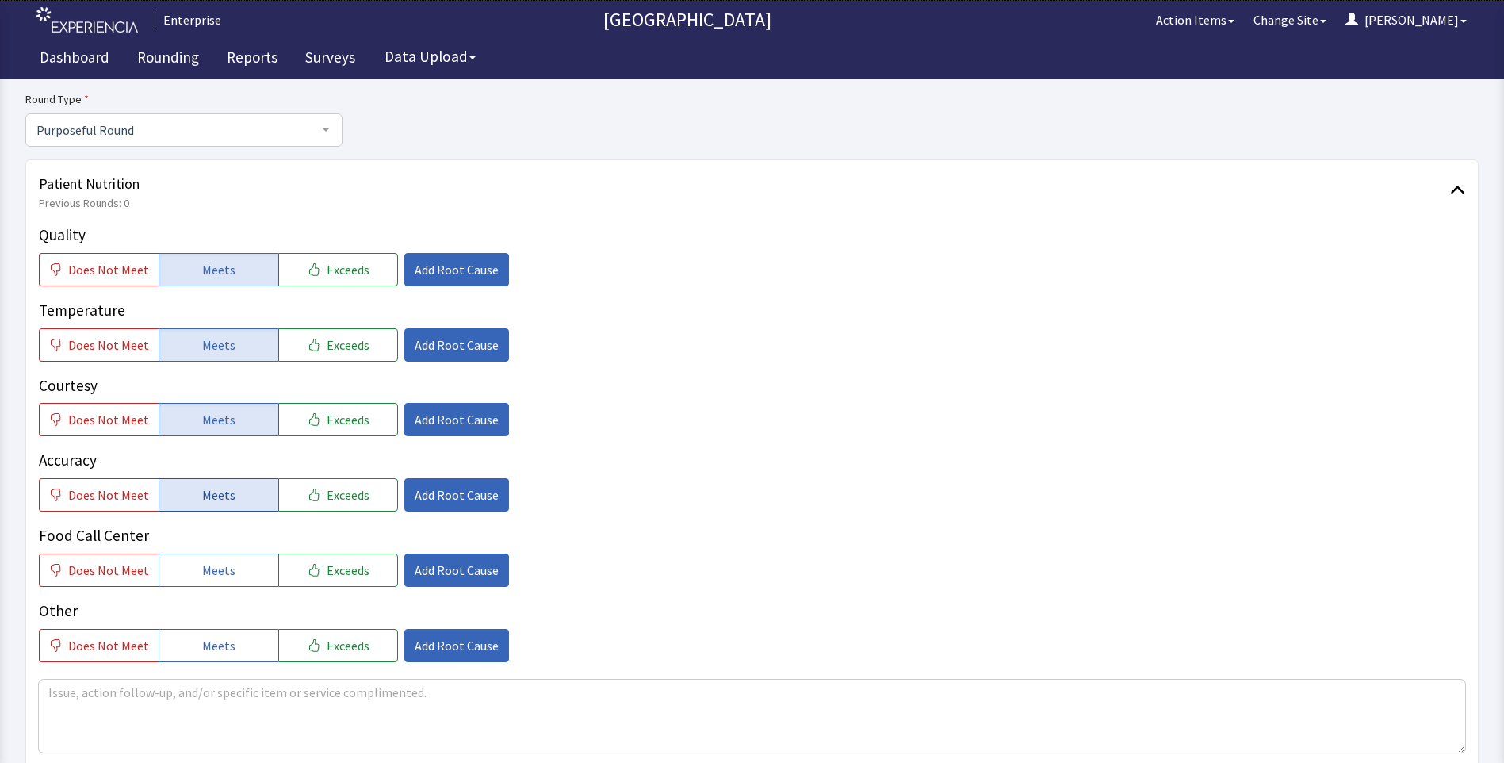
click at [219, 503] on span "Meets" at bounding box center [218, 494] width 33 height 19
click at [224, 579] on button "Meets" at bounding box center [219, 569] width 120 height 33
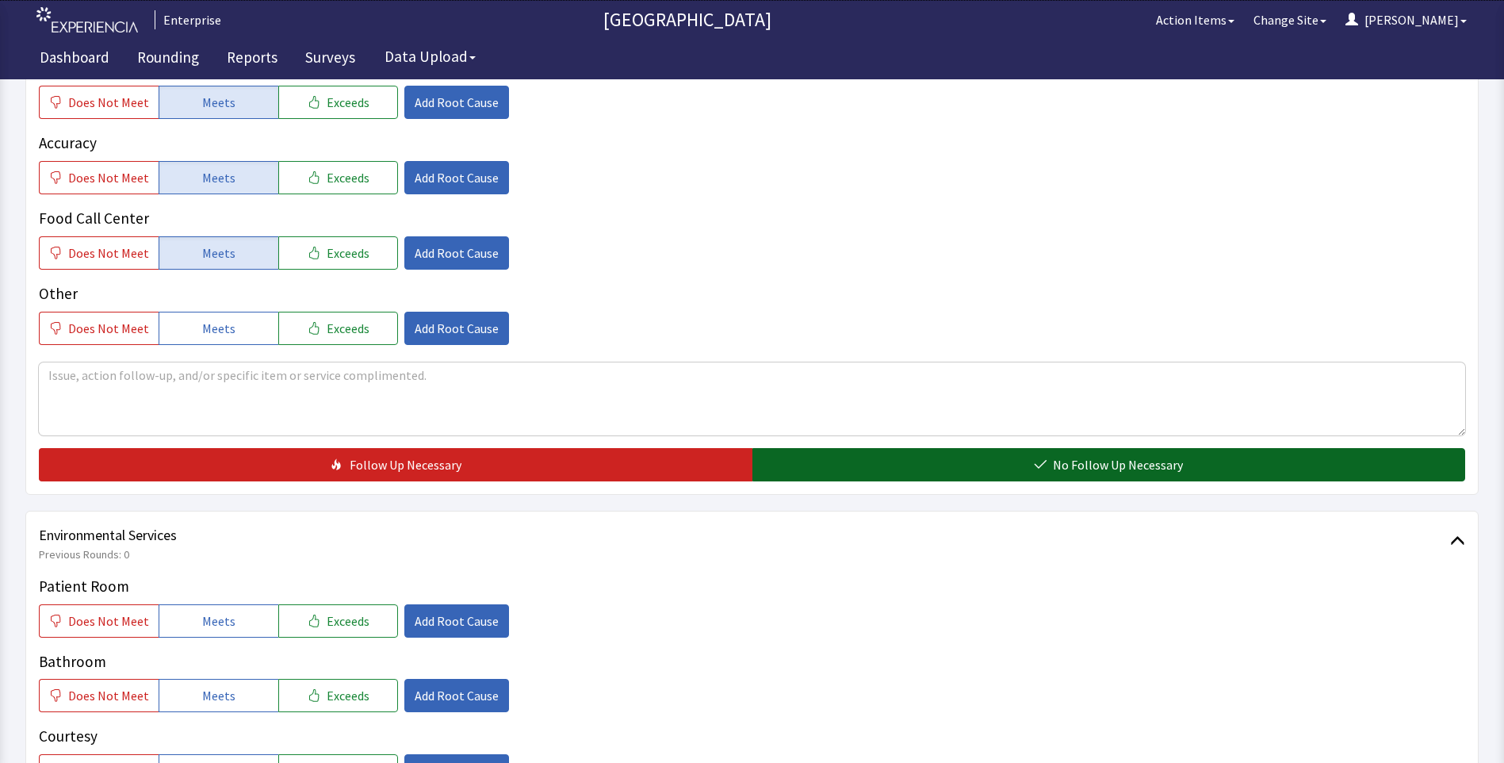
click at [836, 463] on button "No Follow Up Necessary" at bounding box center [1108, 464] width 713 height 33
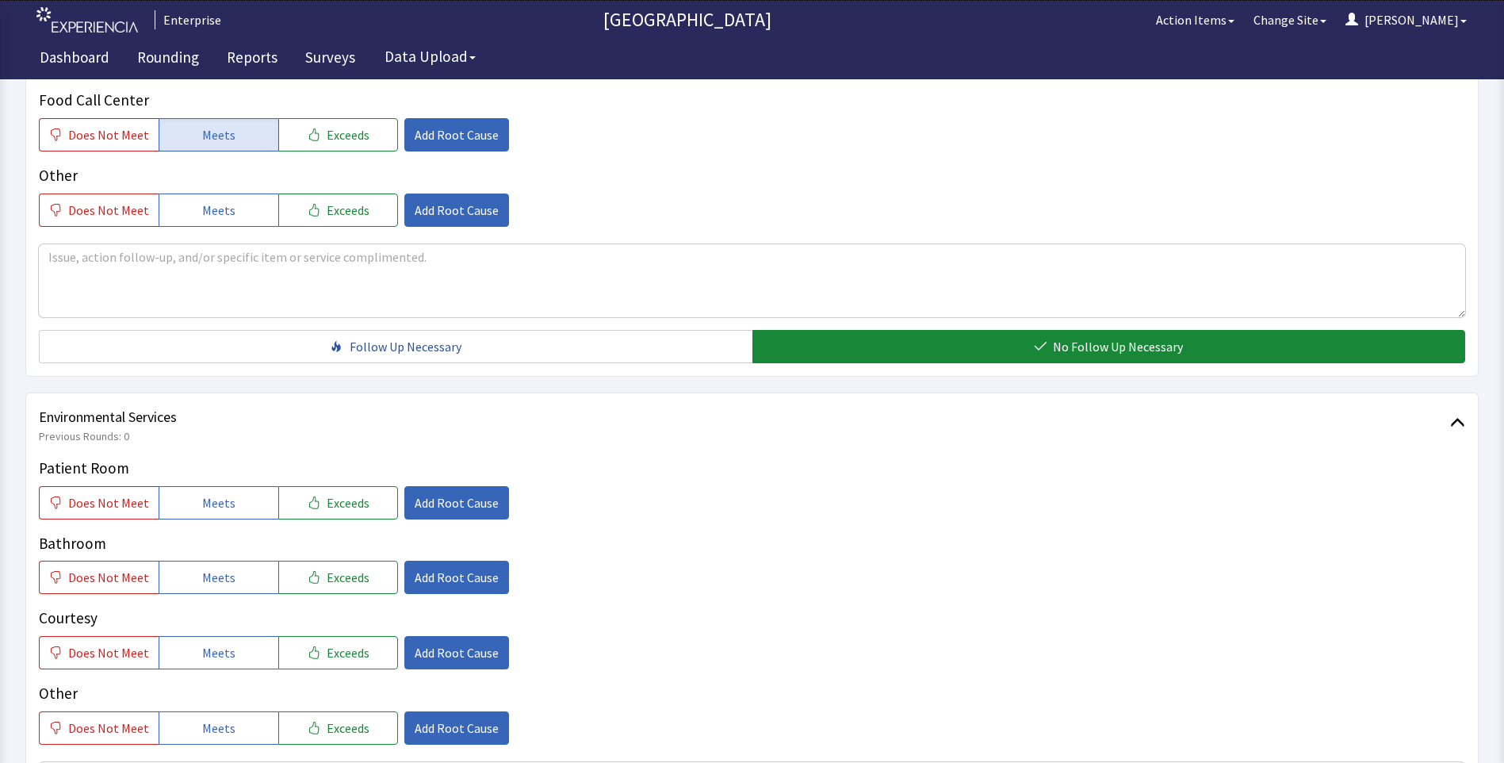
scroll to position [713, 0]
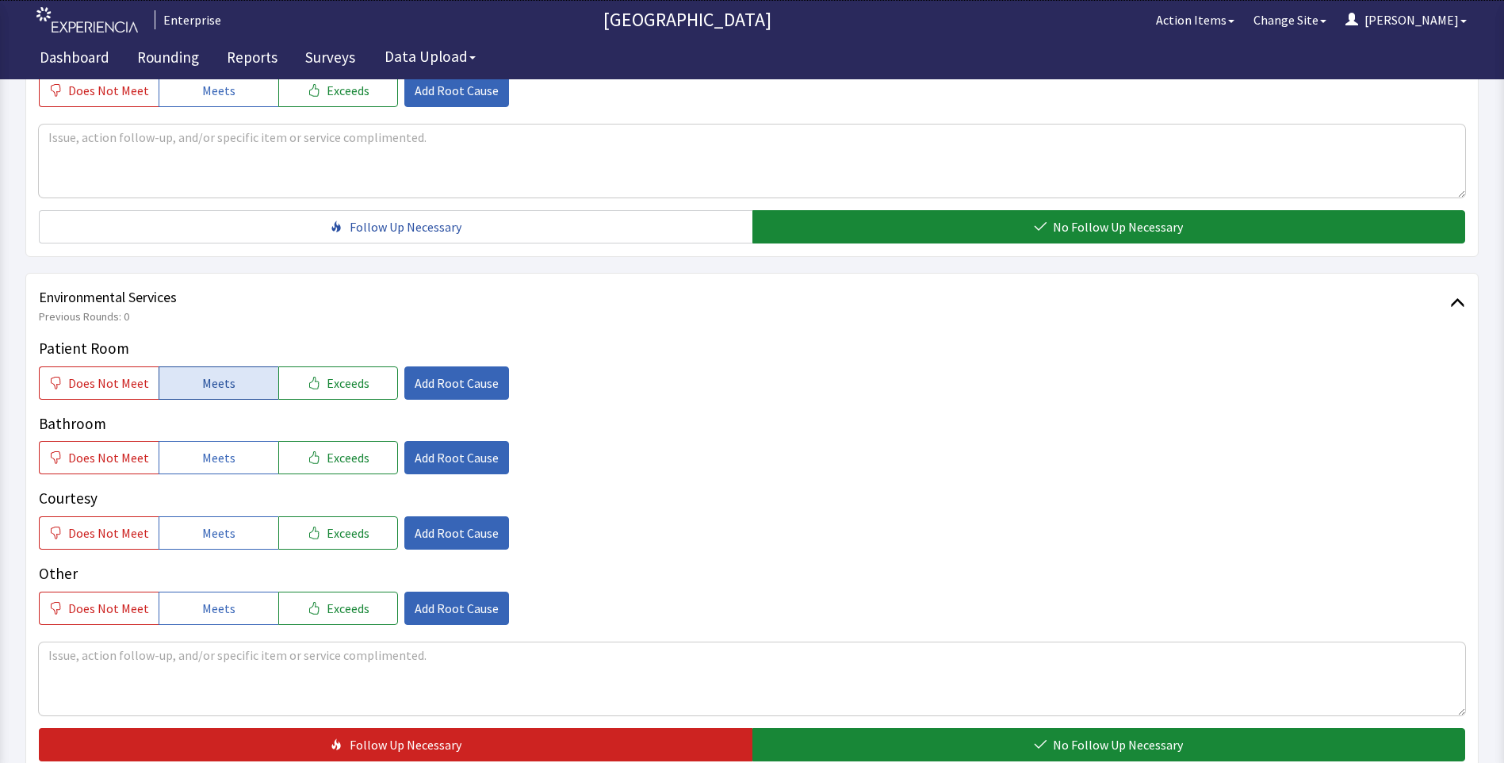
drag, startPoint x: 248, startPoint y: 384, endPoint x: 232, endPoint y: 448, distance: 65.4
click at [247, 385] on button "Meets" at bounding box center [219, 382] width 120 height 33
click at [225, 468] on button "Meets" at bounding box center [219, 457] width 120 height 33
click at [219, 519] on button "Meets" at bounding box center [219, 532] width 120 height 33
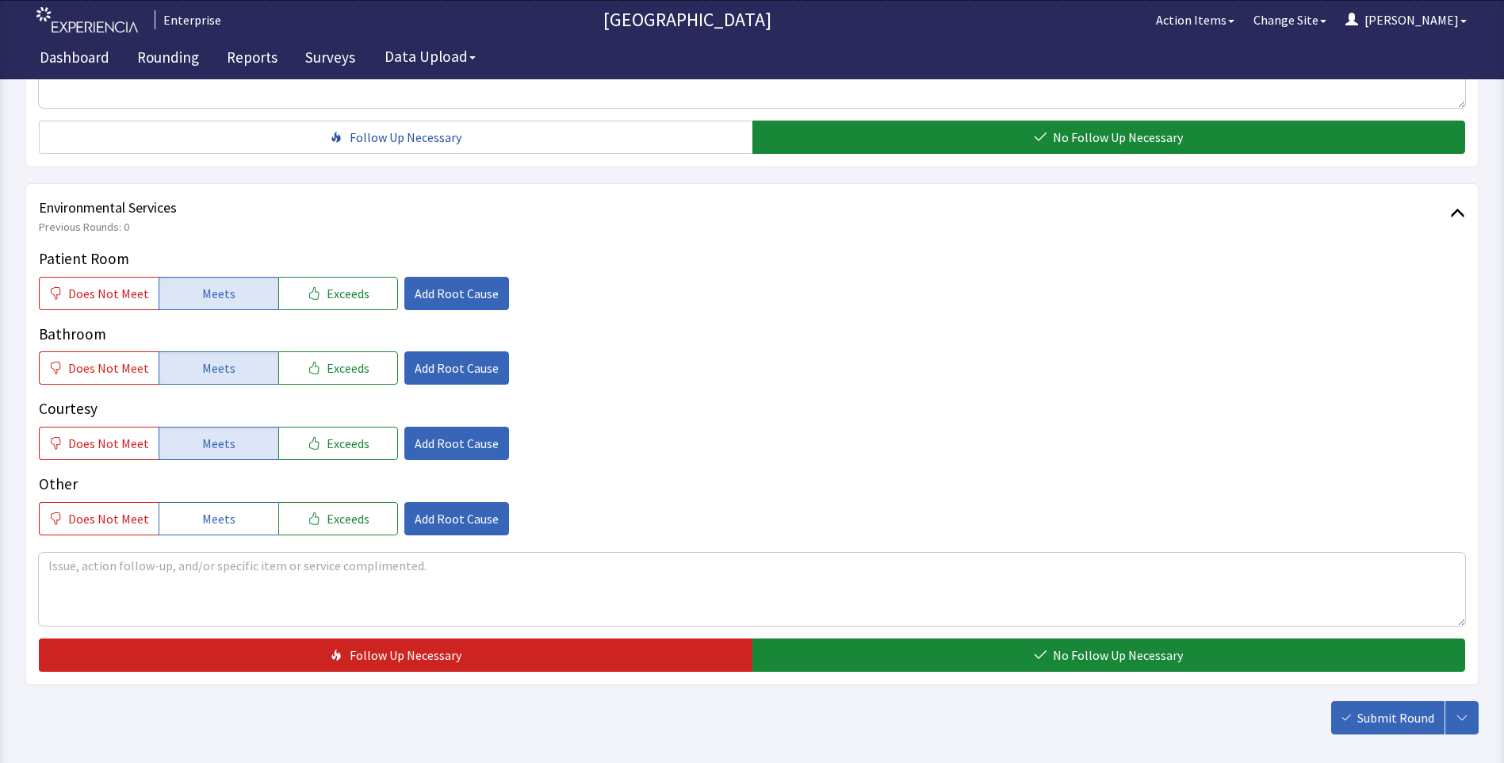
scroll to position [879, 0]
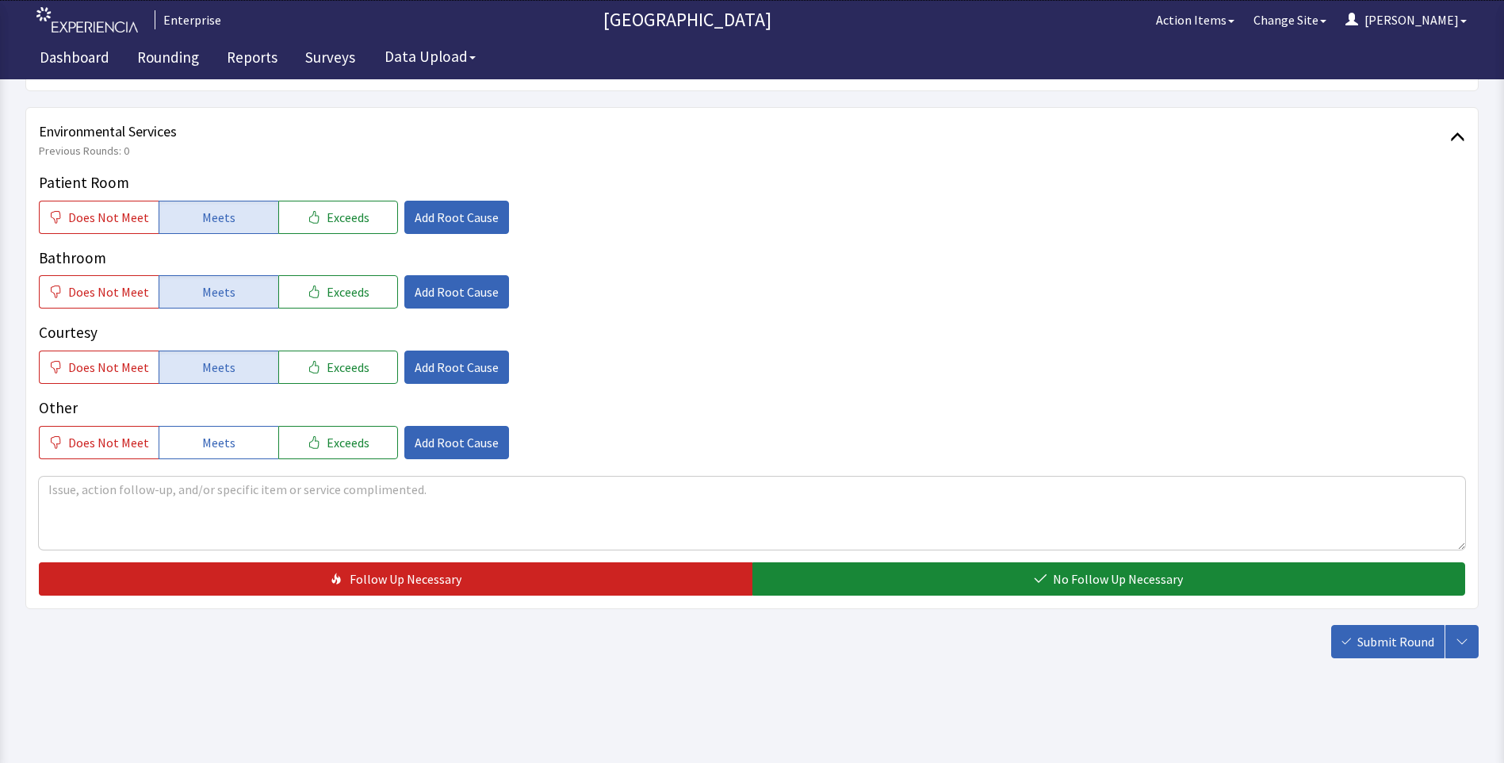
drag, startPoint x: 828, startPoint y: 573, endPoint x: 1000, endPoint y: 599, distance: 173.2
click at [829, 574] on button "No Follow Up Necessary" at bounding box center [1108, 578] width 713 height 33
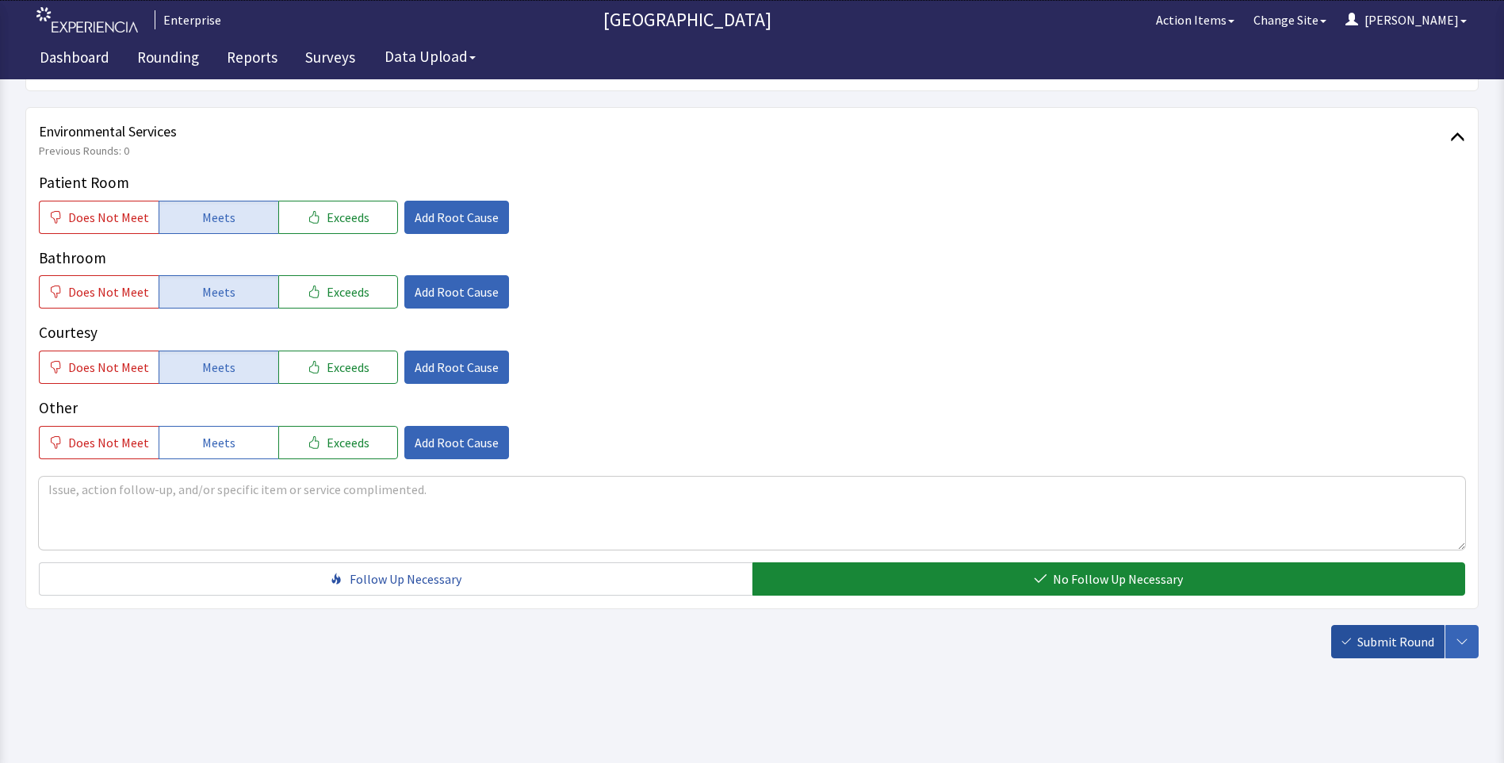
click at [1379, 650] on span "Submit Round" at bounding box center [1395, 641] width 77 height 19
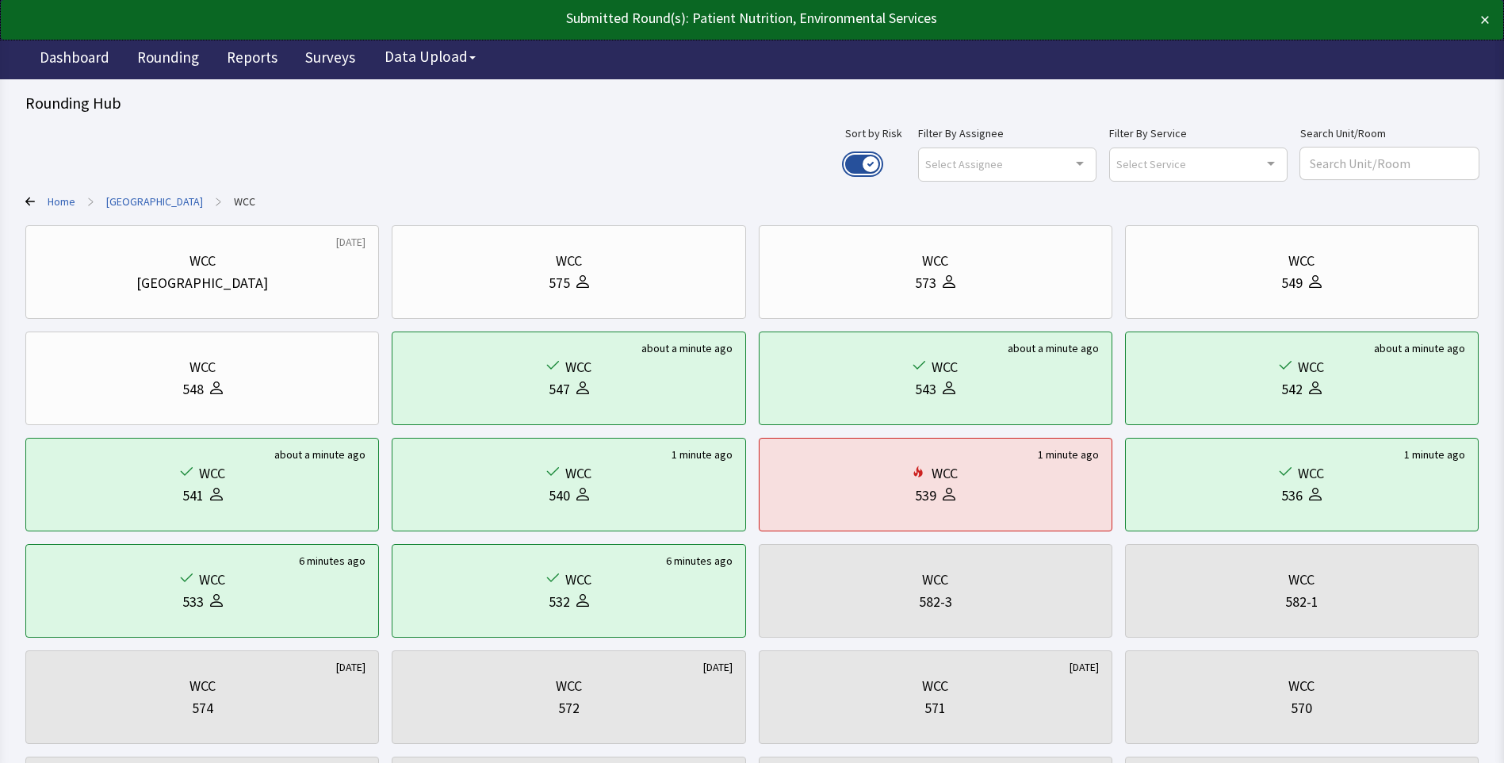
click at [880, 163] on button "Use setting" at bounding box center [862, 164] width 35 height 19
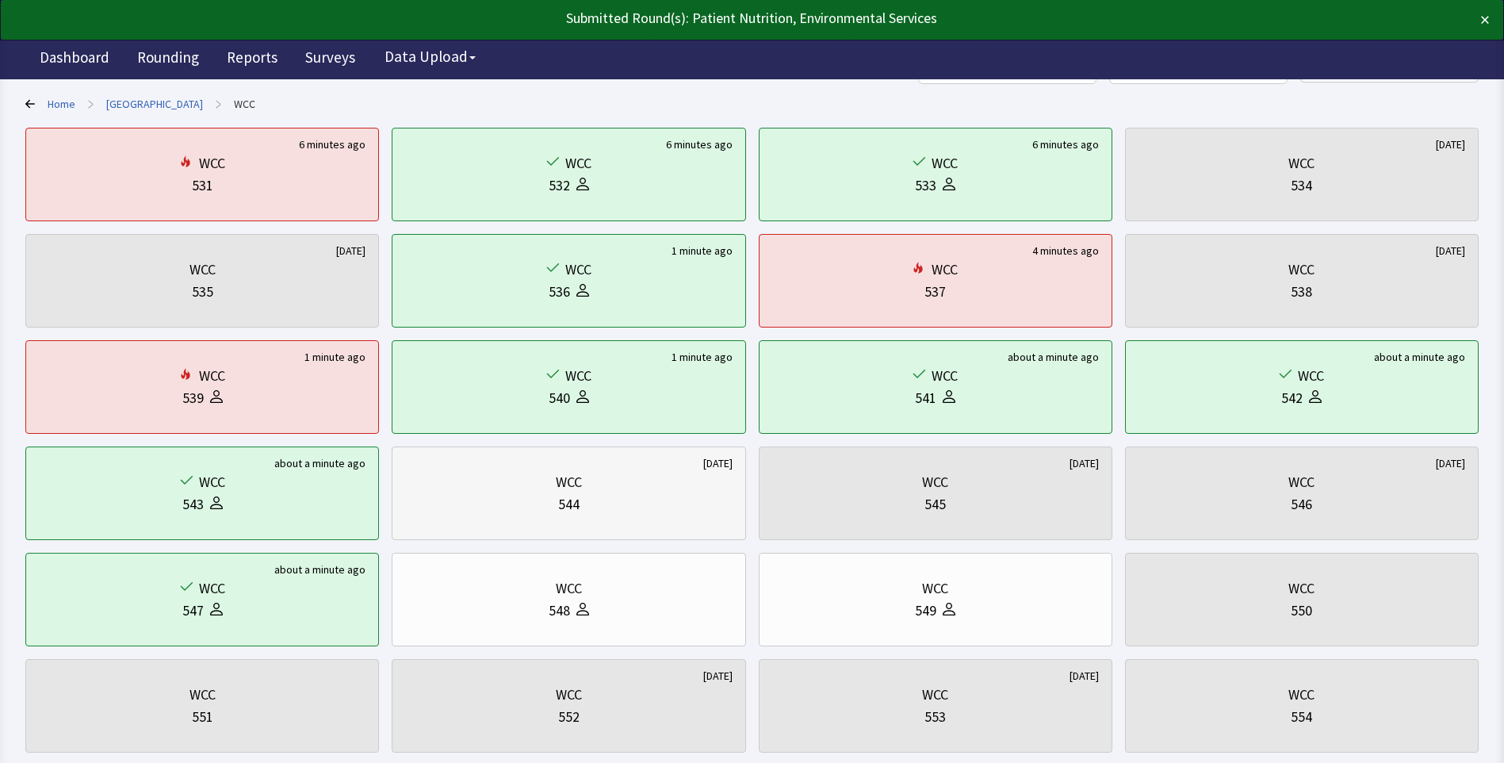
scroll to position [238, 0]
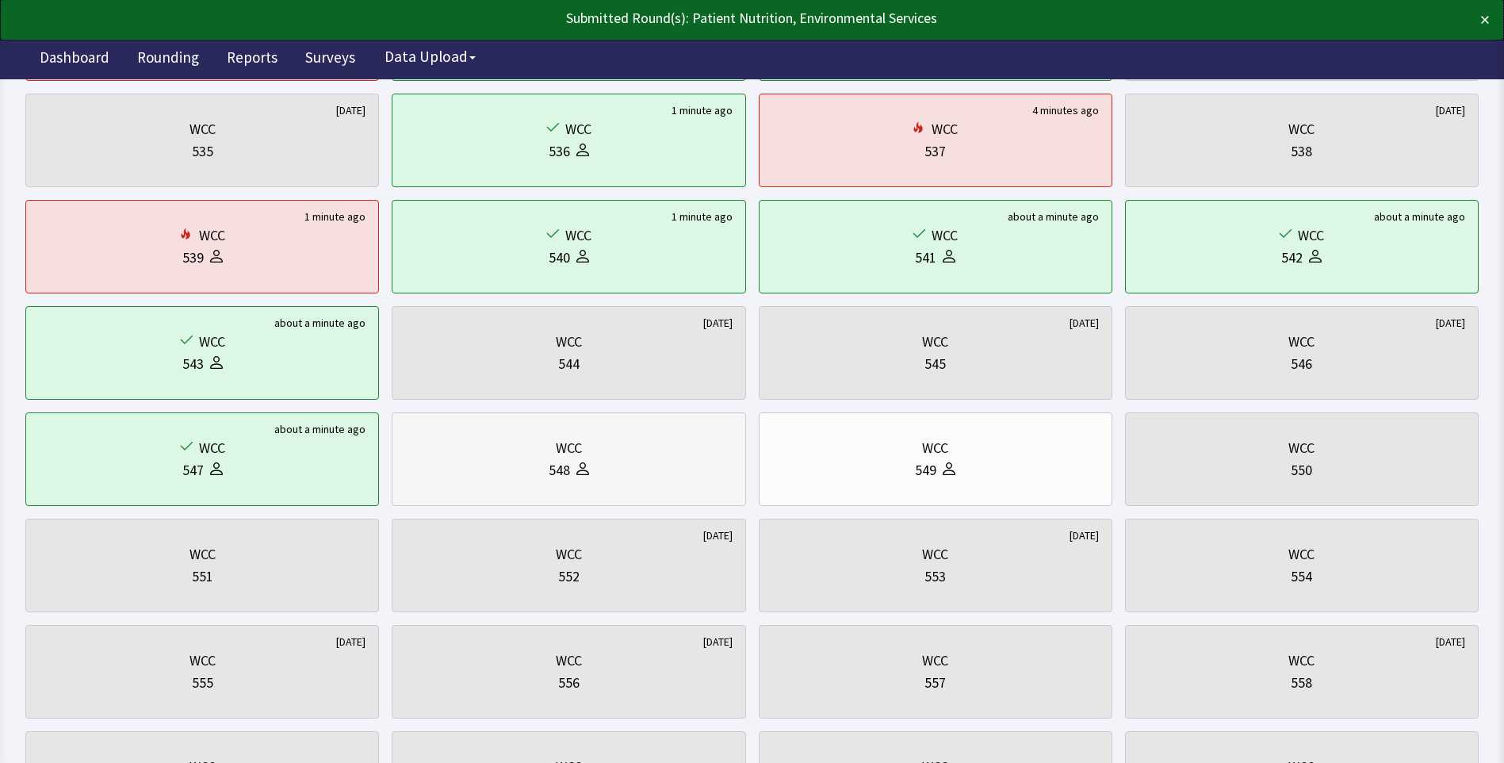
click at [648, 465] on div "548" at bounding box center [568, 470] width 327 height 22
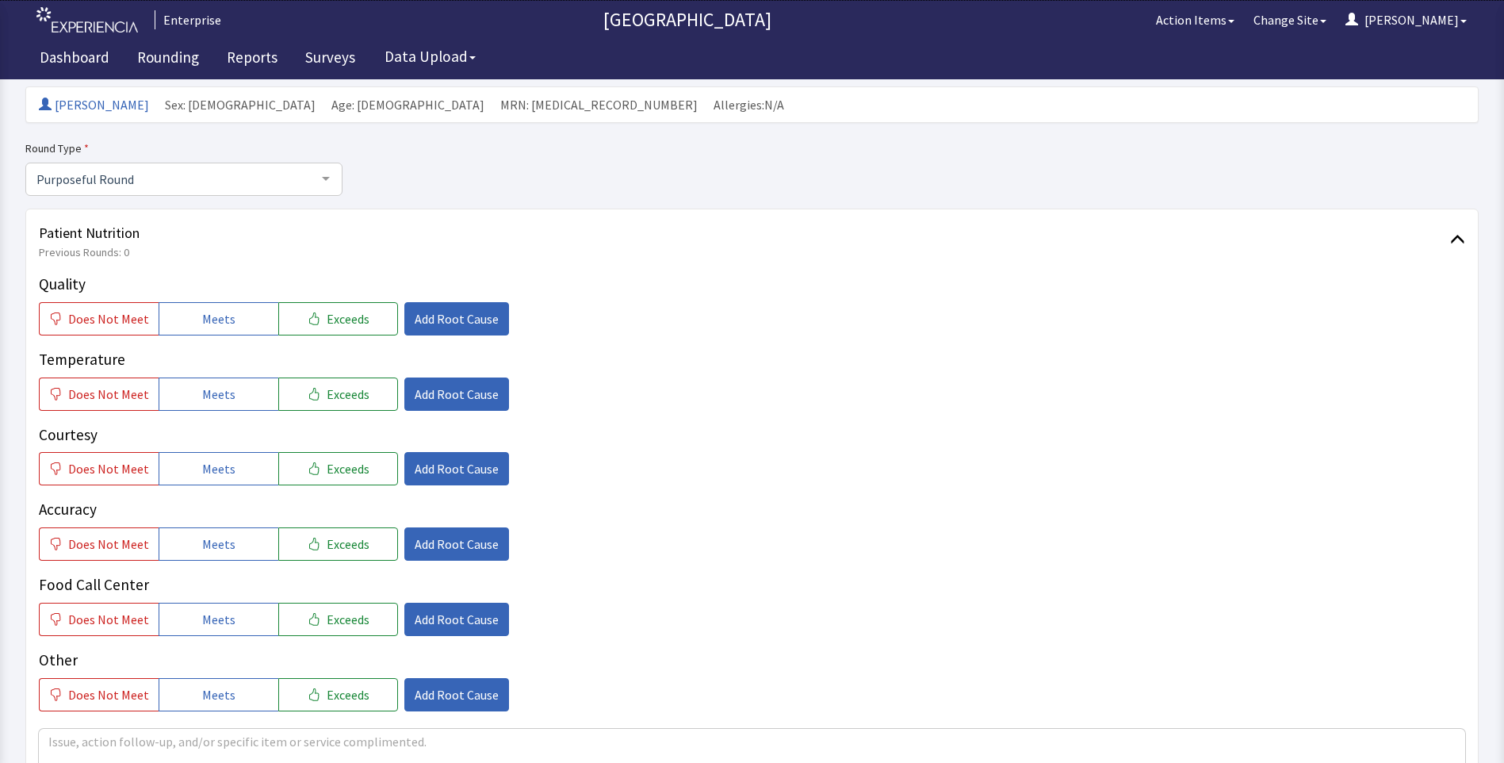
scroll to position [317, 0]
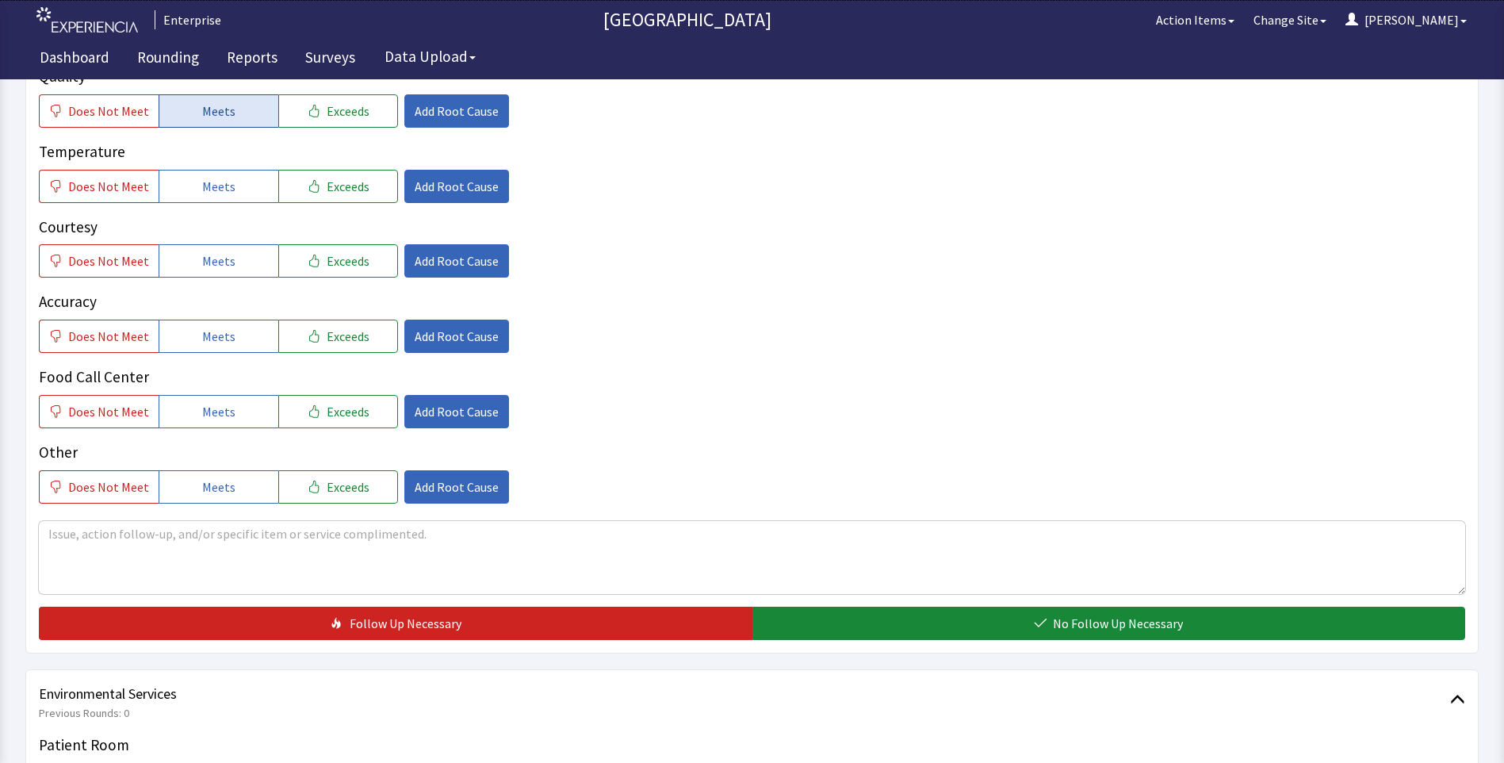
click at [235, 116] on button "Meets" at bounding box center [219, 110] width 120 height 33
drag, startPoint x: 227, startPoint y: 201, endPoint x: 228, endPoint y: 247, distance: 46.0
click at [227, 202] on button "Meets" at bounding box center [219, 186] width 120 height 33
drag, startPoint x: 228, startPoint y: 259, endPoint x: 232, endPoint y: 316, distance: 56.4
click at [228, 262] on button "Meets" at bounding box center [219, 260] width 120 height 33
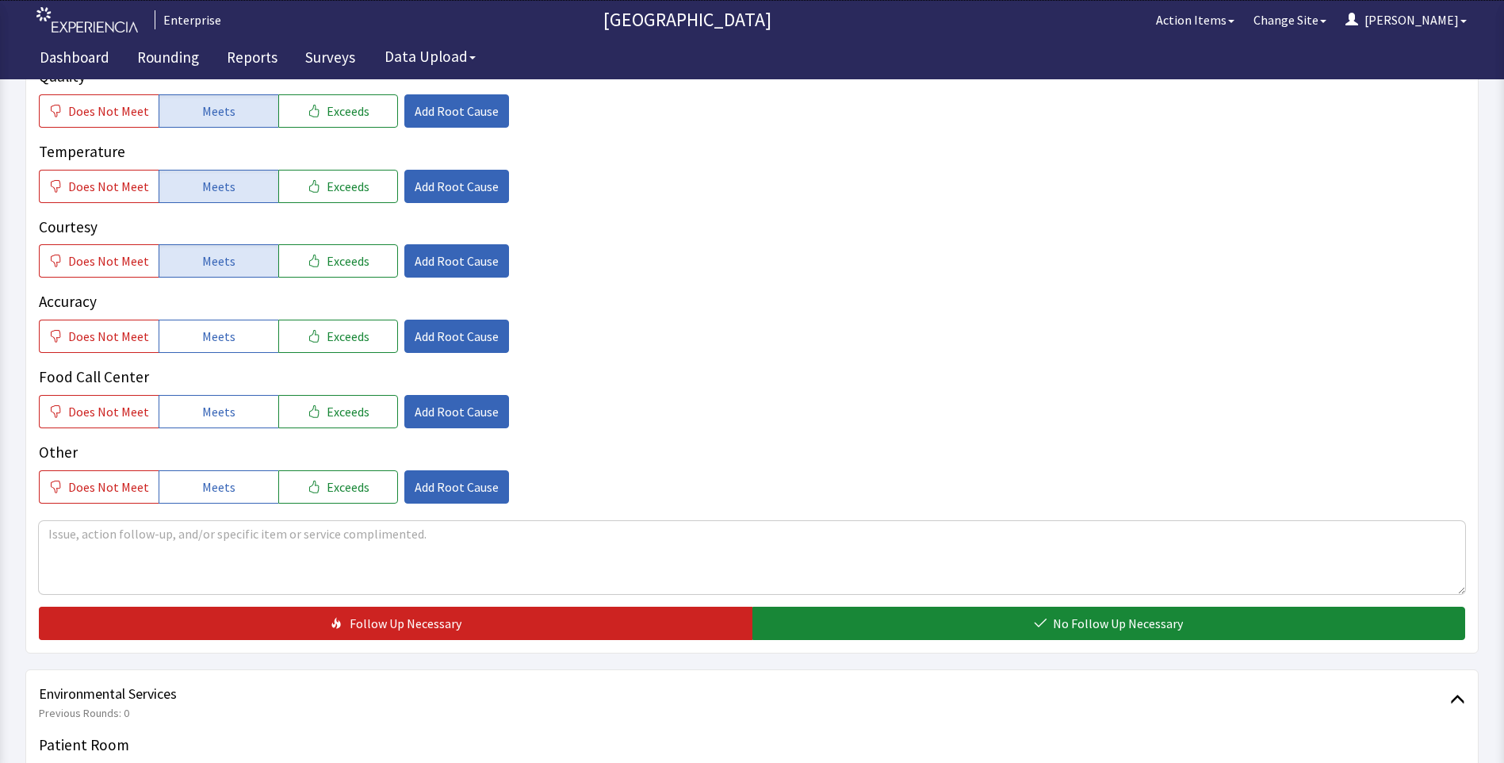
drag, startPoint x: 232, startPoint y: 331, endPoint x: 232, endPoint y: 384, distance: 52.3
click at [232, 342] on button "Meets" at bounding box center [219, 335] width 120 height 33
drag, startPoint x: 232, startPoint y: 407, endPoint x: 565, endPoint y: 512, distance: 349.2
click at [238, 413] on button "Meets" at bounding box center [219, 411] width 120 height 33
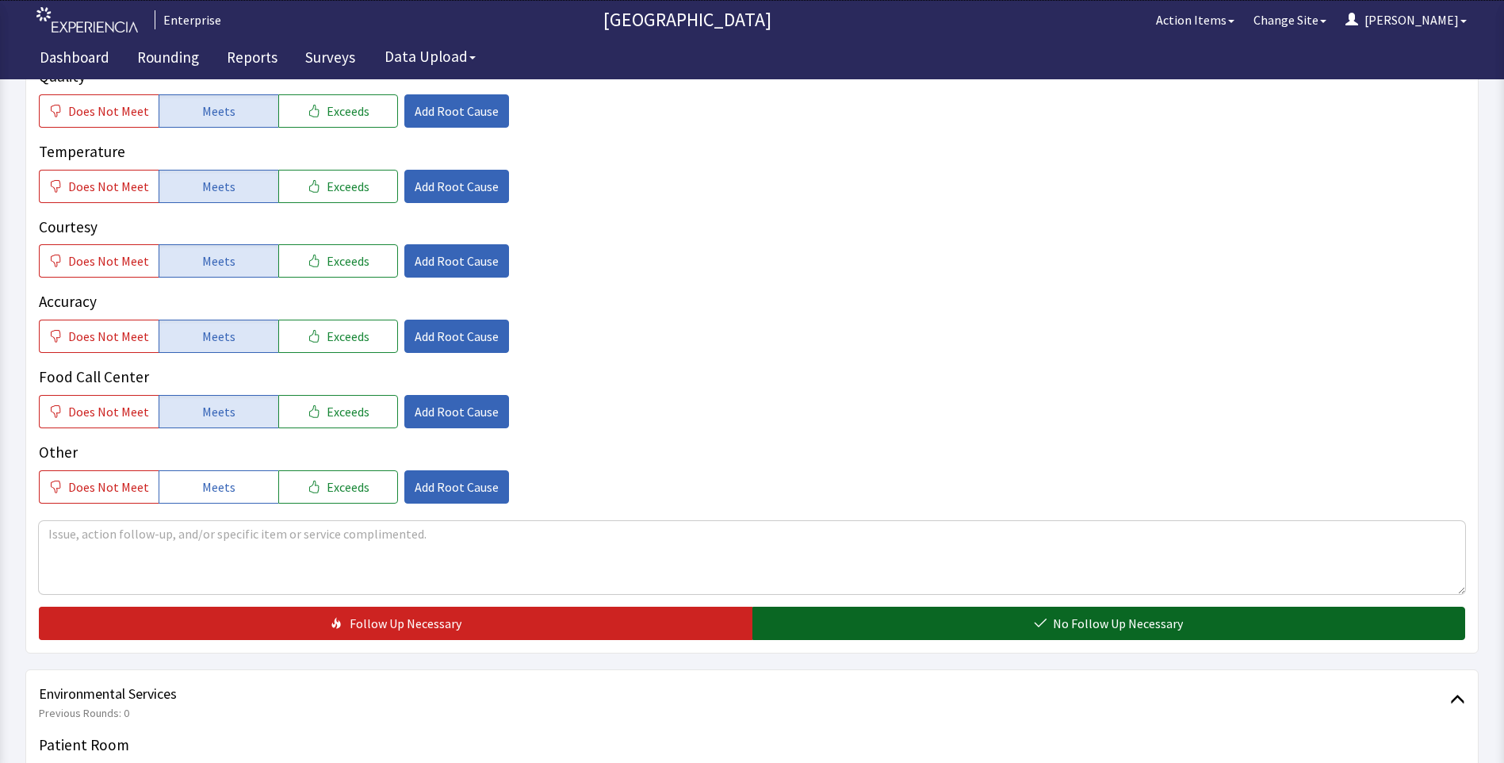
click at [969, 634] on button "No Follow Up Necessary" at bounding box center [1108, 622] width 713 height 33
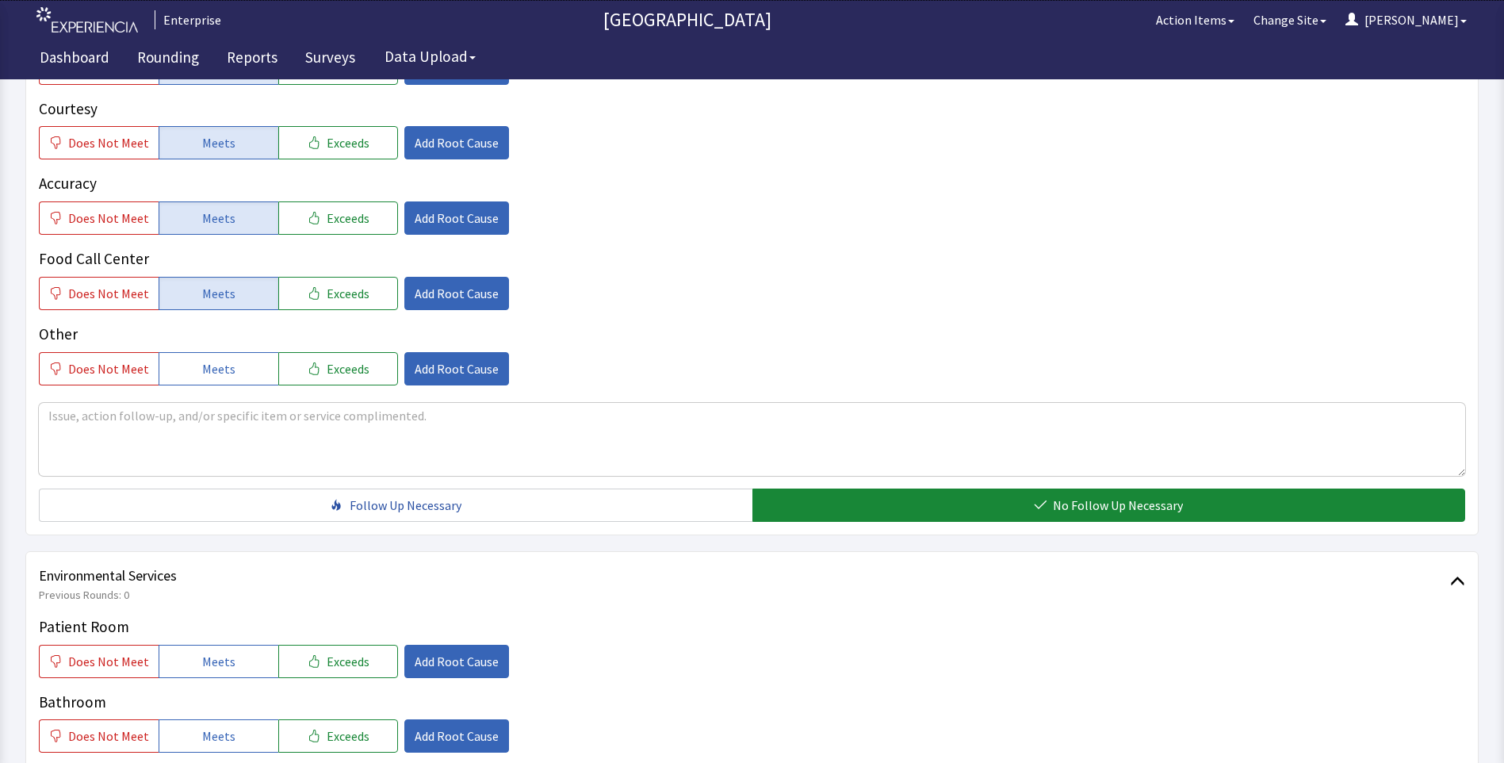
scroll to position [634, 0]
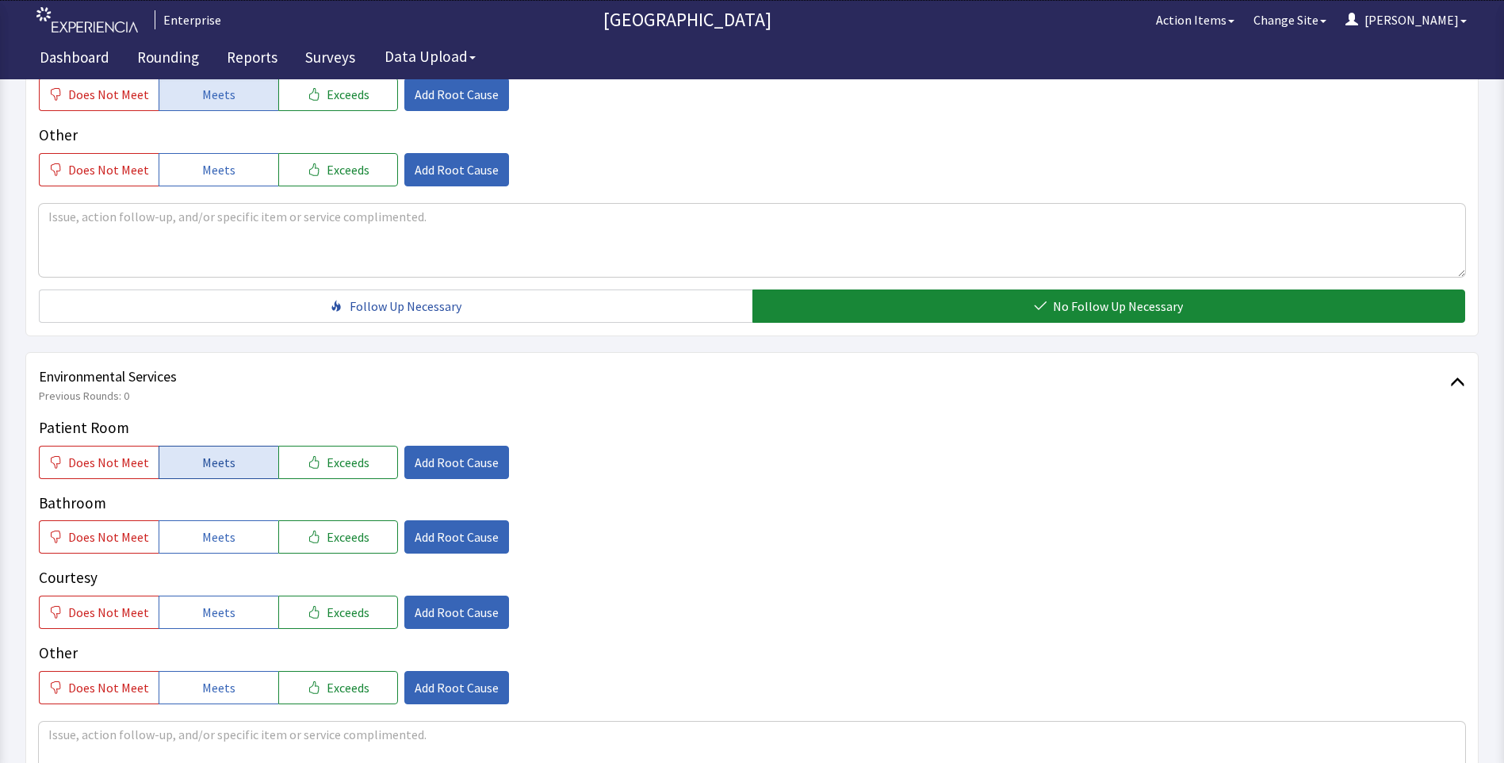
click at [232, 463] on button "Meets" at bounding box center [219, 462] width 120 height 33
drag, startPoint x: 226, startPoint y: 526, endPoint x: 234, endPoint y: 575, distance: 49.8
click at [226, 535] on button "Meets" at bounding box center [219, 536] width 120 height 33
click at [231, 609] on button "Meets" at bounding box center [219, 611] width 120 height 33
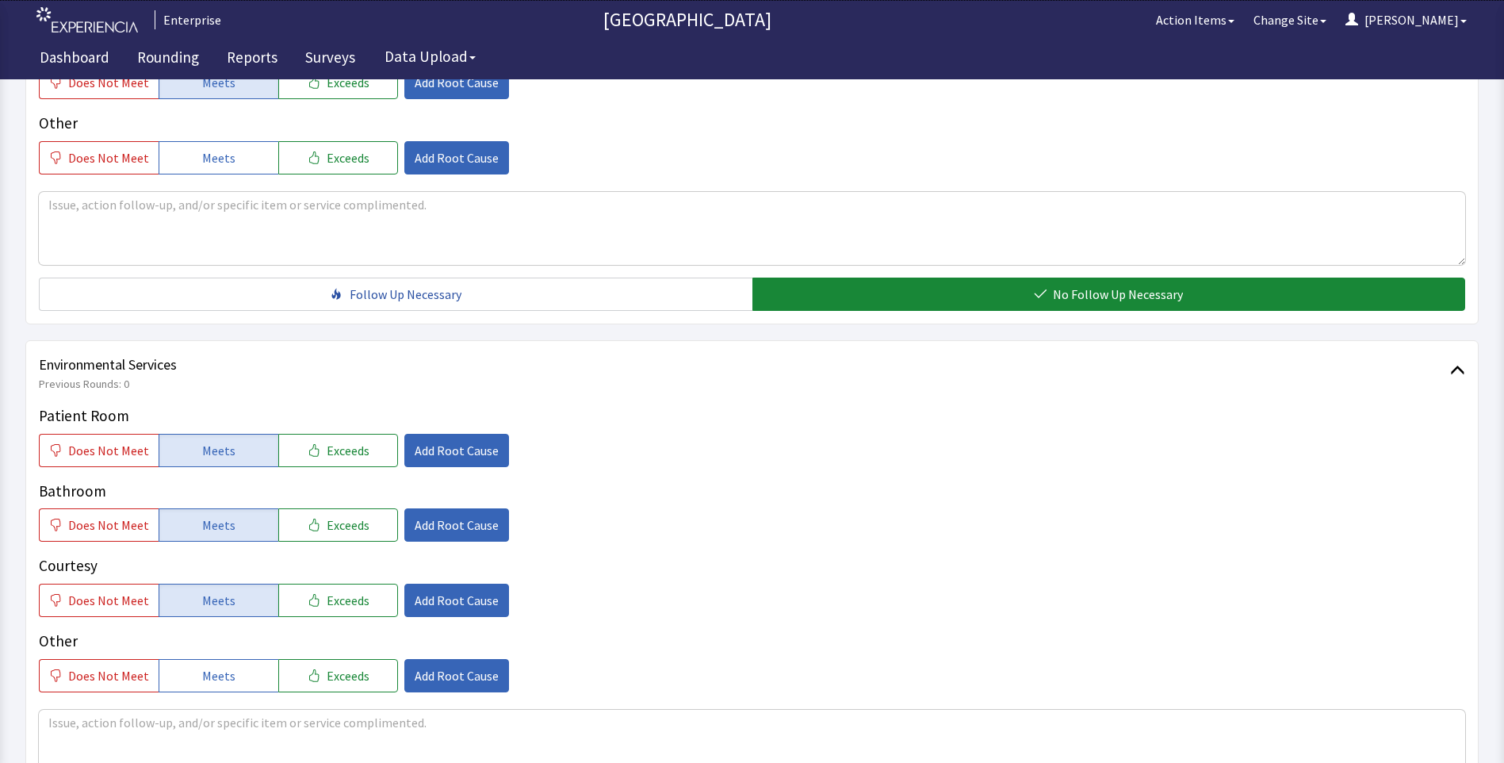
scroll to position [879, 0]
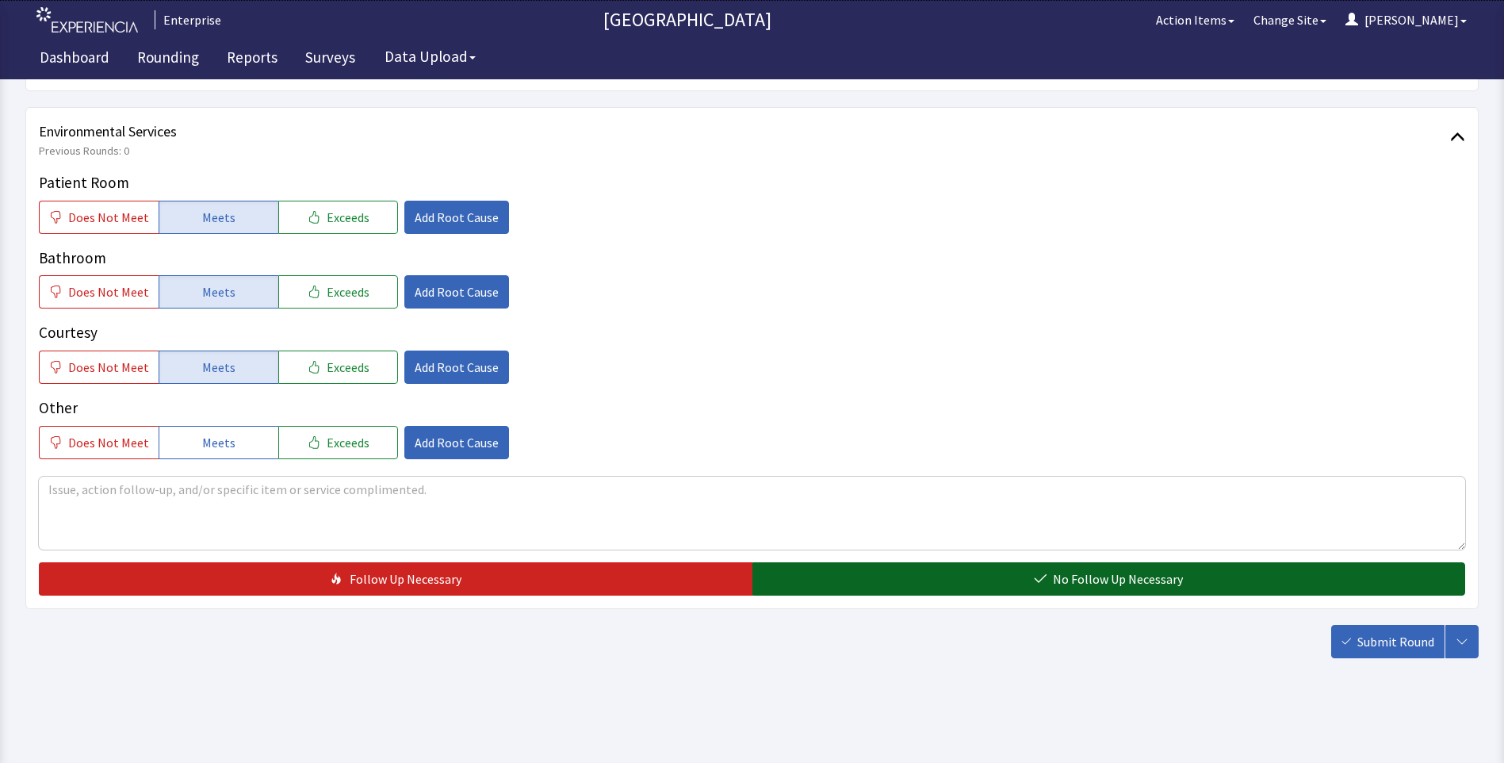
drag, startPoint x: 841, startPoint y: 572, endPoint x: 858, endPoint y: 576, distance: 17.1
click at [845, 572] on button "No Follow Up Necessary" at bounding box center [1108, 578] width 713 height 33
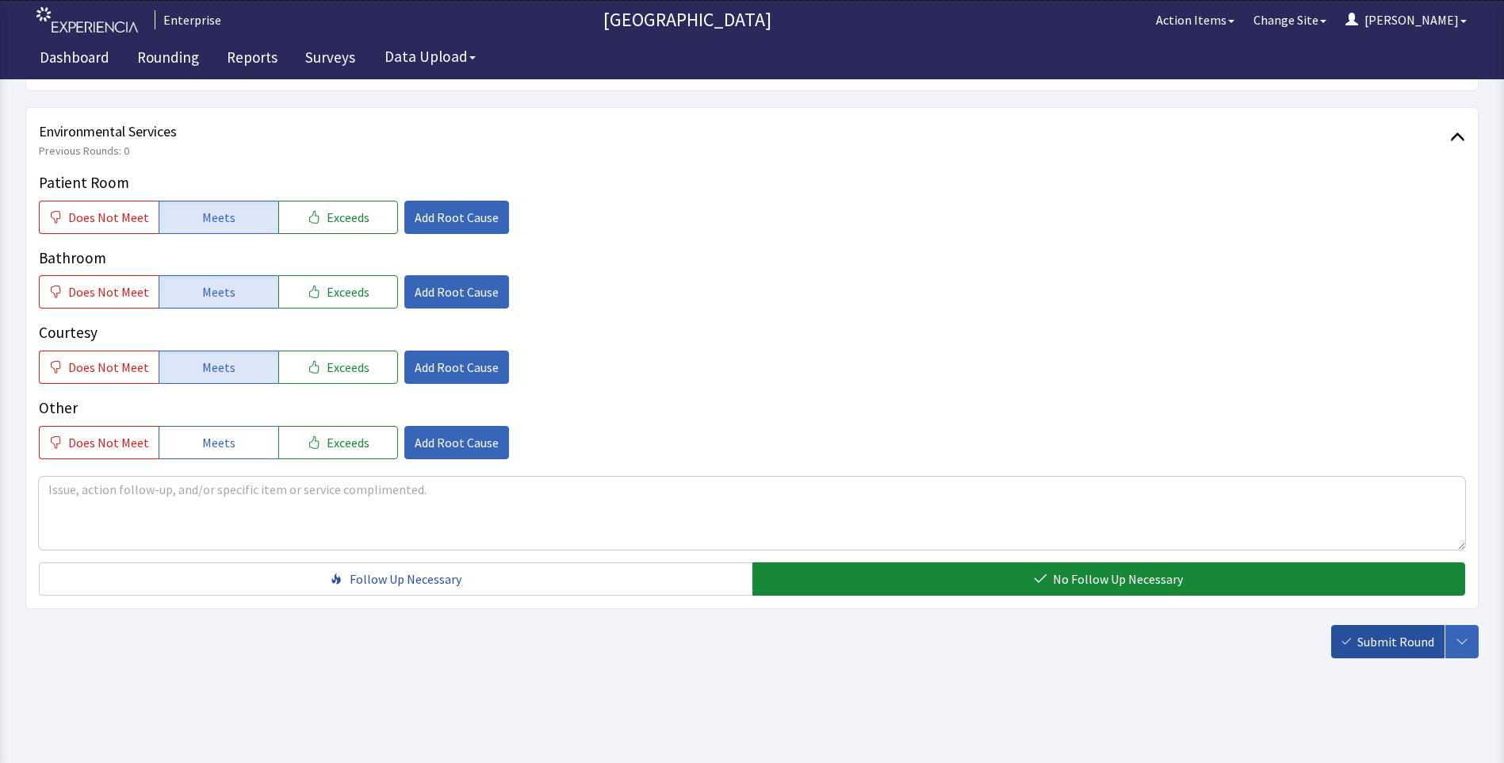
click at [1409, 644] on span "Submit Round" at bounding box center [1395, 641] width 77 height 19
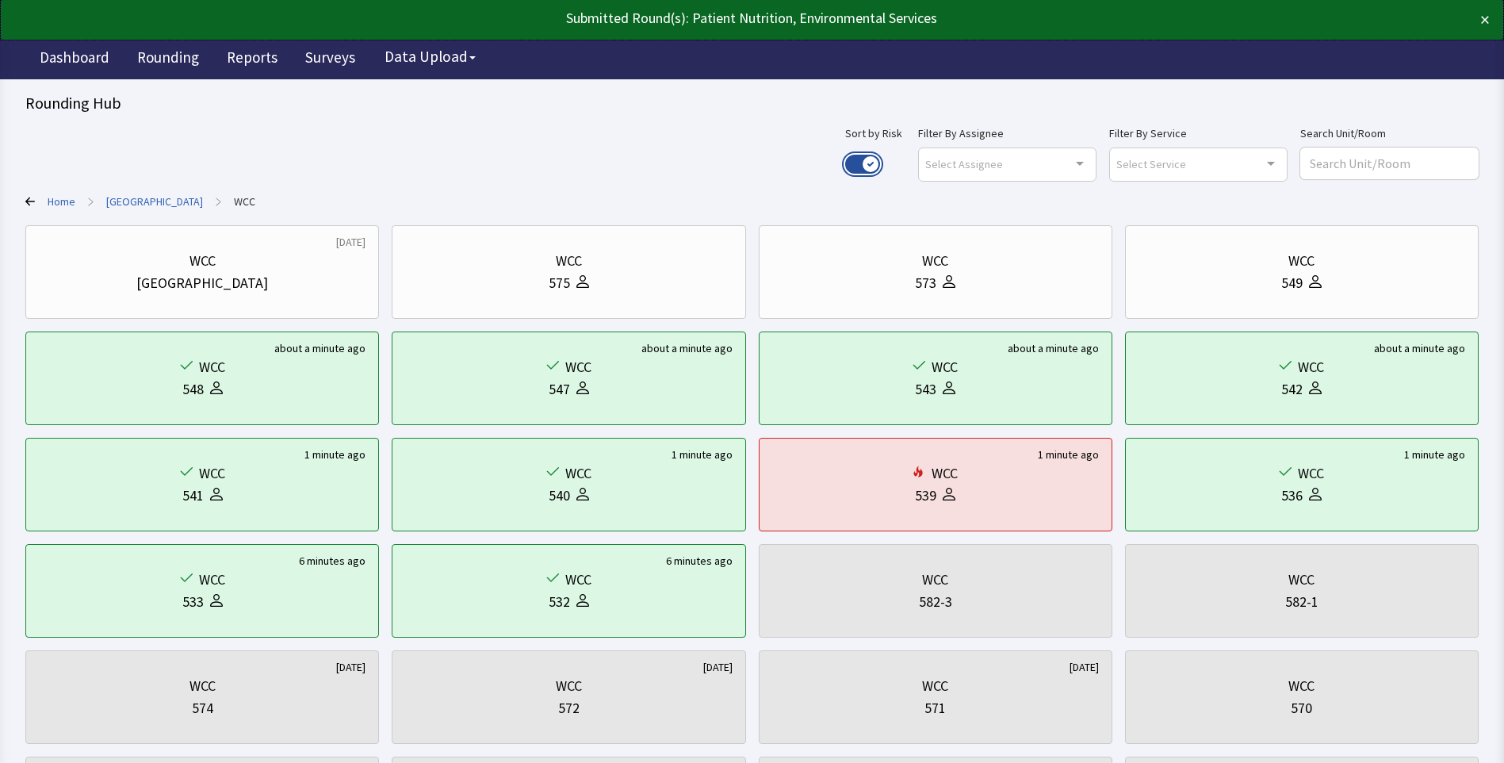
click at [880, 163] on button "Use setting" at bounding box center [862, 164] width 35 height 19
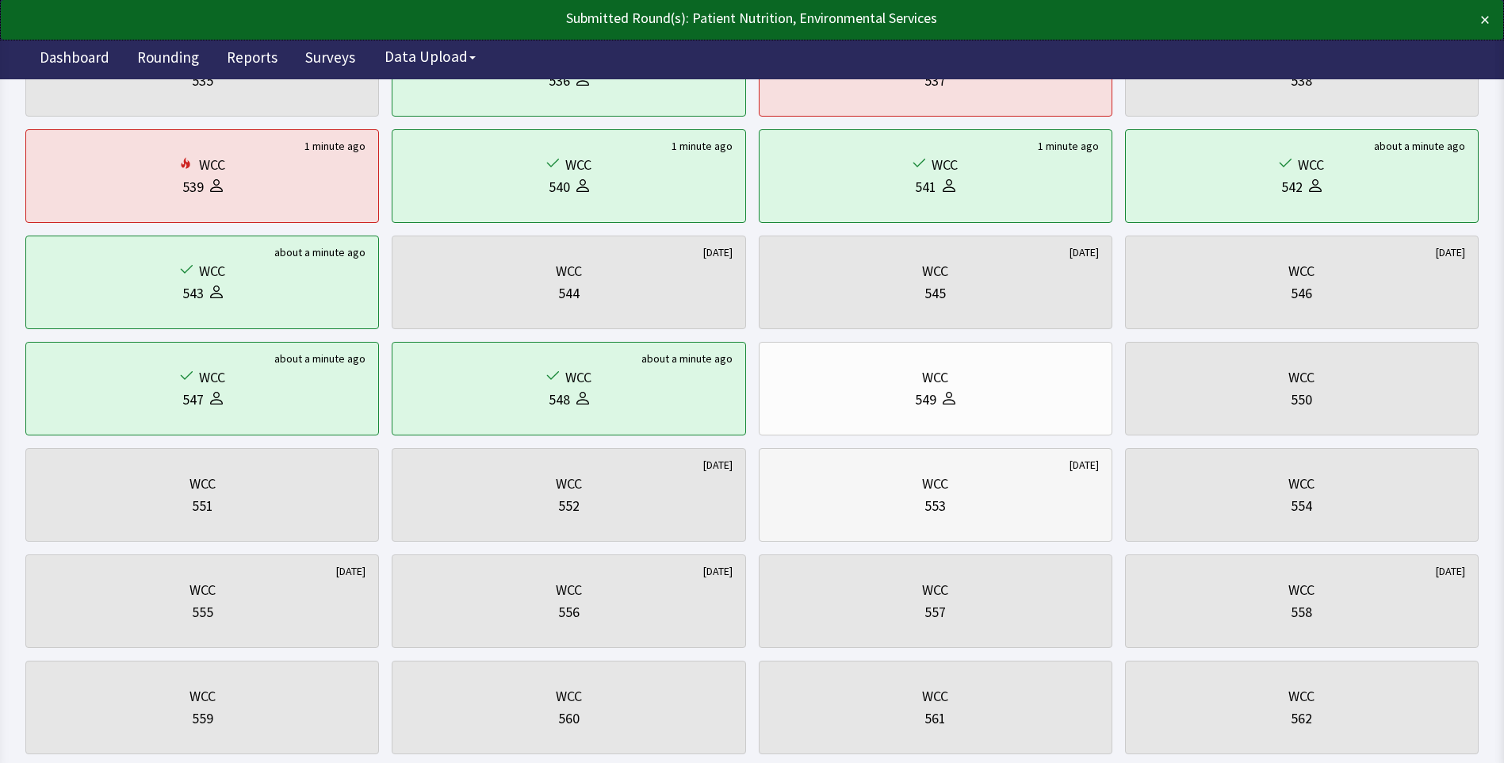
scroll to position [317, 0]
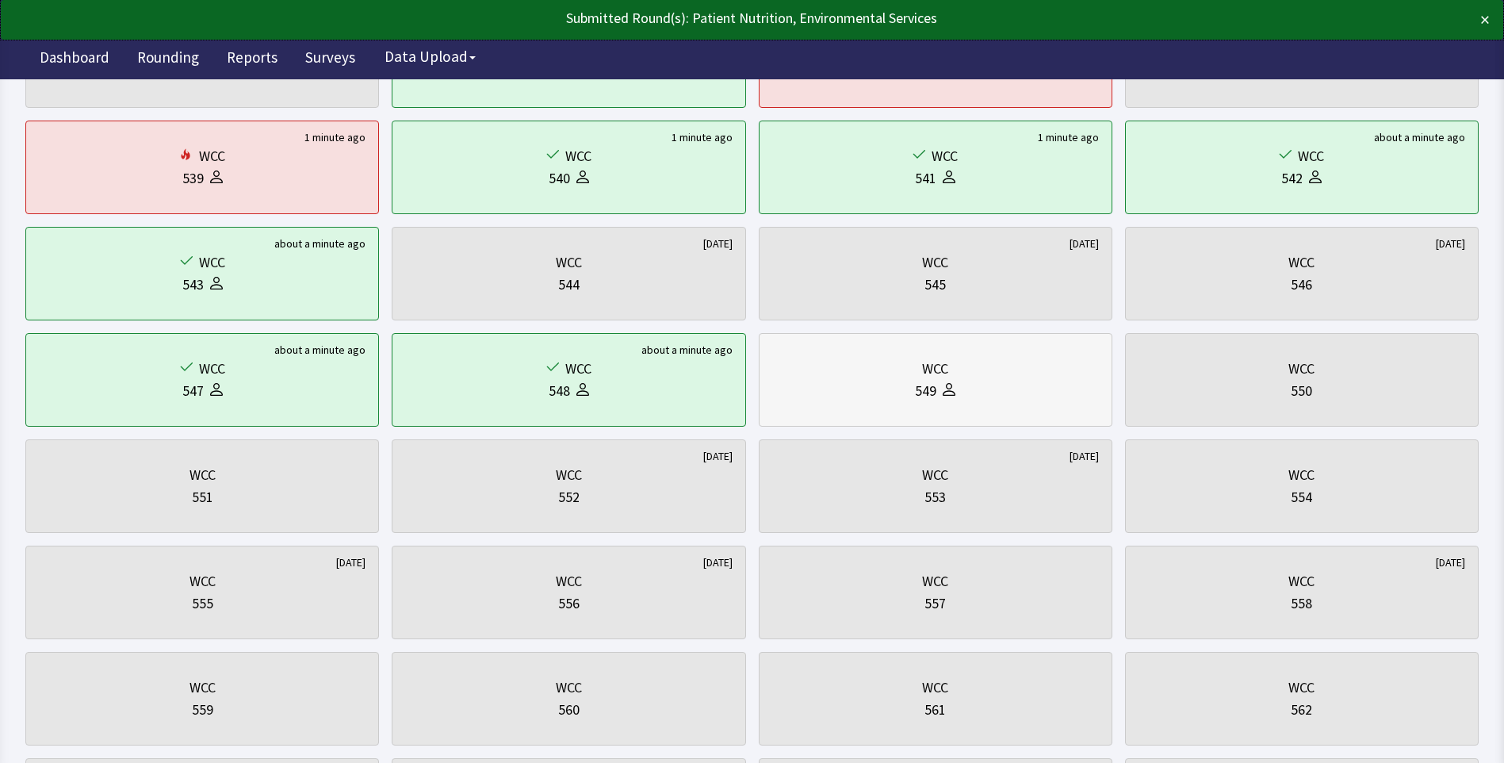
click at [870, 408] on div "WCC 549" at bounding box center [935, 380] width 327 height 76
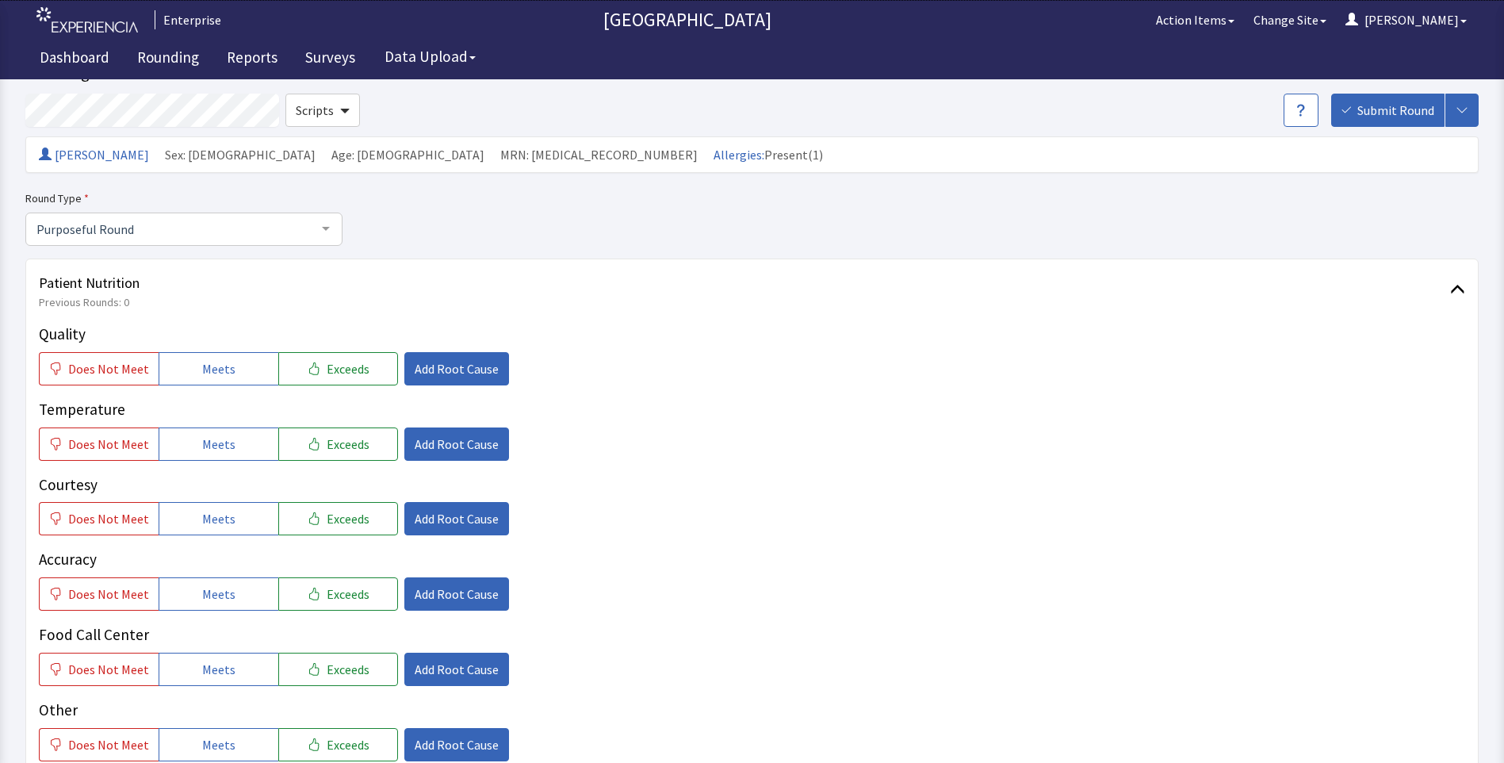
scroll to position [159, 0]
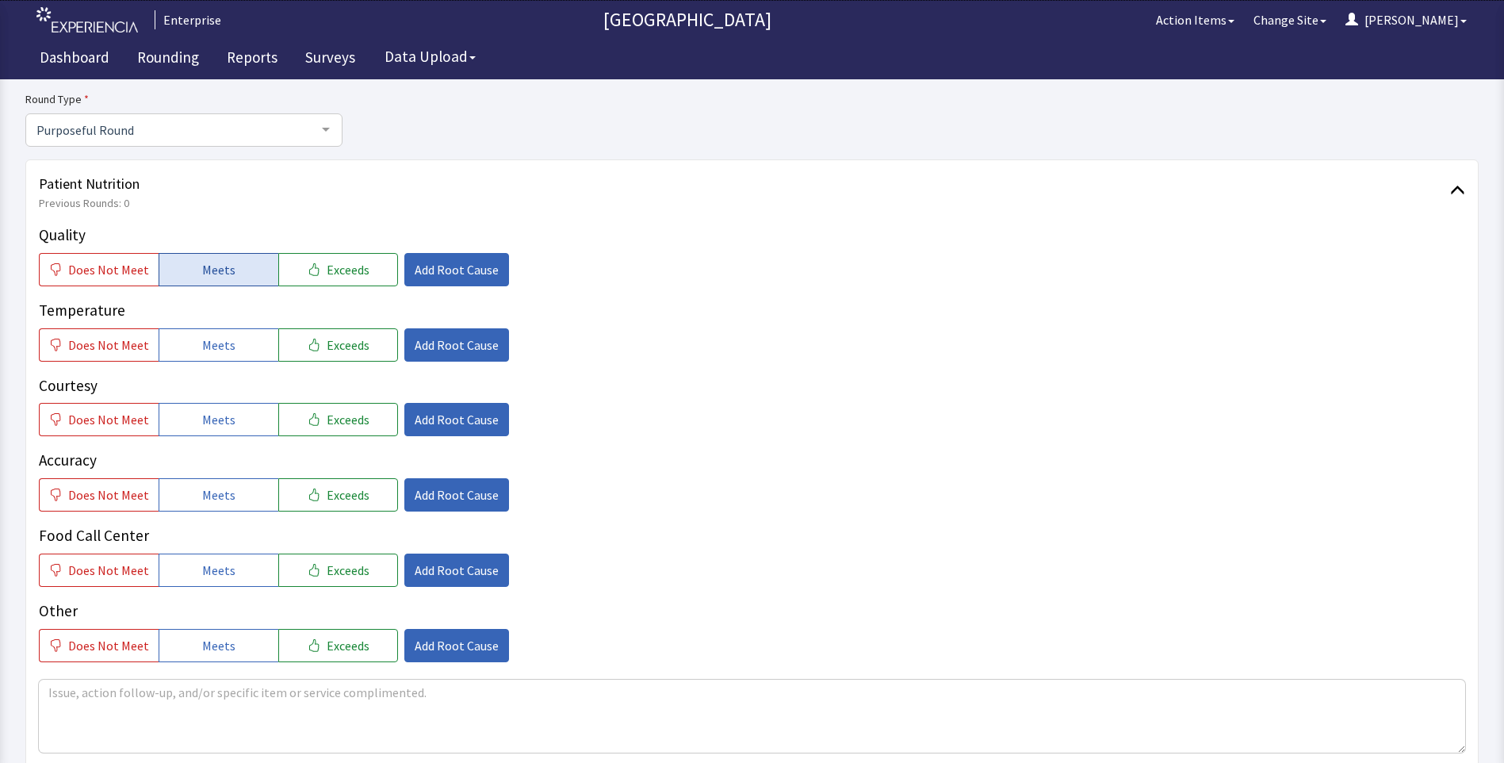
click at [250, 277] on button "Meets" at bounding box center [219, 269] width 120 height 33
click at [235, 345] on button "Meets" at bounding box center [219, 344] width 120 height 33
drag, startPoint x: 231, startPoint y: 416, endPoint x: 231, endPoint y: 461, distance: 44.4
click at [231, 421] on button "Meets" at bounding box center [219, 419] width 120 height 33
click at [224, 491] on span "Meets" at bounding box center [218, 494] width 33 height 19
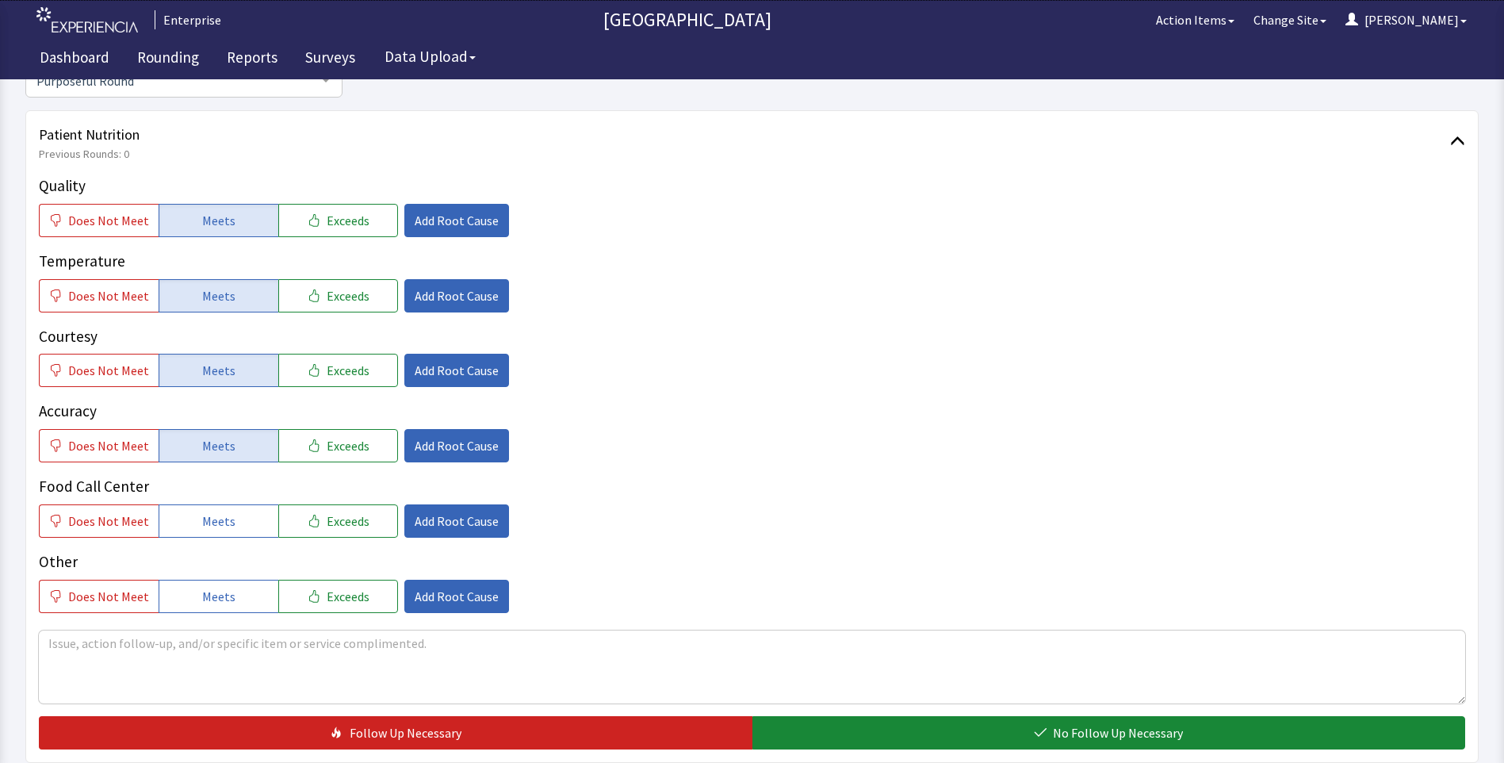
scroll to position [396, 0]
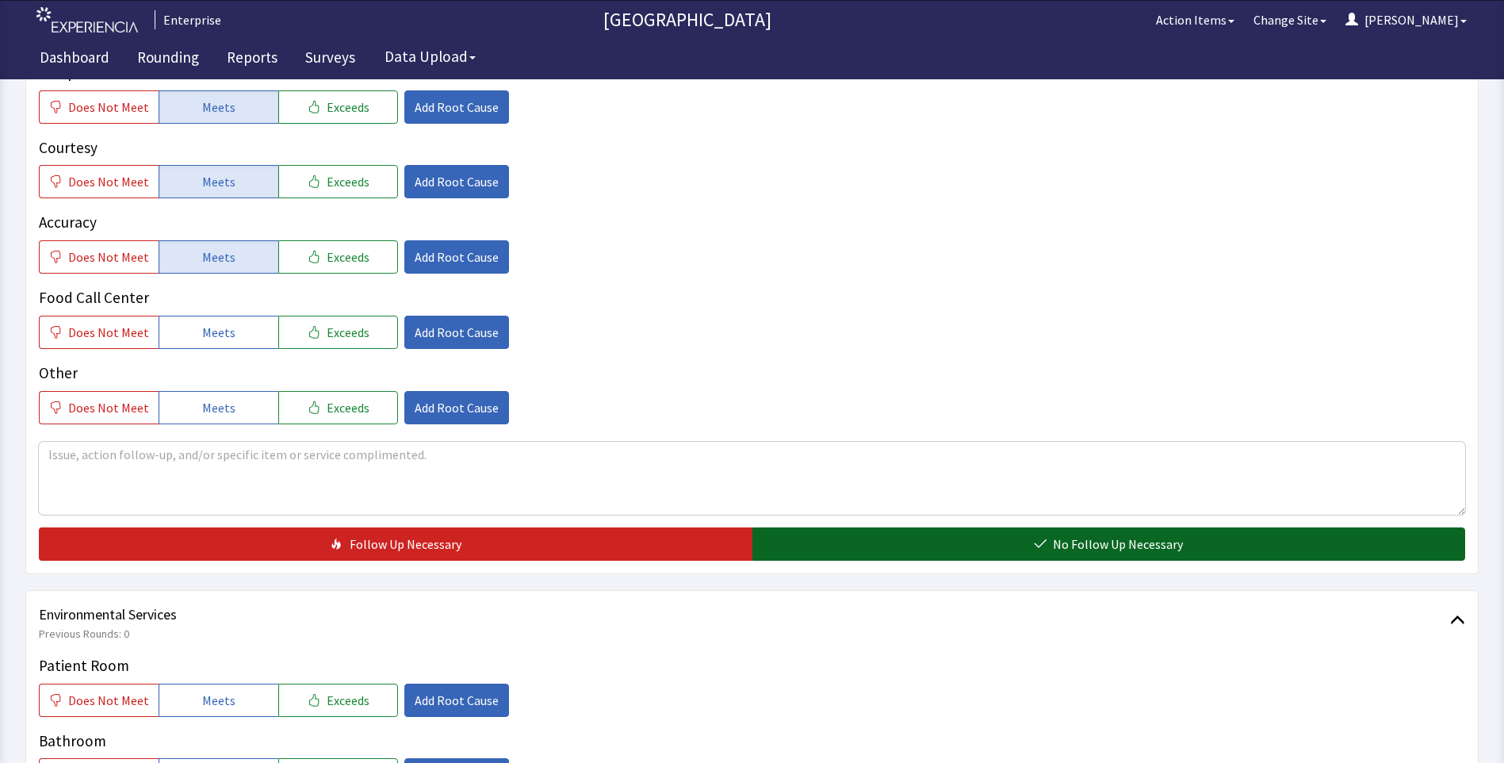
click at [801, 545] on button "No Follow Up Necessary" at bounding box center [1108, 543] width 713 height 33
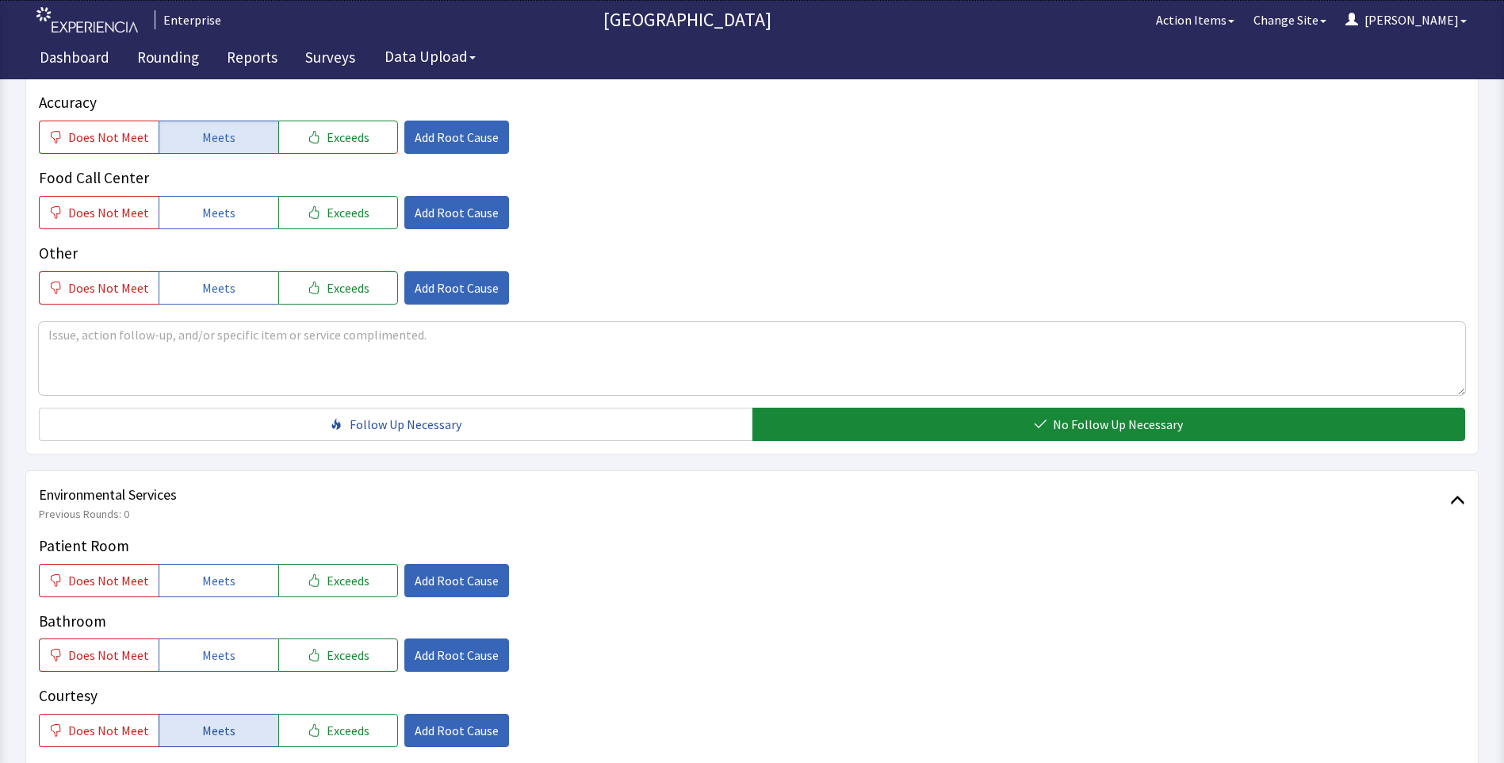
scroll to position [713, 0]
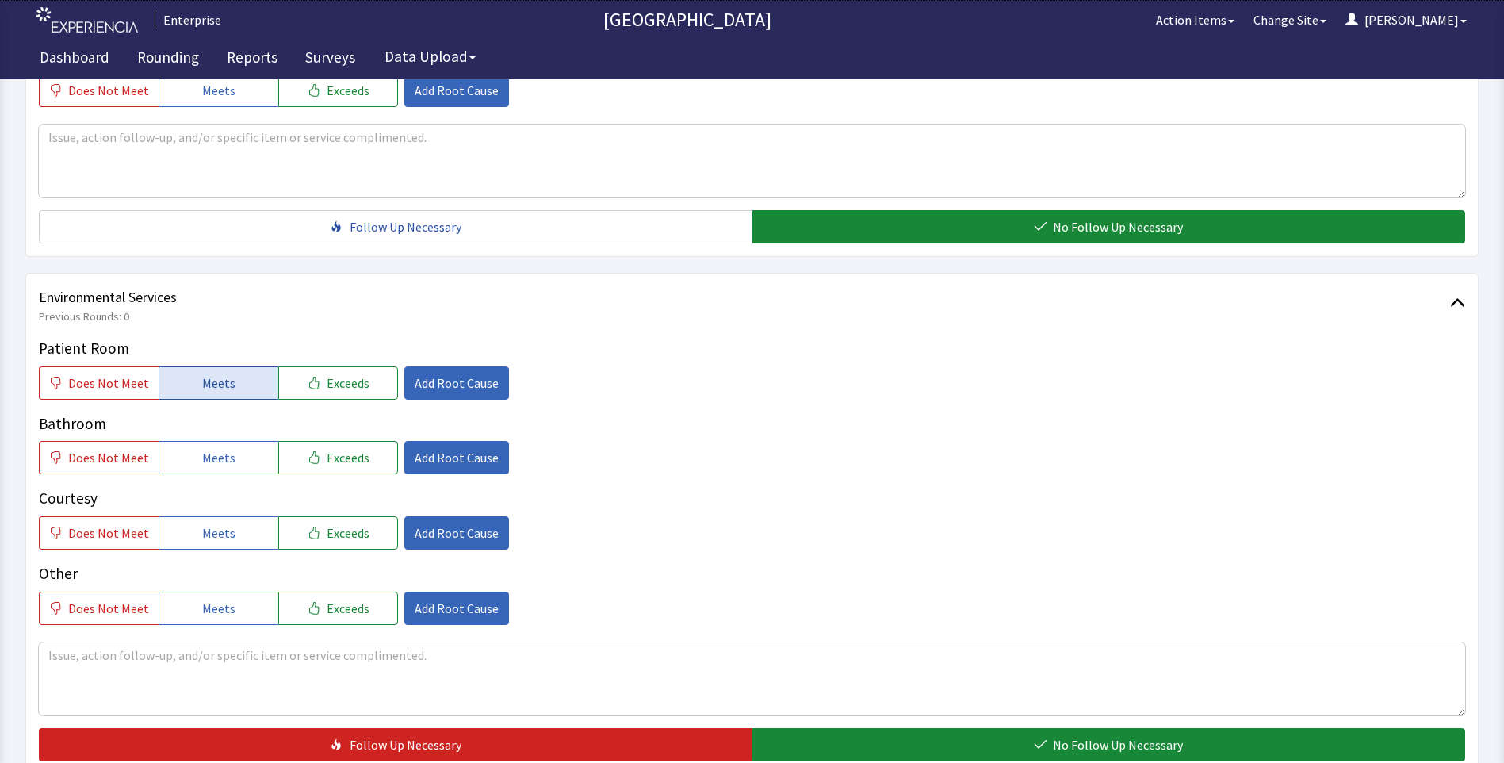
click at [202, 388] on span "Meets" at bounding box center [218, 382] width 33 height 19
click at [205, 473] on button "Meets" at bounding box center [219, 457] width 120 height 33
click at [220, 534] on span "Meets" at bounding box center [218, 532] width 33 height 19
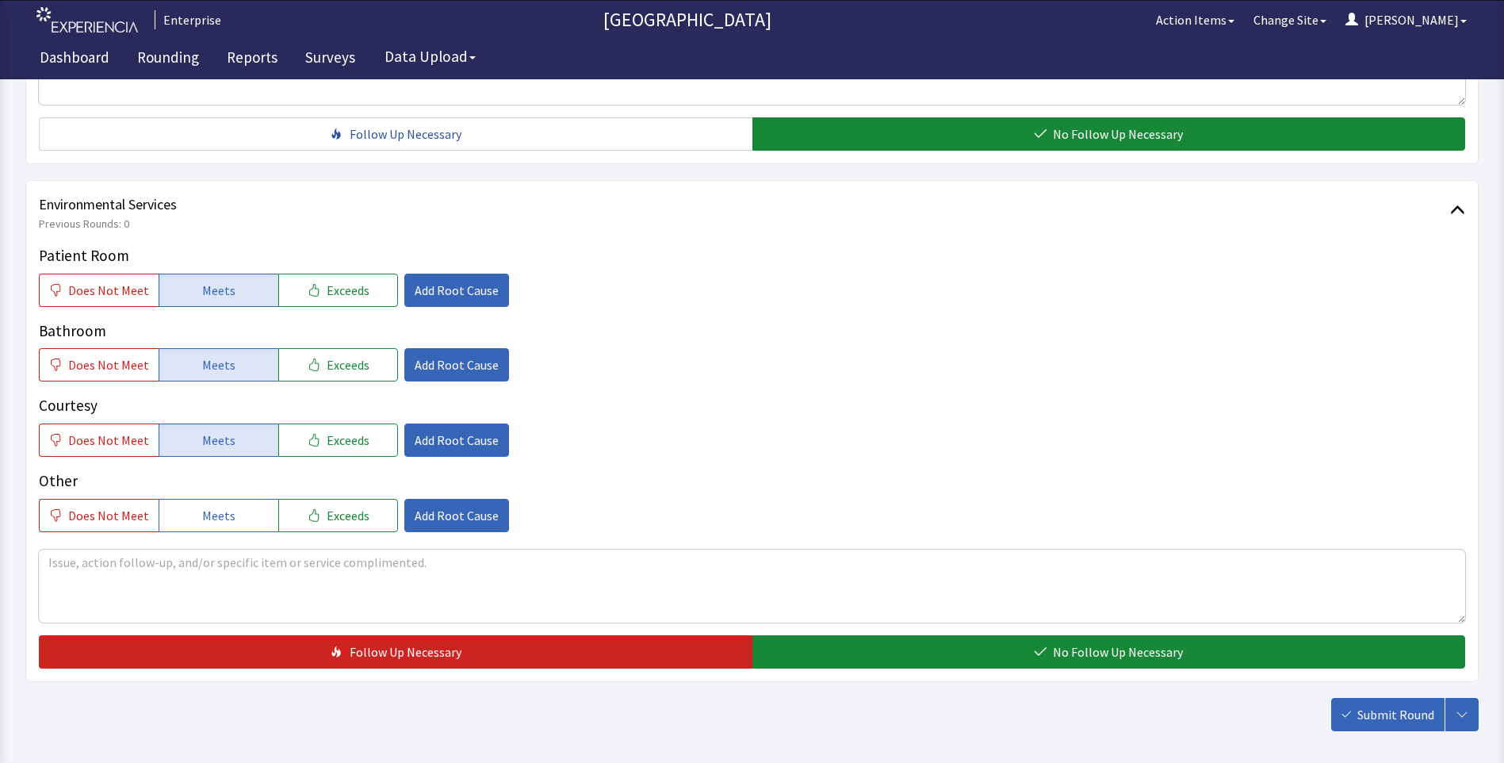
scroll to position [879, 0]
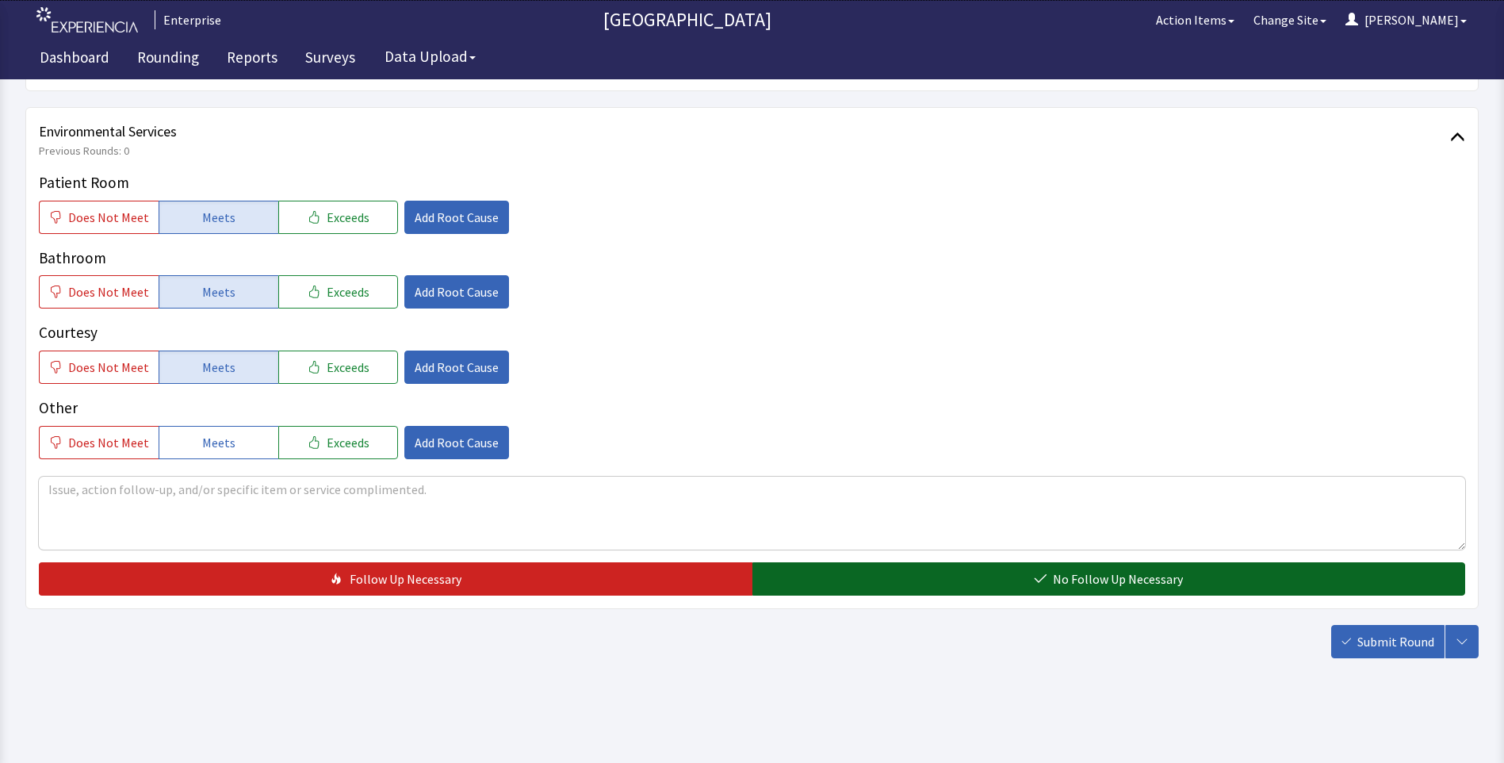
click at [833, 582] on button "No Follow Up Necessary" at bounding box center [1108, 578] width 713 height 33
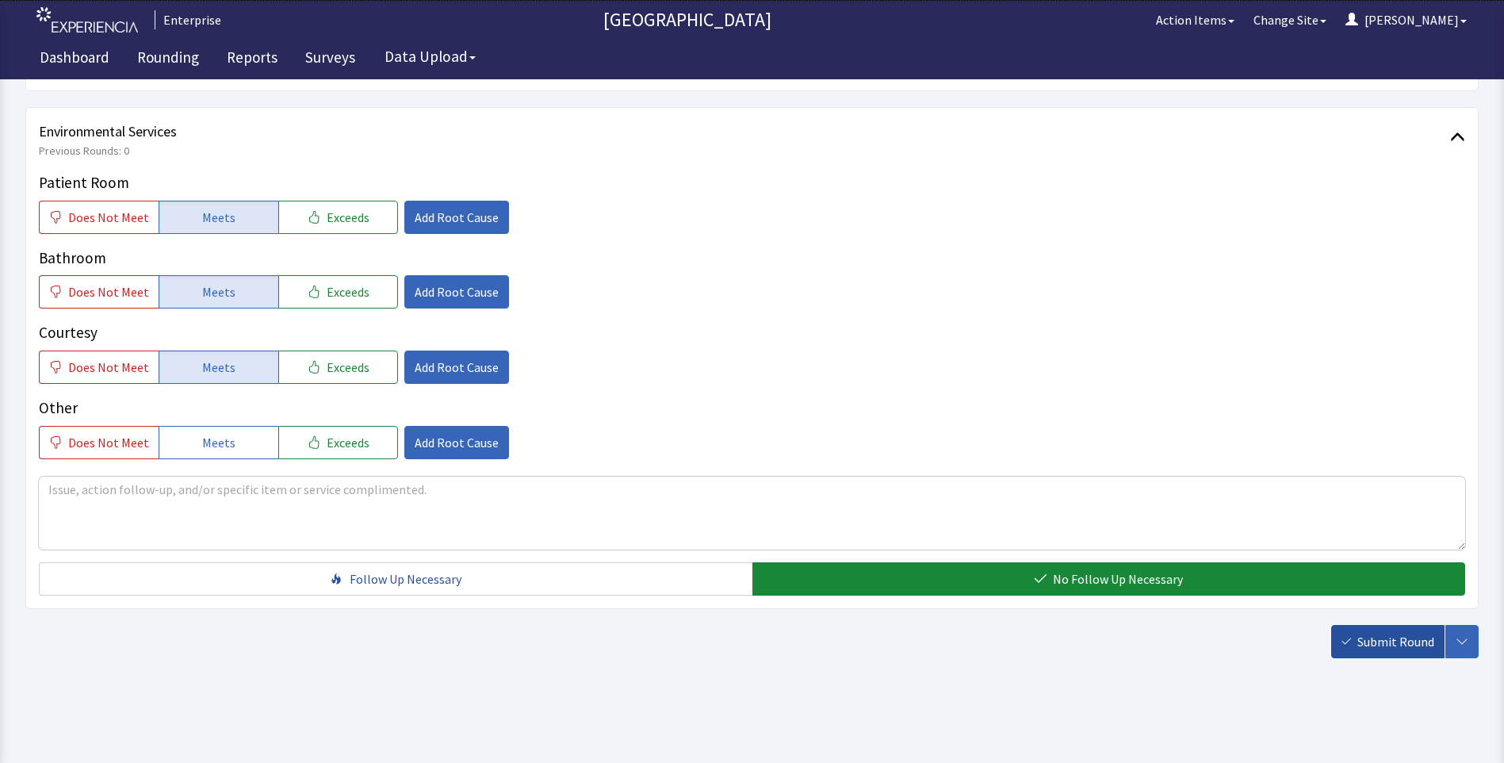
click at [1374, 640] on span "Submit Round" at bounding box center [1395, 641] width 77 height 19
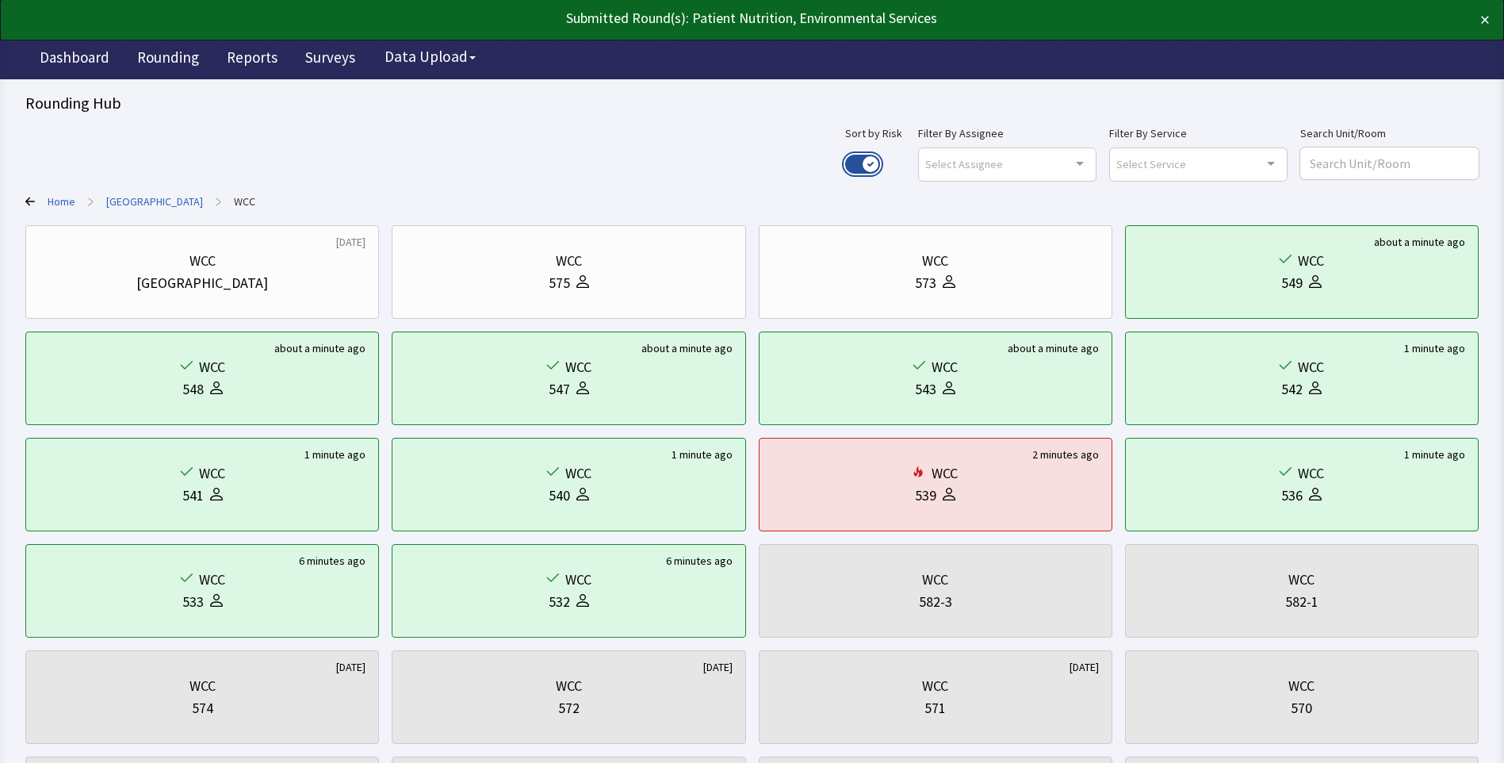
click at [880, 163] on button "Use setting" at bounding box center [862, 164] width 35 height 19
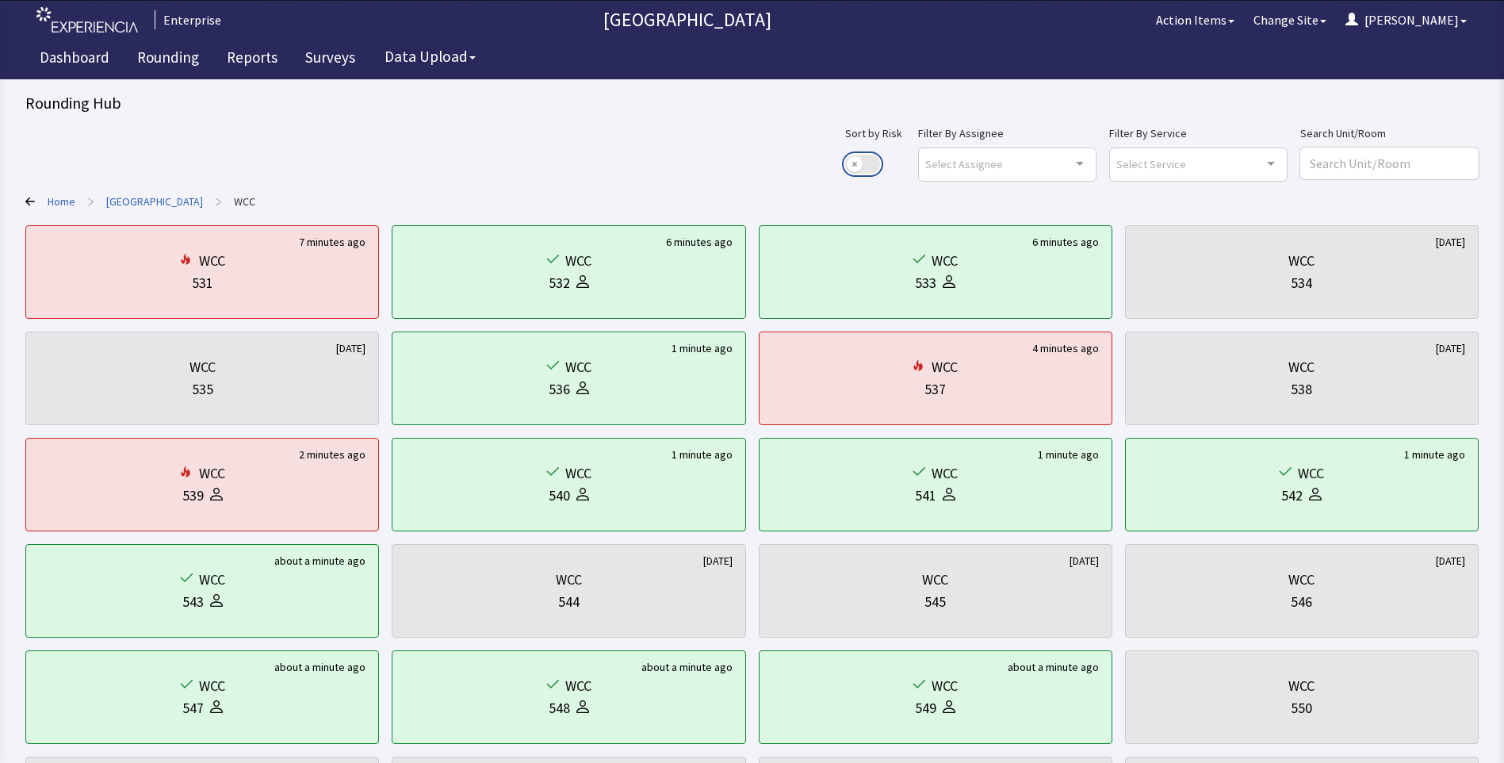
click at [880, 158] on button "Use setting" at bounding box center [862, 164] width 35 height 19
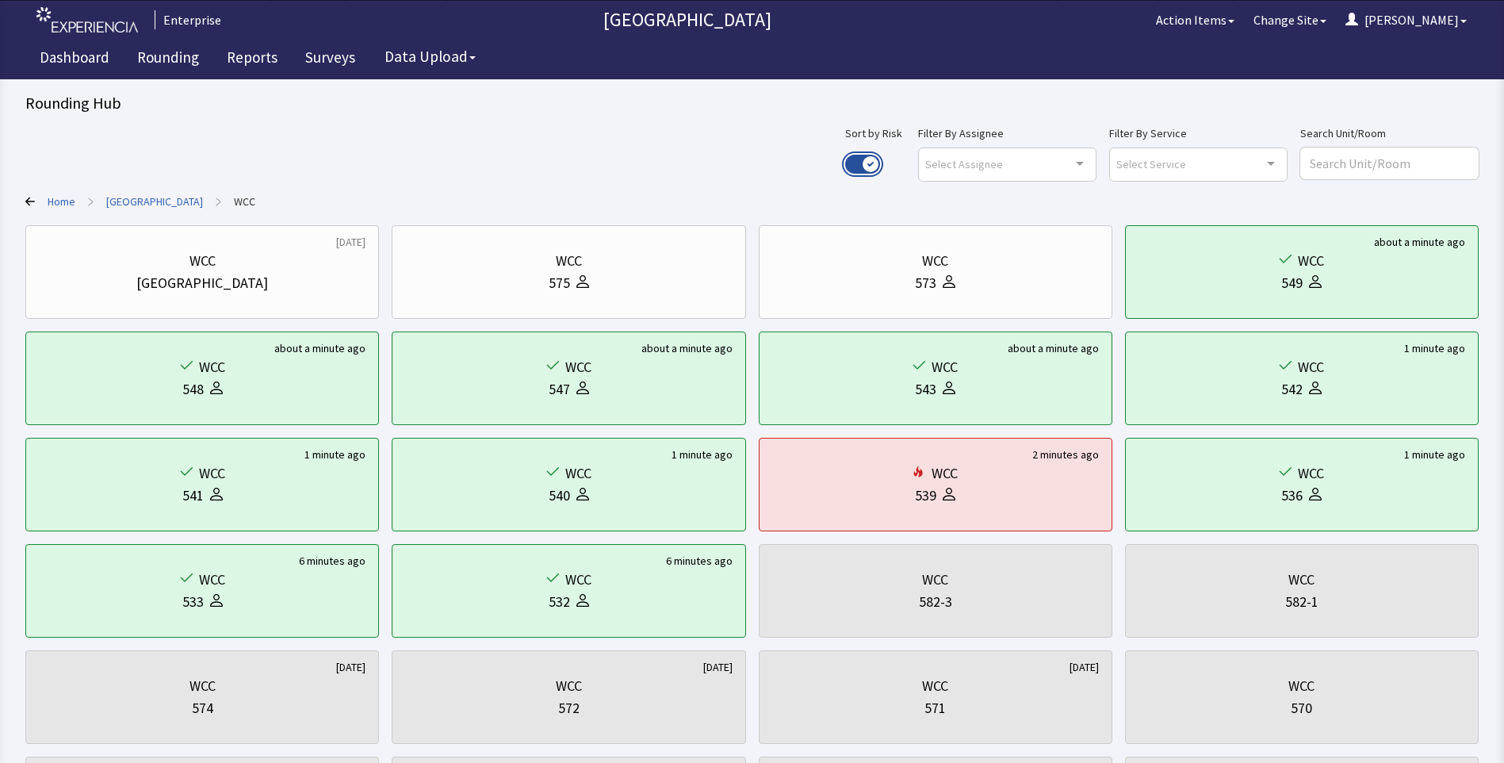
click at [880, 158] on button "Use setting" at bounding box center [862, 164] width 35 height 19
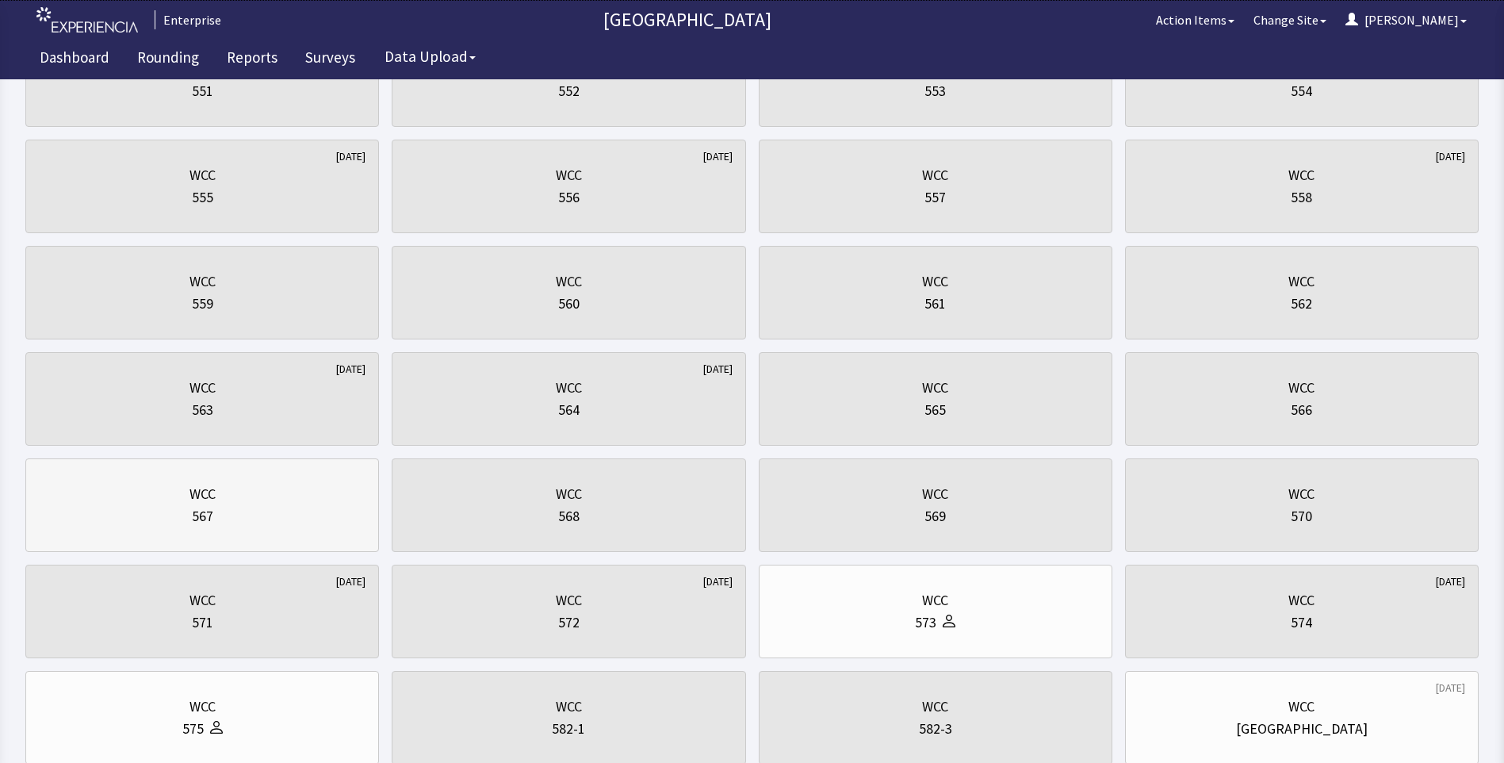
scroll to position [829, 0]
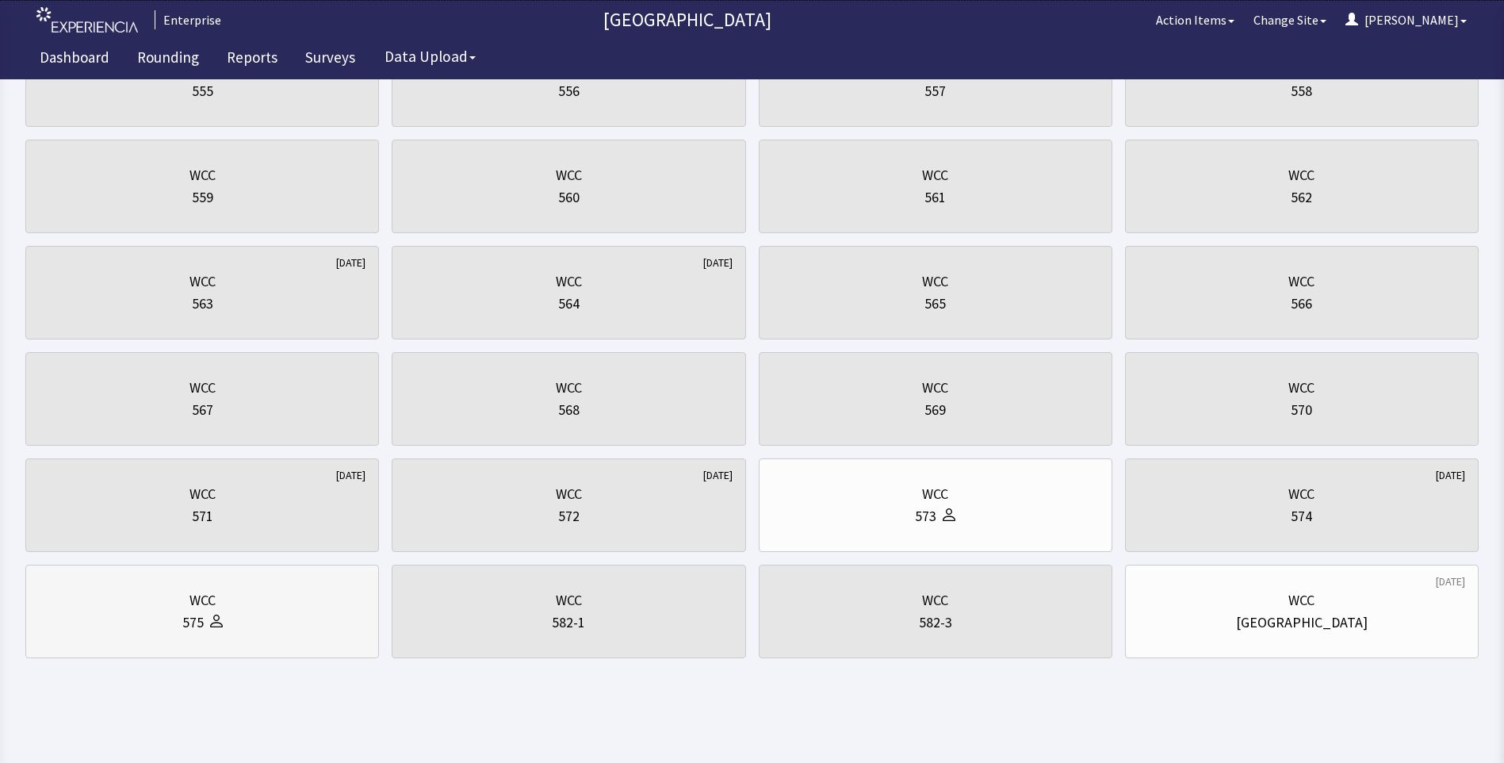
click at [147, 630] on div "575" at bounding box center [202, 622] width 327 height 22
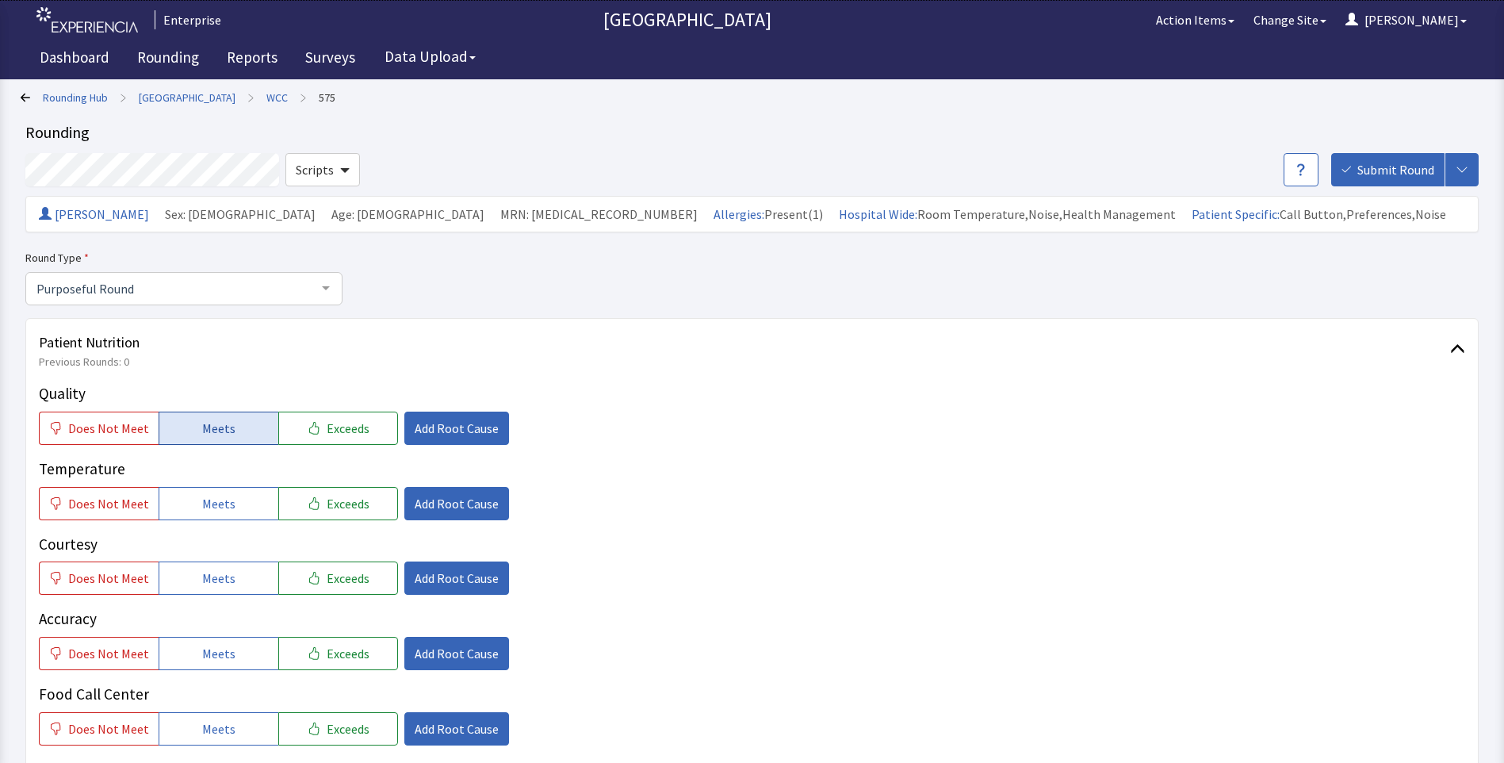
click at [187, 420] on button "Meets" at bounding box center [219, 427] width 120 height 33
click at [178, 507] on button "Meets" at bounding box center [219, 503] width 120 height 33
drag, startPoint x: 188, startPoint y: 575, endPoint x: 202, endPoint y: 618, distance: 45.1
click at [190, 579] on button "Meets" at bounding box center [219, 577] width 120 height 33
click at [203, 648] on span "Meets" at bounding box center [218, 653] width 33 height 19
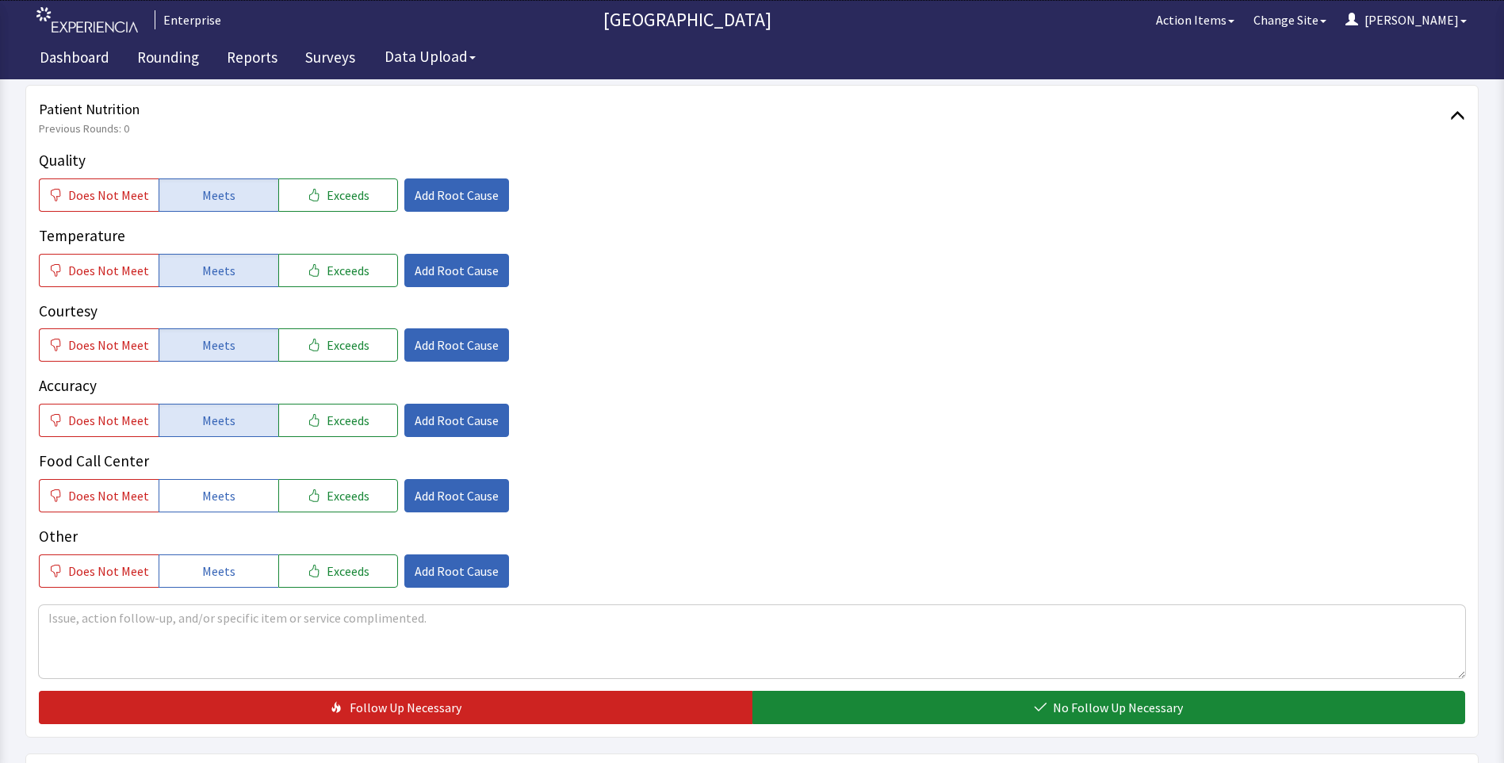
scroll to position [238, 0]
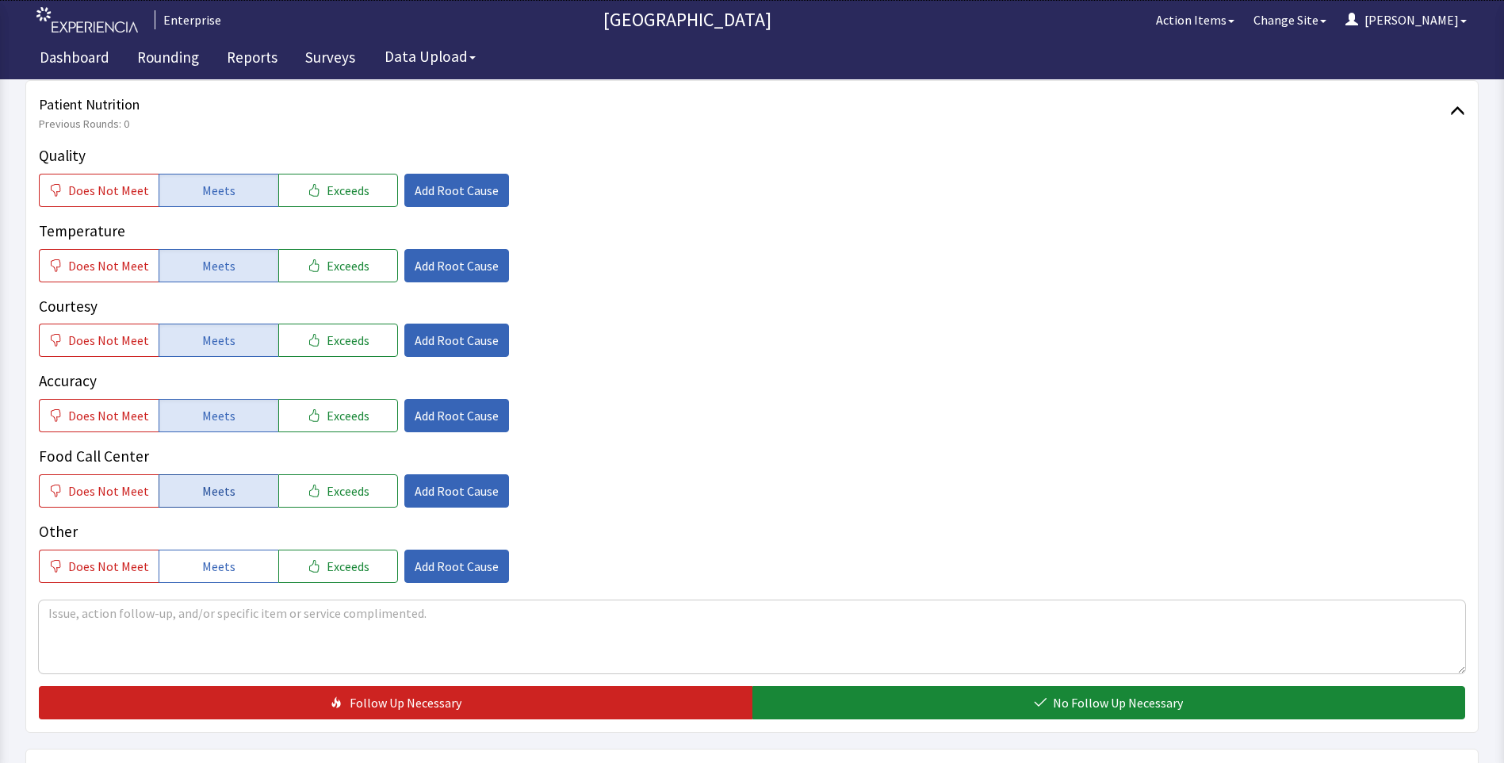
click at [216, 485] on span "Meets" at bounding box center [218, 490] width 33 height 19
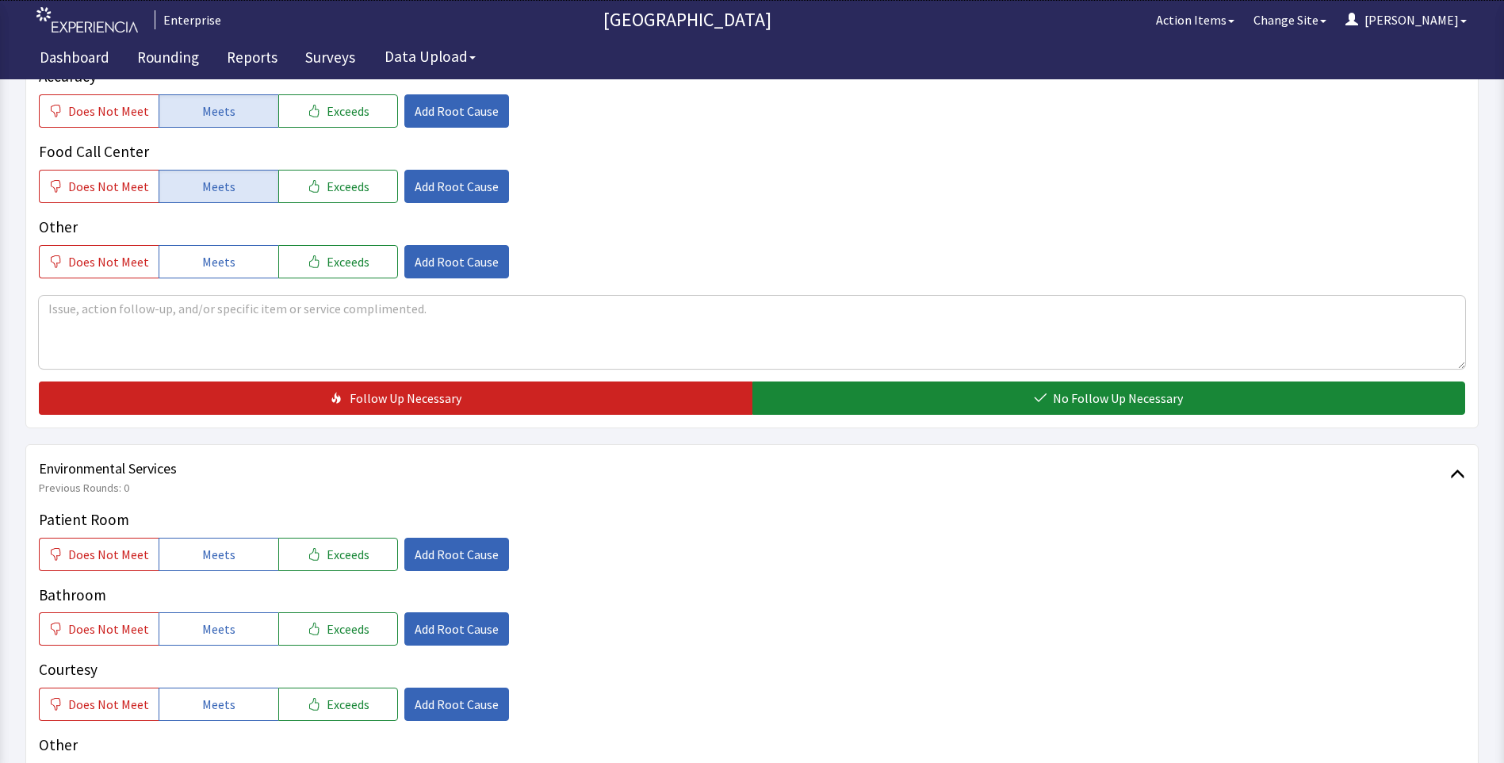
scroll to position [555, 0]
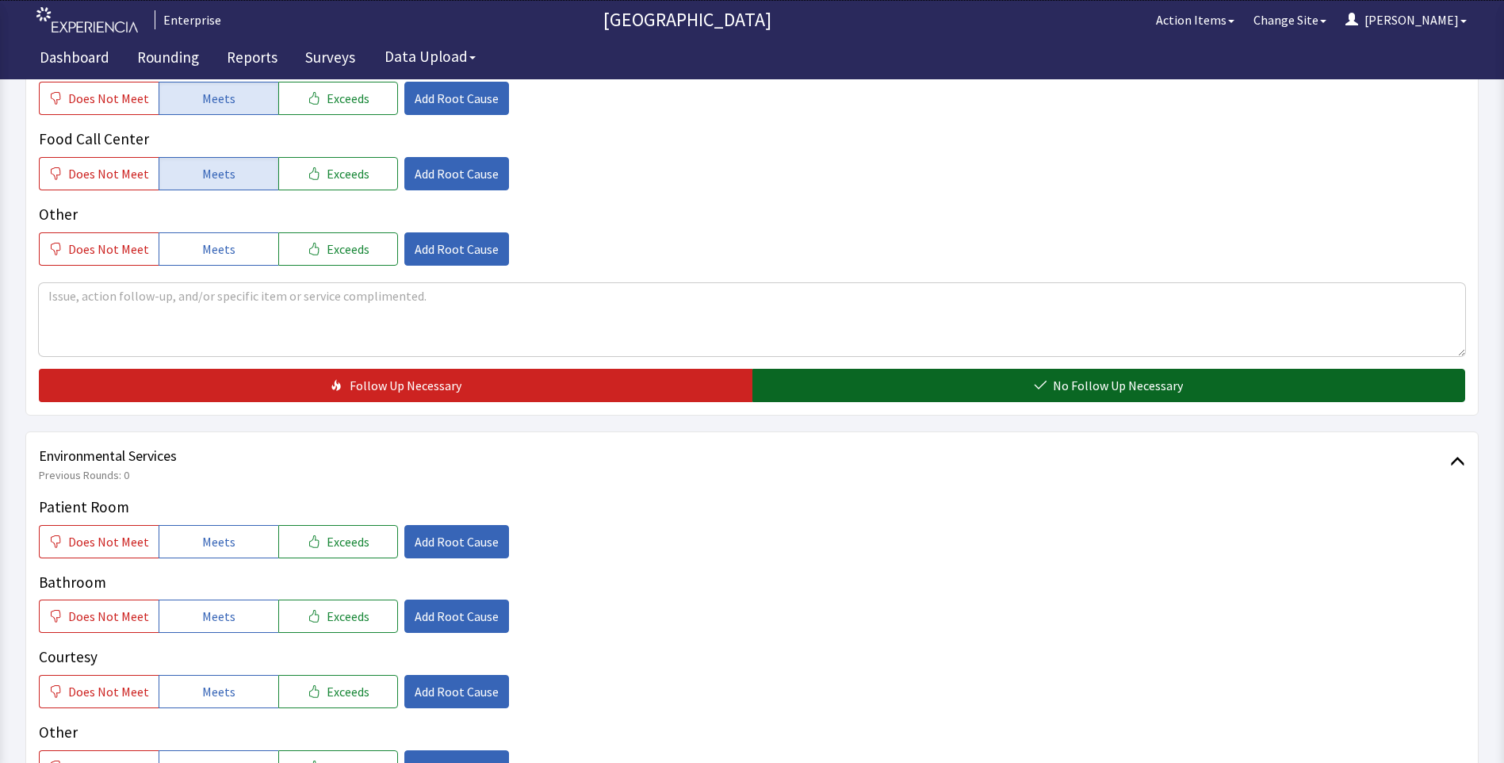
click at [800, 378] on button "No Follow Up Necessary" at bounding box center [1108, 385] width 713 height 33
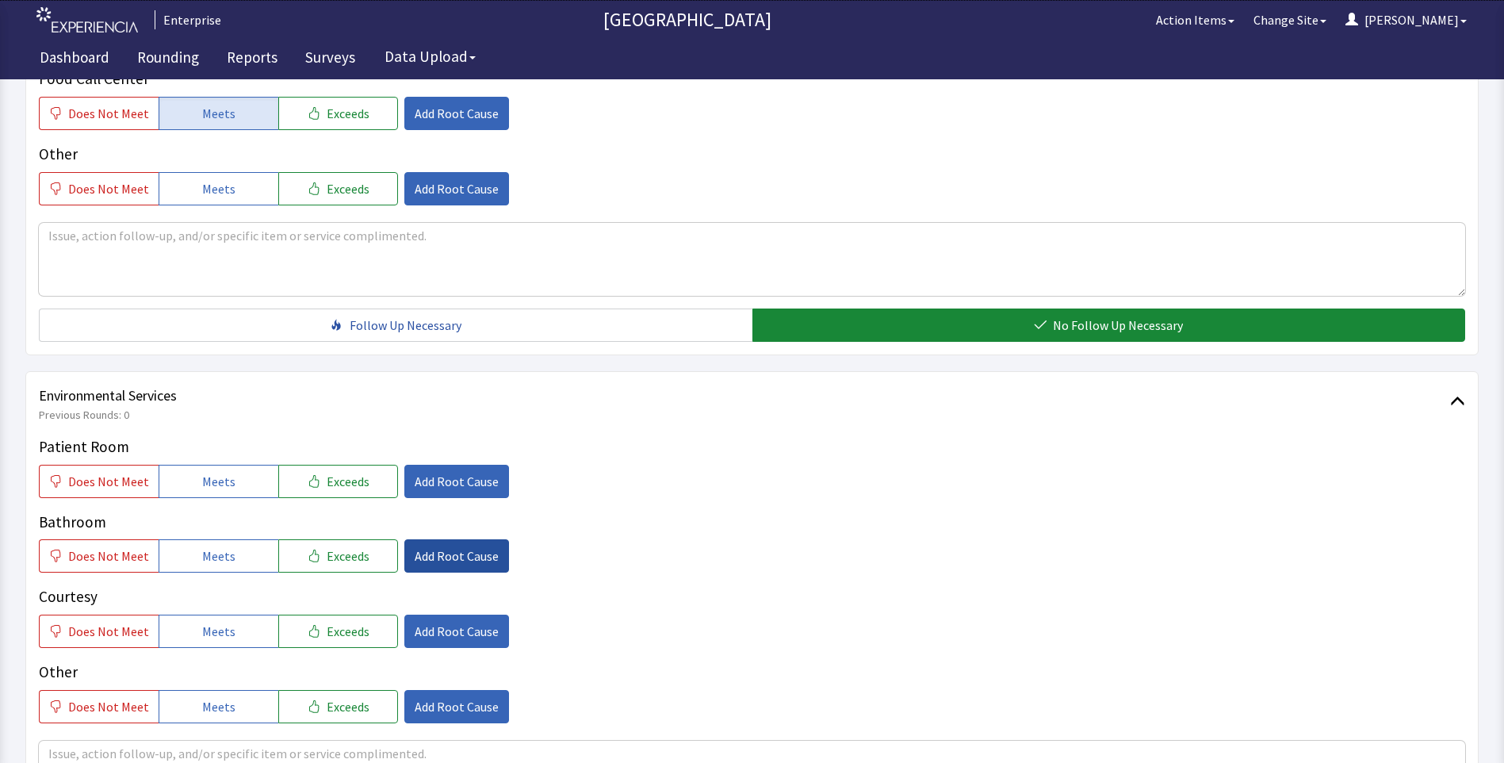
scroll to position [713, 0]
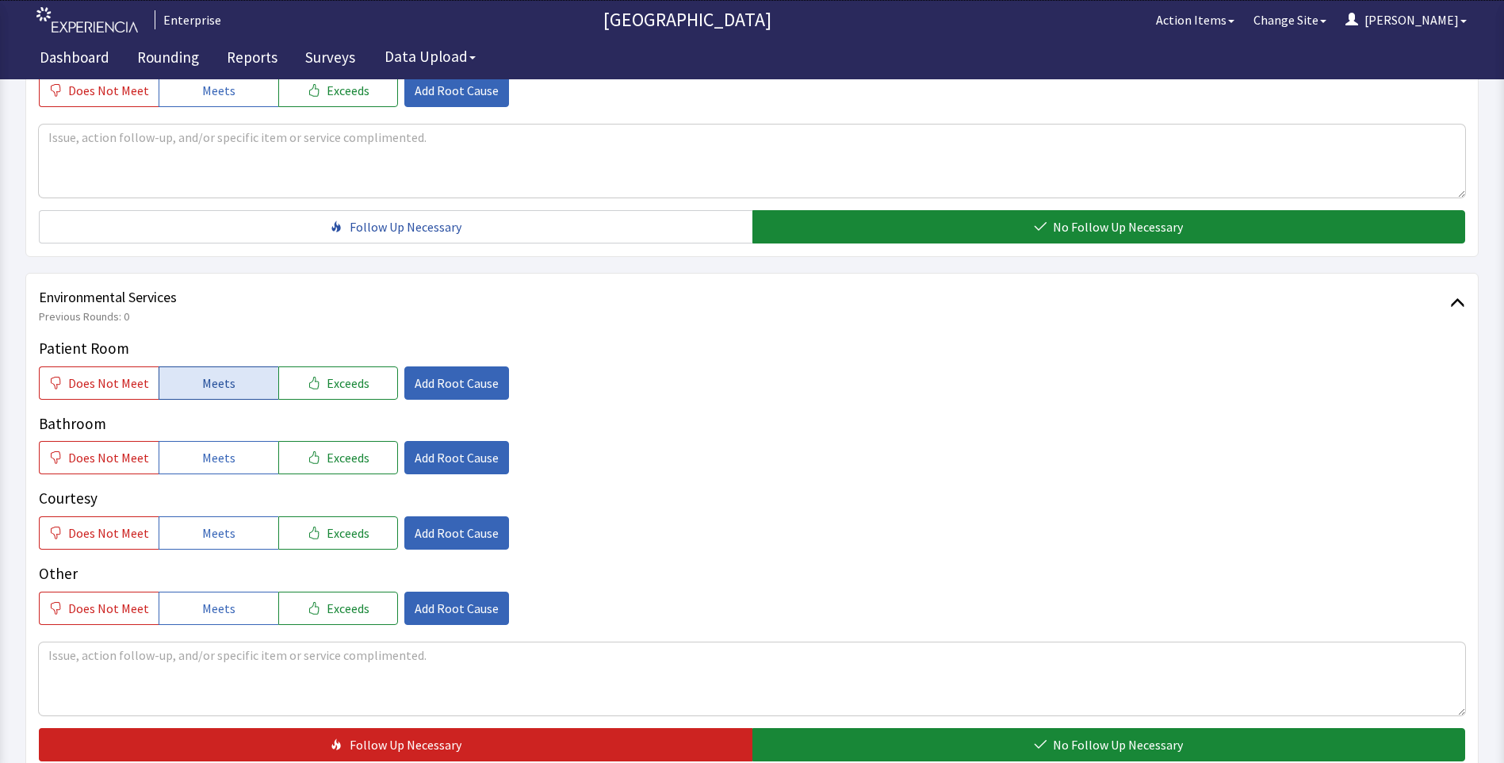
click at [214, 392] on span "Meets" at bounding box center [218, 382] width 33 height 19
click at [194, 477] on div "Patient Room Does Not Meet Meets Exceeds Add Root Cause Bathroom Does Not Meet …" at bounding box center [752, 481] width 1426 height 288
click at [208, 456] on span "Meets" at bounding box center [218, 457] width 33 height 19
drag, startPoint x: 205, startPoint y: 534, endPoint x: 304, endPoint y: 574, distance: 106.0
click at [208, 539] on span "Meets" at bounding box center [218, 532] width 33 height 19
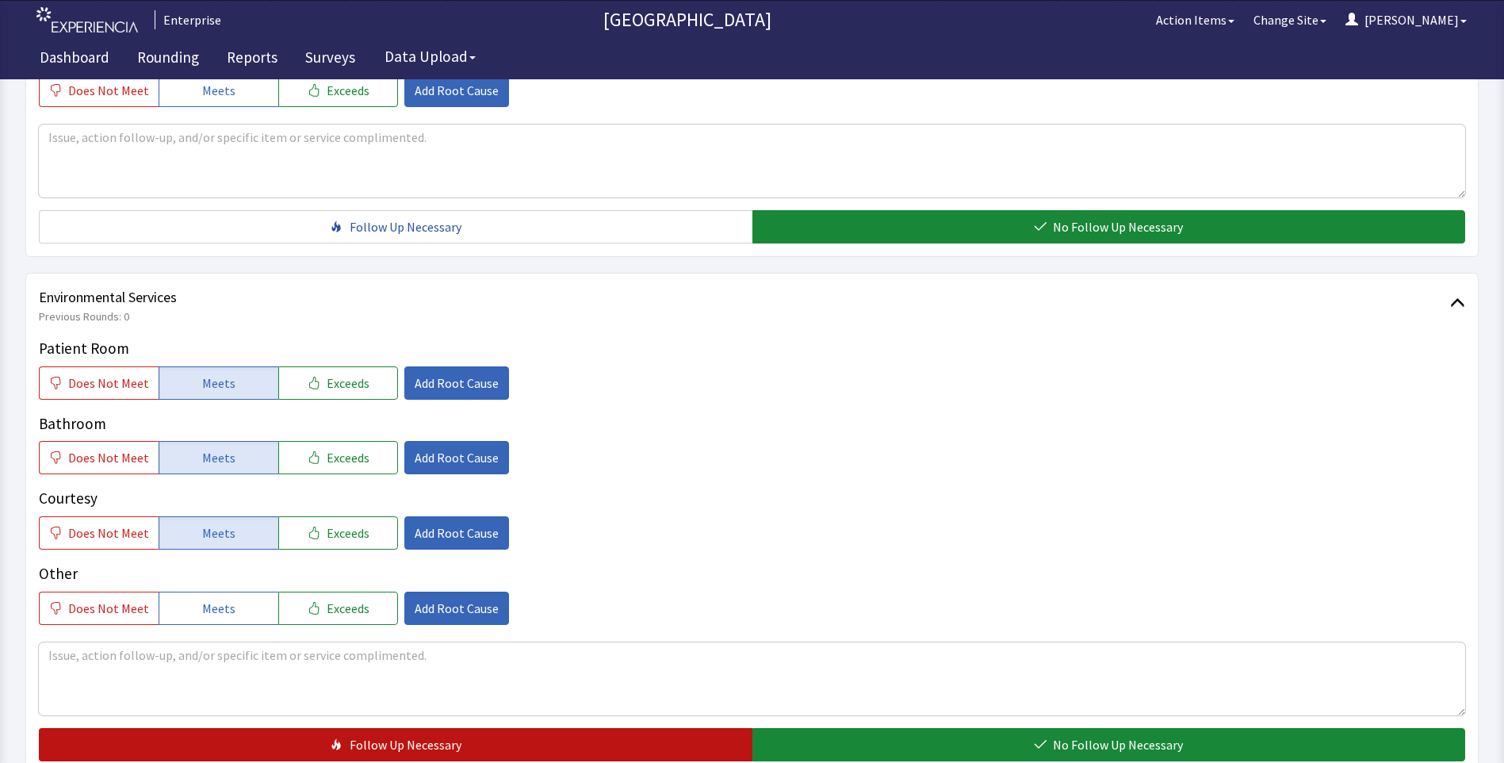
scroll to position [879, 0]
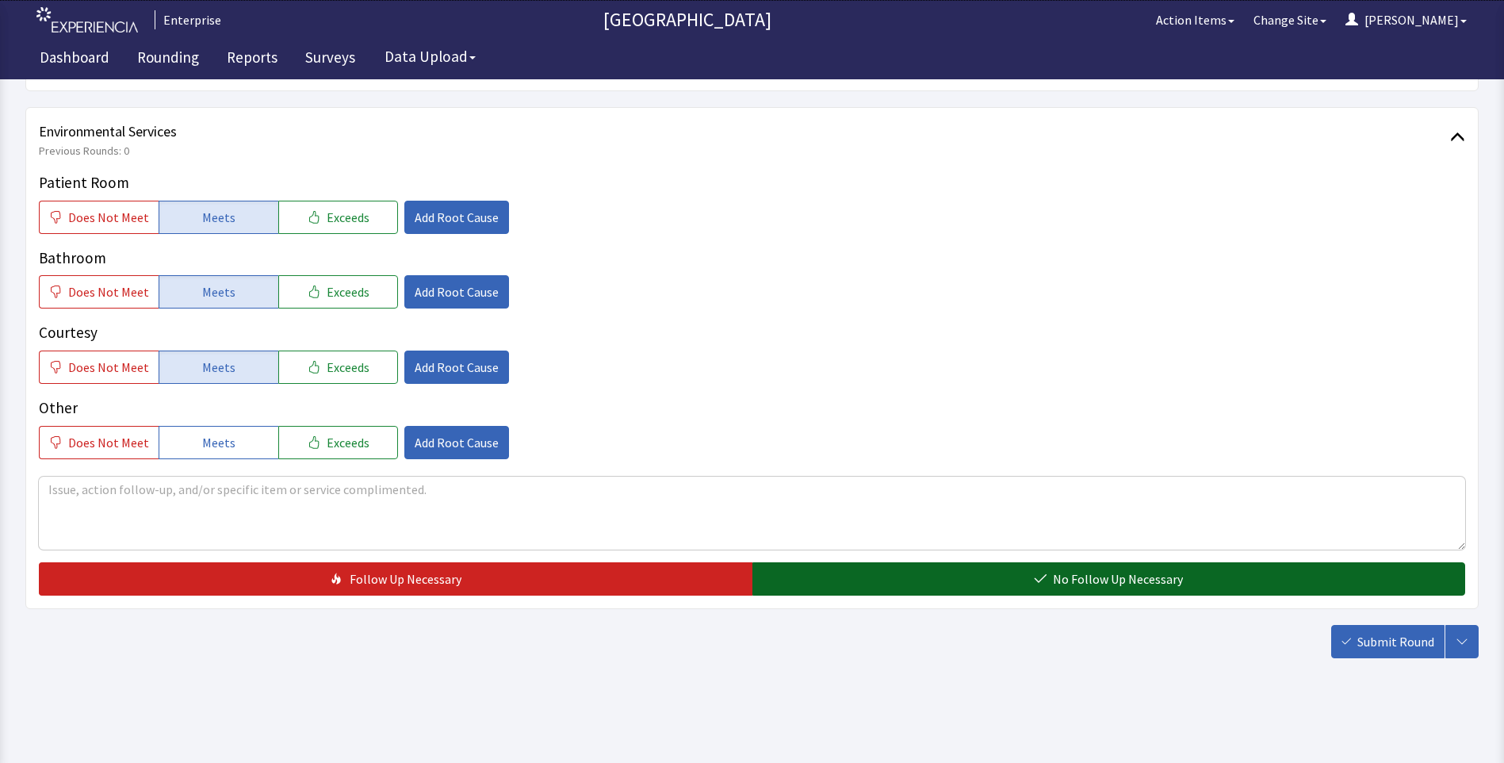
click at [869, 587] on button "No Follow Up Necessary" at bounding box center [1108, 578] width 713 height 33
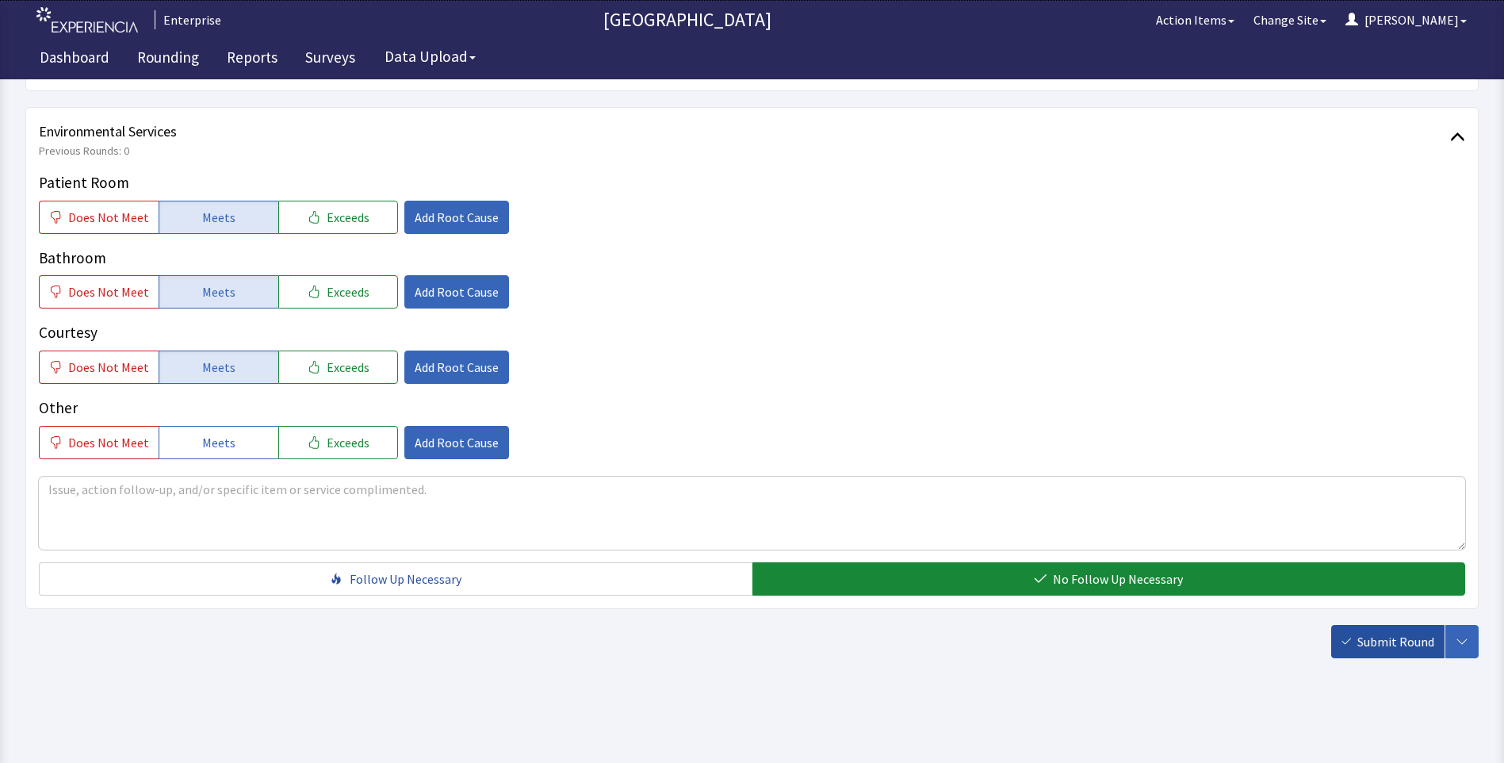
click at [1395, 643] on span "Submit Round" at bounding box center [1395, 641] width 77 height 19
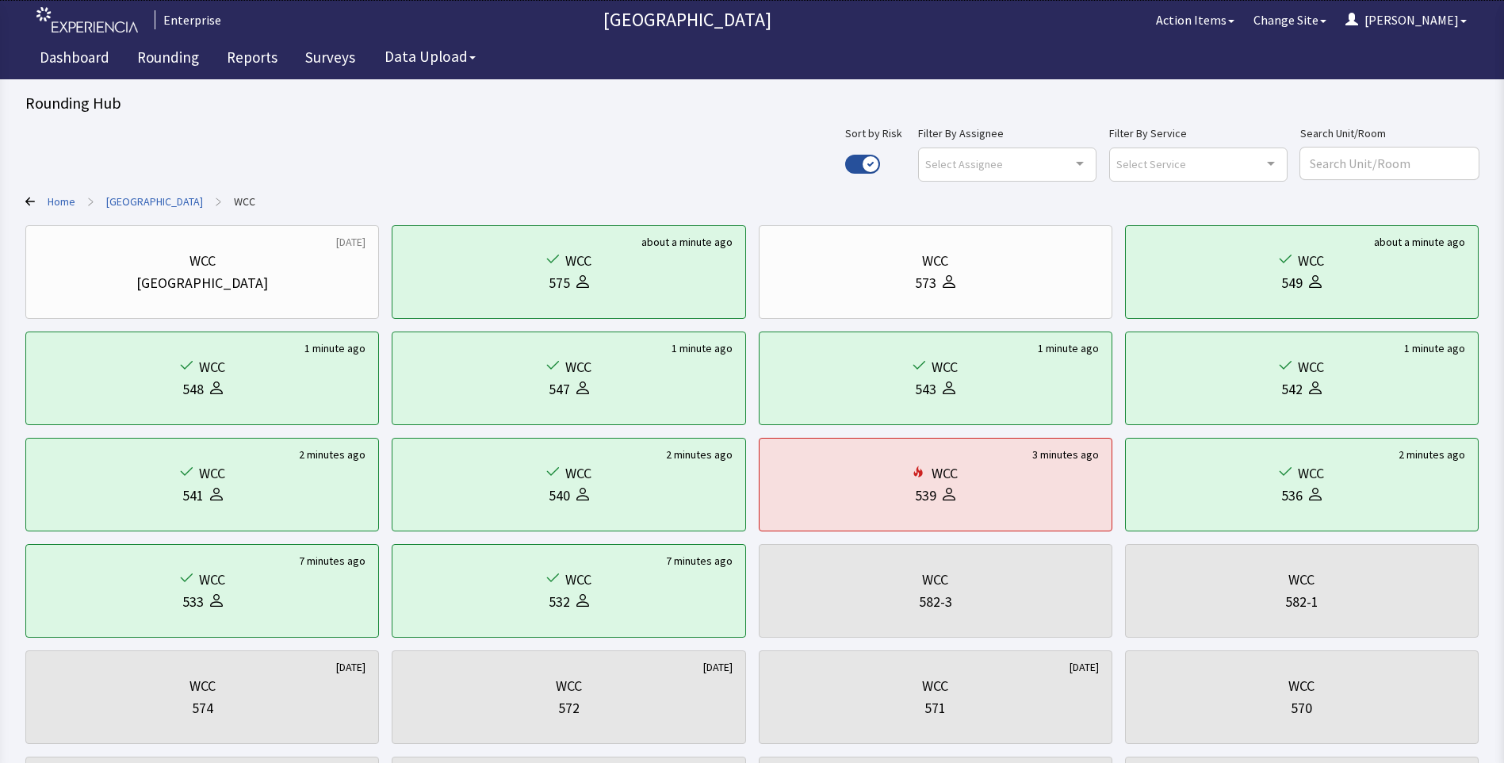
click at [156, 202] on link "[GEOGRAPHIC_DATA]" at bounding box center [154, 201] width 97 height 16
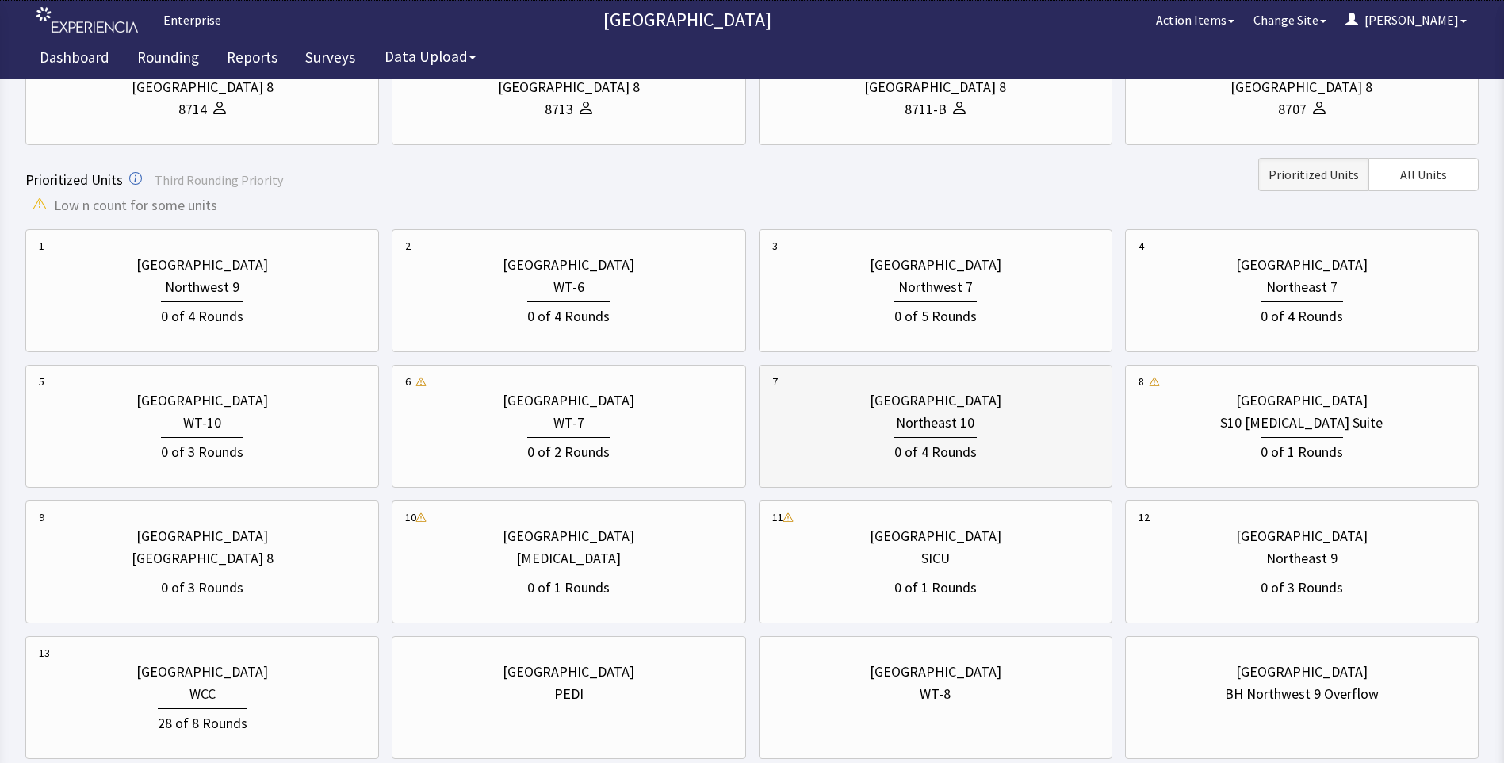
scroll to position [396, 0]
click at [231, 424] on div "WT-10" at bounding box center [202, 422] width 327 height 22
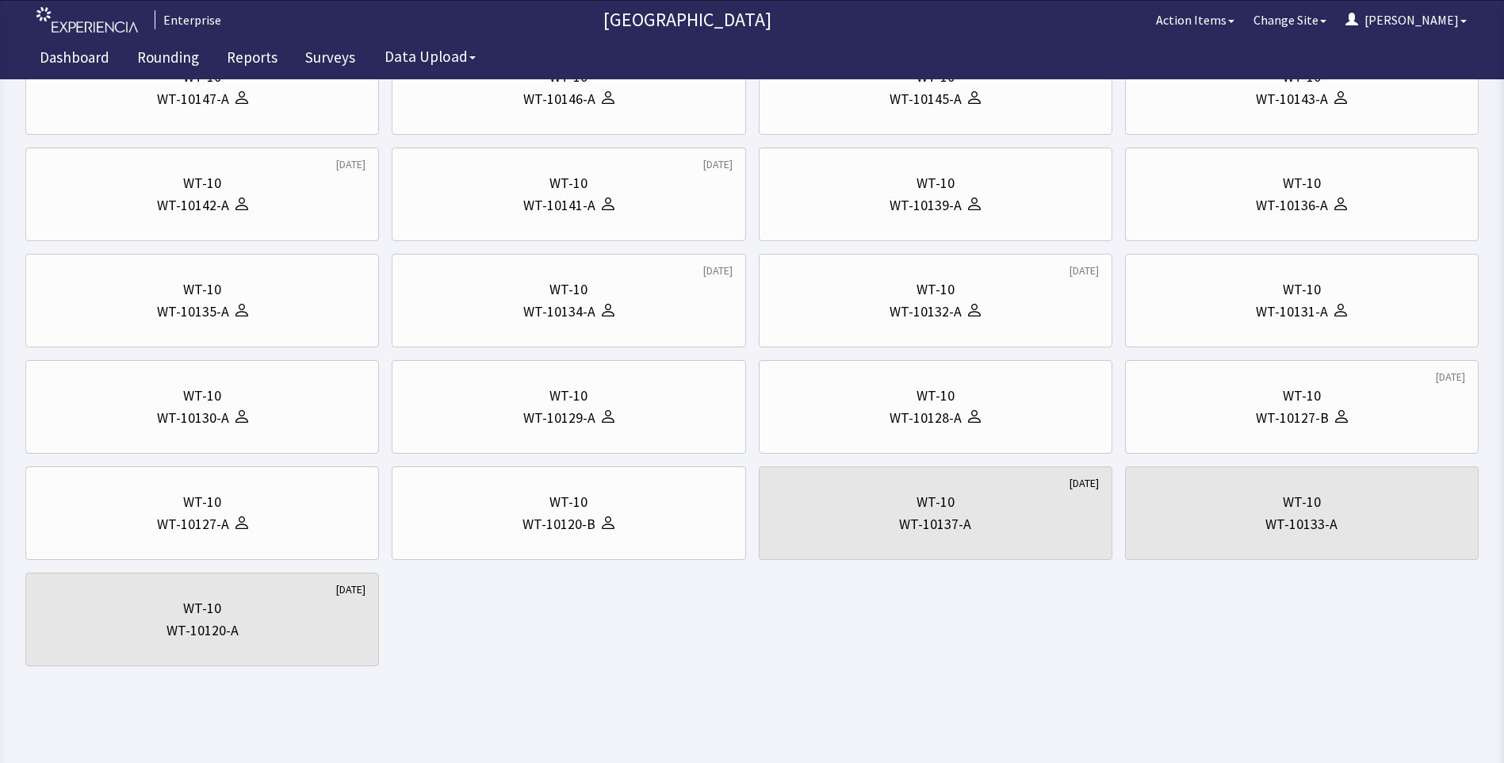
scroll to position [0, 0]
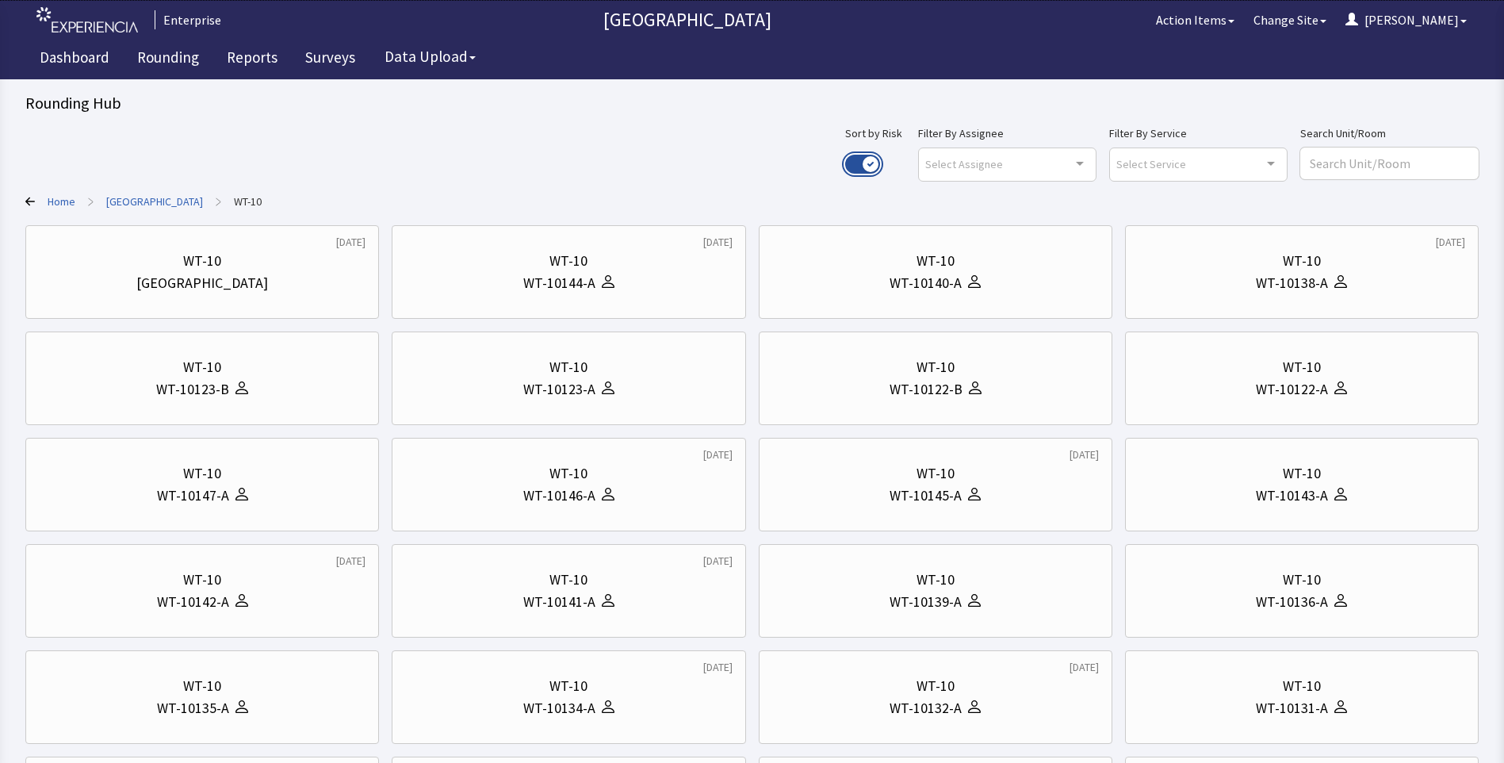
click at [880, 161] on button "Use setting" at bounding box center [862, 164] width 35 height 19
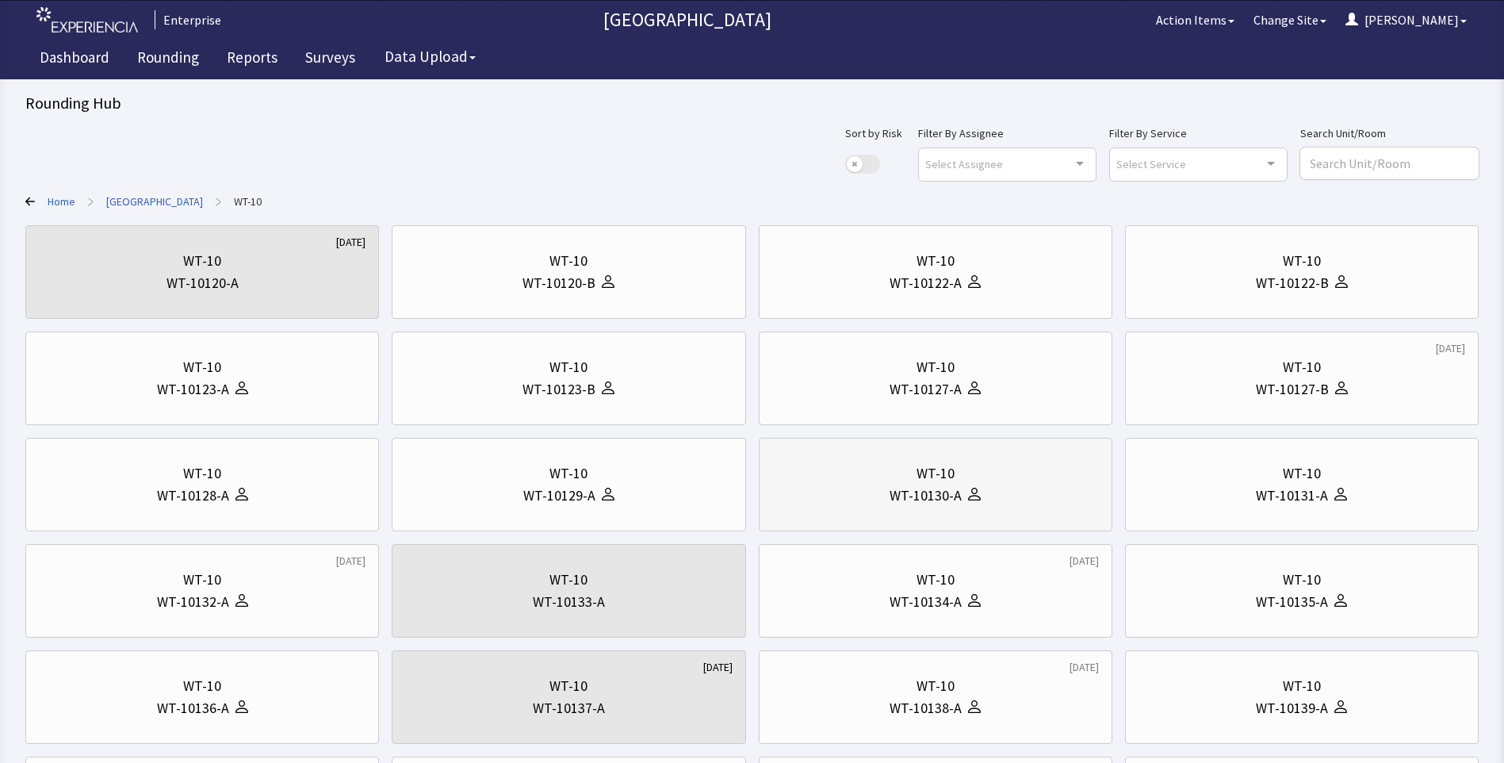
click at [915, 496] on div "WT-10130-A" at bounding box center [925, 495] width 72 height 22
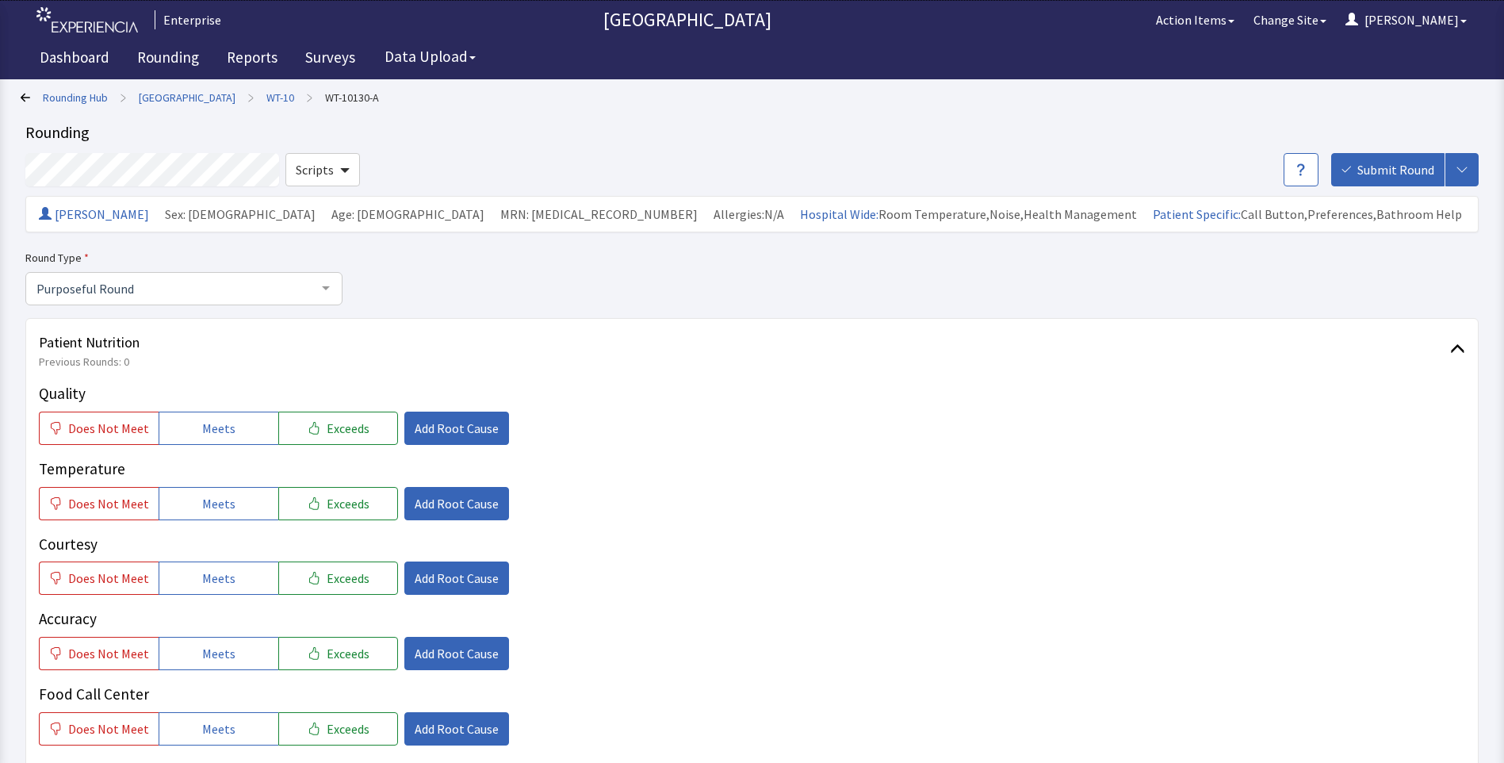
click at [25, 99] on icon at bounding box center [26, 98] width 10 height 10
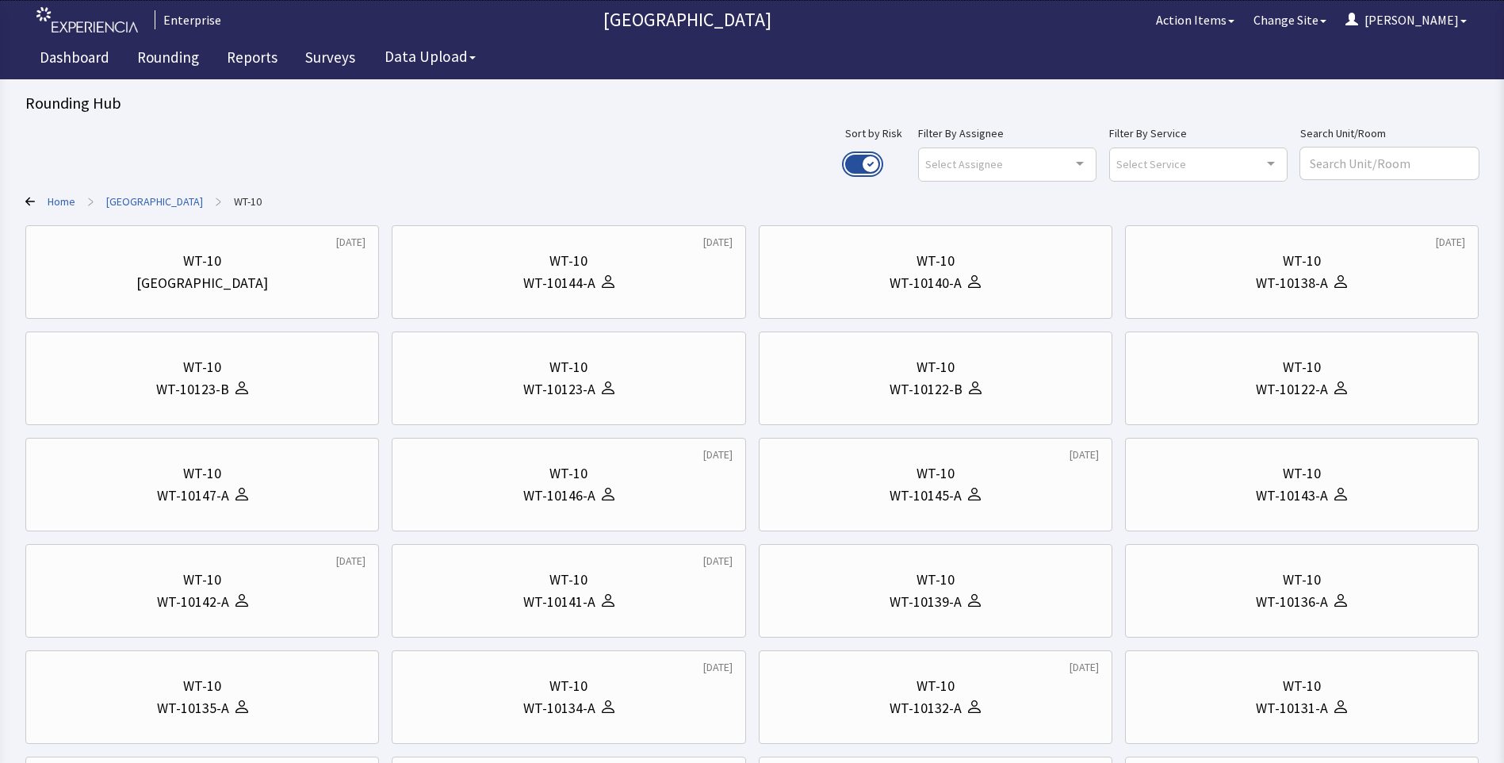
click at [880, 163] on button "Use setting" at bounding box center [862, 164] width 35 height 19
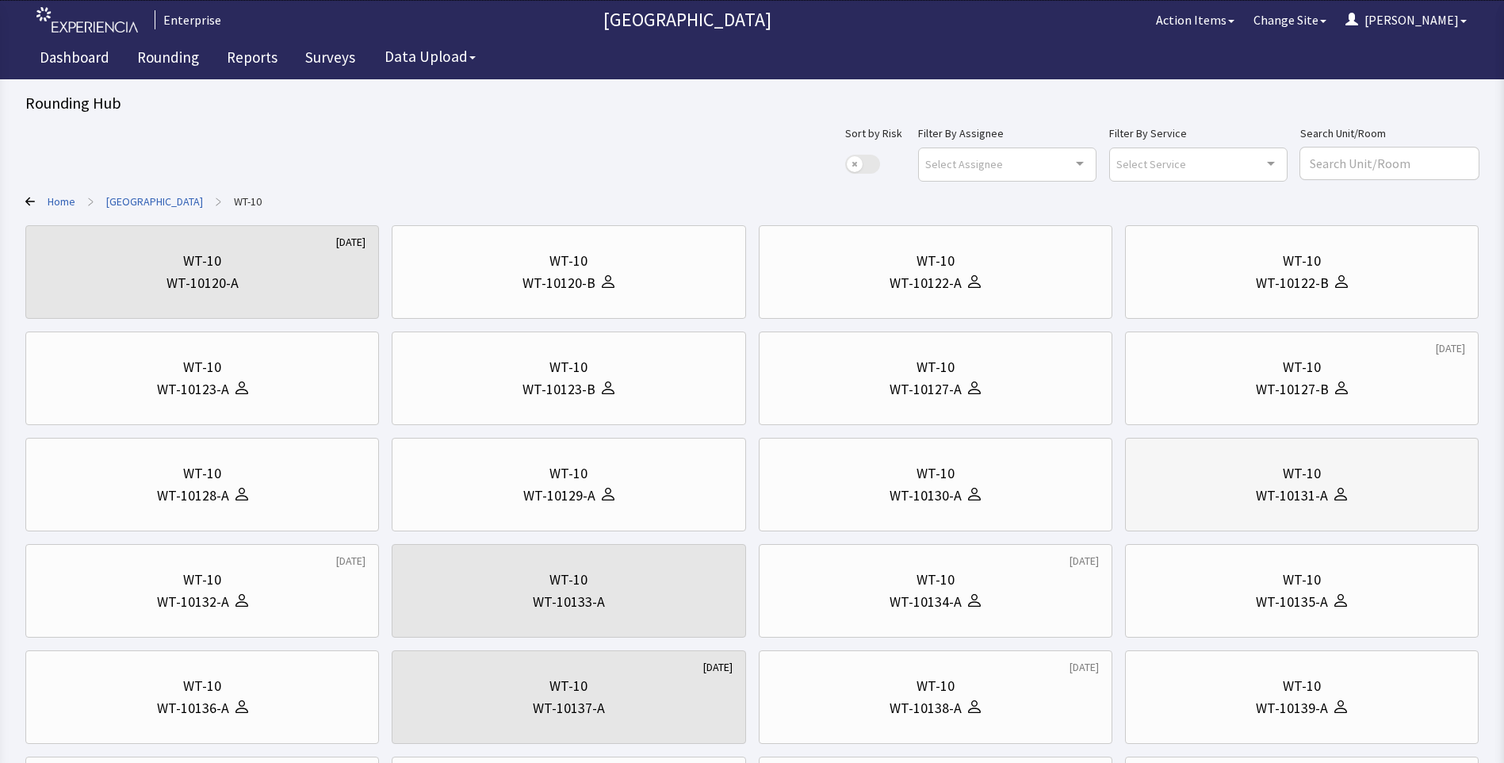
click at [1237, 500] on div "WT-10131-A" at bounding box center [1301, 495] width 327 height 22
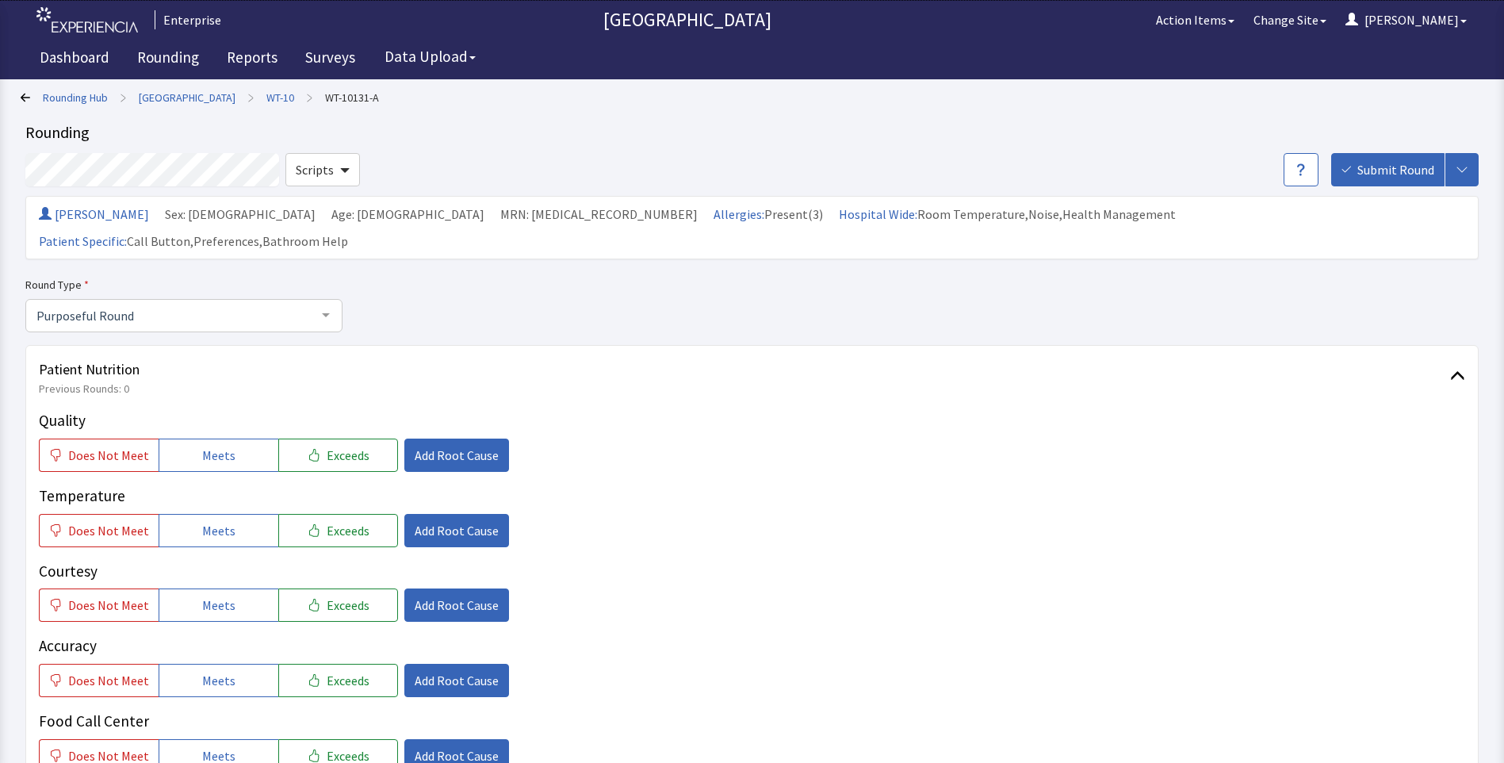
click at [23, 93] on icon at bounding box center [26, 98] width 10 height 10
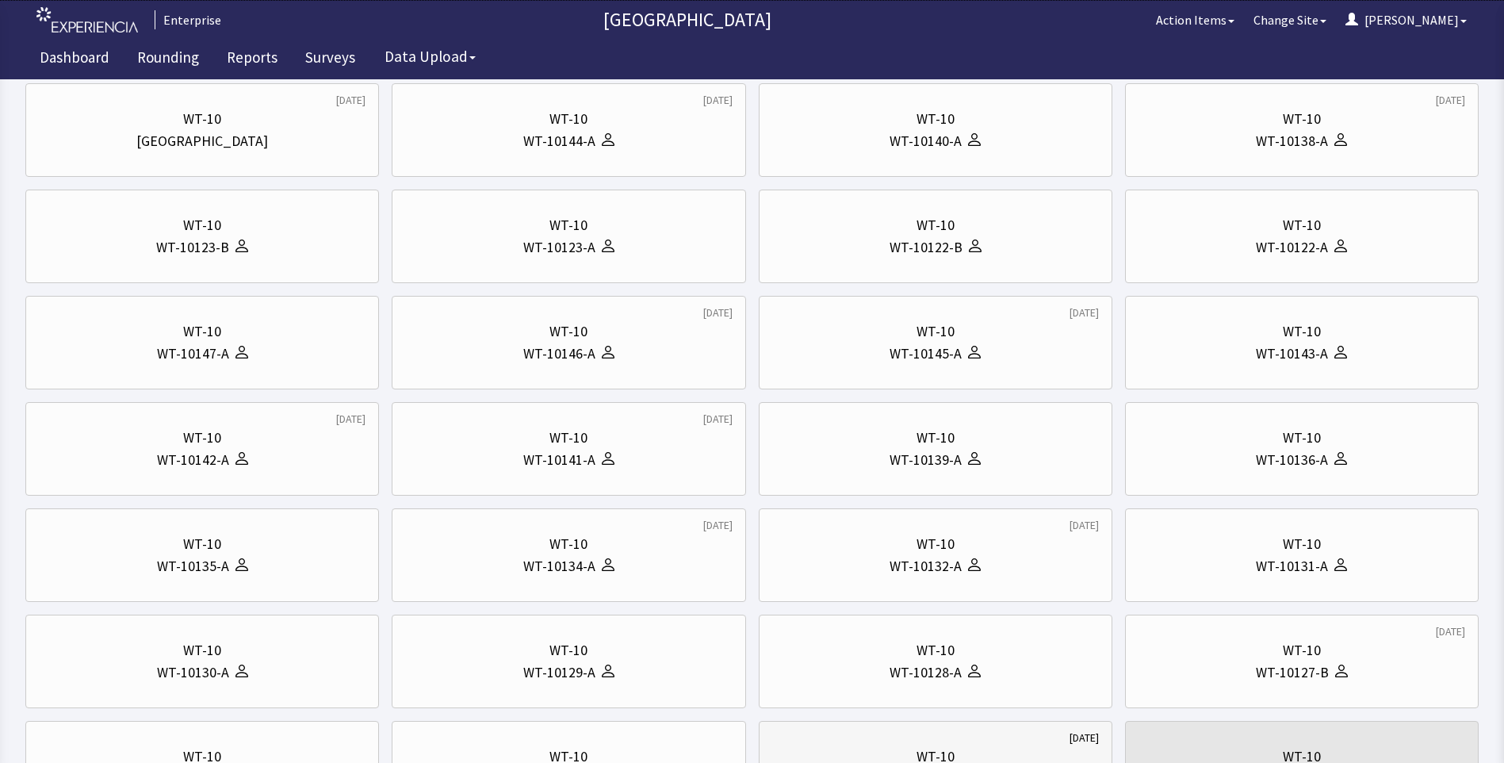
scroll to position [396, 0]
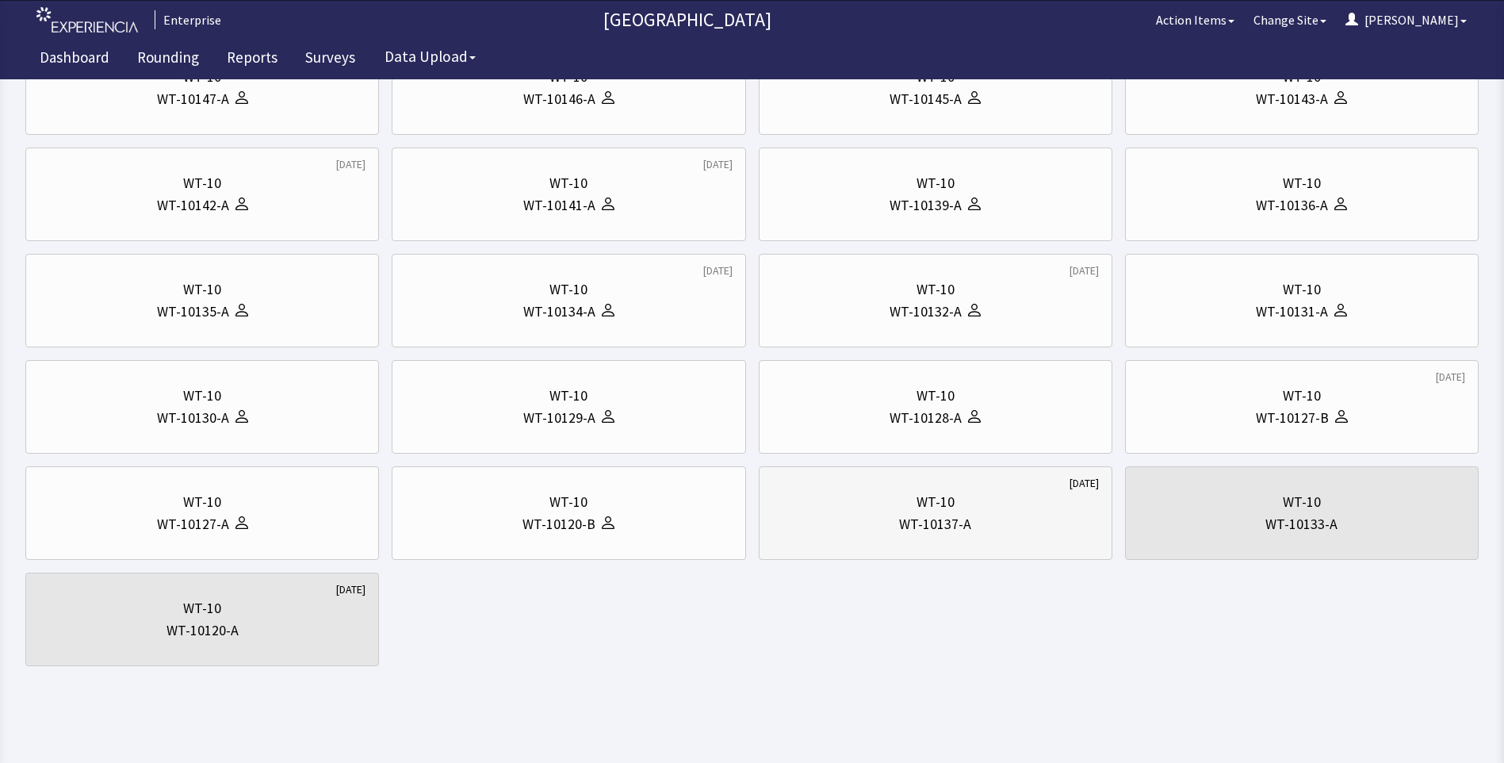
click at [867, 529] on div "WT-10137-A" at bounding box center [935, 524] width 327 height 22
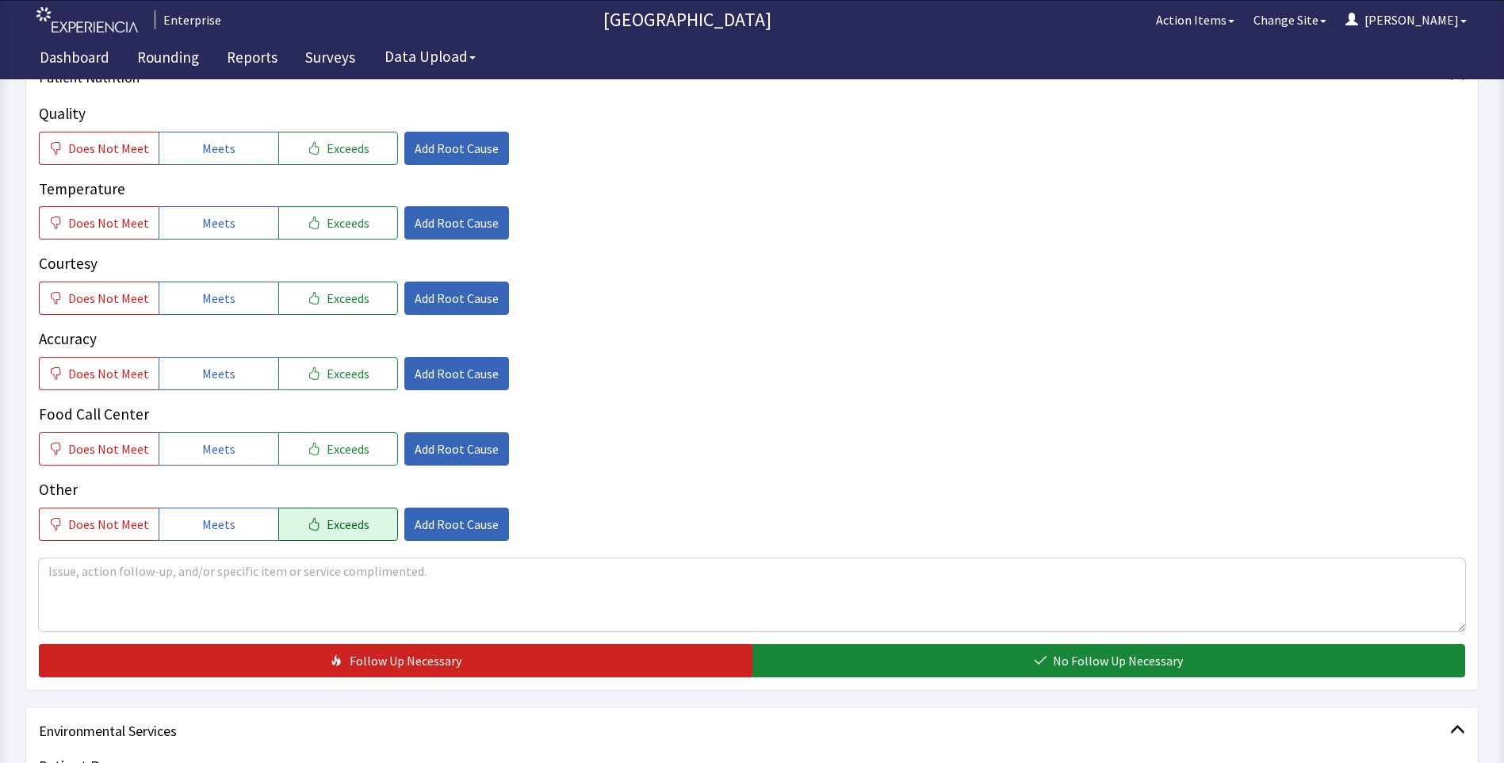
scroll to position [238, 0]
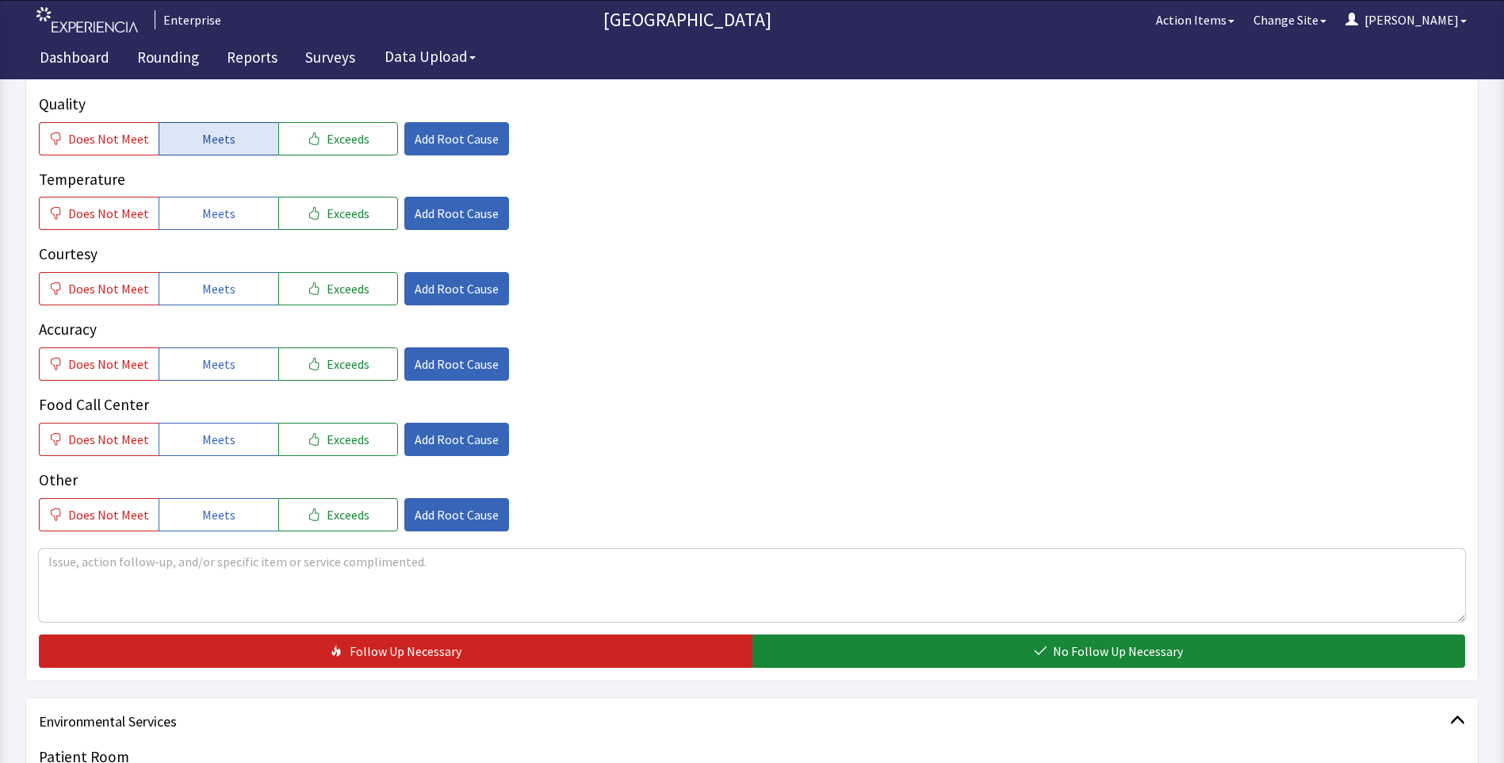
drag, startPoint x: 229, startPoint y: 128, endPoint x: 229, endPoint y: 140, distance: 11.9
click at [229, 133] on button "Meets" at bounding box center [219, 138] width 120 height 33
drag, startPoint x: 224, startPoint y: 214, endPoint x: 219, endPoint y: 269, distance: 55.0
click at [224, 222] on span "Meets" at bounding box center [218, 213] width 33 height 19
drag, startPoint x: 217, startPoint y: 281, endPoint x: 219, endPoint y: 342, distance: 61.1
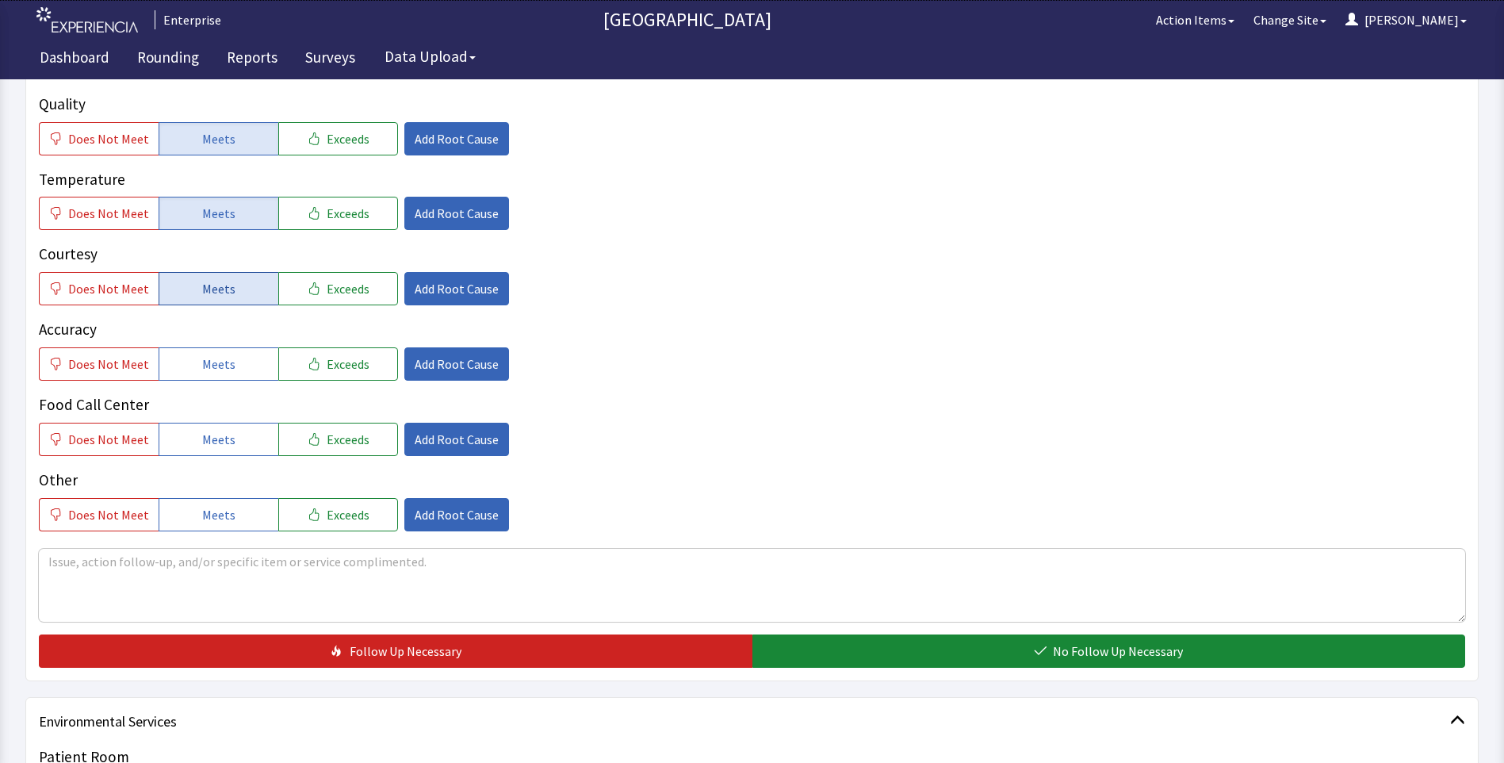
click at [217, 283] on span "Meets" at bounding box center [218, 288] width 33 height 19
drag, startPoint x: 219, startPoint y: 359, endPoint x: 217, endPoint y: 401, distance: 42.0
click at [219, 368] on span "Meets" at bounding box center [218, 363] width 33 height 19
click at [196, 443] on button "Meets" at bounding box center [219, 439] width 120 height 33
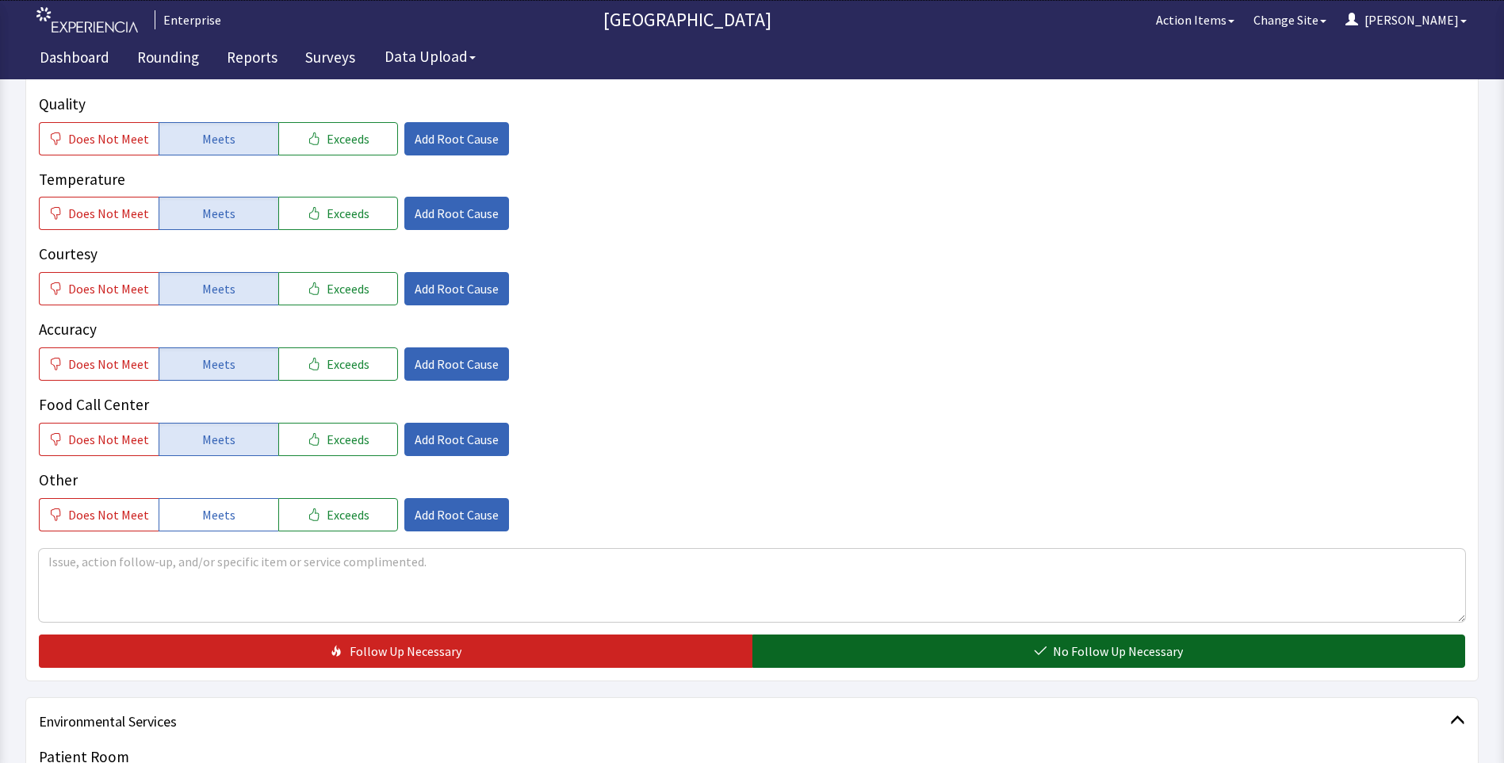
click at [936, 652] on button "No Follow Up Necessary" at bounding box center [1108, 650] width 713 height 33
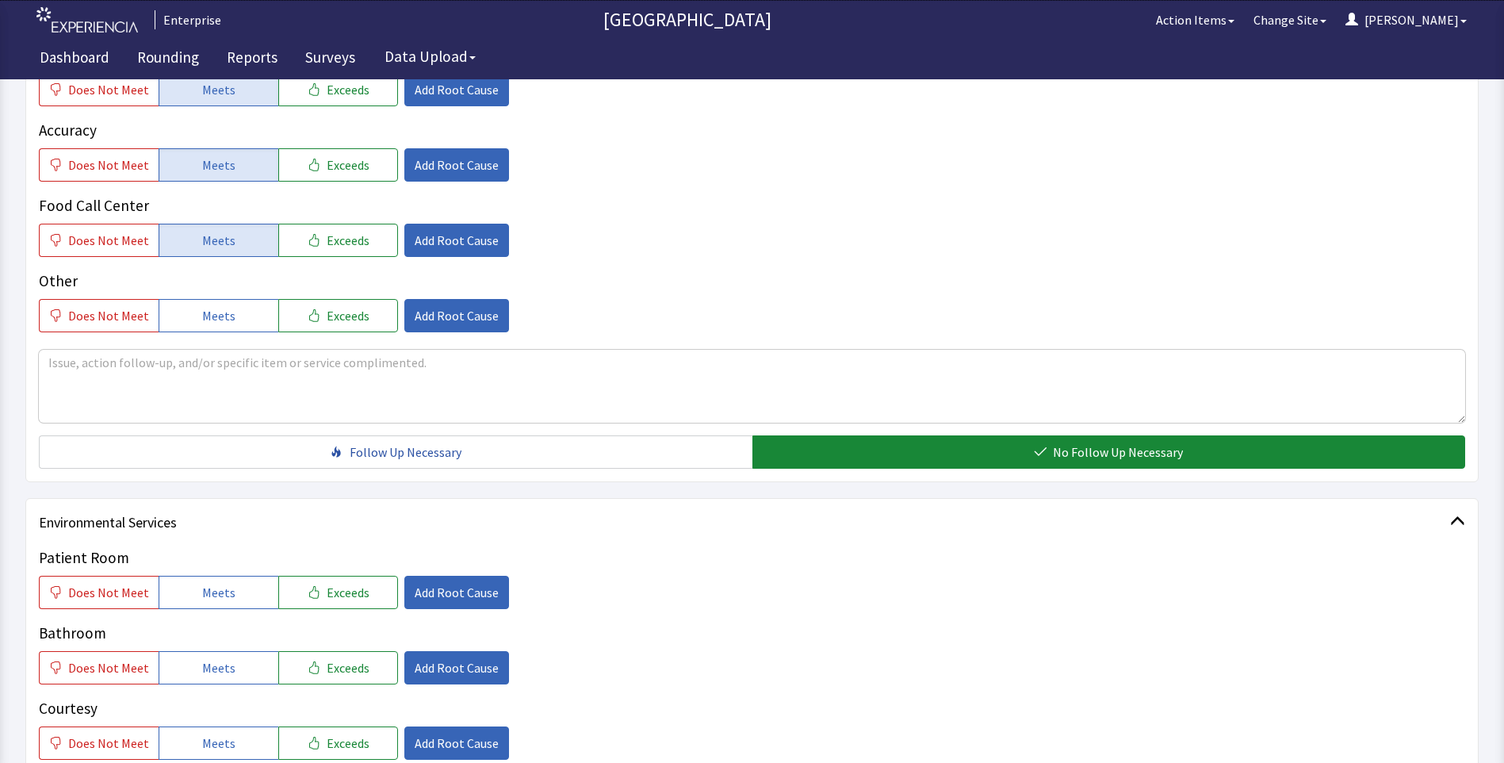
scroll to position [555, 0]
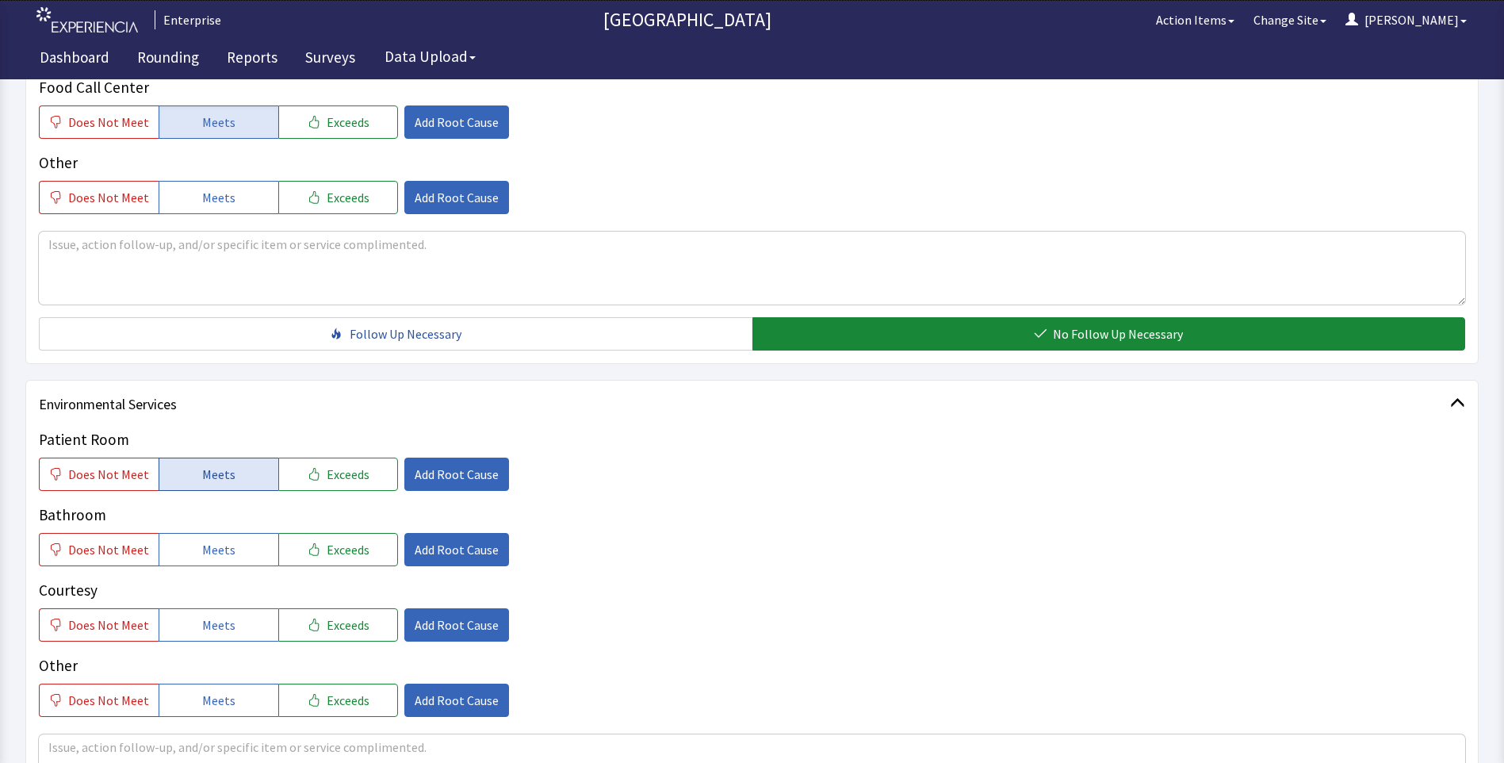
click at [244, 477] on button "Meets" at bounding box center [219, 473] width 120 height 33
drag, startPoint x: 221, startPoint y: 544, endPoint x: 220, endPoint y: 604, distance: 60.3
click at [222, 556] on span "Meets" at bounding box center [218, 549] width 33 height 19
click at [218, 618] on span "Meets" at bounding box center [218, 624] width 33 height 19
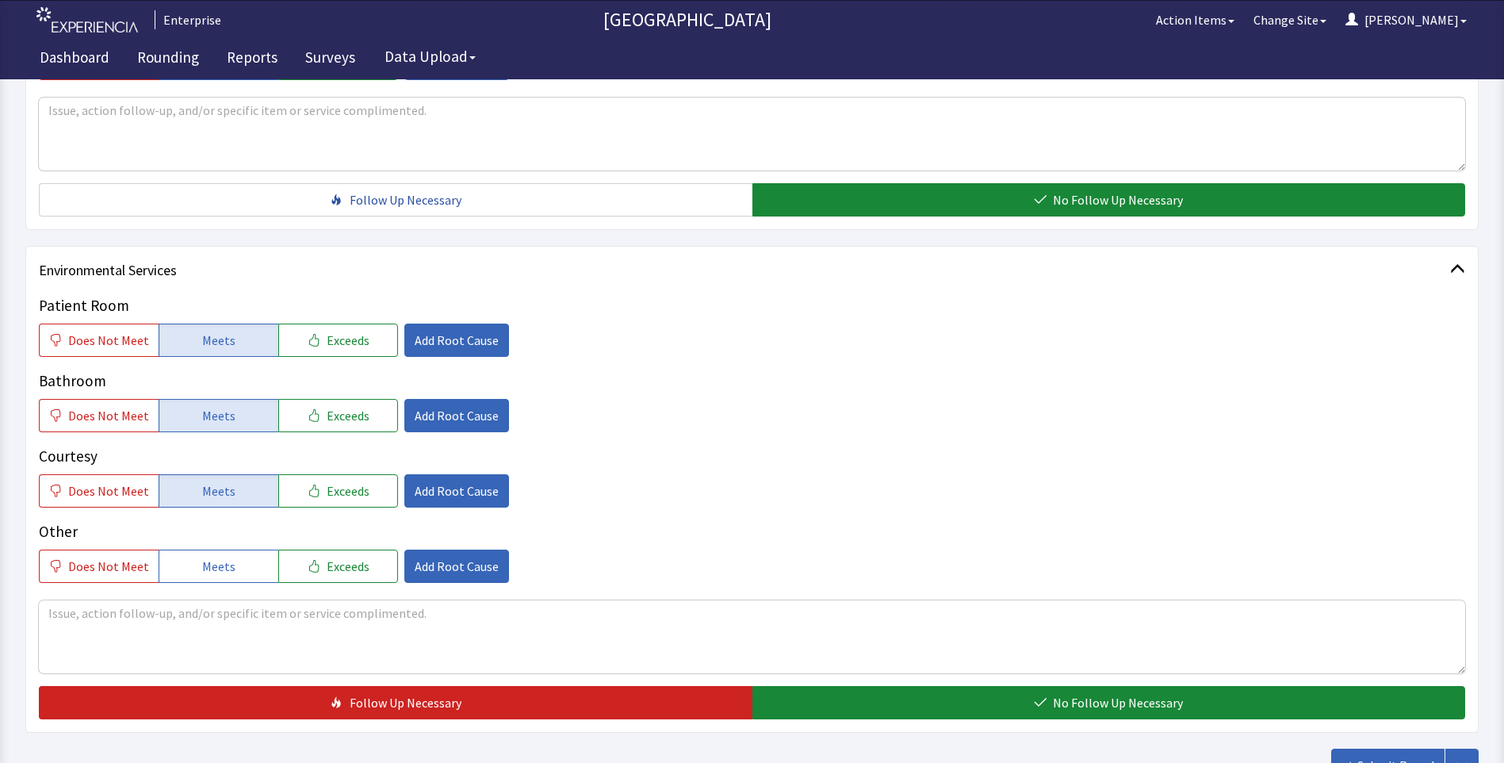
scroll to position [813, 0]
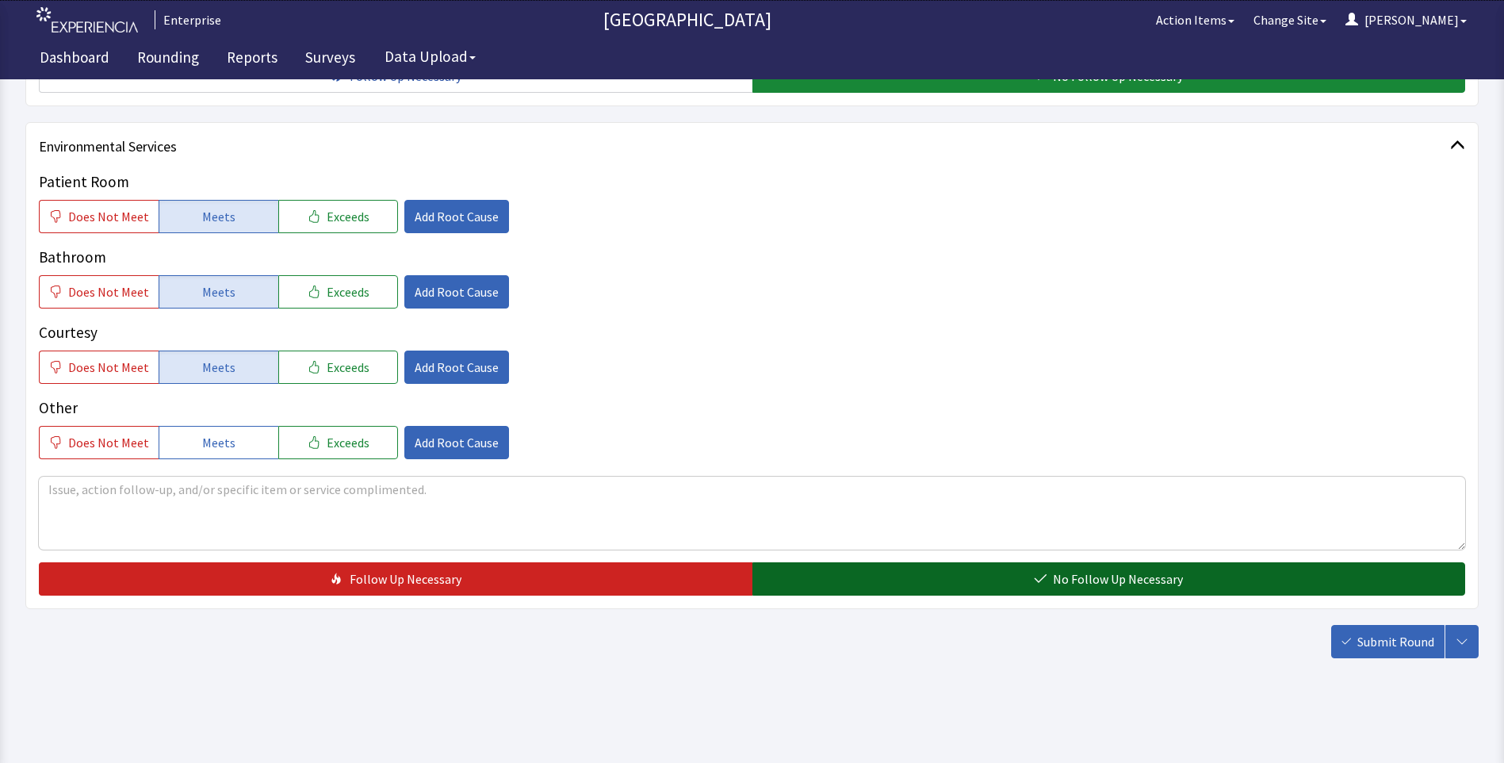
drag, startPoint x: 820, startPoint y: 587, endPoint x: 889, endPoint y: 593, distance: 70.0
click at [824, 588] on button "No Follow Up Necessary" at bounding box center [1108, 578] width 713 height 33
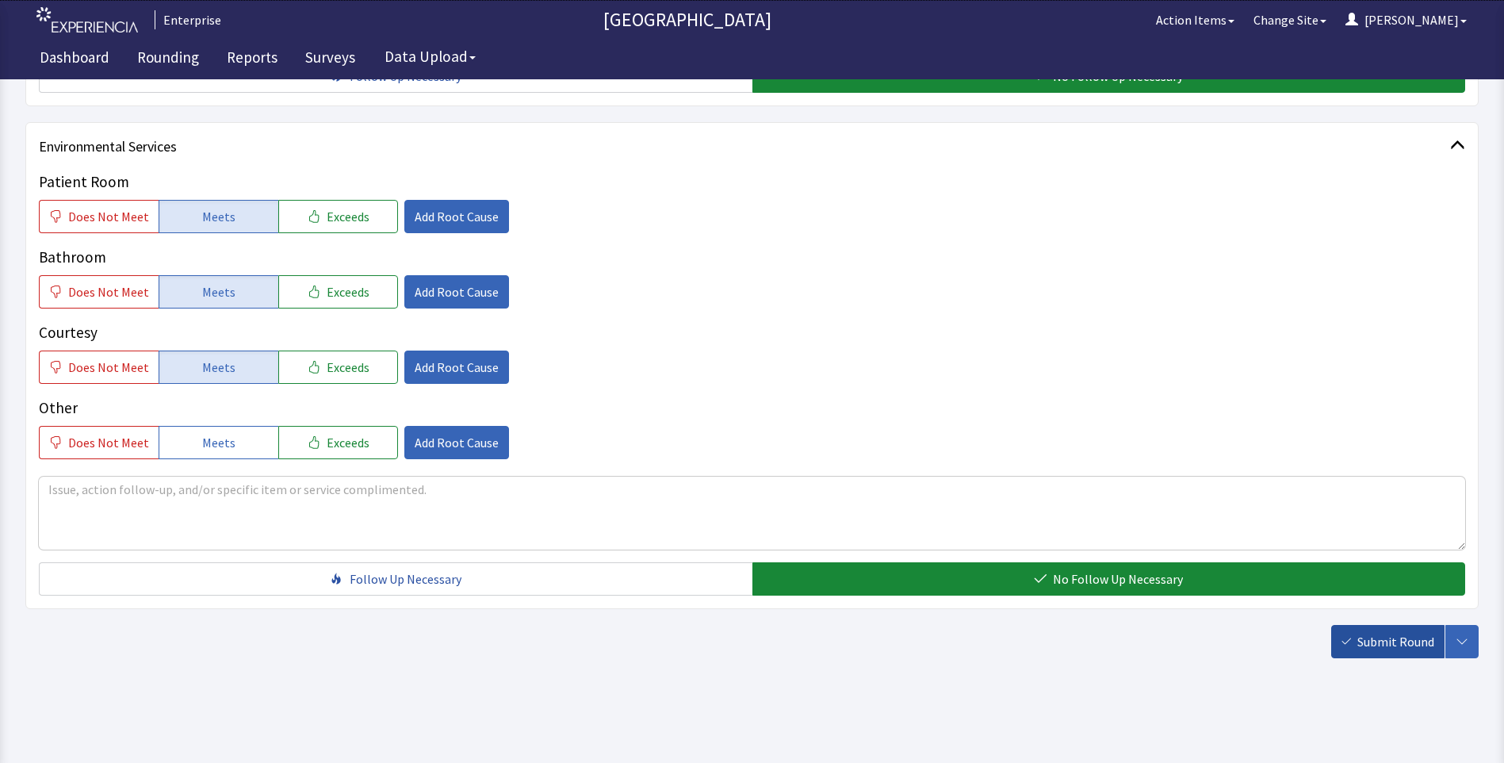
click at [1403, 641] on span "Submit Round" at bounding box center [1395, 641] width 77 height 19
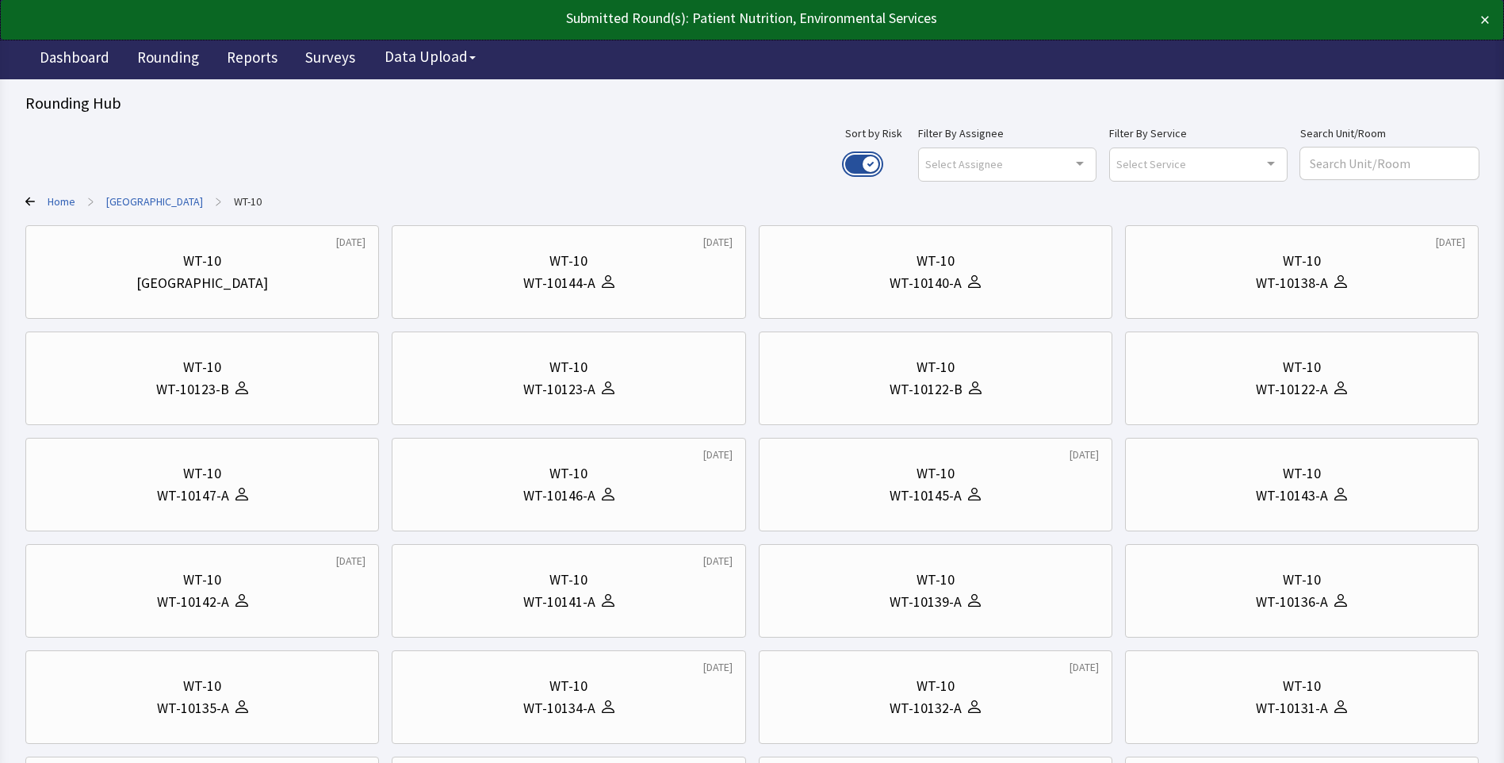
click at [880, 163] on button "Use setting" at bounding box center [862, 164] width 35 height 19
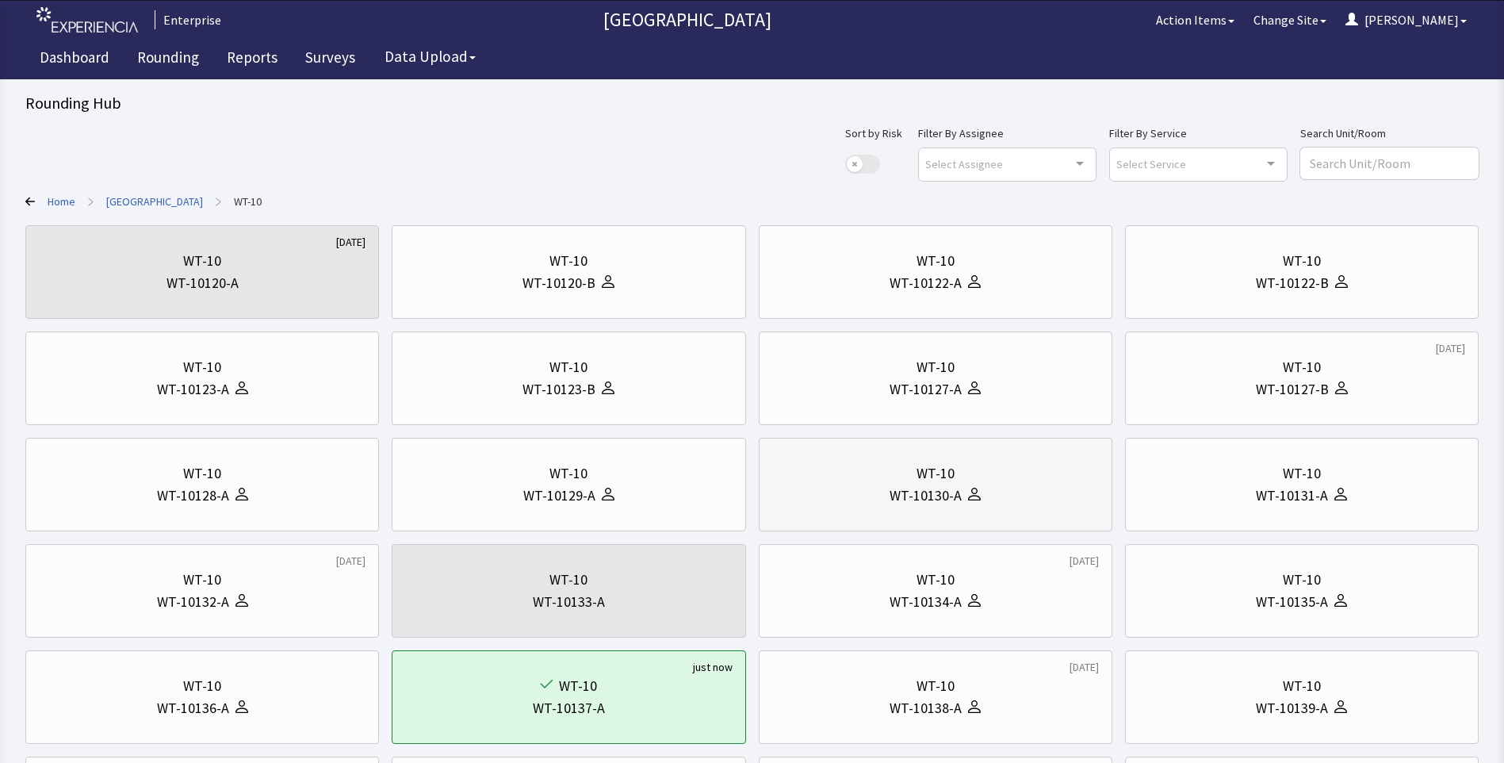
click at [886, 491] on div "WT-10130-A" at bounding box center [935, 495] width 327 height 22
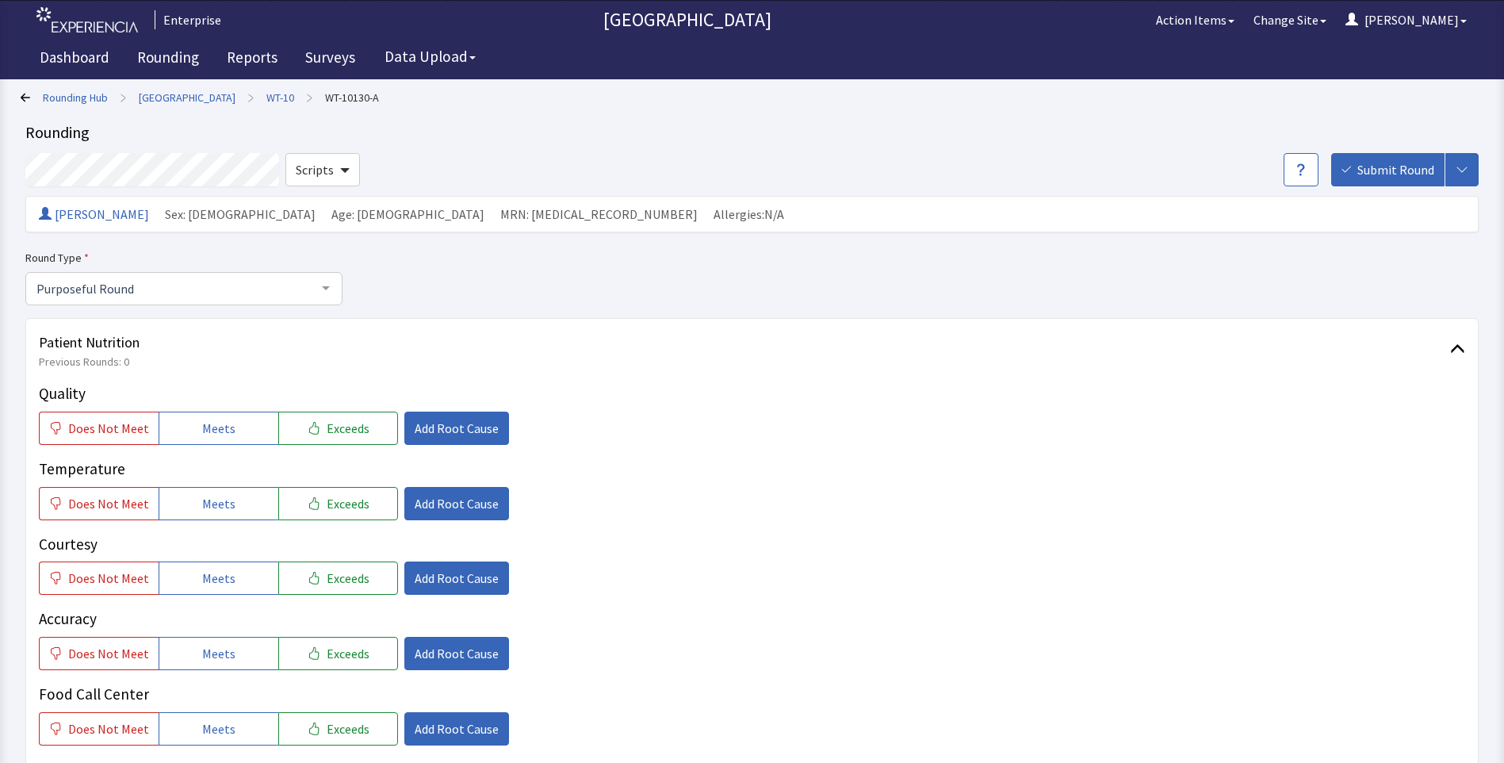
scroll to position [79, 0]
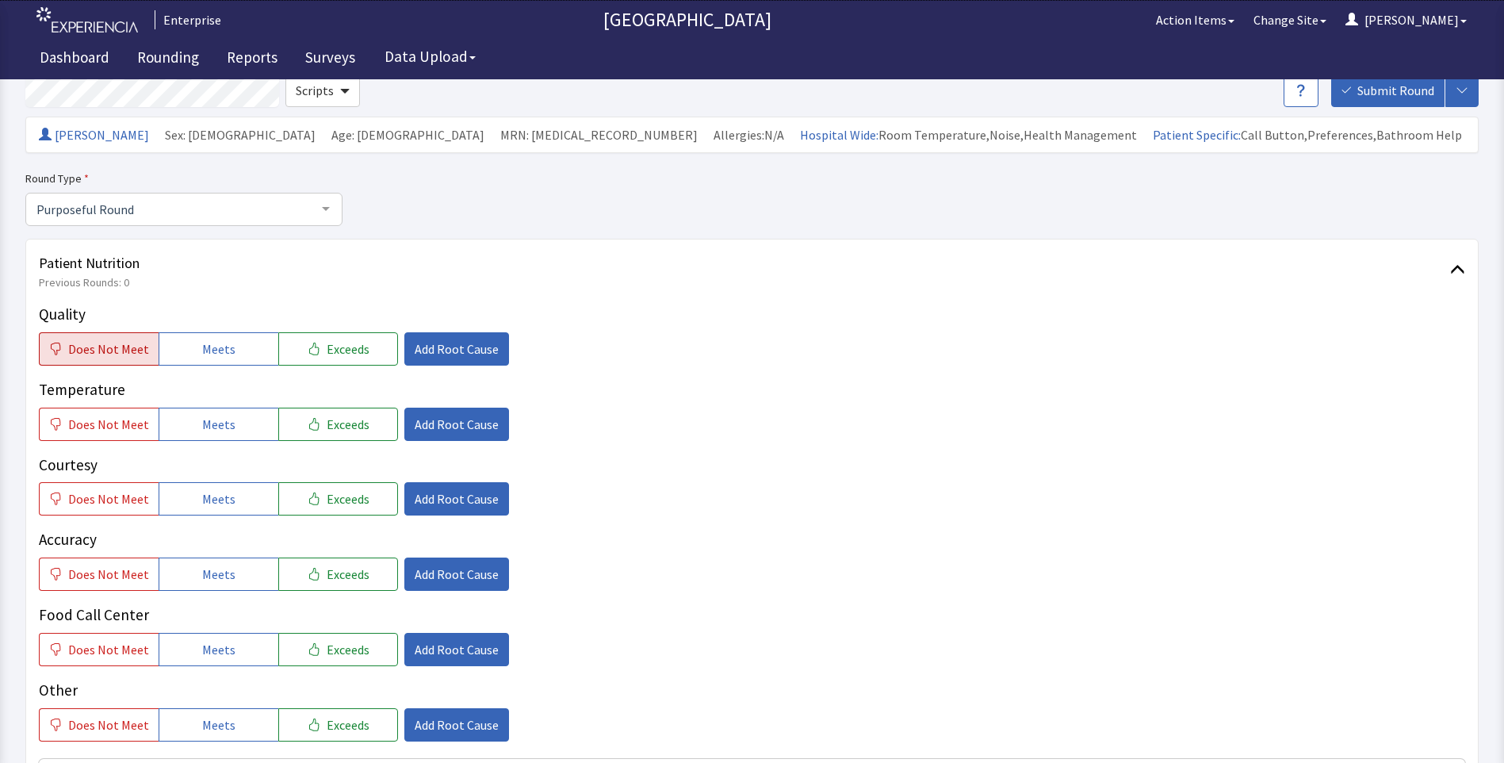
click at [124, 351] on span "Does Not Meet" at bounding box center [108, 348] width 81 height 19
click at [105, 423] on span "Does Not Meet" at bounding box center [108, 424] width 81 height 19
click at [446, 351] on span "Add Root Cause" at bounding box center [457, 348] width 84 height 19
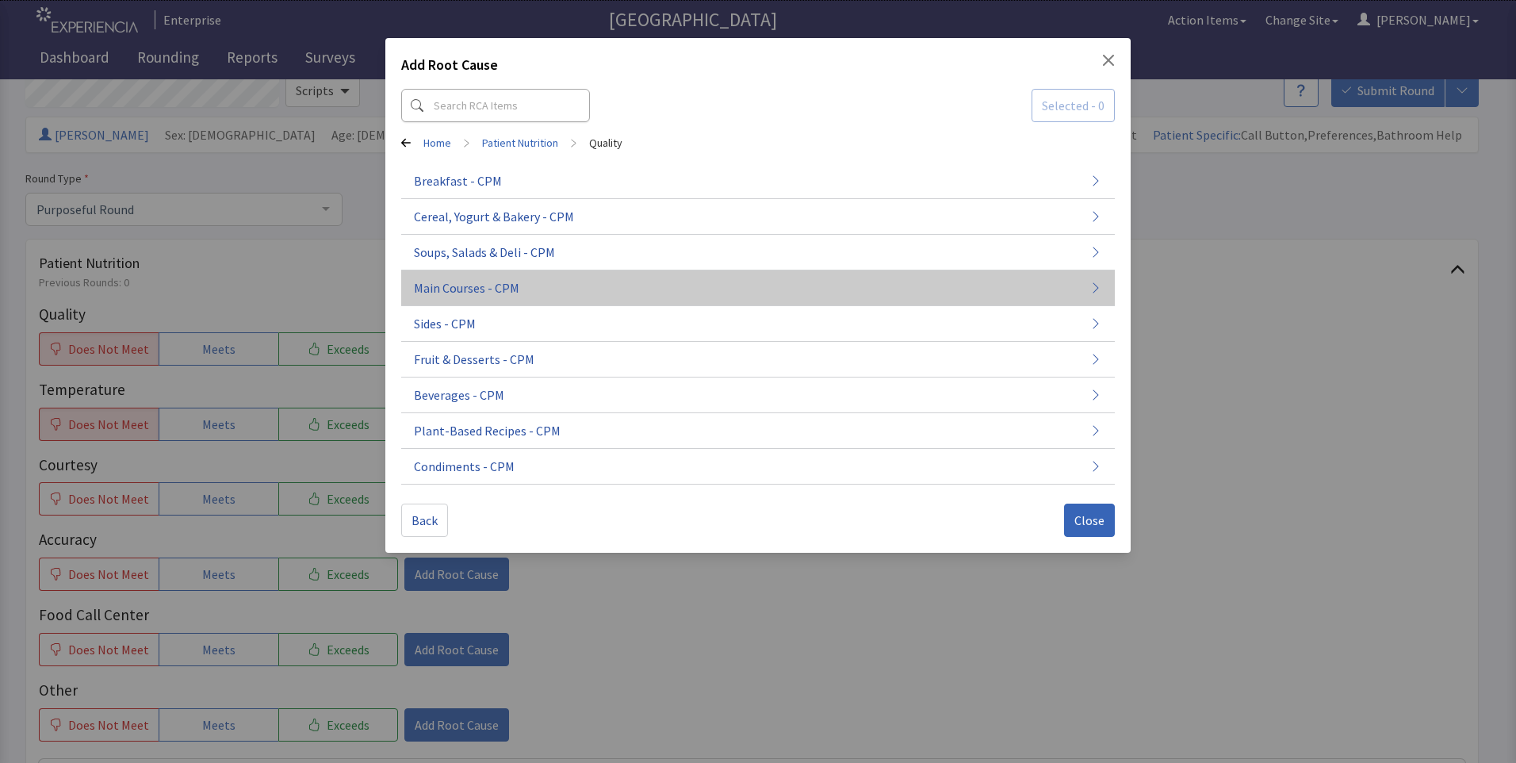
click at [482, 292] on span "Main Courses - CPM" at bounding box center [466, 287] width 105 height 19
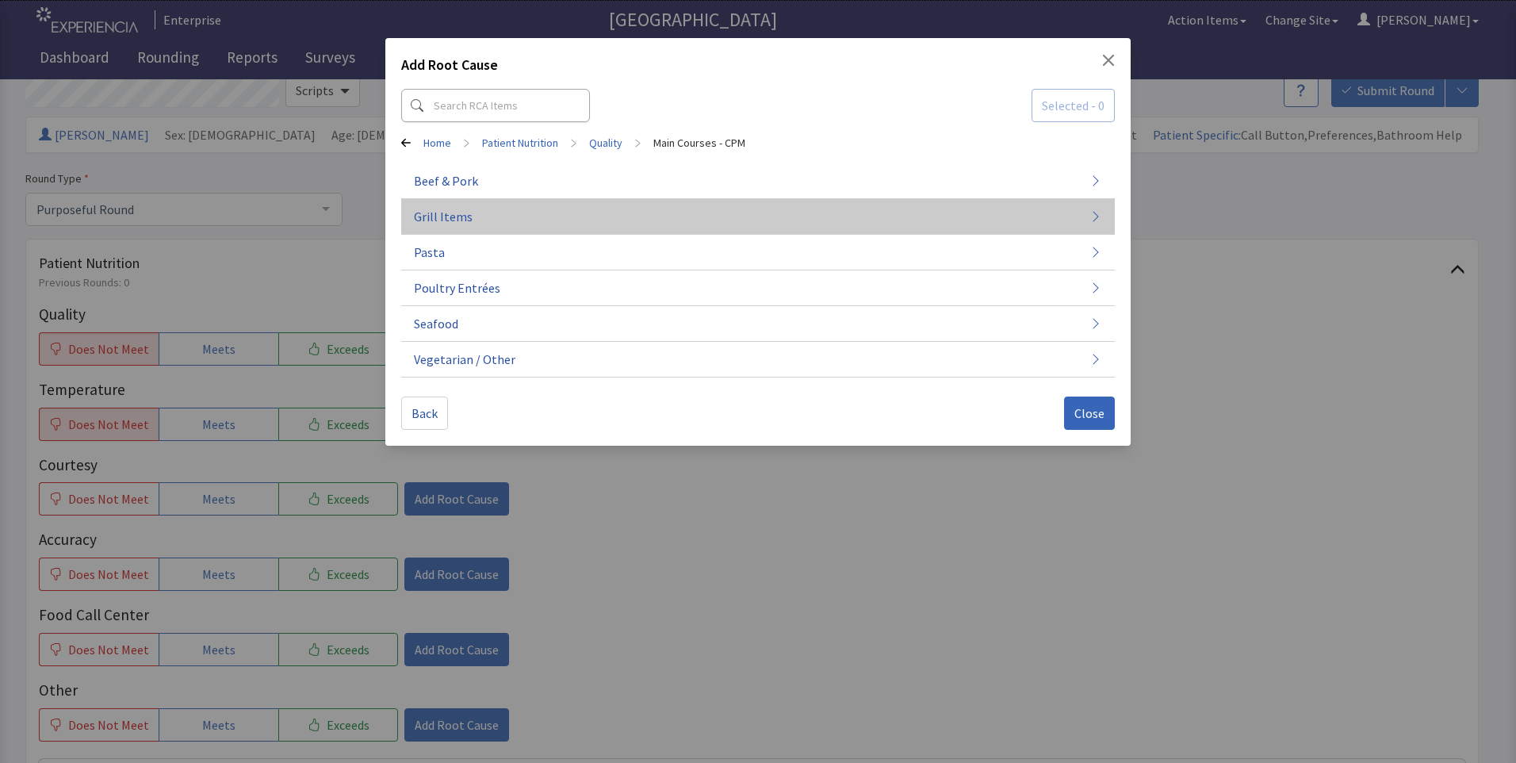
click at [536, 220] on button "Grill Items" at bounding box center [757, 217] width 713 height 36
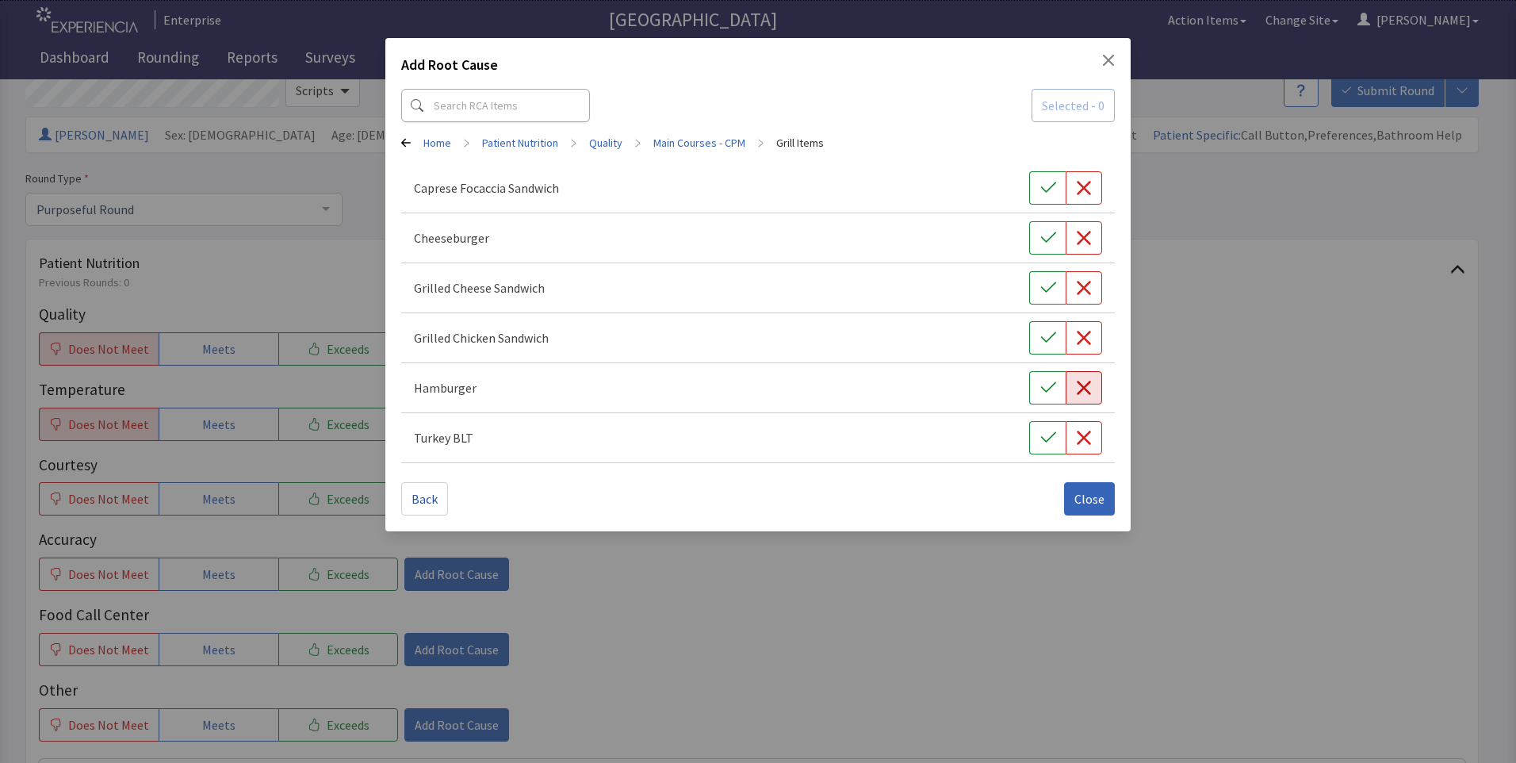
click at [1081, 396] on button "button" at bounding box center [1083, 387] width 36 height 33
click at [1094, 496] on span "Close" at bounding box center [1089, 498] width 30 height 19
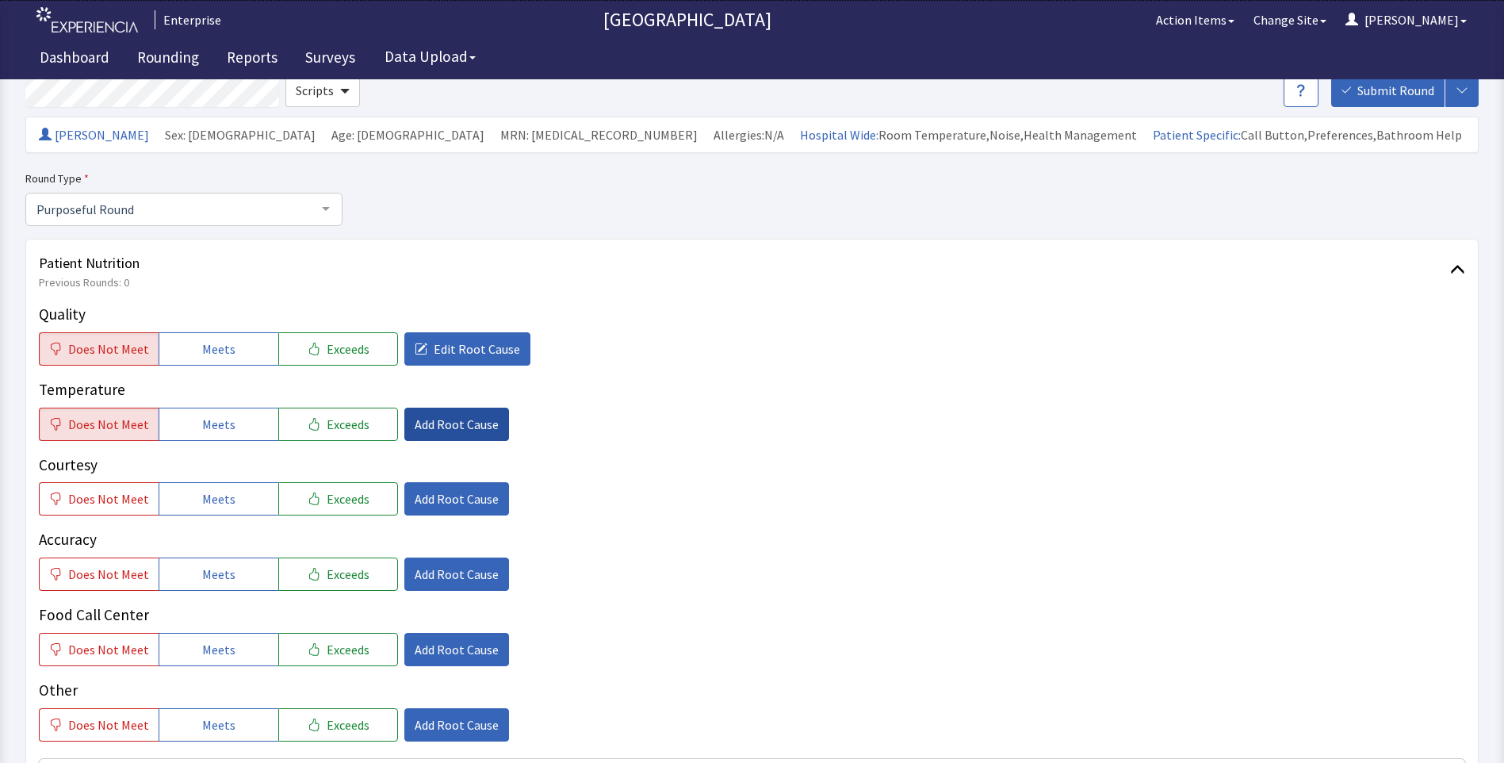
click at [434, 416] on span "Add Root Cause" at bounding box center [457, 424] width 84 height 19
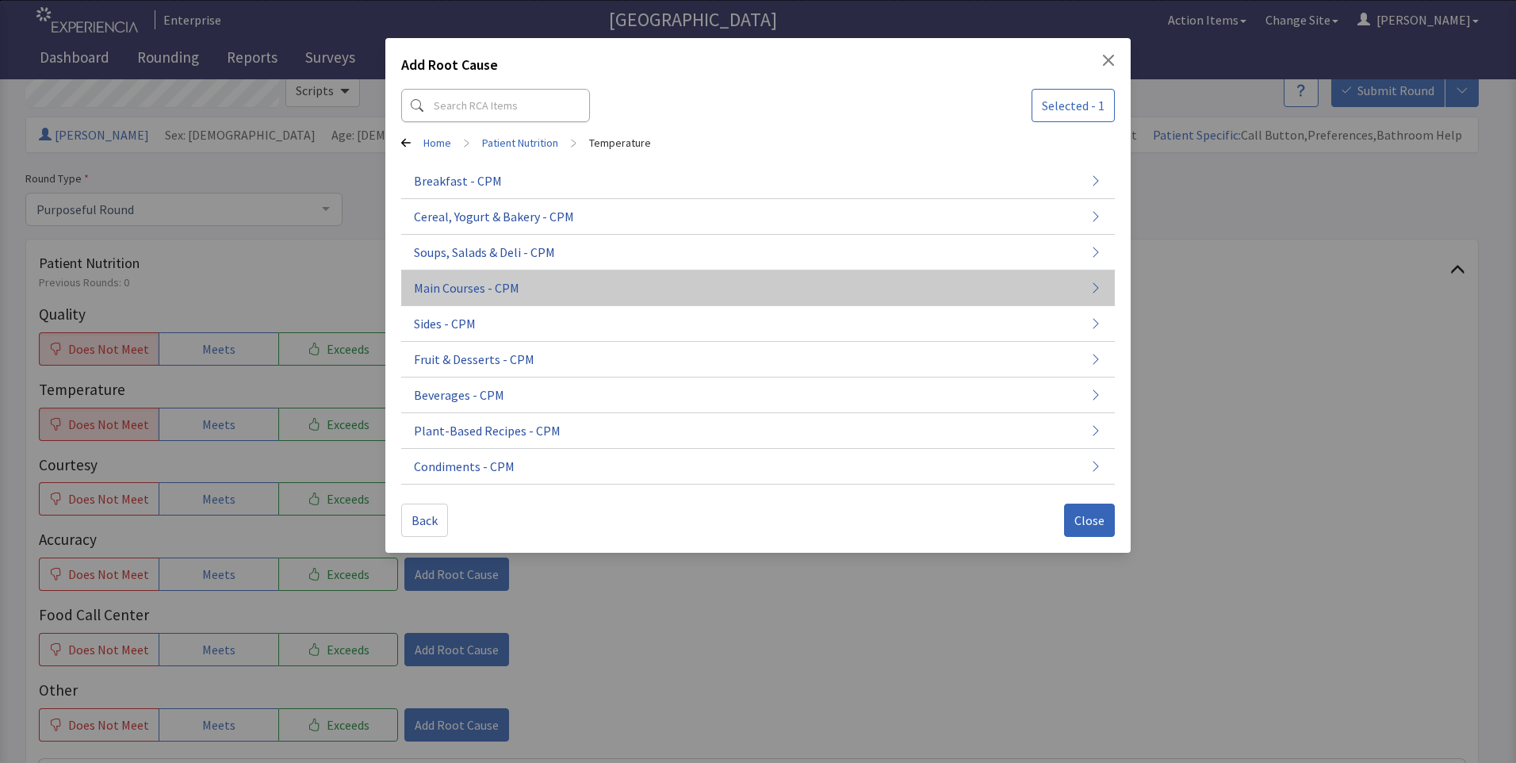
click at [481, 289] on span "Main Courses - CPM" at bounding box center [466, 287] width 105 height 19
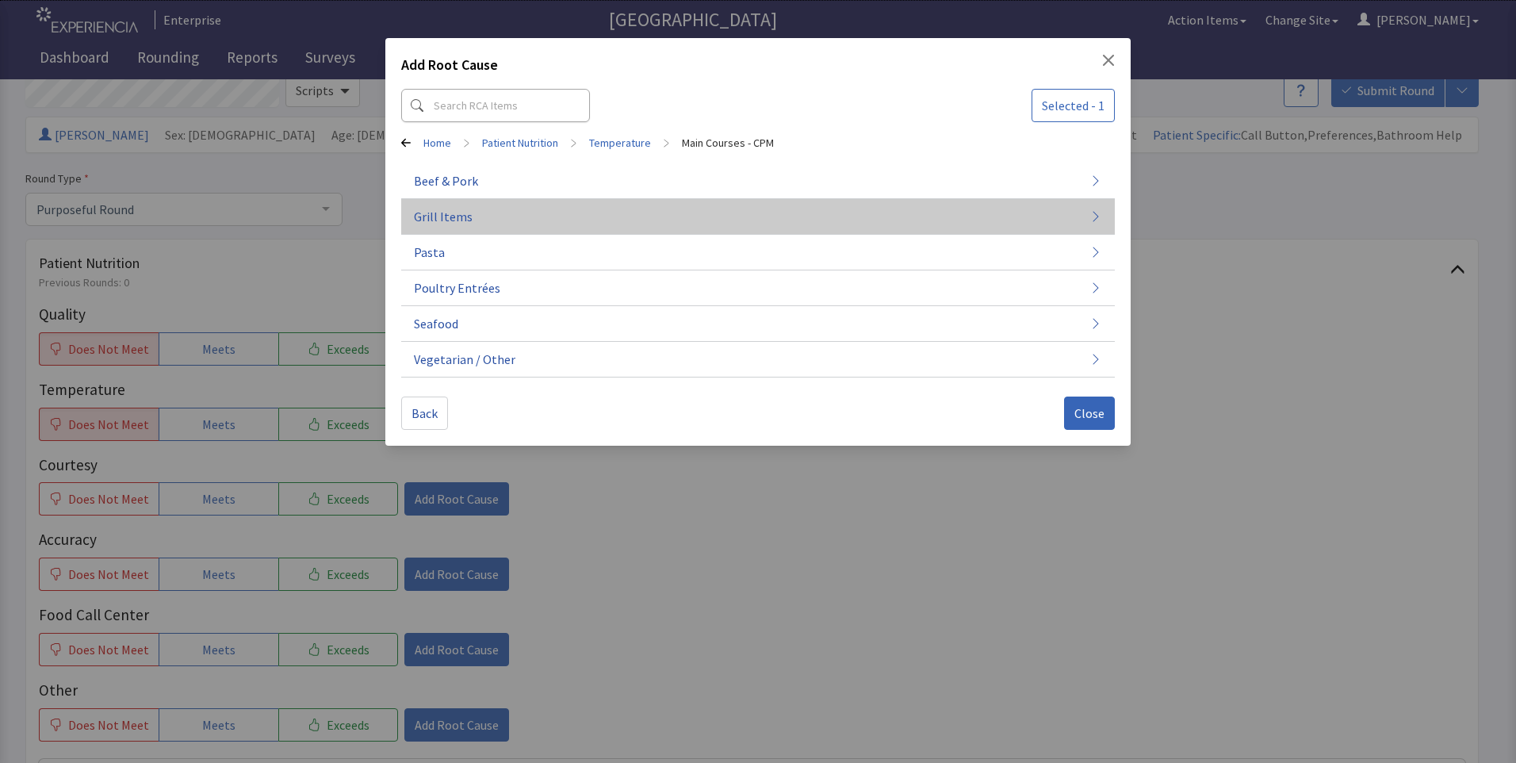
click at [514, 210] on button "Grill Items" at bounding box center [757, 217] width 713 height 36
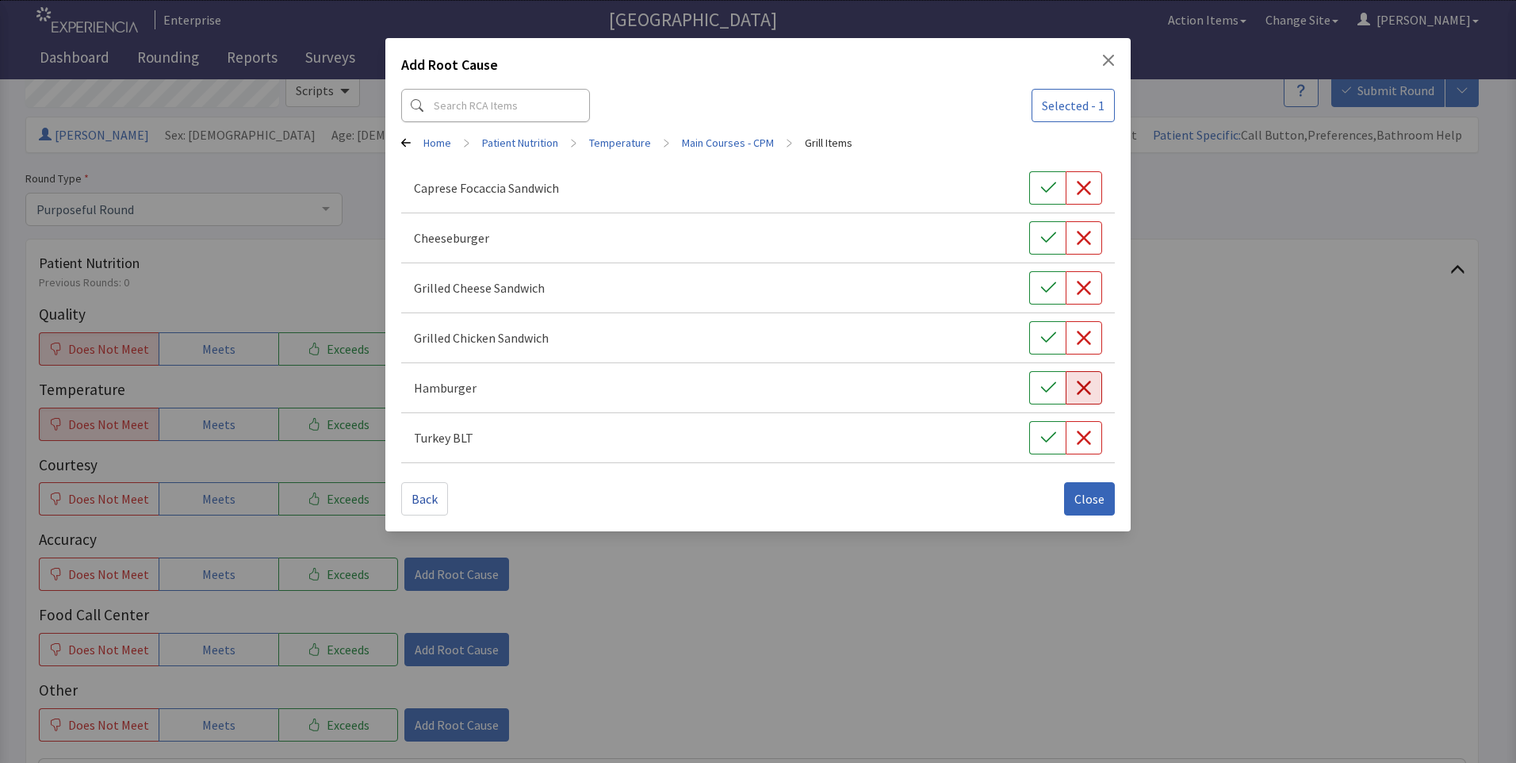
click at [1077, 391] on icon "button" at bounding box center [1084, 388] width 16 height 16
click at [1094, 502] on span "Close" at bounding box center [1089, 498] width 30 height 19
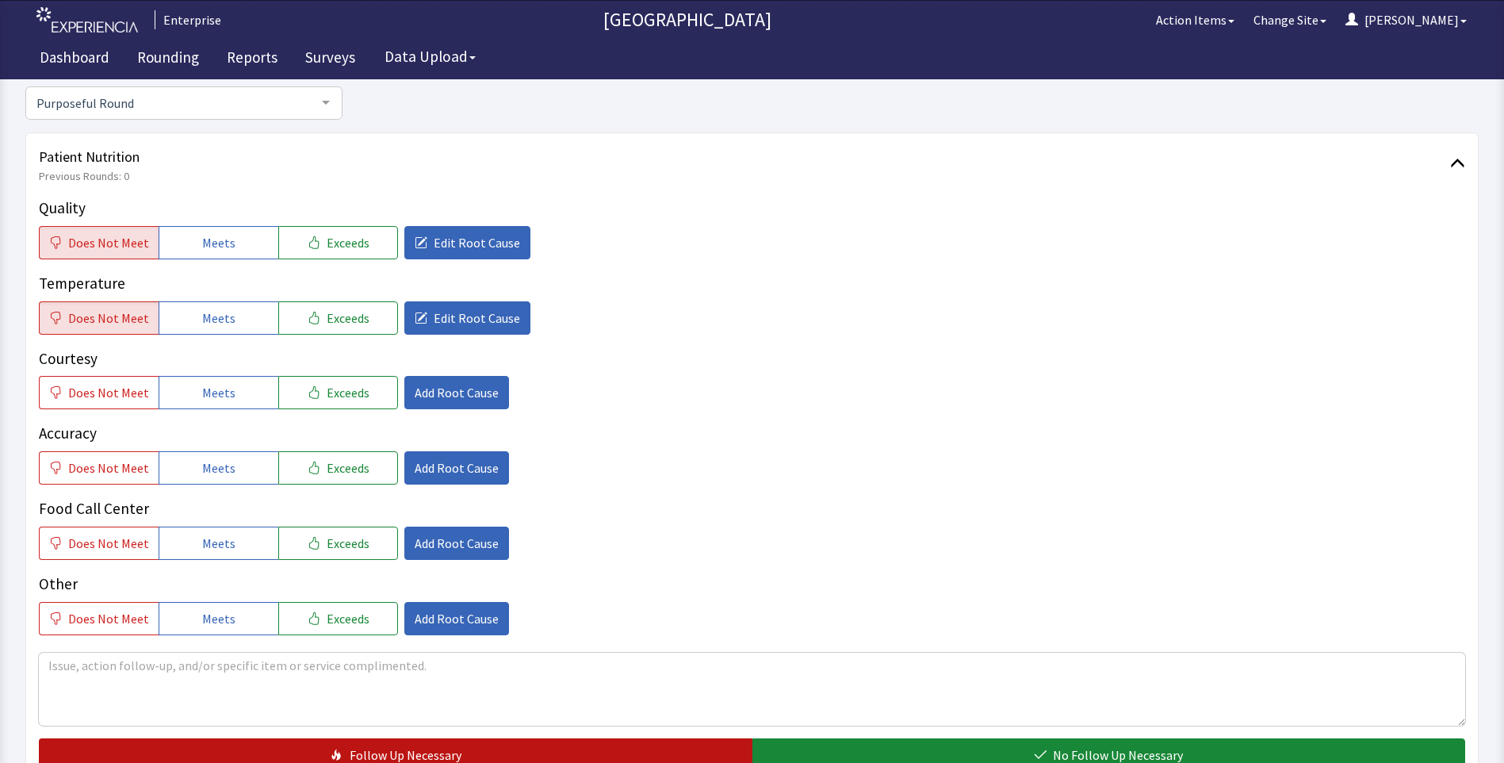
scroll to position [476, 0]
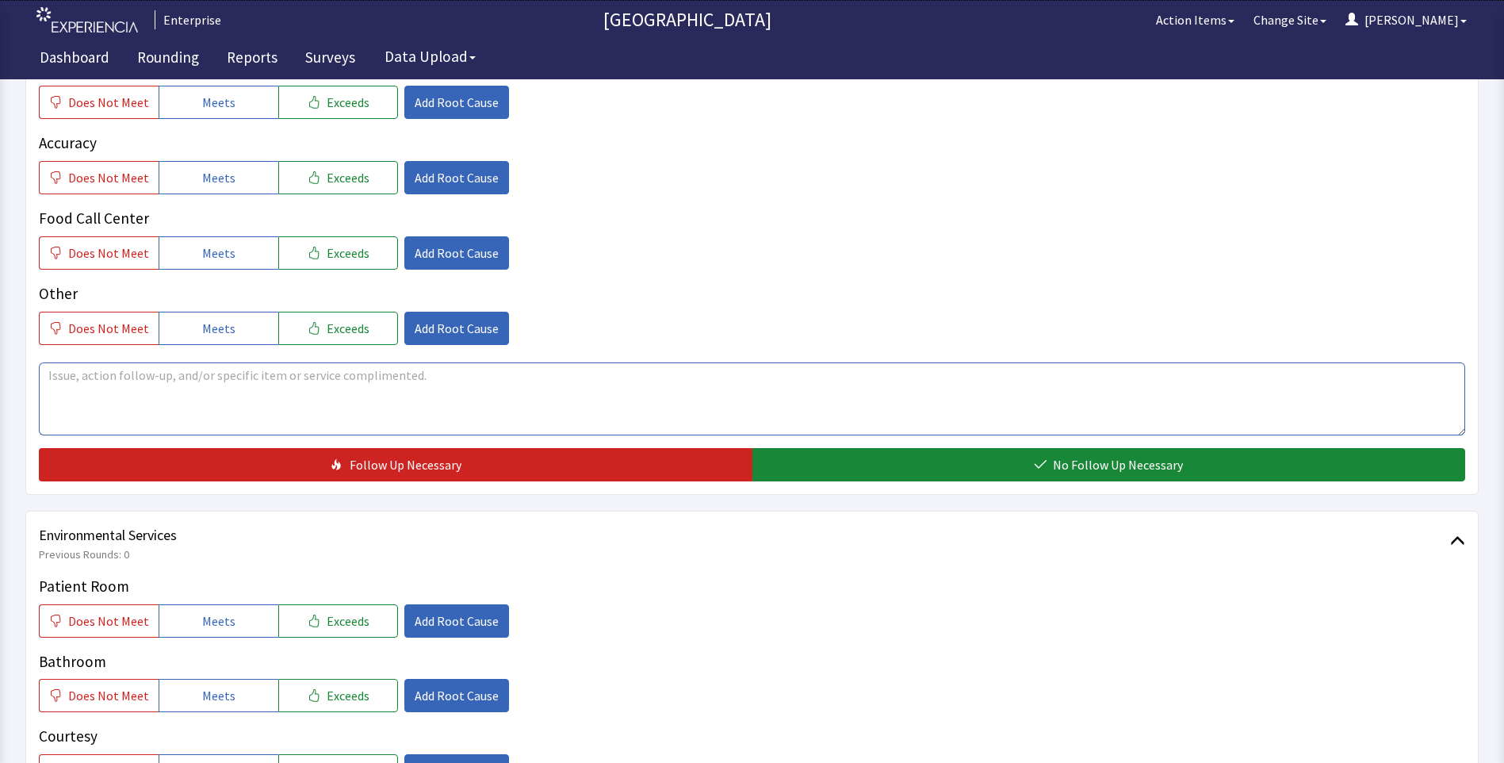
click at [98, 377] on textarea at bounding box center [752, 398] width 1426 height 73
drag, startPoint x: 49, startPoint y: 376, endPoint x: 407, endPoint y: 411, distance: 359.2
click at [407, 411] on textarea "hamburger was very dry and bread was stale" at bounding box center [752, 398] width 1426 height 73
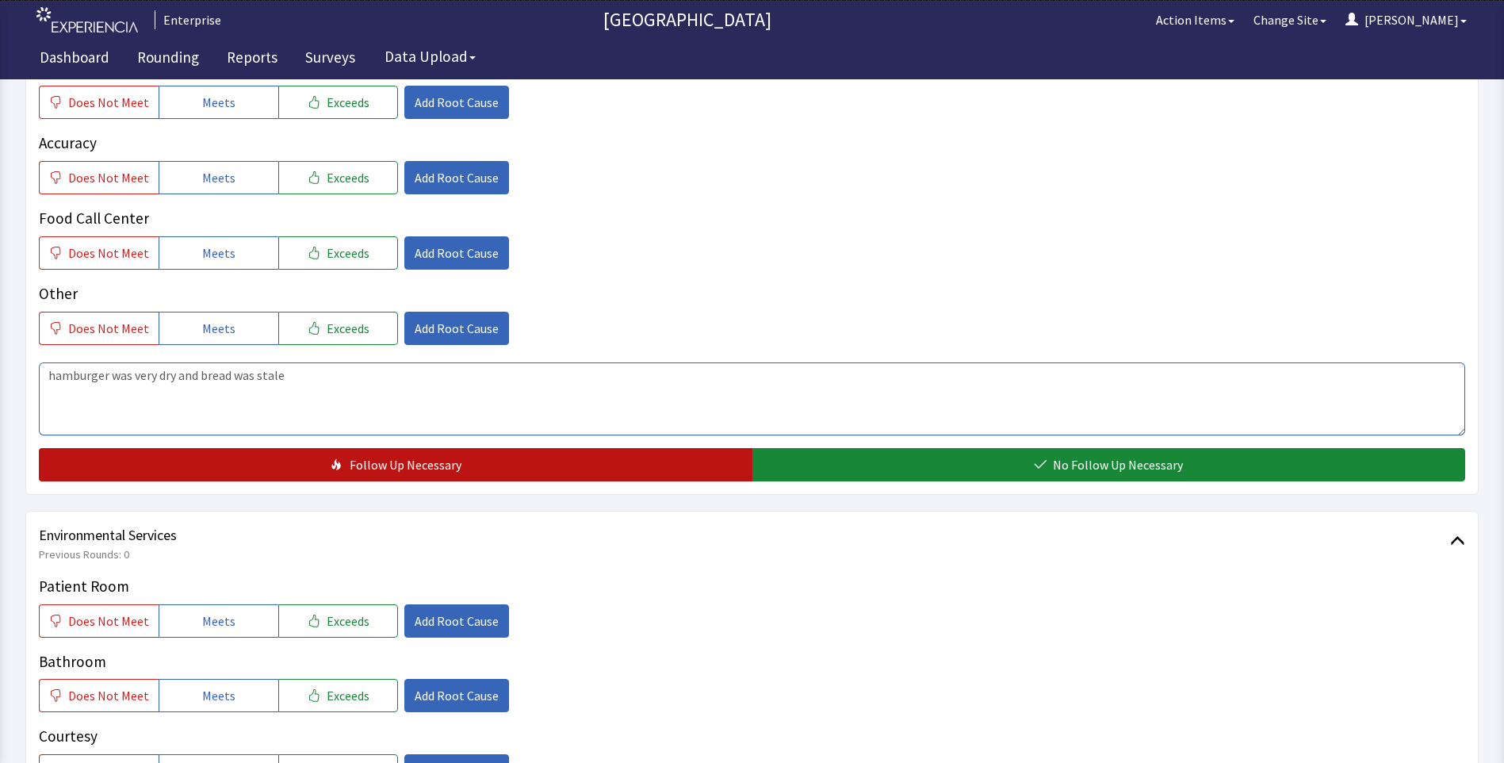
type textarea "hamburger was very dry and bread was stale"
click at [309, 464] on button "Follow Up Necessary" at bounding box center [395, 464] width 713 height 33
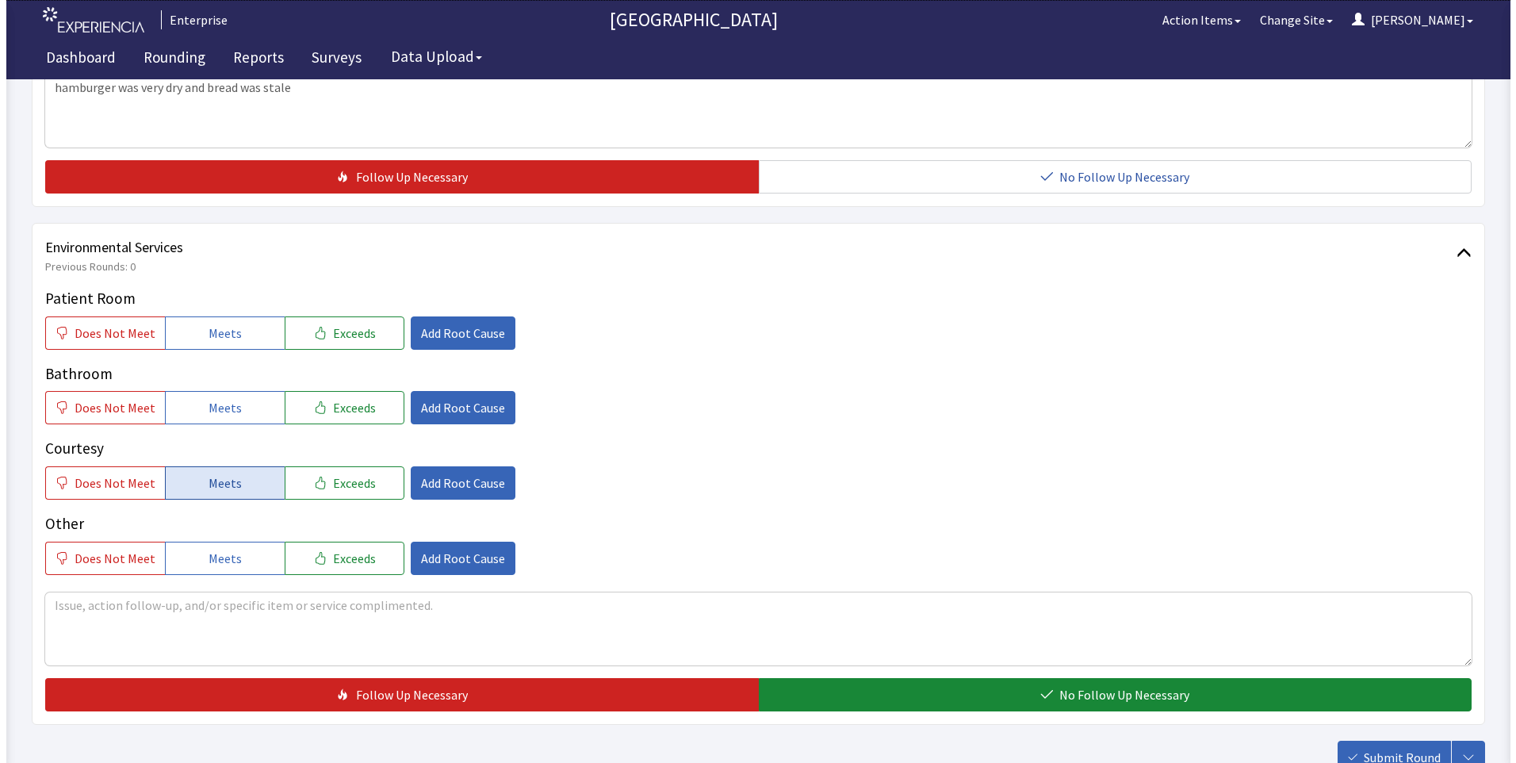
scroll to position [793, 0]
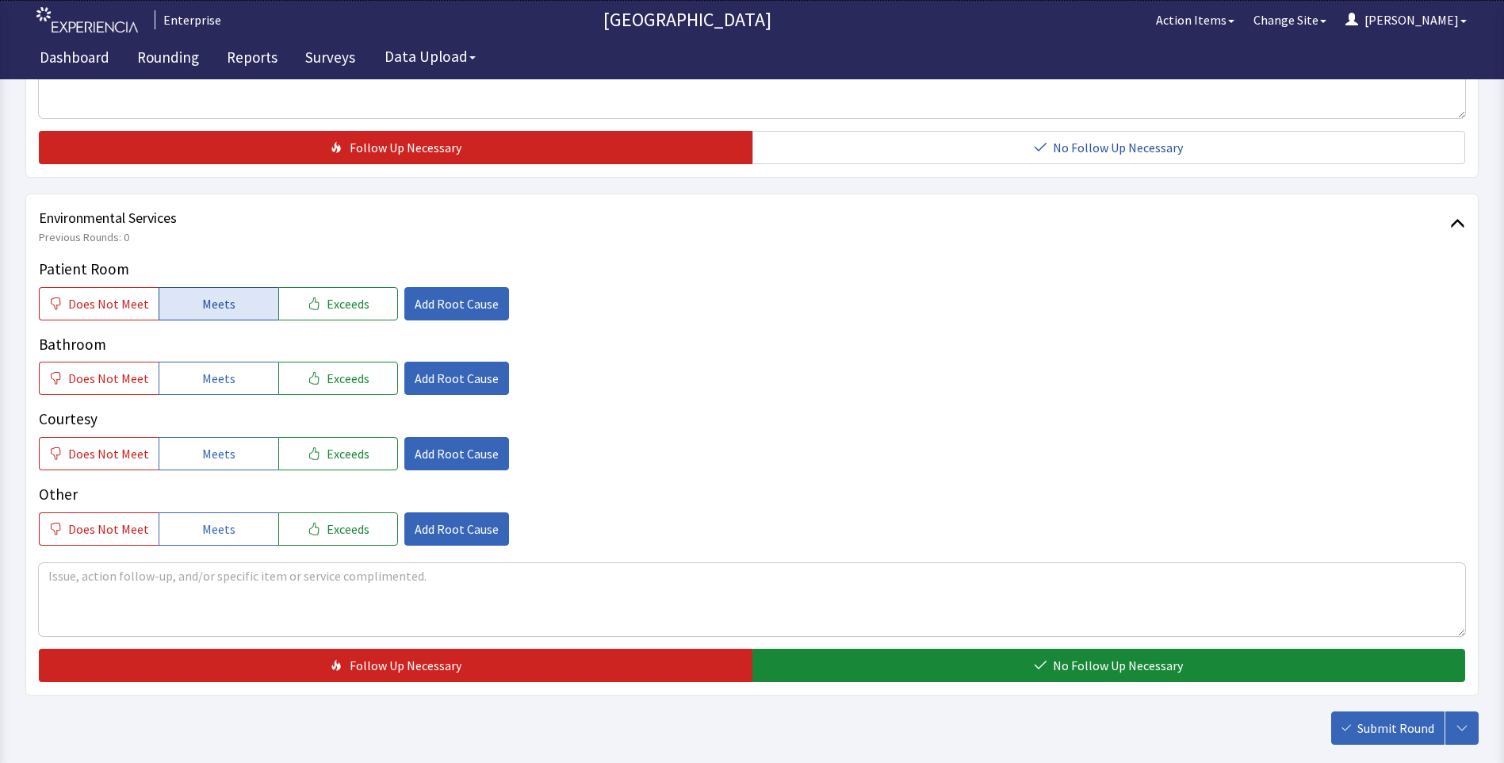
click at [216, 307] on span "Meets" at bounding box center [218, 303] width 33 height 19
drag, startPoint x: 216, startPoint y: 392, endPoint x: 217, endPoint y: 403, distance: 12.0
click at [216, 396] on div "Patient Room Does Not Meet Meets Exceeds Add Root Cause Bathroom Does Not Meet …" at bounding box center [752, 402] width 1426 height 288
click at [221, 461] on span "Meets" at bounding box center [218, 453] width 33 height 19
click at [231, 385] on button "Meets" at bounding box center [219, 377] width 120 height 33
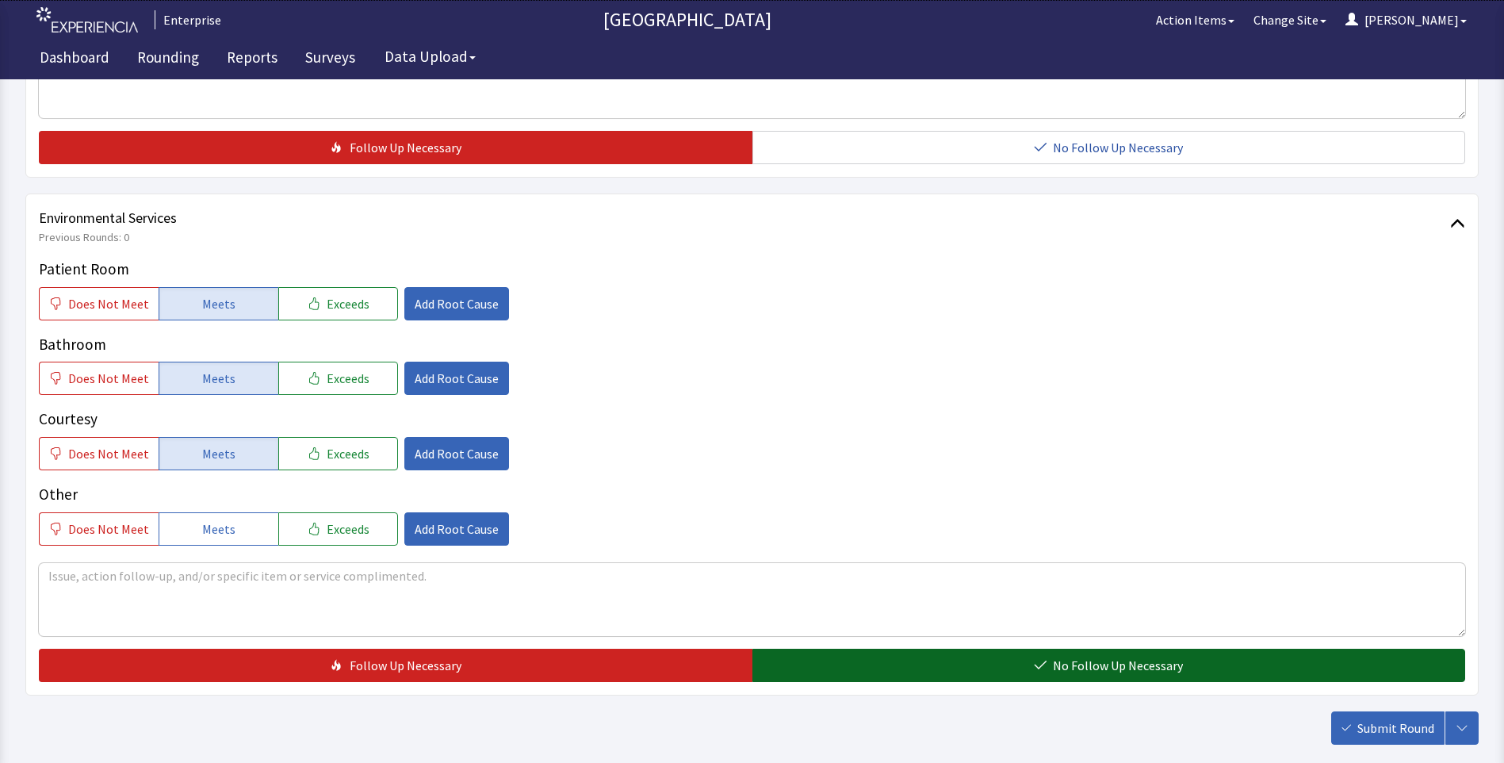
click at [879, 675] on button "No Follow Up Necessary" at bounding box center [1108, 664] width 713 height 33
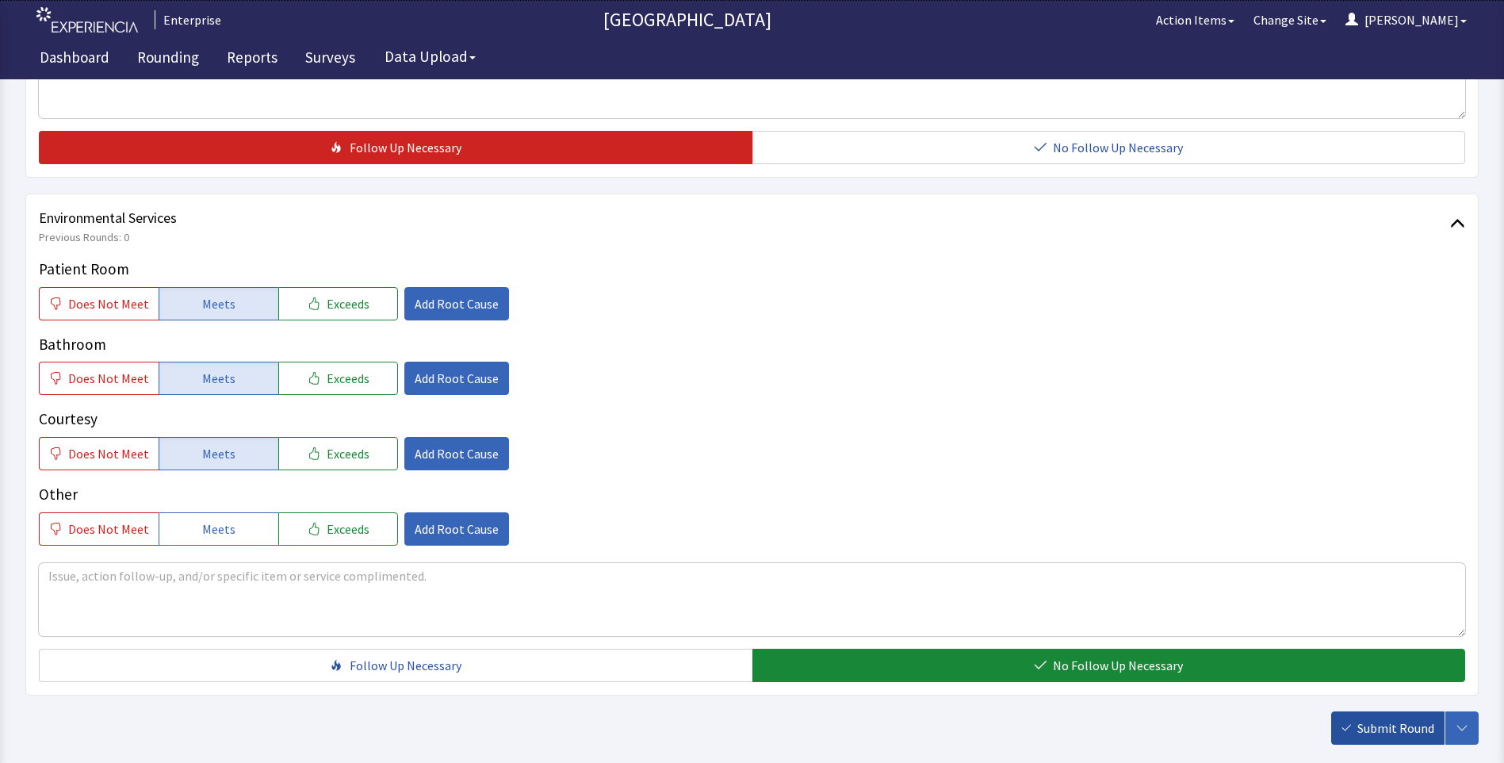
click at [1404, 725] on span "Submit Round" at bounding box center [1395, 727] width 77 height 19
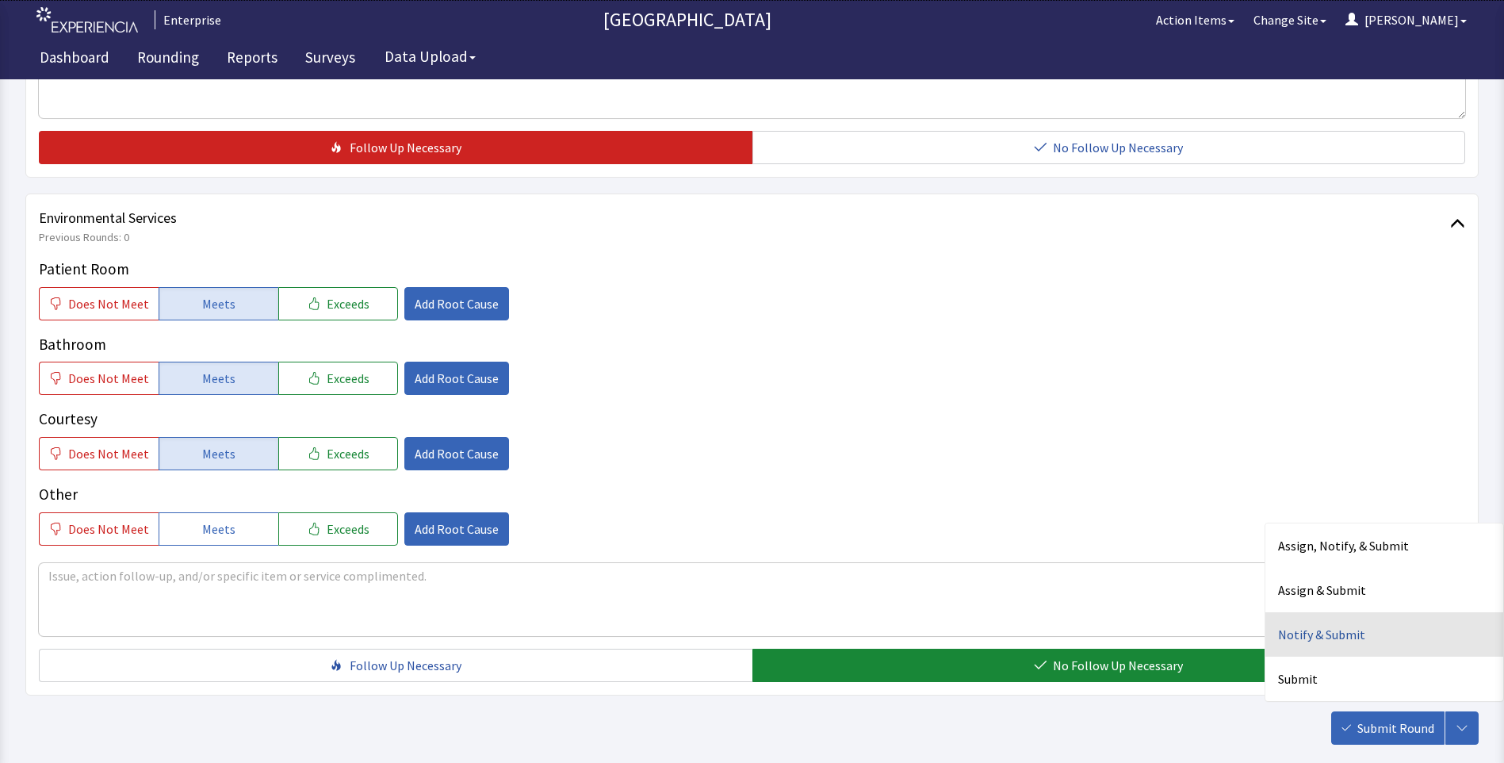
click at [1316, 639] on div "Notify & Submit" at bounding box center [1384, 634] width 238 height 44
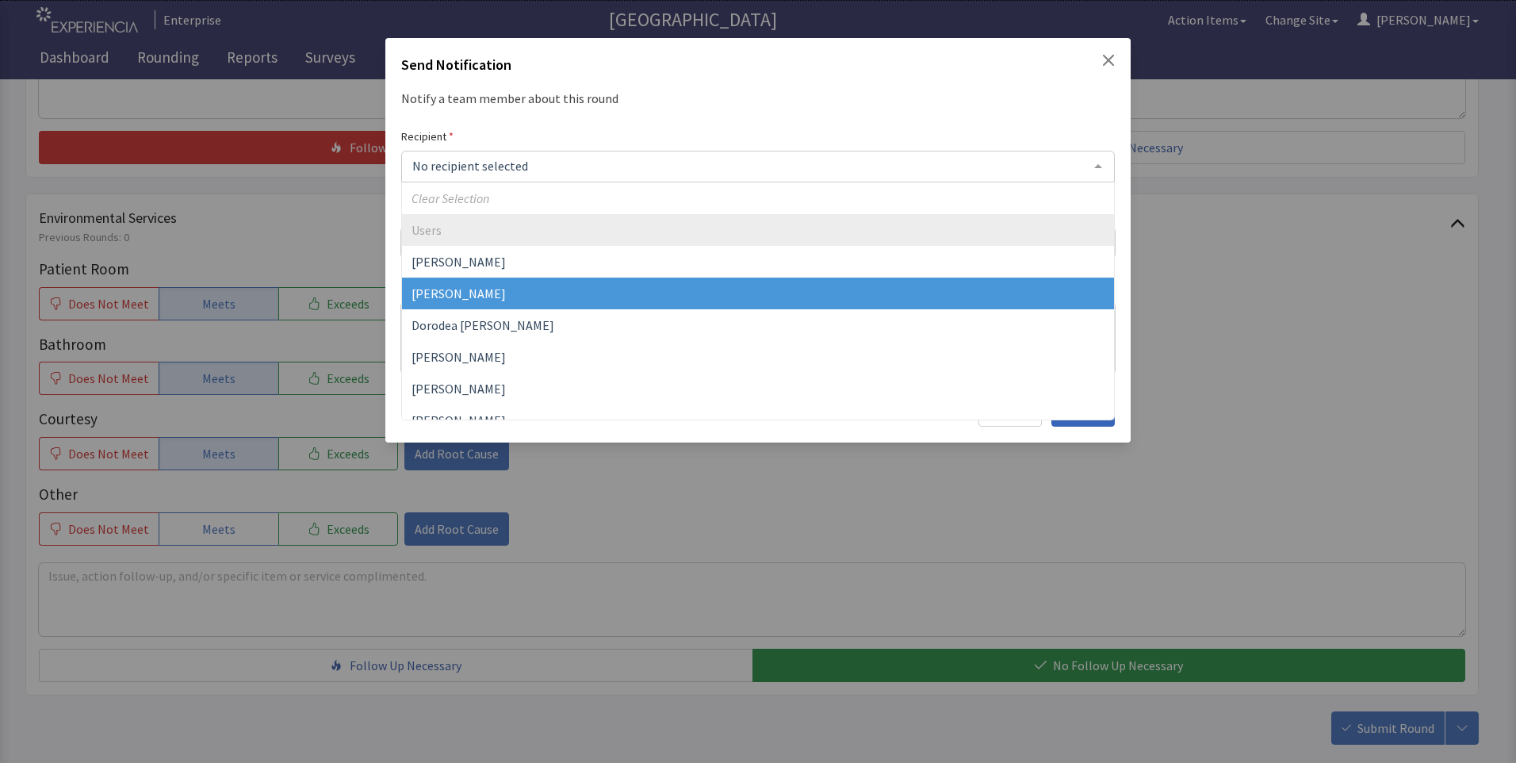
click at [476, 291] on span "[PERSON_NAME]" at bounding box center [458, 293] width 94 height 16
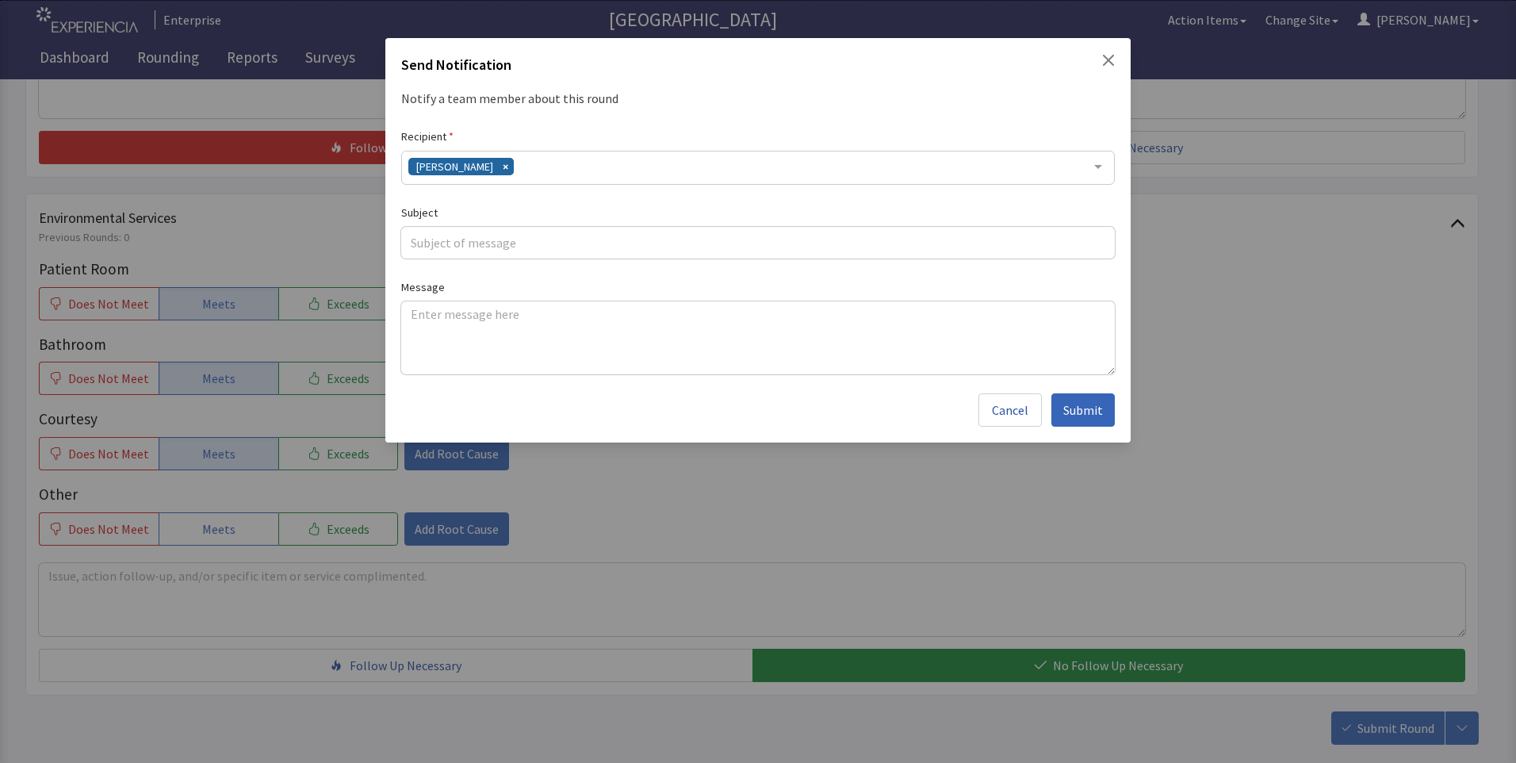
click at [534, 165] on div "[PERSON_NAME]" at bounding box center [757, 168] width 713 height 34
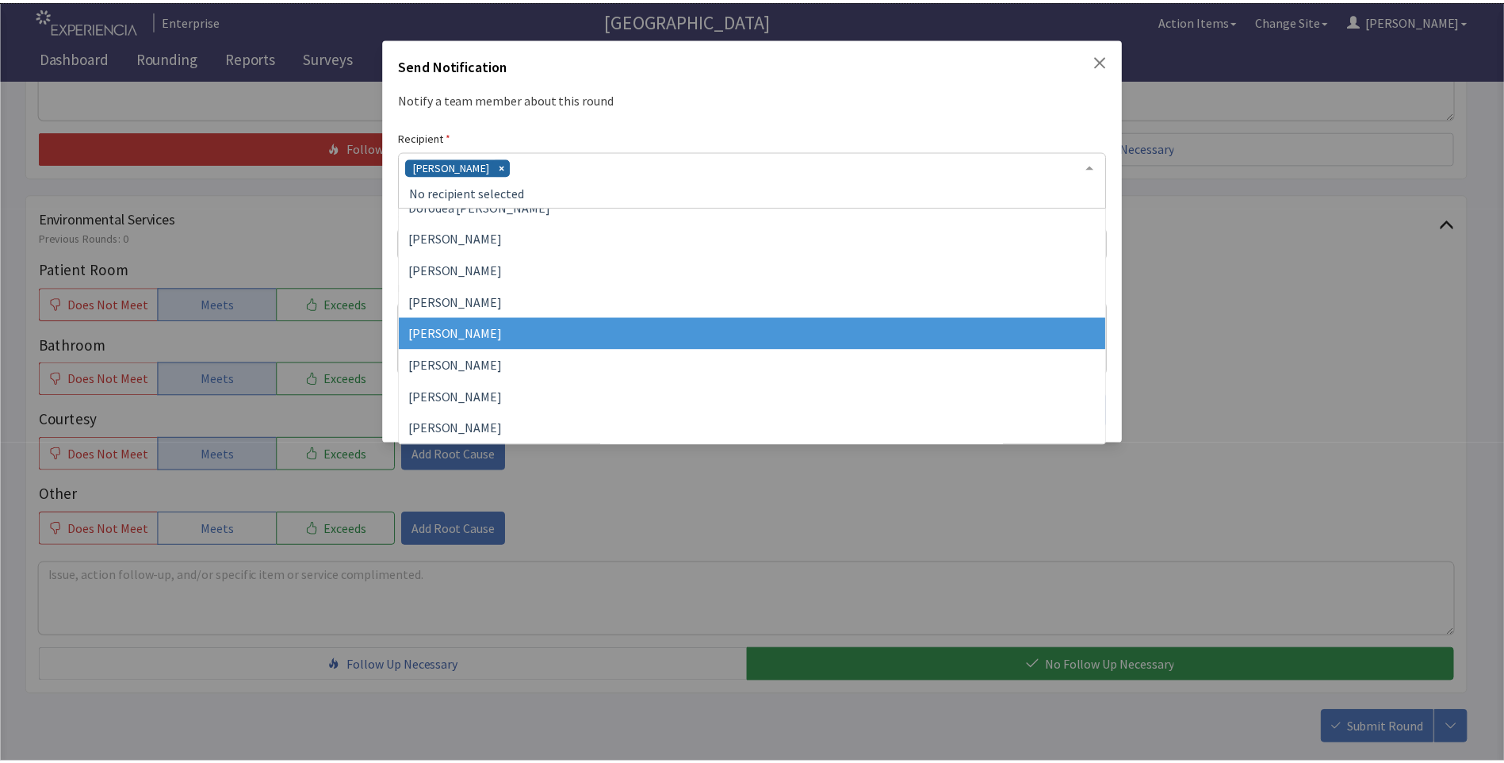
scroll to position [159, 0]
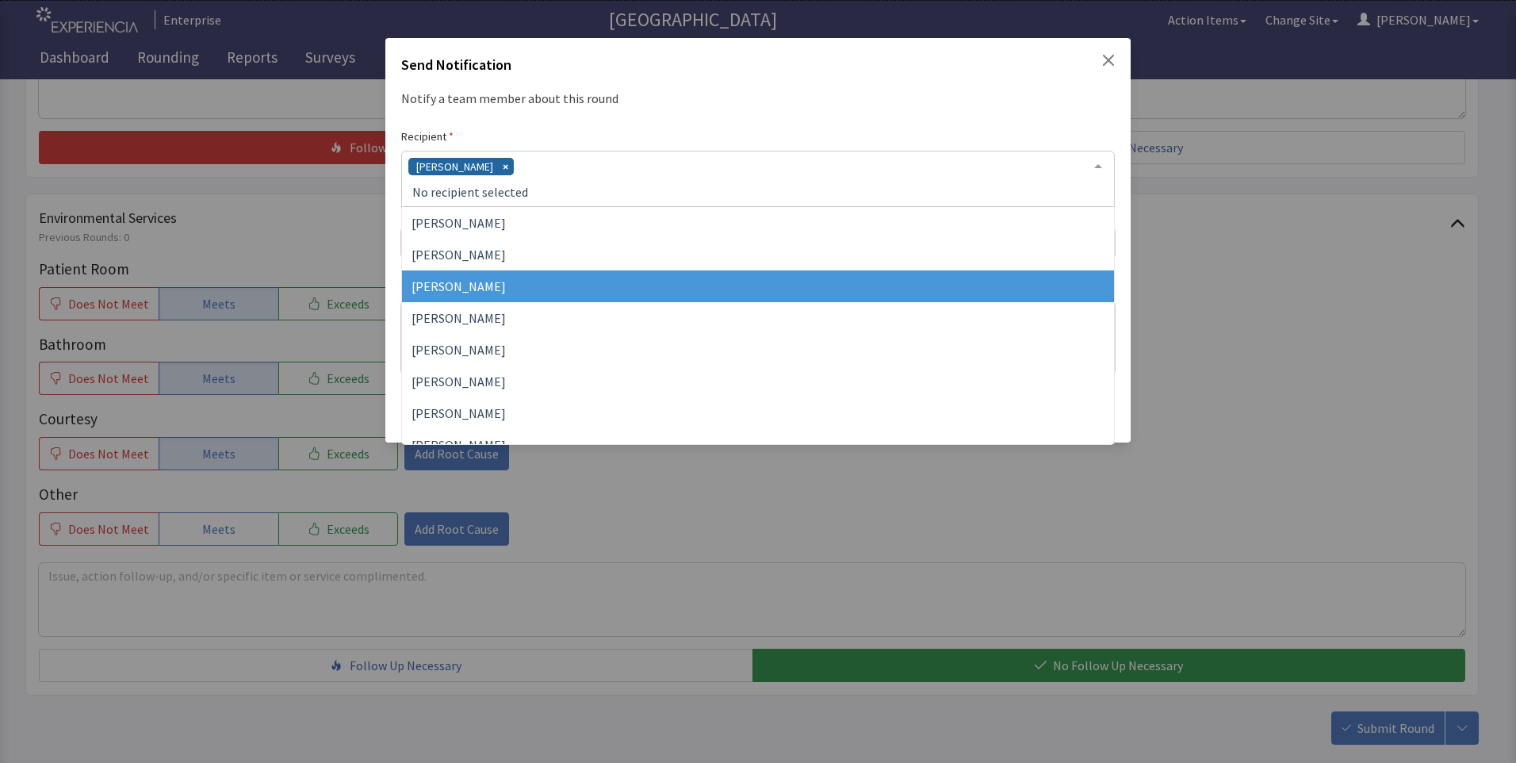
click at [528, 286] on span "[PERSON_NAME]" at bounding box center [758, 286] width 712 height 32
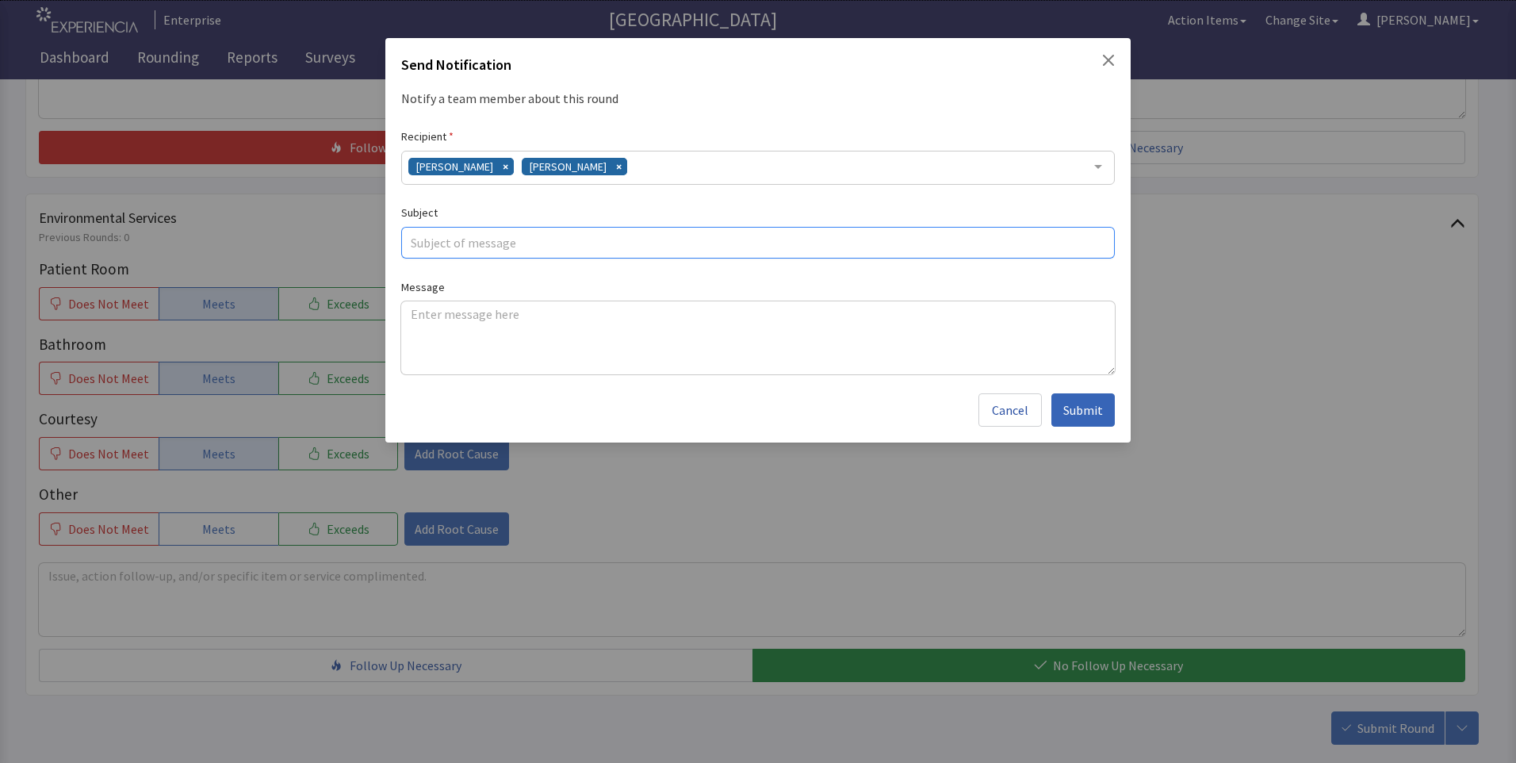
click at [453, 247] on input "text" at bounding box center [757, 243] width 713 height 32
type input "dry burger"
click at [414, 312] on textarea at bounding box center [757, 337] width 713 height 73
paste textarea "hamburger was very dry and bread was stale"
type textarea "hamburger was very dry and bread was stale, tomato basil soup awesome"
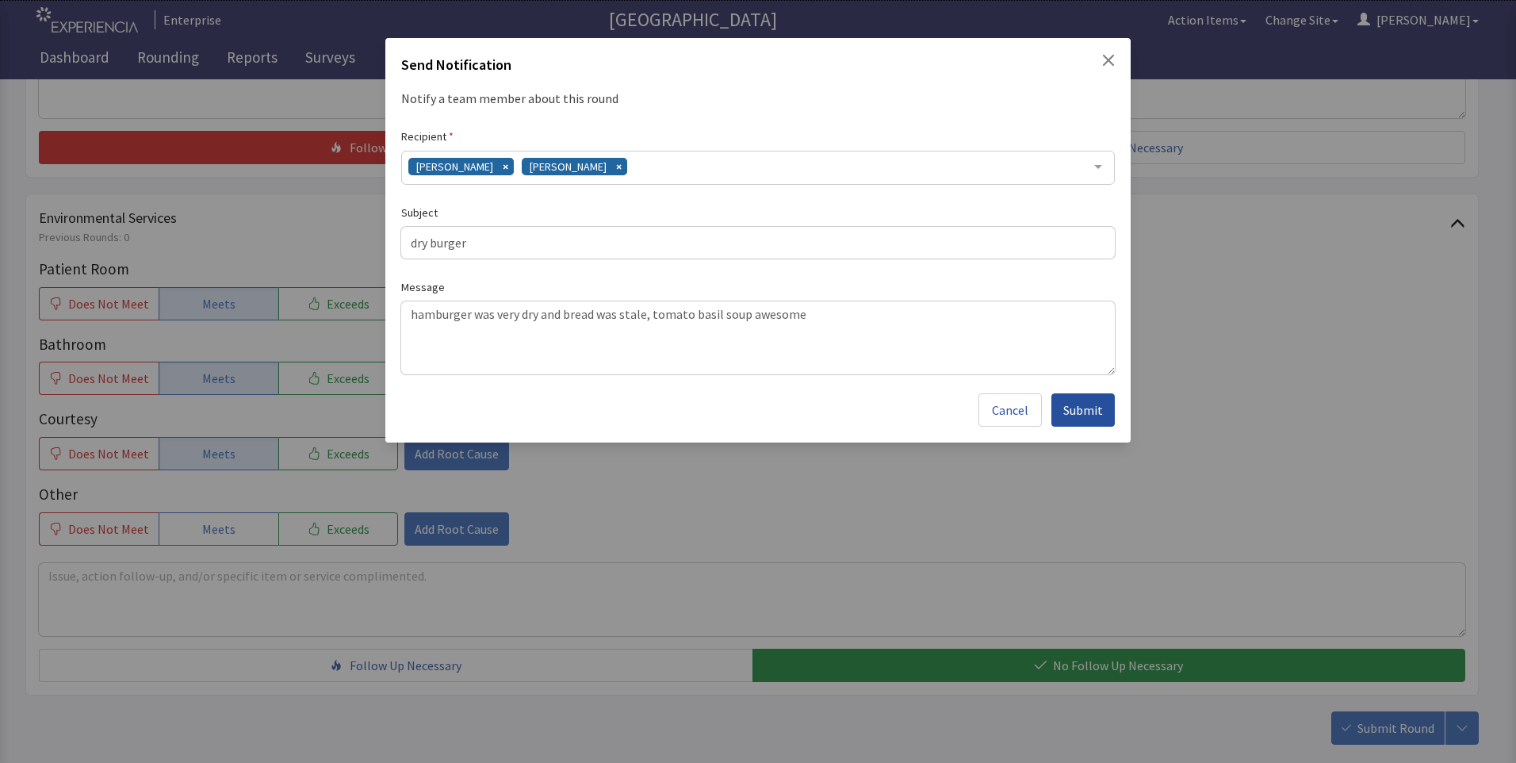
click at [1084, 411] on span "Submit" at bounding box center [1083, 409] width 40 height 19
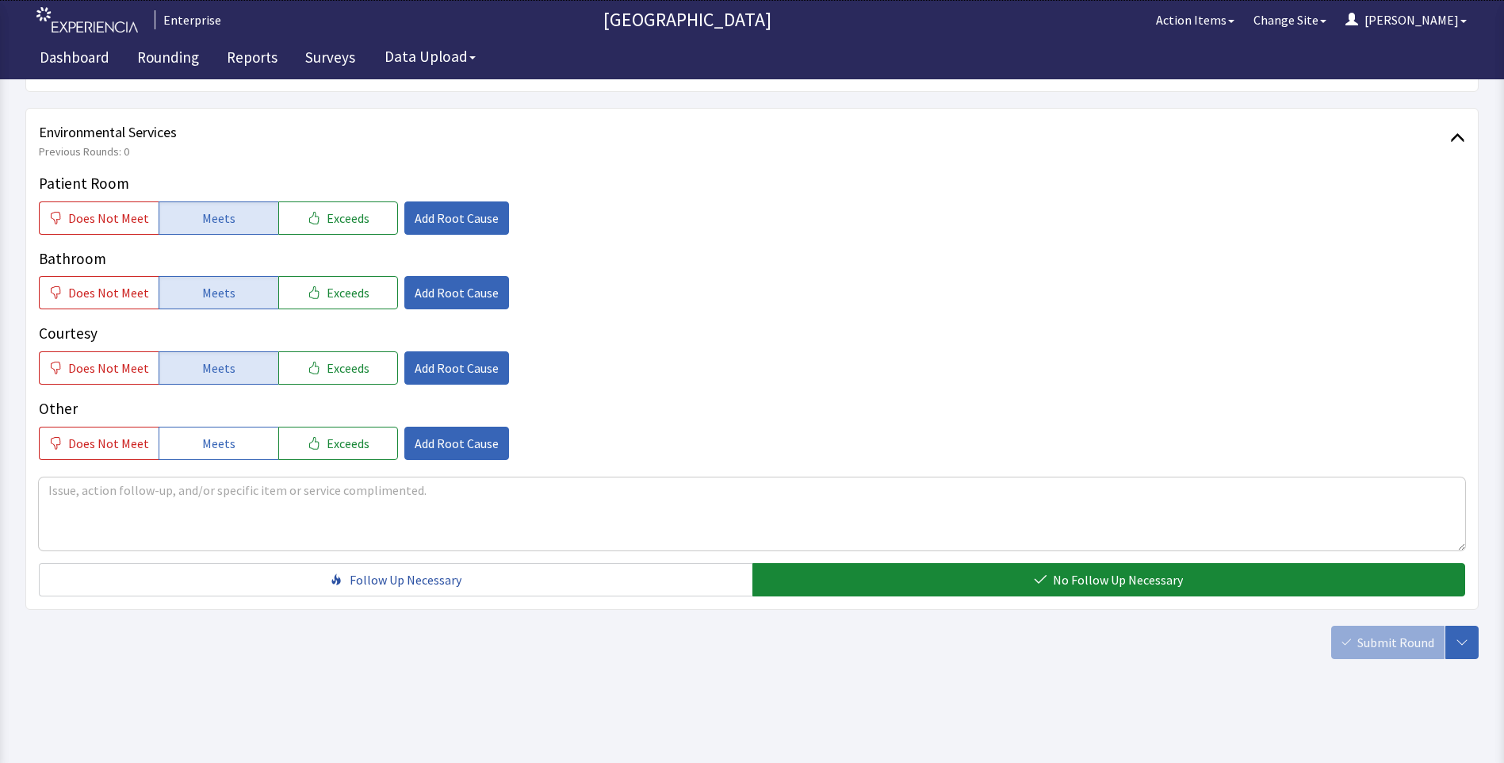
scroll to position [879, 0]
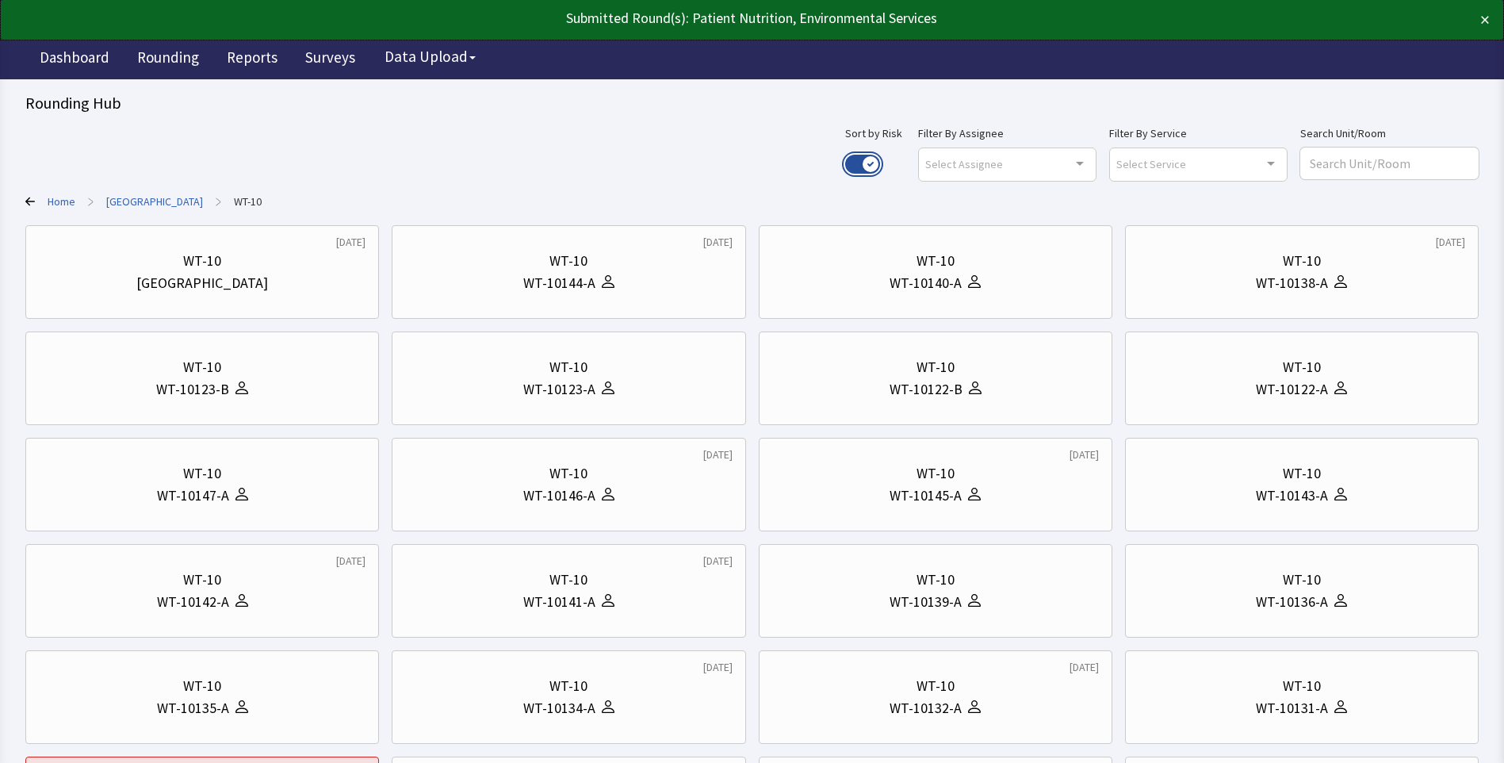
click at [880, 163] on button "Use setting" at bounding box center [862, 164] width 35 height 19
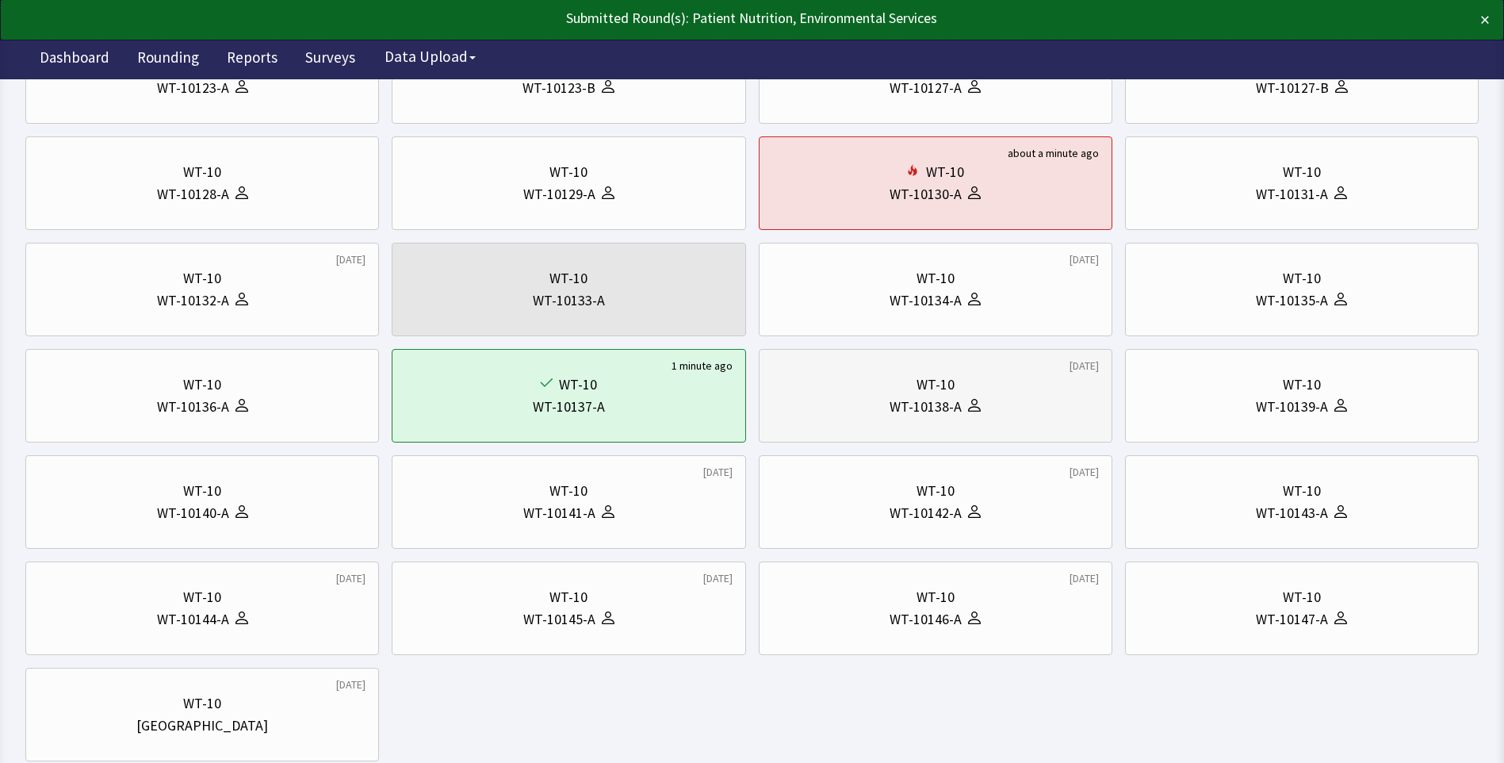
scroll to position [396, 0]
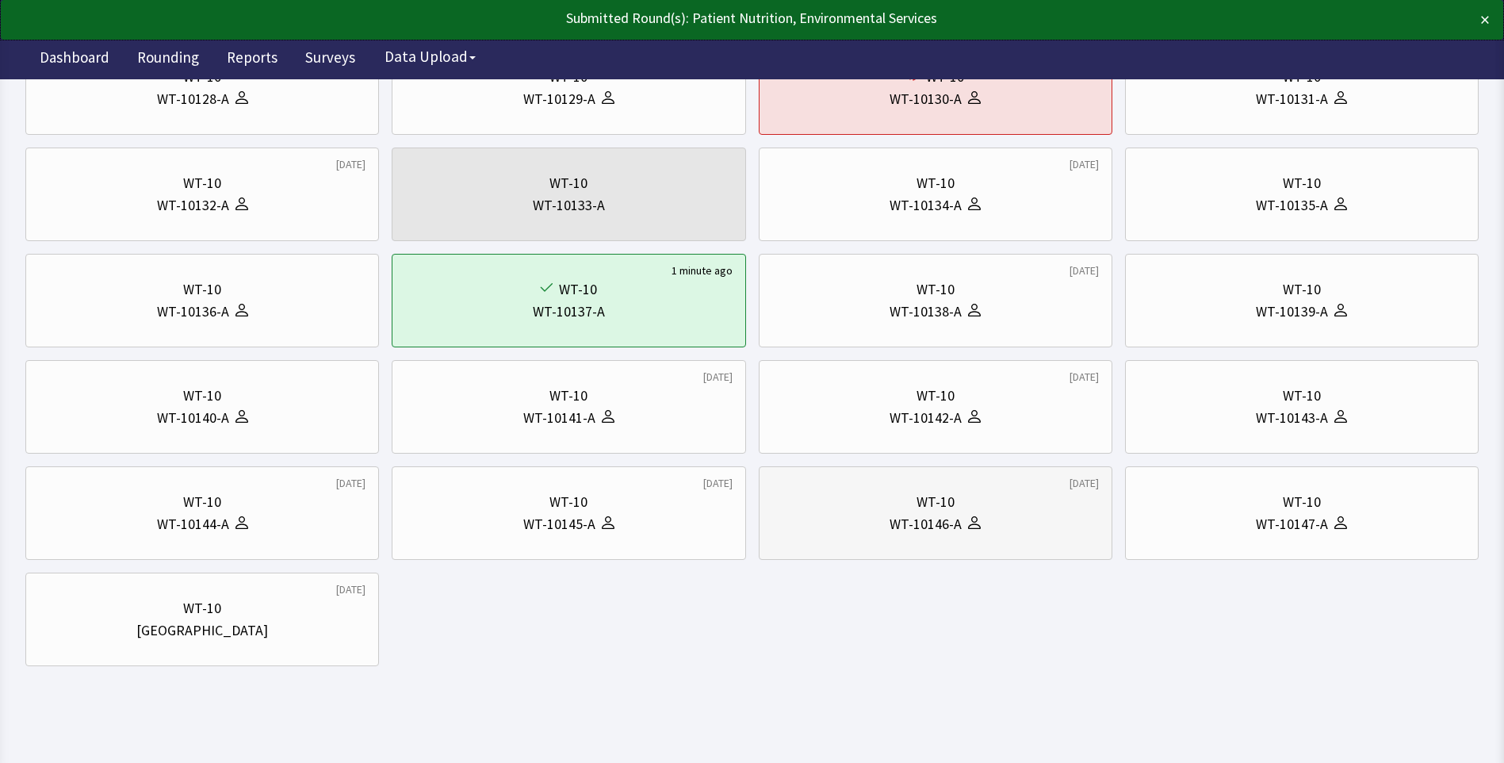
click at [906, 520] on div "WT-10146-A" at bounding box center [925, 524] width 72 height 22
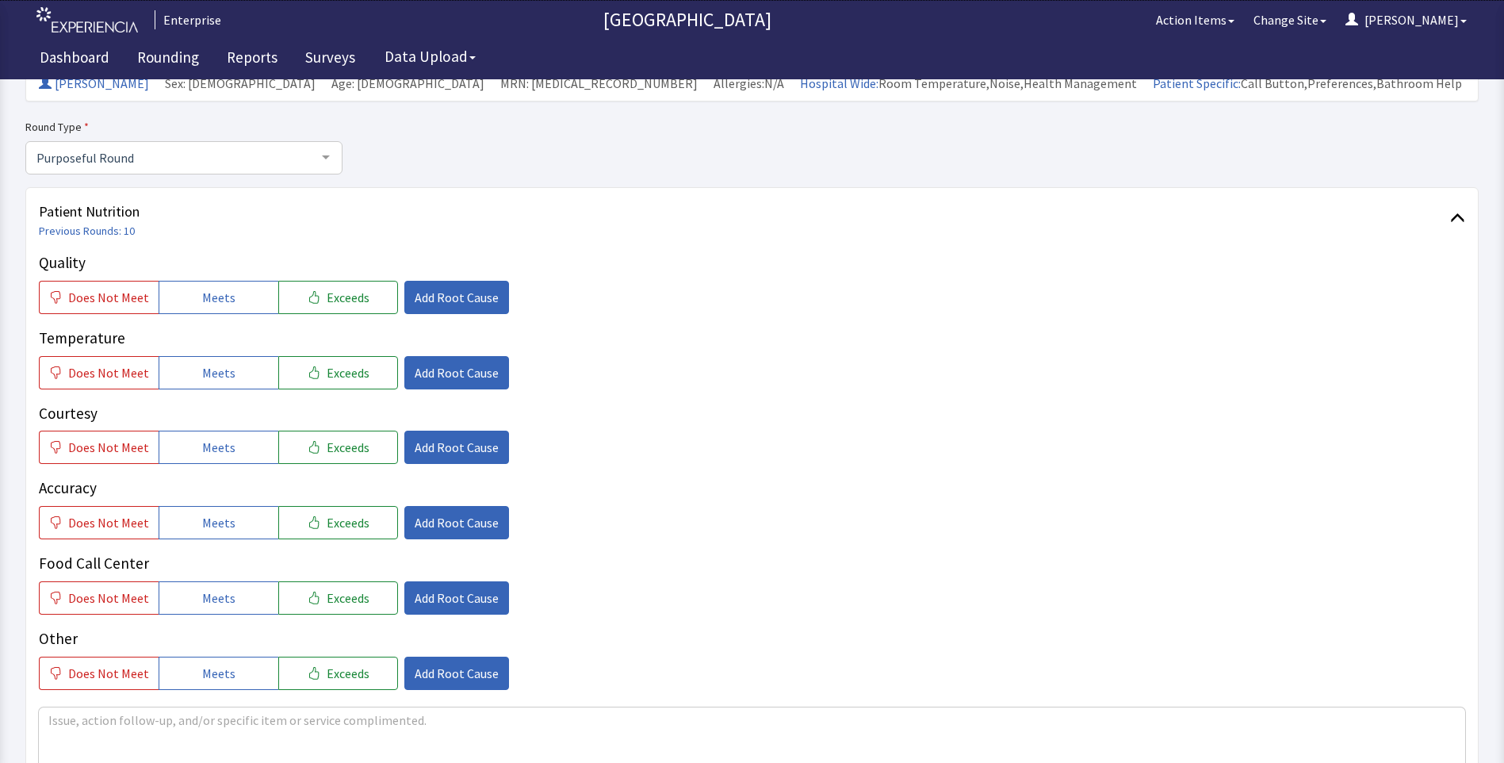
scroll to position [159, 0]
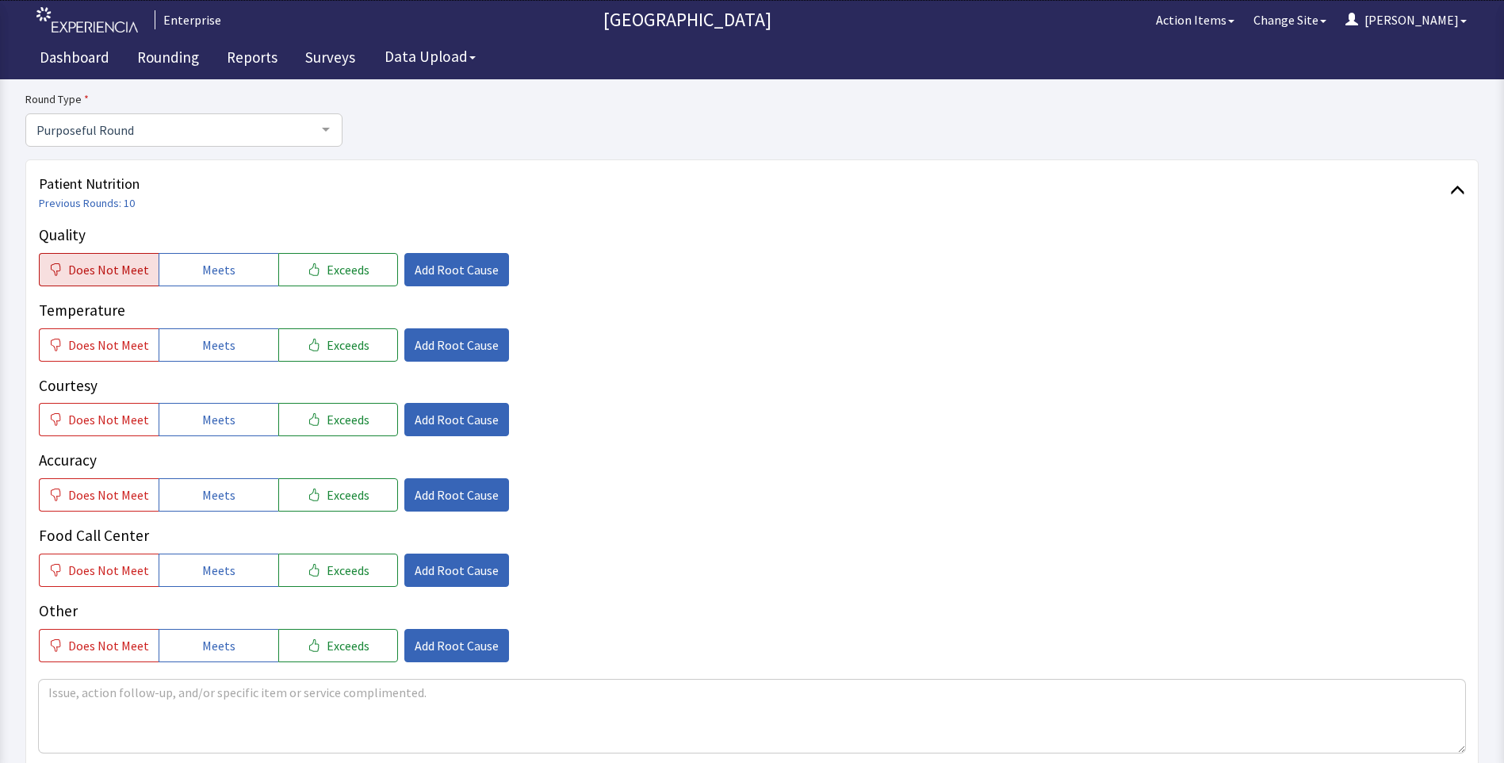
click at [115, 275] on span "Does Not Meet" at bounding box center [108, 269] width 81 height 19
click at [113, 352] on span "Does Not Meet" at bounding box center [108, 344] width 81 height 19
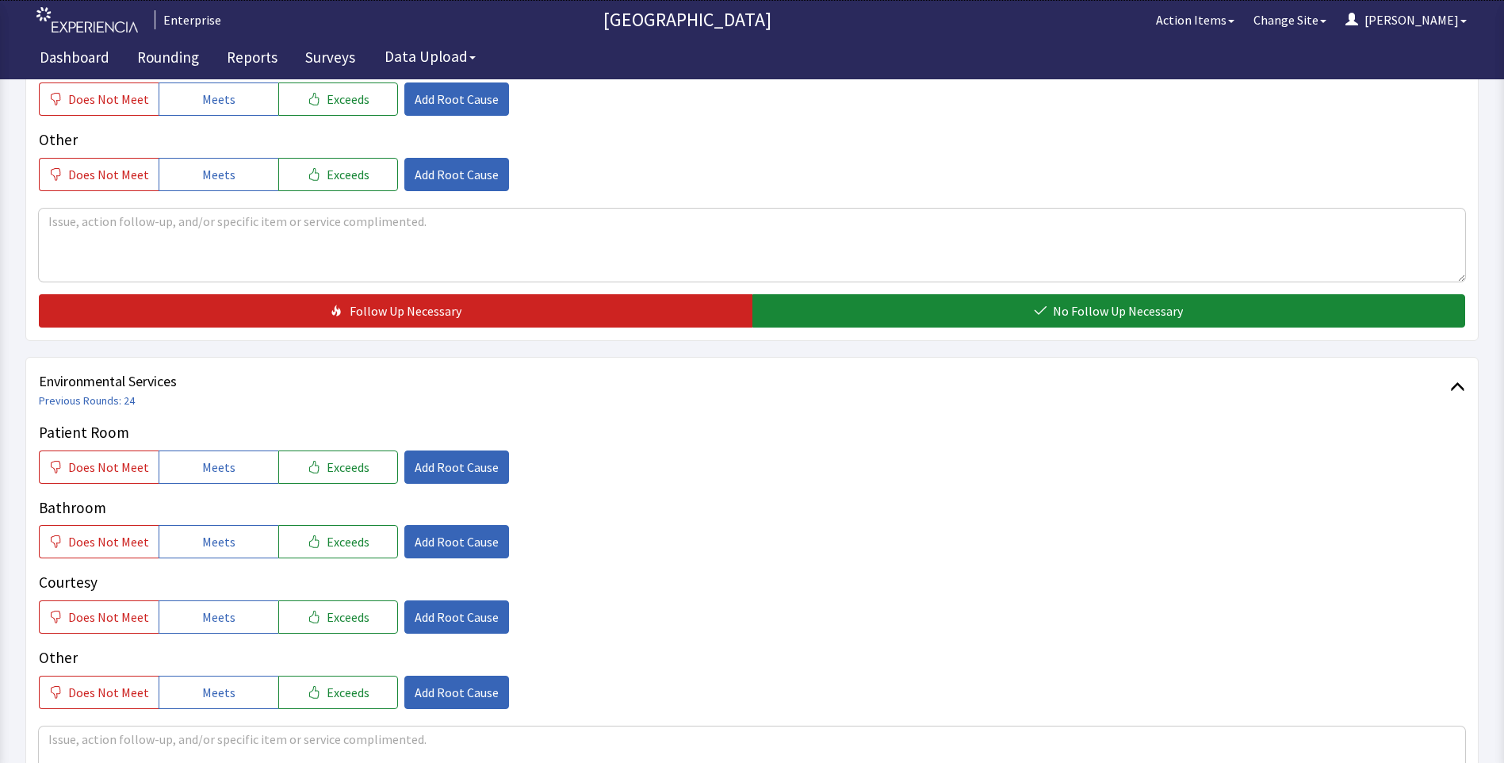
scroll to position [634, 0]
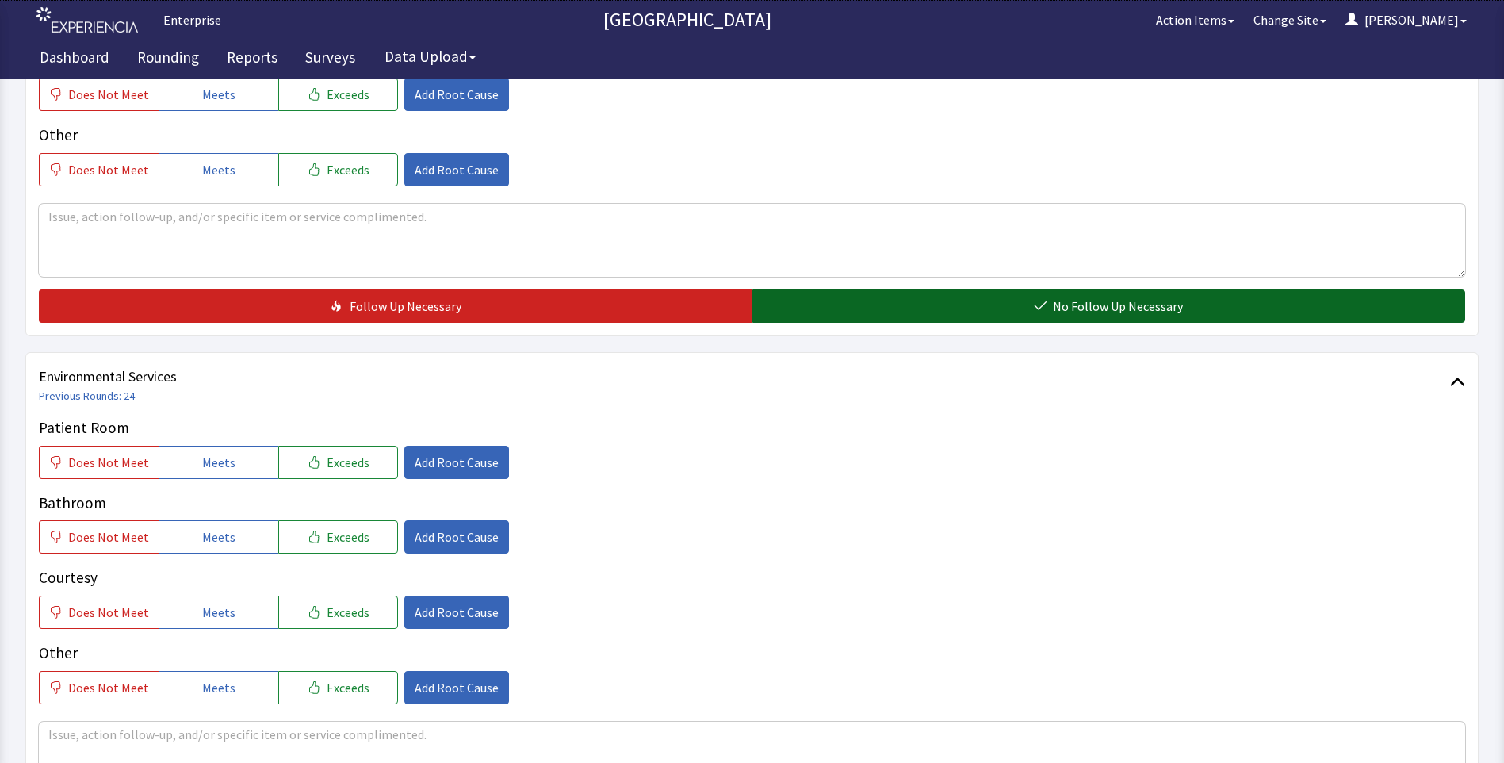
click at [865, 308] on button "No Follow Up Necessary" at bounding box center [1108, 305] width 713 height 33
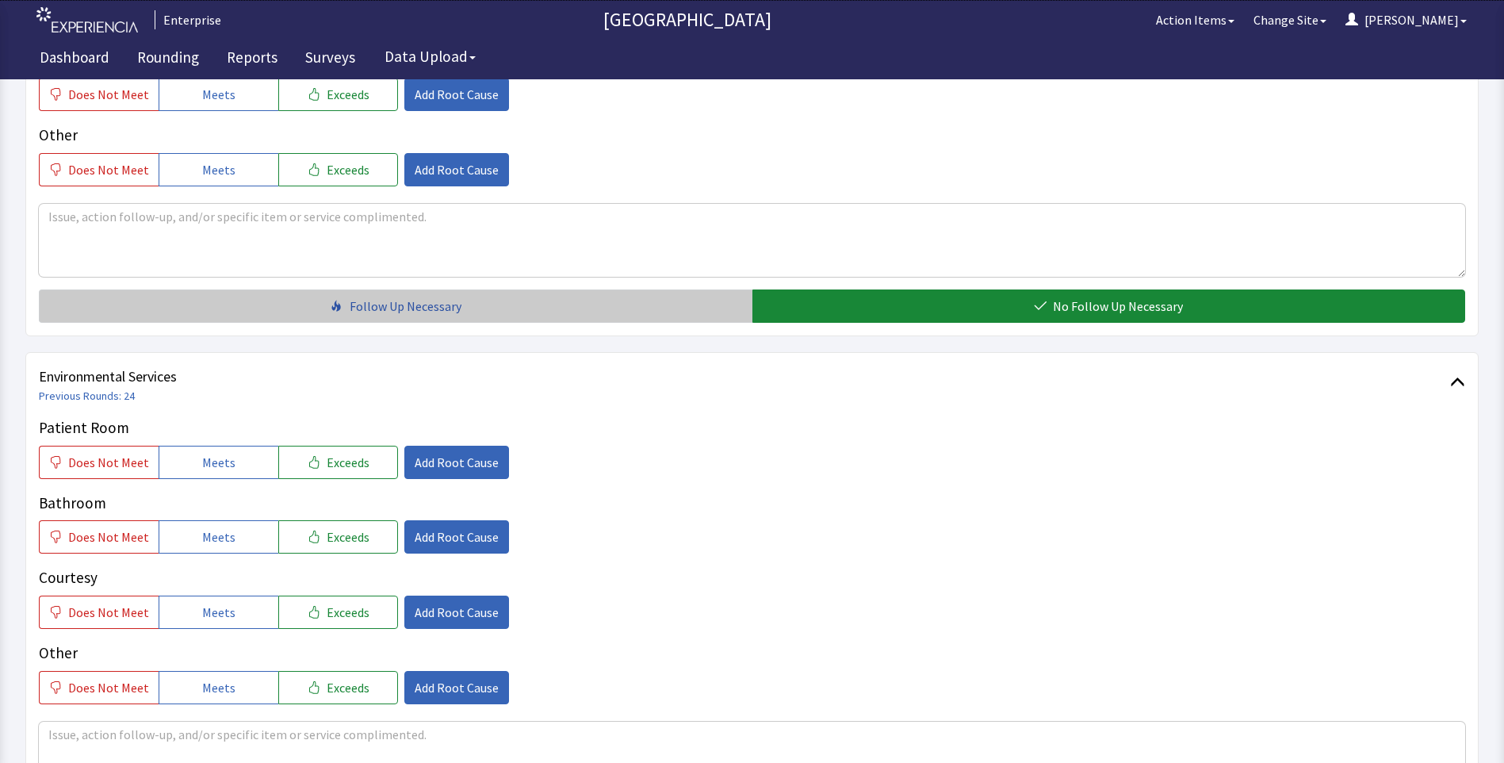
click at [321, 313] on button "Follow Up Necessary" at bounding box center [395, 305] width 713 height 33
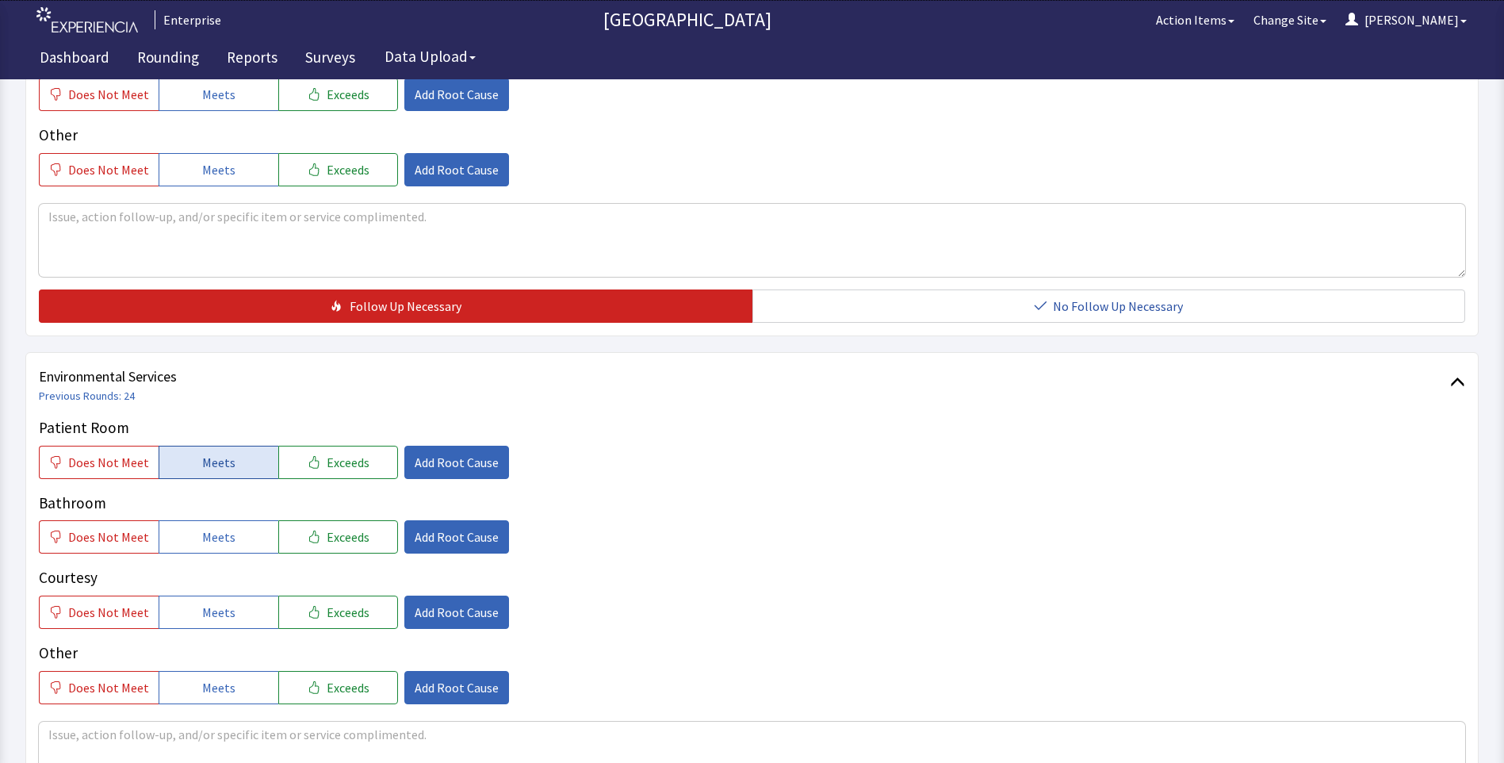
drag, startPoint x: 215, startPoint y: 468, endPoint x: 214, endPoint y: 476, distance: 8.0
click at [214, 470] on span "Meets" at bounding box center [218, 462] width 33 height 19
drag, startPoint x: 205, startPoint y: 536, endPoint x: 205, endPoint y: 614, distance: 78.5
click at [205, 553] on button "Meets" at bounding box center [219, 536] width 120 height 33
click at [205, 627] on button "Meets" at bounding box center [219, 611] width 120 height 33
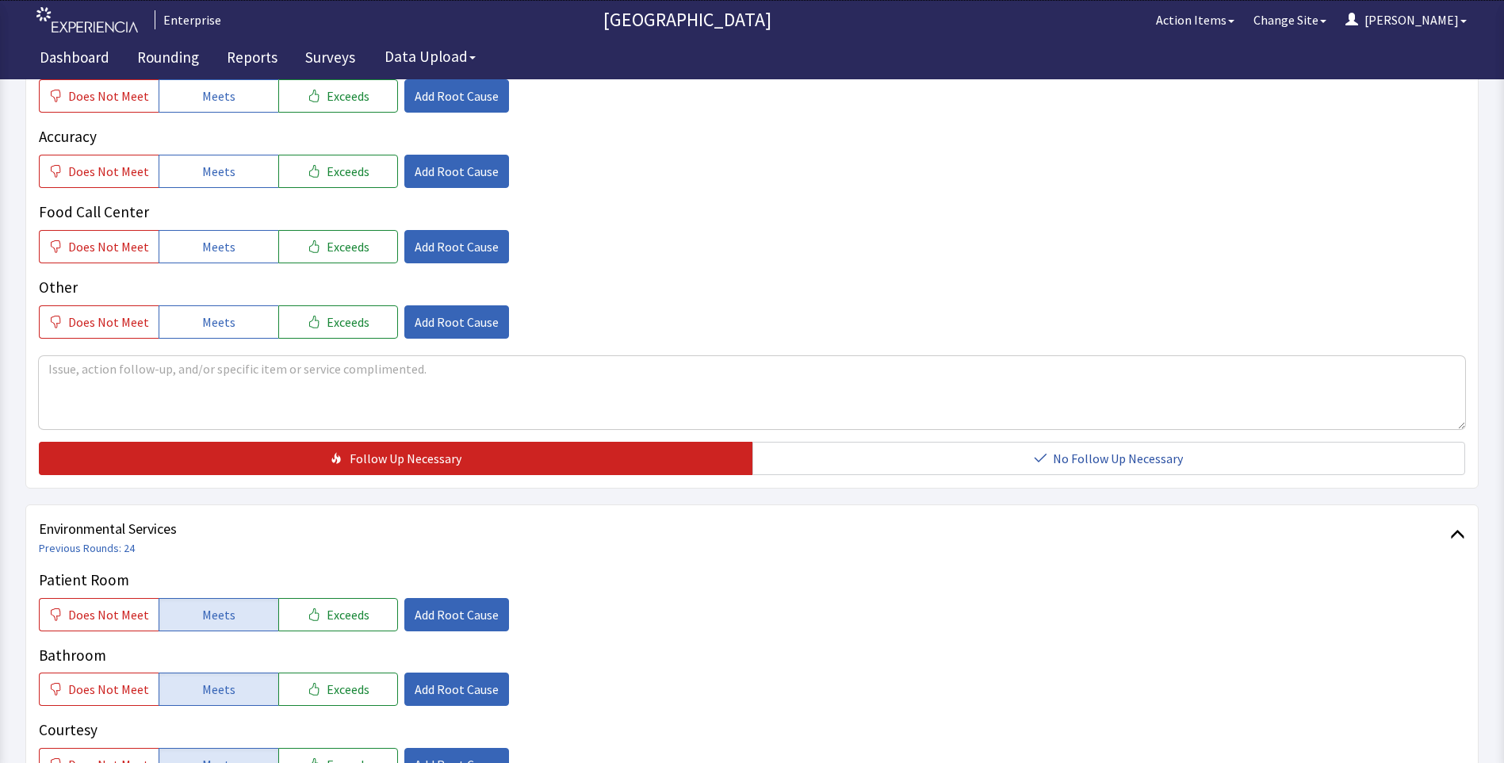
scroll to position [396, 0]
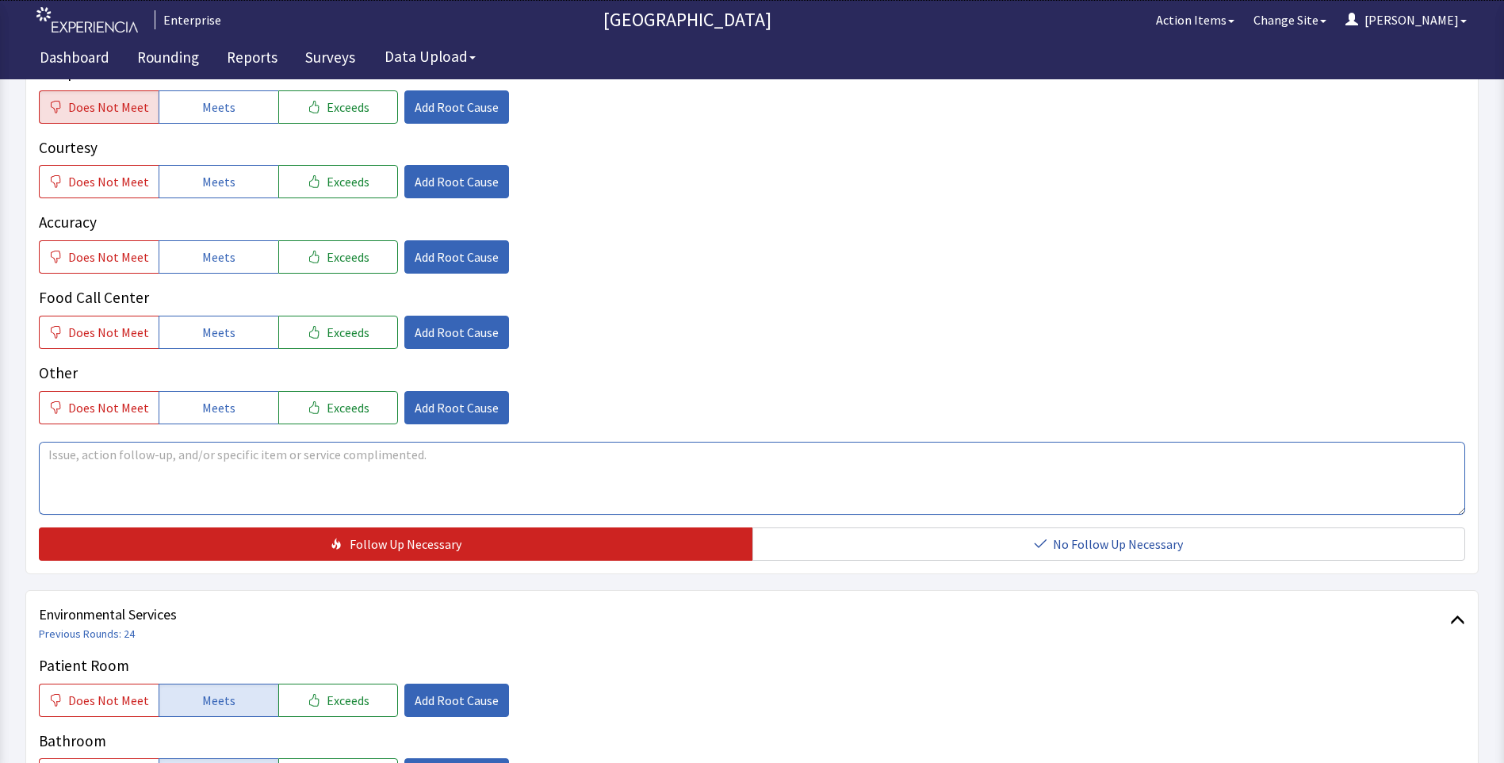
click at [94, 453] on textarea at bounding box center [752, 478] width 1426 height 73
click at [145, 456] on textarea "breakfast was very late and food was cold" at bounding box center [752, 478] width 1426 height 73
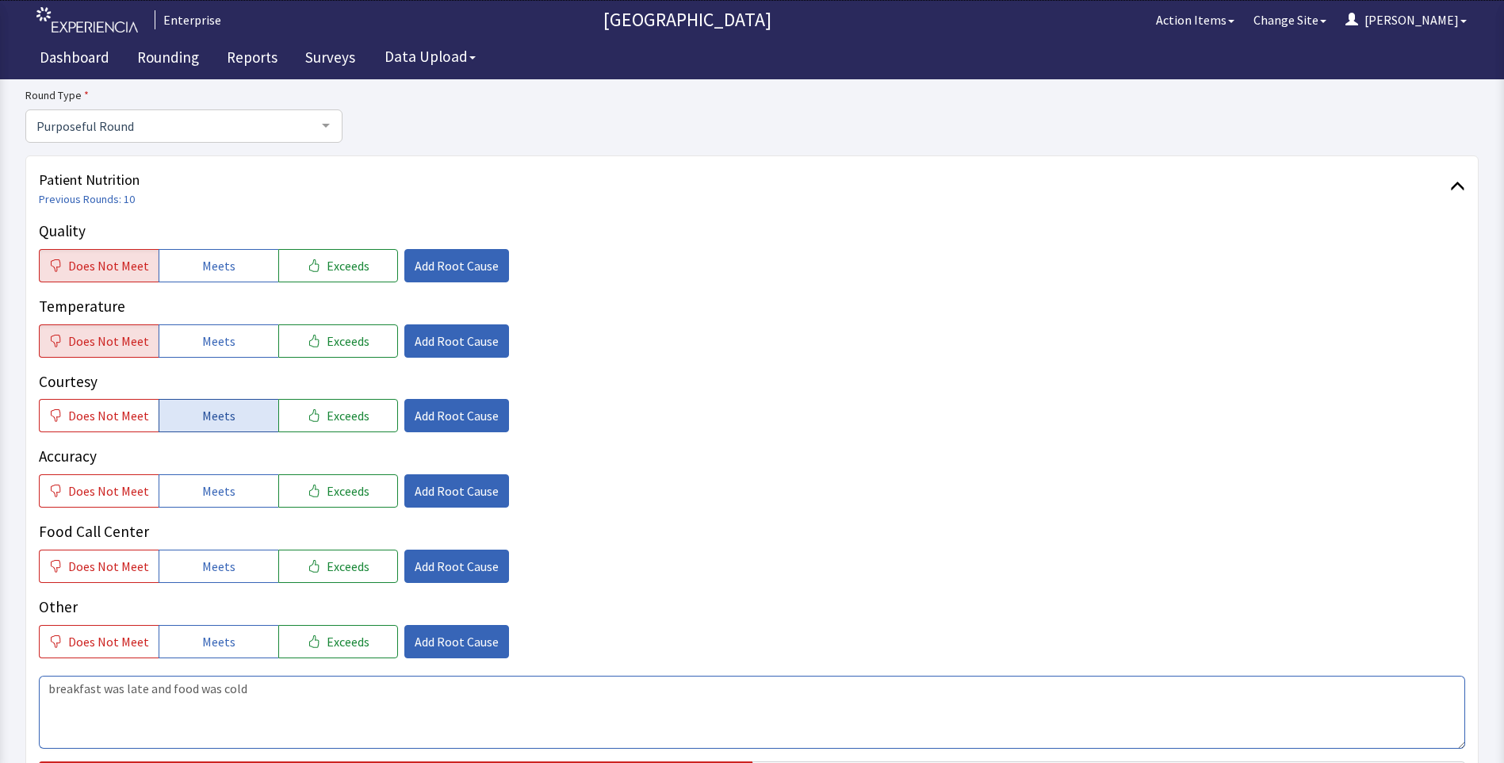
scroll to position [159, 0]
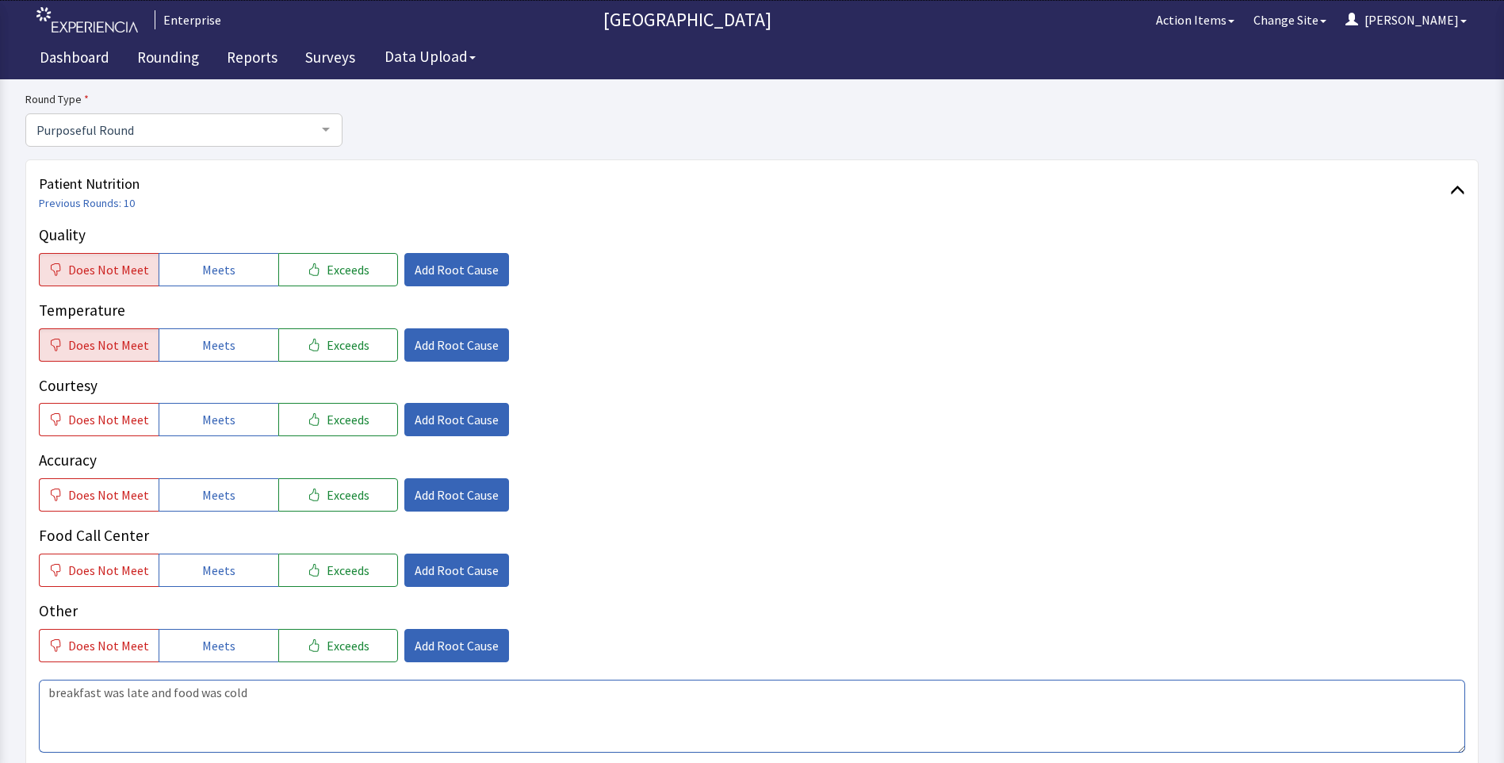
drag, startPoint x: 45, startPoint y: 690, endPoint x: 270, endPoint y: 707, distance: 225.8
click at [270, 707] on textarea "breakfast was late and food was cold" at bounding box center [752, 715] width 1426 height 73
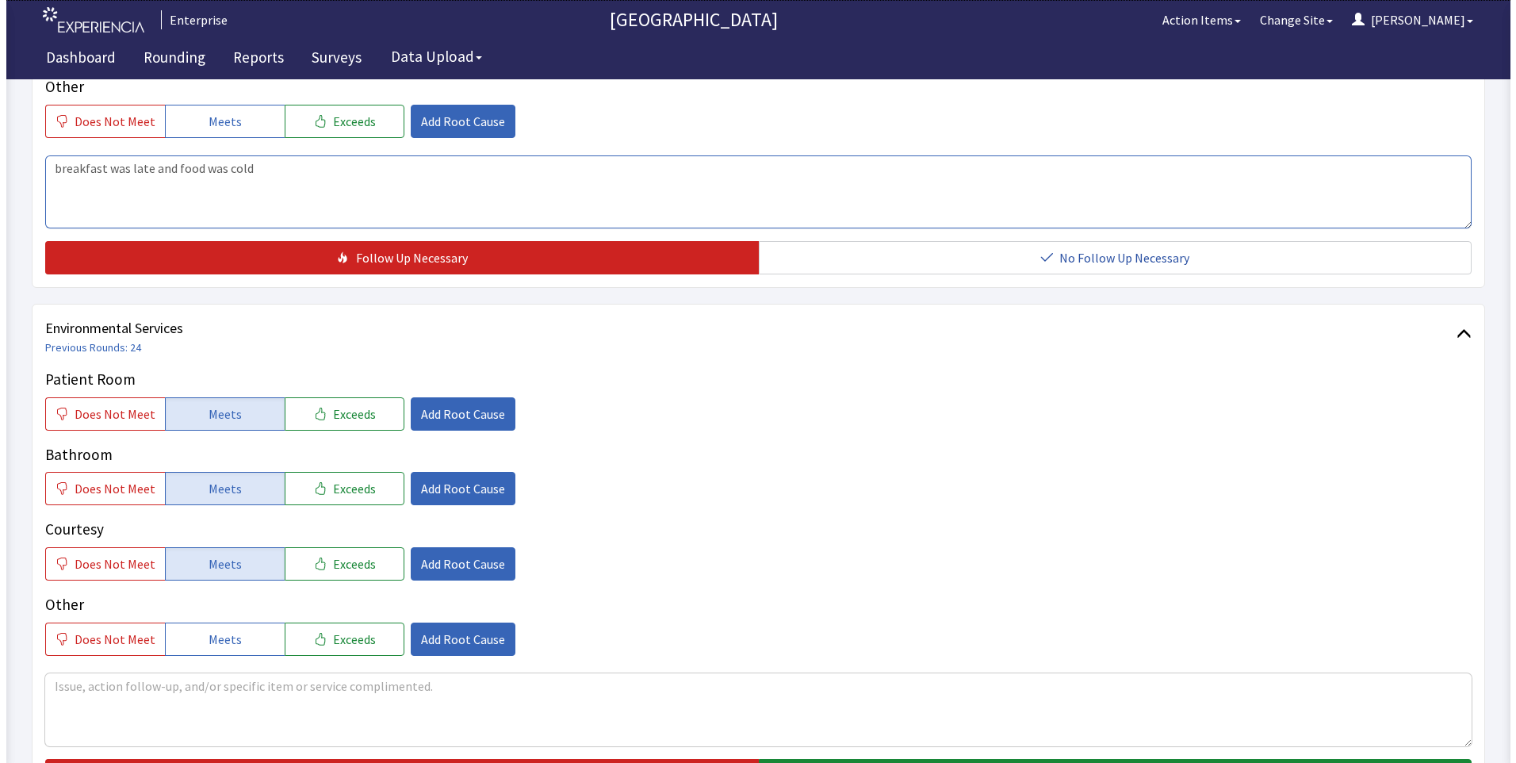
scroll to position [879, 0]
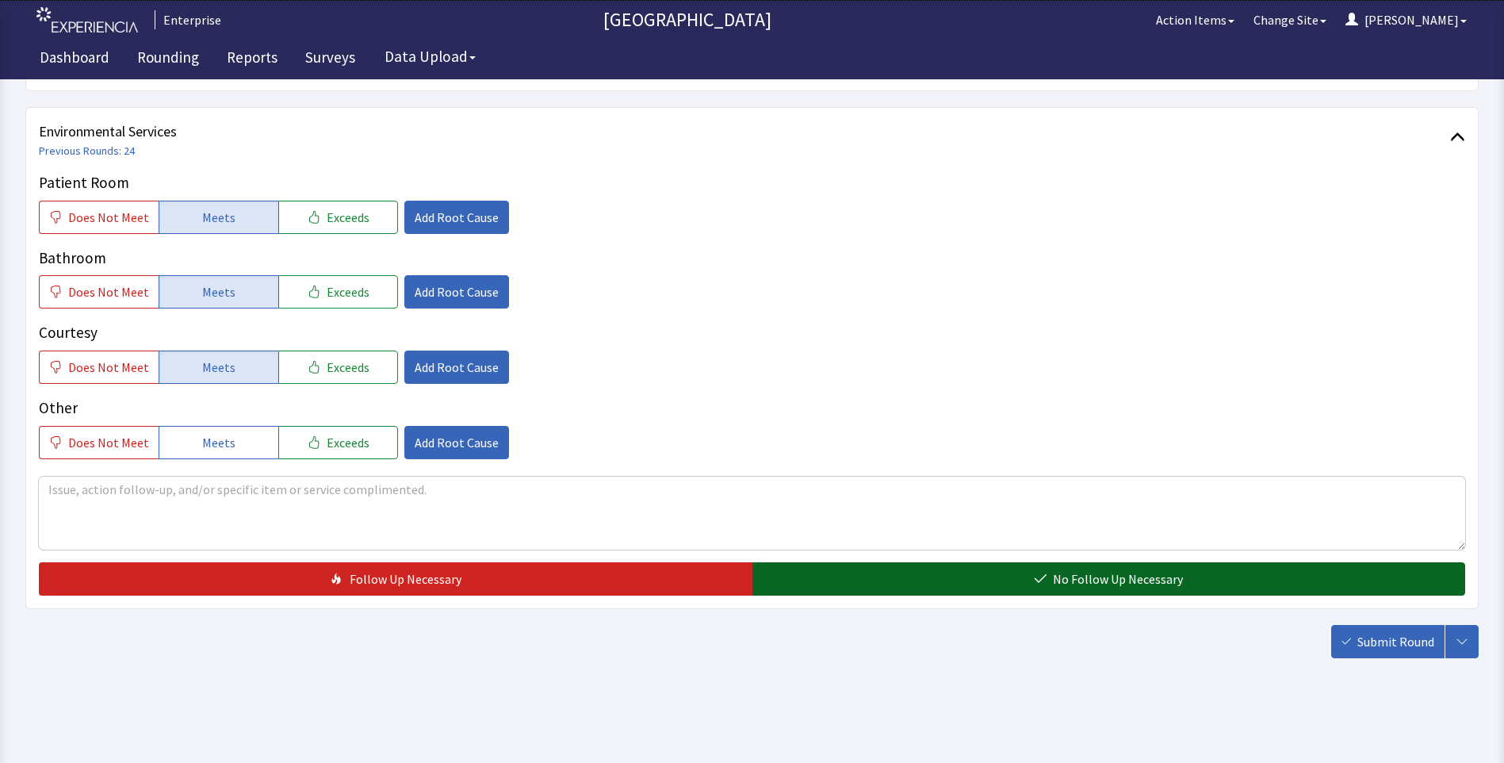
type textarea "breakfast was late and food was cold"
click at [853, 588] on button "No Follow Up Necessary" at bounding box center [1108, 578] width 713 height 33
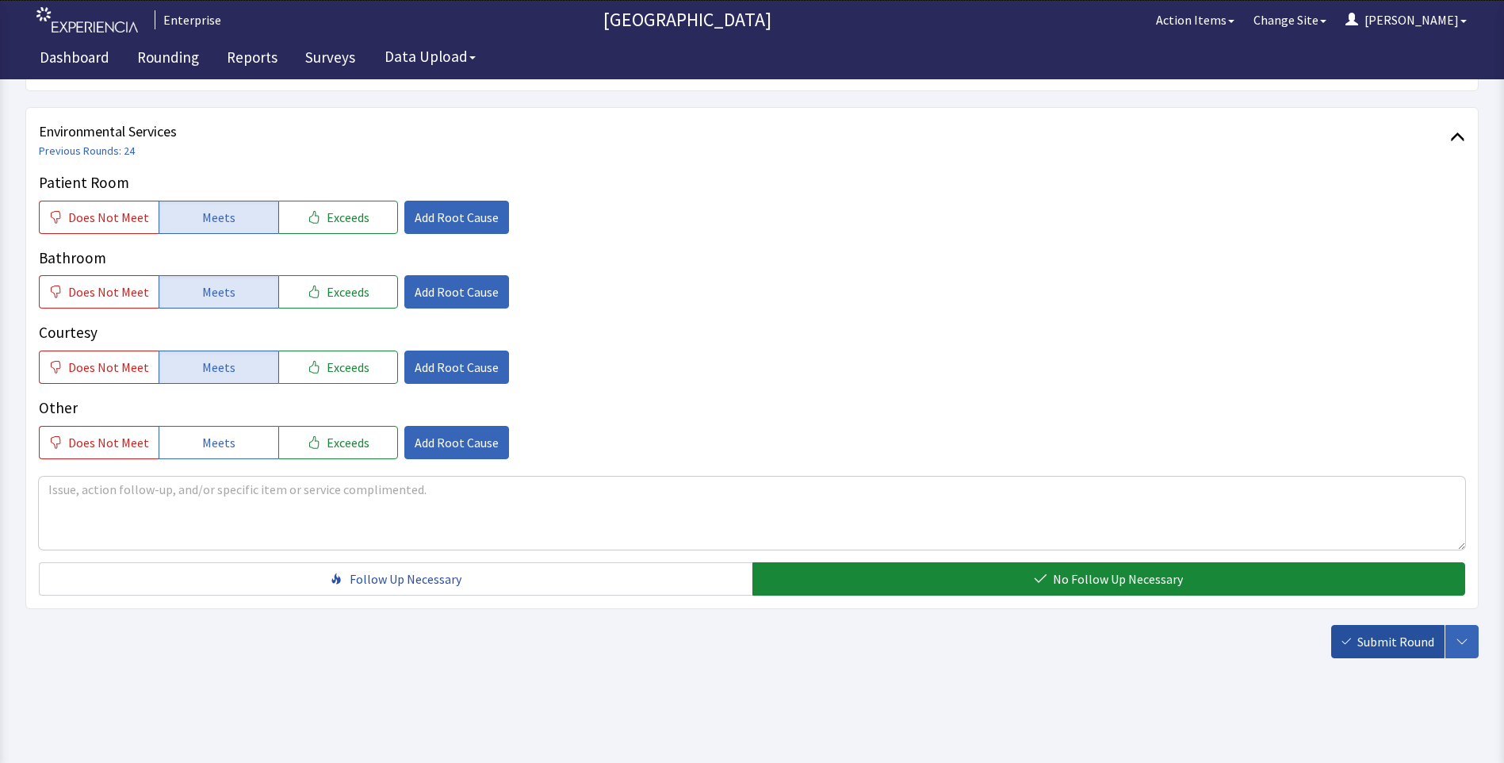
click at [1375, 650] on span "Submit Round" at bounding box center [1395, 641] width 77 height 19
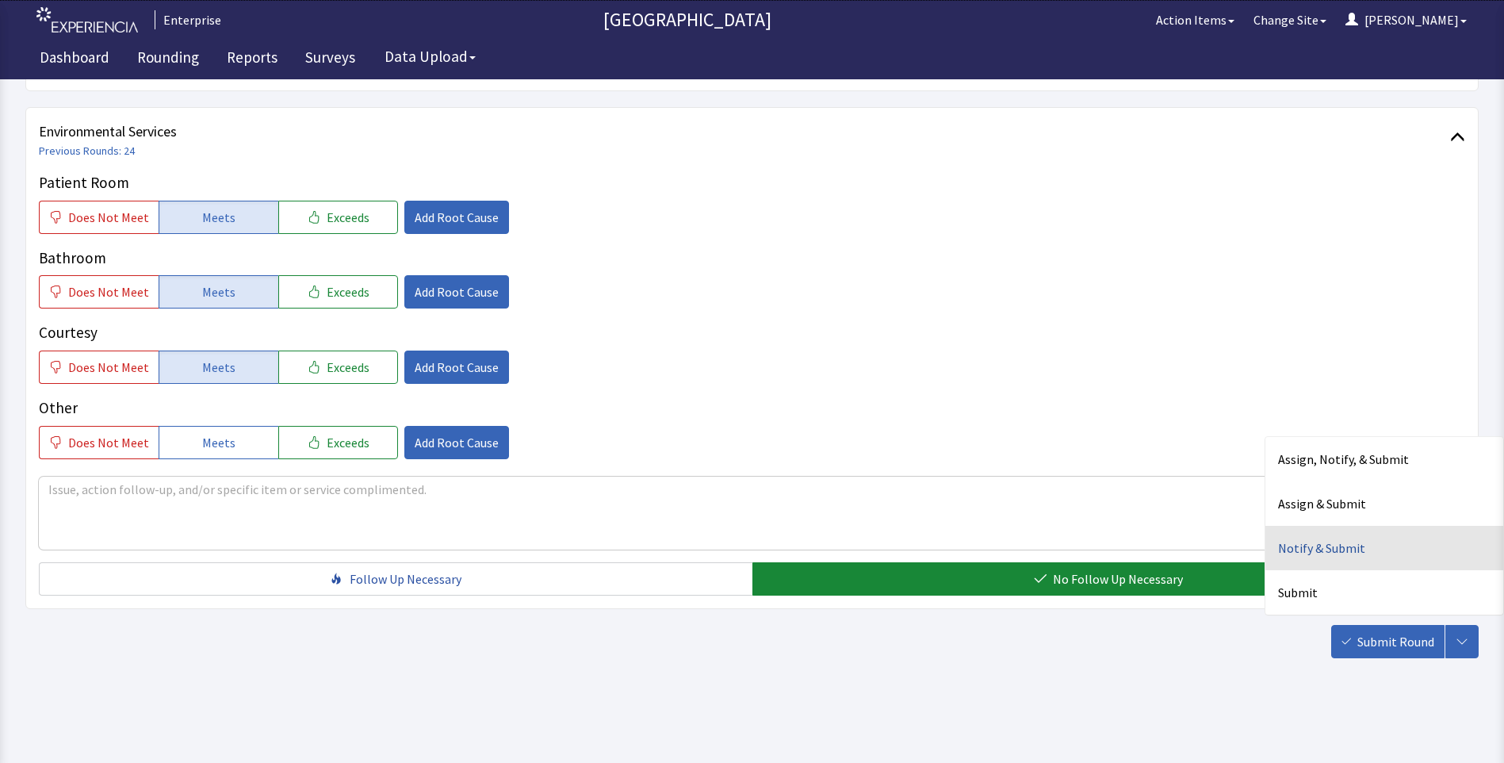
click at [1292, 553] on div "Notify & Submit" at bounding box center [1384, 548] width 238 height 44
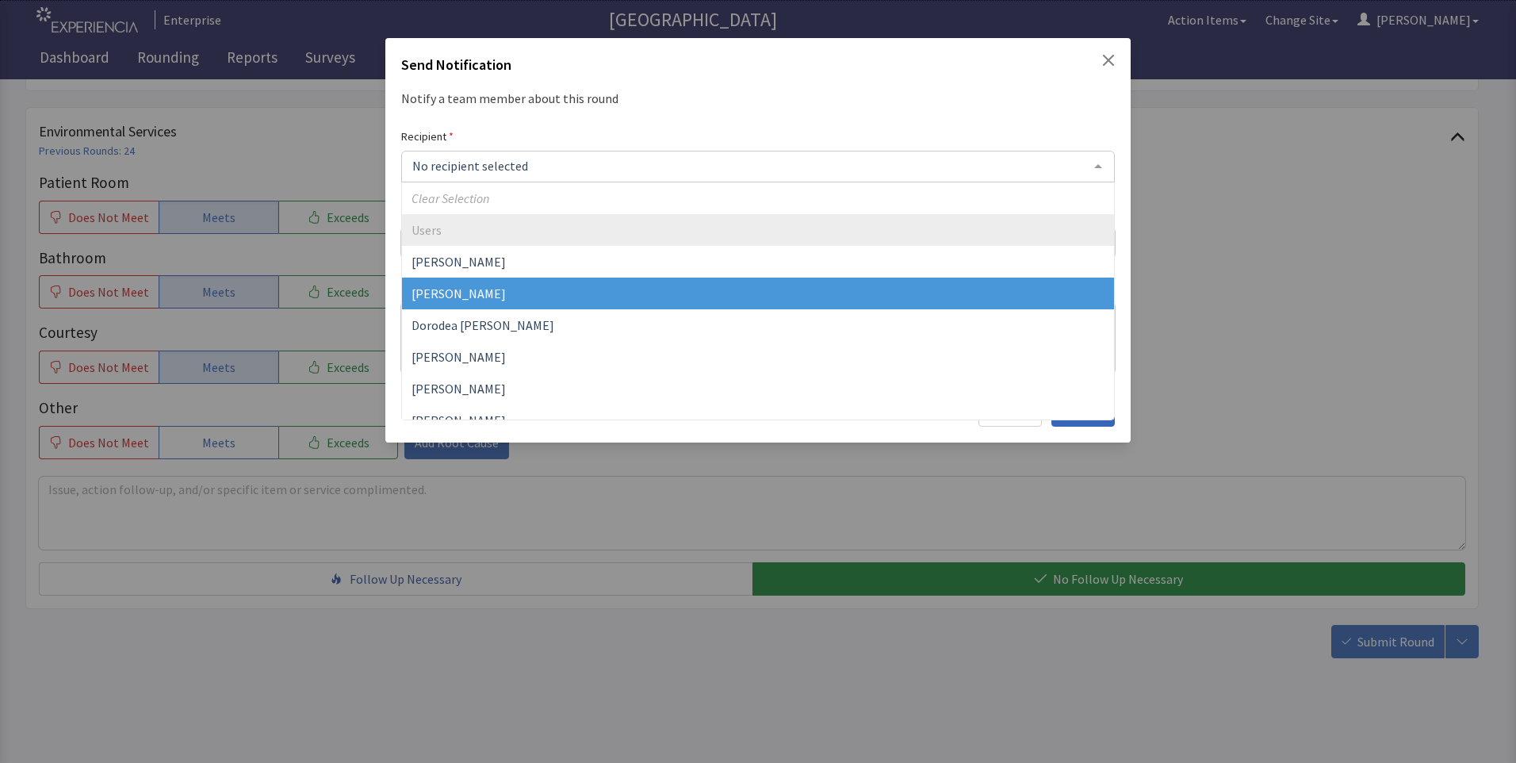
click at [459, 287] on span "David Garcia" at bounding box center [458, 293] width 94 height 16
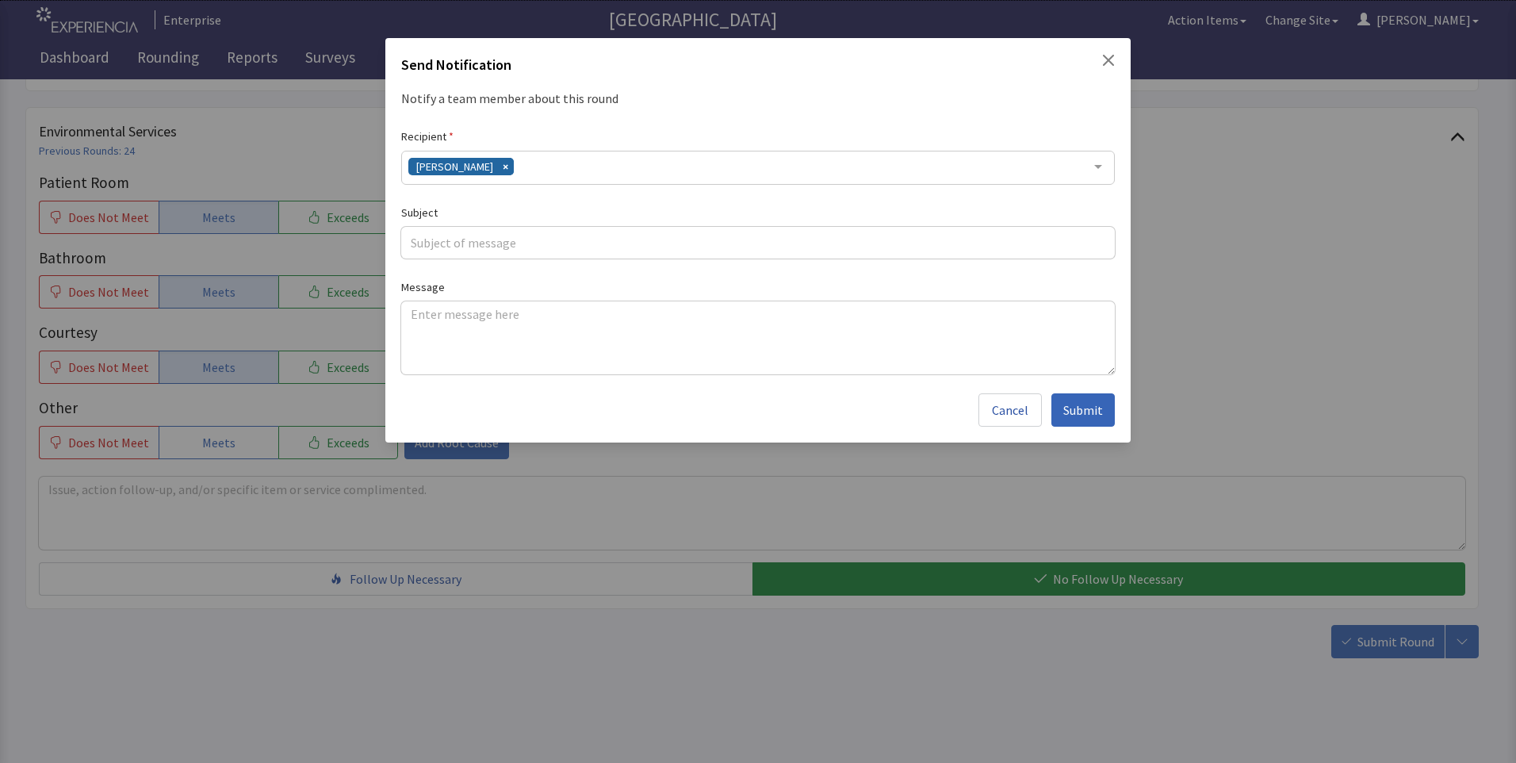
click at [527, 171] on div "David Garcia" at bounding box center [757, 168] width 713 height 34
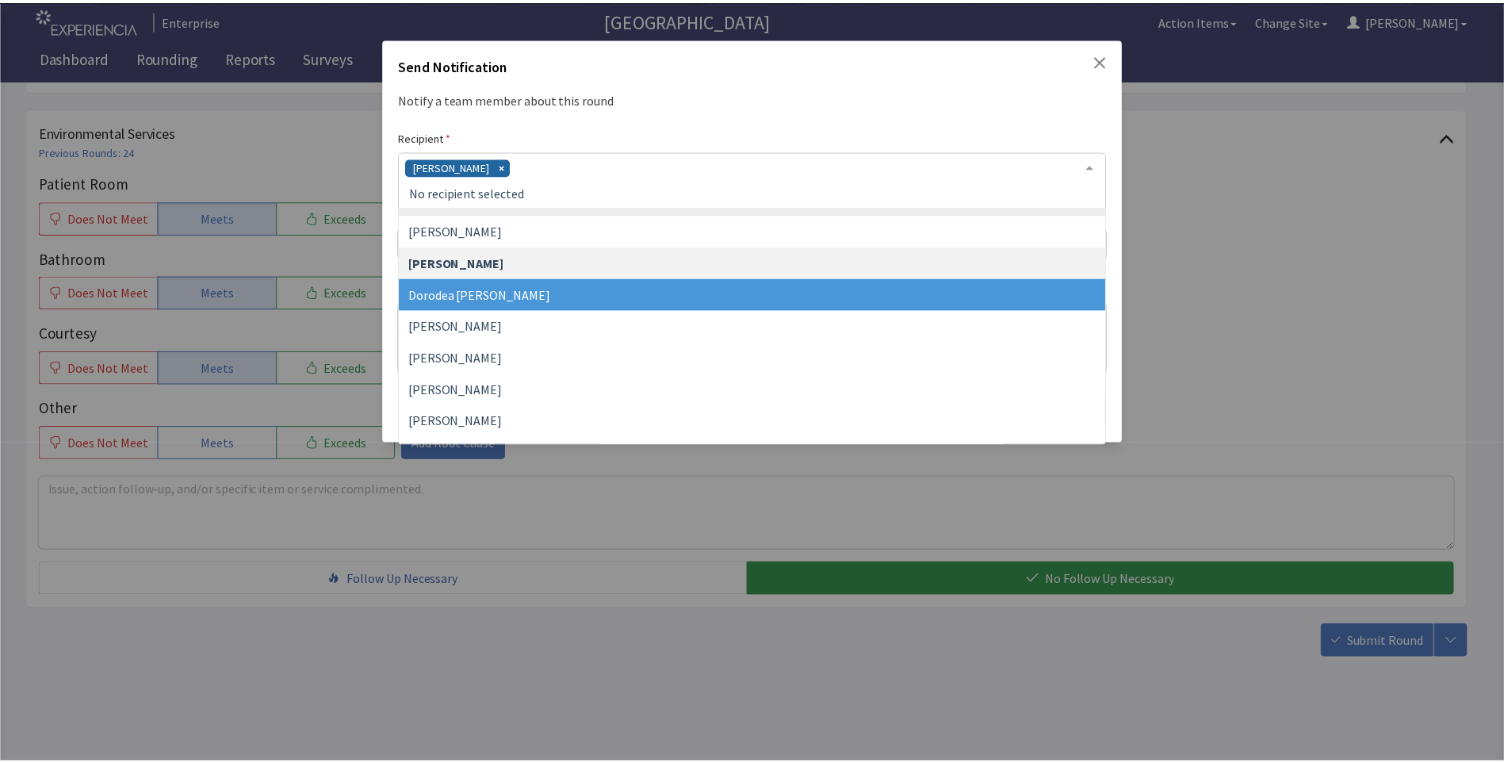
scroll to position [159, 0]
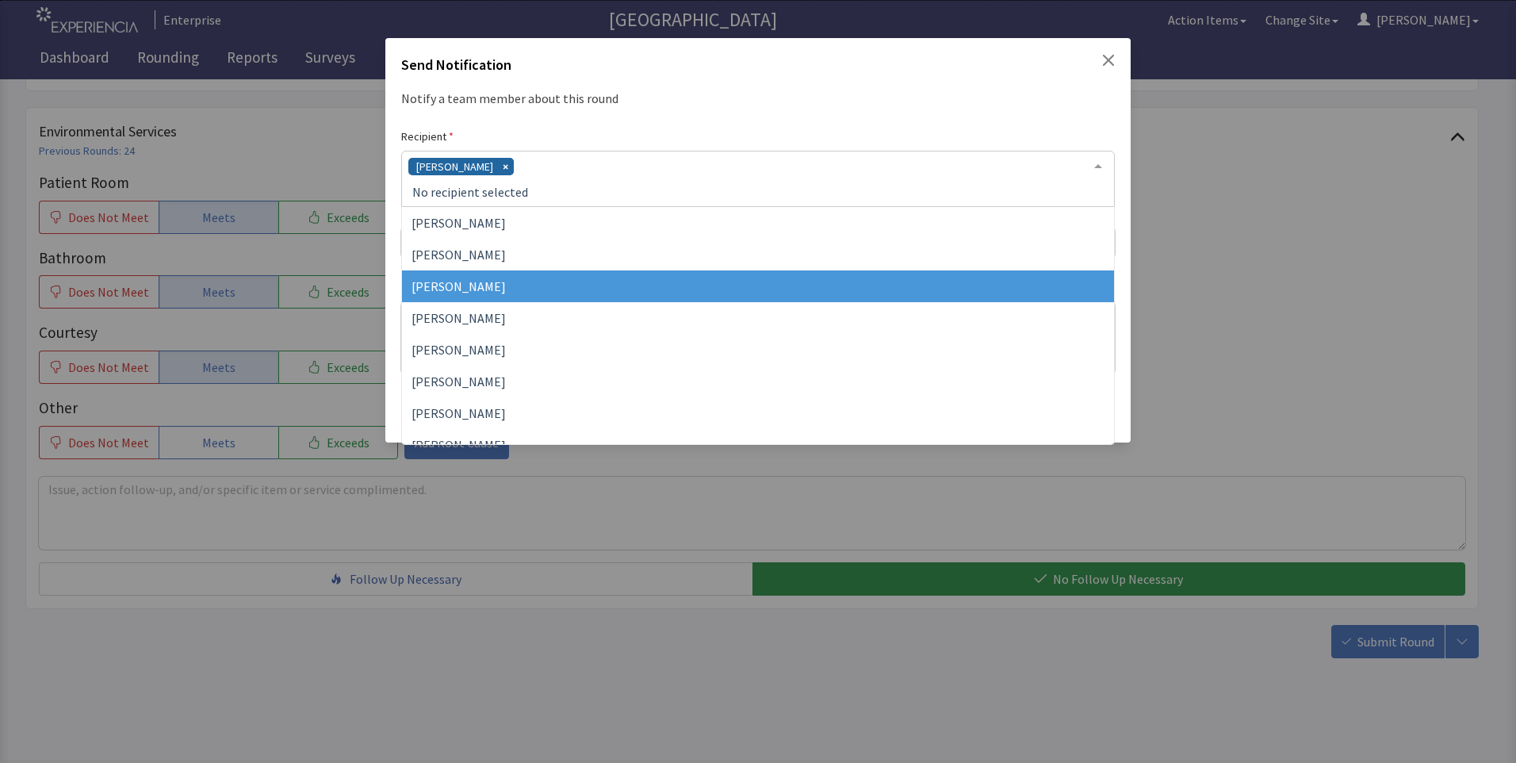
click at [511, 291] on span "Jacquelyn Bucci" at bounding box center [758, 286] width 712 height 32
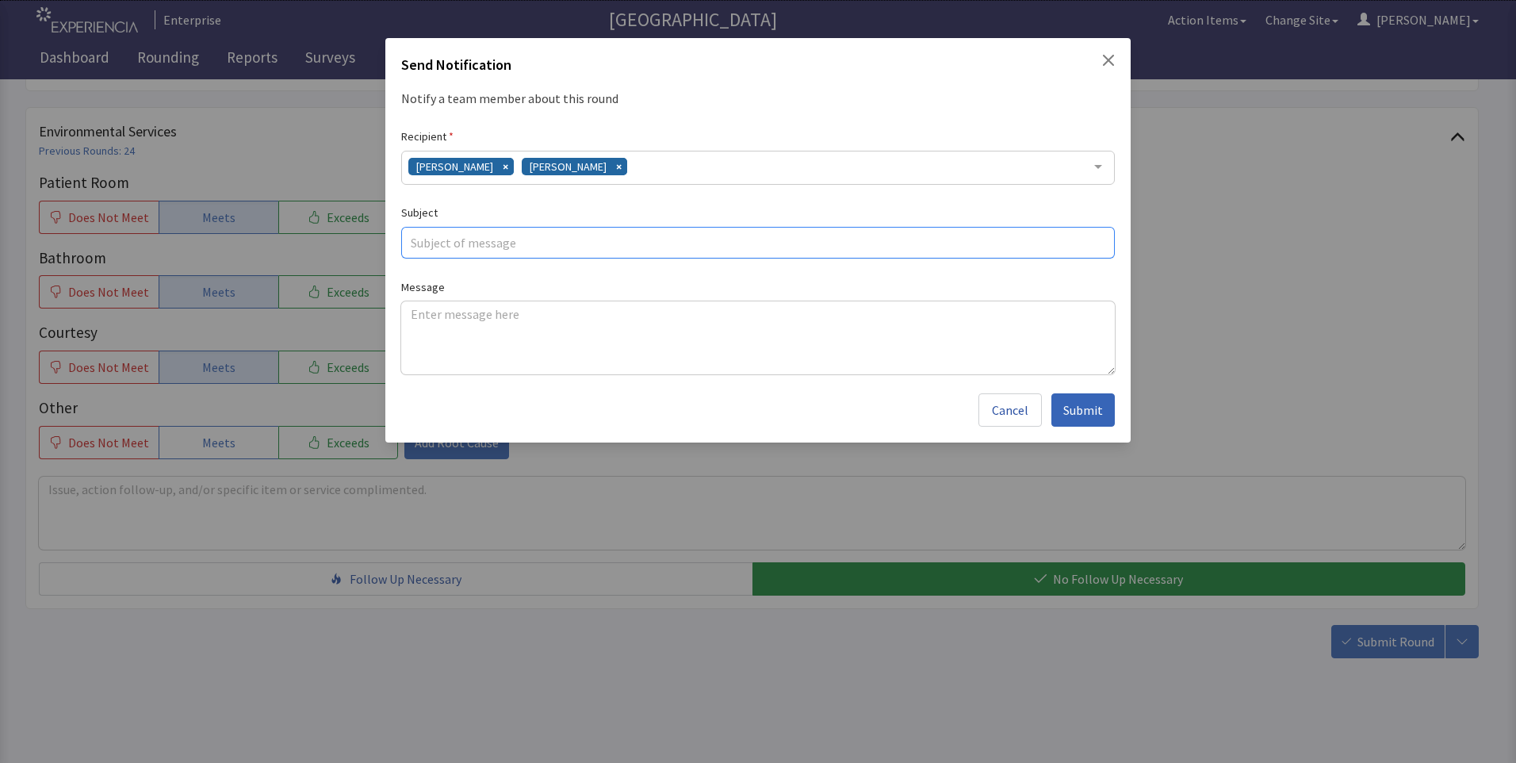
click at [452, 247] on input "text" at bounding box center [757, 243] width 713 height 32
click at [462, 242] on input "cold brealfast" at bounding box center [757, 243] width 713 height 32
type input "cold breakfast"
click at [403, 315] on textarea at bounding box center [757, 337] width 713 height 73
paste textarea "breakfast was late and food was cold"
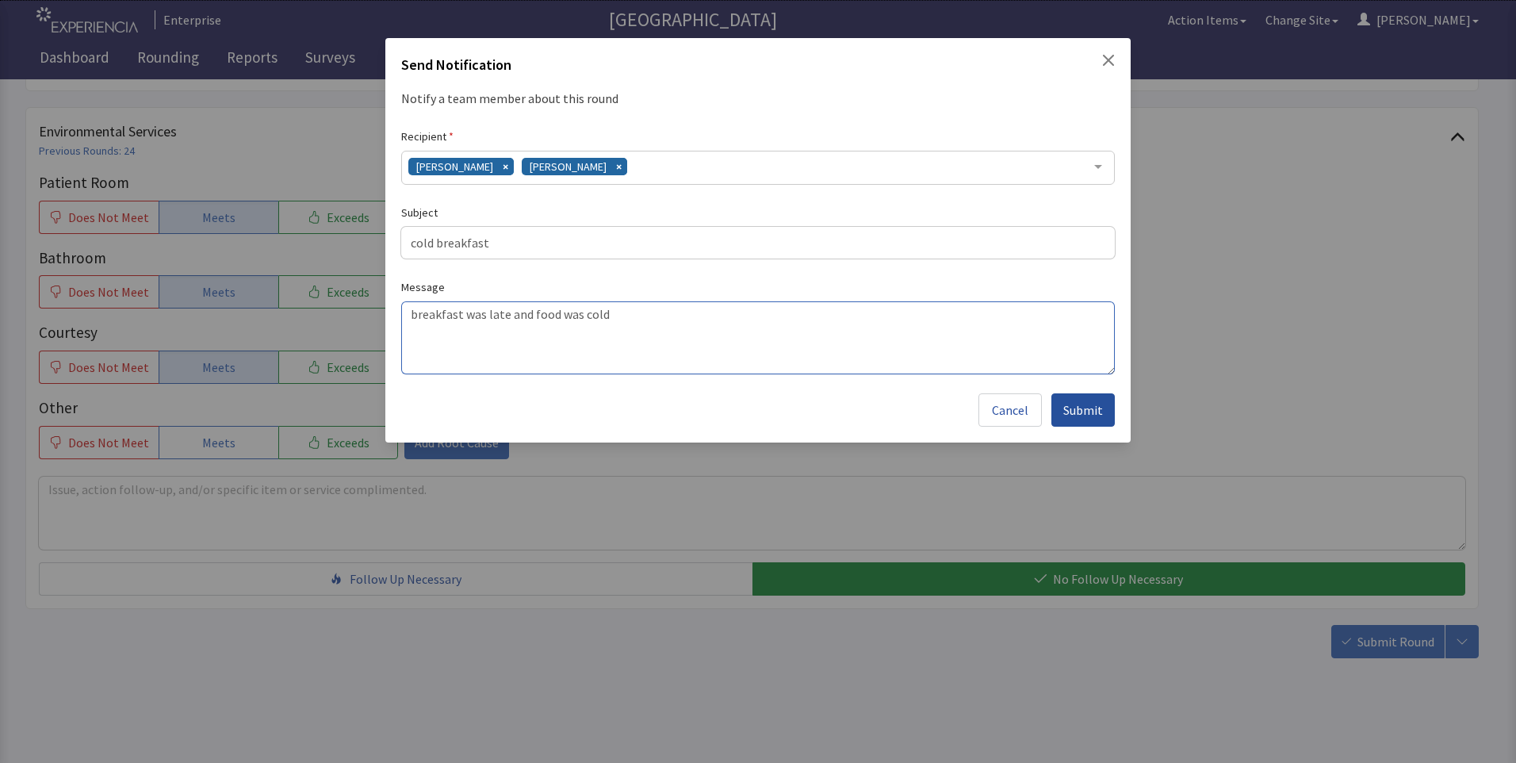
type textarea "breakfast was late and food was cold"
click at [1077, 409] on span "Submit" at bounding box center [1083, 409] width 40 height 19
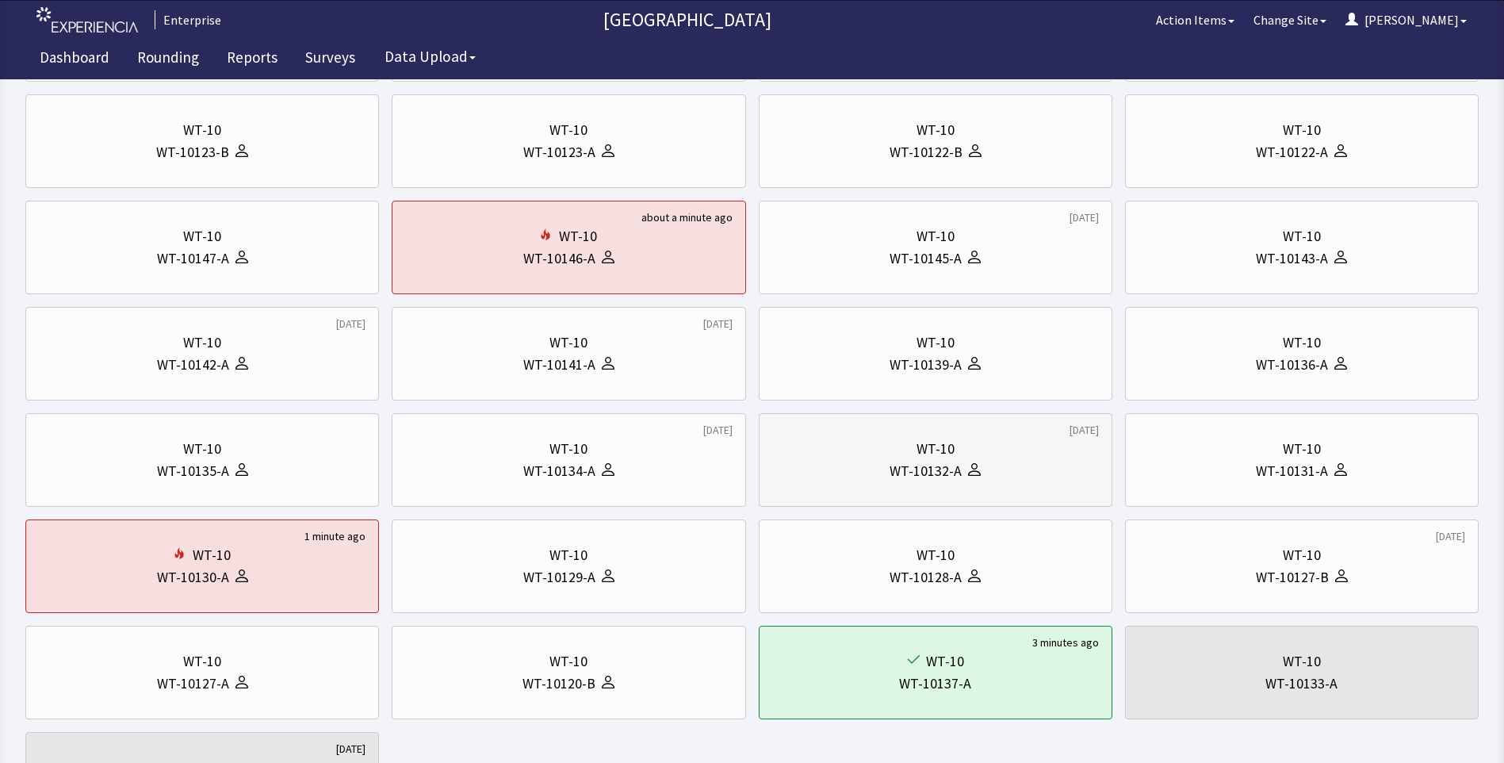
scroll to position [238, 0]
click at [254, 348] on div "WT-10" at bounding box center [202, 342] width 327 height 22
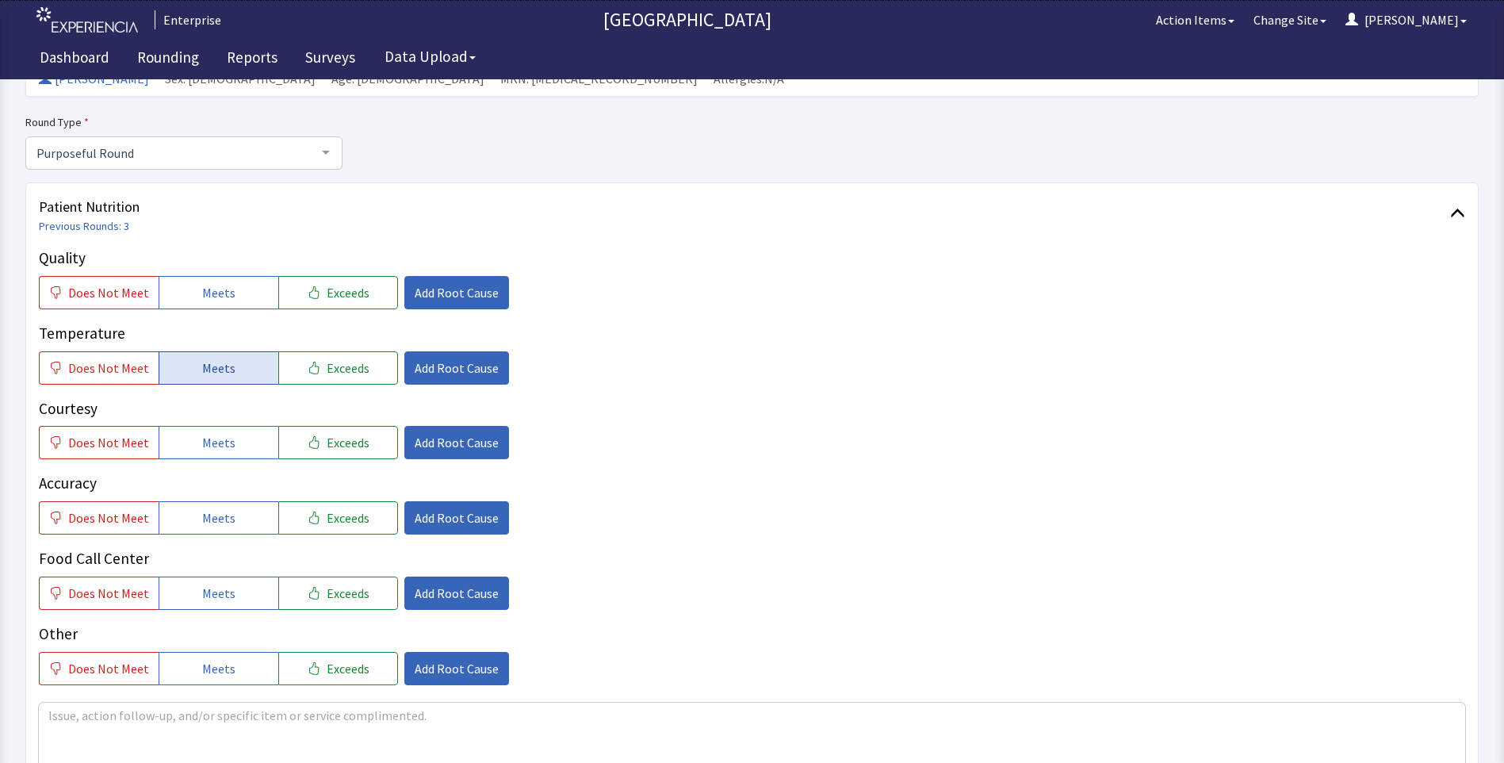
scroll to position [159, 0]
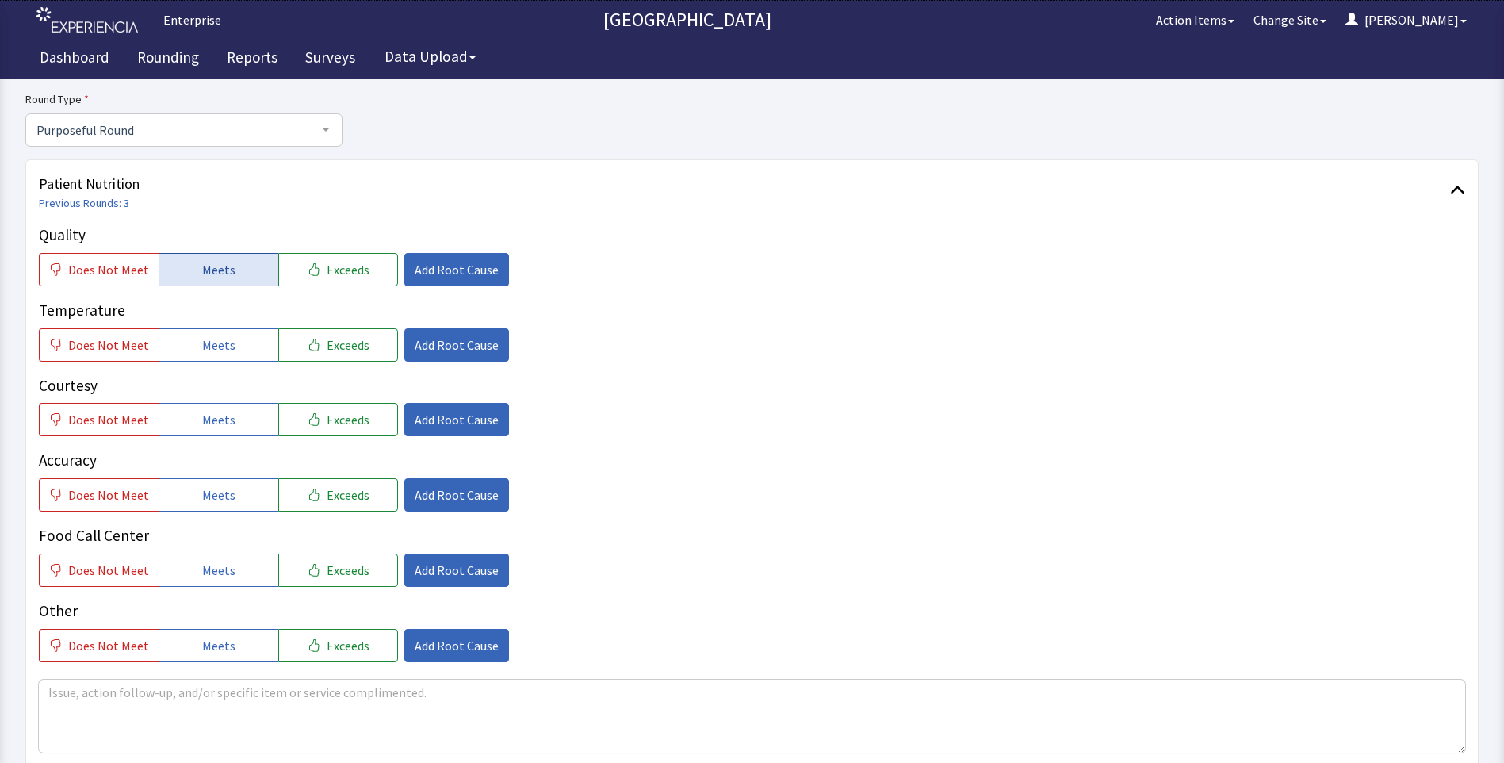
click at [221, 270] on span "Meets" at bounding box center [218, 269] width 33 height 19
drag, startPoint x: 216, startPoint y: 344, endPoint x: 218, endPoint y: 383, distance: 38.9
click at [216, 350] on span "Meets" at bounding box center [218, 344] width 33 height 19
drag, startPoint x: 214, startPoint y: 423, endPoint x: 214, endPoint y: 435, distance: 11.9
click at [214, 432] on button "Meets" at bounding box center [219, 419] width 120 height 33
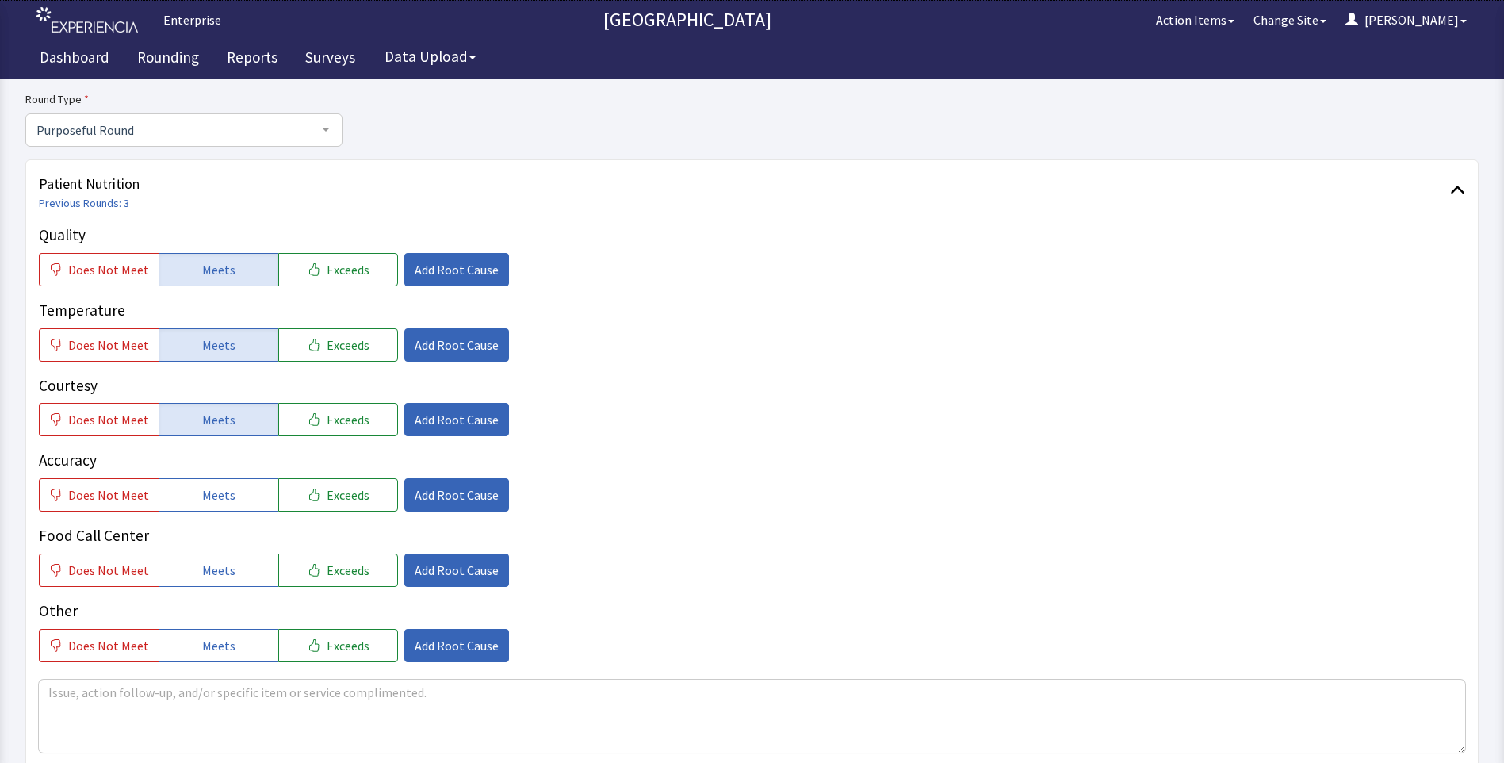
drag, startPoint x: 203, startPoint y: 498, endPoint x: 207, endPoint y: 512, distance: 14.8
click at [205, 503] on span "Meets" at bounding box center [218, 494] width 33 height 19
click at [216, 562] on span "Meets" at bounding box center [218, 569] width 33 height 19
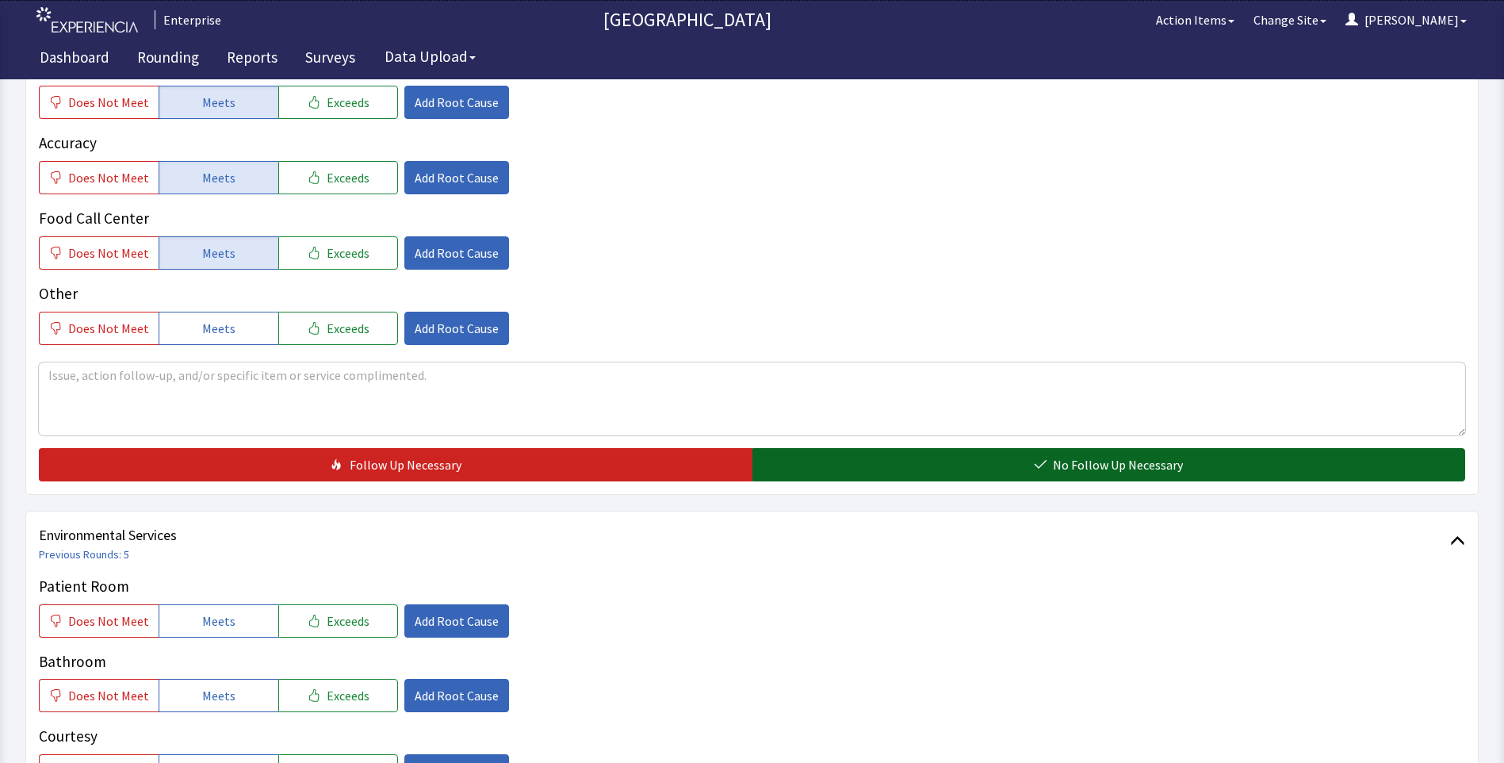
click at [824, 465] on button "No Follow Up Necessary" at bounding box center [1108, 464] width 713 height 33
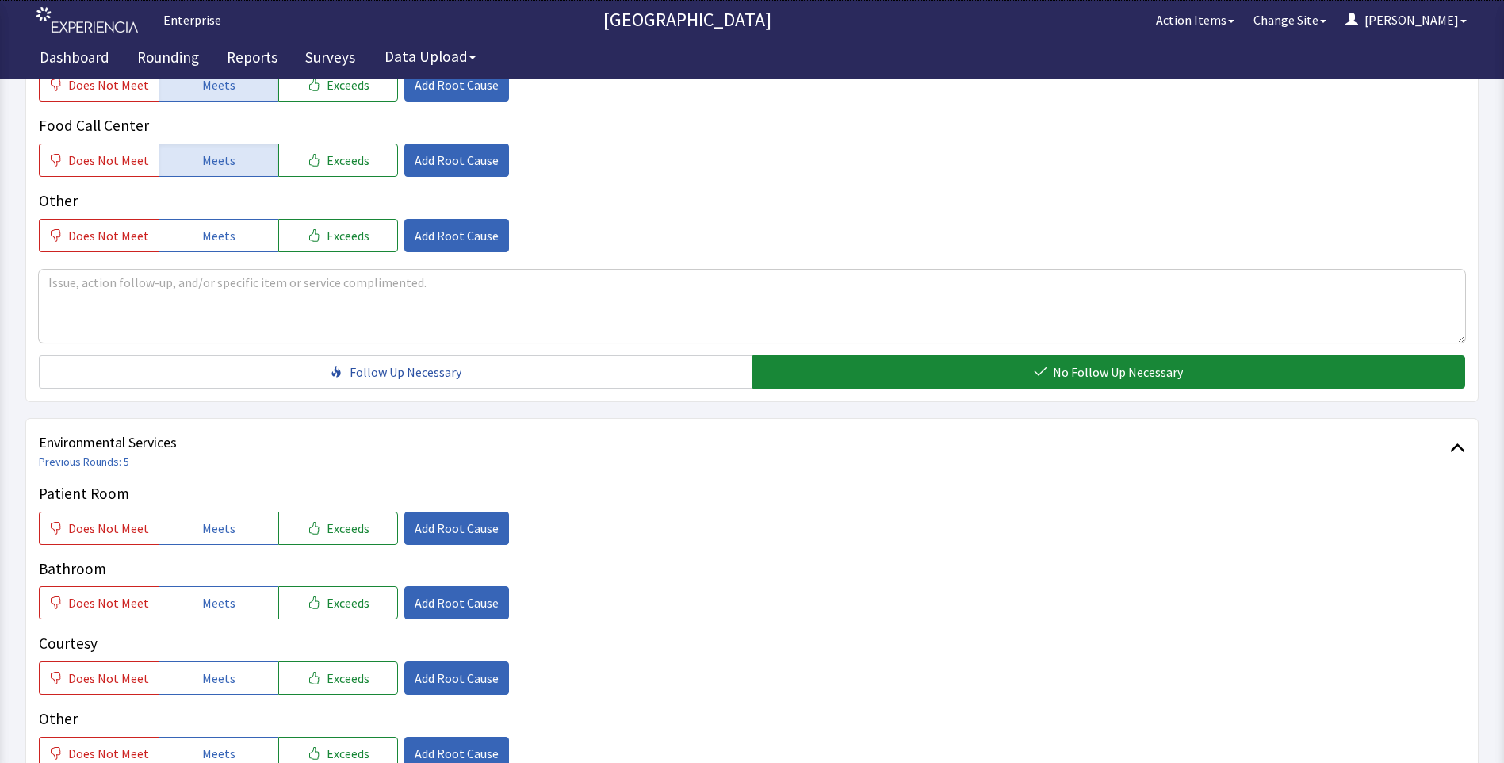
scroll to position [793, 0]
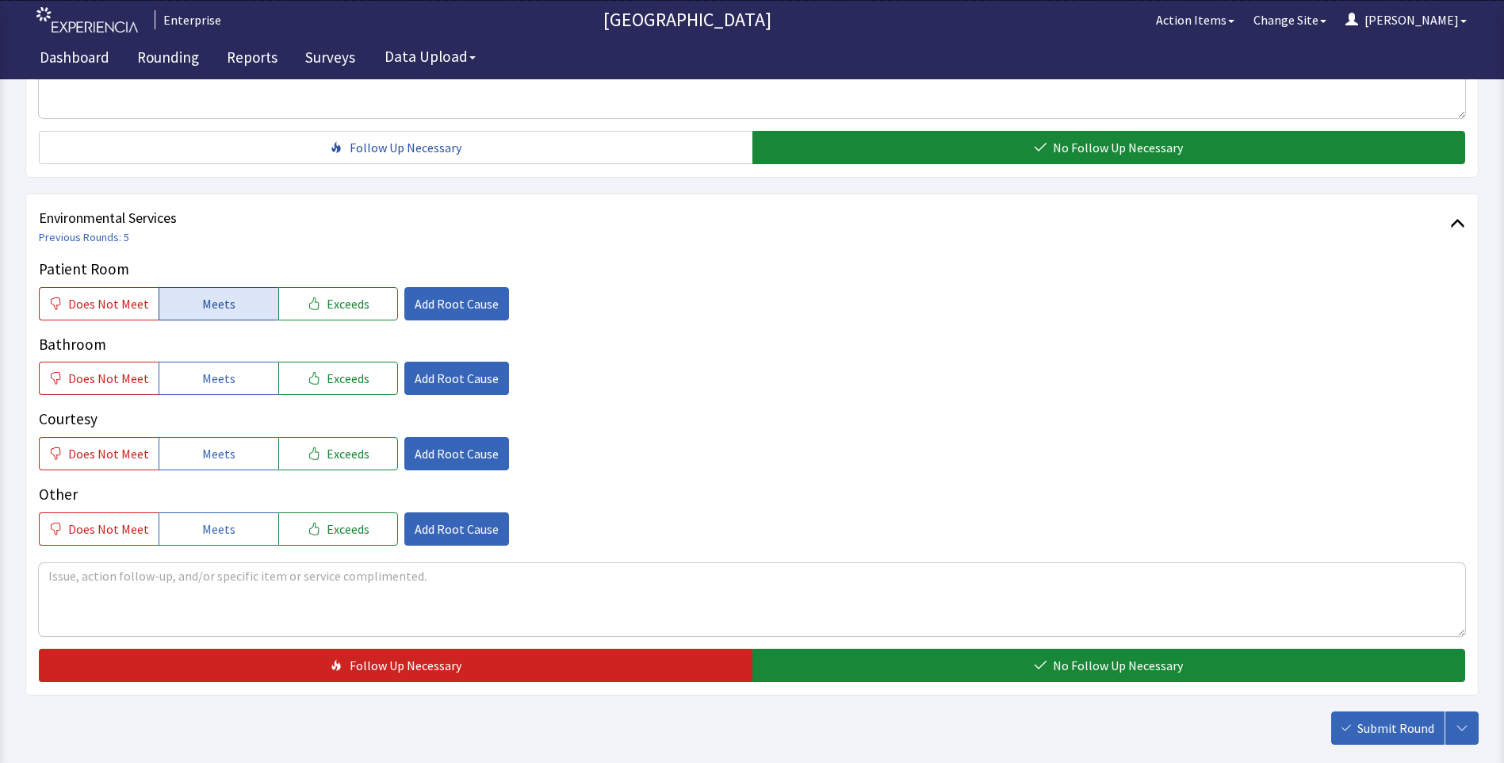
click at [218, 316] on button "Meets" at bounding box center [219, 303] width 120 height 33
click at [207, 384] on span "Meets" at bounding box center [218, 378] width 33 height 19
click at [216, 452] on span "Meets" at bounding box center [218, 453] width 33 height 19
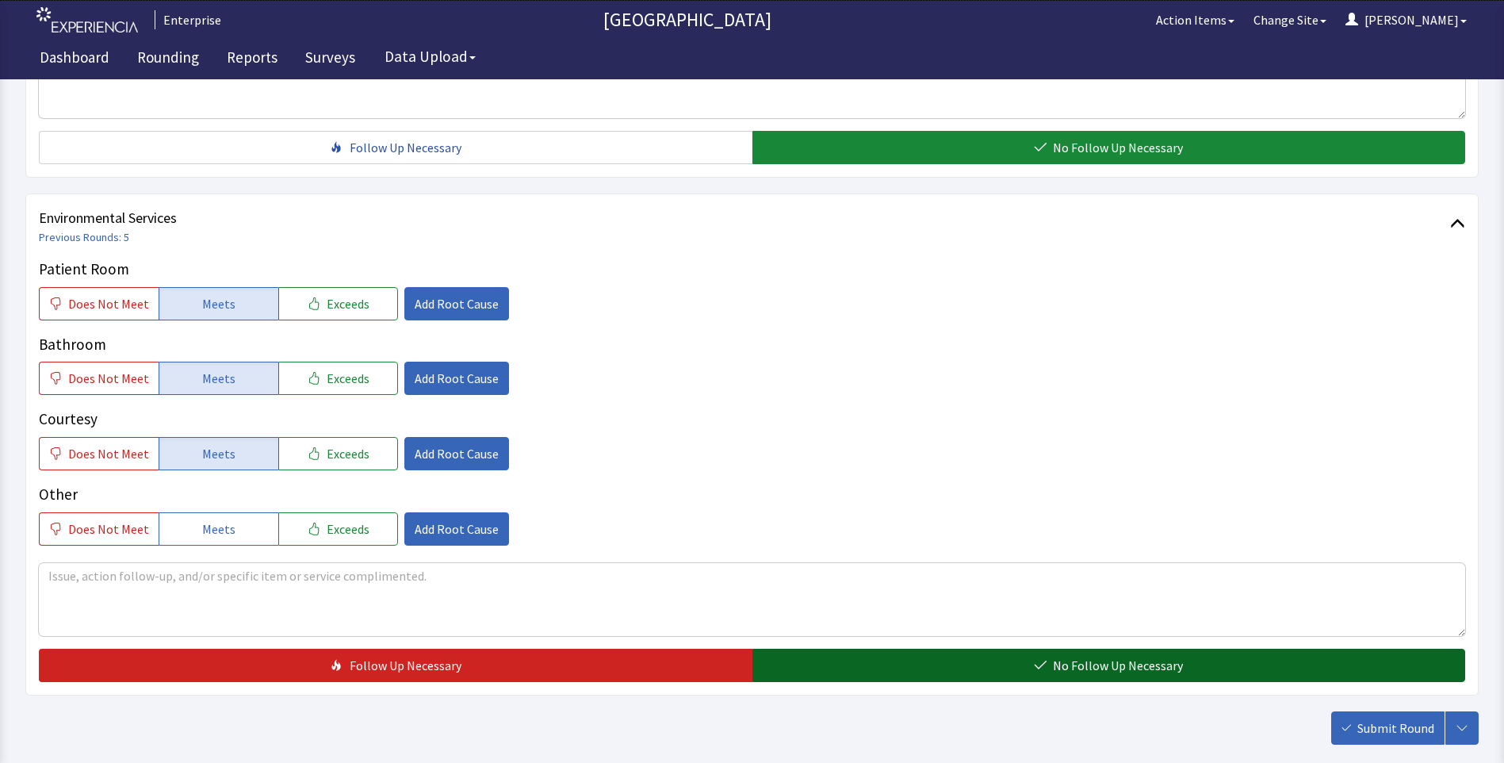
drag, startPoint x: 817, startPoint y: 657, endPoint x: 882, endPoint y: 664, distance: 65.4
click at [823, 657] on button "No Follow Up Necessary" at bounding box center [1108, 664] width 713 height 33
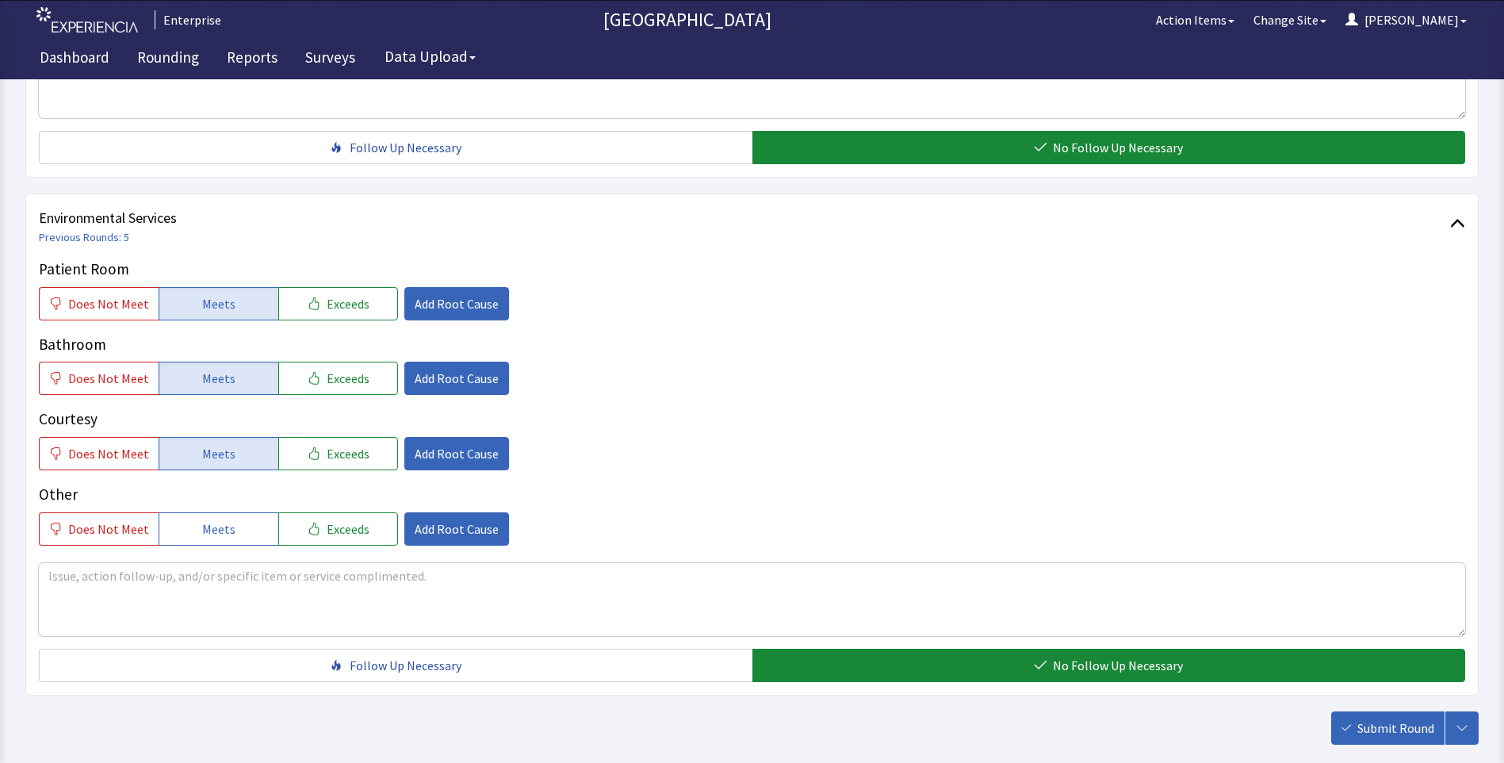
click at [1375, 720] on span "Submit Round" at bounding box center [1395, 727] width 77 height 19
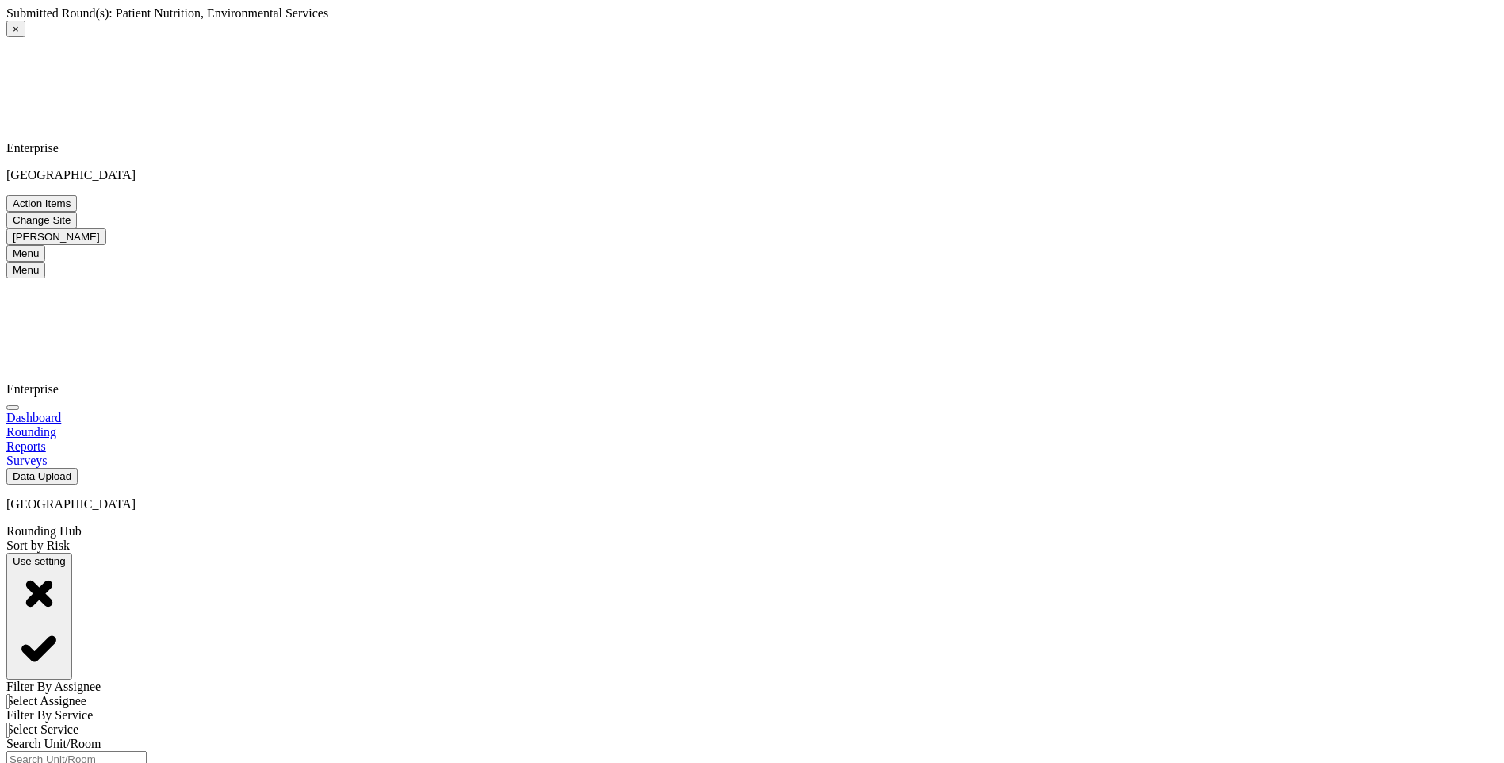
click at [72, 553] on button "Use setting" at bounding box center [39, 616] width 66 height 127
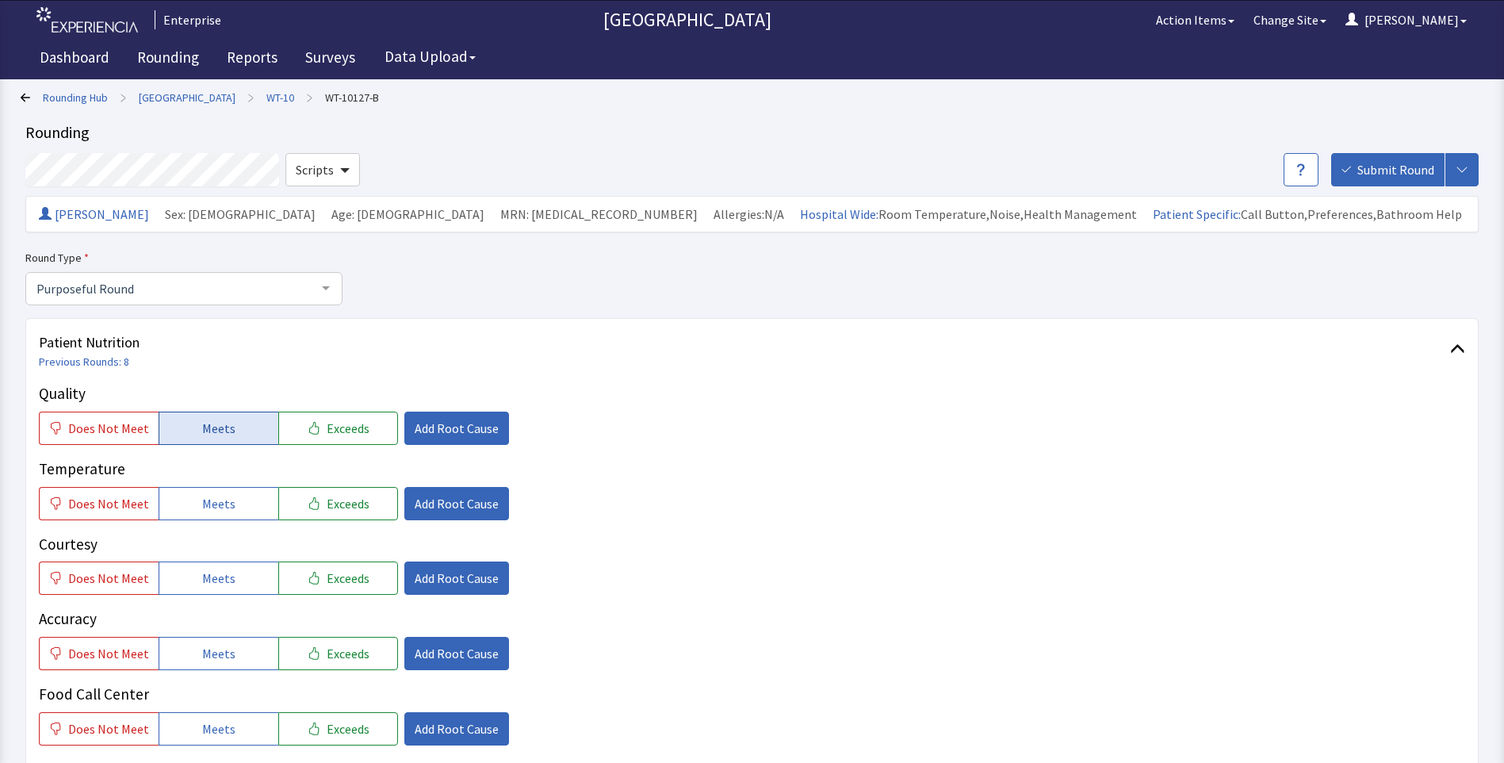
click at [188, 430] on button "Meets" at bounding box center [219, 427] width 120 height 33
click at [219, 513] on button "Meets" at bounding box center [219, 503] width 120 height 33
drag, startPoint x: 223, startPoint y: 581, endPoint x: 225, endPoint y: 606, distance: 25.5
click at [224, 584] on span "Meets" at bounding box center [218, 577] width 33 height 19
click at [215, 656] on span "Meets" at bounding box center [218, 653] width 33 height 19
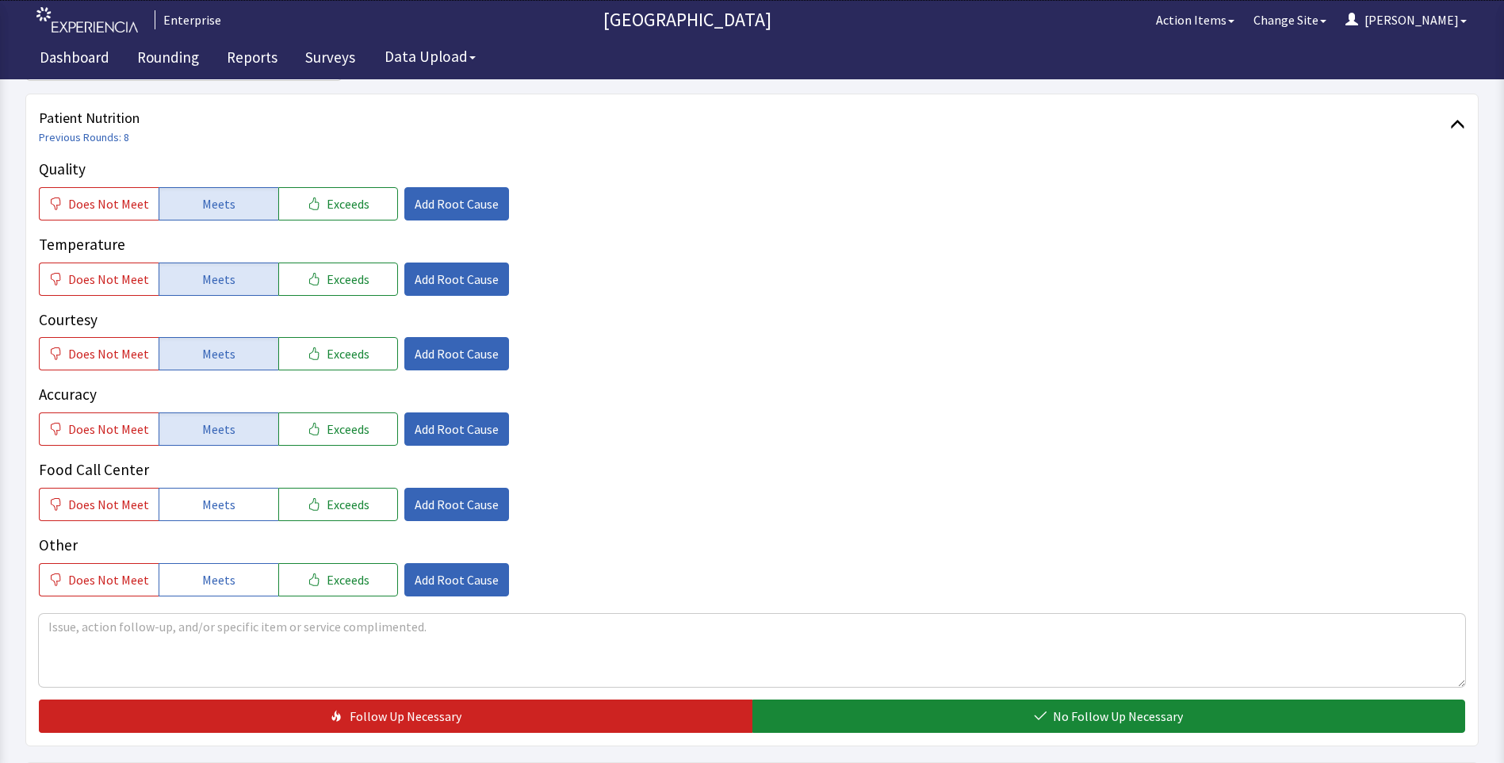
scroll to position [238, 0]
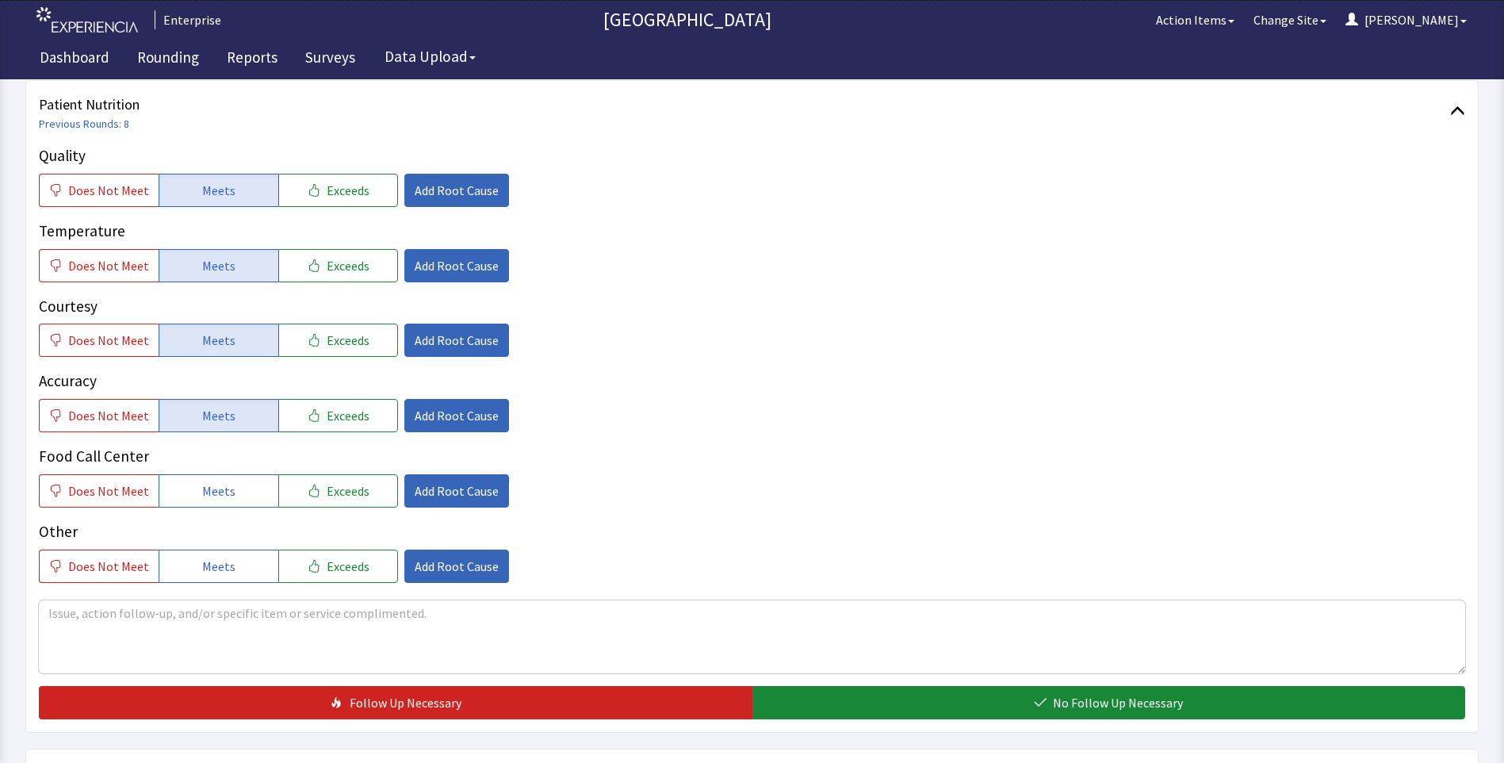
click at [207, 463] on p "Food Call Center" at bounding box center [752, 456] width 1426 height 23
click at [209, 491] on span "Meets" at bounding box center [218, 490] width 33 height 19
drag, startPoint x: 855, startPoint y: 700, endPoint x: 788, endPoint y: 645, distance: 86.2
click at [855, 700] on button "No Follow Up Necessary" at bounding box center [1108, 702] width 713 height 33
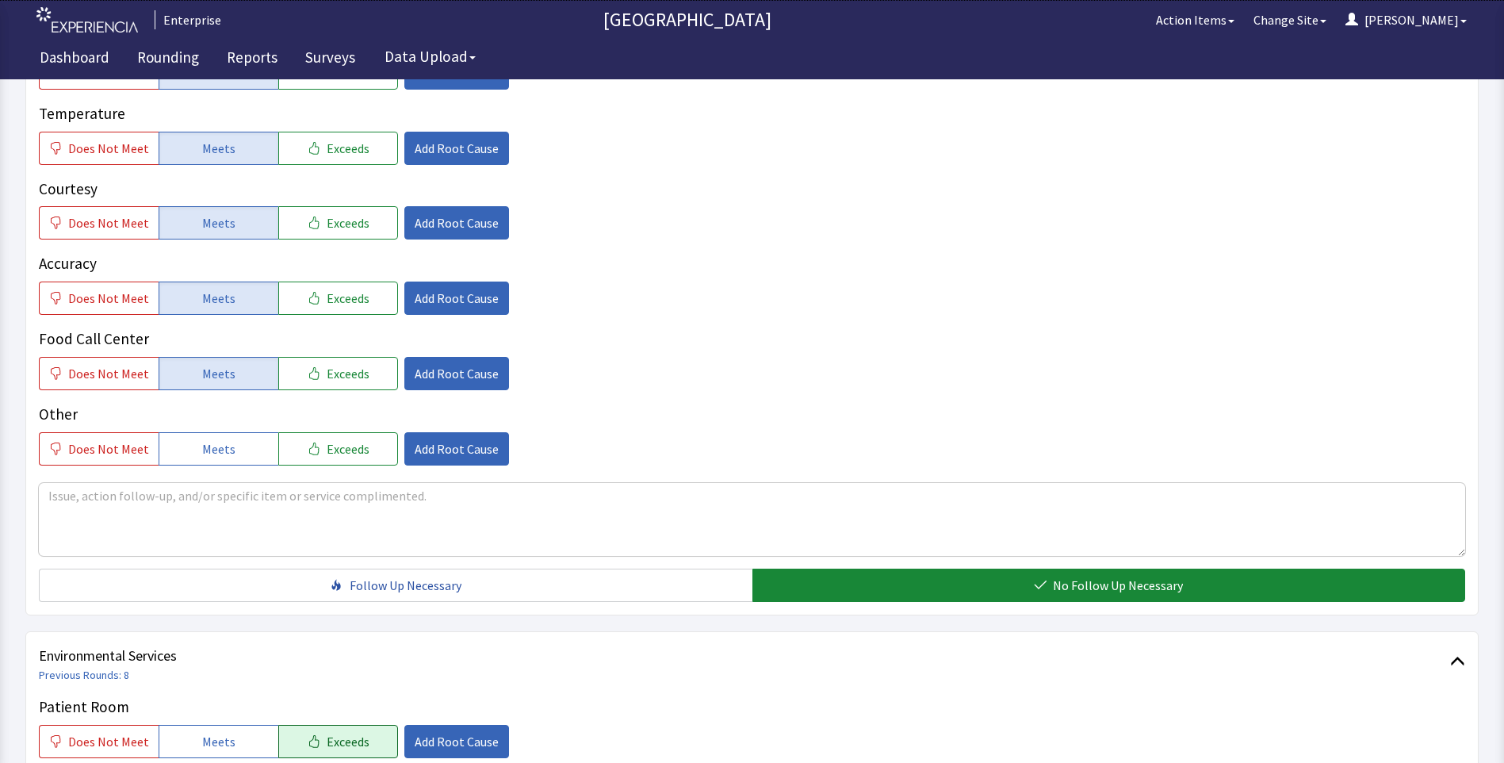
scroll to position [555, 0]
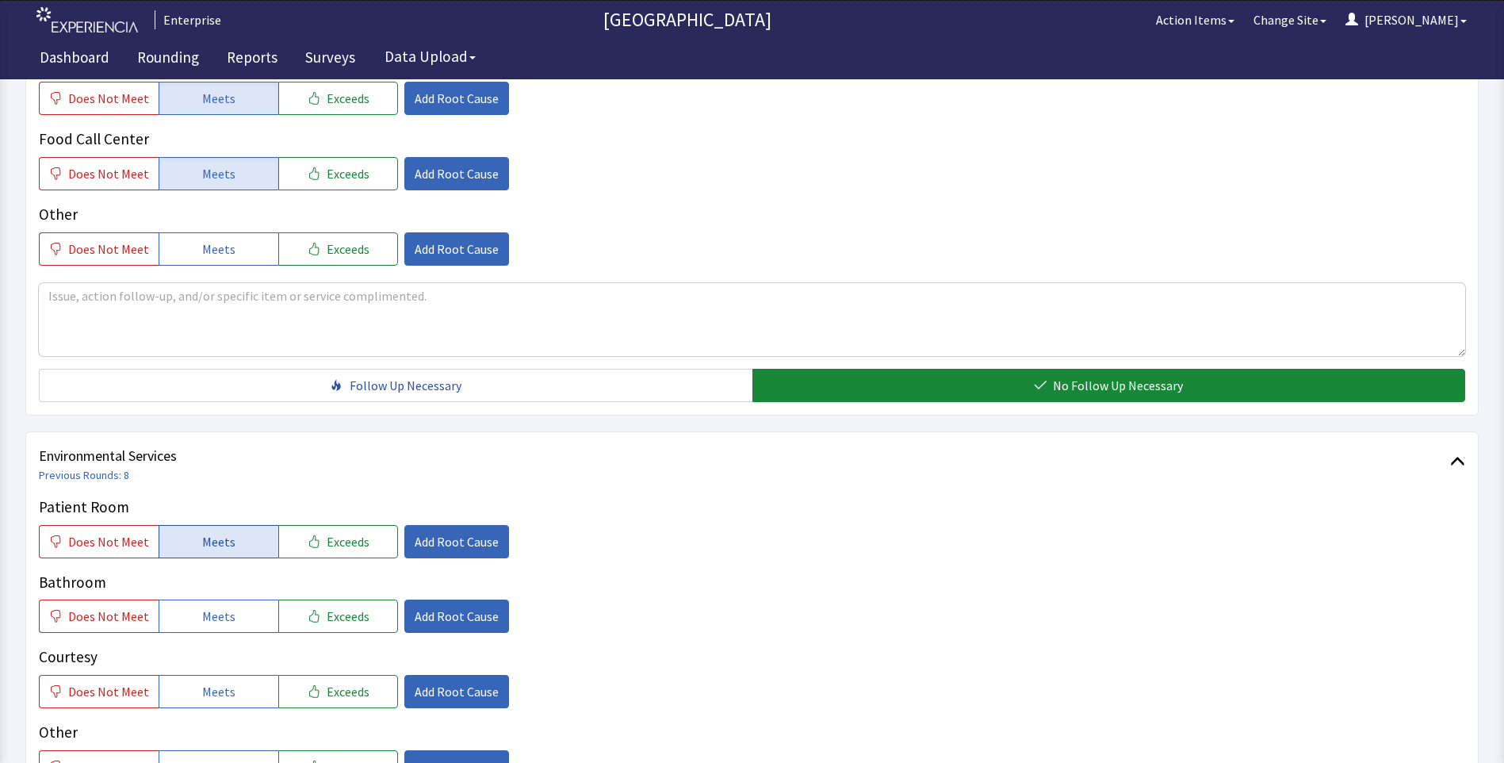
click at [243, 541] on button "Meets" at bounding box center [219, 541] width 120 height 33
click at [235, 631] on button "Meets" at bounding box center [219, 615] width 120 height 33
click at [235, 687] on button "Meets" at bounding box center [219, 691] width 120 height 33
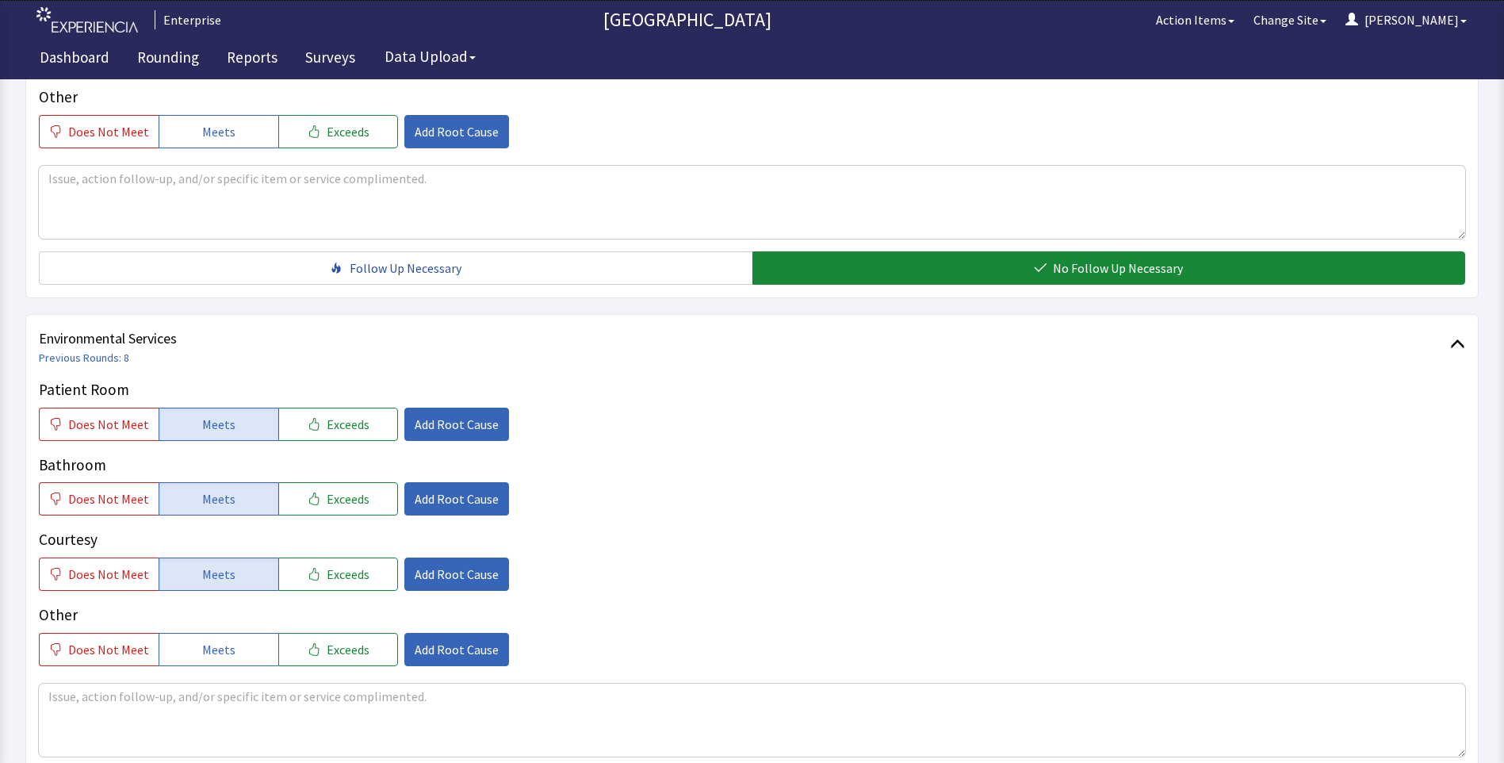
scroll to position [793, 0]
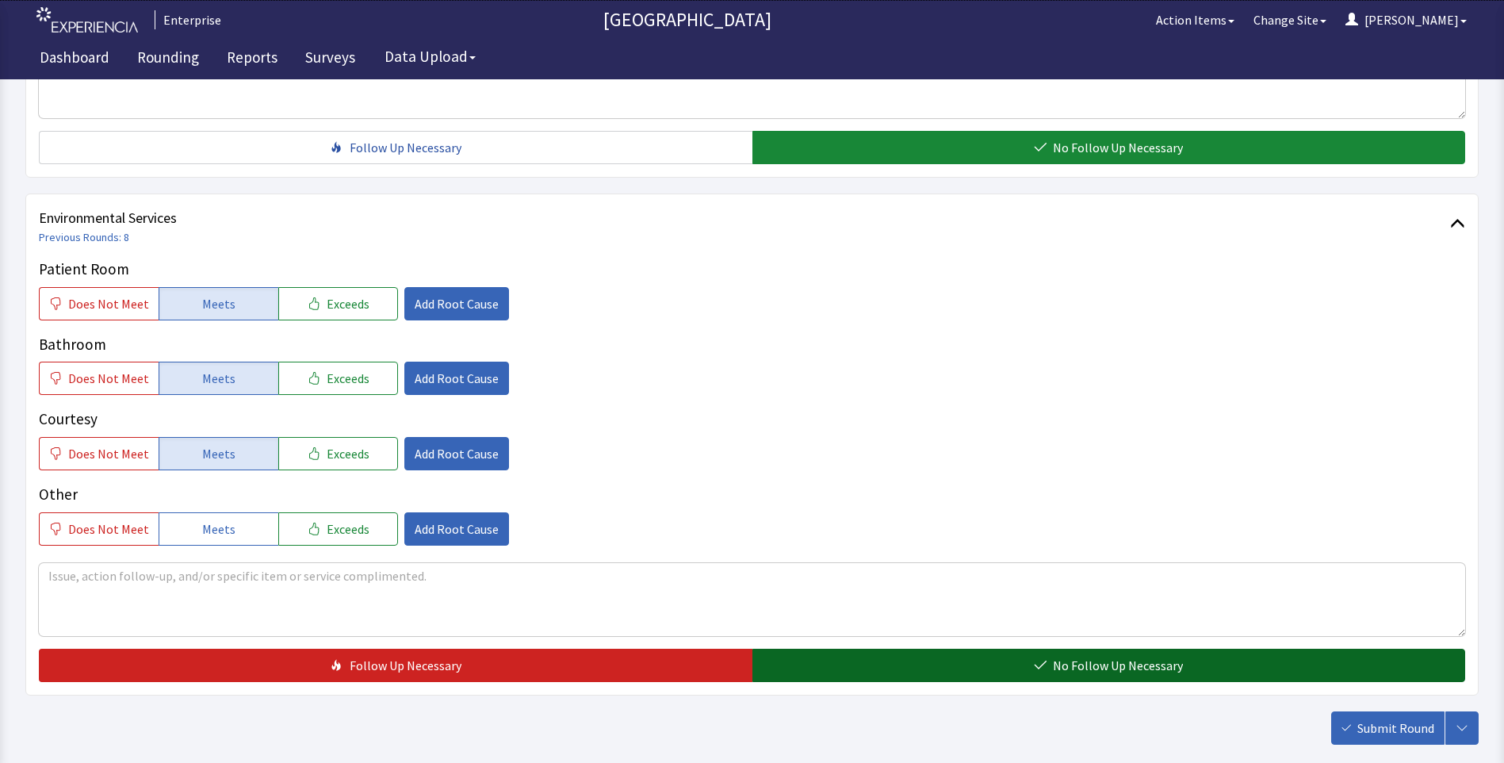
click at [852, 667] on button "No Follow Up Necessary" at bounding box center [1108, 664] width 713 height 33
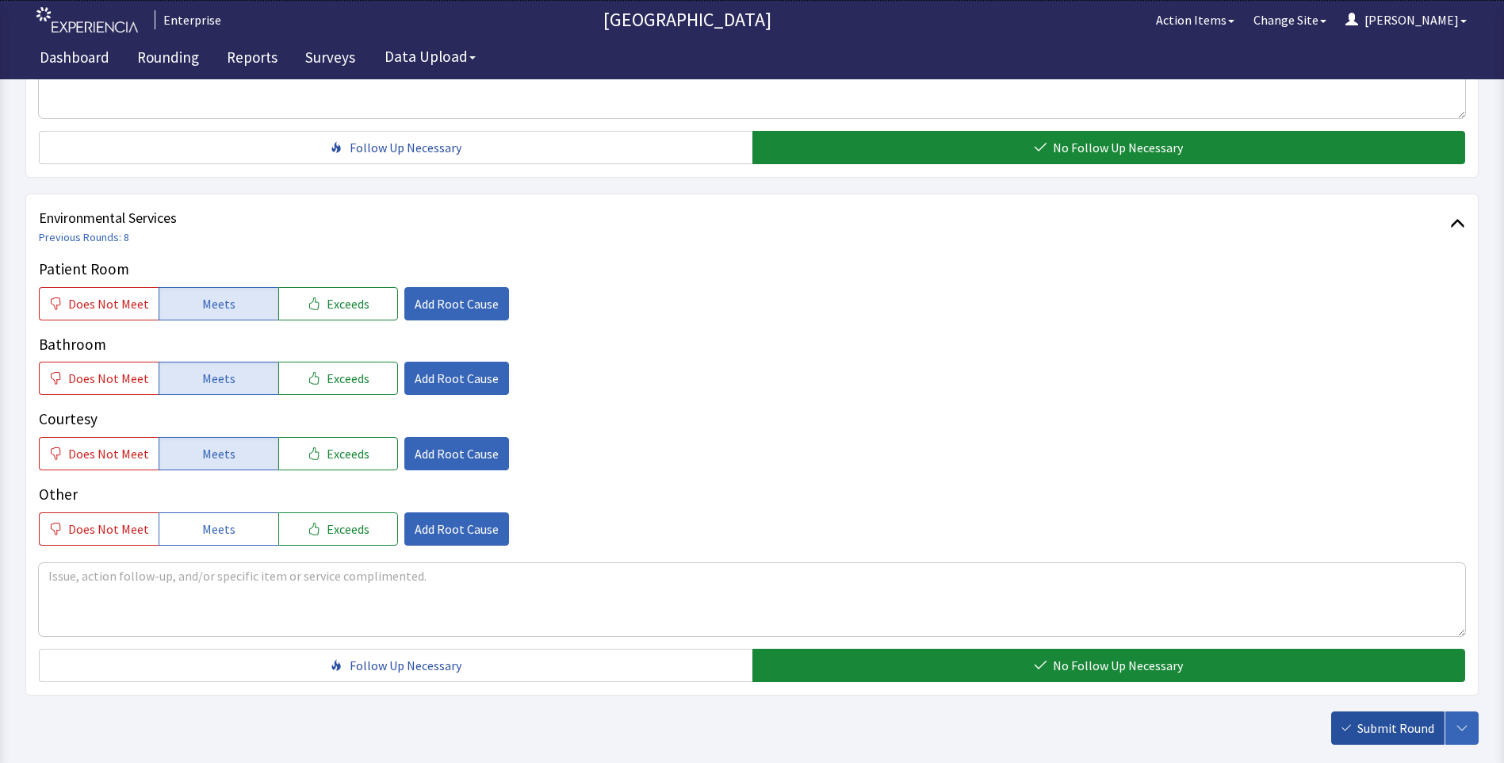
click at [1391, 725] on span "Submit Round" at bounding box center [1395, 727] width 77 height 19
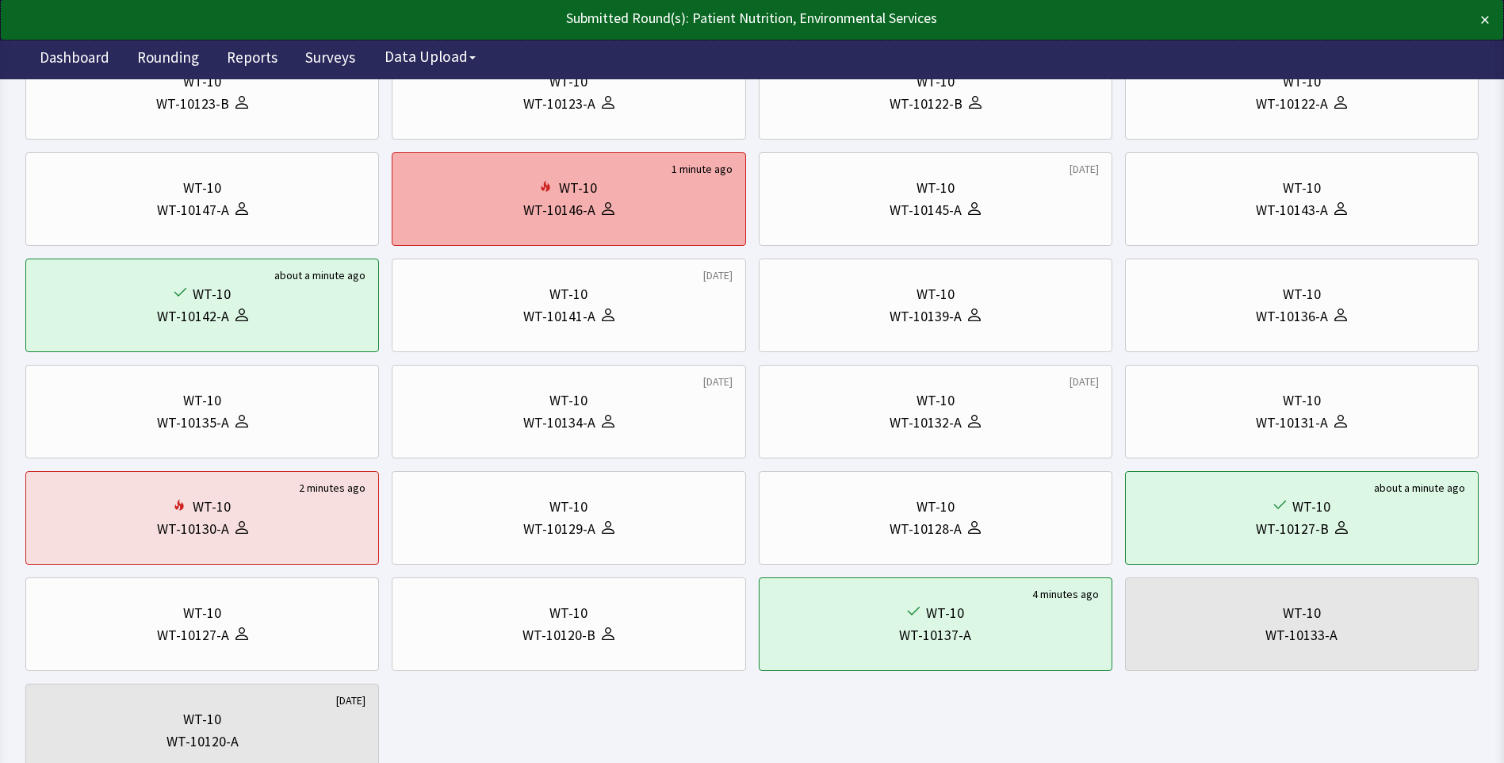
scroll to position [317, 0]
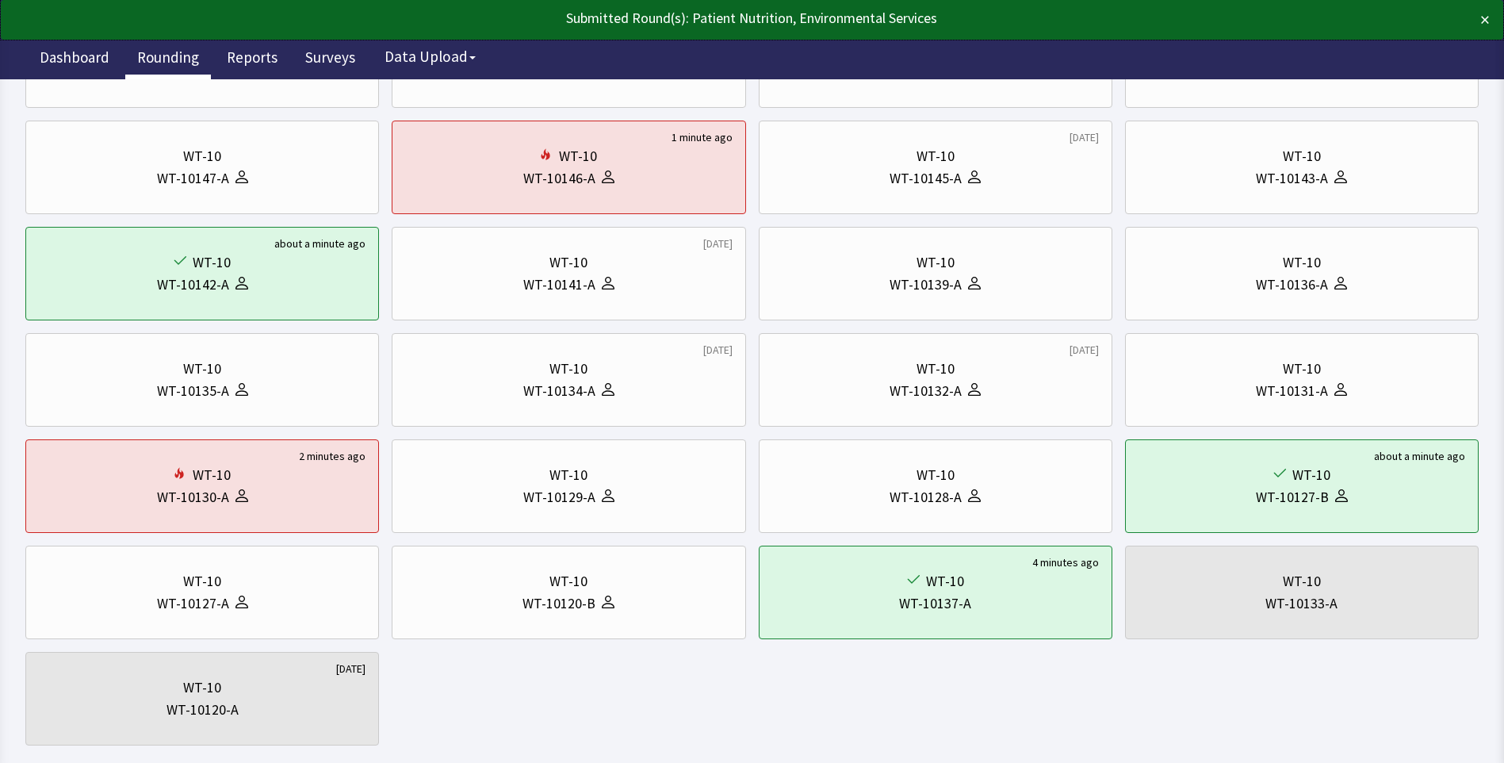
click at [159, 57] on link "Rounding" at bounding box center [168, 60] width 86 height 40
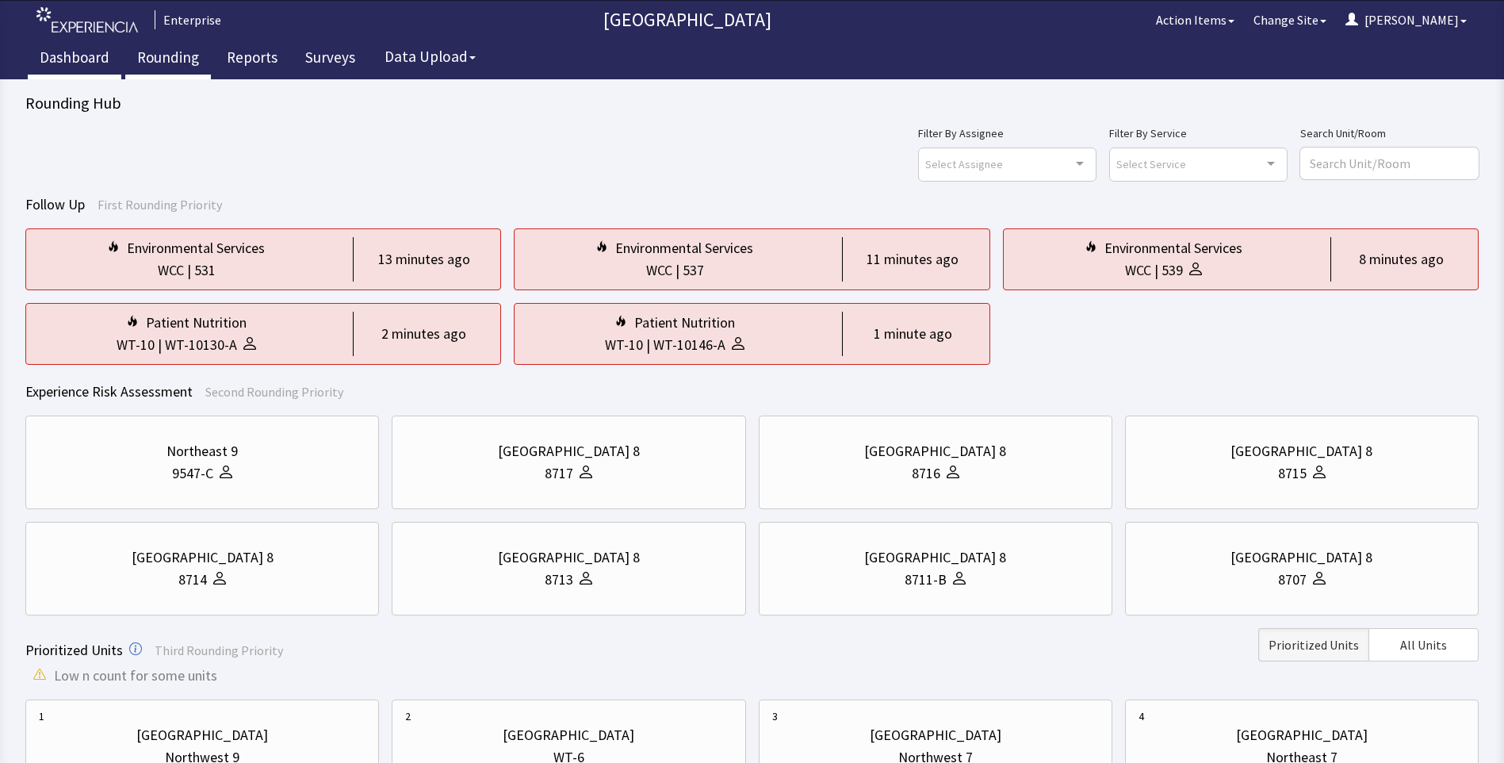
click at [75, 55] on link "Dashboard" at bounding box center [75, 60] width 94 height 40
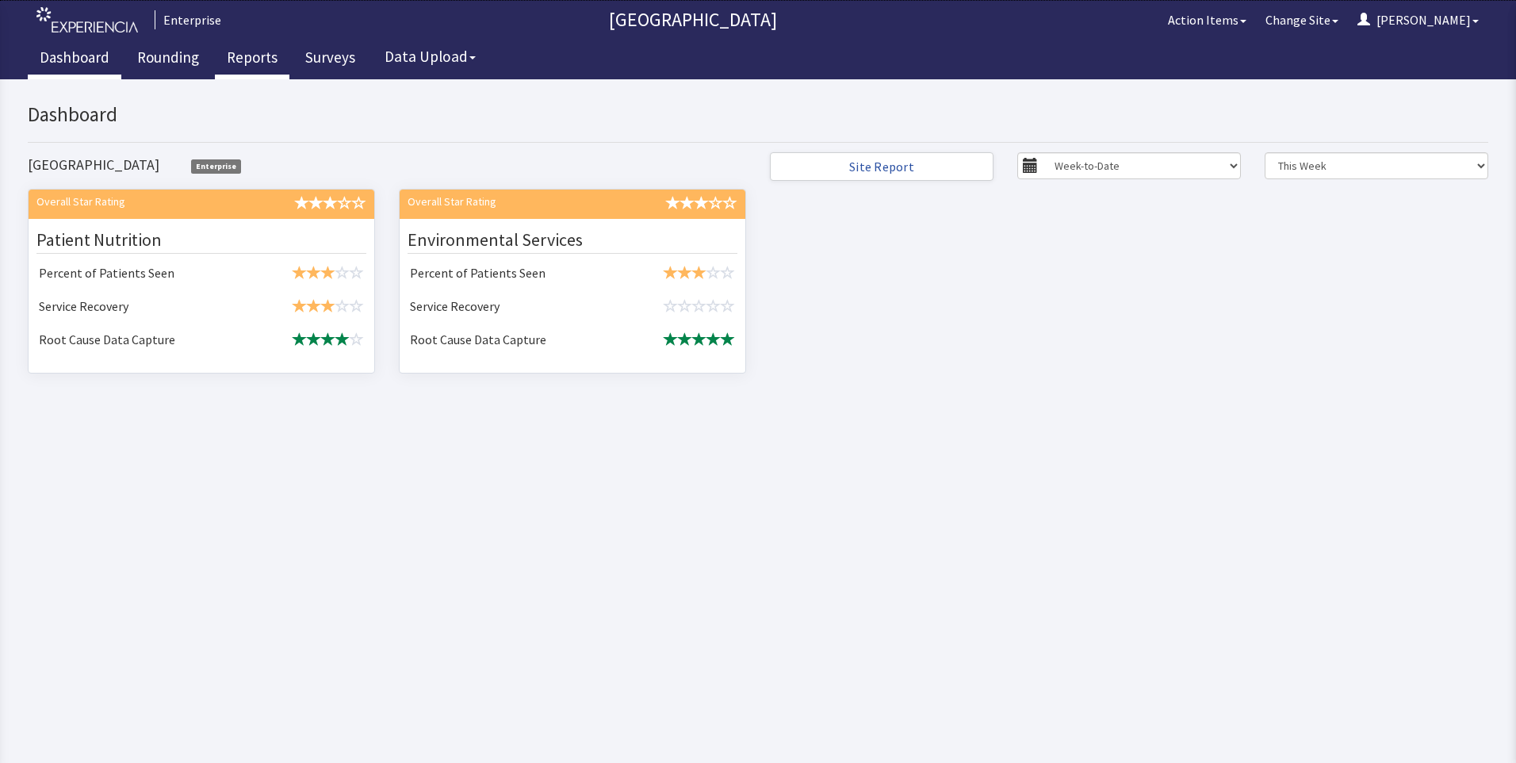
click at [266, 53] on link "Reports" at bounding box center [252, 60] width 75 height 40
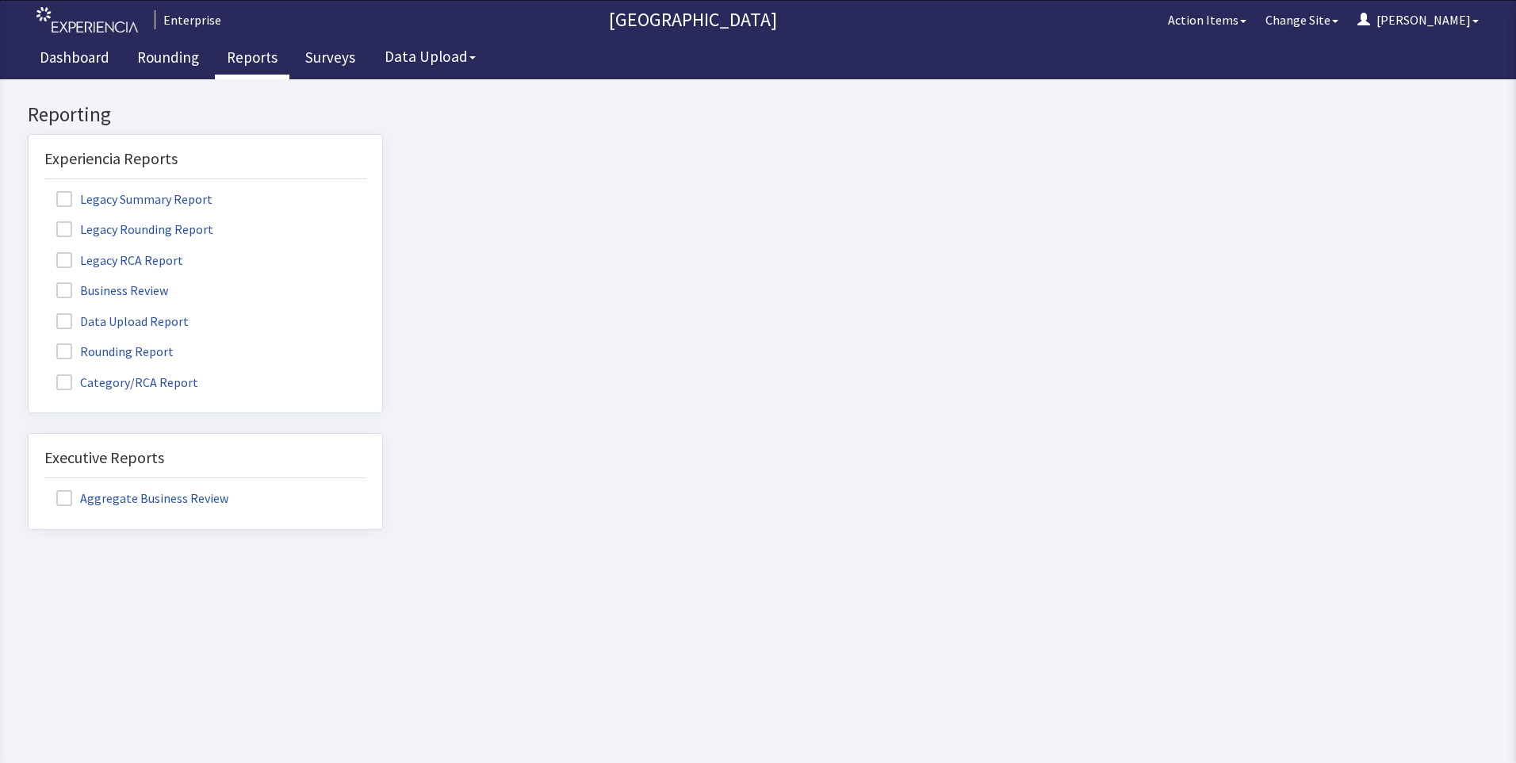
click at [139, 348] on label "Rounding Report" at bounding box center [116, 350] width 145 height 21
click at [29, 342] on input "Rounding Report" at bounding box center [29, 342] width 0 height 0
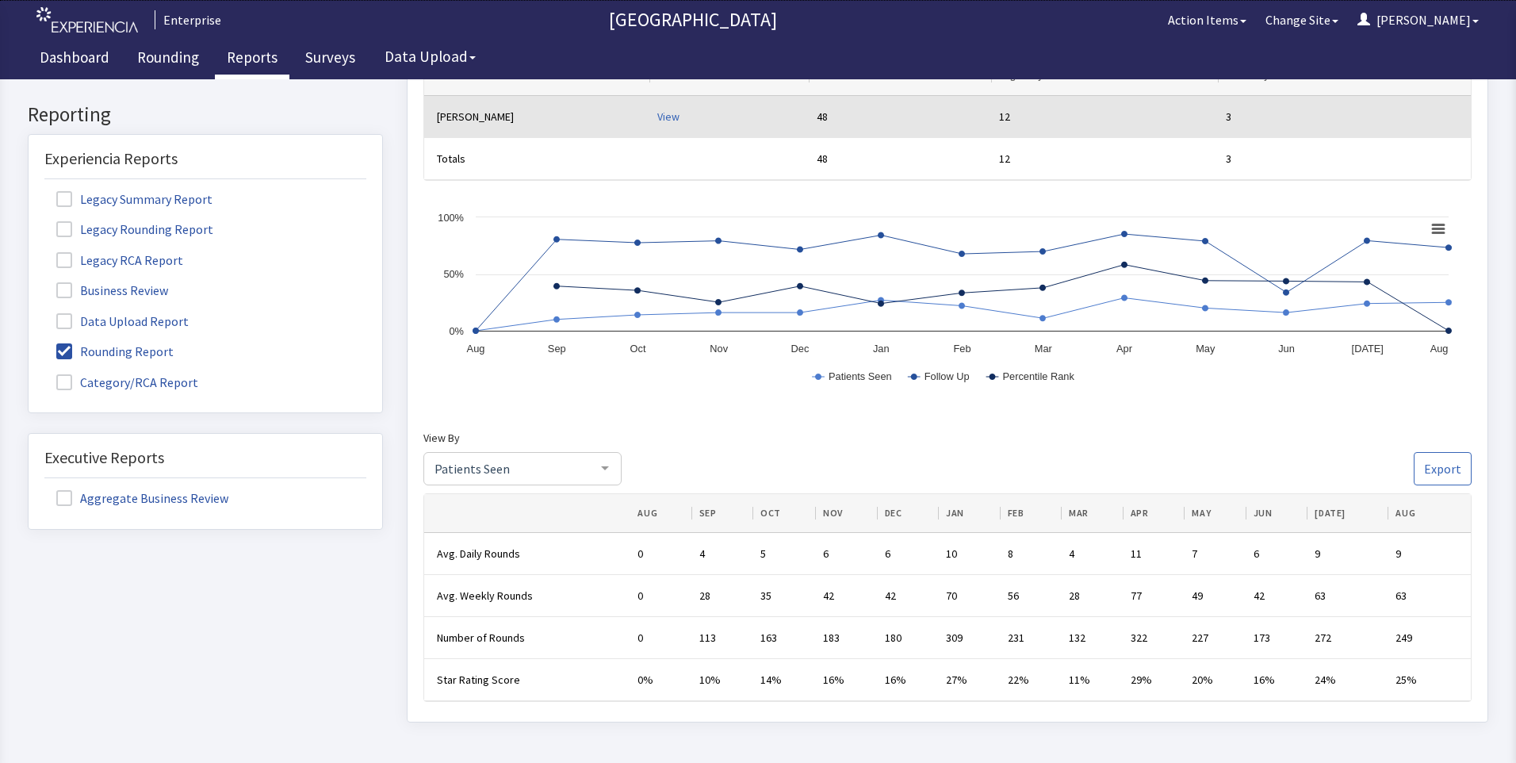
scroll to position [592, 0]
